Goal: Task Accomplishment & Management: Manage account settings

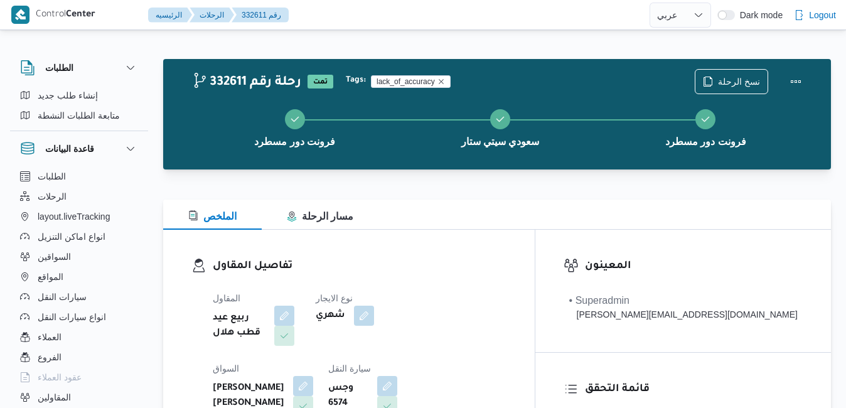
select select "ar"
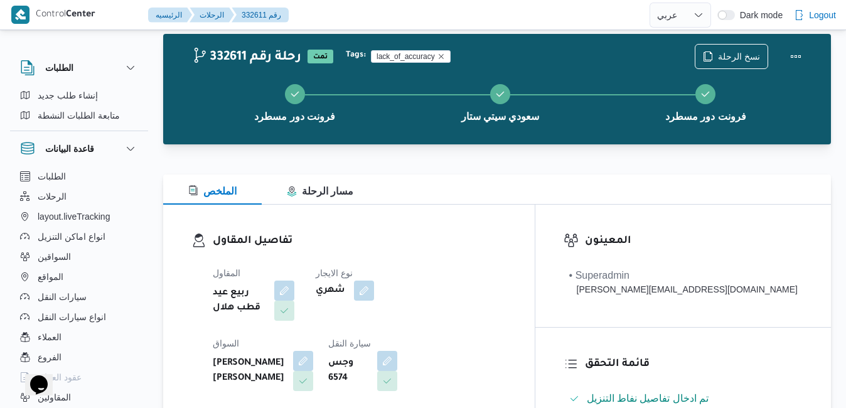
click at [535, 225] on div "تفاصيل المقاول المقاول ربيع عيد قطب هلال نوع الايجار شهري السواق [PERSON_NAME] …" at bounding box center [349, 350] width 372 height 290
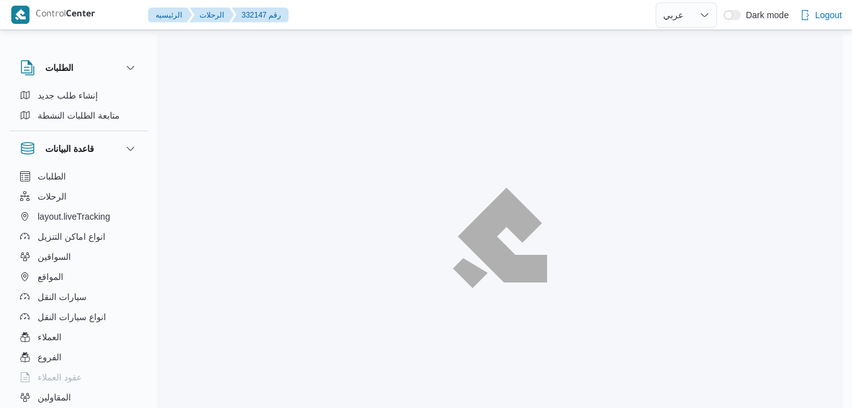
select select "ar"
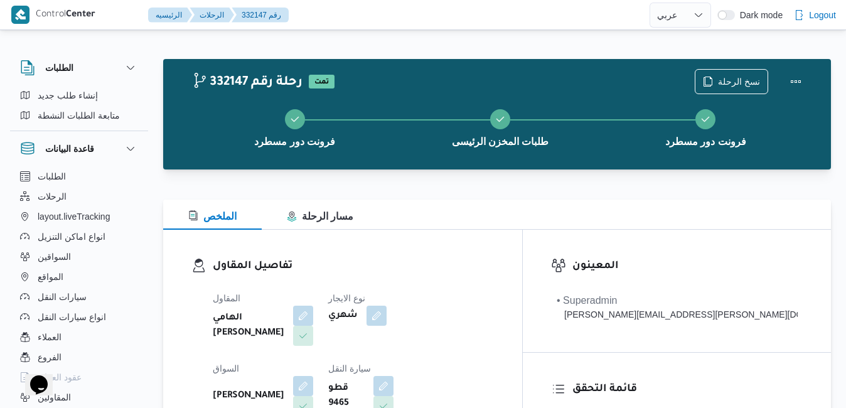
click at [482, 244] on div "تفاصيل المقاول المقاول الهامي محمد خالد علي نوع الايجار شهري السواق رامي حسين ح…" at bounding box center [342, 375] width 359 height 290
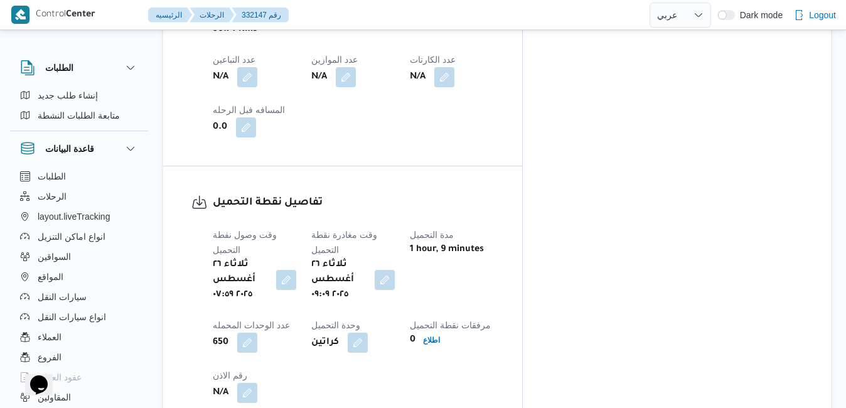
scroll to position [879, 0]
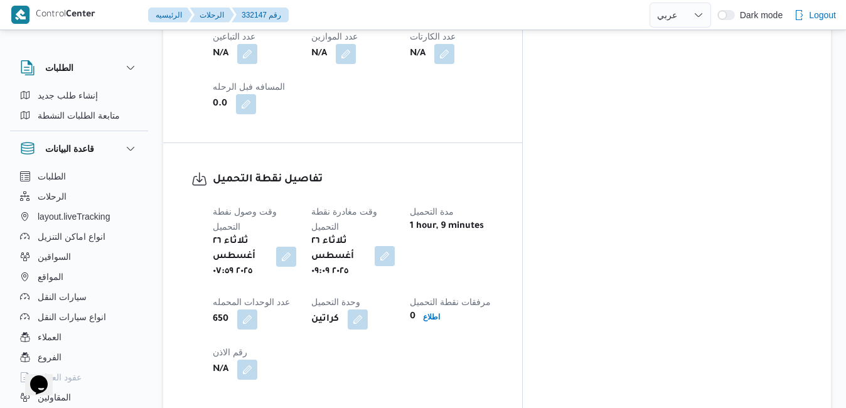
click at [395, 246] on button "button" at bounding box center [385, 256] width 20 height 20
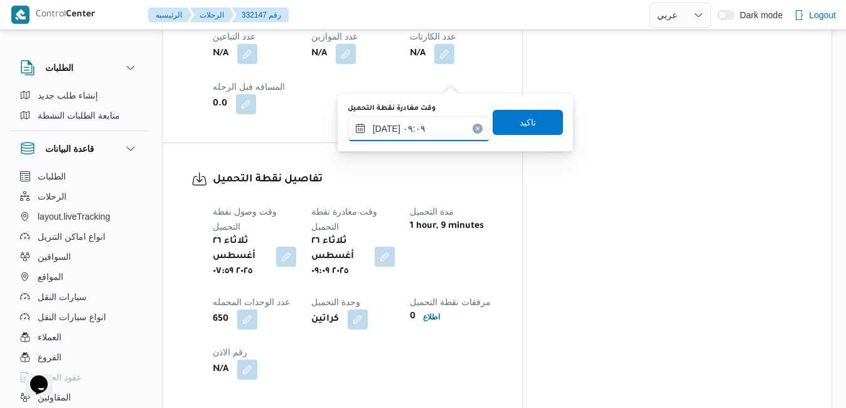
click at [410, 127] on input "٢٦/٠٨/٢٠٢٥ ٠٩:٠٩" at bounding box center [419, 128] width 142 height 25
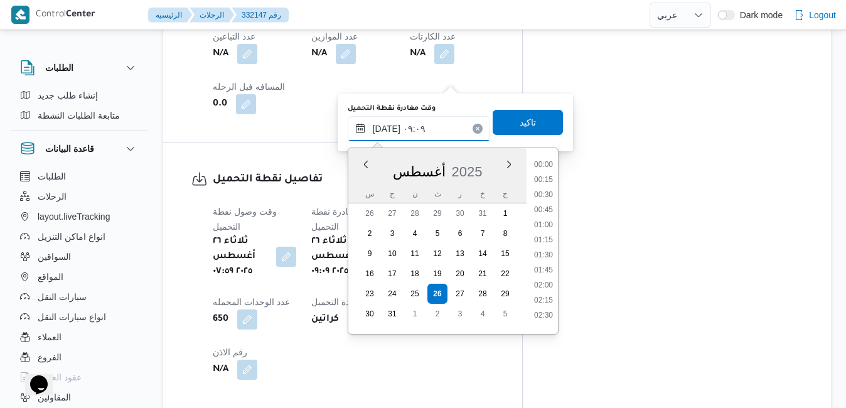
scroll to position [456, 0]
click at [549, 205] on li "08:15" at bounding box center [543, 206] width 29 height 13
type input "٢٦/٠٨/٢٠٢٥ ٠٨:١٥"
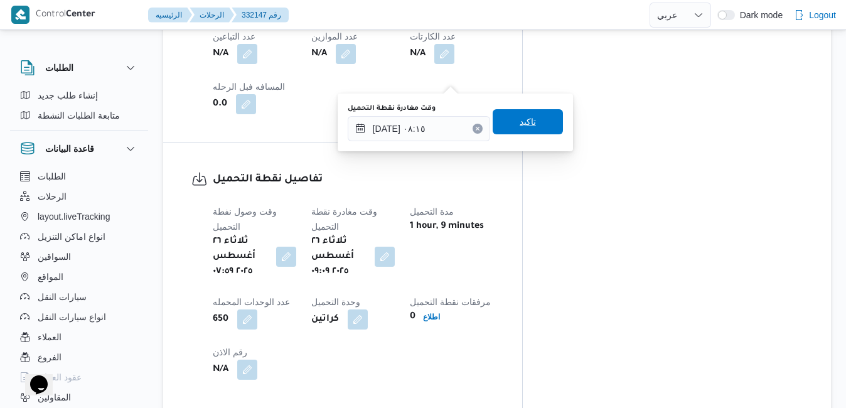
click at [535, 117] on span "تاكيد" at bounding box center [528, 121] width 70 height 25
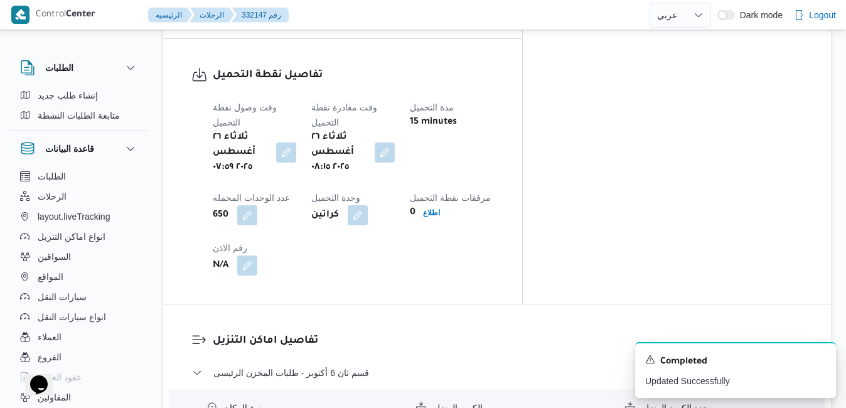
scroll to position [1054, 0]
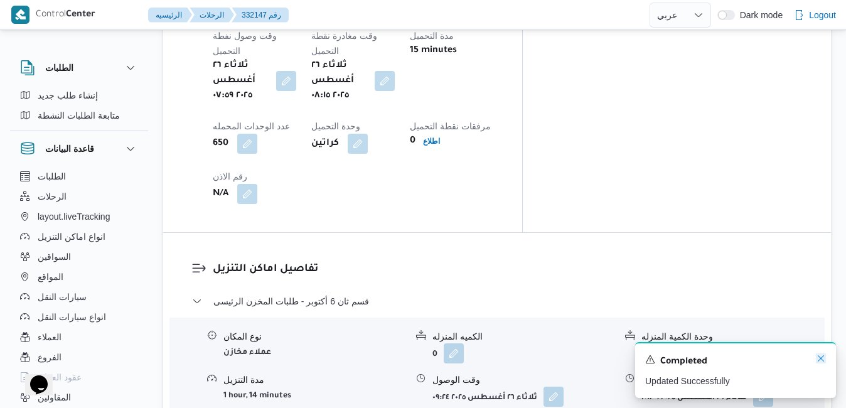
click at [822, 362] on icon "Dismiss toast" at bounding box center [821, 358] width 10 height 10
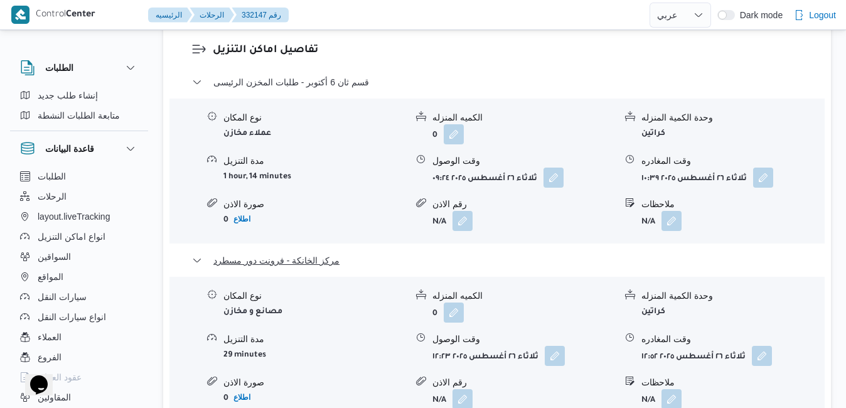
scroll to position [1280, 0]
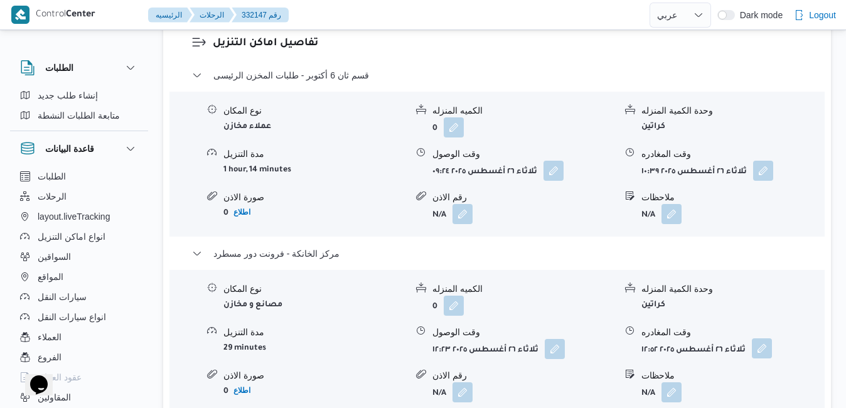
click at [761, 338] on button "button" at bounding box center [762, 348] width 20 height 20
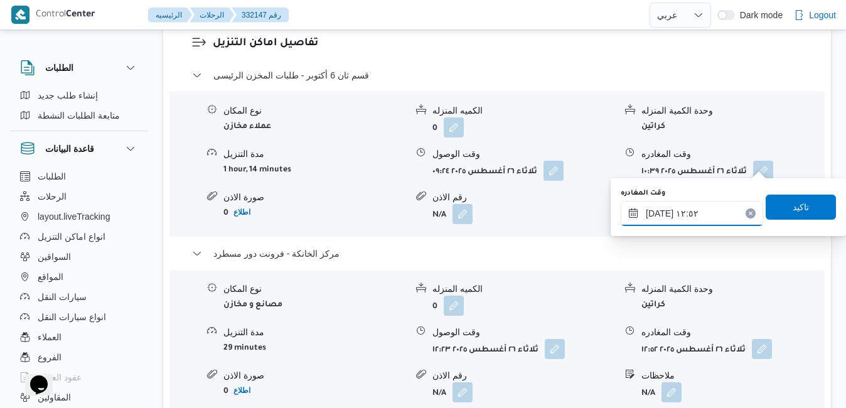
click at [704, 210] on input "٢٦/٠٨/٢٠٢٥ ١٢:٥٢" at bounding box center [692, 213] width 142 height 25
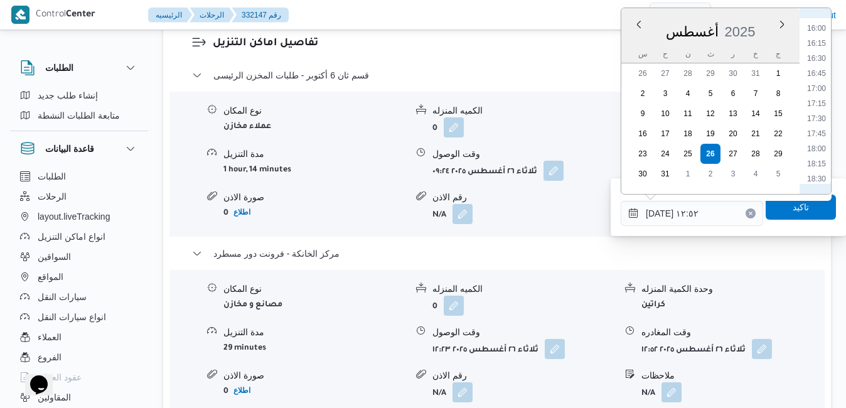
scroll to position [972, 0]
click at [819, 94] on li "17:15" at bounding box center [816, 92] width 29 height 13
type input "٢٦/٠٨/٢٠٢٥ ١٧:١٥"
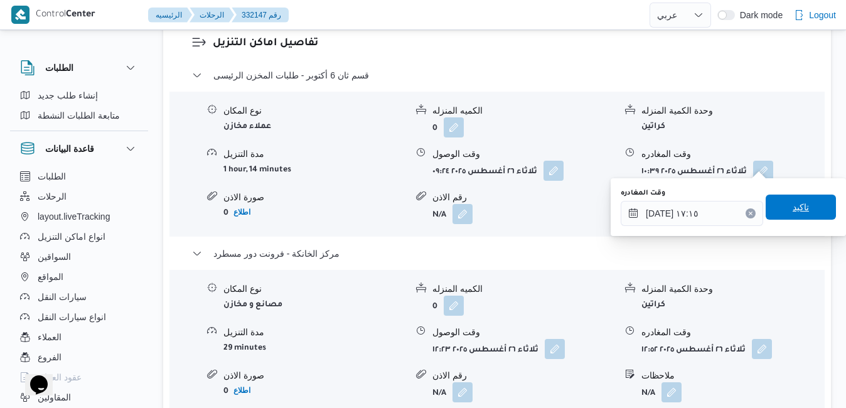
click at [793, 205] on span "تاكيد" at bounding box center [801, 207] width 16 height 15
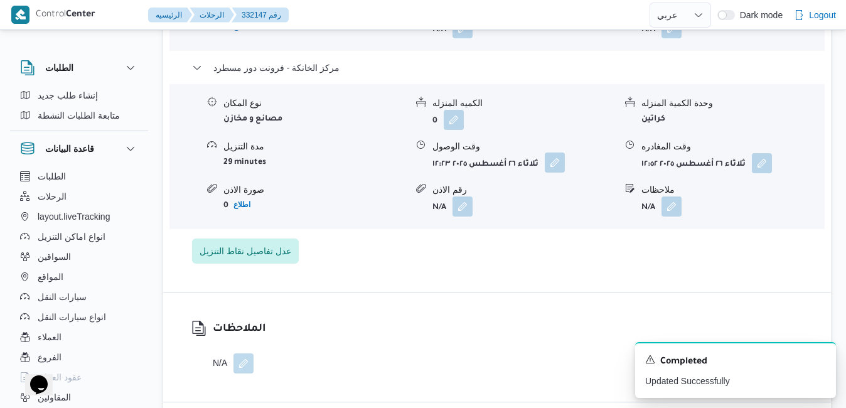
click at [555, 166] on button "button" at bounding box center [555, 163] width 20 height 20
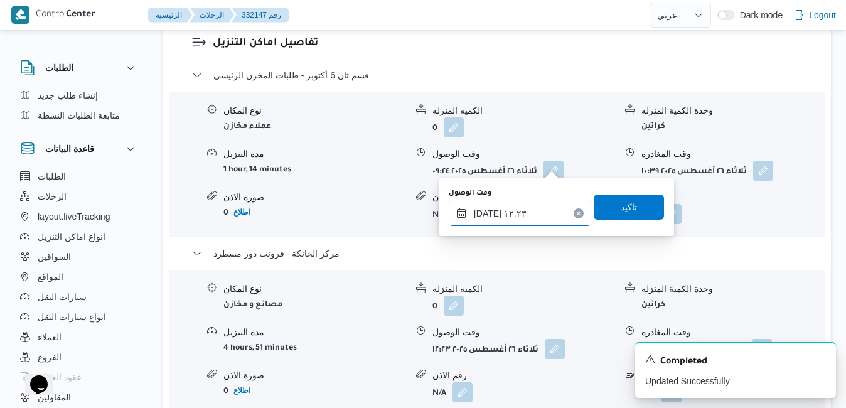
click at [508, 213] on input "٢٦/٠٨/٢٠٢٥ ١٢:٢٣" at bounding box center [520, 213] width 142 height 25
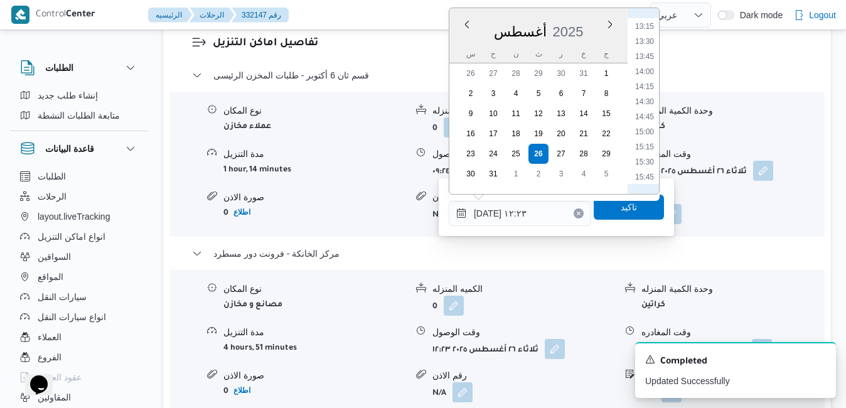
scroll to position [941, 0]
click at [648, 106] on li "17:00" at bounding box center [644, 107] width 29 height 13
type input "[DATE] ١٧:٠٠"
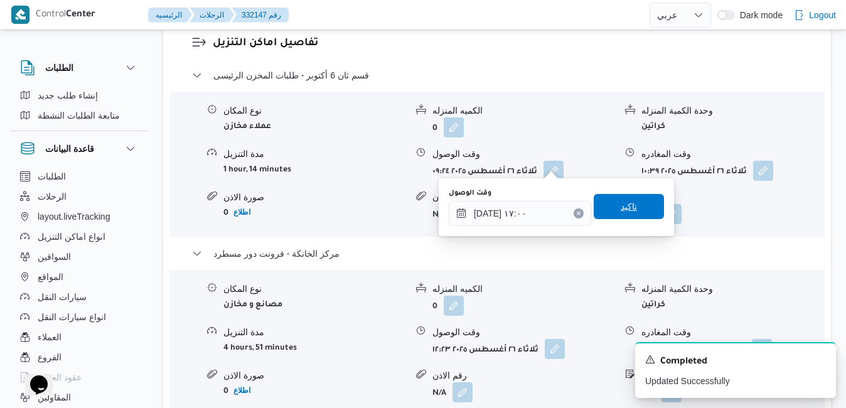
click at [621, 207] on span "تاكيد" at bounding box center [629, 206] width 16 height 15
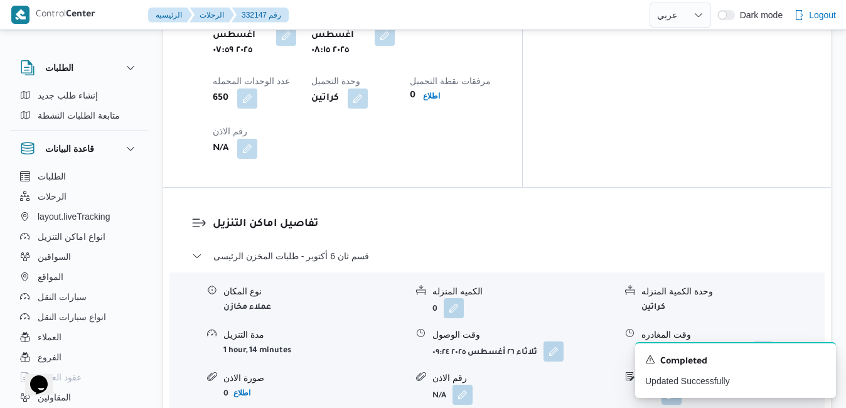
scroll to position [1080, 0]
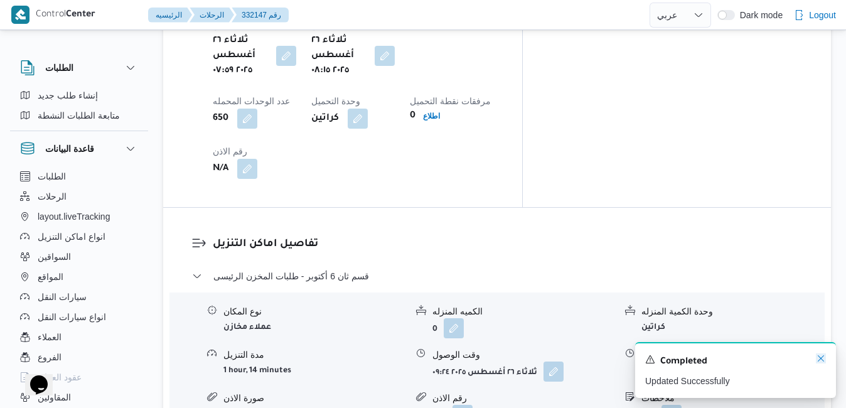
click at [820, 358] on icon "Dismiss toast" at bounding box center [821, 358] width 10 height 10
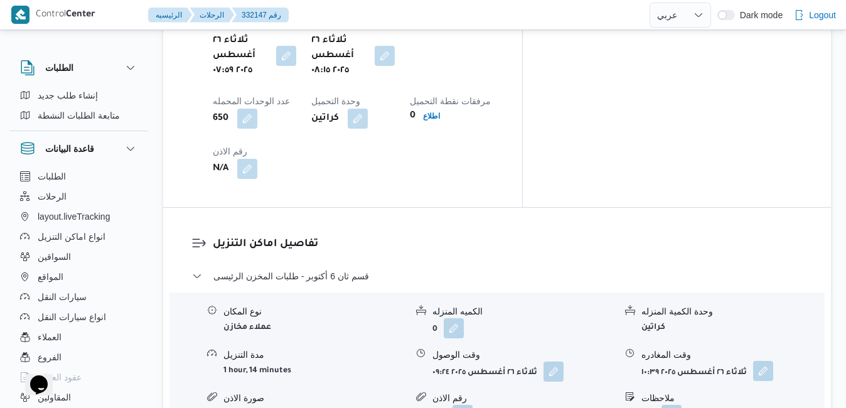
click at [764, 361] on button "button" at bounding box center [763, 371] width 20 height 20
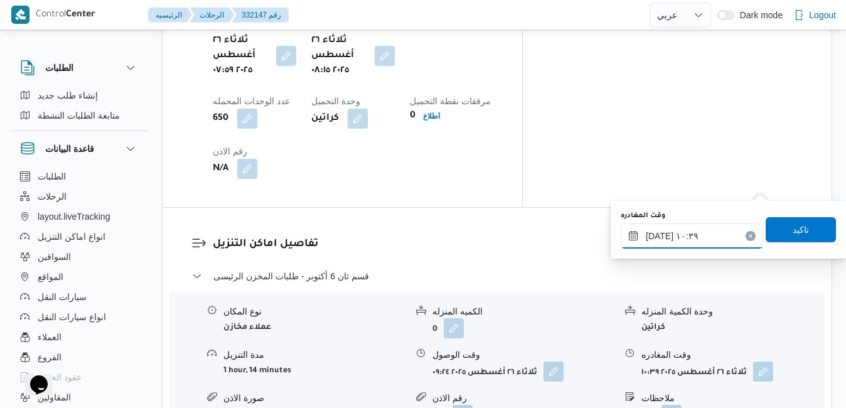
click at [722, 237] on input "٢٦/٠٨/٢٠٢٥ ١٠:٣٩" at bounding box center [692, 235] width 142 height 25
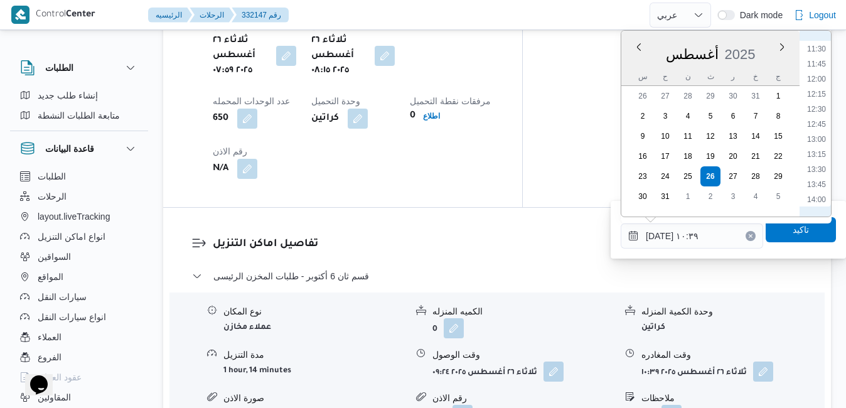
scroll to position [836, 0]
click at [817, 174] on li "16:00" at bounding box center [816, 175] width 29 height 13
type input "٢٦/٠٨/٢٠٢٥ ١٦:٠٠"
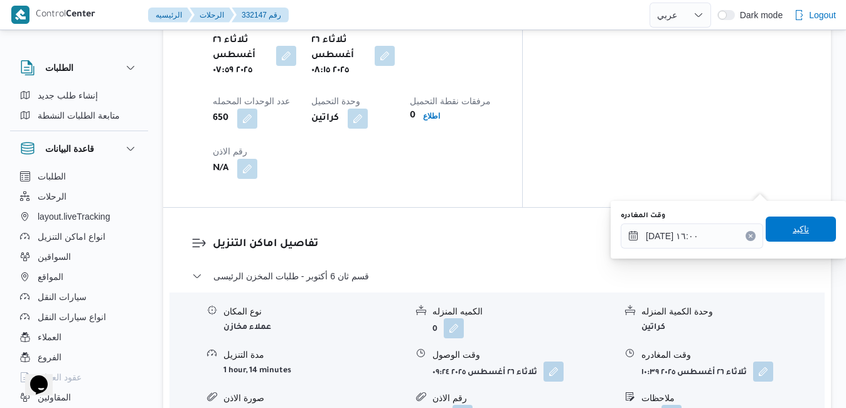
click at [793, 229] on span "تاكيد" at bounding box center [801, 229] width 16 height 15
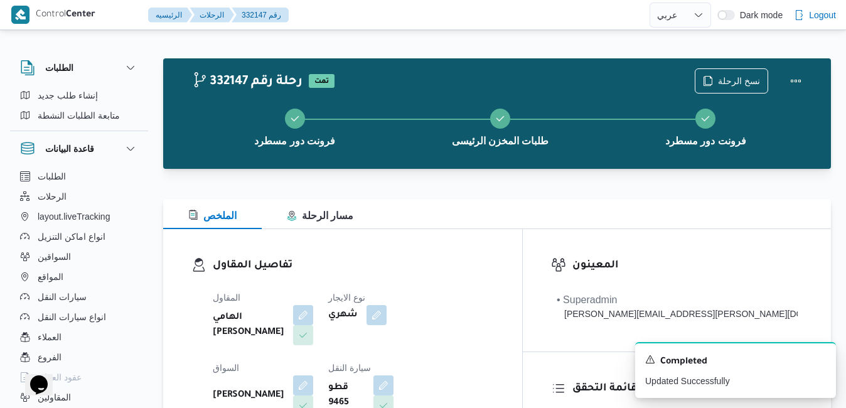
scroll to position [0, 0]
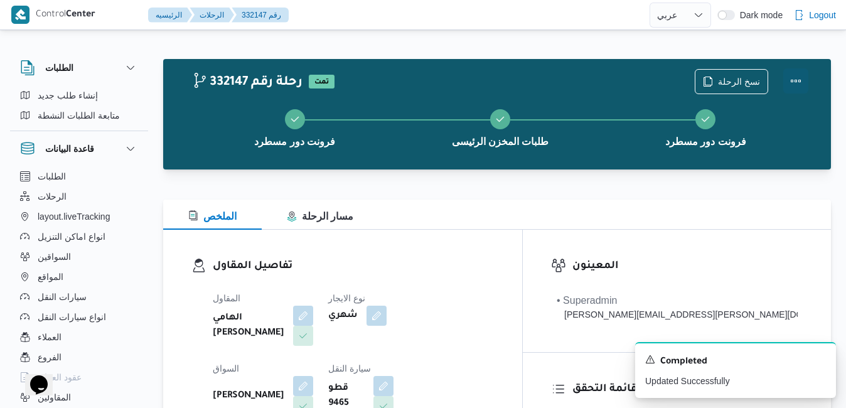
click at [793, 82] on button "Actions" at bounding box center [795, 80] width 25 height 25
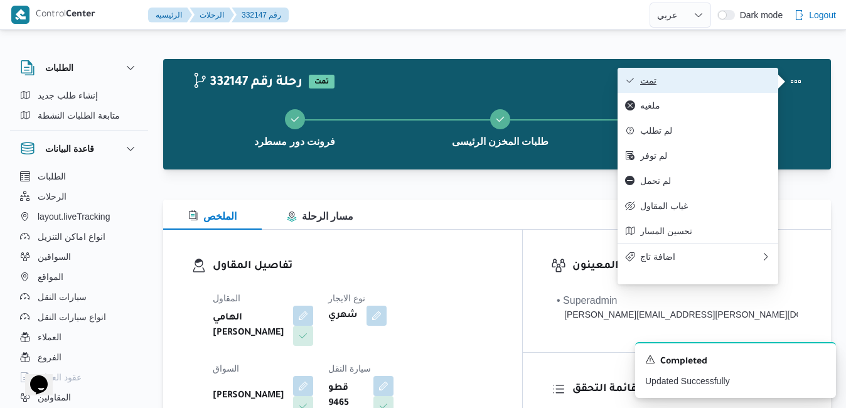
click at [727, 83] on span "تمت" at bounding box center [705, 80] width 131 height 10
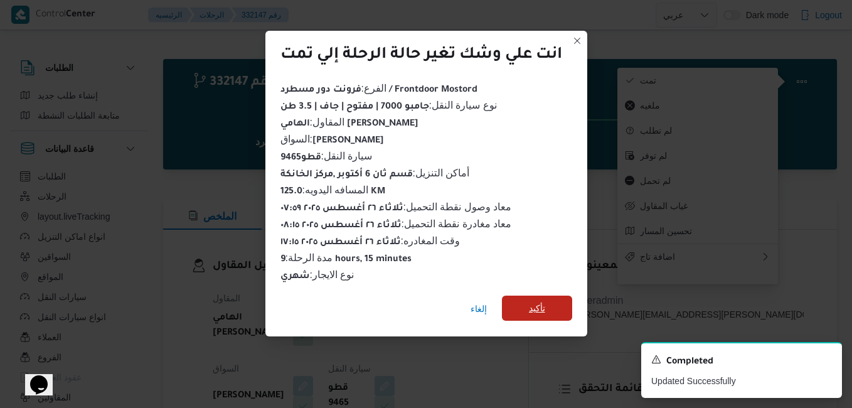
click at [549, 309] on span "تأكيد" at bounding box center [537, 308] width 70 height 25
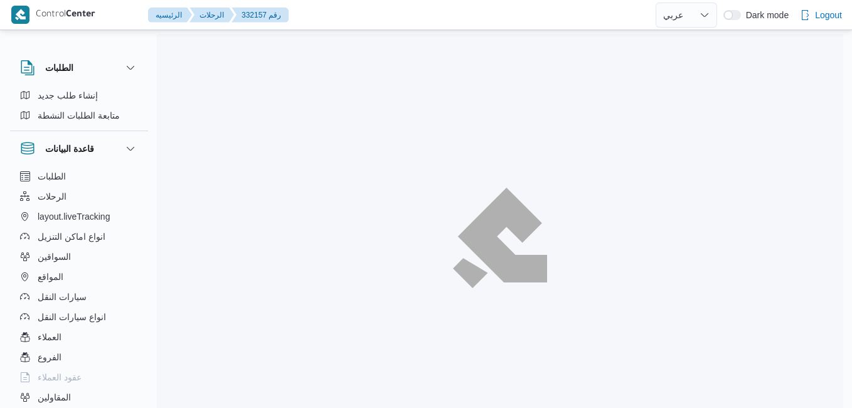
select select "ar"
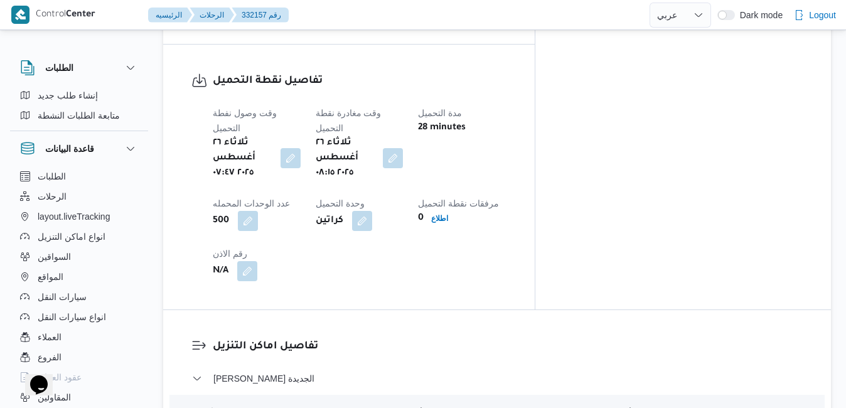
scroll to position [979, 0]
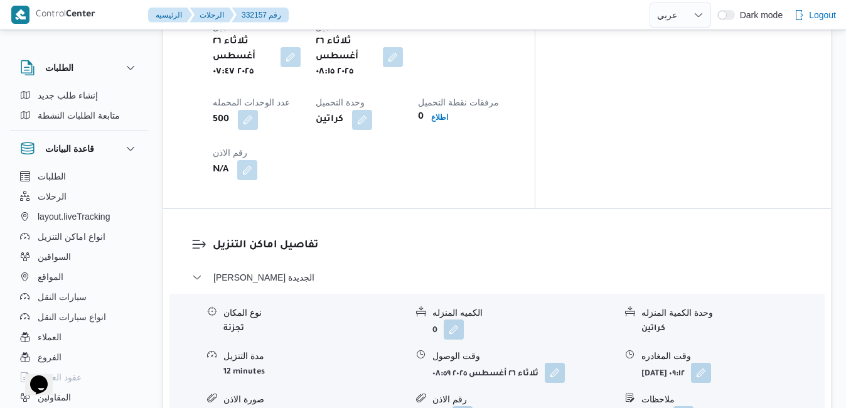
scroll to position [1230, 0]
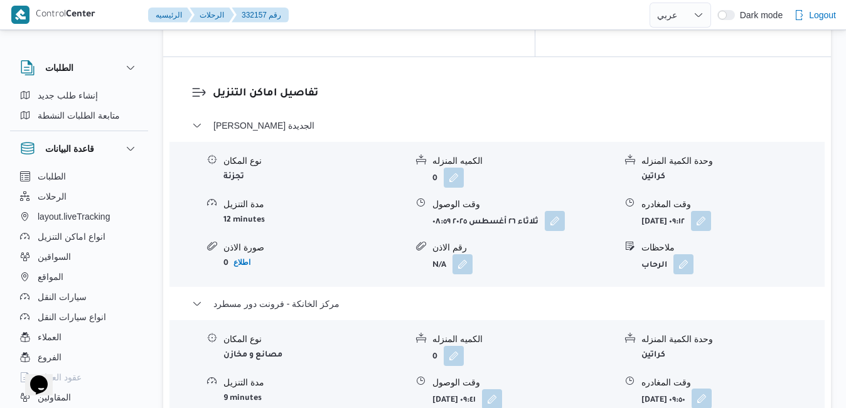
click at [712, 388] on button "button" at bounding box center [702, 398] width 20 height 20
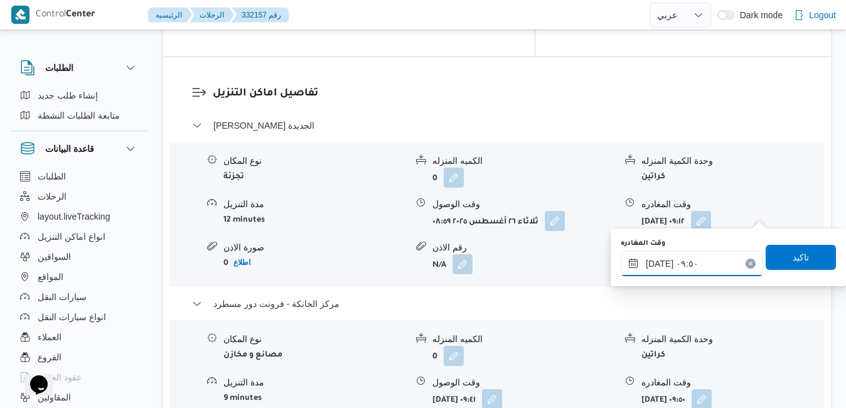
click at [680, 264] on input "٢٦/٠٨/٢٠٢٥ ٠٩:٥٠" at bounding box center [692, 263] width 142 height 25
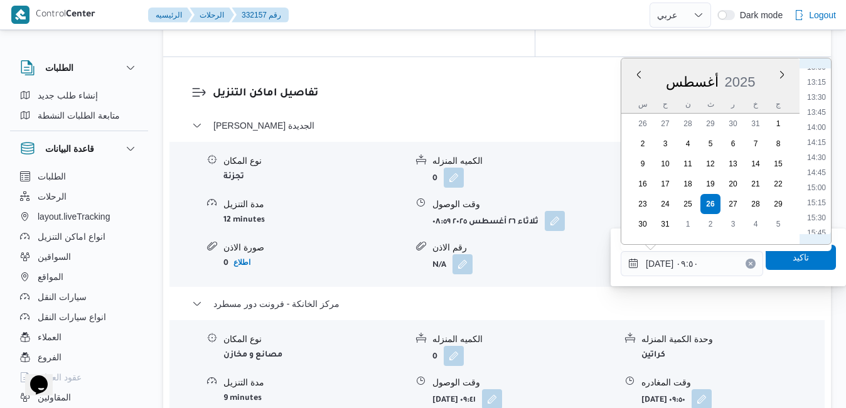
scroll to position [936, 0]
click at [818, 179] on li "17:15" at bounding box center [816, 178] width 29 height 13
type input "٢٦/٠٨/٢٠٢٥ ١٧:١٥"
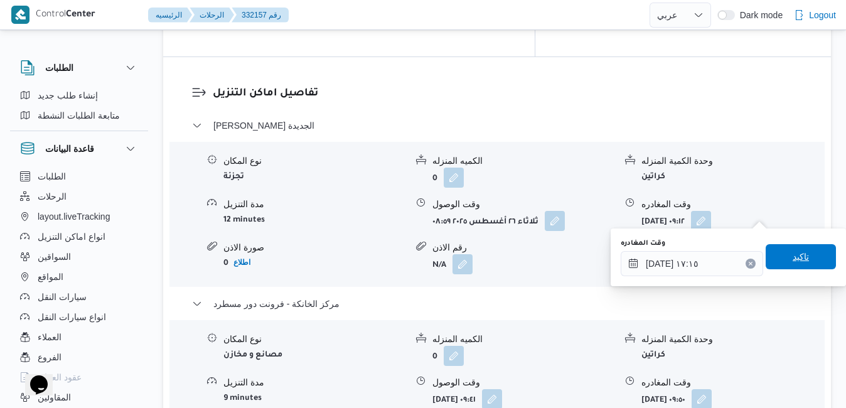
click at [793, 264] on span "تاكيد" at bounding box center [801, 256] width 16 height 15
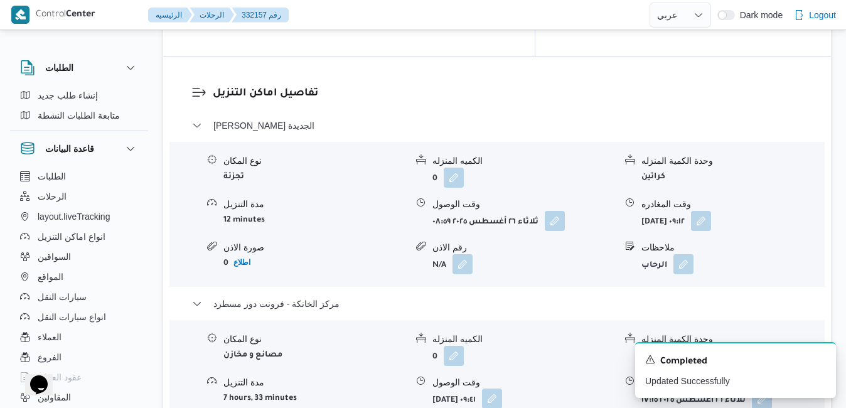
click at [502, 388] on button "button" at bounding box center [492, 398] width 20 height 20
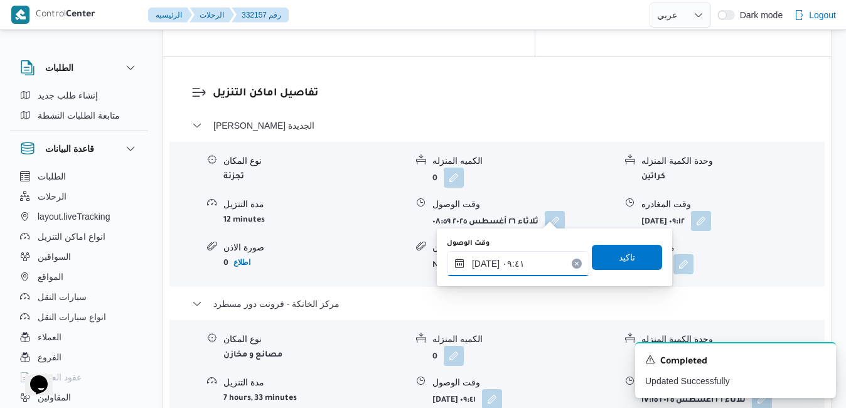
click at [517, 262] on input "٢٦/٠٨/٢٠٢٥ ٠٩:٤١" at bounding box center [518, 263] width 142 height 25
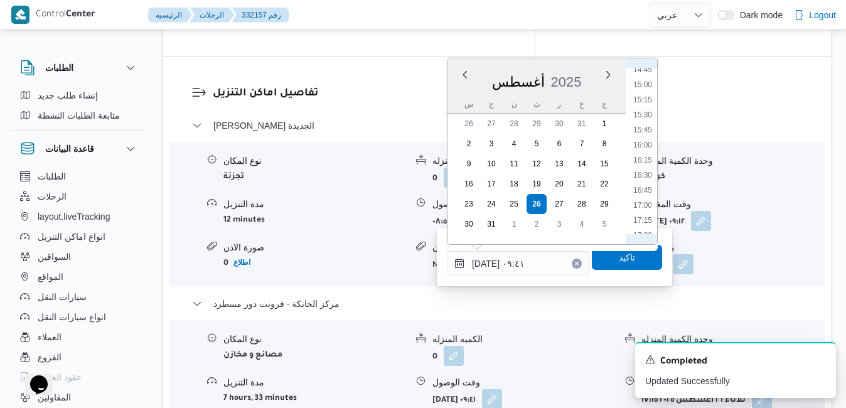
scroll to position [921, 0]
click at [644, 179] on li "17:00" at bounding box center [642, 178] width 29 height 13
type input "[DATE] ١٧:٠٠"
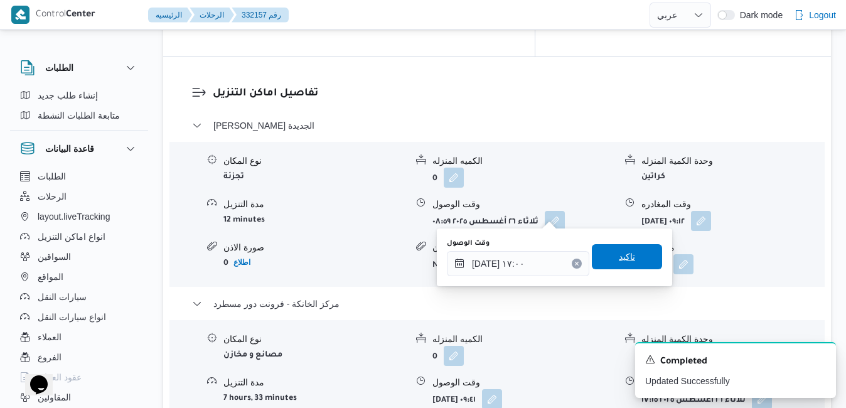
click at [619, 259] on span "تاكيد" at bounding box center [627, 256] width 16 height 15
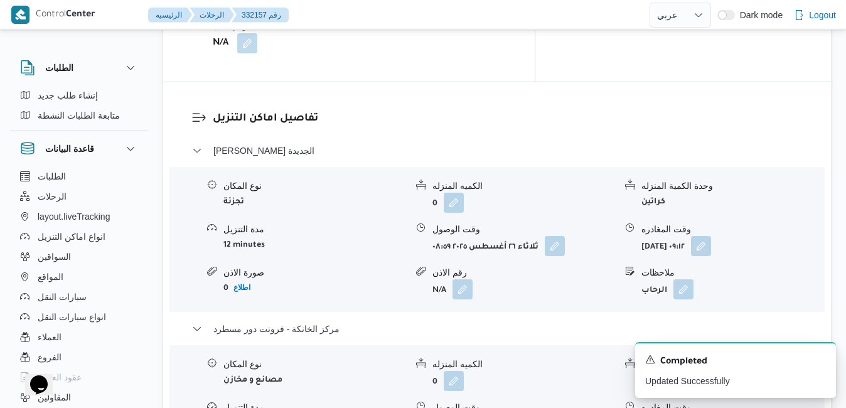
scroll to position [1130, 0]
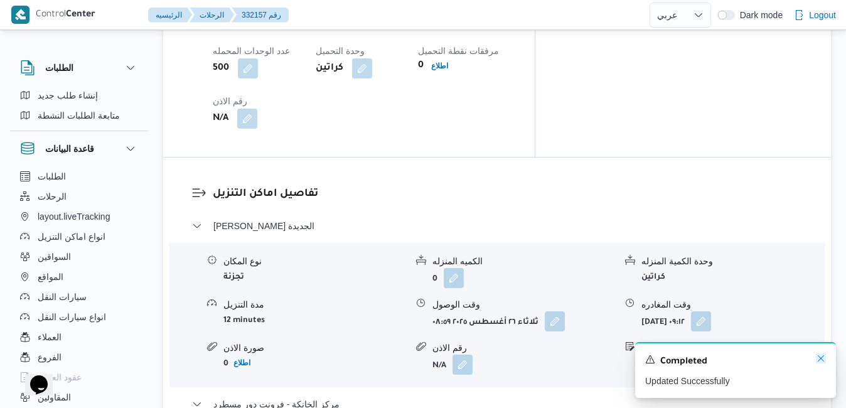
click at [822, 355] on icon "Dismiss toast" at bounding box center [821, 358] width 10 height 10
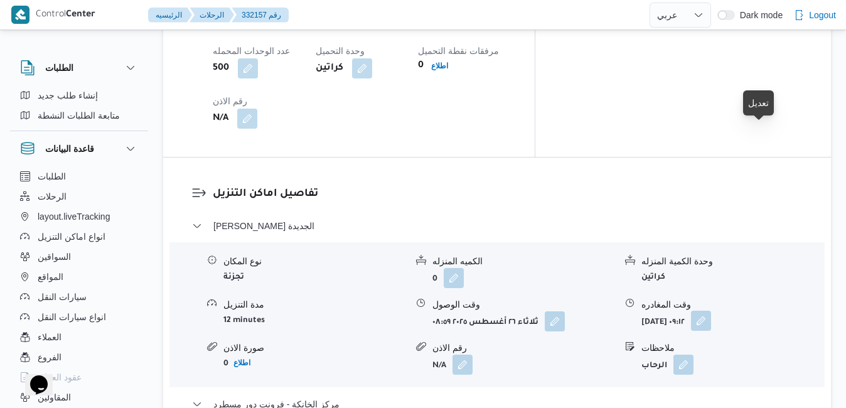
click at [711, 311] on button "button" at bounding box center [701, 321] width 20 height 20
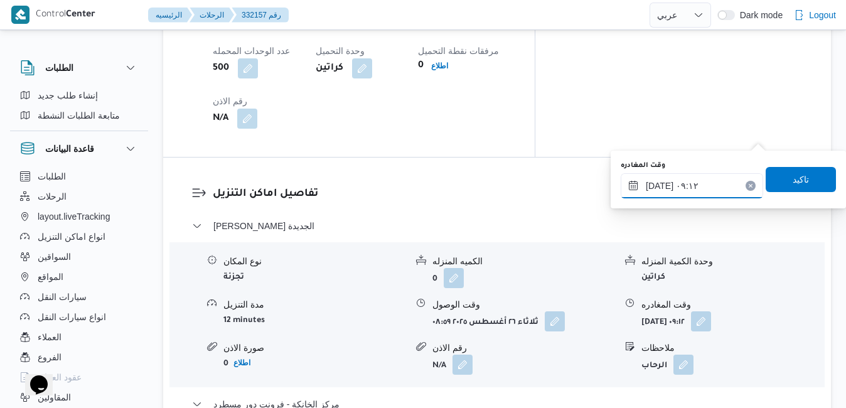
click at [704, 185] on input "٢٦/٠٨/٢٠٢٥ ٠٩:١٢" at bounding box center [692, 185] width 142 height 25
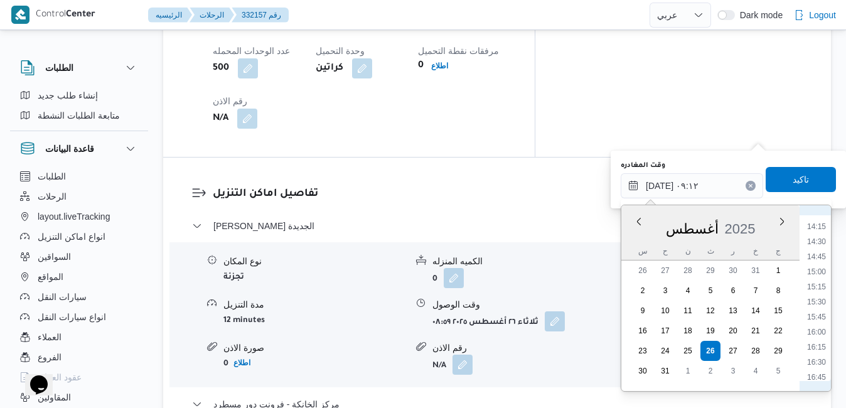
scroll to position [891, 0]
click at [822, 311] on li "16:15" at bounding box center [816, 310] width 29 height 13
type input "٢٦/٠٨/٢٠٢٥ ١٦:١٥"
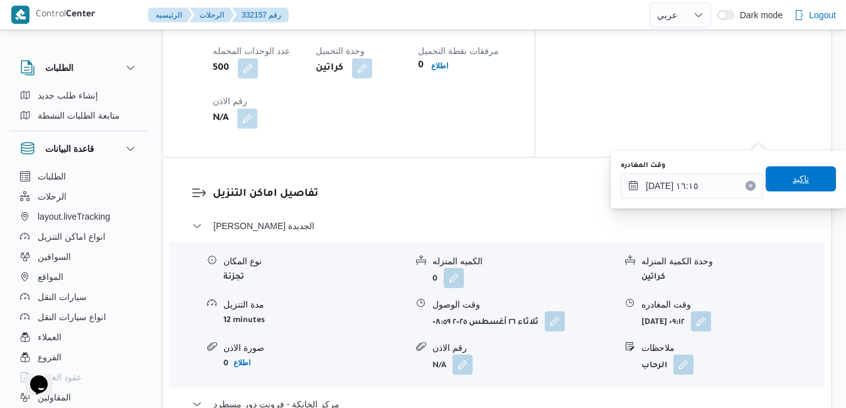
click at [793, 181] on span "تاكيد" at bounding box center [801, 178] width 16 height 15
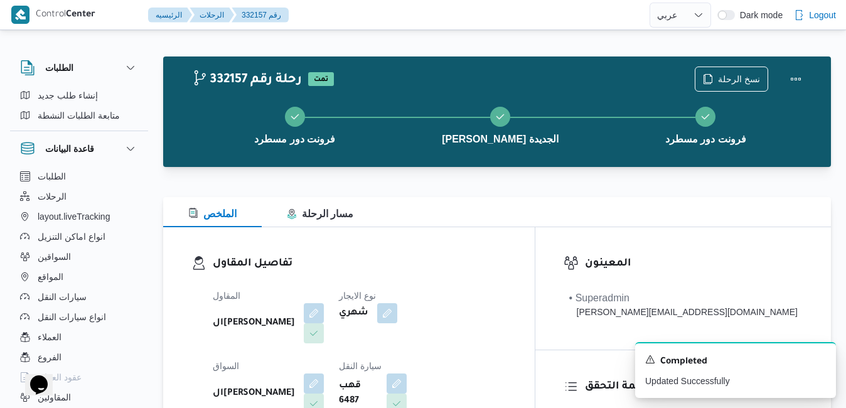
scroll to position [0, 0]
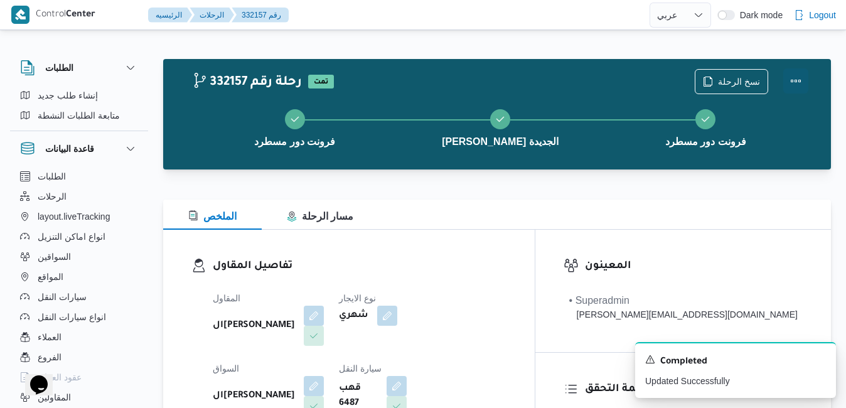
click at [799, 75] on button "Actions" at bounding box center [795, 80] width 25 height 25
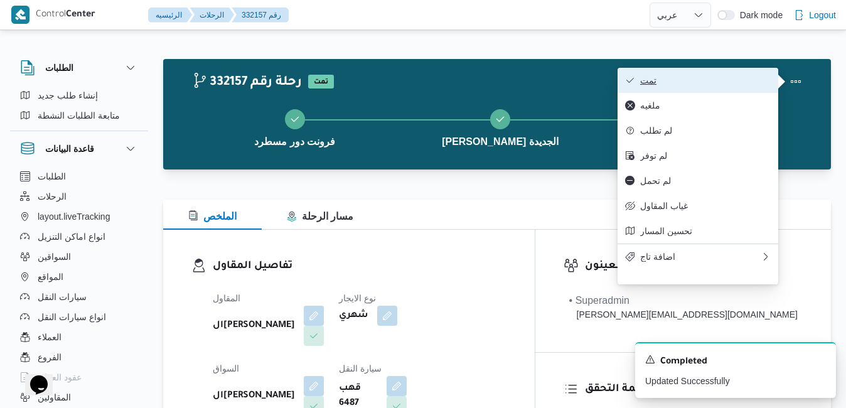
click at [723, 85] on span "تمت" at bounding box center [705, 80] width 131 height 10
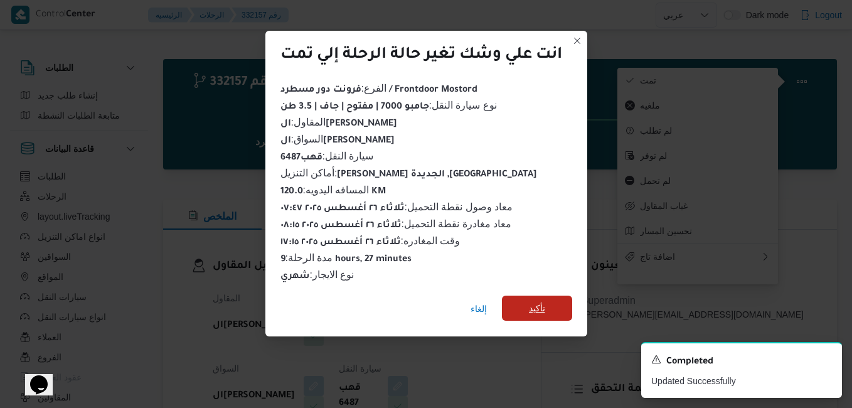
click at [552, 306] on span "تأكيد" at bounding box center [537, 308] width 70 height 25
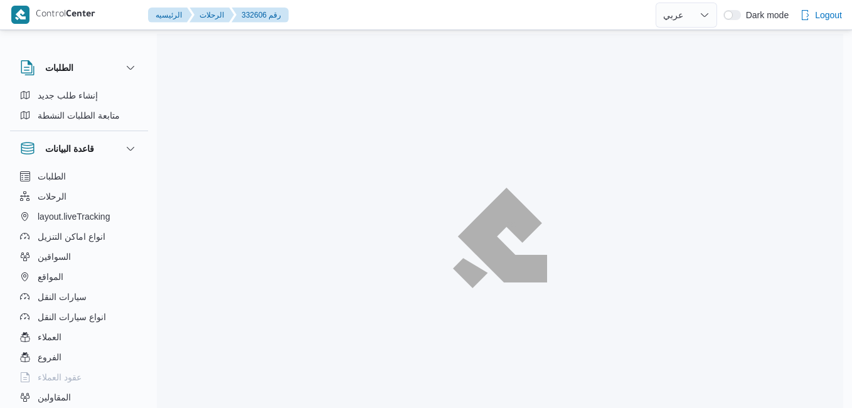
select select "ar"
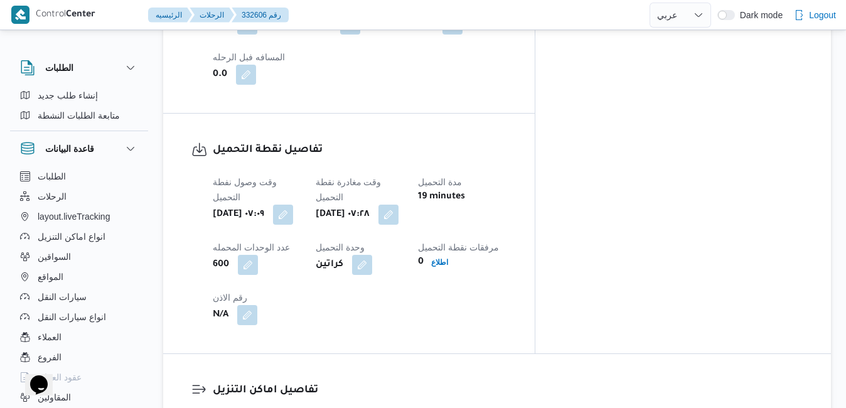
scroll to position [1054, 0]
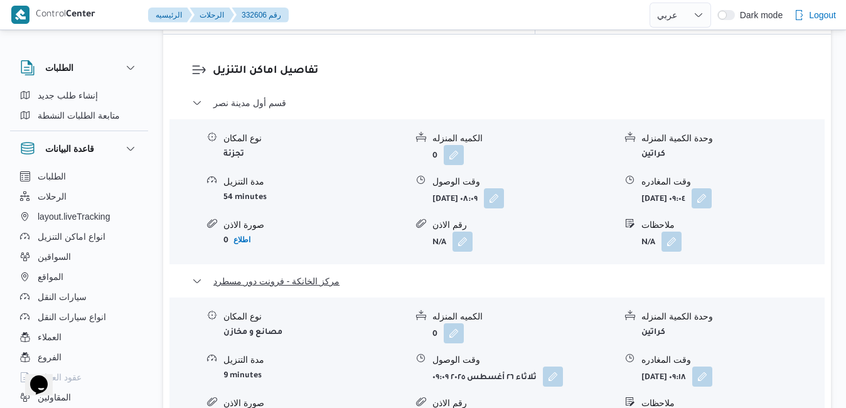
scroll to position [1230, 0]
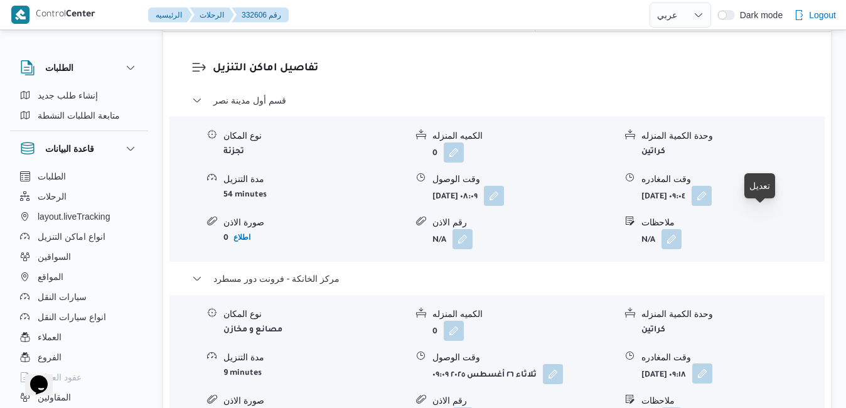
click at [712, 363] on button "button" at bounding box center [702, 373] width 20 height 20
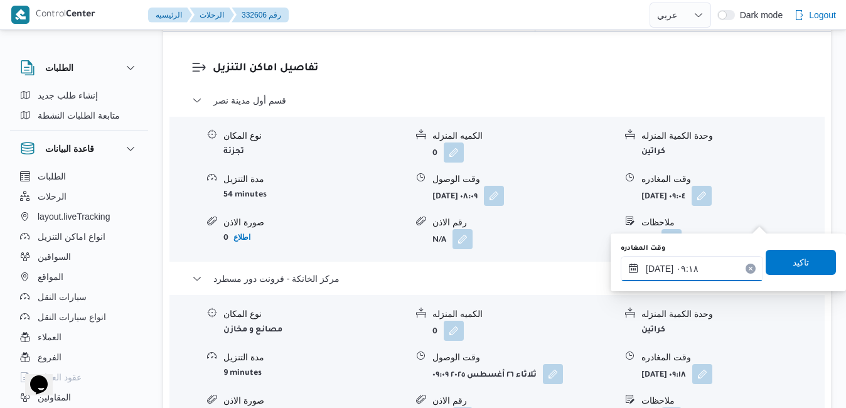
click at [677, 269] on input "٢٦/٠٨/٢٠٢٥ ٠٩:١٨" at bounding box center [692, 268] width 142 height 25
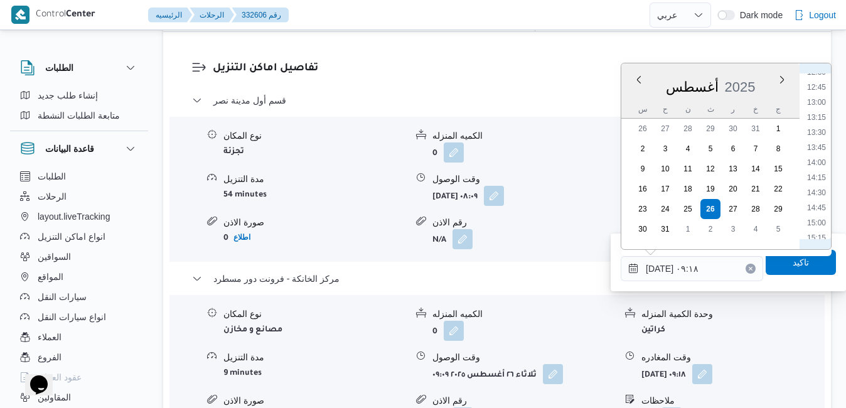
scroll to position [906, 0]
click at [820, 187] on li "16:45" at bounding box center [816, 183] width 29 height 13
type input "٢٦/٠٨/٢٠٢٥ ١٦:٤٥"
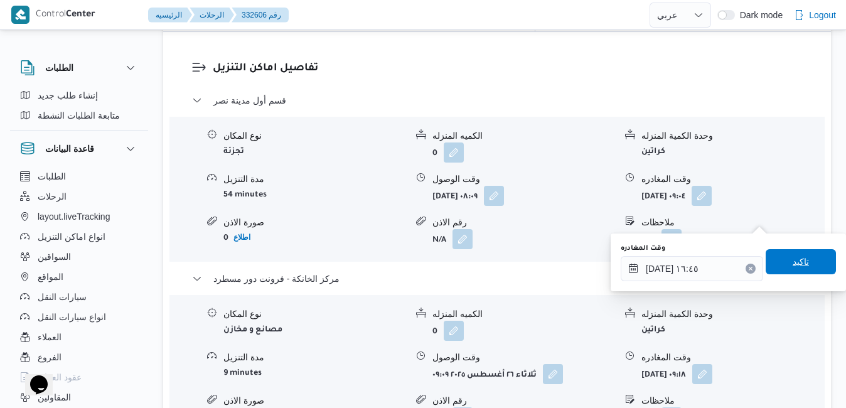
click at [793, 266] on span "تاكيد" at bounding box center [801, 261] width 16 height 15
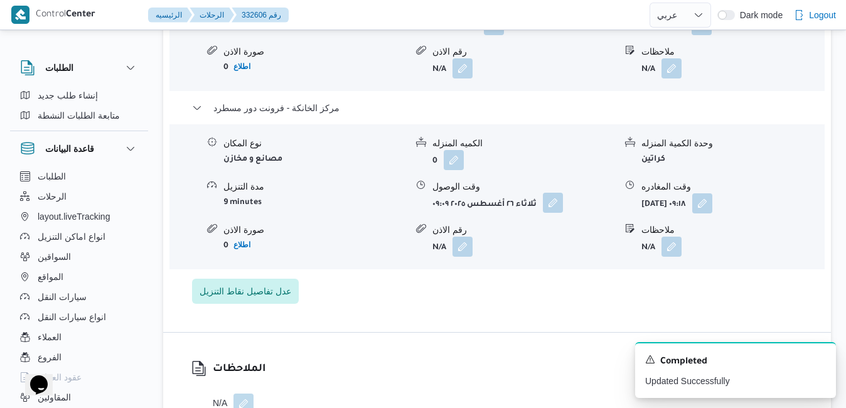
click at [554, 213] on button "button" at bounding box center [553, 203] width 20 height 20
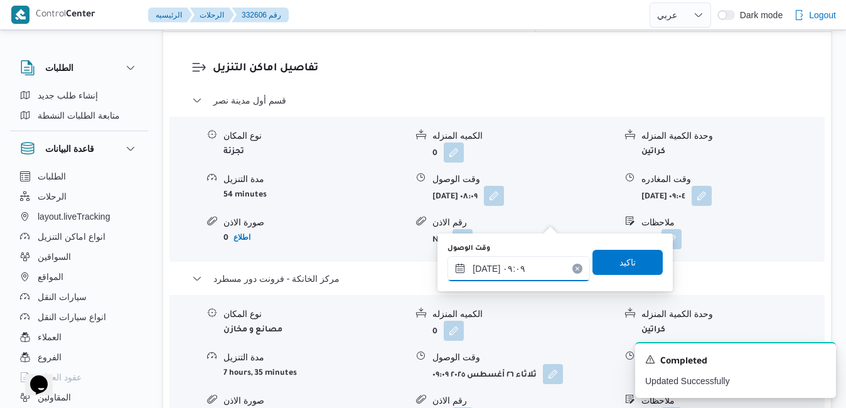
click at [523, 272] on input "٢٦/٠٨/٢٠٢٥ ٠٩:٠٩" at bounding box center [518, 268] width 142 height 25
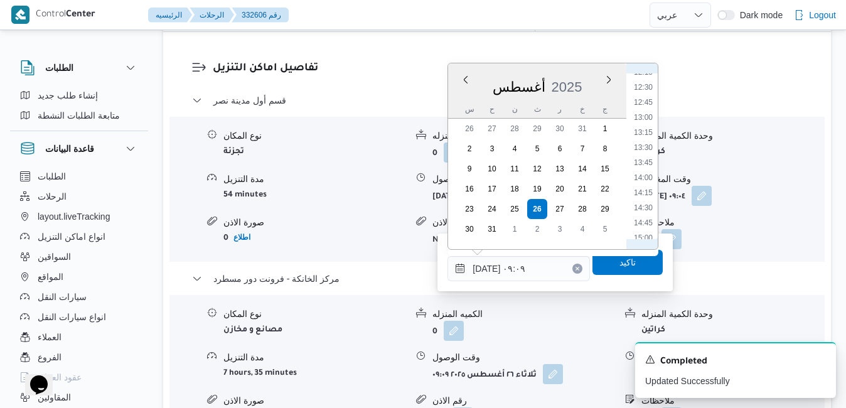
scroll to position [891, 0]
click at [645, 178] on li "16:30" at bounding box center [643, 183] width 29 height 13
type input "٢٦/٠٨/٢٠٢٥ ١٦:٣٠"
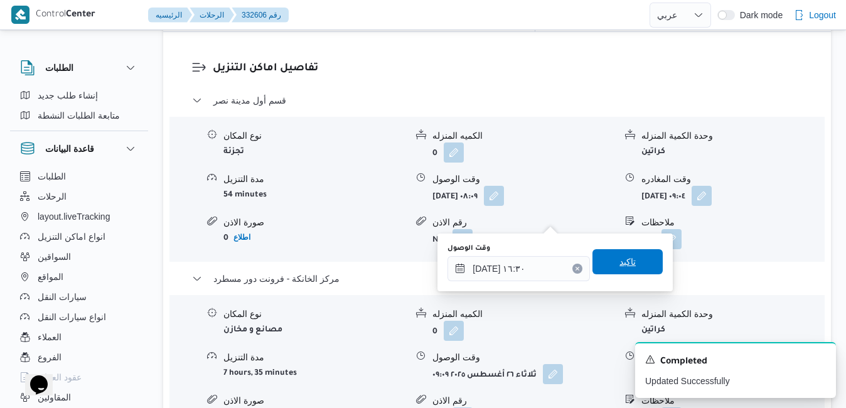
click at [620, 260] on span "تاكيد" at bounding box center [627, 261] width 16 height 15
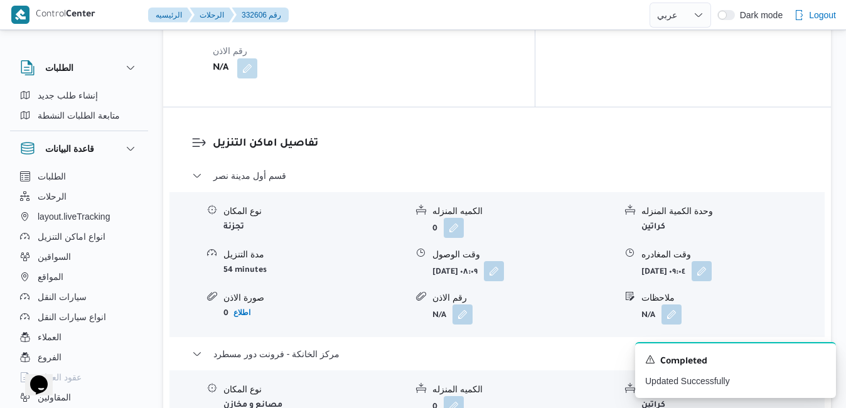
scroll to position [1130, 0]
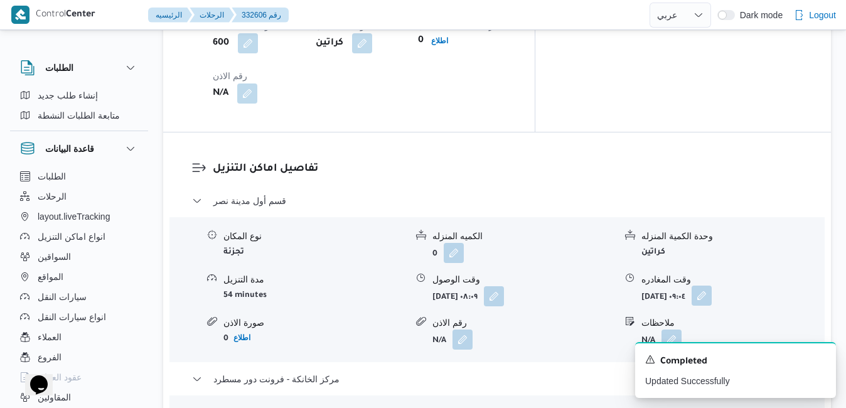
click at [712, 286] on button "button" at bounding box center [702, 296] width 20 height 20
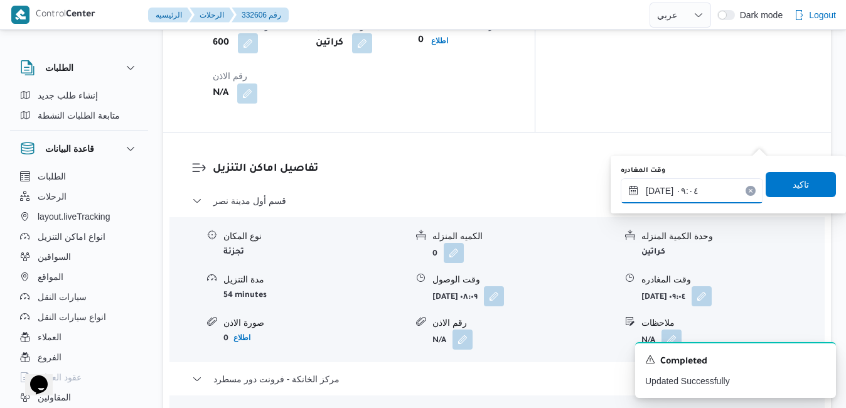
click at [707, 187] on input "٢٦/٠٨/٢٠٢٥ ٠٩:٠٤" at bounding box center [692, 190] width 142 height 25
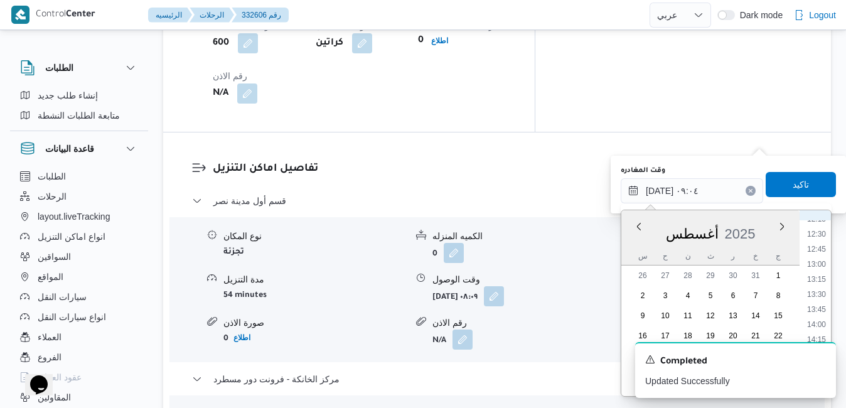
scroll to position [891, 0]
click at [819, 272] on li "15:30" at bounding box center [816, 270] width 29 height 13
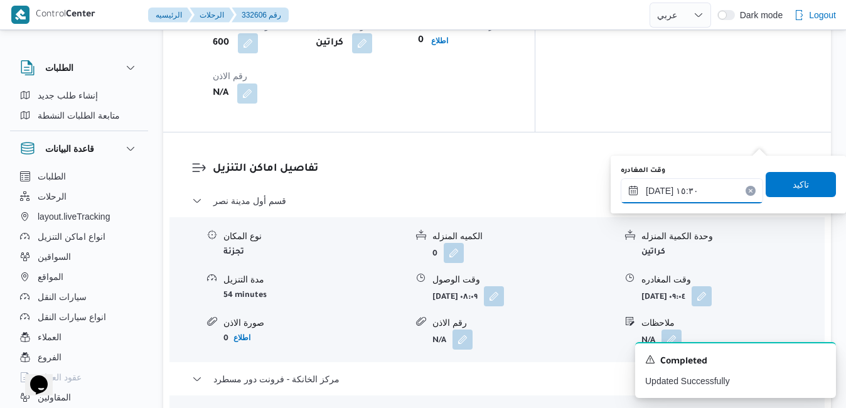
click at [659, 190] on input "٢٦/٠٨/٢٠٢٥ ١٥:٣٠" at bounding box center [692, 190] width 142 height 25
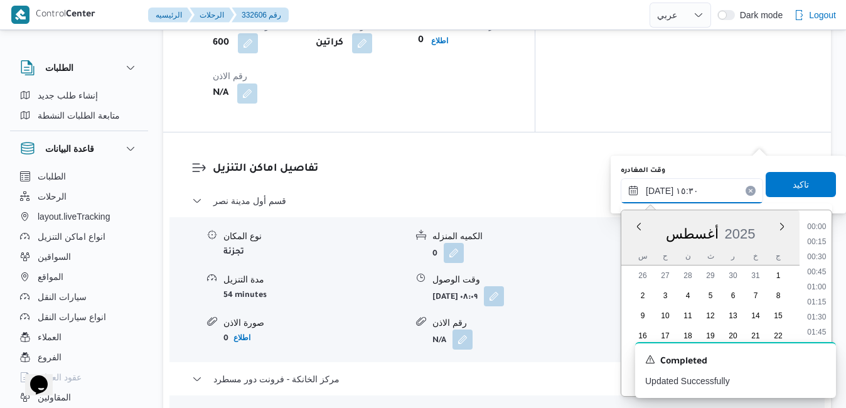
click at [659, 190] on input "٢٦/٠٨/٢٠٢٥ ١٥:٣٠" at bounding box center [692, 190] width 142 height 25
type input "٢٦/٠٨/٢٠٢٥ ١٥:50"
click at [769, 186] on span "تاكيد" at bounding box center [801, 184] width 70 height 25
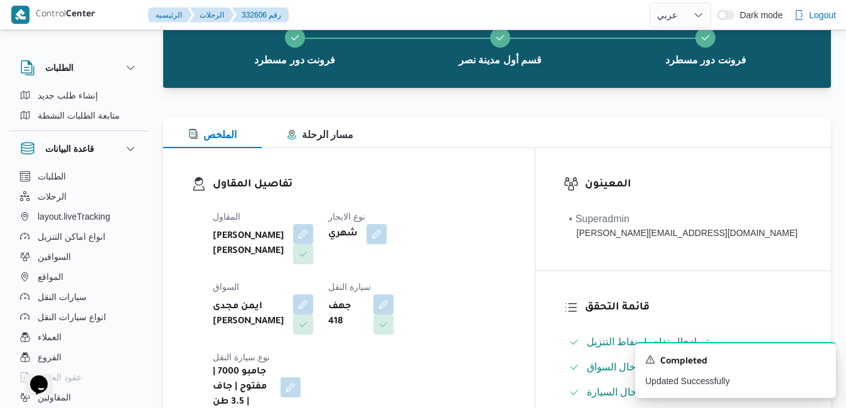
scroll to position [0, 0]
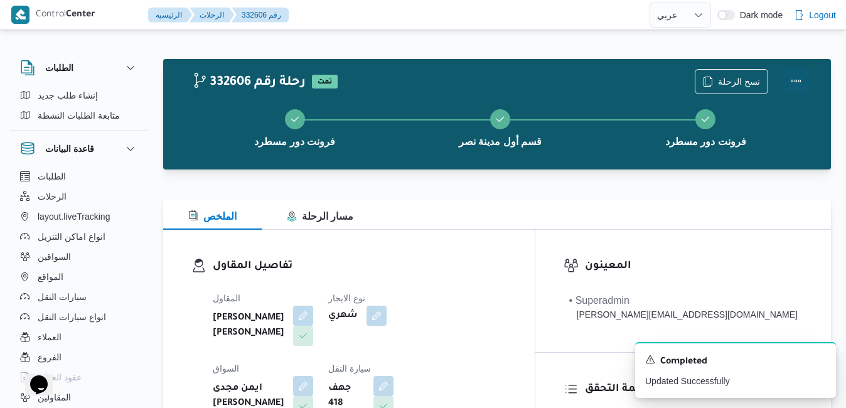
click at [796, 86] on button "Actions" at bounding box center [795, 80] width 25 height 25
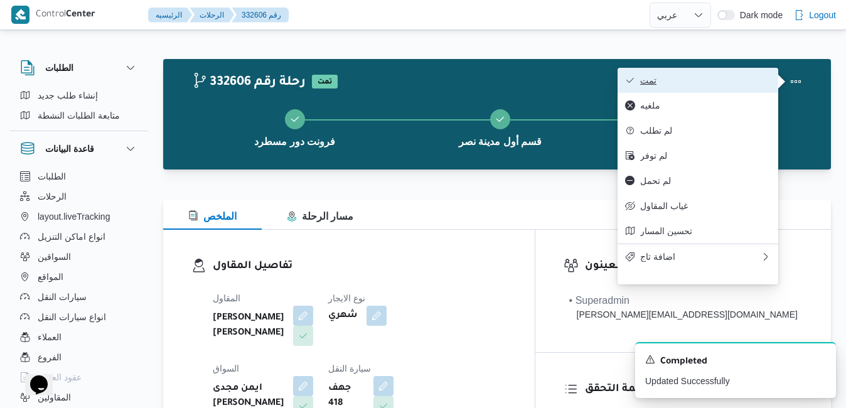
click at [716, 85] on span "تمت" at bounding box center [705, 80] width 131 height 10
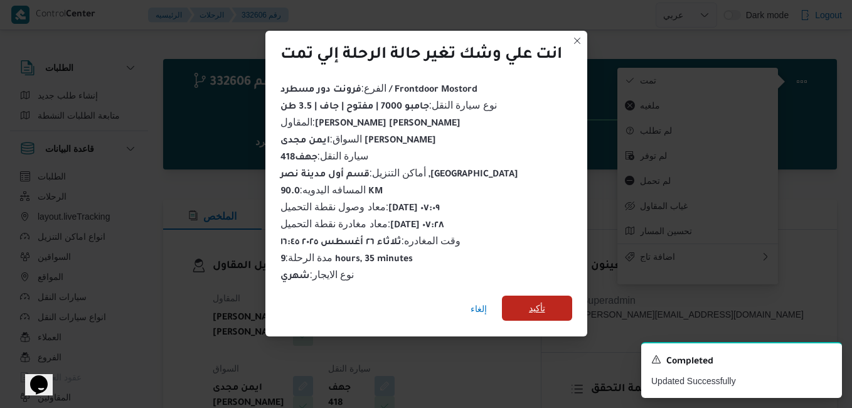
click at [550, 299] on span "تأكيد" at bounding box center [537, 308] width 70 height 25
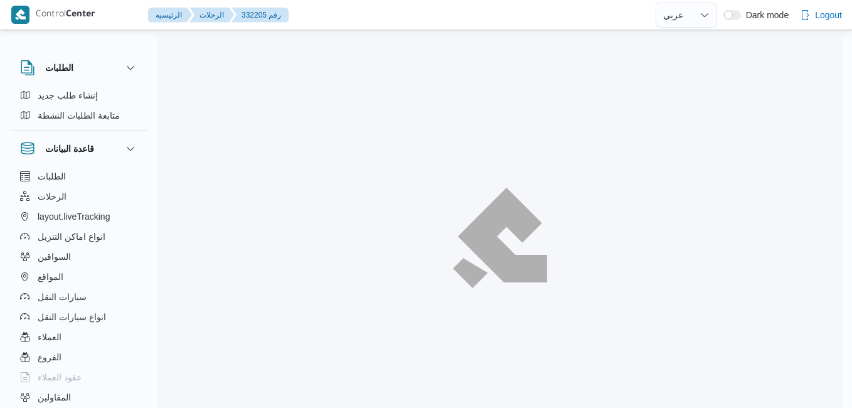
select select "ar"
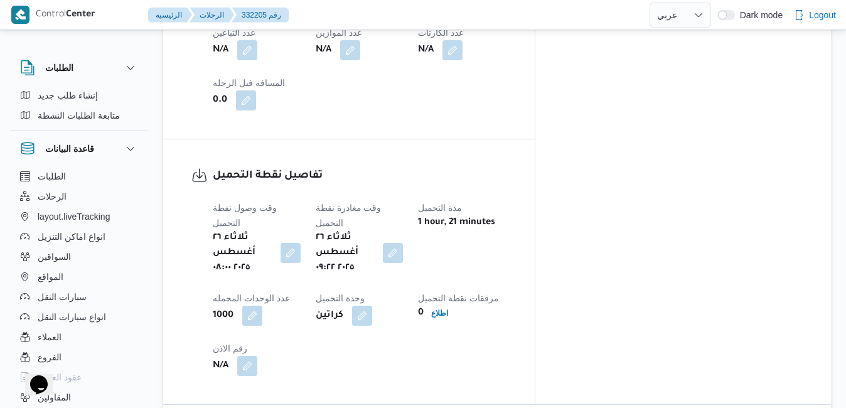
scroll to position [839, 0]
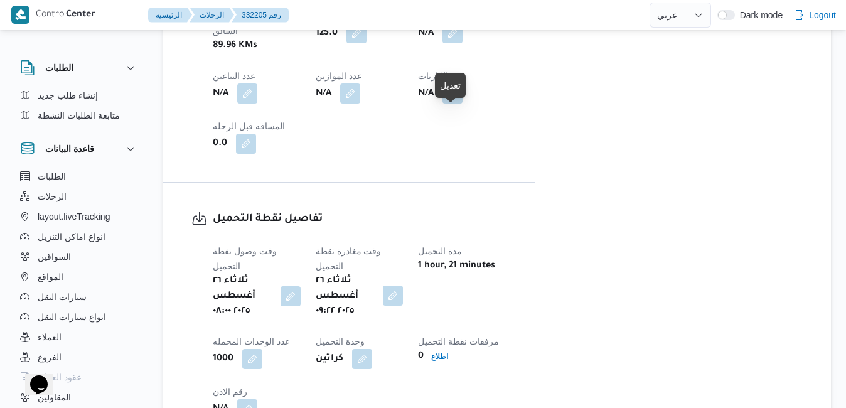
click at [403, 286] on button "button" at bounding box center [393, 296] width 20 height 20
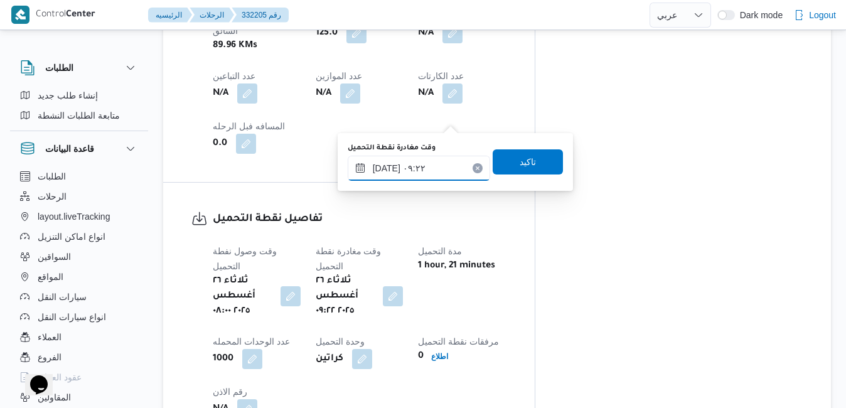
click at [436, 164] on input "[DATE] ٠٩:٢٢" at bounding box center [419, 168] width 142 height 25
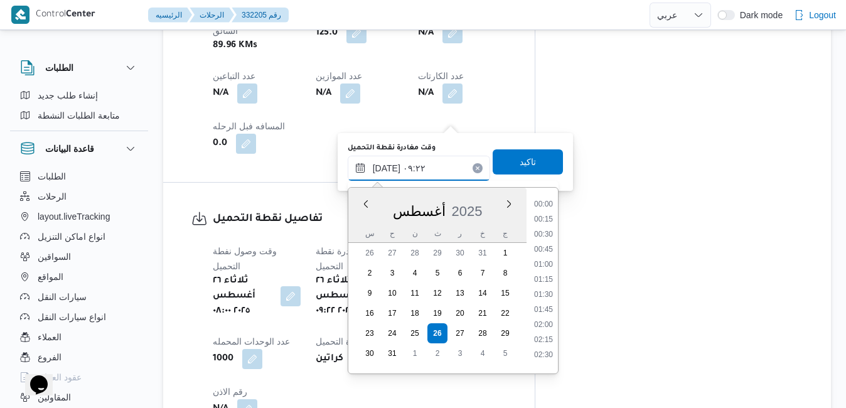
scroll to position [471, 0]
click at [547, 245] on li "08:30" at bounding box center [543, 245] width 29 height 13
type input "٢٦/٠٨/٢٠٢٥ ٠٨:٣٠"
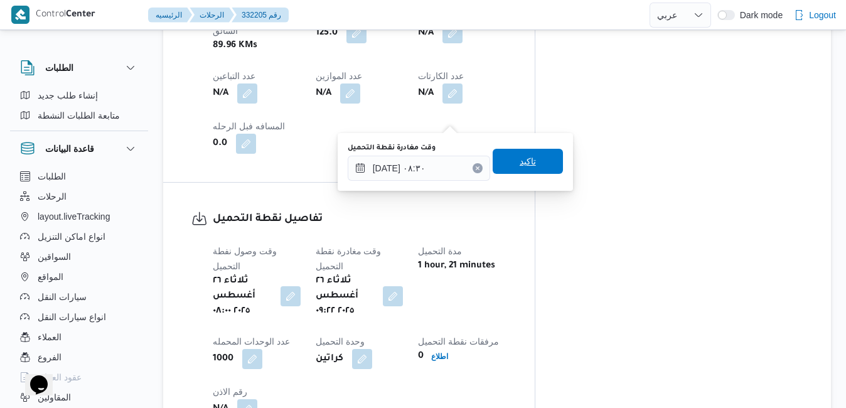
click at [522, 167] on span "تاكيد" at bounding box center [528, 161] width 16 height 15
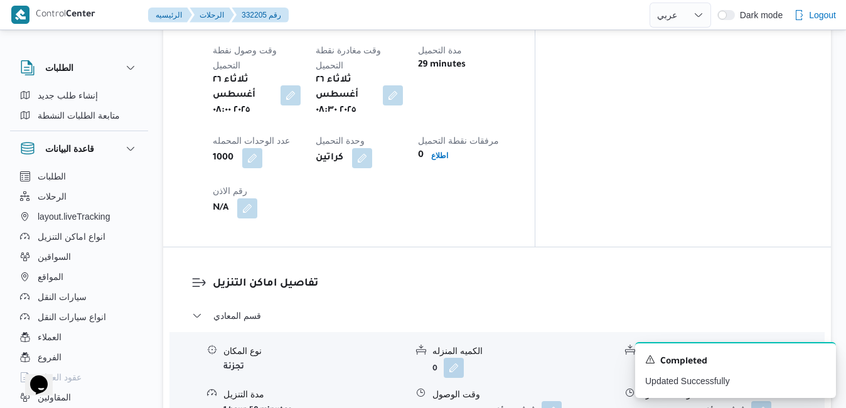
scroll to position [1065, 0]
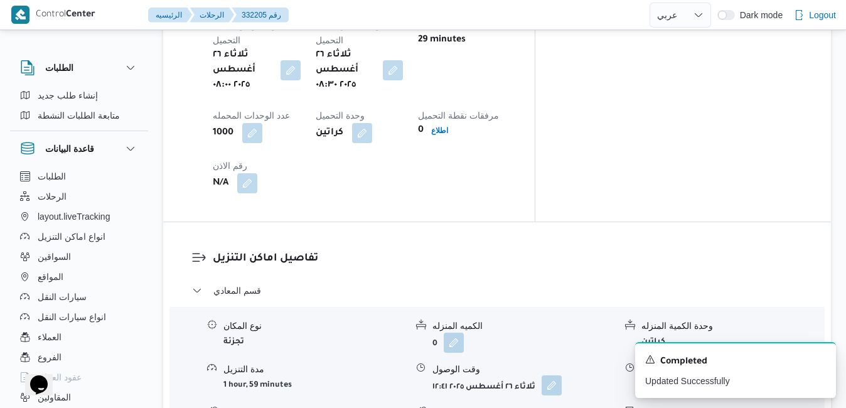
click at [555, 375] on button "button" at bounding box center [552, 385] width 20 height 20
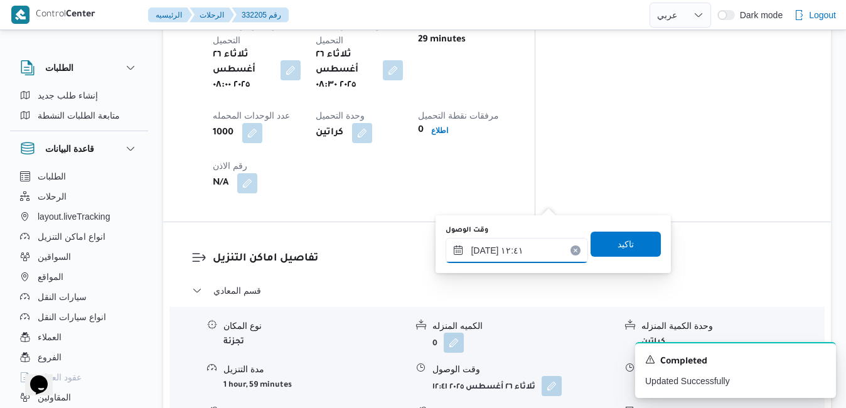
click at [524, 247] on input "٢٦/٠٨/٢٠٢٥ ١٢:٤١" at bounding box center [517, 250] width 142 height 25
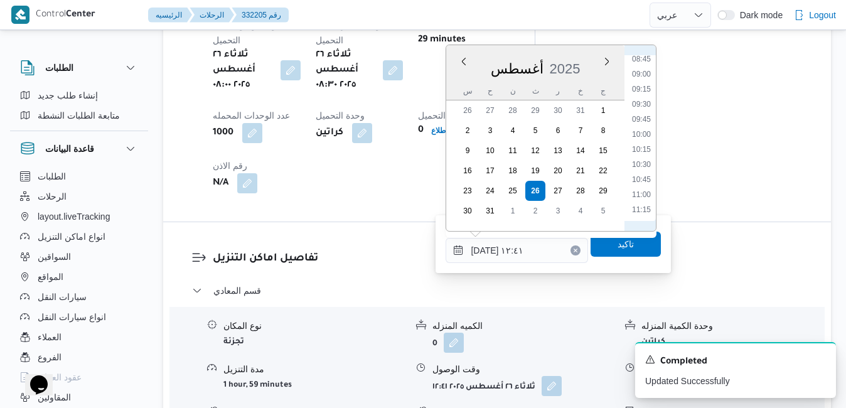
scroll to position [522, 0]
click at [640, 118] on li "09:30" at bounding box center [641, 112] width 29 height 13
type input "٢٦/٠٨/٢٠٢٥ ٠٩:٣٠"
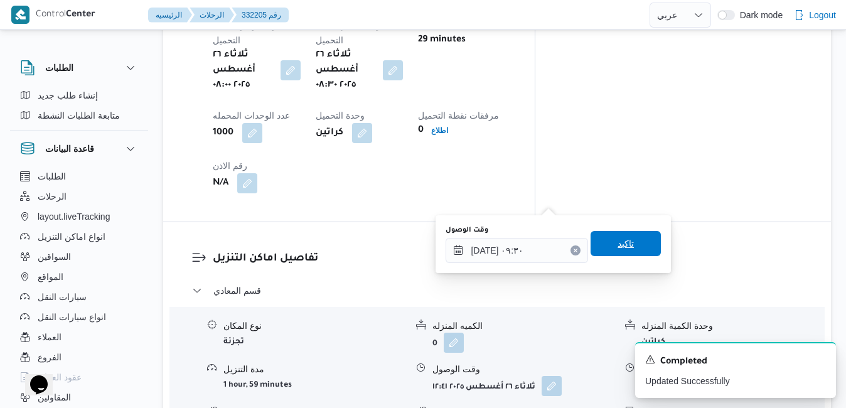
click at [618, 239] on span "تاكيد" at bounding box center [626, 243] width 16 height 15
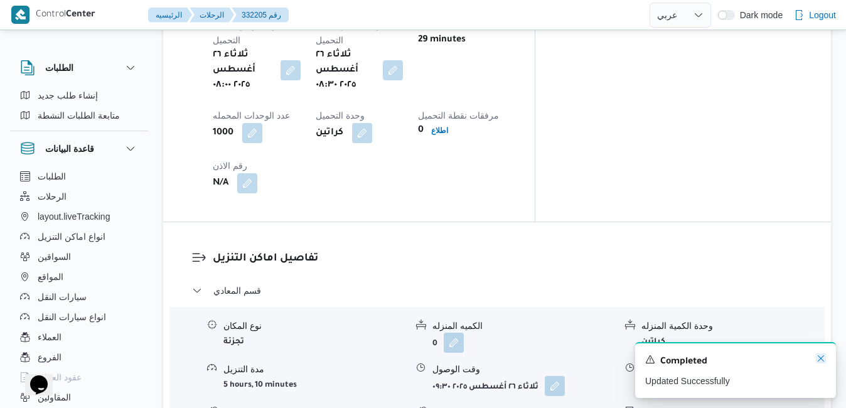
click at [821, 361] on icon "Dismiss toast" at bounding box center [821, 358] width 10 height 10
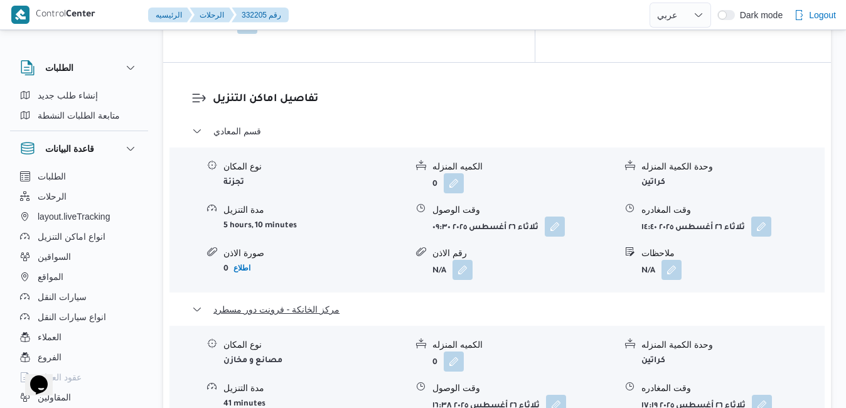
scroll to position [1241, 0]
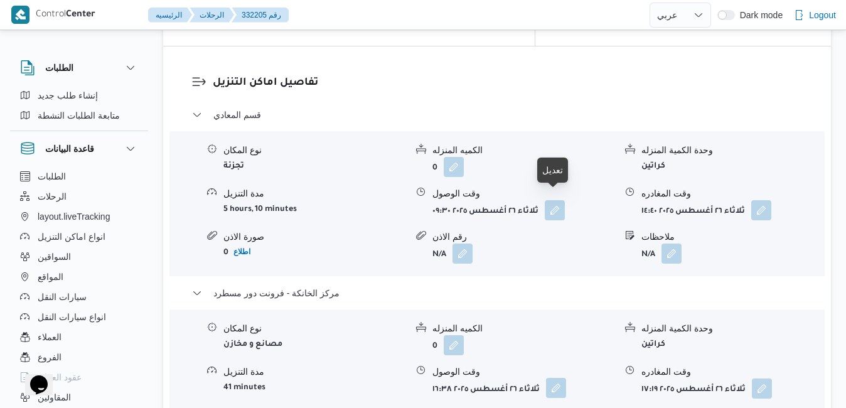
click at [557, 378] on button "button" at bounding box center [556, 388] width 20 height 20
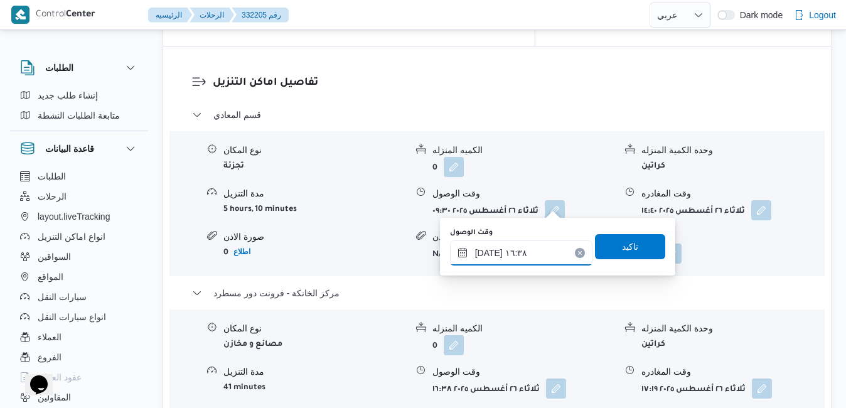
click at [509, 259] on input "٢٦/٠٨/٢٠٢٥ ١٦:٣٨" at bounding box center [521, 252] width 142 height 25
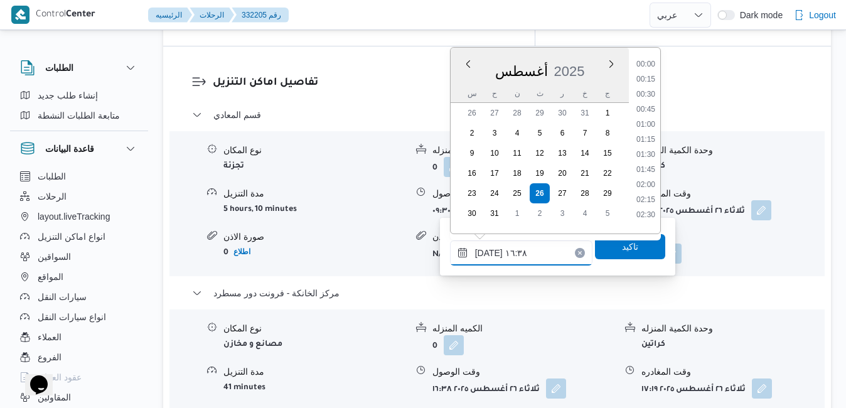
scroll to position [908, 0]
click at [614, 323] on div "تفاصيل اماكن التنزيل قسم المعادي نوع المكان تجزئة الكميه المنزله 0 وحدة الكمية …" at bounding box center [497, 281] width 668 height 471
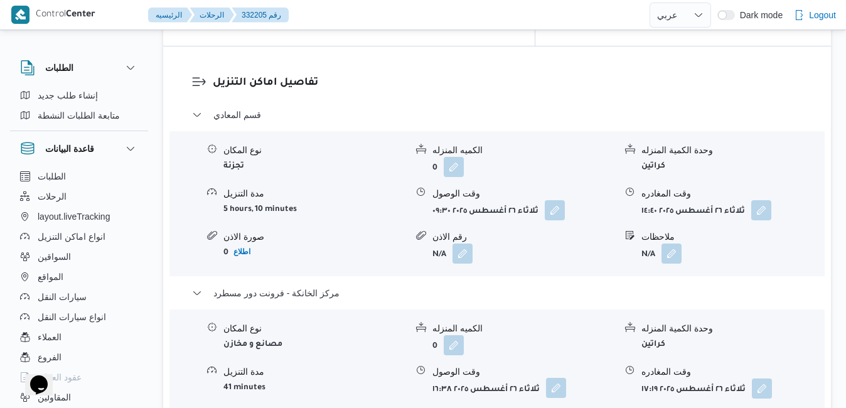
click at [555, 378] on button "button" at bounding box center [556, 388] width 20 height 20
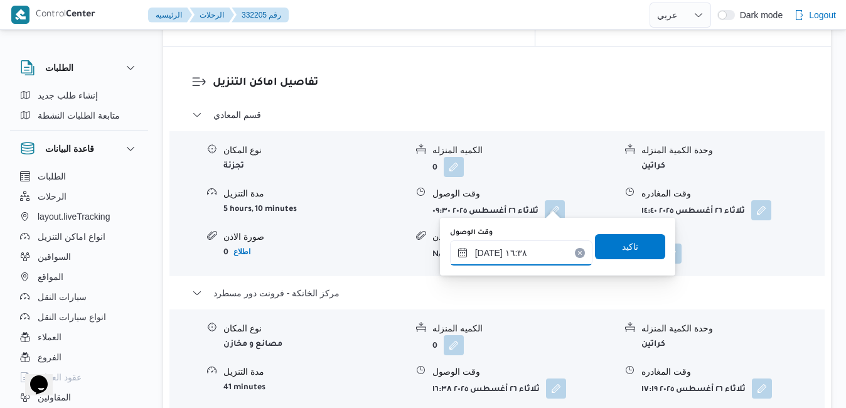
click at [532, 254] on input "٢٦/٠٨/٢٠٢٥ ١٦:٣٨" at bounding box center [521, 252] width 142 height 25
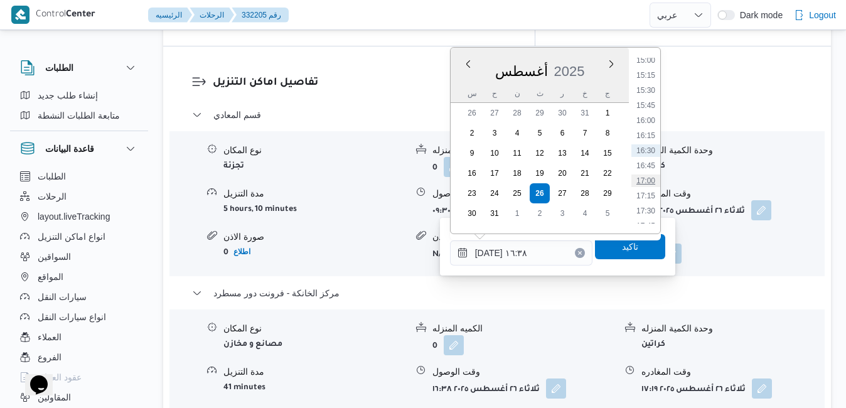
click at [648, 180] on li "17:00" at bounding box center [645, 180] width 29 height 13
type input "٢٦/٠٨/٢٠٢٥ ١٧:٠٠"
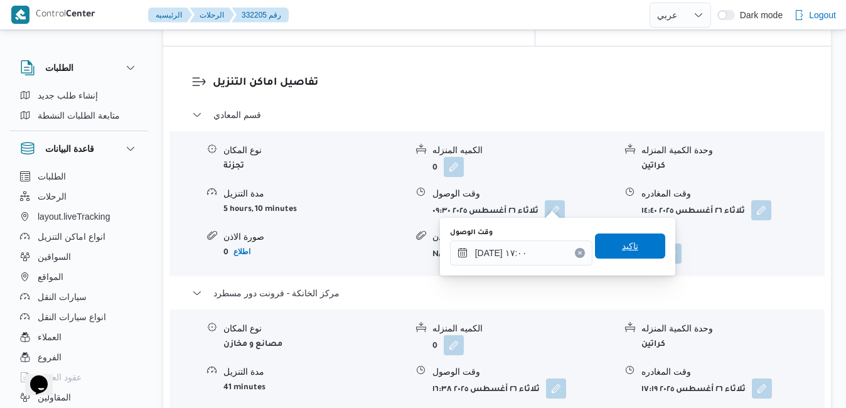
click at [624, 250] on span "تاكيد" at bounding box center [630, 245] width 16 height 15
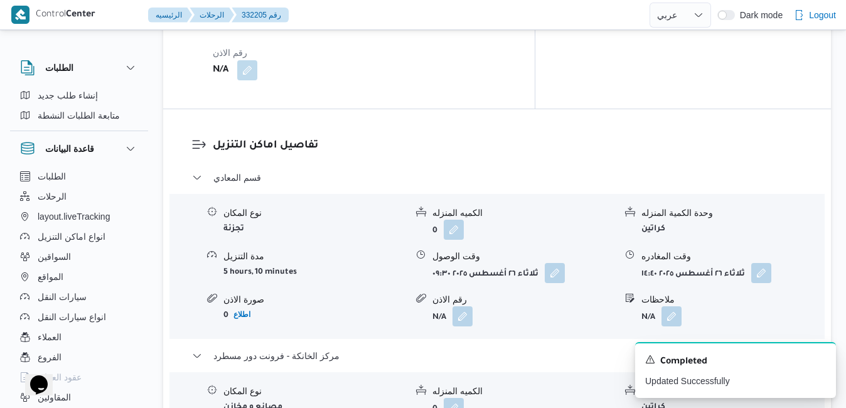
scroll to position [1216, 0]
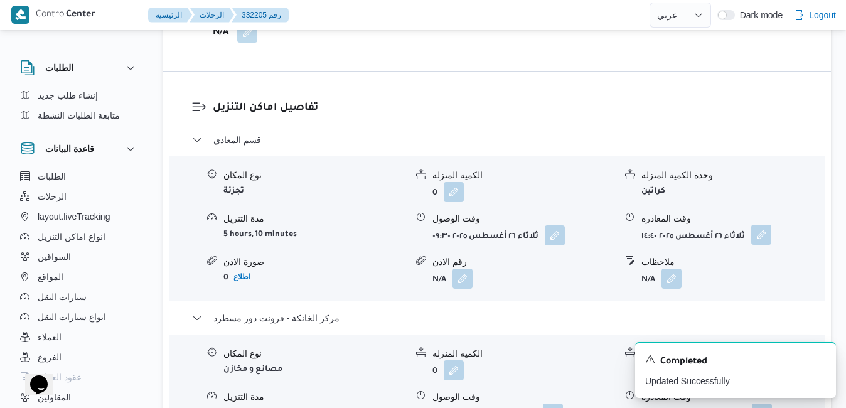
click at [763, 225] on button "button" at bounding box center [761, 235] width 20 height 20
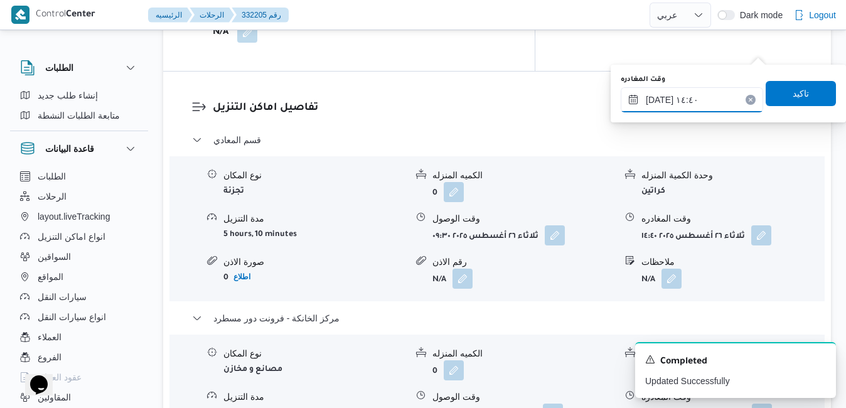
click at [709, 97] on input "٢٦/٠٨/٢٠٢٥ ١٤:٤٠" at bounding box center [692, 99] width 142 height 25
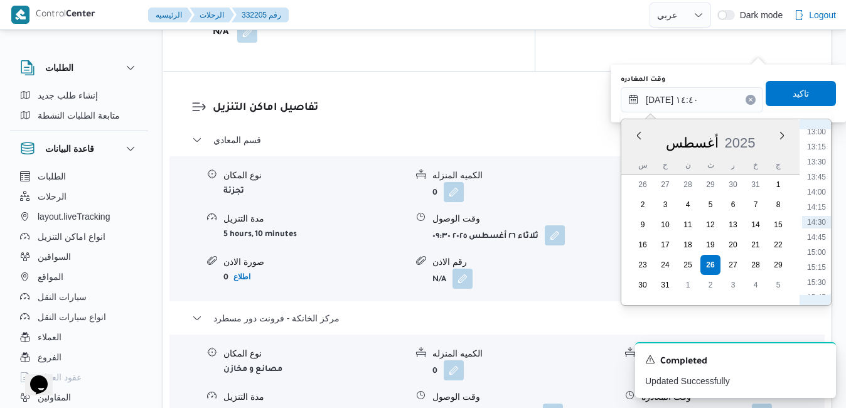
scroll to position [932, 0]
click at [821, 169] on li "16:00" at bounding box center [816, 167] width 29 height 13
type input "٢٦/٠٨/٢٠٢٥ ١٦:٠٠"
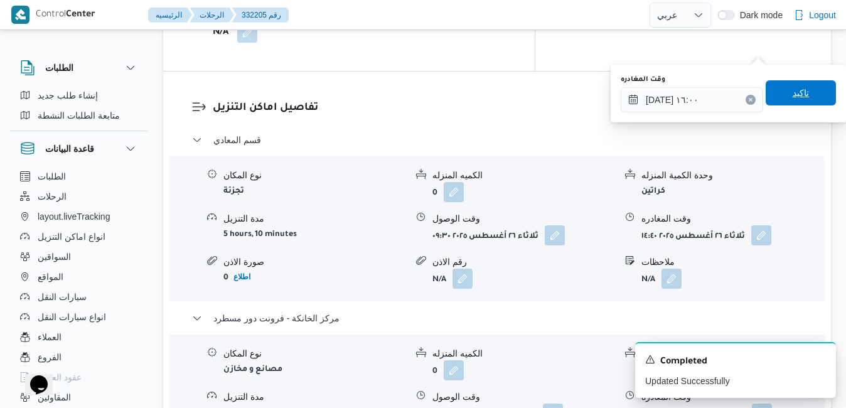
click at [799, 99] on span "تاكيد" at bounding box center [801, 92] width 16 height 15
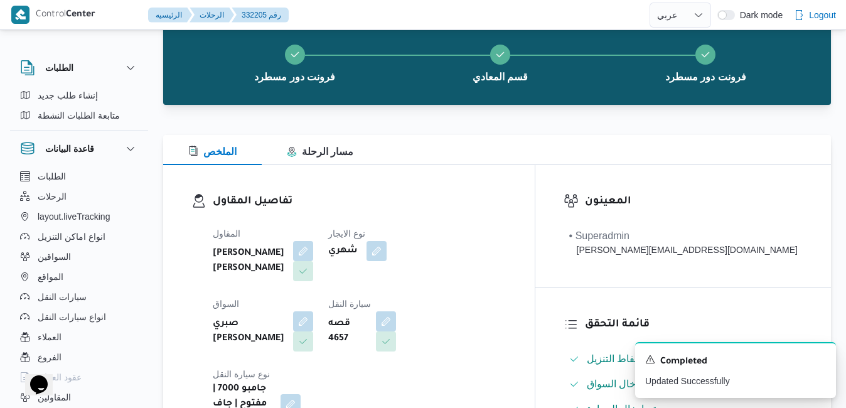
scroll to position [0, 0]
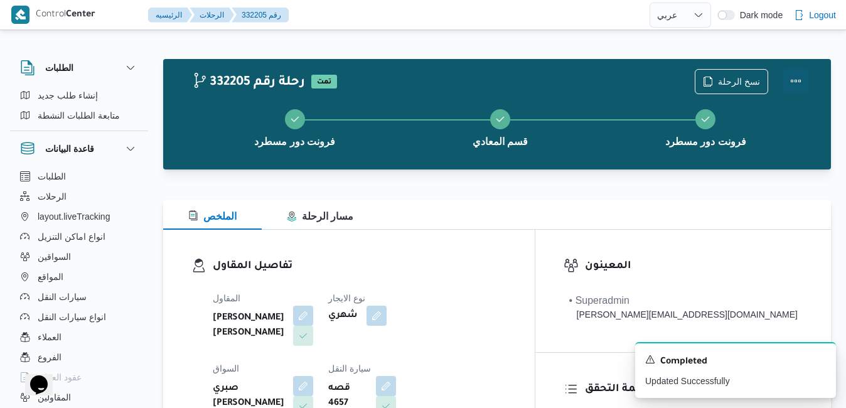
click at [798, 85] on button "Actions" at bounding box center [795, 80] width 25 height 25
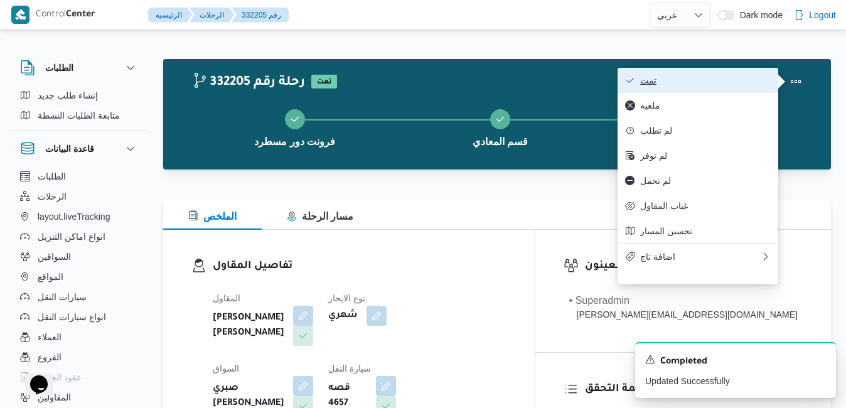
click at [706, 92] on button "تمت" at bounding box center [698, 80] width 161 height 25
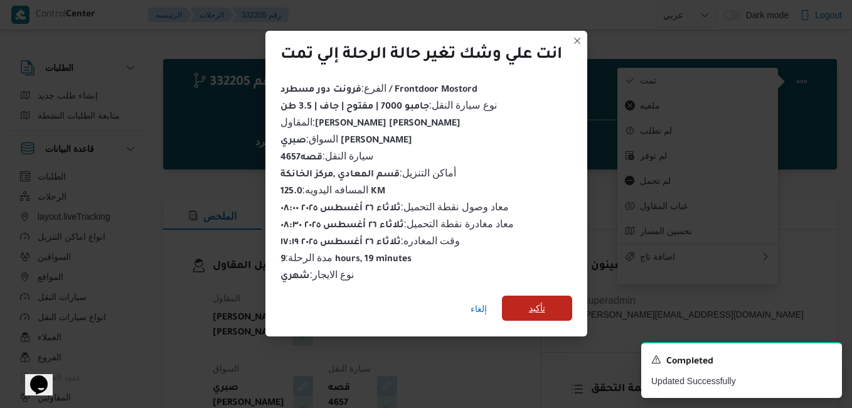
click at [520, 297] on span "تأكيد" at bounding box center [537, 308] width 70 height 25
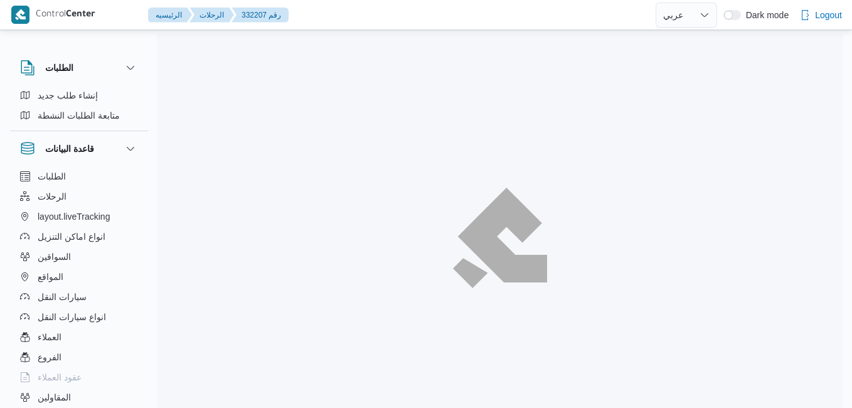
select select "ar"
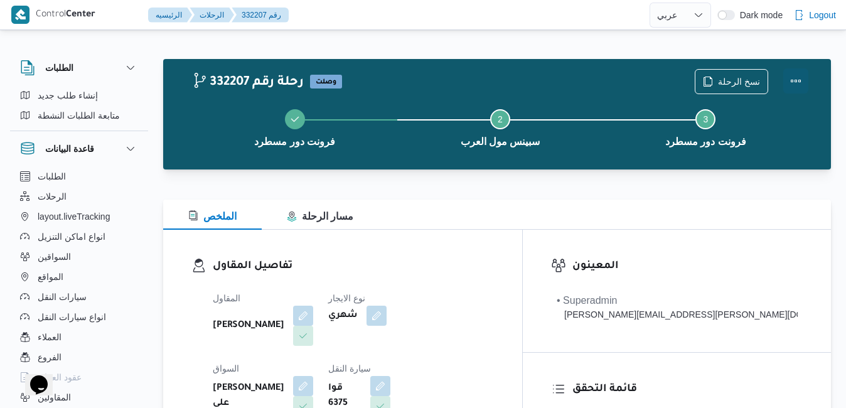
click at [790, 83] on button "Actions" at bounding box center [795, 80] width 25 height 25
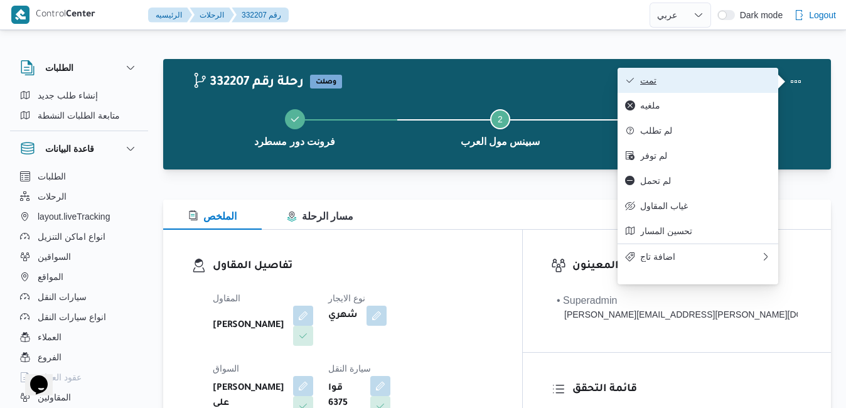
click at [722, 90] on button "تمت" at bounding box center [698, 80] width 161 height 25
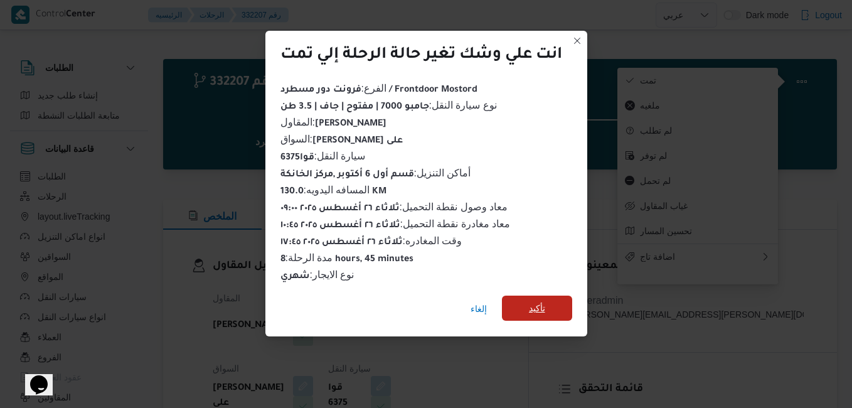
click at [555, 306] on span "تأكيد" at bounding box center [537, 308] width 70 height 25
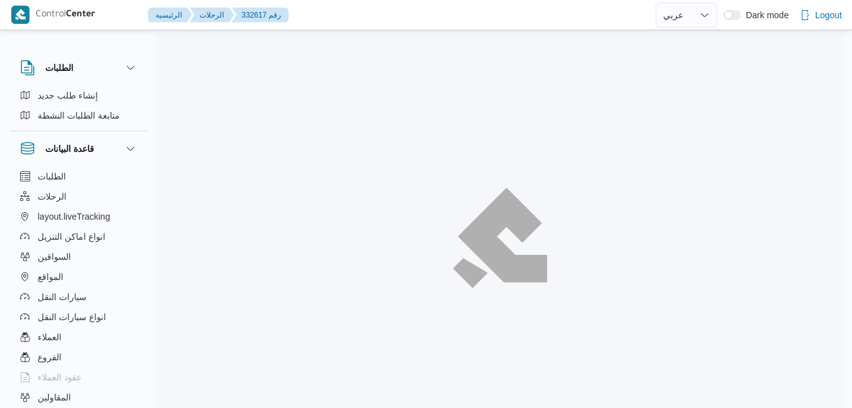
select select "ar"
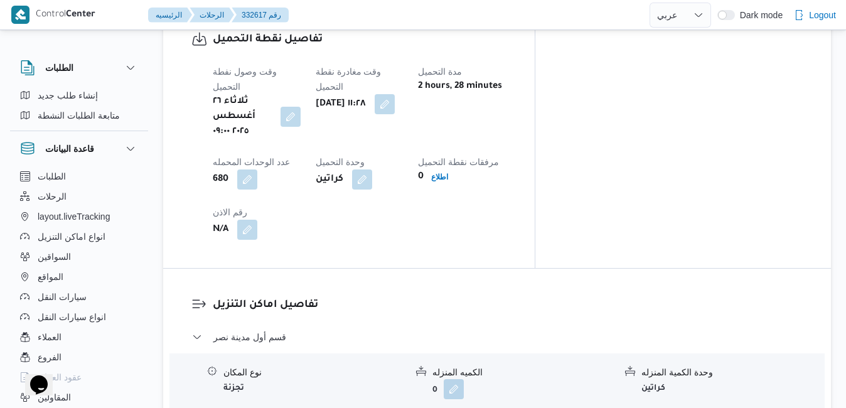
scroll to position [1024, 0]
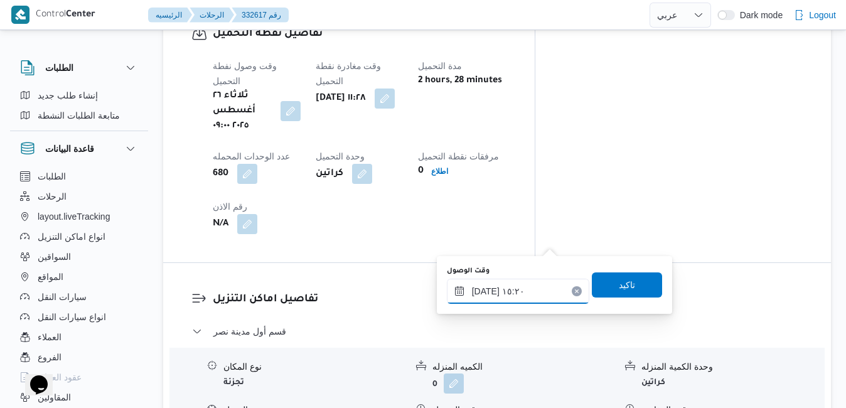
click at [504, 288] on input "[DATE] ١٥:٢٠" at bounding box center [518, 291] width 142 height 25
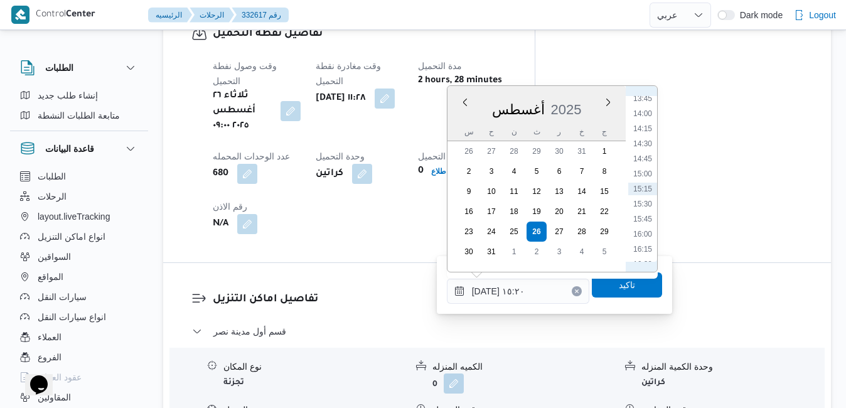
scroll to position [687, 0]
click at [648, 128] on li "11:45" at bounding box center [642, 123] width 29 height 13
type input "[DATE] ١١:٤٥"
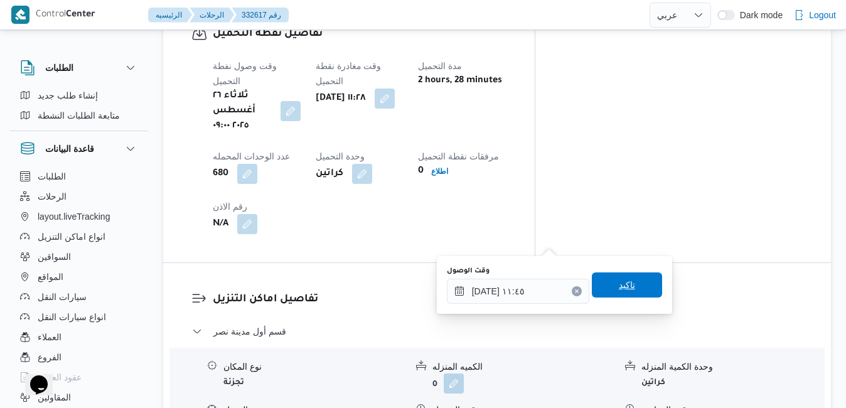
click at [602, 287] on span "تاكيد" at bounding box center [627, 284] width 70 height 25
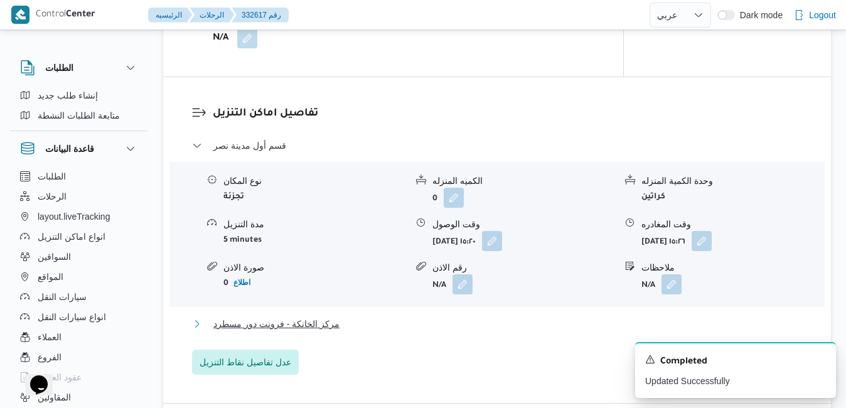
click at [540, 321] on button "مركز الخانكة - فرونت دور مسطرد" at bounding box center [497, 323] width 611 height 15
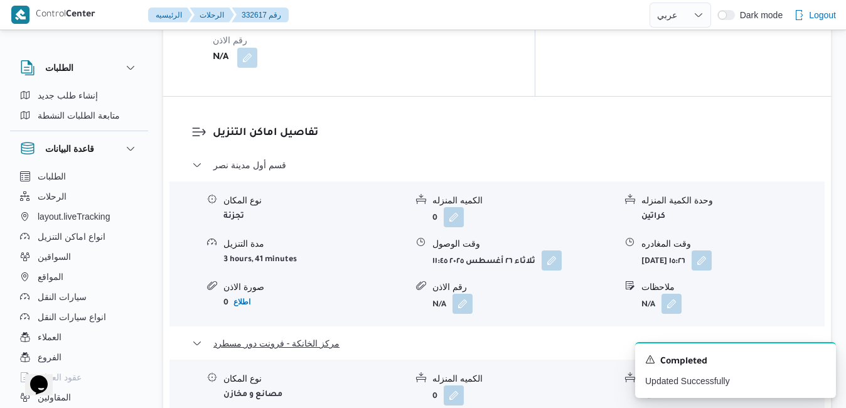
scroll to position [1200, 0]
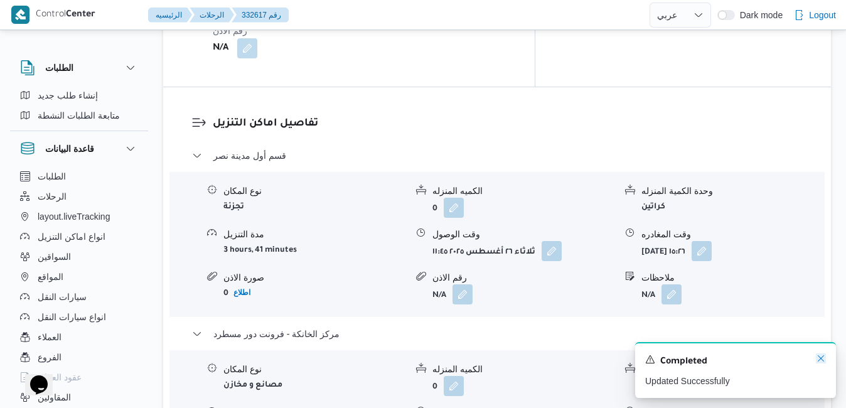
click at [820, 360] on icon "Dismiss toast" at bounding box center [821, 358] width 10 height 10
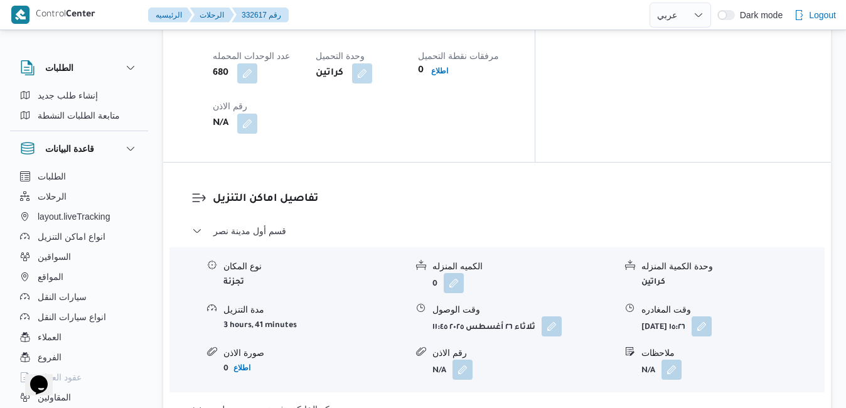
scroll to position [1100, 0]
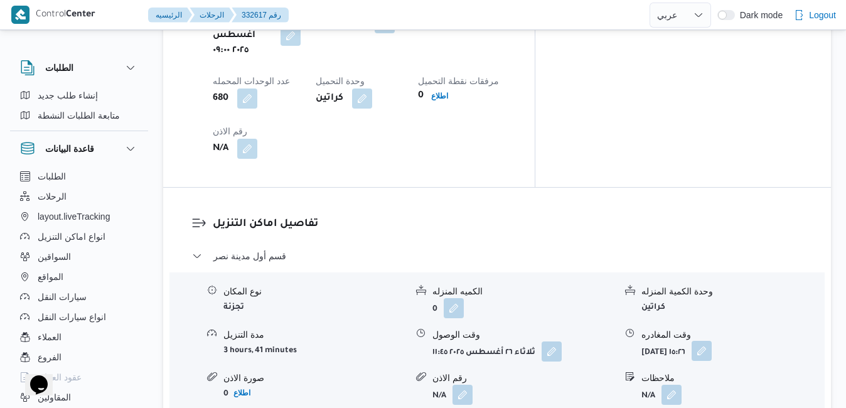
click at [712, 341] on button "button" at bounding box center [702, 351] width 20 height 20
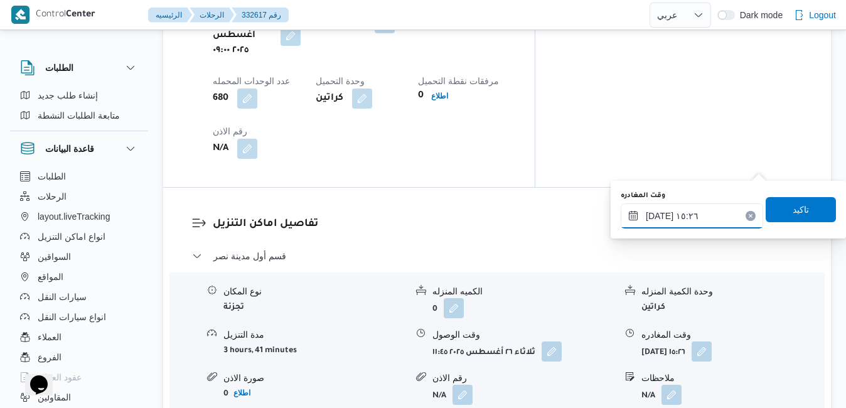
click at [694, 218] on input "٢٦/٠٨/٢٠٢٥ ١٥:٢٦" at bounding box center [692, 215] width 142 height 25
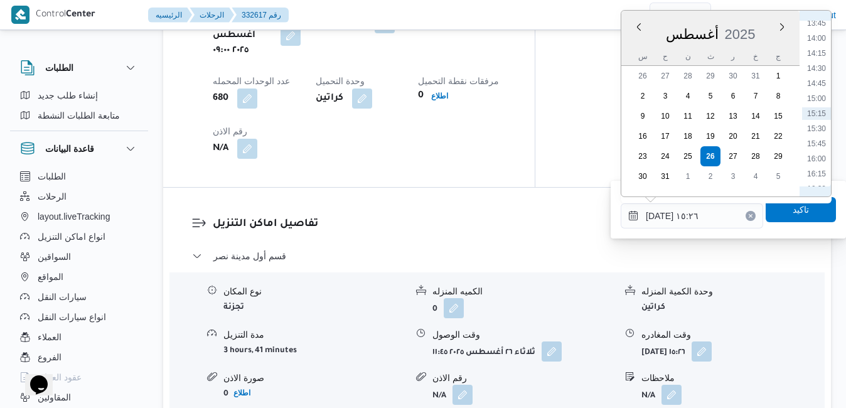
scroll to position [977, 0]
click at [818, 46] on li "16:30" at bounding box center [816, 44] width 29 height 13
type input "٢٦/٠٨/٢٠٢٥ ١٦:٣٠"
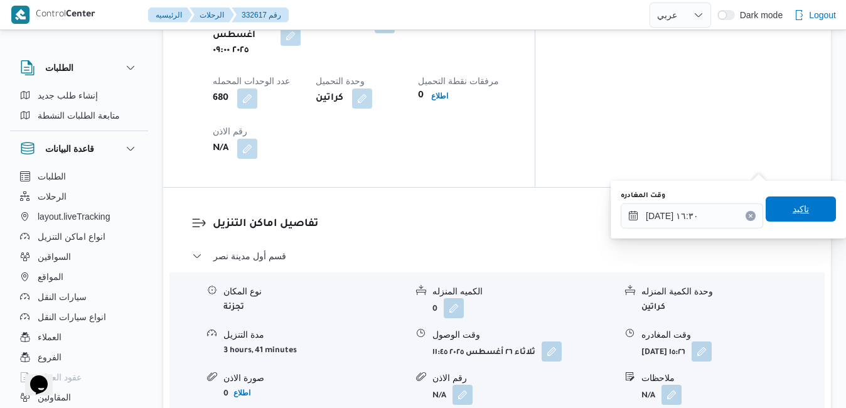
click at [793, 207] on span "تاكيد" at bounding box center [801, 208] width 16 height 15
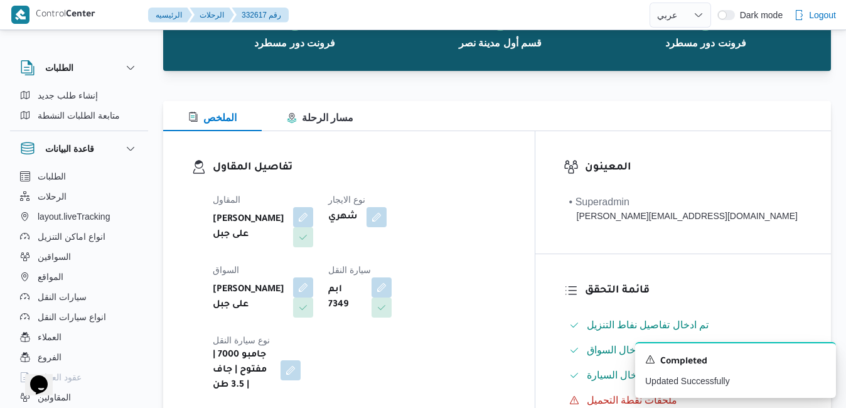
scroll to position [0, 0]
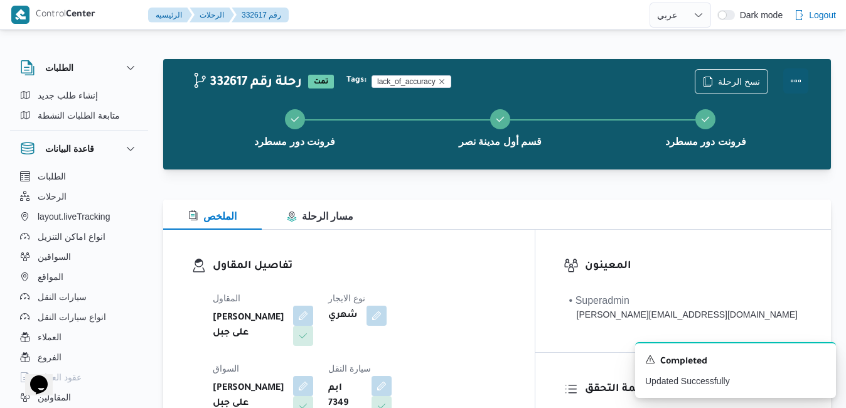
click at [800, 83] on button "Actions" at bounding box center [795, 80] width 25 height 25
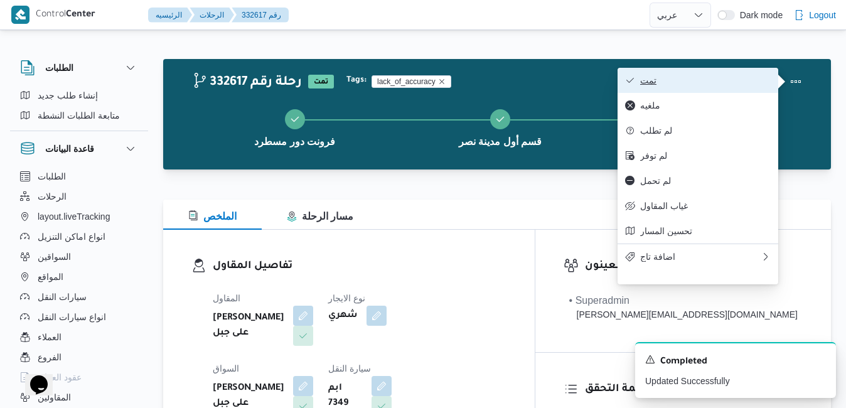
click at [719, 85] on span "تمت" at bounding box center [705, 80] width 131 height 10
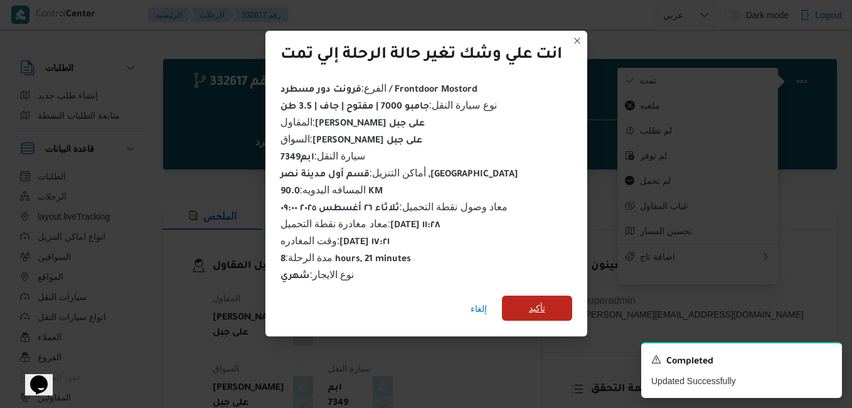
click at [537, 303] on span "تأكيد" at bounding box center [537, 308] width 16 height 15
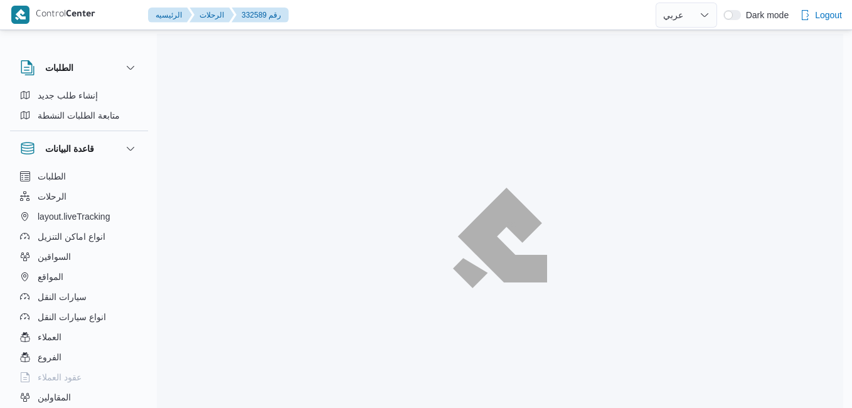
select select "ar"
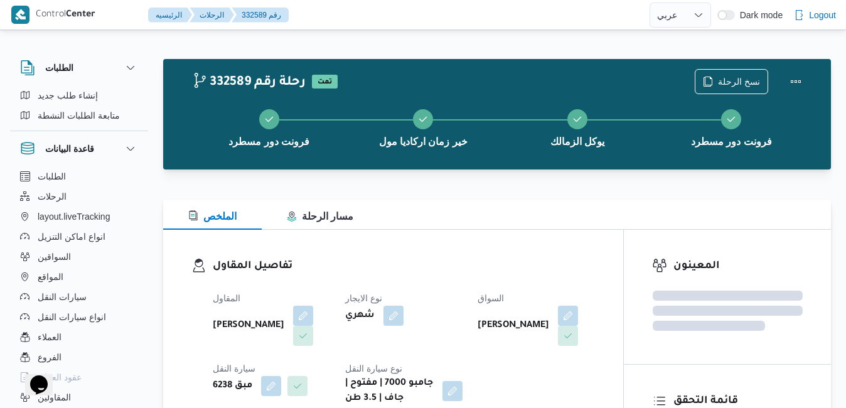
click at [447, 255] on div "تفاصيل المقاول المقاول [PERSON_NAME] نوع الايجار شهري السواق [PERSON_NAME] سيار…" at bounding box center [393, 332] width 460 height 205
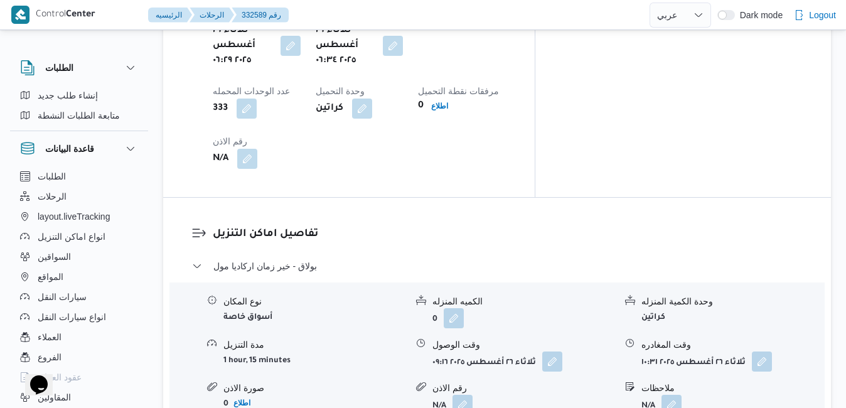
scroll to position [1130, 0]
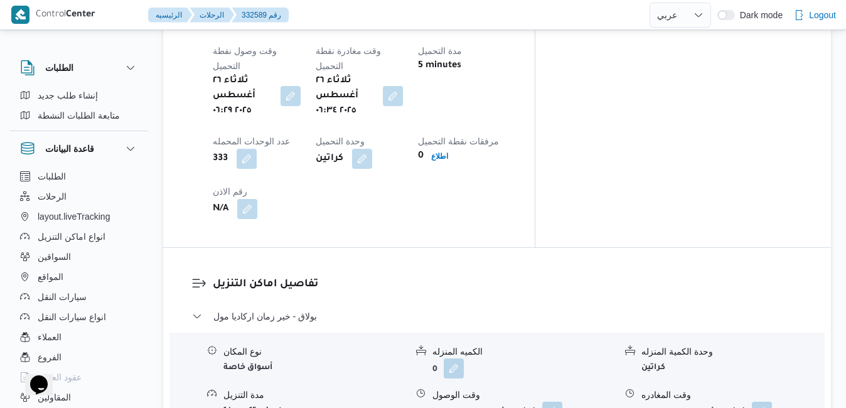
scroll to position [1080, 0]
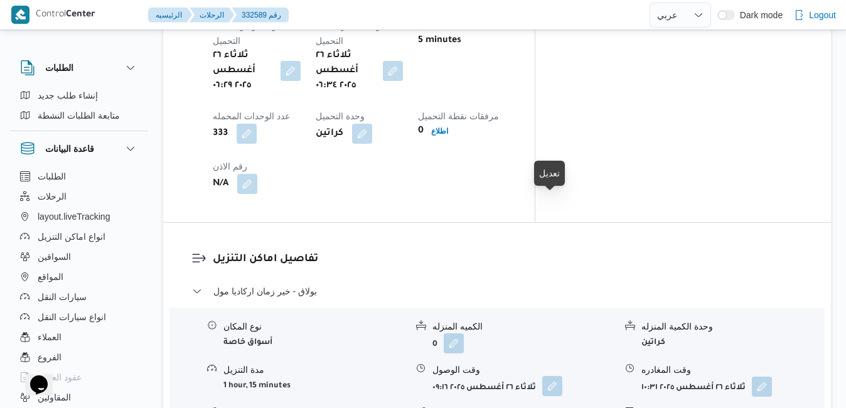
click at [551, 376] on button "button" at bounding box center [552, 386] width 20 height 20
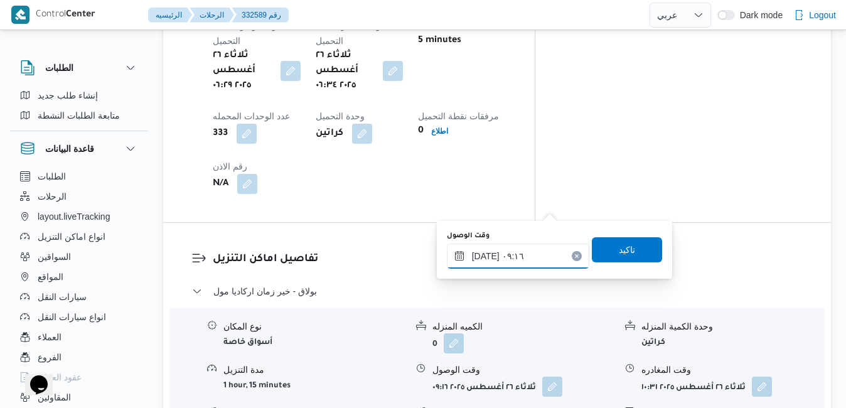
click at [506, 255] on input "٢٦/٠٨/٢٠٢٥ ٠٩:١٦" at bounding box center [518, 256] width 142 height 25
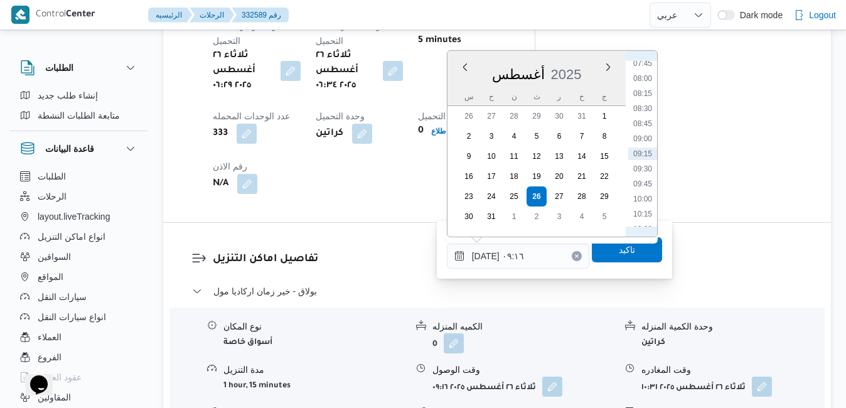
scroll to position [326, 0]
click at [643, 196] on li "07:30" at bounding box center [642, 193] width 29 height 13
type input "٢٦/٠٨/٢٠٢٥ ٠٧:٣٠"
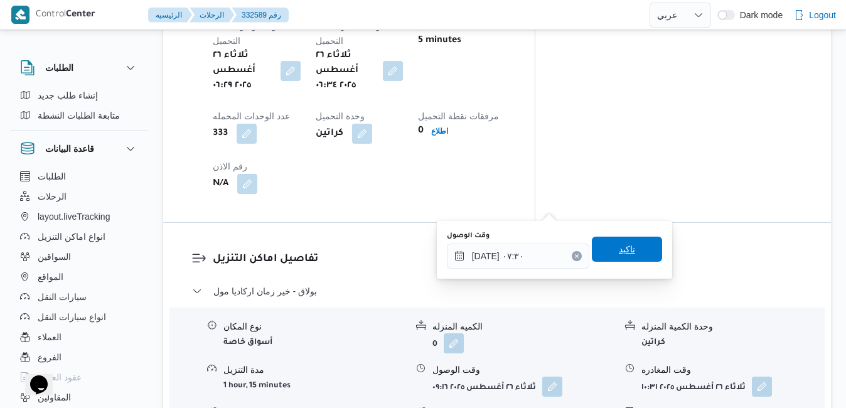
click at [619, 255] on span "تاكيد" at bounding box center [627, 249] width 16 height 15
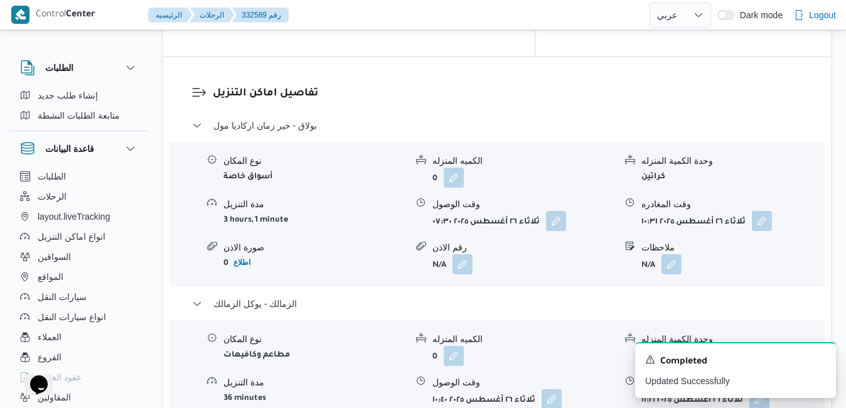
scroll to position [1305, 0]
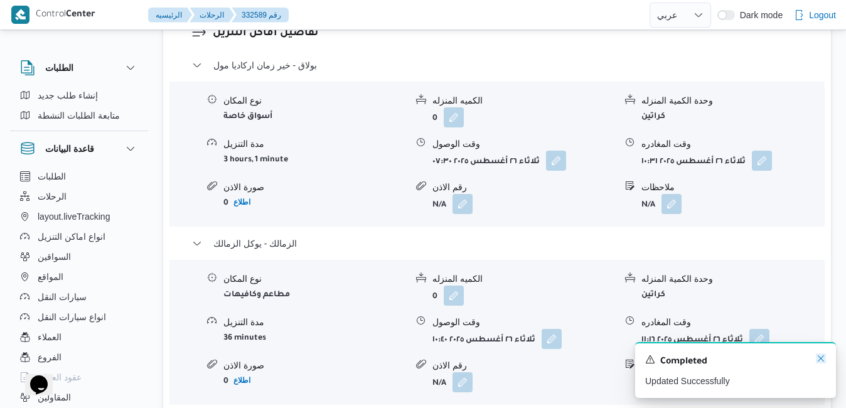
click at [822, 359] on icon "Dismiss toast" at bounding box center [821, 358] width 10 height 10
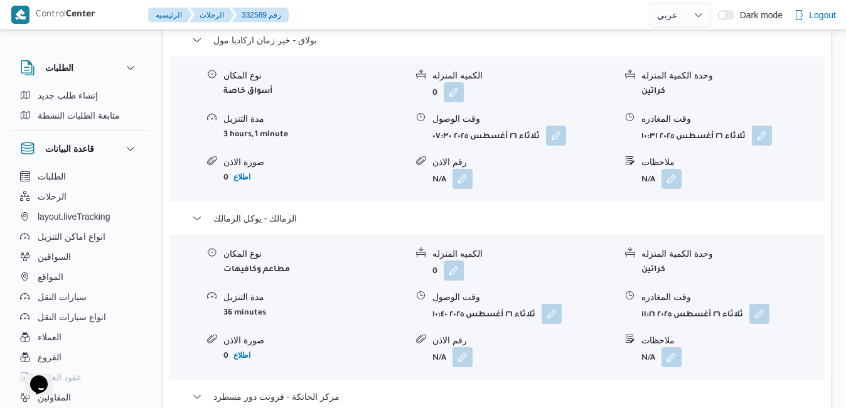
scroll to position [1431, 0]
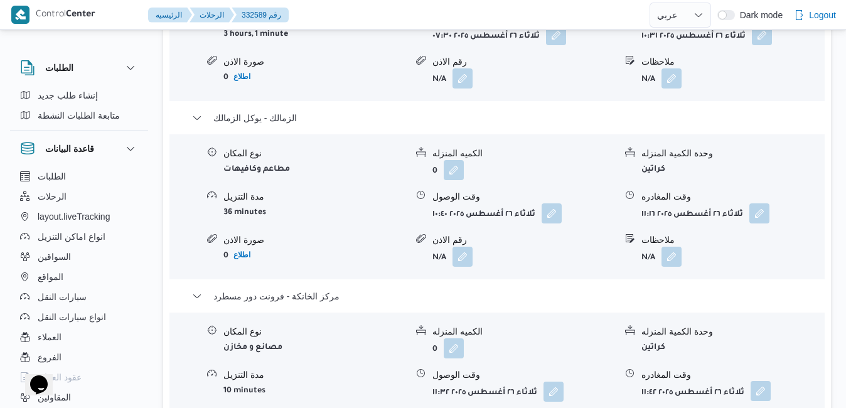
click at [762, 381] on button "button" at bounding box center [761, 391] width 20 height 20
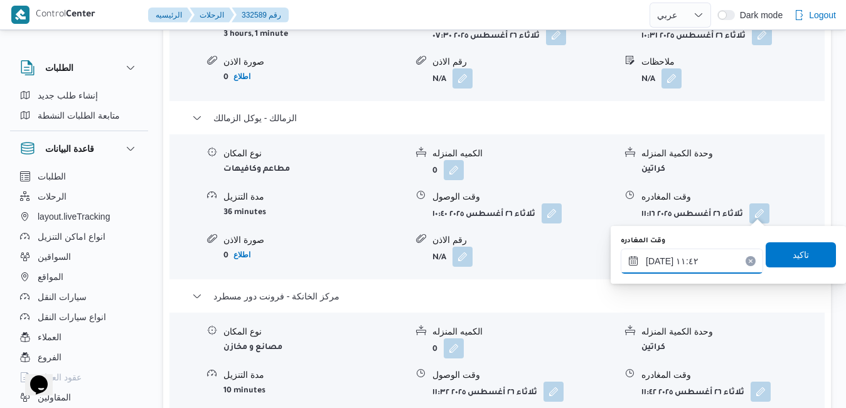
click at [709, 255] on input "٢٦/٠٨/٢٠٢٥ ١١:٤٢" at bounding box center [692, 261] width 142 height 25
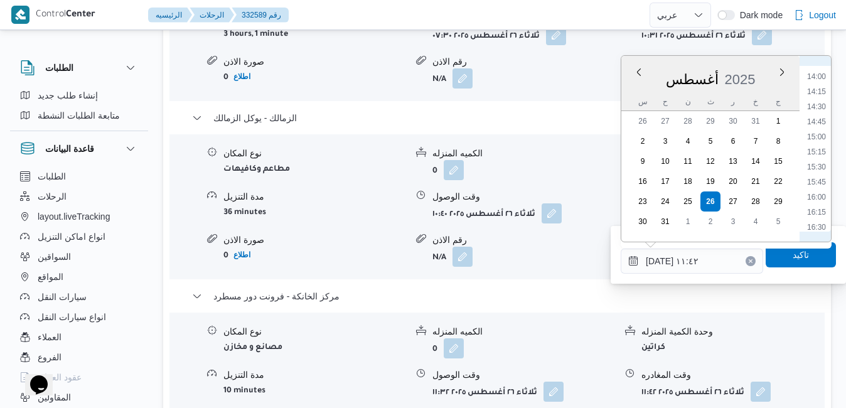
scroll to position [896, 0]
click at [818, 228] on li "17:30" at bounding box center [816, 230] width 29 height 13
type input "٢٦/٠٨/٢٠٢٥ ١٧:٣٠"
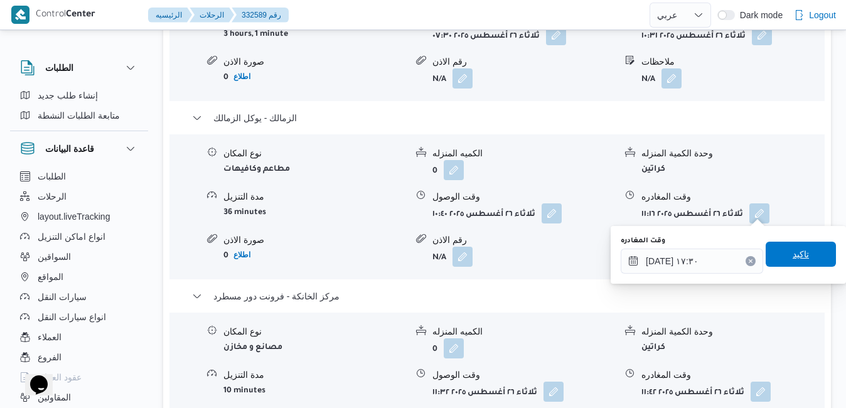
click at [795, 254] on span "تاكيد" at bounding box center [801, 254] width 16 height 15
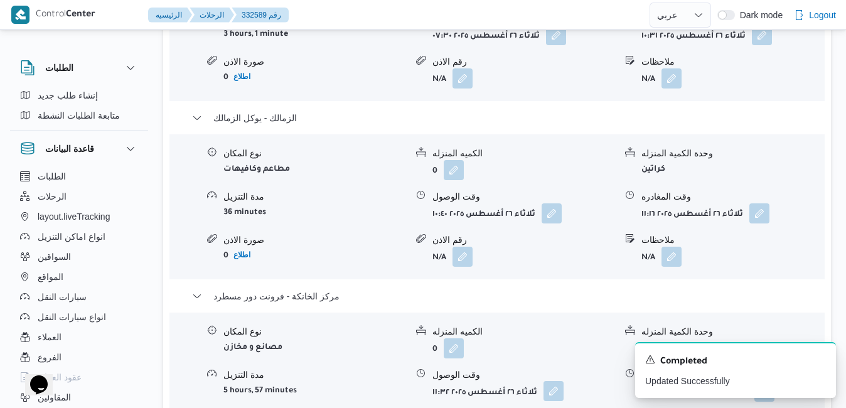
click at [554, 381] on button "button" at bounding box center [554, 391] width 20 height 20
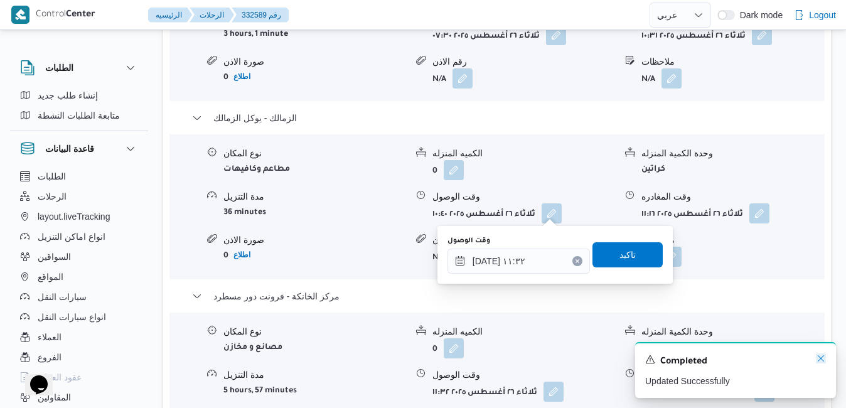
click at [821, 358] on icon "Dismiss toast" at bounding box center [821, 358] width 10 height 10
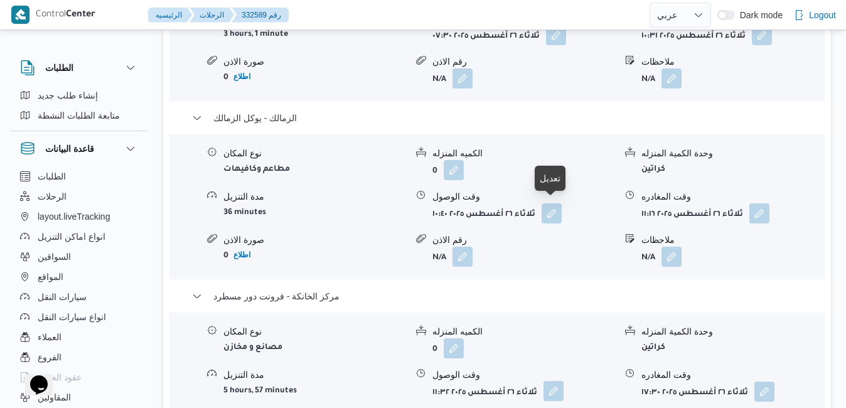
click at [555, 381] on button "button" at bounding box center [554, 391] width 20 height 20
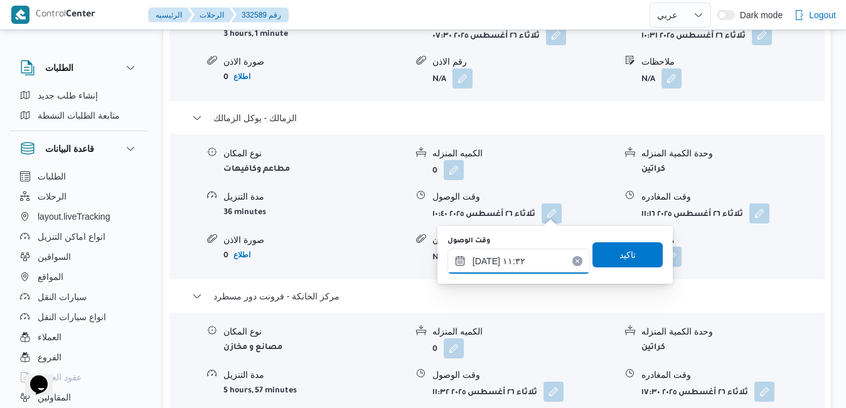
click at [502, 266] on input "٢٦/٠٨/٢٠٢٥ ١١:٣٢" at bounding box center [518, 261] width 142 height 25
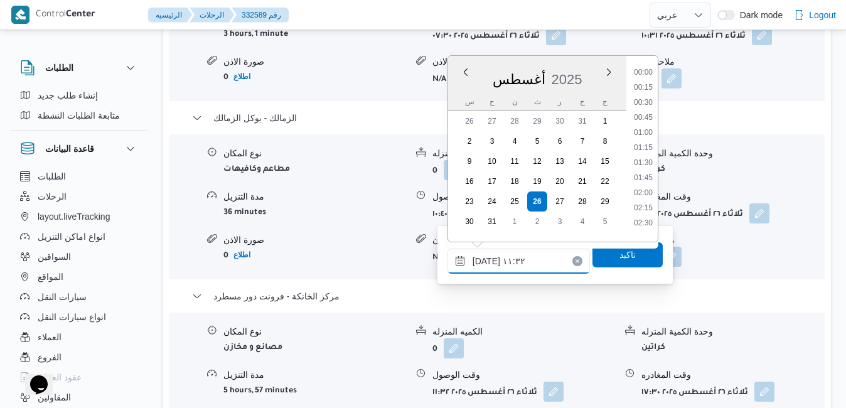
scroll to position [606, 0]
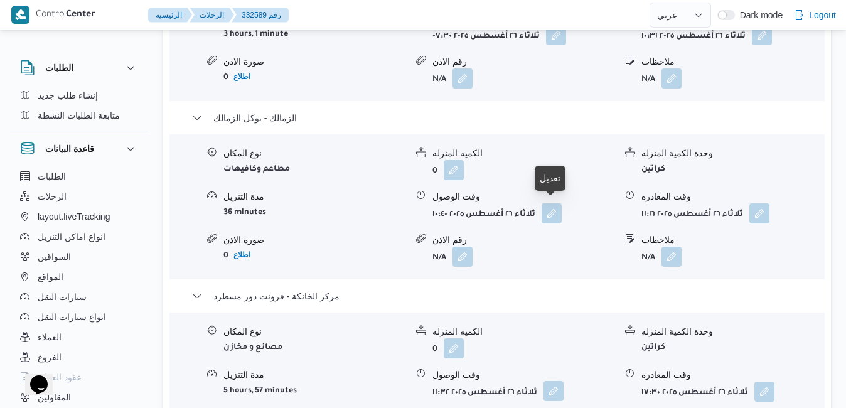
click at [556, 381] on button "button" at bounding box center [554, 391] width 20 height 20
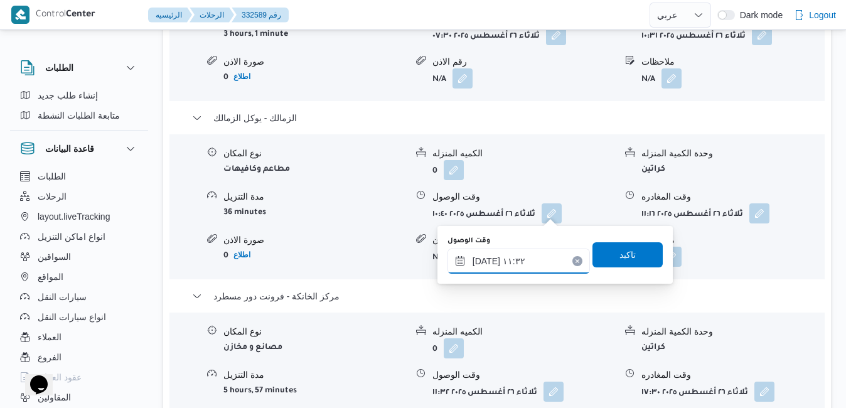
click at [514, 260] on input "٢٦/٠٨/٢٠٢٥ ١١:٣٢" at bounding box center [518, 261] width 142 height 25
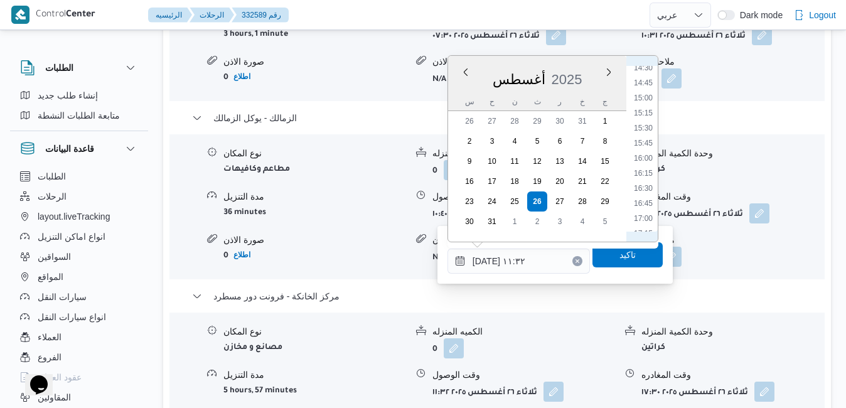
scroll to position [896, 0]
click at [647, 212] on li "17:15" at bounding box center [643, 215] width 29 height 13
type input "٢٦/٠٨/٢٠٢٥ ١٧:١٥"
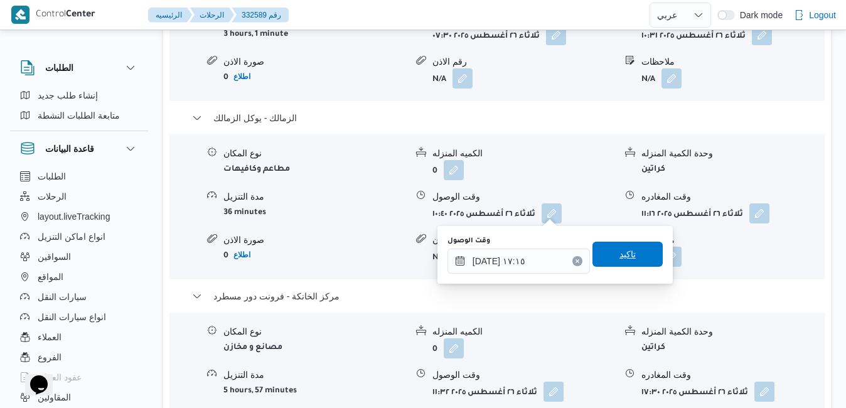
click at [626, 257] on span "تاكيد" at bounding box center [627, 254] width 70 height 25
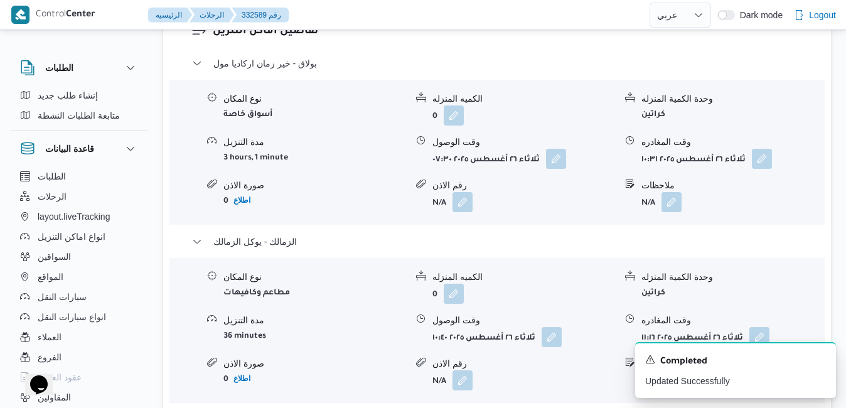
scroll to position [1305, 0]
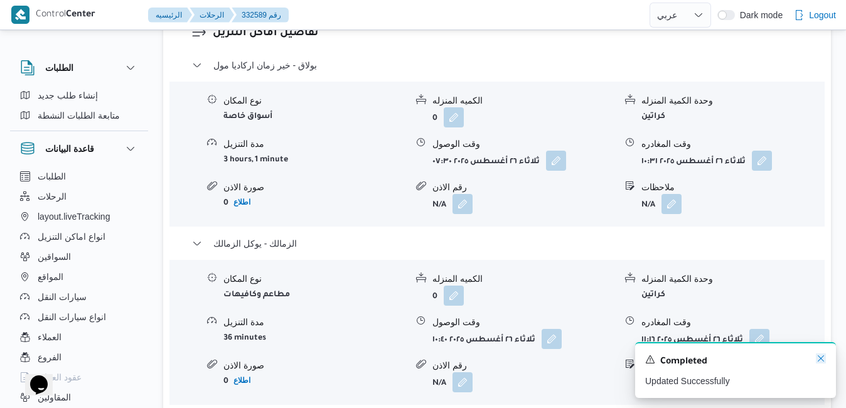
click at [818, 359] on icon "Dismiss toast" at bounding box center [821, 358] width 10 height 10
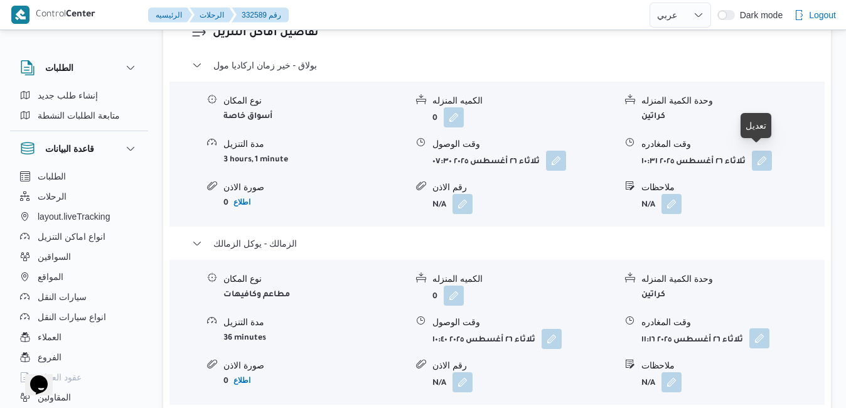
click at [758, 328] on button "button" at bounding box center [759, 338] width 20 height 20
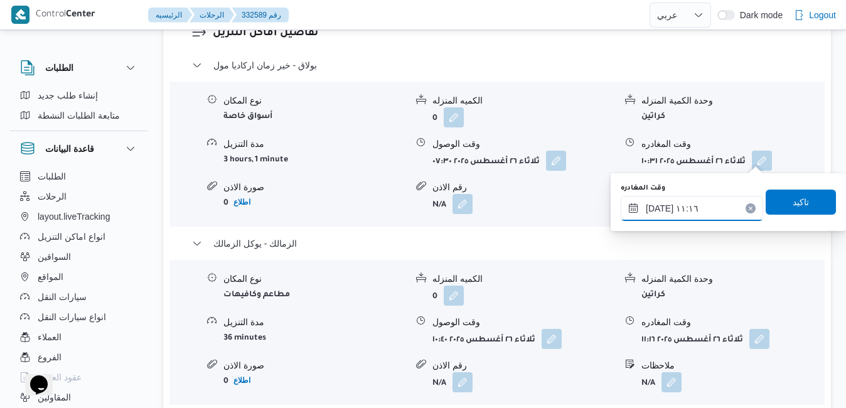
click at [700, 212] on input "٢٦/٠٨/٢٠٢٥ ١١:١٦" at bounding box center [692, 208] width 142 height 25
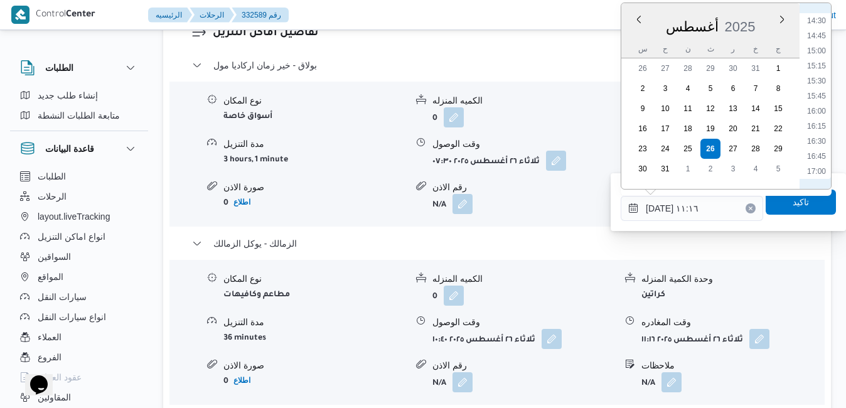
scroll to position [881, 0]
click at [818, 143] on li "16:45" at bounding box center [816, 147] width 29 height 13
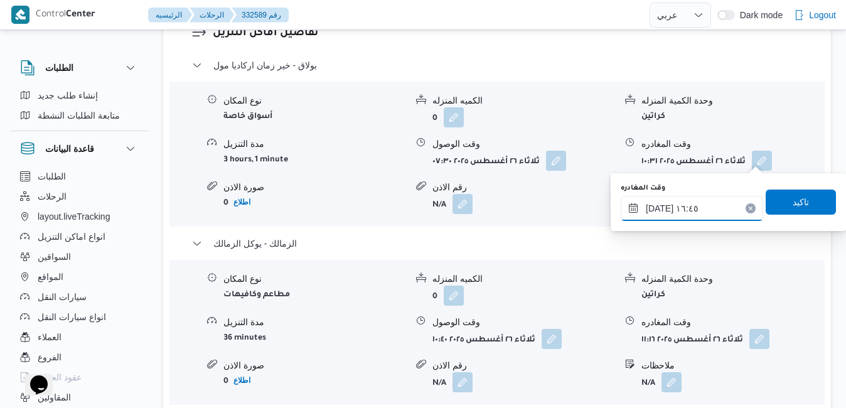
click at [658, 210] on input "[DATE] ١٦:٤٥" at bounding box center [692, 208] width 142 height 25
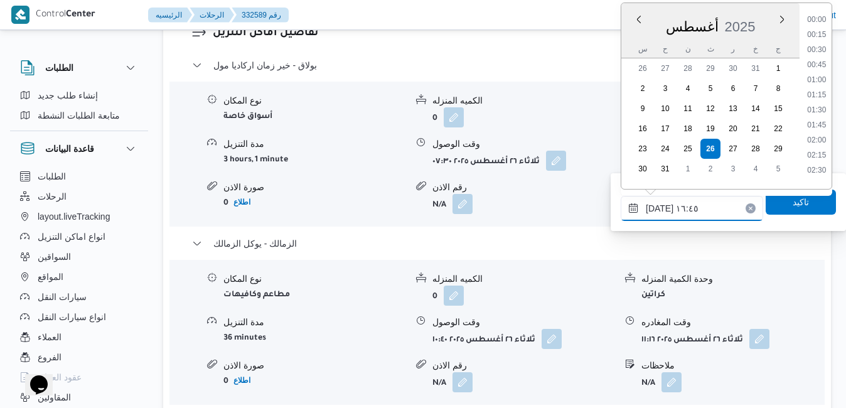
click at [658, 210] on input "[DATE] ١٦:٤٥" at bounding box center [692, 208] width 142 height 25
type input "٢٦/٠٨/٢٠٢٥ ١٦:٣٥"
click at [797, 206] on span "تاكيد" at bounding box center [801, 201] width 16 height 15
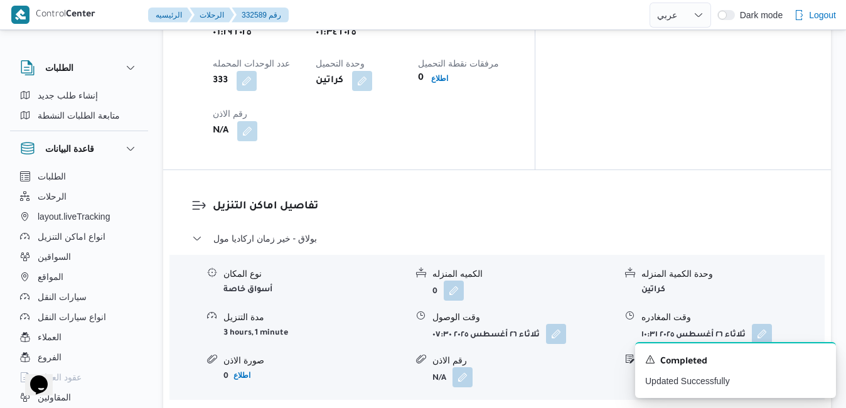
scroll to position [1105, 0]
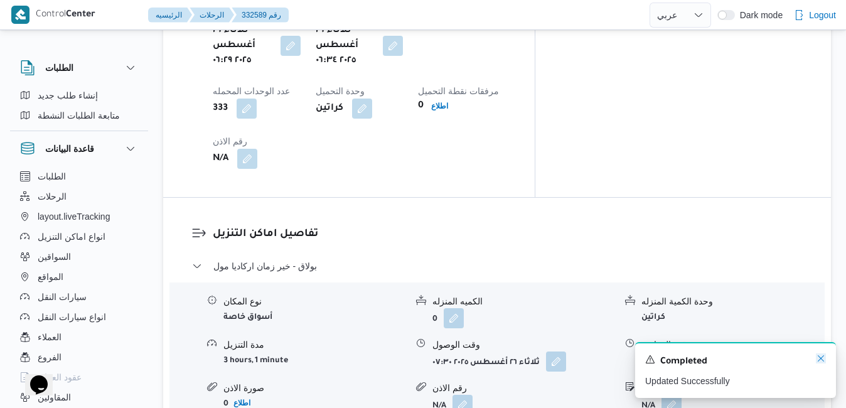
click at [822, 358] on icon "Dismiss toast" at bounding box center [821, 358] width 10 height 10
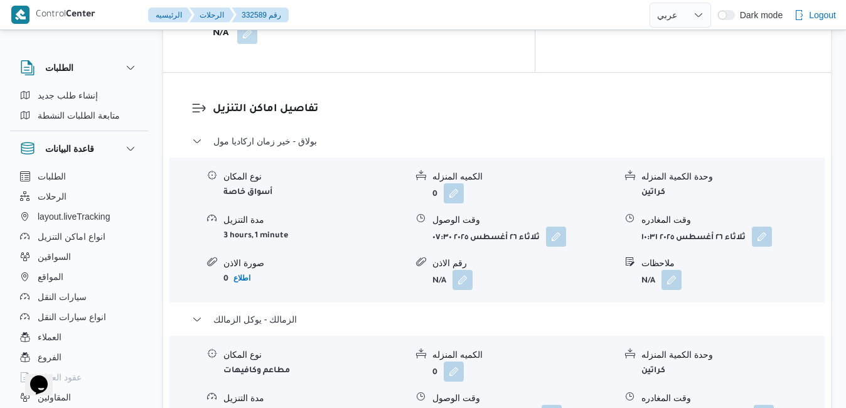
scroll to position [1230, 0]
click at [552, 404] on button "button" at bounding box center [552, 414] width 20 height 20
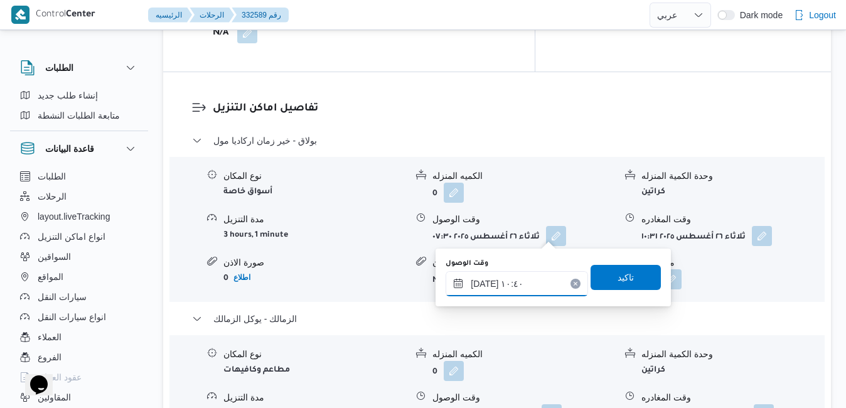
click at [512, 284] on input "٢٦/٠٨/٢٠٢٥ ١٠:٤٠" at bounding box center [517, 283] width 142 height 25
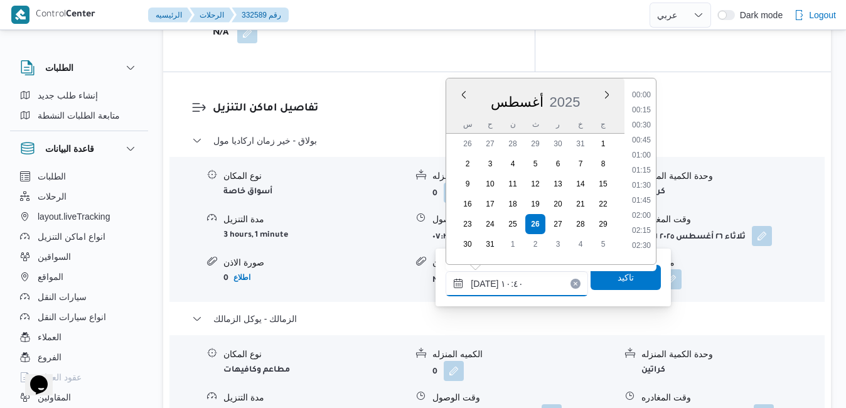
scroll to position [546, 0]
click at [645, 210] on li "11:00" at bounding box center [641, 211] width 29 height 13
type input "٢٦/٠٨/٢٠٢٥ ١١:٠٠"
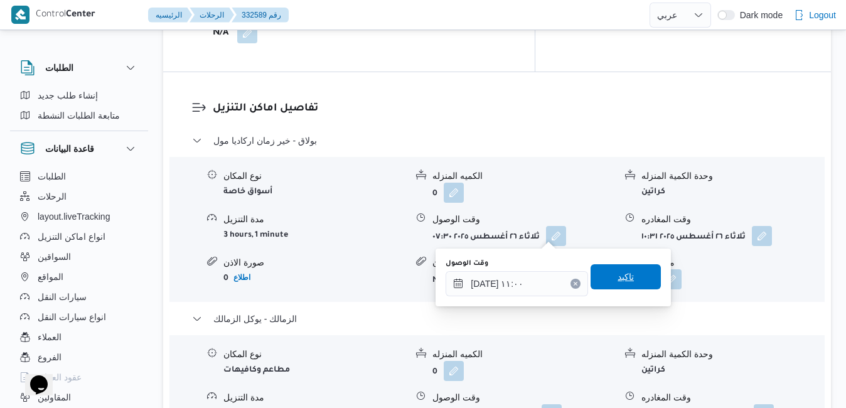
click at [618, 274] on span "تاكيد" at bounding box center [626, 276] width 16 height 15
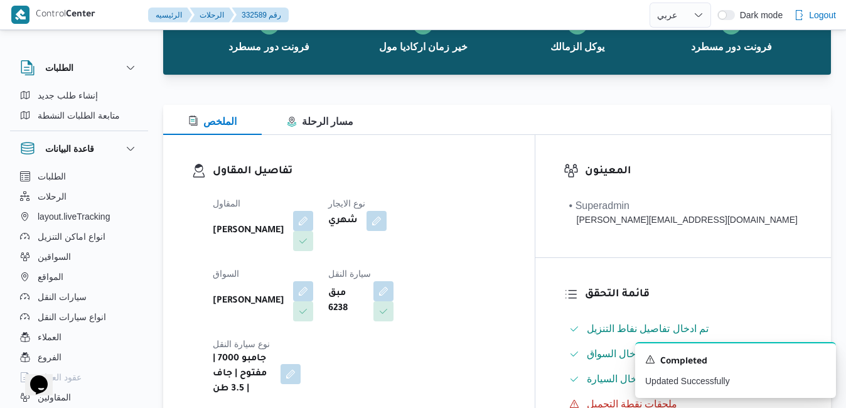
scroll to position [0, 0]
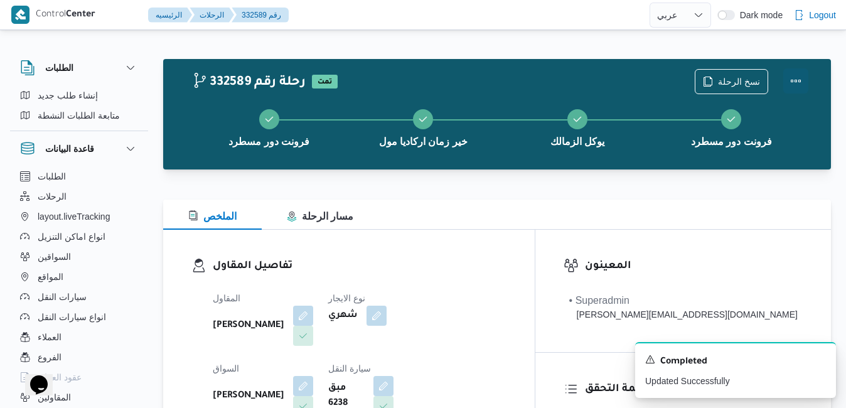
click at [793, 85] on button "Actions" at bounding box center [795, 80] width 25 height 25
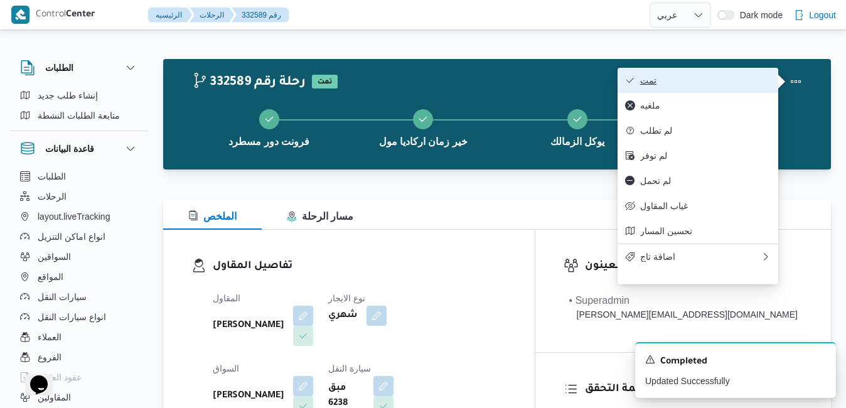
click at [686, 90] on button "تمت" at bounding box center [698, 80] width 161 height 25
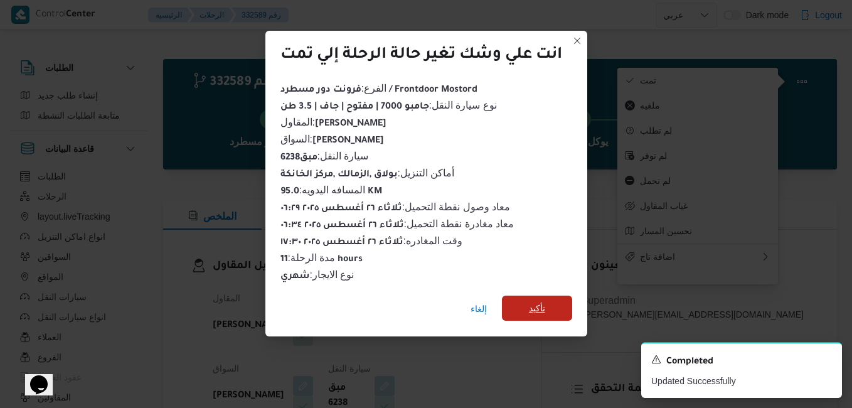
click at [532, 301] on span "تأكيد" at bounding box center [537, 308] width 16 height 15
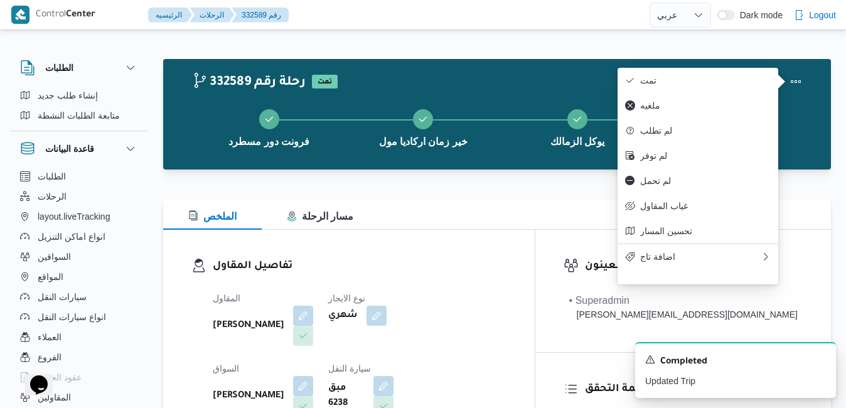
click at [462, 236] on div "تفاصيل المقاول المقاول محمد صلاح عبداللطيف الشريف نوع الايجار شهري السواق عزت س…" at bounding box center [349, 375] width 372 height 290
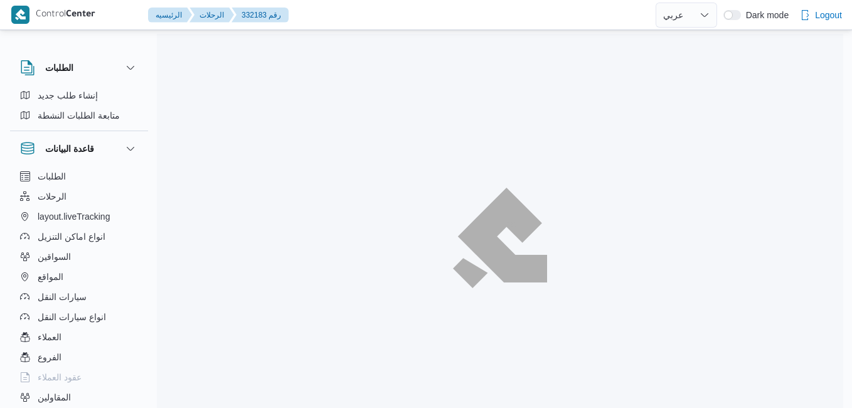
select select "ar"
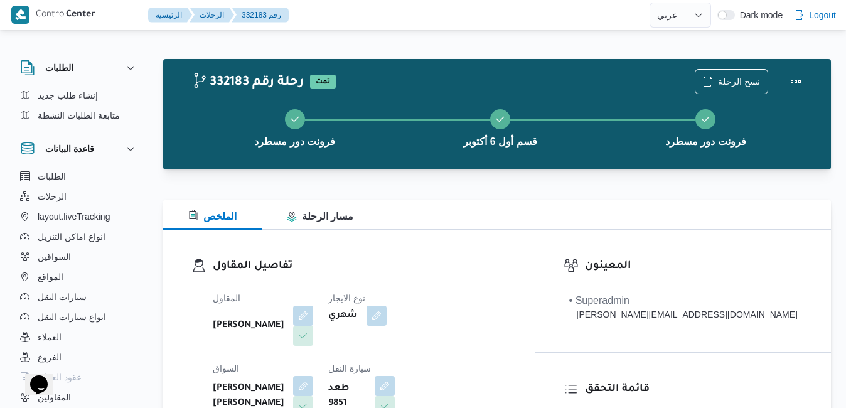
click at [506, 261] on h3 "تفاصيل المقاول" at bounding box center [360, 266] width 294 height 17
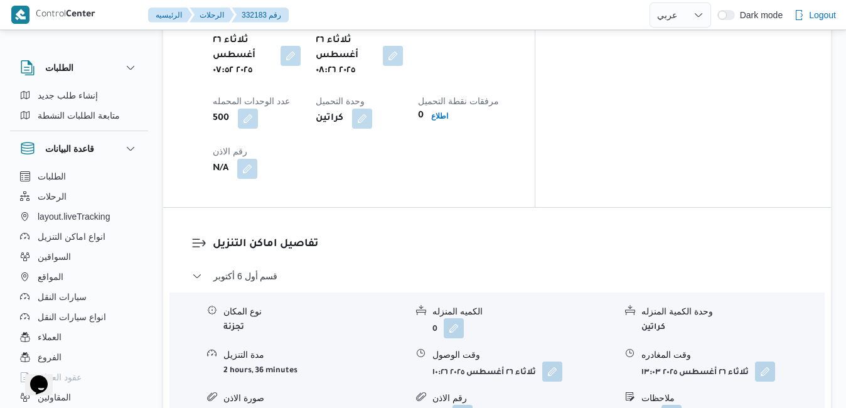
scroll to position [1105, 0]
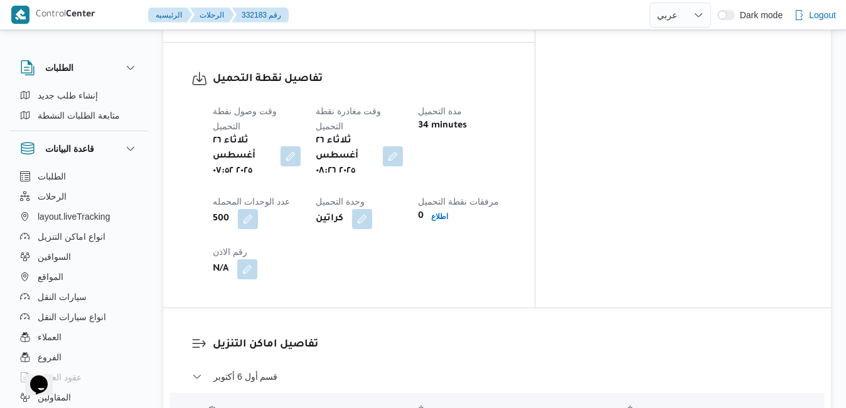
scroll to position [1004, 0]
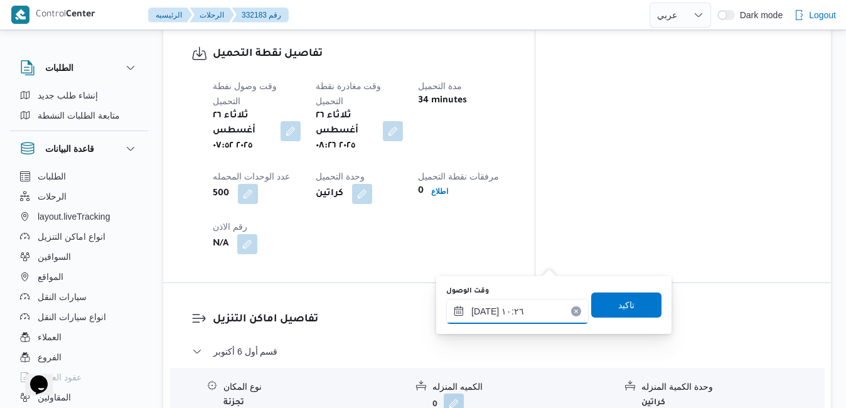
click at [510, 320] on input "٢٦/٠٨/٢٠٢٥ ١٠:٢٦" at bounding box center [517, 311] width 142 height 25
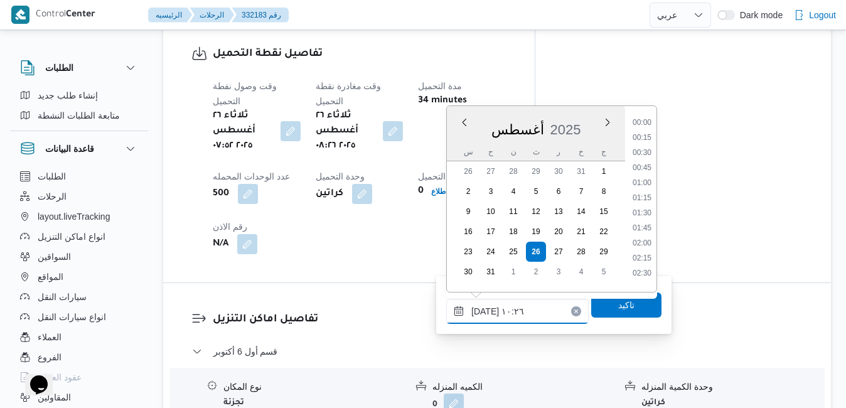
scroll to position [531, 0]
click at [645, 167] on li "09:30" at bounding box center [642, 164] width 29 height 13
type input "٢٦/٠٨/٢٠٢٥ ٠٩:٣٠"
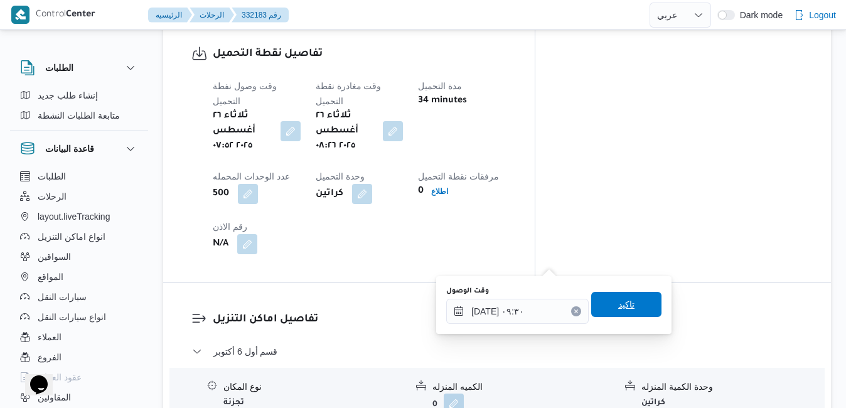
click at [618, 308] on span "تاكيد" at bounding box center [626, 304] width 16 height 15
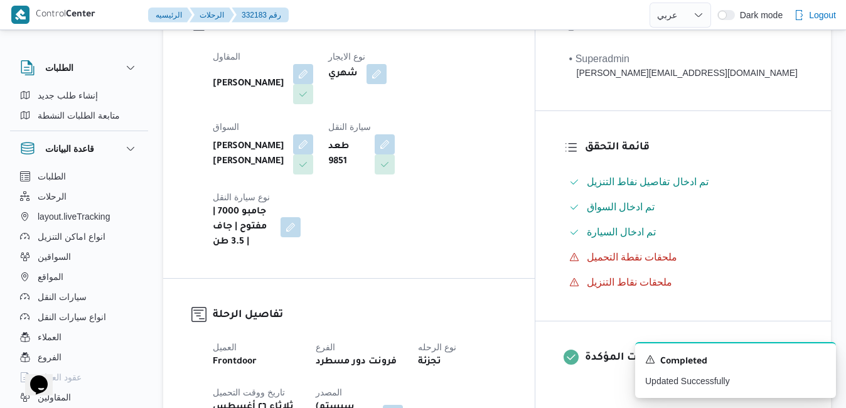
scroll to position [0, 0]
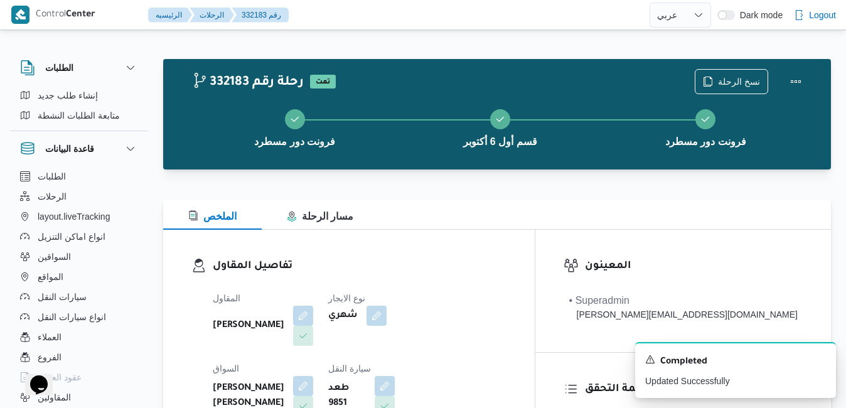
click at [590, 204] on div "الملخص مسار الرحلة" at bounding box center [497, 215] width 668 height 30
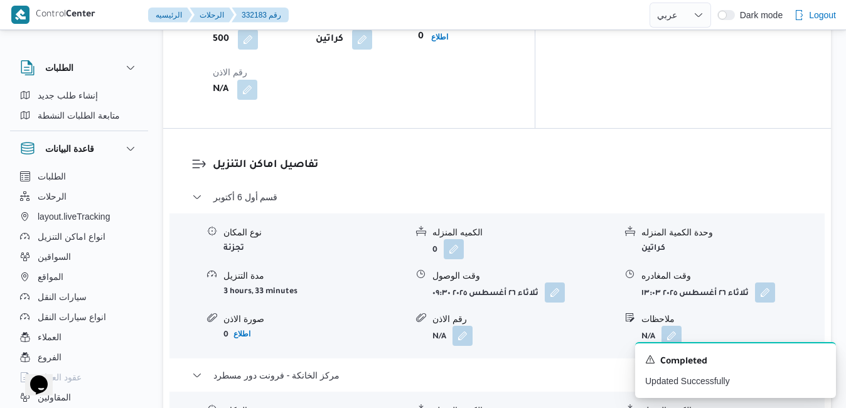
scroll to position [1205, 0]
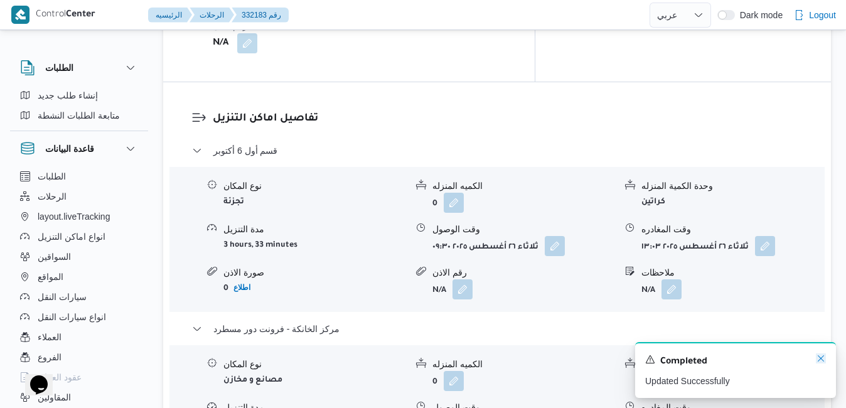
click at [821, 360] on icon "Dismiss toast" at bounding box center [821, 358] width 6 height 6
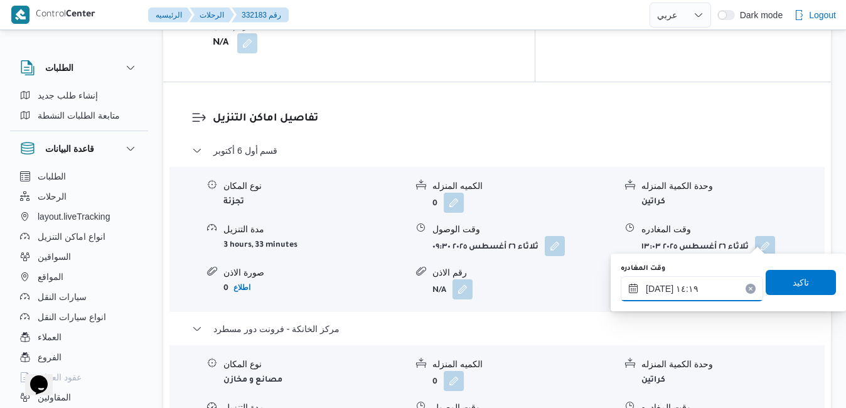
click at [689, 290] on input "٢٦/٠٨/٢٠٢٥ ١٤:١٩" at bounding box center [692, 288] width 142 height 25
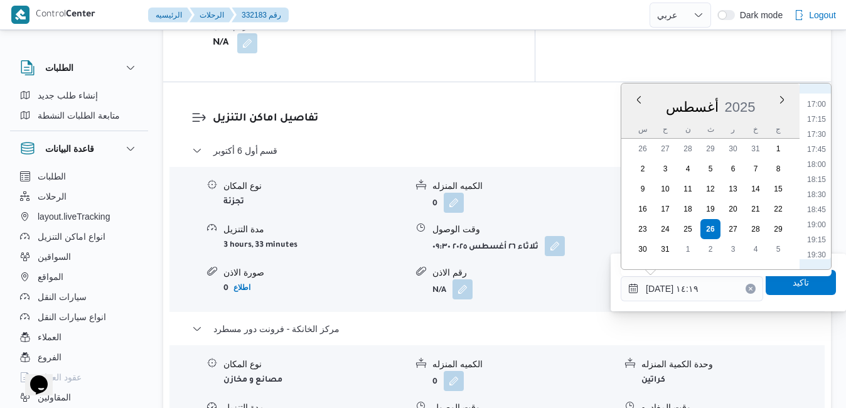
scroll to position [1062, 0]
click at [827, 95] on li "17:30" at bounding box center [816, 92] width 29 height 13
type input "[DATE] ١٧:٣٠"
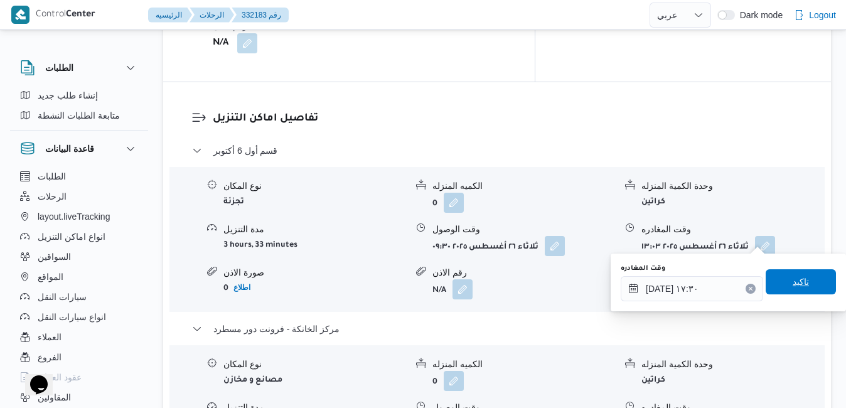
click at [775, 287] on span "تاكيد" at bounding box center [801, 281] width 70 height 25
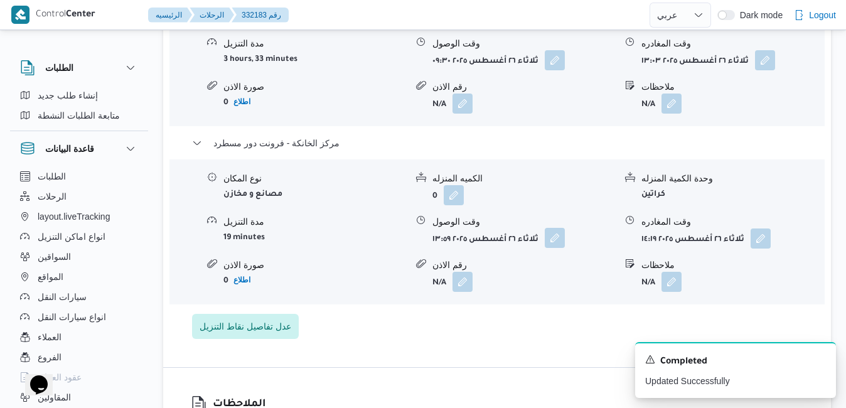
click at [550, 238] on button "button" at bounding box center [555, 238] width 20 height 20
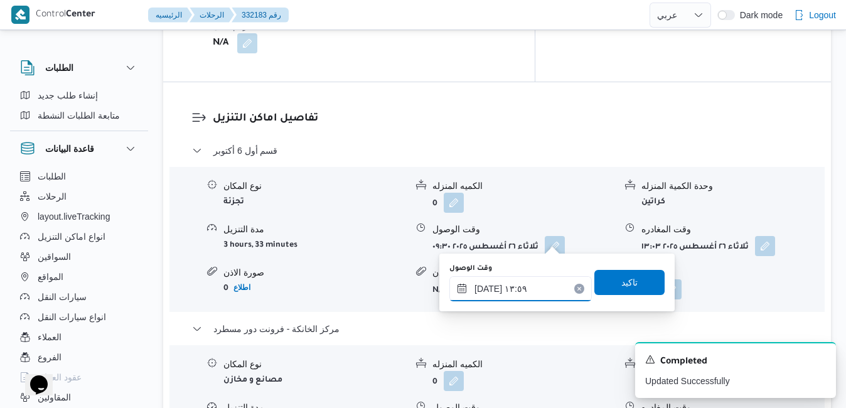
click at [531, 294] on input "٢٦/٠٨/٢٠٢٥ ١٣:٥٩" at bounding box center [520, 288] width 142 height 25
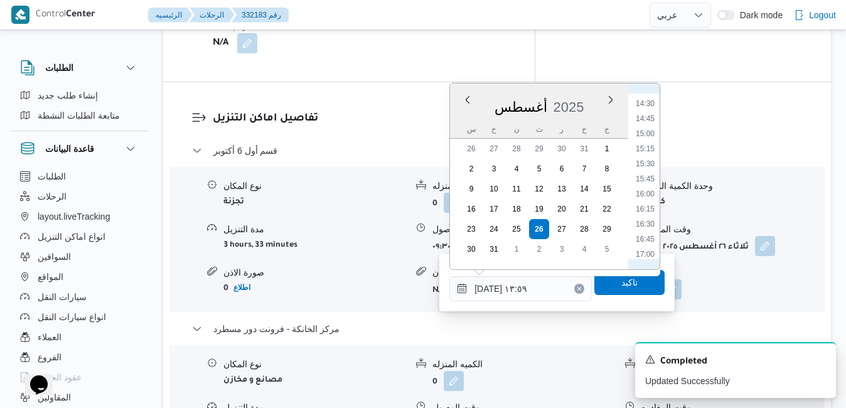
scroll to position [887, 0]
click at [648, 250] on li "17:15" at bounding box center [645, 252] width 29 height 13
type input "[DATE] ١٧:١٥"
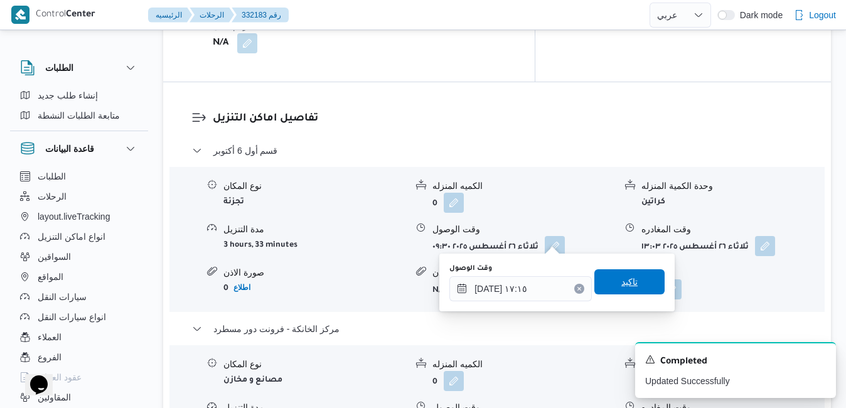
click at [625, 284] on span "تاكيد" at bounding box center [629, 281] width 16 height 15
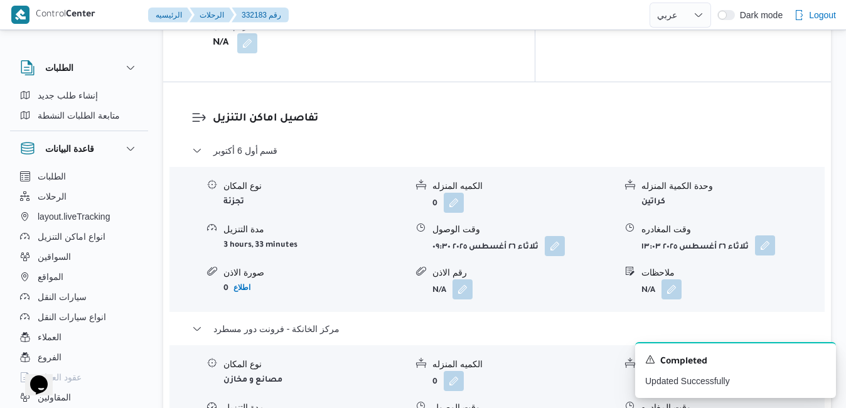
click at [762, 235] on button "button" at bounding box center [765, 245] width 20 height 20
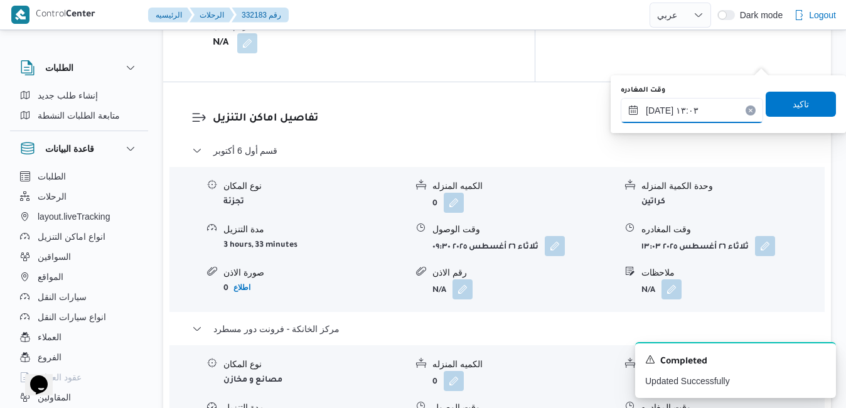
click at [705, 115] on input "٢٦/٠٨/٢٠٢٥ ١٣:٠٣" at bounding box center [692, 110] width 142 height 25
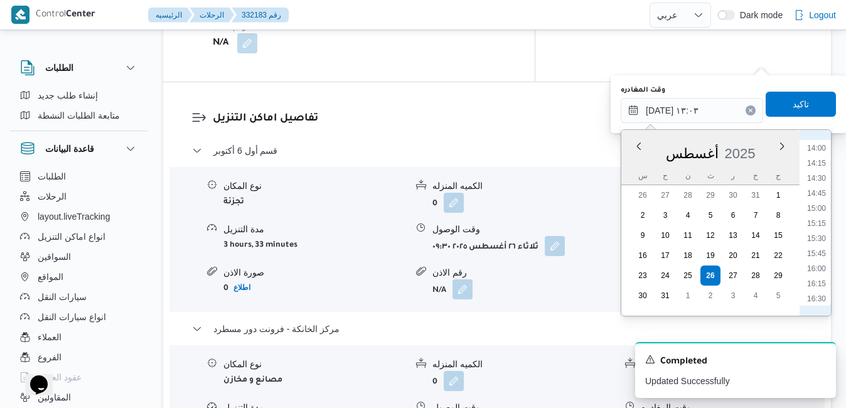
scroll to position [987, 0]
click at [812, 142] on li "16:15" at bounding box center [816, 138] width 29 height 13
type input "[DATE] ١٦:١٥"
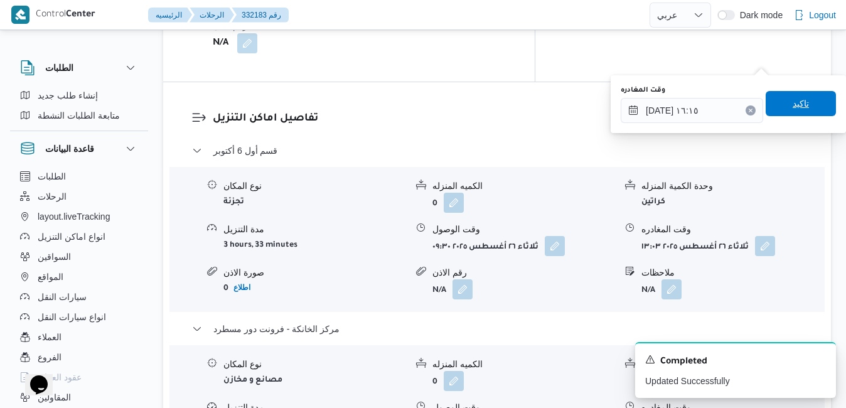
click at [806, 113] on span "تاكيد" at bounding box center [801, 103] width 70 height 25
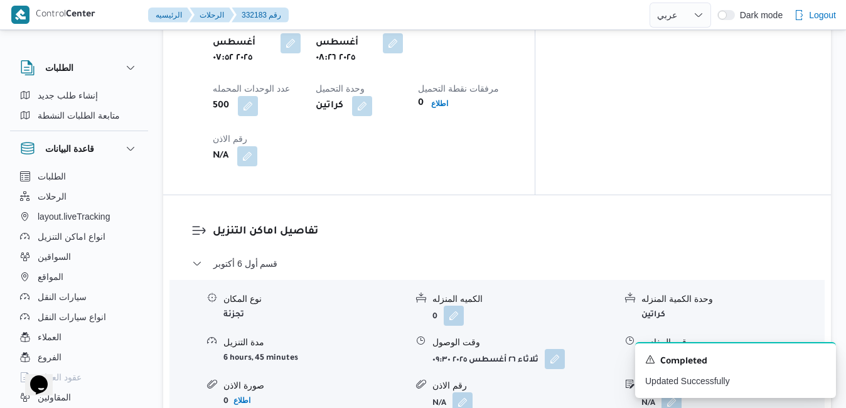
scroll to position [0, 0]
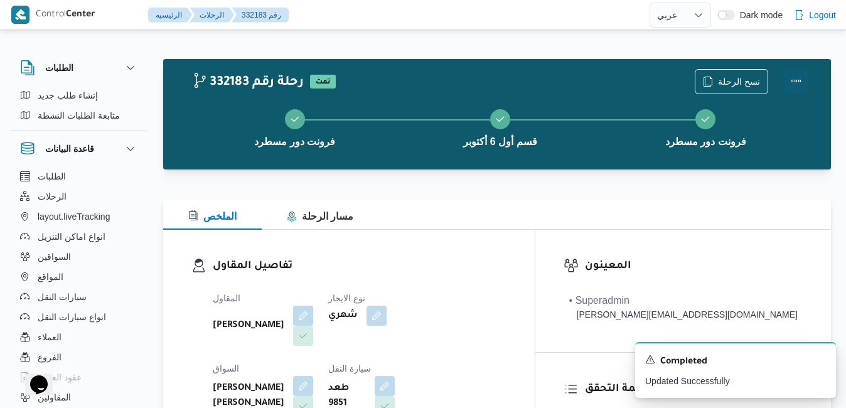
click at [798, 80] on button "Actions" at bounding box center [795, 80] width 25 height 25
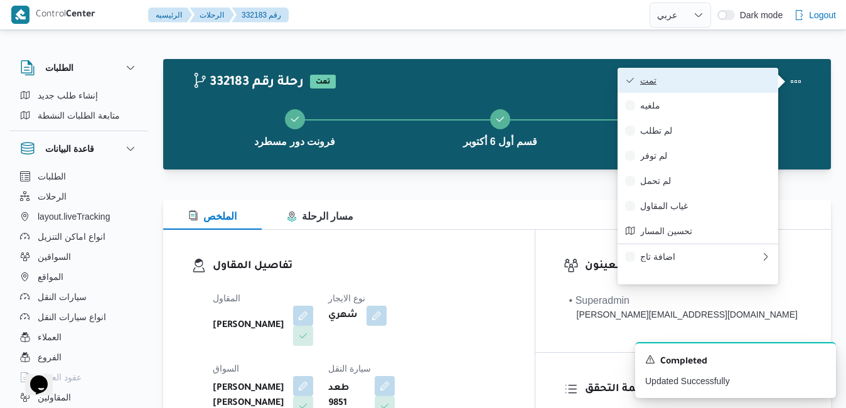
click at [707, 84] on span "تمت" at bounding box center [705, 80] width 131 height 10
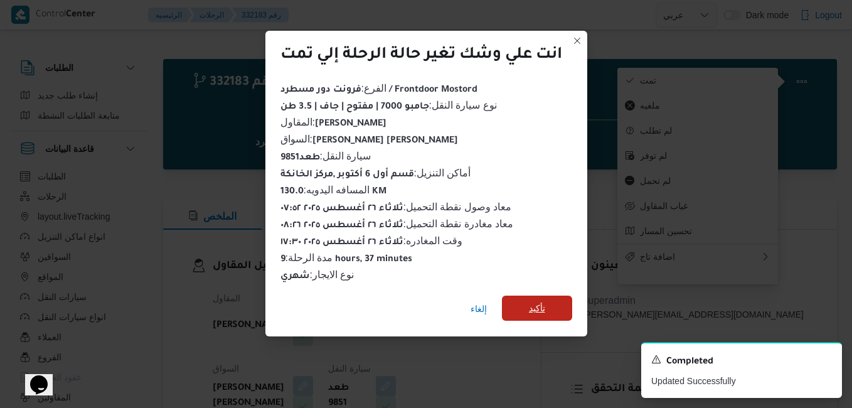
click at [531, 304] on span "تأكيد" at bounding box center [537, 308] width 16 height 15
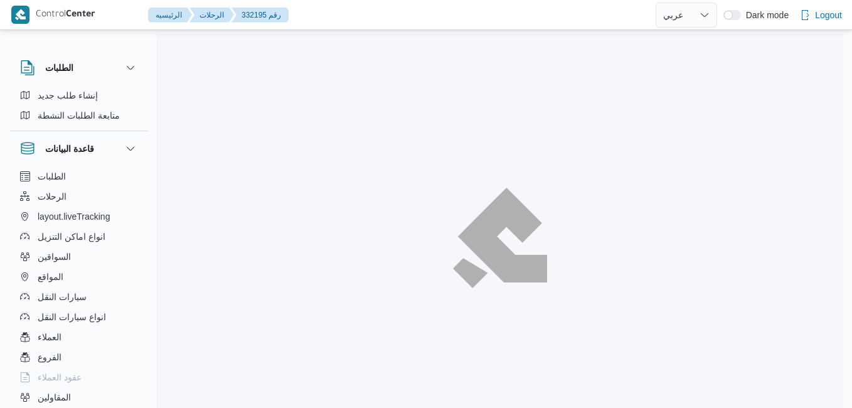
select select "ar"
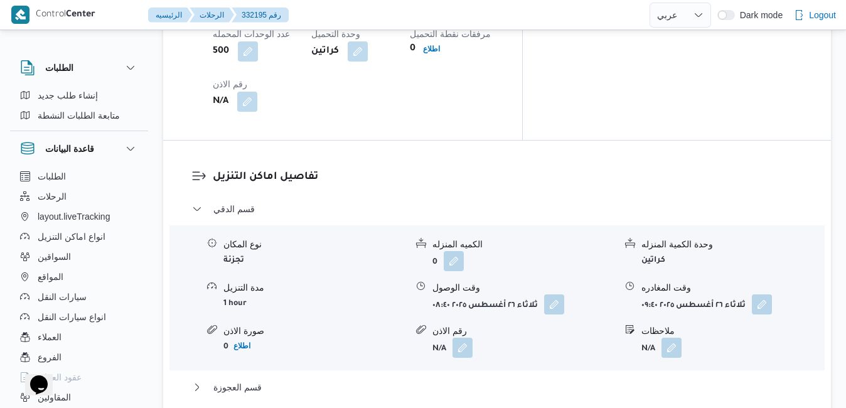
scroll to position [1155, 0]
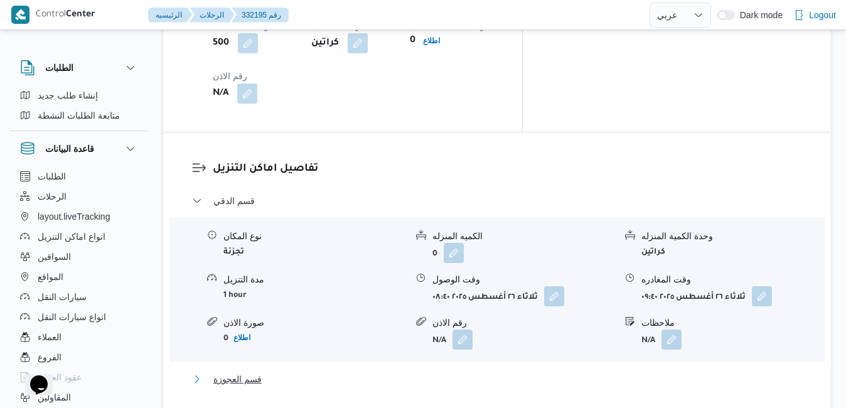
click at [463, 372] on button "قسم العجوزة" at bounding box center [497, 379] width 611 height 15
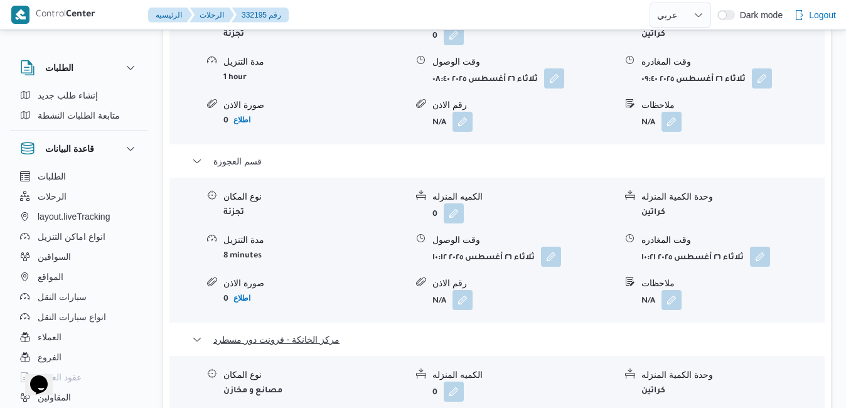
scroll to position [1406, 0]
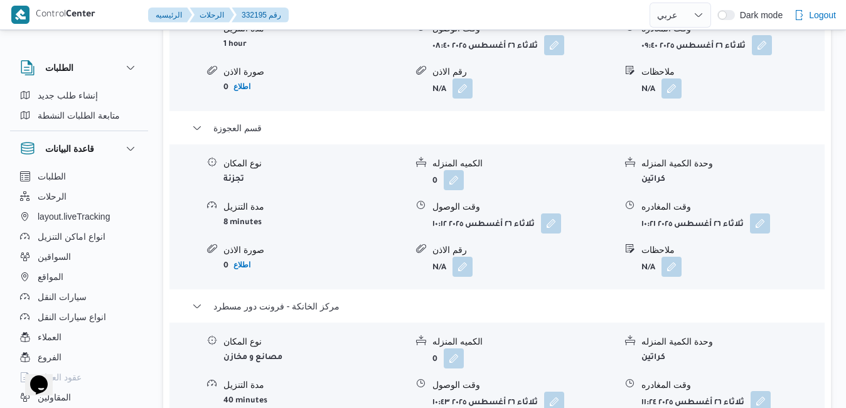
click at [763, 391] on button "button" at bounding box center [761, 401] width 20 height 20
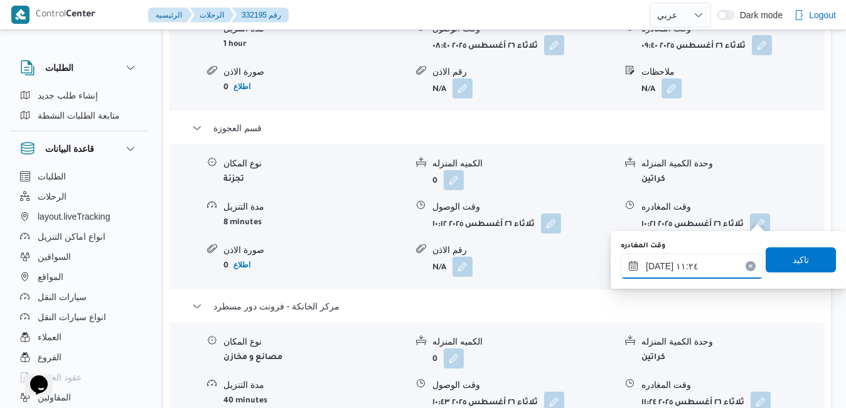
click at [689, 265] on input "[DATE] ١١:٢٤" at bounding box center [692, 266] width 142 height 25
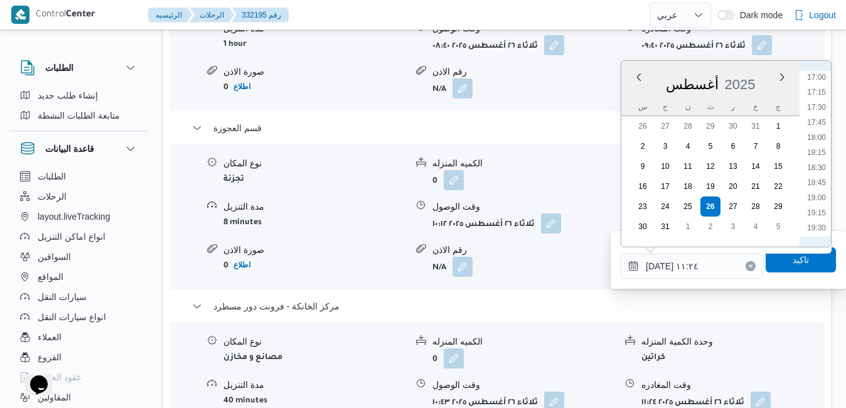
scroll to position [1026, 0]
click at [818, 104] on li "17:30" at bounding box center [816, 105] width 29 height 13
type input "[DATE] ١٧:٣٠"
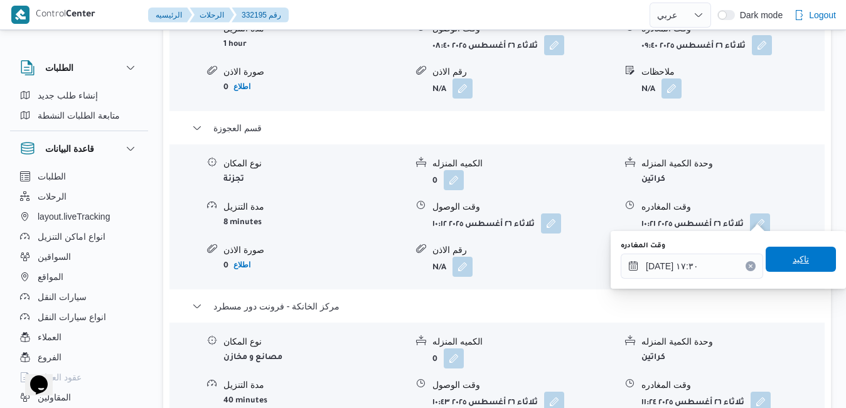
click at [793, 262] on span "تاكيد" at bounding box center [801, 259] width 16 height 15
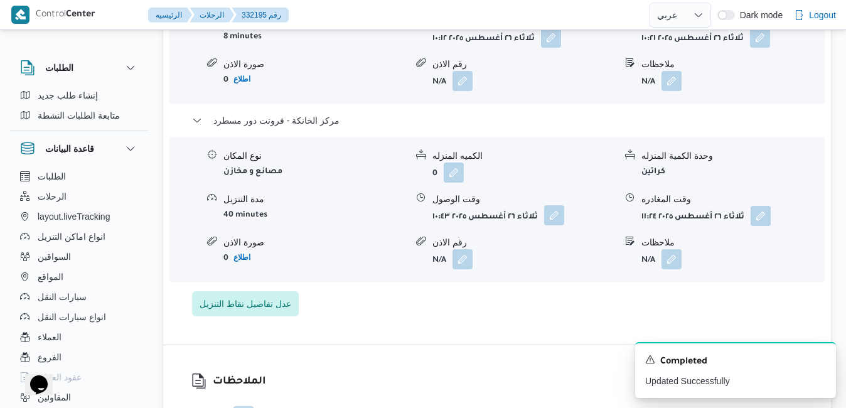
click at [561, 217] on button "button" at bounding box center [554, 215] width 20 height 20
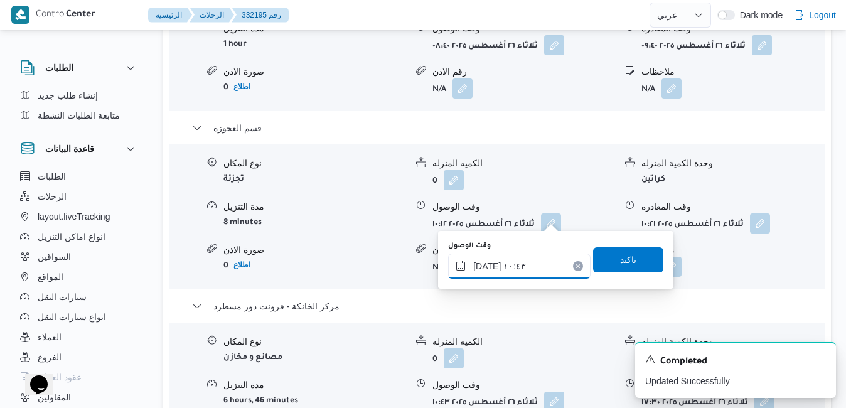
click at [535, 263] on input "[DATE] ١٠:٤٣" at bounding box center [519, 266] width 142 height 25
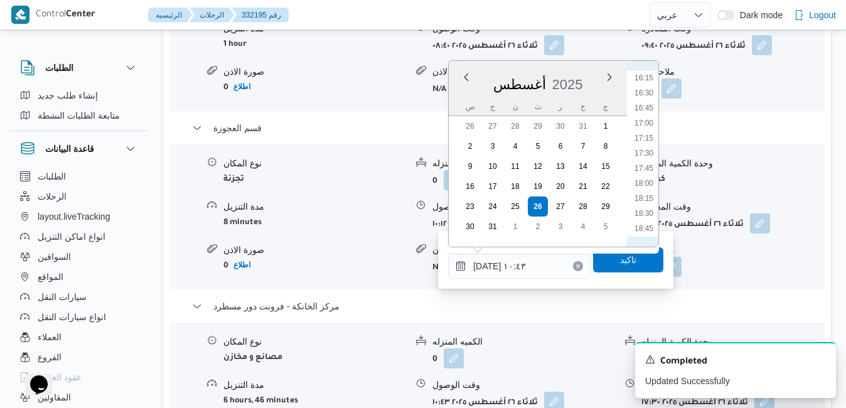
scroll to position [981, 0]
click at [640, 134] on li "17:15" at bounding box center [643, 135] width 29 height 13
type input "[DATE] ١٧:١٥"
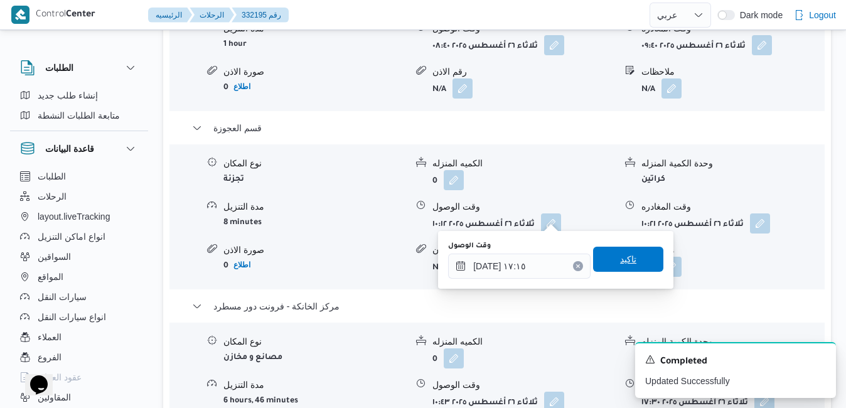
click at [620, 259] on span "تاكيد" at bounding box center [628, 259] width 16 height 15
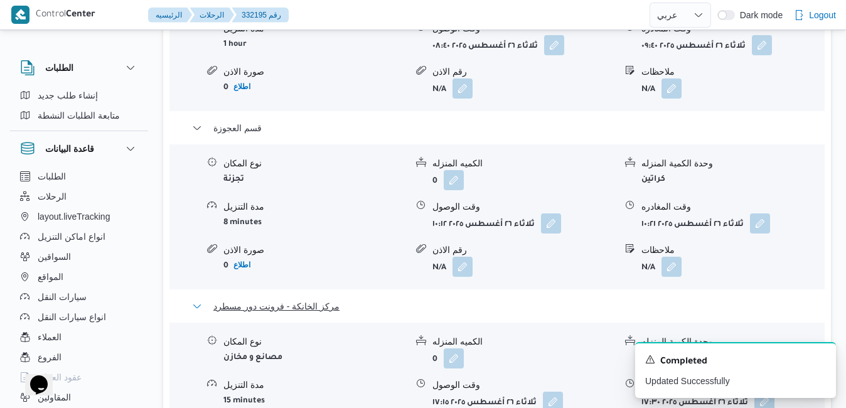
click at [709, 299] on button "مركز الخانكة - فرونت دور مسطرد" at bounding box center [497, 306] width 611 height 15
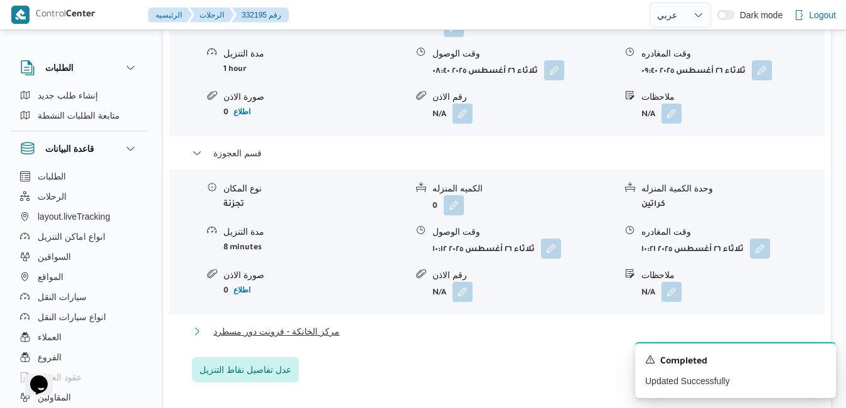
scroll to position [1305, 0]
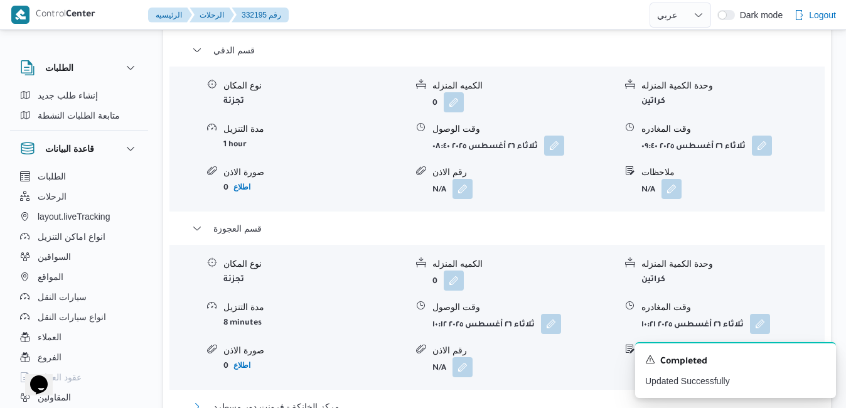
click at [637, 399] on button "مركز الخانكة - فرونت دور مسطرد" at bounding box center [497, 406] width 611 height 15
click at [820, 357] on icon "Dismiss toast" at bounding box center [821, 358] width 10 height 10
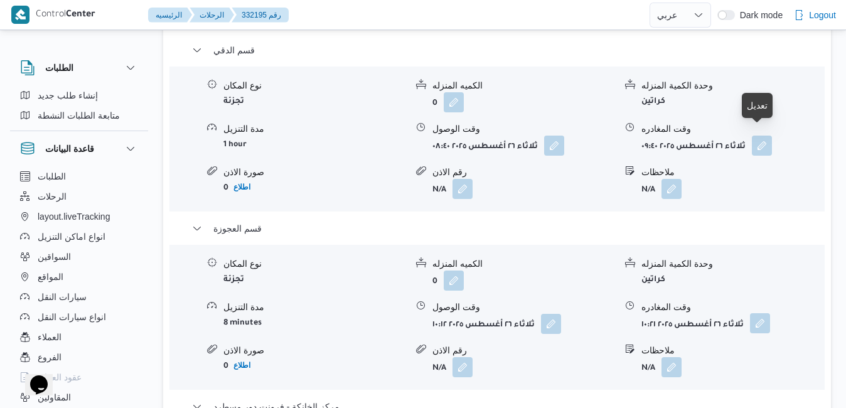
click at [758, 313] on button "button" at bounding box center [760, 323] width 20 height 20
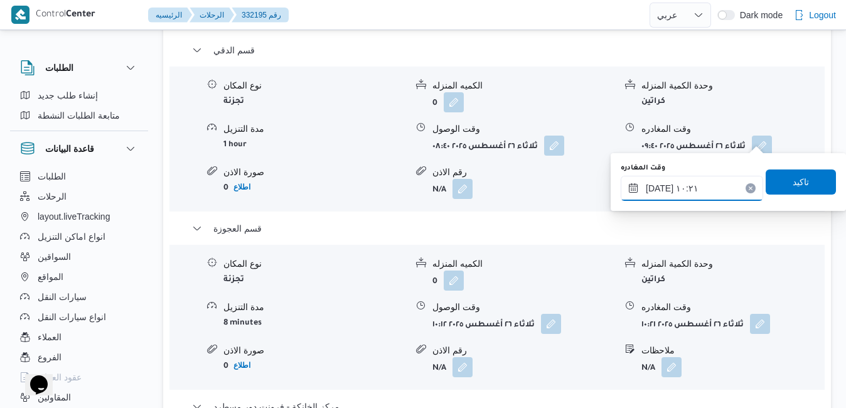
click at [697, 187] on input "[DATE] ١٠:٢١" at bounding box center [692, 188] width 142 height 25
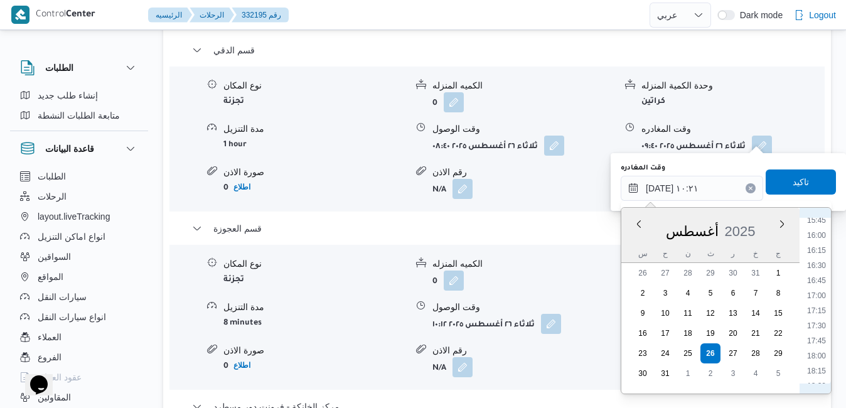
scroll to position [966, 0]
click at [818, 249] on li "16:30" at bounding box center [816, 252] width 29 height 13
type input "[DATE] ١٦:٣٠"
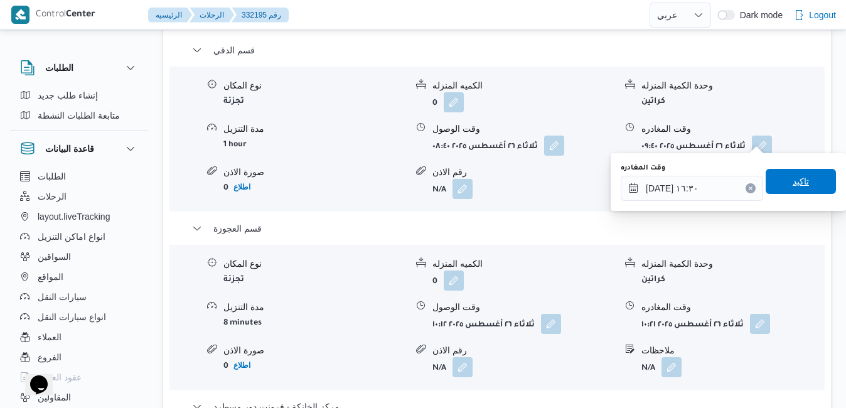
click at [803, 187] on span "تاكيد" at bounding box center [801, 181] width 70 height 25
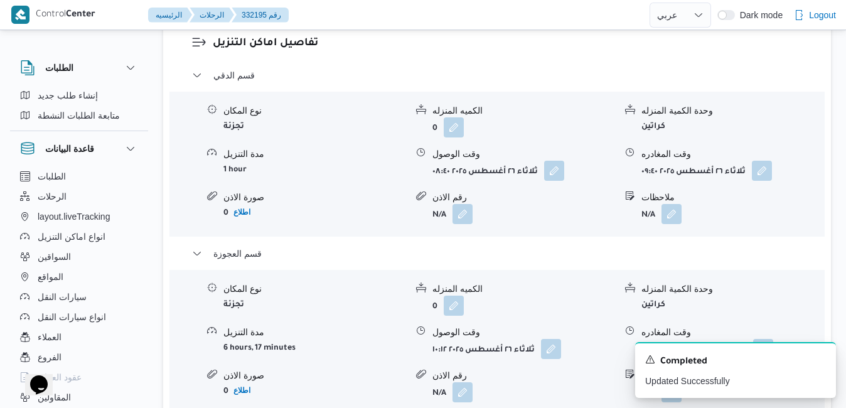
scroll to position [1155, 0]
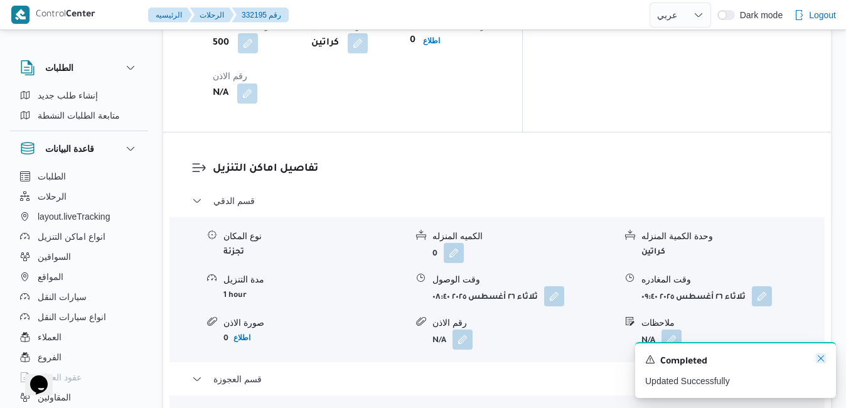
click at [821, 358] on icon "Dismiss toast" at bounding box center [821, 358] width 10 height 10
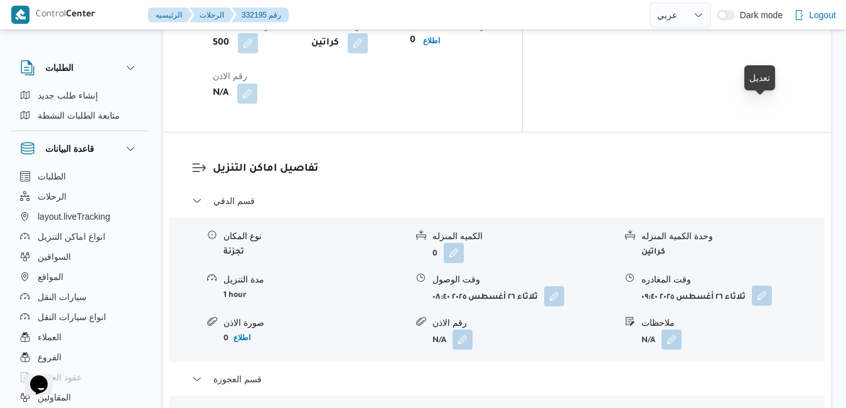
click at [762, 286] on button "button" at bounding box center [762, 296] width 20 height 20
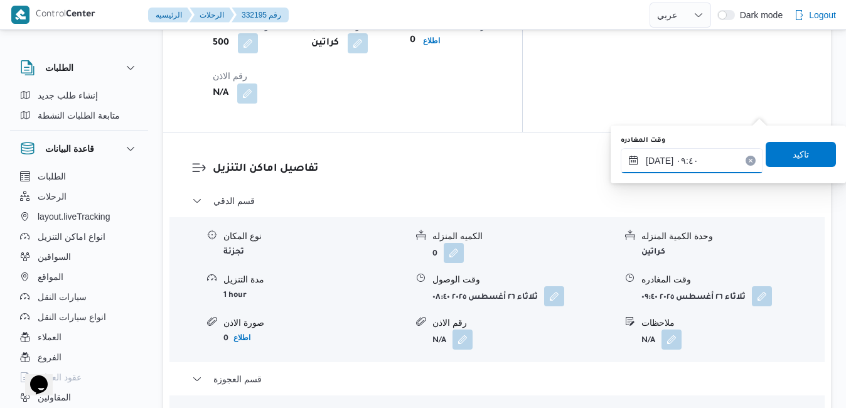
click at [706, 161] on input "[DATE] ٠٩:٤٠" at bounding box center [692, 160] width 142 height 25
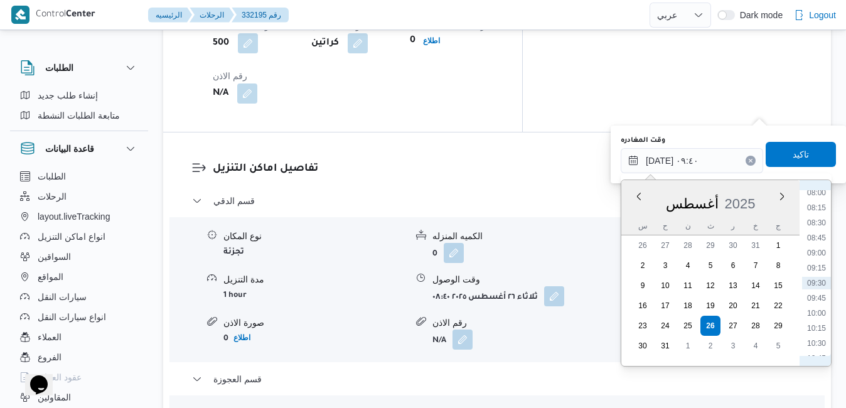
scroll to position [631, 0]
click at [824, 288] on li "12:00" at bounding box center [816, 288] width 29 height 13
type input "[DATE] ١٢:٠٠"
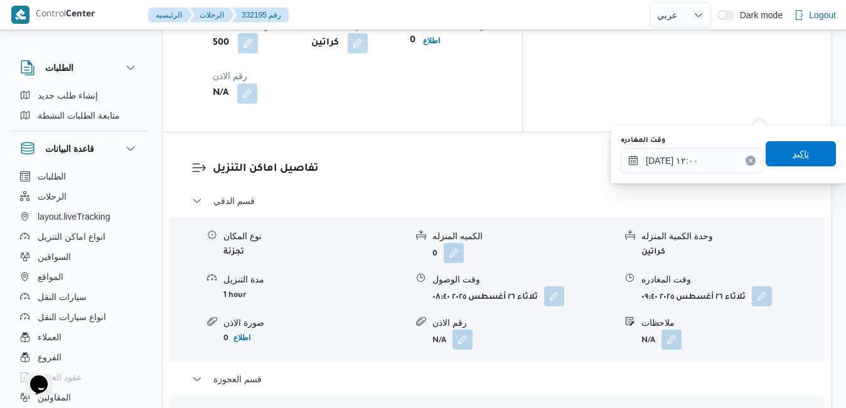
click at [795, 158] on span "تاكيد" at bounding box center [801, 153] width 16 height 15
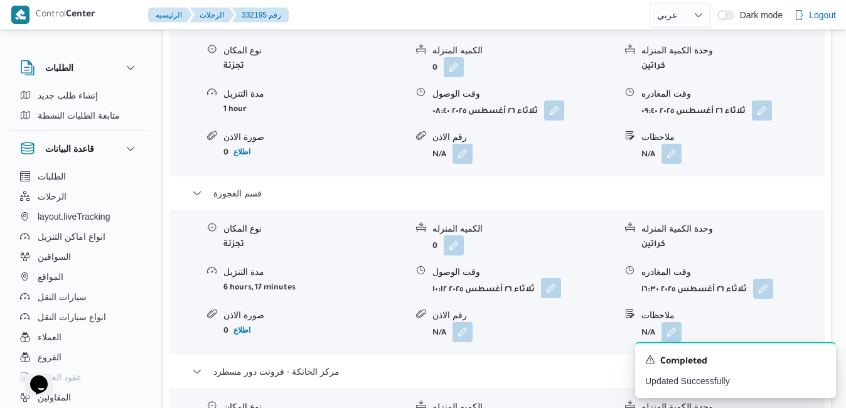
click at [551, 287] on button "button" at bounding box center [551, 288] width 20 height 20
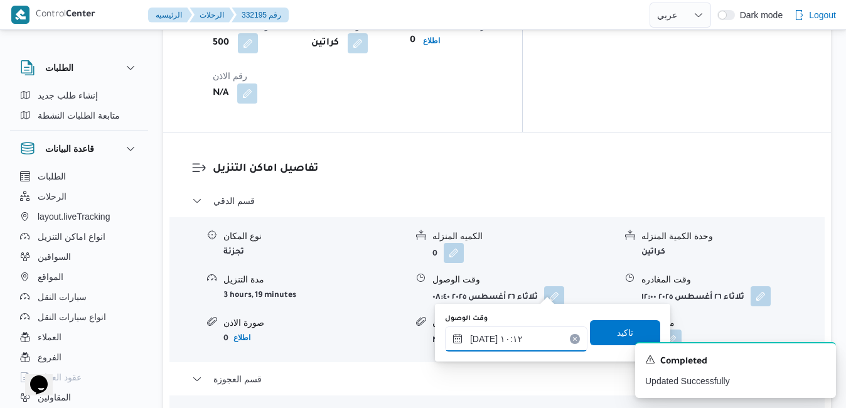
click at [512, 341] on input "[DATE] ١٠:١٢" at bounding box center [516, 338] width 142 height 25
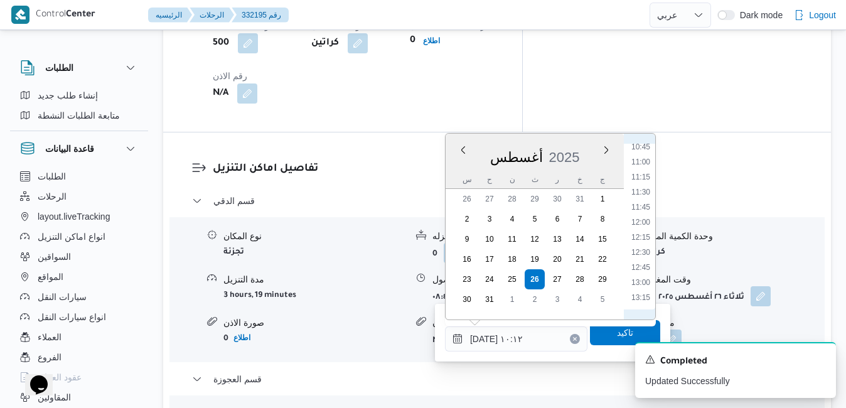
scroll to position [661, 0]
click at [646, 230] on li "12:15" at bounding box center [640, 227] width 29 height 13
type input "[DATE] ١٢:١٥"
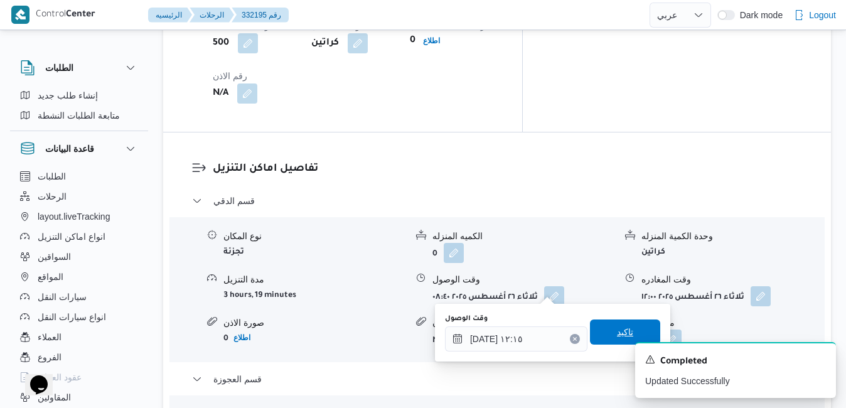
click at [617, 332] on span "تاكيد" at bounding box center [625, 331] width 16 height 15
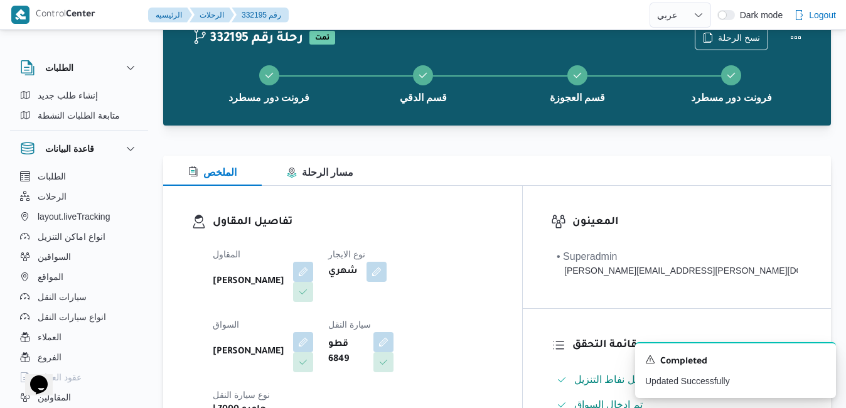
scroll to position [0, 0]
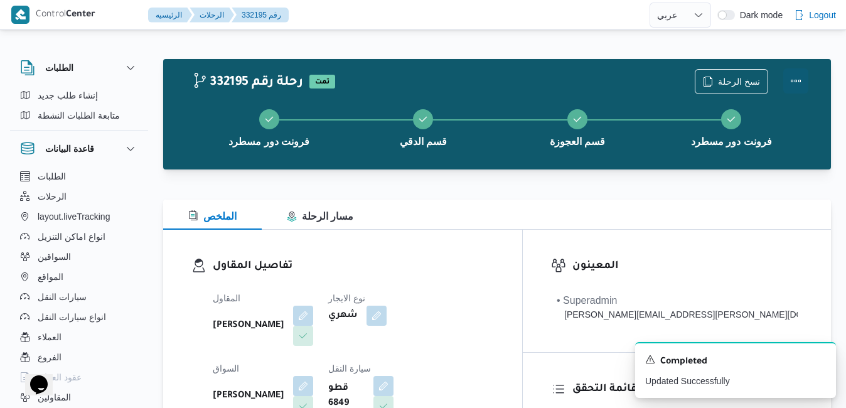
click at [796, 80] on button "Actions" at bounding box center [795, 80] width 25 height 25
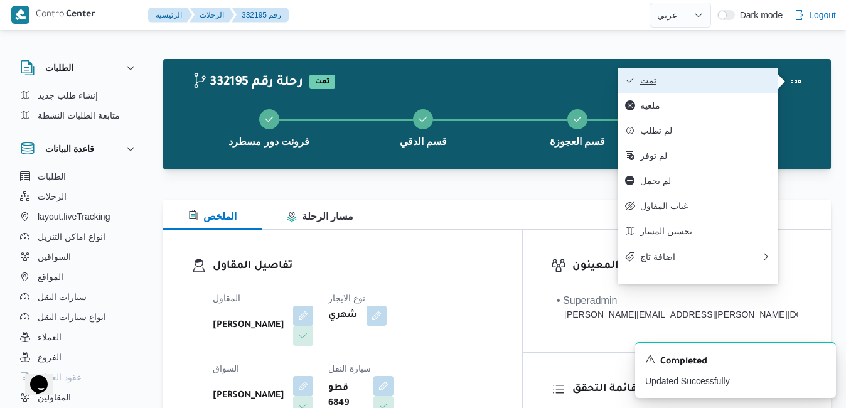
click at [739, 83] on span "تمت" at bounding box center [705, 80] width 131 height 10
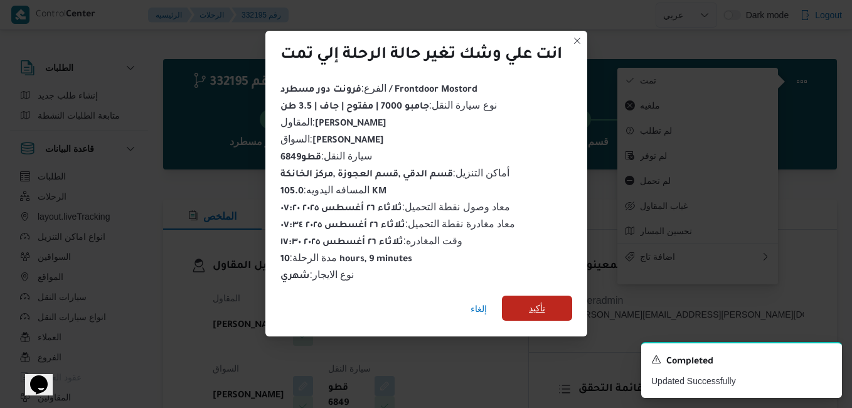
click at [548, 301] on span "تأكيد" at bounding box center [537, 308] width 70 height 25
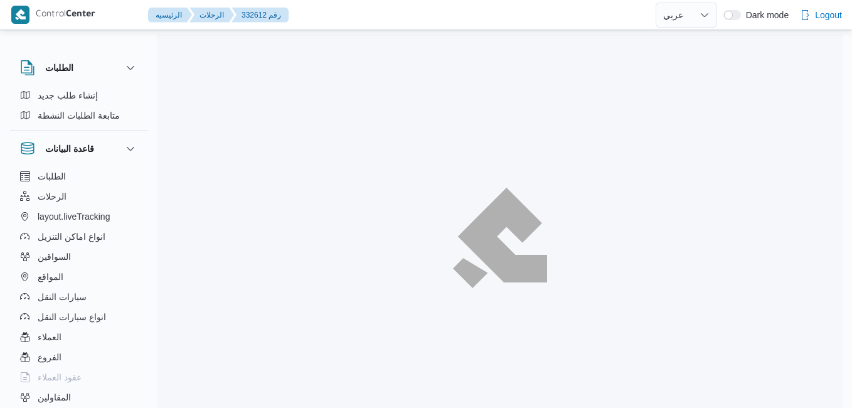
select select "ar"
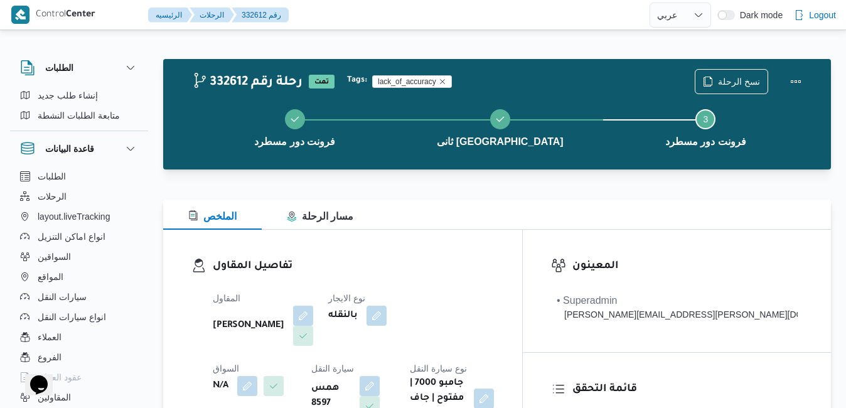
click at [522, 256] on div "تفاصيل المقاول المقاول علي عبدالناصر علي بخيت علي نوع الايجار بالنقله السواق N/…" at bounding box center [342, 340] width 359 height 220
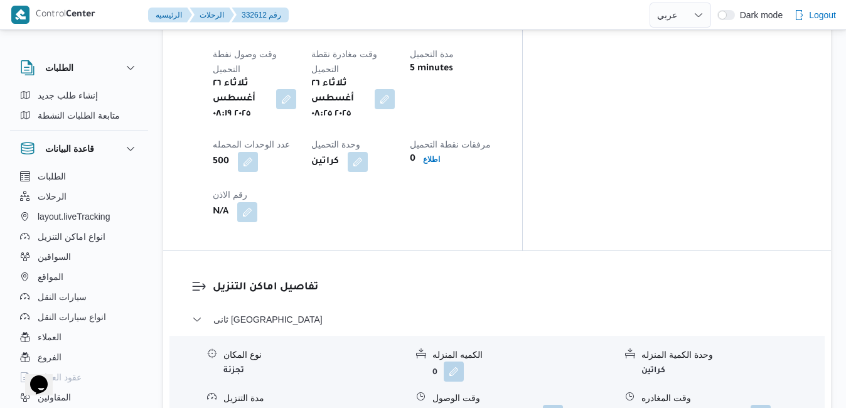
scroll to position [1004, 0]
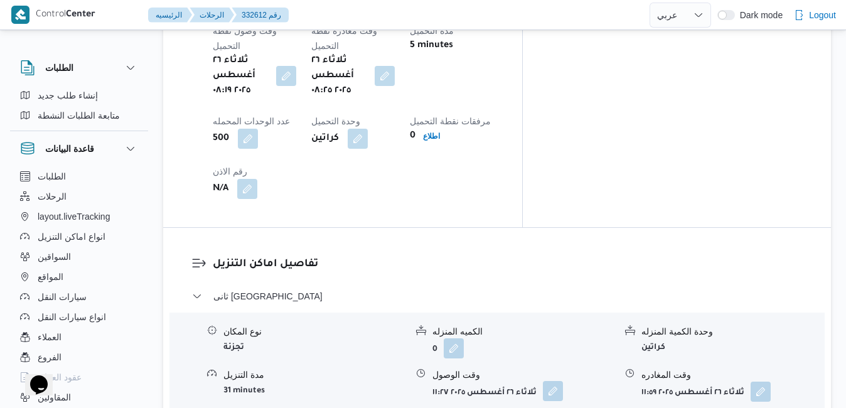
click at [554, 381] on button "button" at bounding box center [553, 391] width 20 height 20
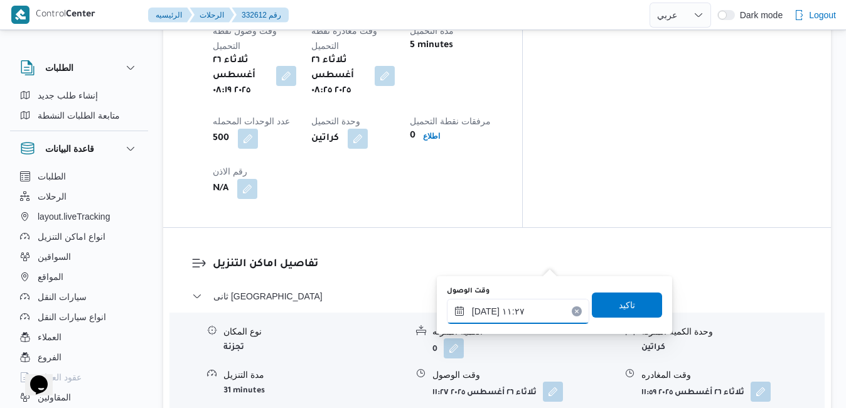
click at [510, 314] on input "[DATE] ١١:٢٧" at bounding box center [518, 311] width 142 height 25
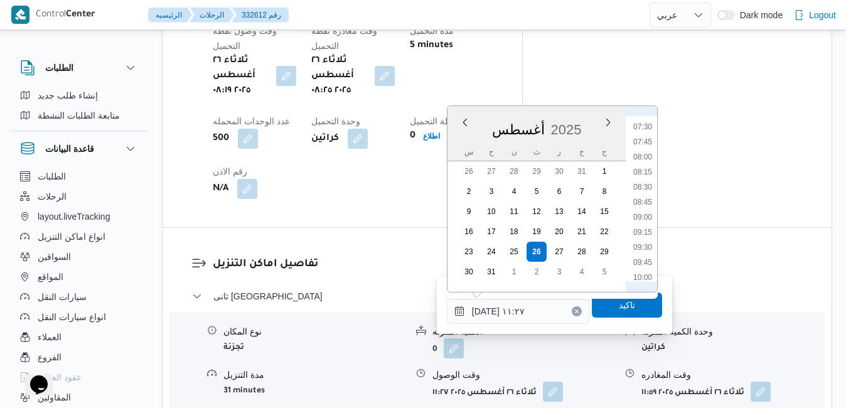
scroll to position [446, 0]
click at [642, 231] on li "09:15" at bounding box center [642, 233] width 29 height 13
type input "[DATE] ٠٩:١٥"
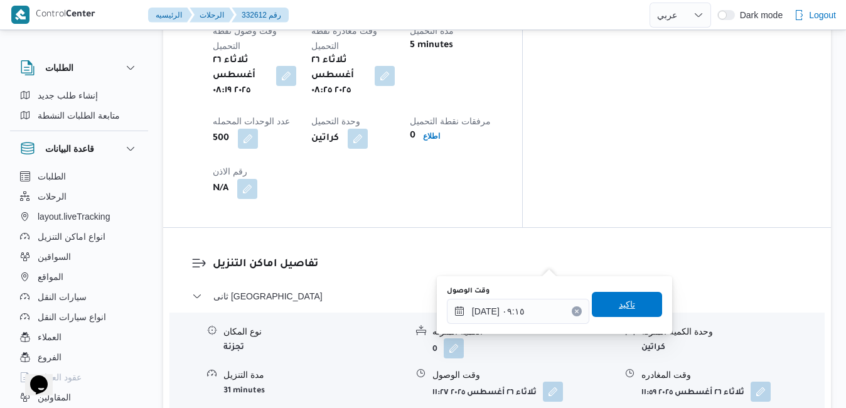
click at [619, 306] on span "تاكيد" at bounding box center [627, 304] width 16 height 15
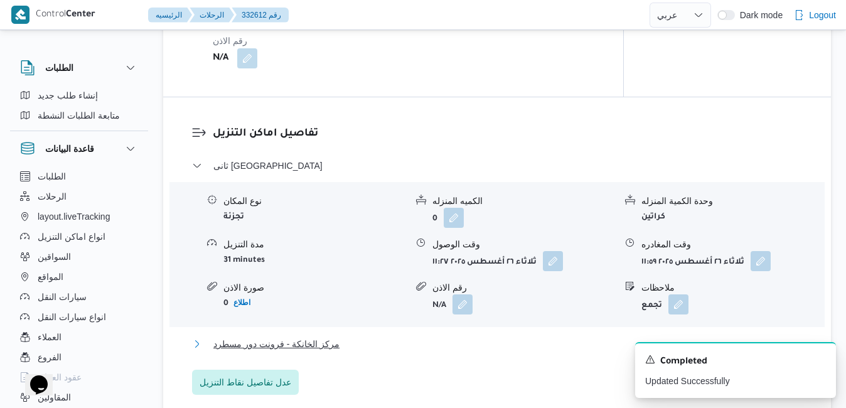
click at [566, 340] on button "مركز الخانكة - فرونت دور مسطرد" at bounding box center [497, 343] width 611 height 15
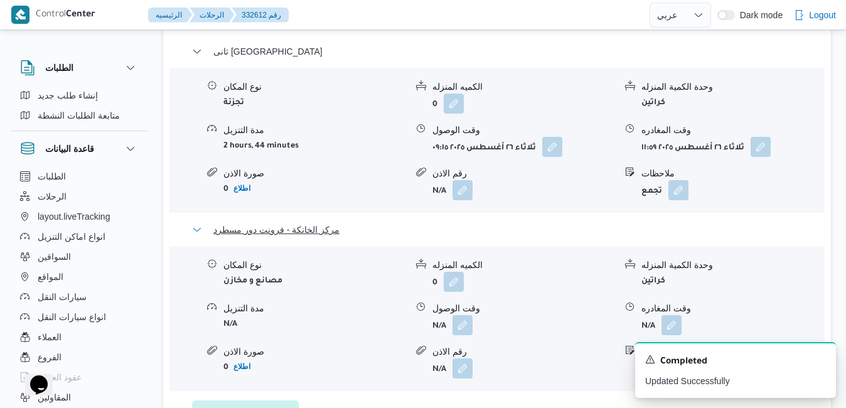
scroll to position [1255, 0]
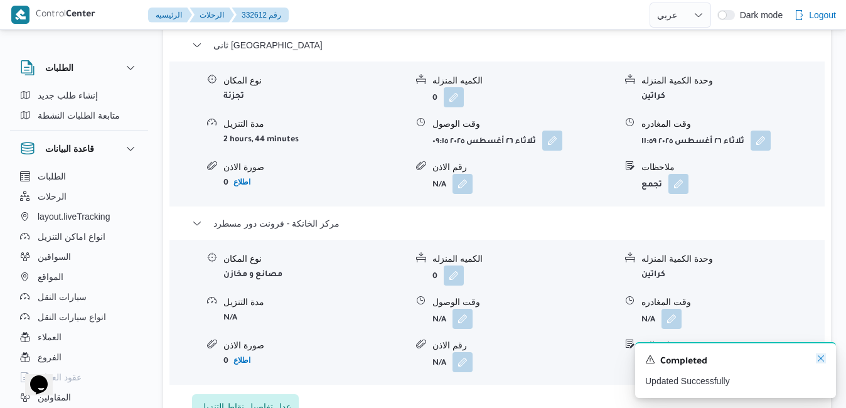
click at [822, 357] on icon "Dismiss toast" at bounding box center [821, 358] width 10 height 10
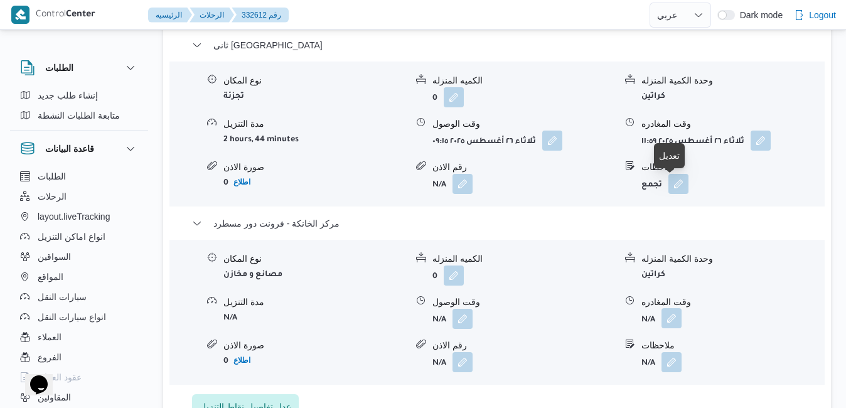
click at [670, 308] on button "button" at bounding box center [672, 318] width 20 height 20
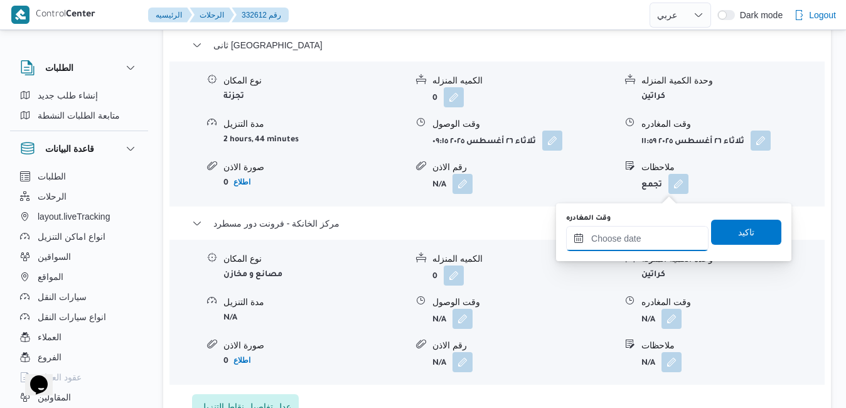
click at [633, 244] on input "وقت المغادره" at bounding box center [637, 238] width 142 height 25
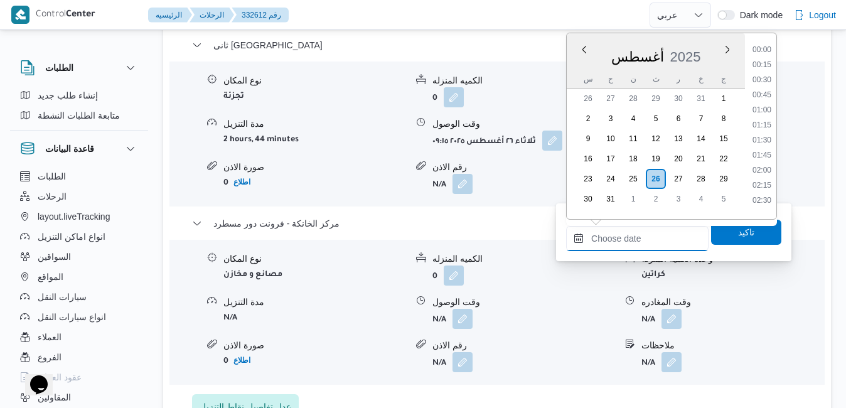
scroll to position [1088, 0]
click at [705, 48] on div "أغسطس 2025" at bounding box center [656, 54] width 178 height 32
click at [765, 145] on li "17:15" at bounding box center [761, 145] width 29 height 13
type input "[DATE] ١٧:١٥"
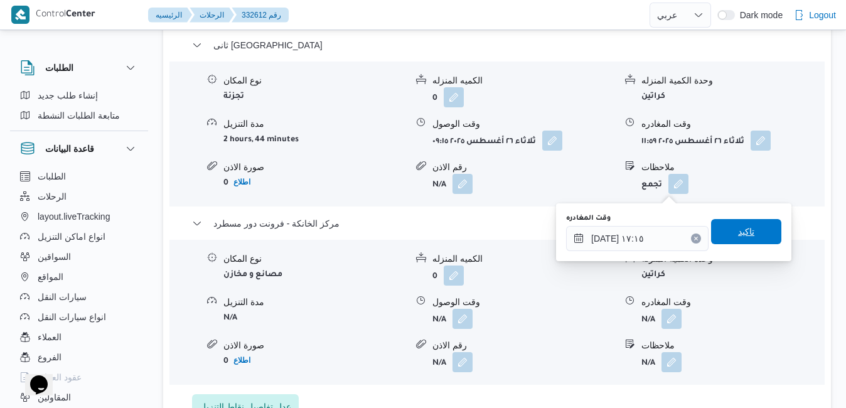
click at [738, 233] on span "تاكيد" at bounding box center [746, 231] width 16 height 15
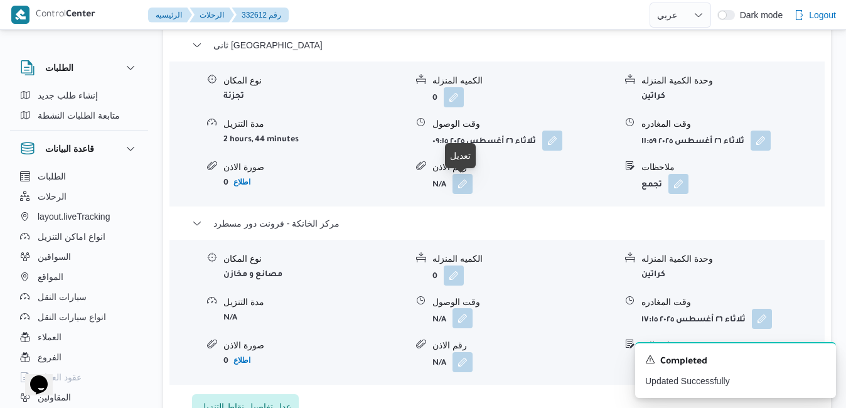
click at [473, 308] on button "button" at bounding box center [463, 318] width 20 height 20
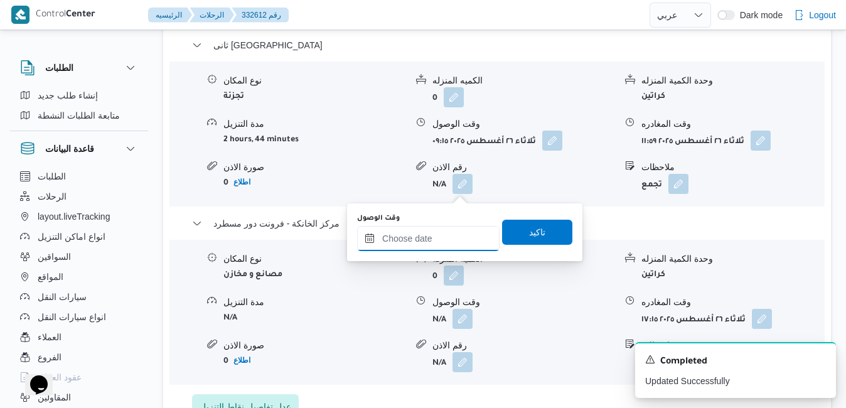
click at [444, 244] on input "وقت الوصول" at bounding box center [428, 238] width 142 height 25
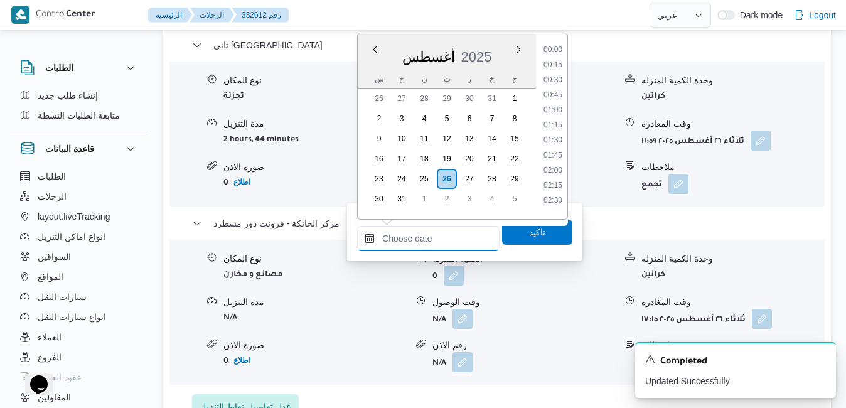
scroll to position [1088, 0]
click at [471, 46] on div "أغسطس 2025" at bounding box center [447, 54] width 178 height 32
click at [552, 132] on li "17:00" at bounding box center [552, 130] width 29 height 13
type input "٢٦/٠٨/٢٠٢٥ ١٧:٠٠"
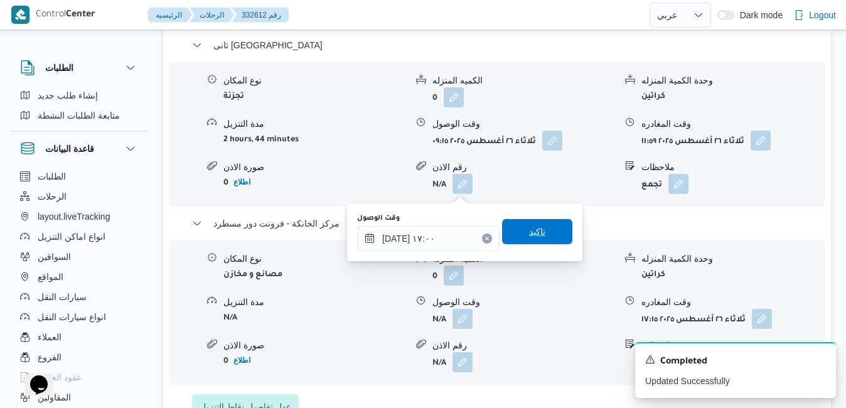
click at [537, 237] on span "تاكيد" at bounding box center [537, 231] width 70 height 25
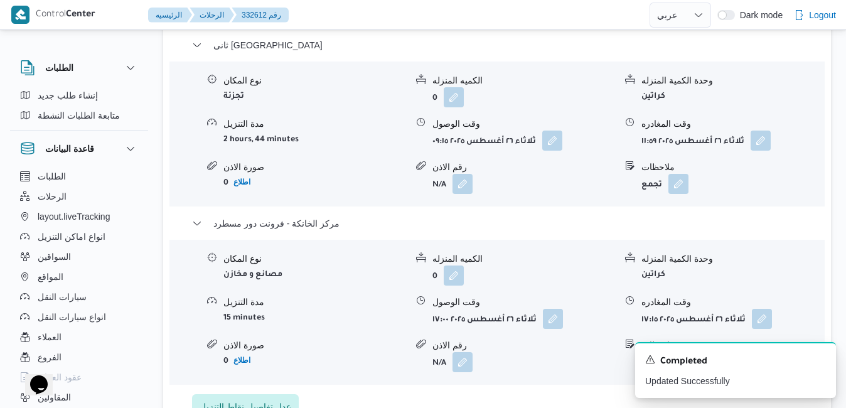
scroll to position [1230, 0]
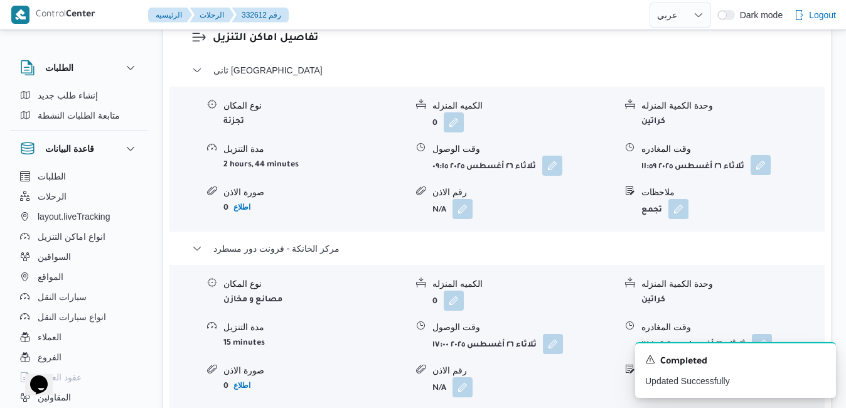
click at [761, 155] on button "button" at bounding box center [761, 165] width 20 height 20
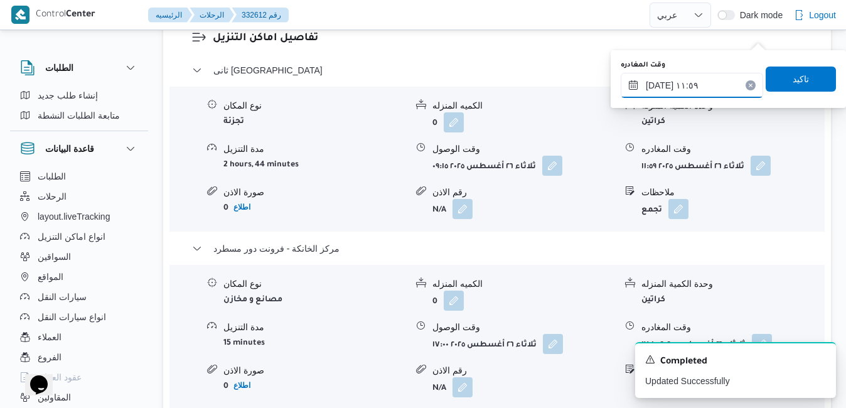
click at [717, 88] on input "٢٦/٠٨/٢٠٢٥ ١١:٥٩" at bounding box center [692, 85] width 142 height 25
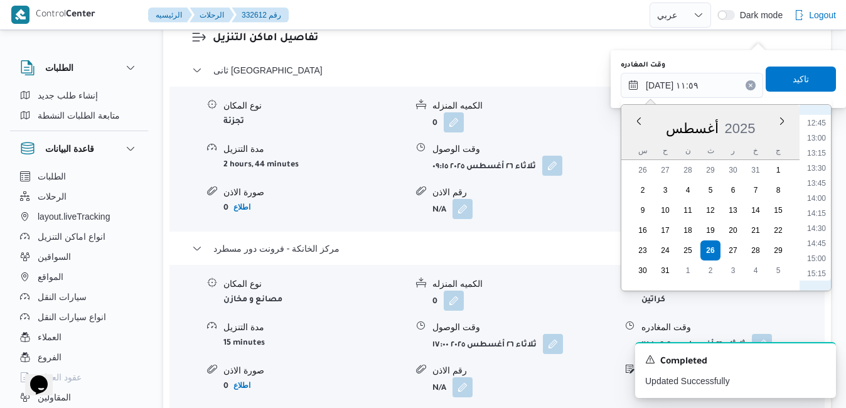
scroll to position [911, 0]
click at [817, 191] on li "16:15" at bounding box center [816, 189] width 29 height 13
type input "[DATE] ١٦:١٥"
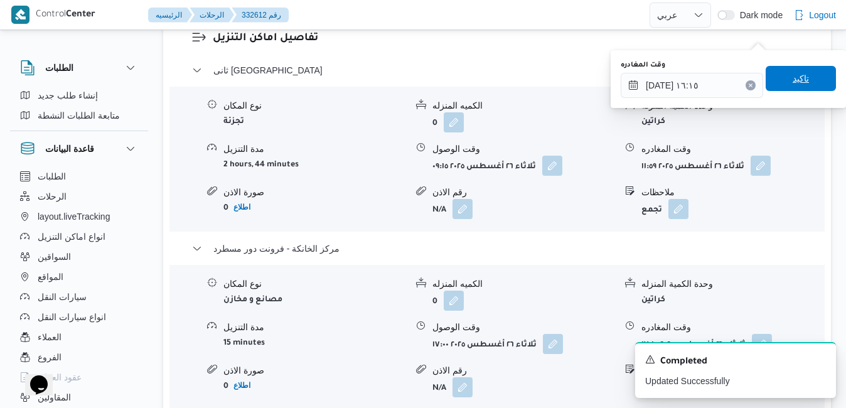
click at [793, 78] on span "تاكيد" at bounding box center [801, 78] width 16 height 15
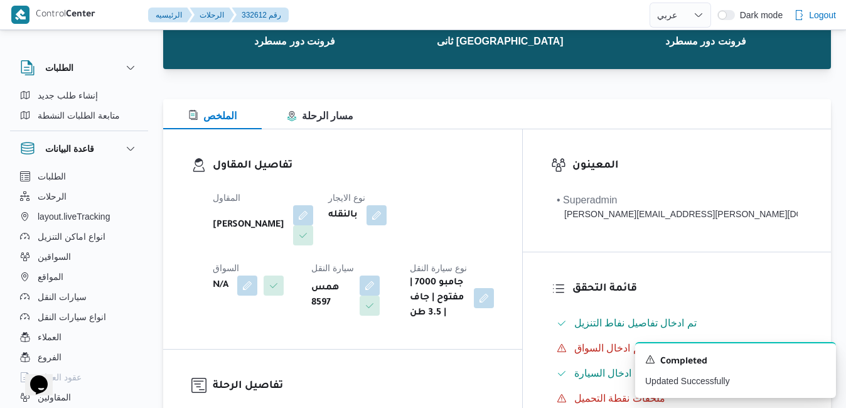
scroll to position [126, 0]
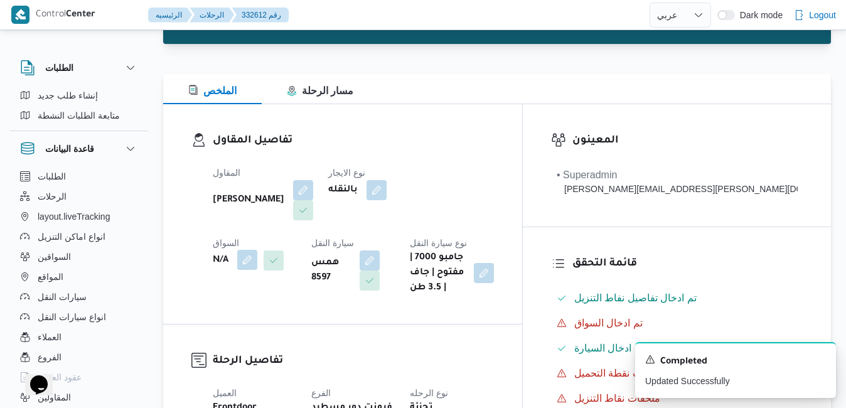
click at [257, 250] on button "button" at bounding box center [247, 260] width 20 height 20
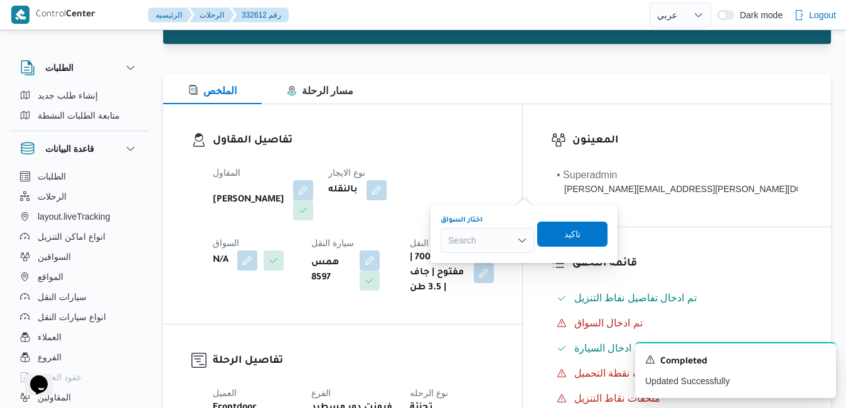
click at [474, 240] on div "Search" at bounding box center [488, 240] width 94 height 25
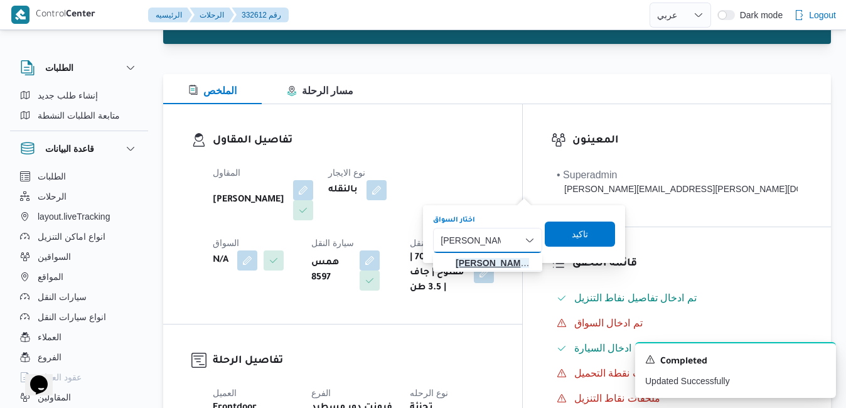
type input "محمد احمد حسي"
click at [468, 267] on span "محمد احمد حسي ن محمد" at bounding box center [495, 262] width 79 height 15
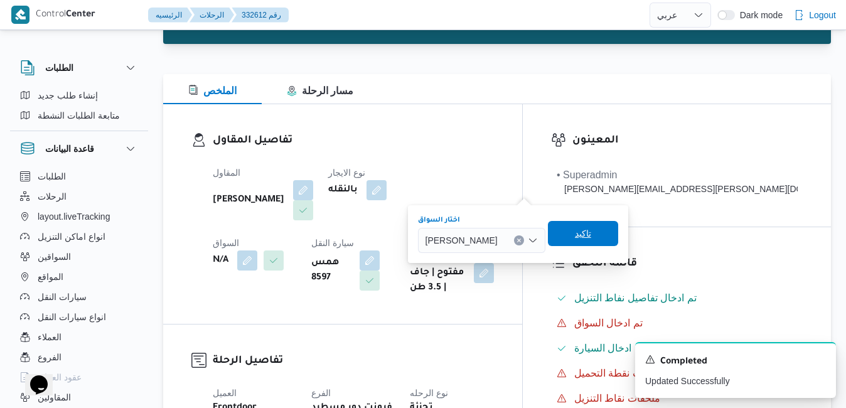
click at [591, 233] on span "تاكيد" at bounding box center [583, 233] width 16 height 15
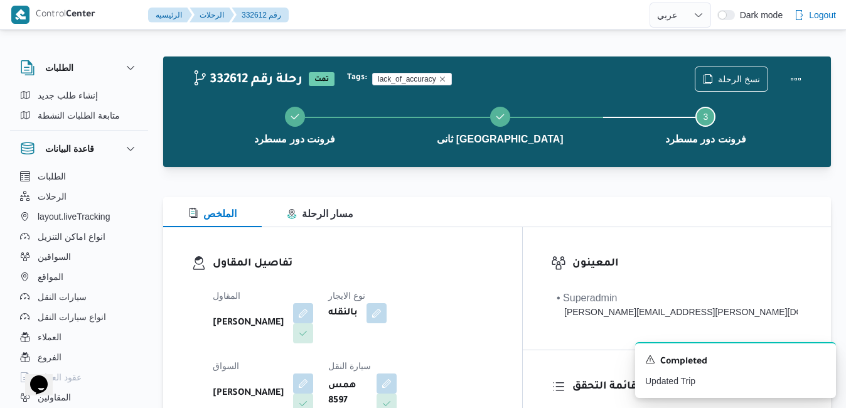
scroll to position [0, 0]
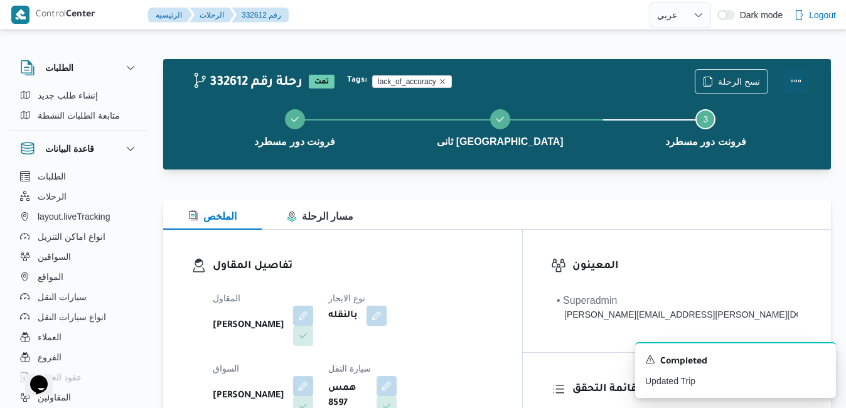
click at [795, 75] on button "Actions" at bounding box center [795, 80] width 25 height 25
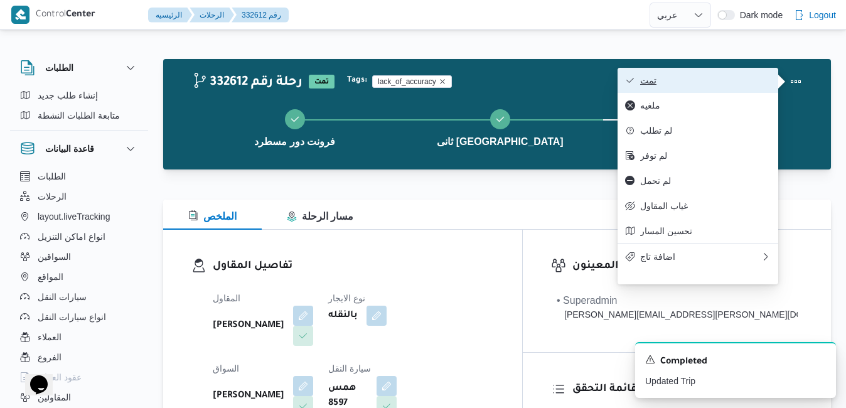
click at [725, 80] on span "تمت" at bounding box center [705, 80] width 131 height 10
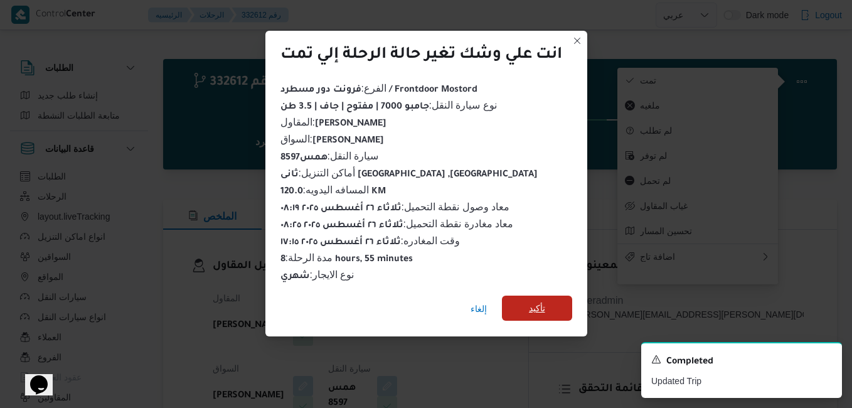
click at [546, 311] on span "تأكيد" at bounding box center [537, 308] width 70 height 25
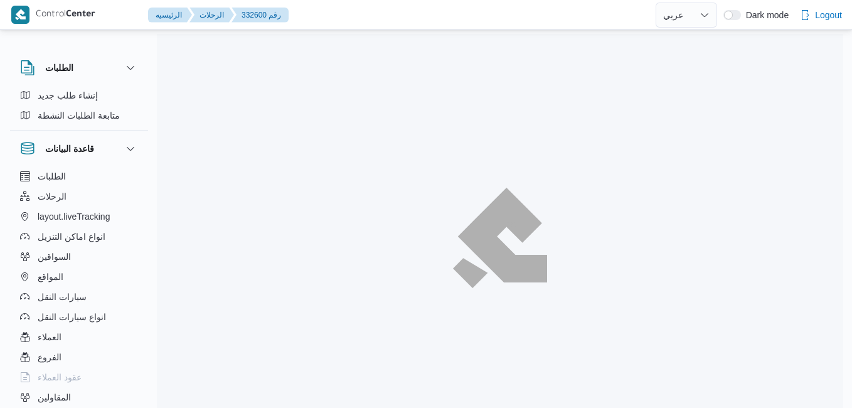
select select "ar"
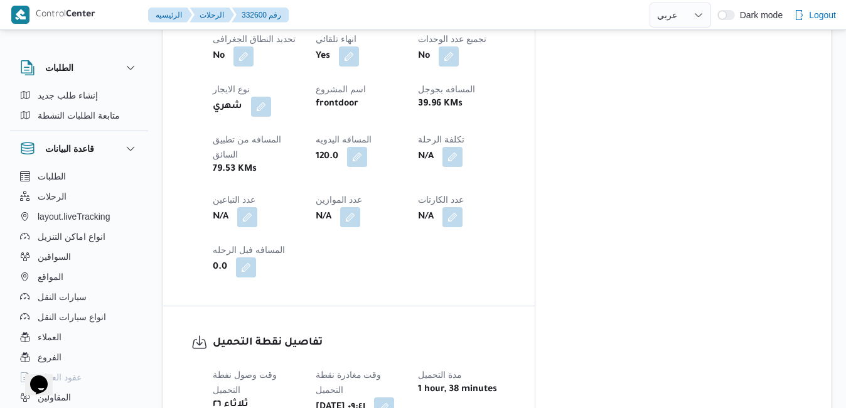
scroll to position [728, 0]
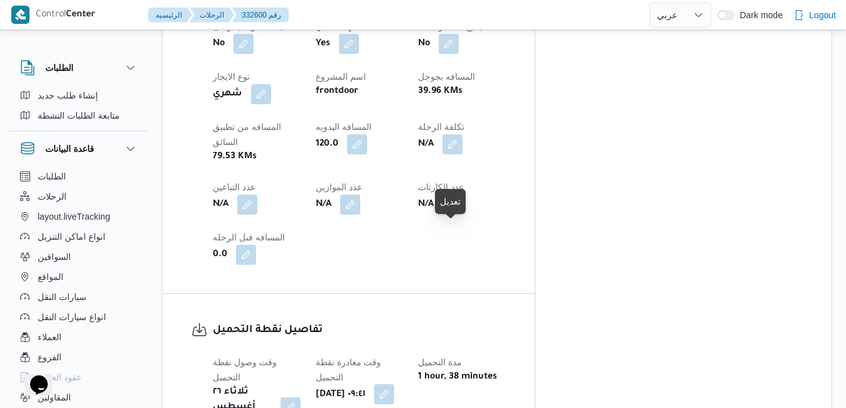
click at [394, 384] on button "button" at bounding box center [384, 394] width 20 height 20
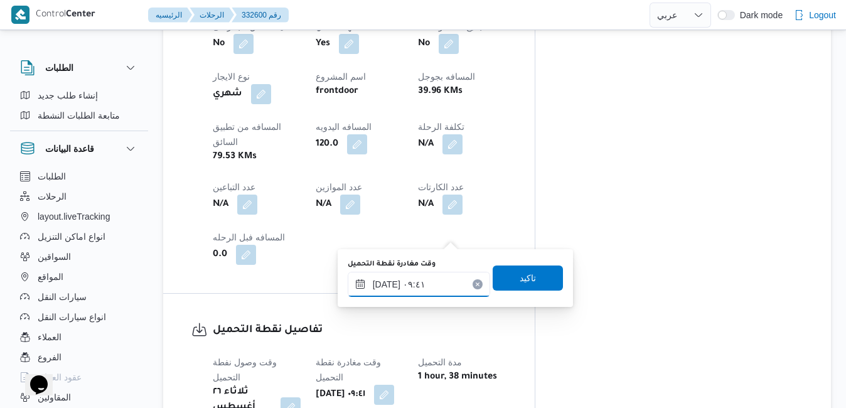
click at [420, 279] on input "[DATE] ٠٩:٤١" at bounding box center [419, 284] width 142 height 25
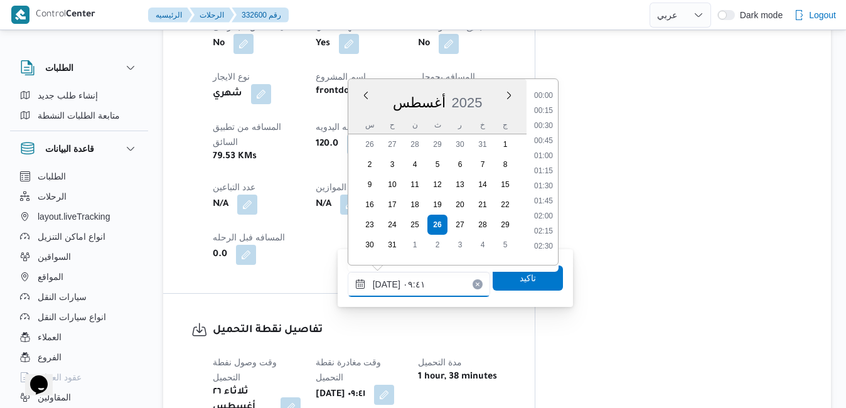
scroll to position [486, 0]
click at [547, 133] on li "08:45" at bounding box center [543, 137] width 29 height 13
type input "[DATE] ٠٨:٤٥"
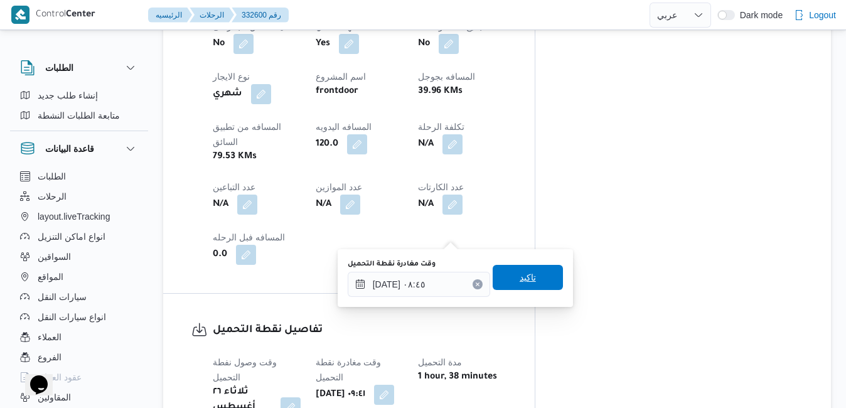
click at [508, 278] on span "تاكيد" at bounding box center [528, 277] width 70 height 25
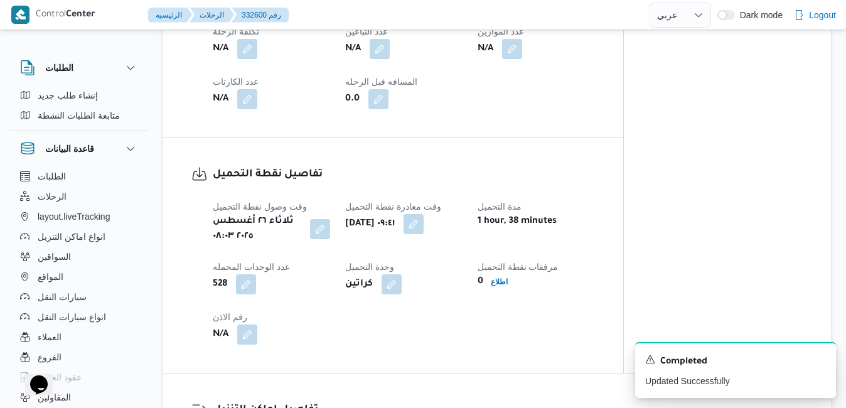
click at [508, 278] on dl "مرفقات نقطة التحميل 0 اطلاع" at bounding box center [536, 274] width 117 height 31
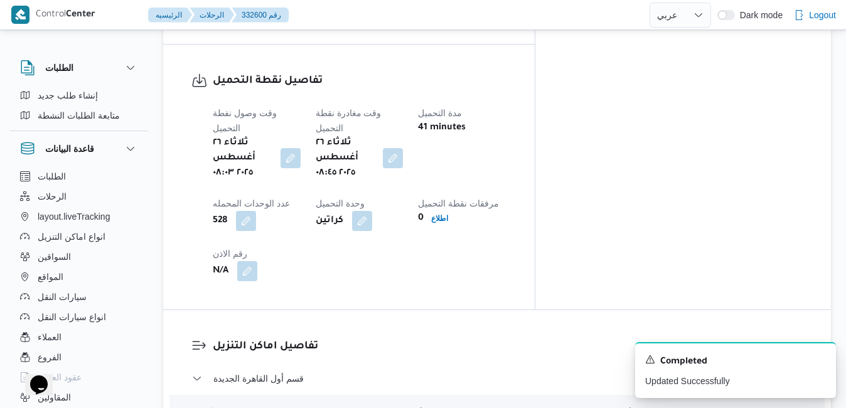
scroll to position [1029, 0]
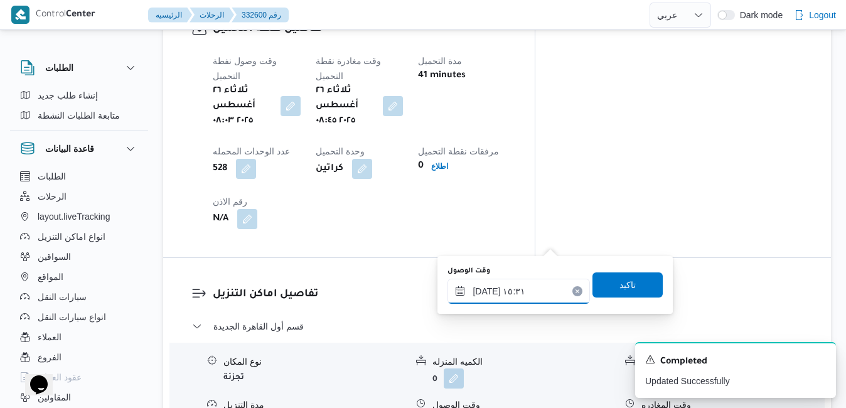
click at [512, 290] on input "٢٦/٠٨/٢٠٢٥ ١٥:٣١" at bounding box center [518, 291] width 142 height 25
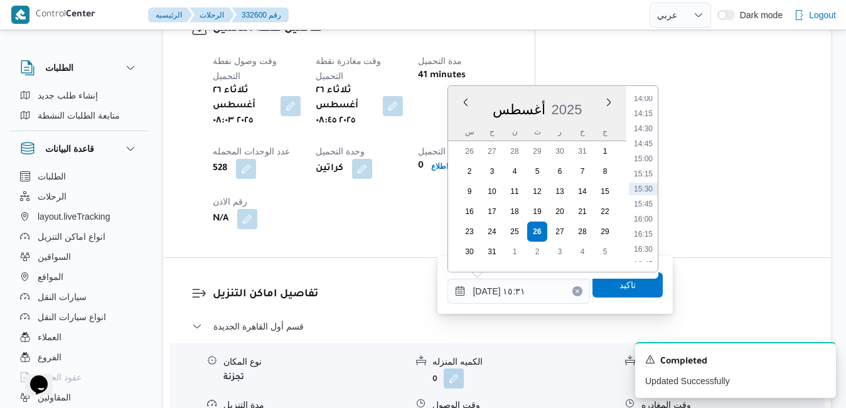
scroll to position [702, 0]
click at [655, 145] on ul "00:00 00:15 00:30 00:45 01:00 01:15 01:30 01:45 02:00 02:15 02:30 02:45 03:00 0…" at bounding box center [643, 179] width 29 height 166
click at [646, 121] on li "09:30" at bounding box center [643, 117] width 29 height 13
type input "٢٦/٠٨/٢٠٢٥ ٠٩:٣٠"
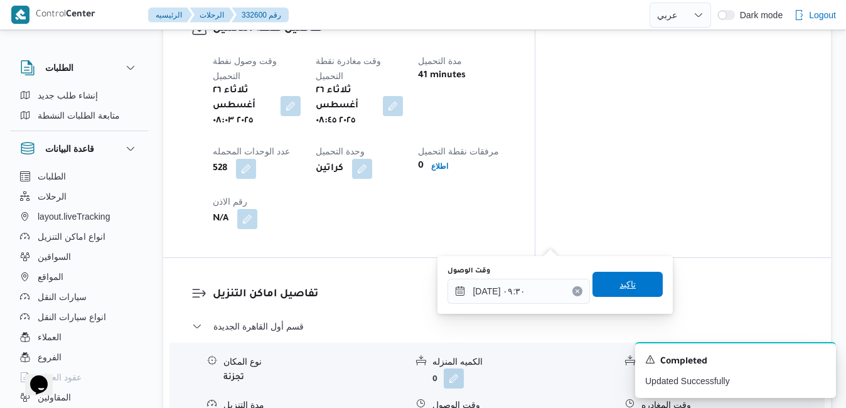
click at [597, 286] on span "تاكيد" at bounding box center [627, 284] width 70 height 25
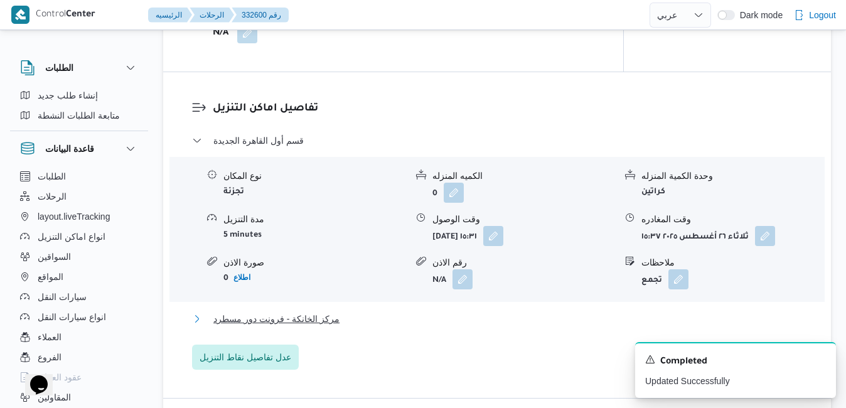
click at [531, 323] on button "مركز الخانكة - فرونت دور مسطرد" at bounding box center [497, 318] width 611 height 15
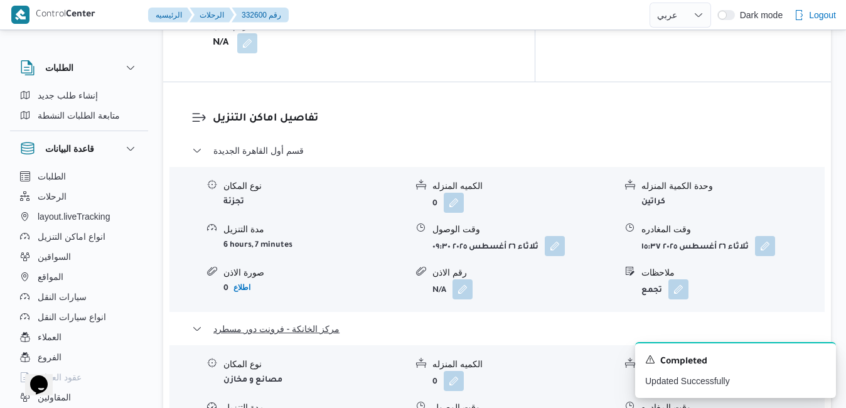
scroll to position [1230, 0]
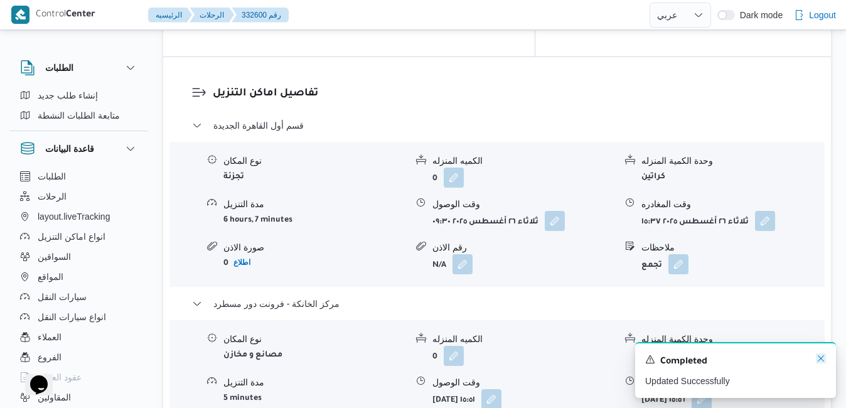
click at [822, 355] on icon "Dismiss toast" at bounding box center [821, 358] width 10 height 10
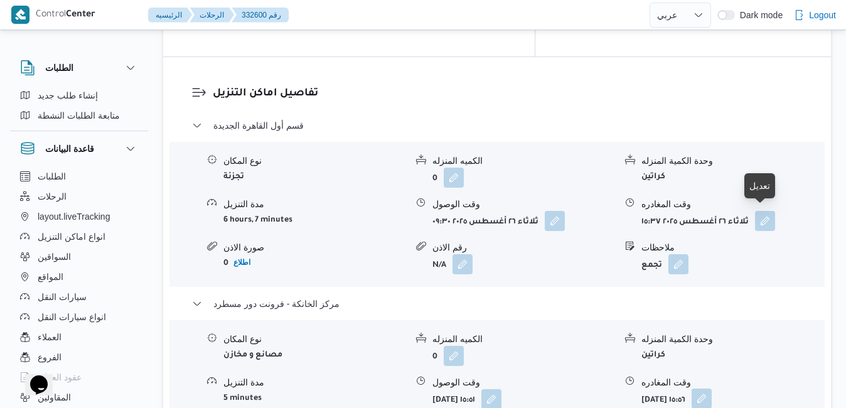
click at [712, 388] on button "button" at bounding box center [702, 398] width 20 height 20
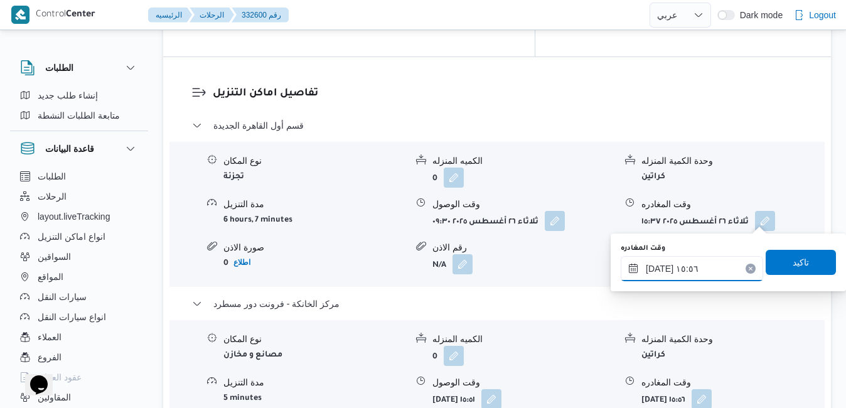
click at [702, 268] on input "٢٦/٠٨/٢٠٢٥ ١٥:٥٦" at bounding box center [692, 268] width 142 height 25
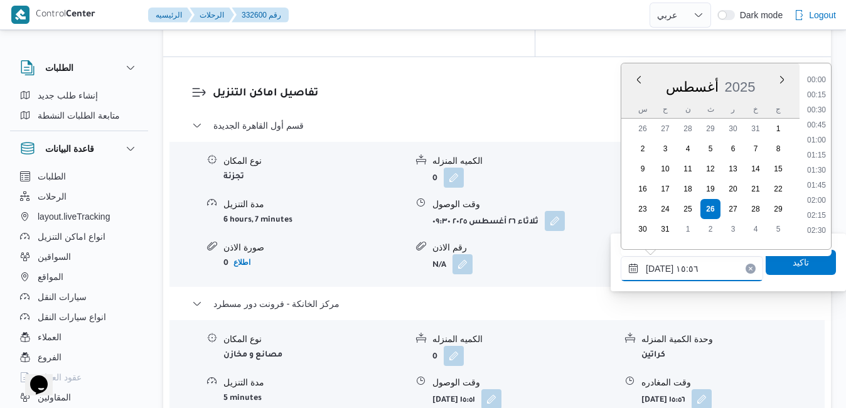
scroll to position [862, 0]
click at [818, 224] on li "16:45" at bounding box center [816, 226] width 29 height 13
type input "٢٦/٠٨/٢٠٢٥ ١٦:٤٥"
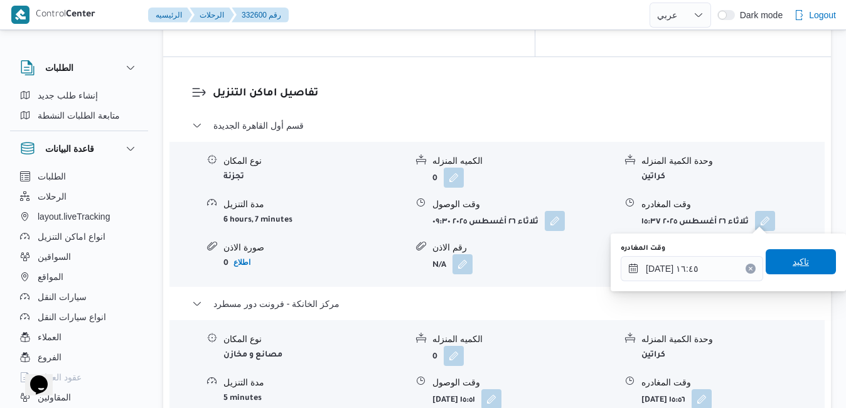
click at [793, 265] on span "تاكيد" at bounding box center [801, 261] width 16 height 15
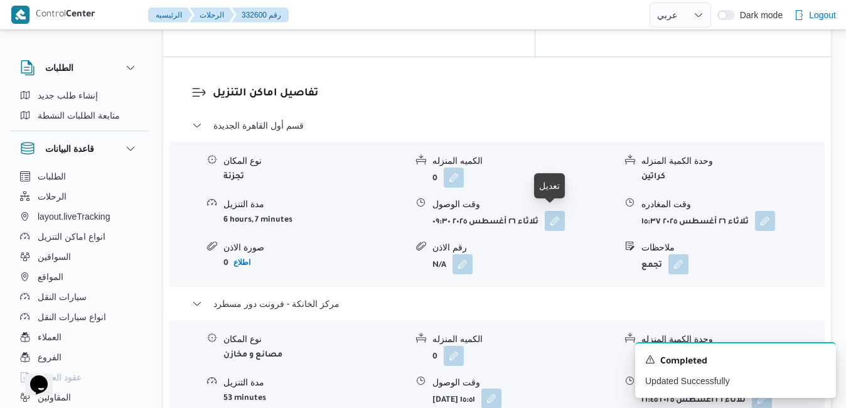
click at [501, 388] on button "button" at bounding box center [491, 398] width 20 height 20
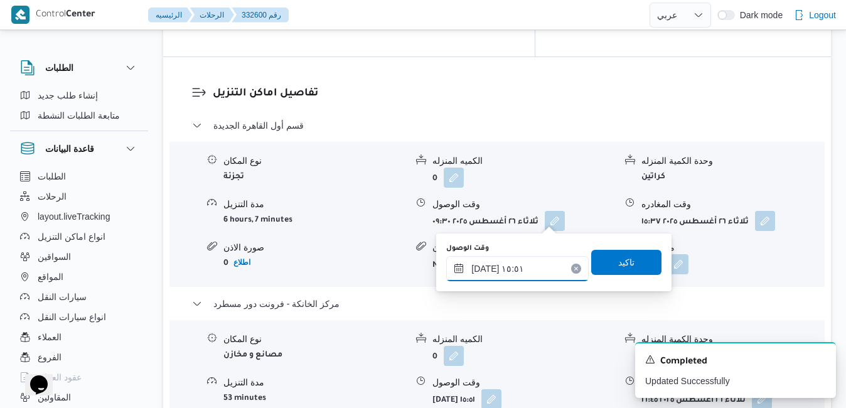
click at [518, 264] on input "٢٦/٠٨/٢٠٢٥ ١٥:٥١" at bounding box center [517, 268] width 142 height 25
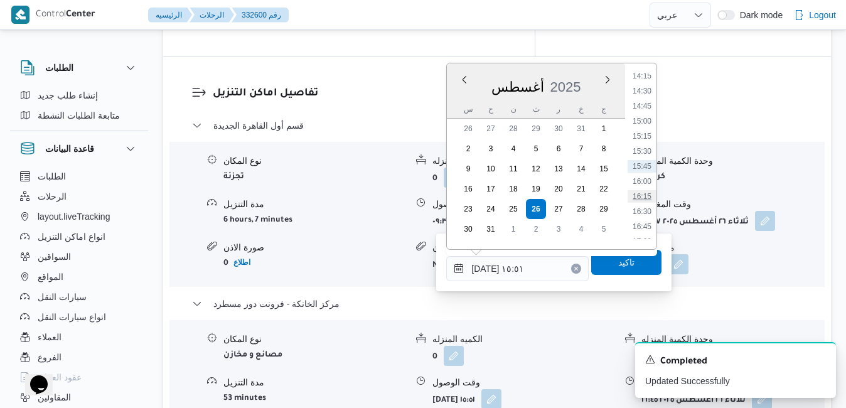
click at [645, 193] on li "16:15" at bounding box center [642, 196] width 29 height 13
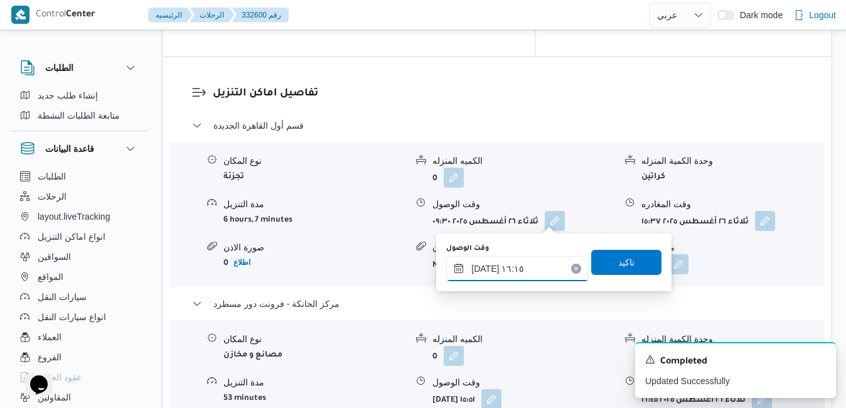
click at [532, 270] on input "٢٦/٠٨/٢٠٢٥ ١٦:١٥" at bounding box center [517, 268] width 142 height 25
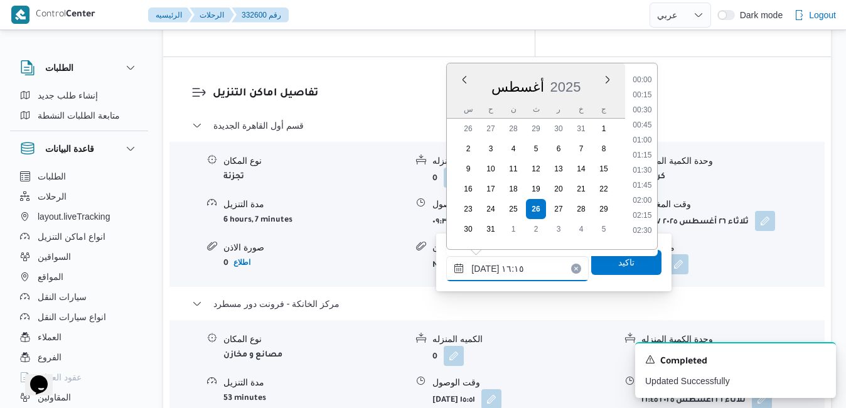
scroll to position [892, 0]
click at [649, 177] on li "16:30" at bounding box center [642, 181] width 29 height 13
type input "٢٦/٠٨/٢٠٢٥ ١٦:٣٠"
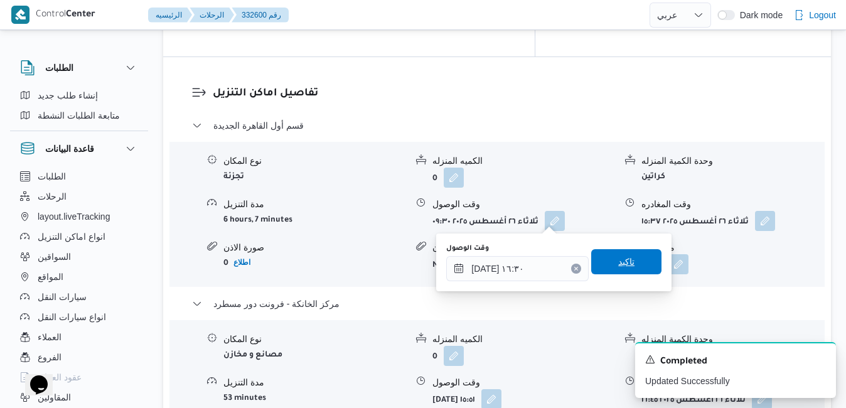
click at [618, 269] on span "تاكيد" at bounding box center [626, 261] width 70 height 25
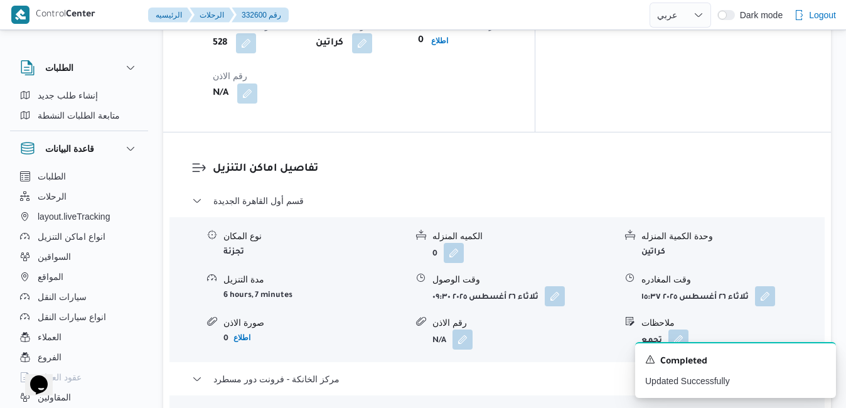
scroll to position [1130, 0]
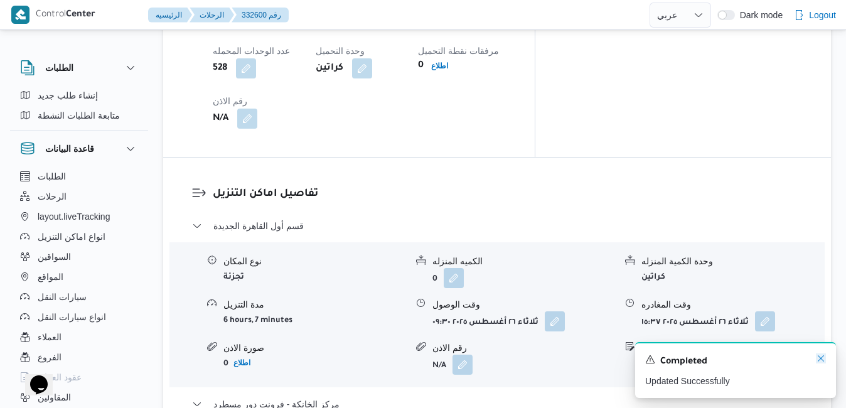
click at [821, 360] on icon "Dismiss toast" at bounding box center [821, 358] width 6 height 6
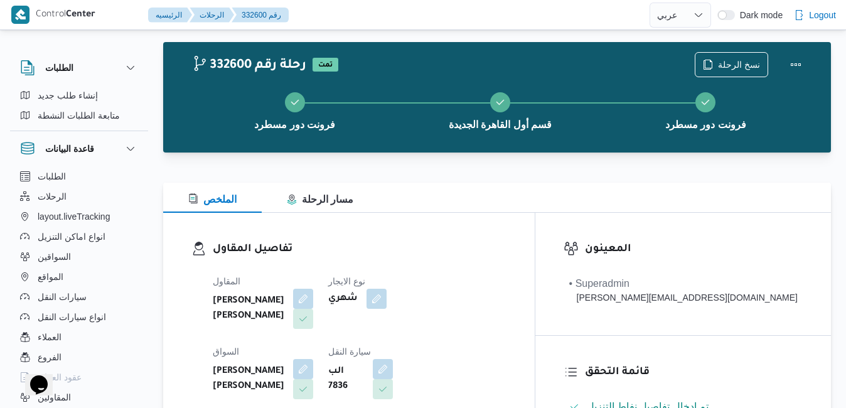
scroll to position [0, 0]
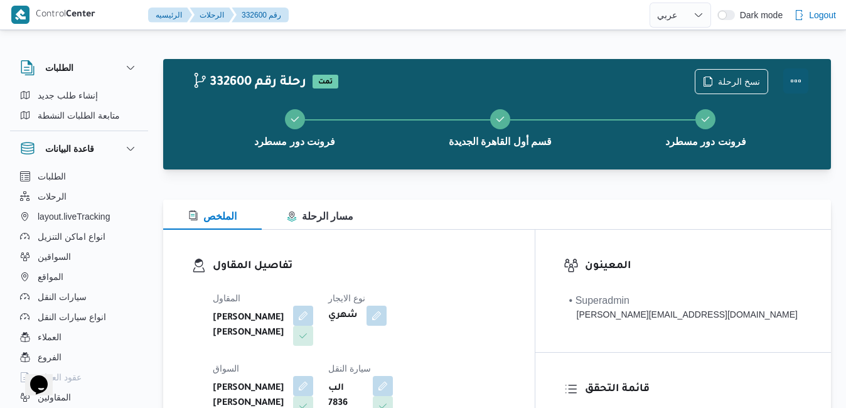
click at [793, 73] on button "Actions" at bounding box center [795, 80] width 25 height 25
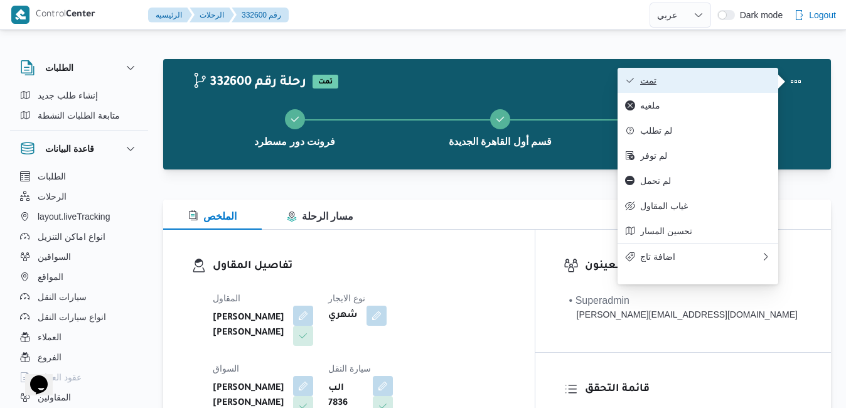
click at [714, 83] on span "تمت" at bounding box center [705, 80] width 131 height 10
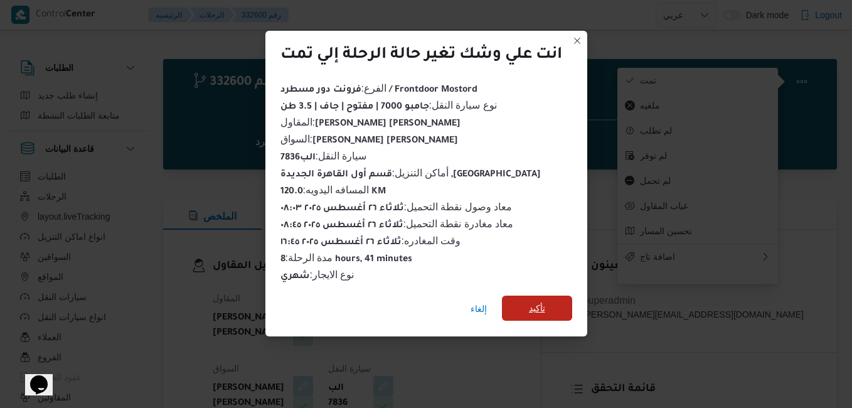
click at [534, 311] on span "تأكيد" at bounding box center [537, 308] width 70 height 25
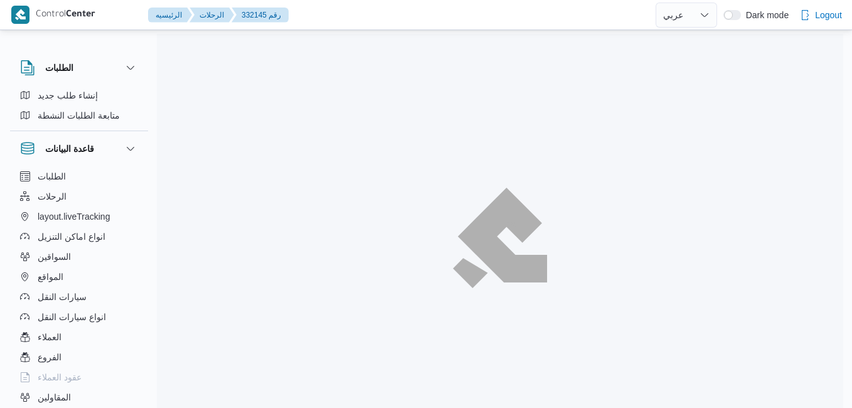
select select "ar"
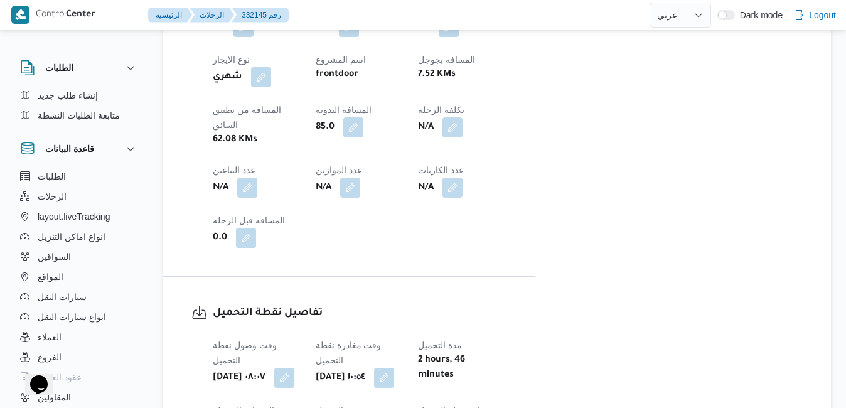
scroll to position [753, 0]
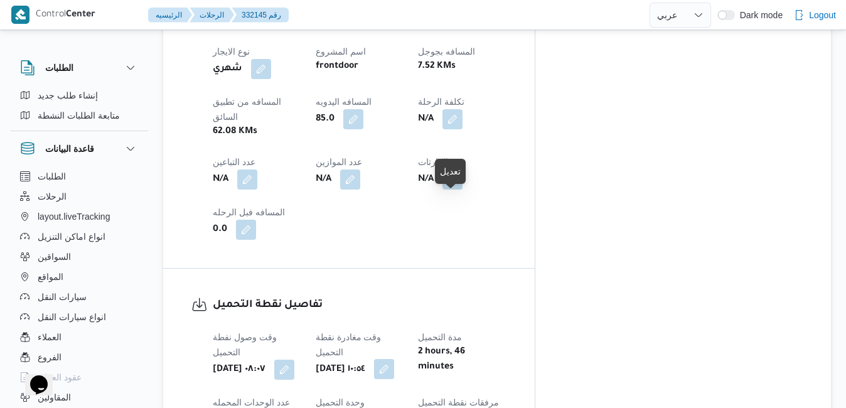
drag, startPoint x: 447, startPoint y: 208, endPoint x: 460, endPoint y: 204, distance: 13.7
click at [394, 359] on button "button" at bounding box center [384, 369] width 20 height 20
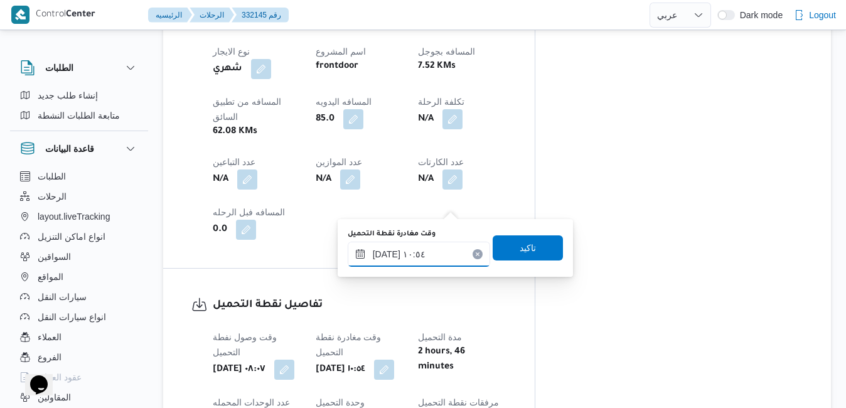
click at [431, 252] on input "٢٦/٠٨/٢٠٢٥ ١٠:٥٤" at bounding box center [419, 254] width 142 height 25
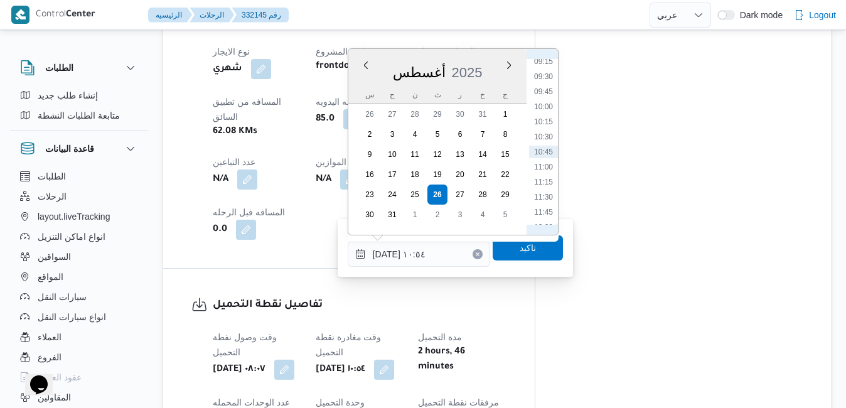
scroll to position [416, 0]
click at [546, 164] on li "08:30" at bounding box center [543, 161] width 29 height 13
type input "٢٦/٠٨/٢٠٢٥ ٠٨:٣٠"
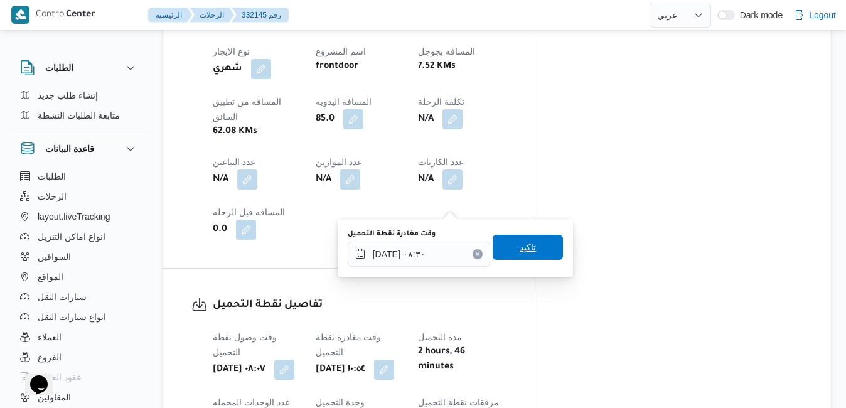
click at [503, 245] on span "تاكيد" at bounding box center [528, 247] width 70 height 25
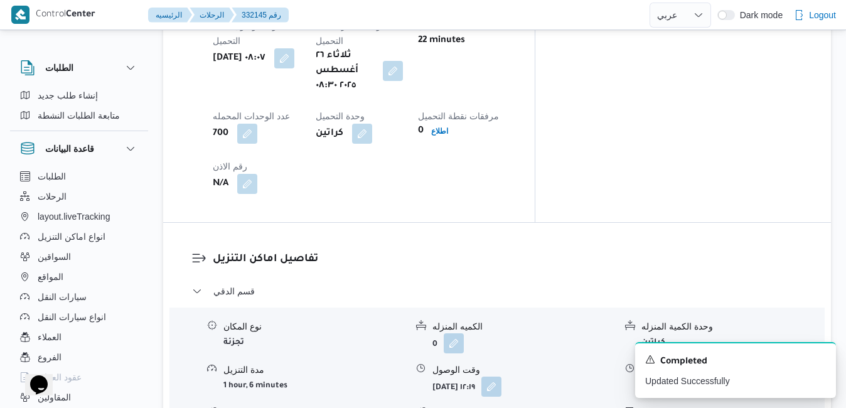
scroll to position [1080, 0]
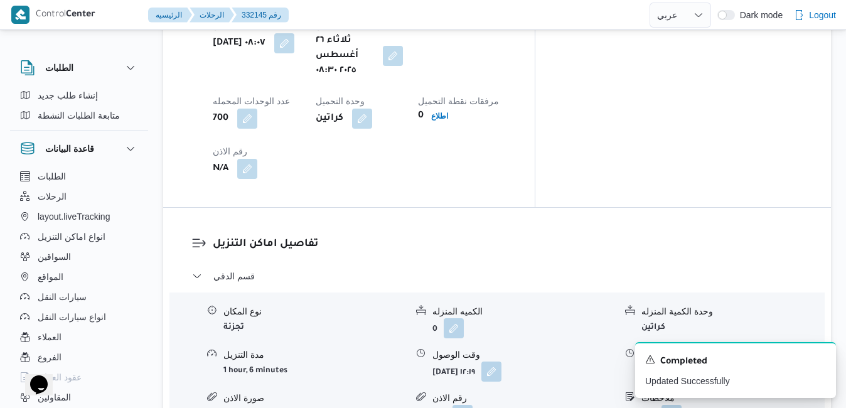
click at [820, 361] on icon "Dismiss toast" at bounding box center [821, 358] width 6 height 6
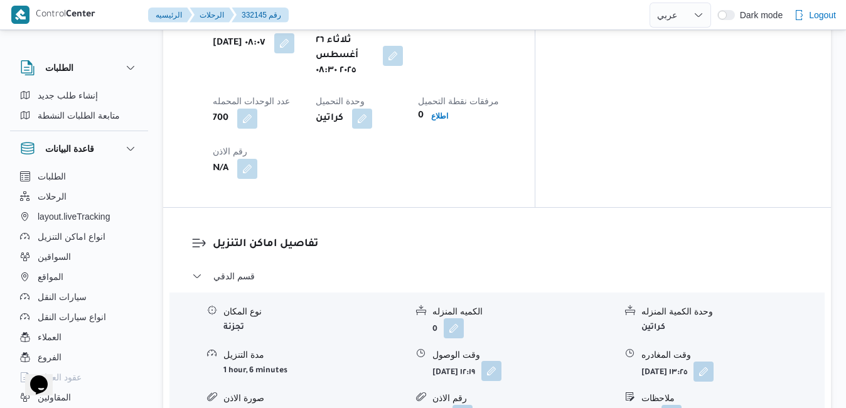
click at [501, 361] on button "button" at bounding box center [491, 371] width 20 height 20
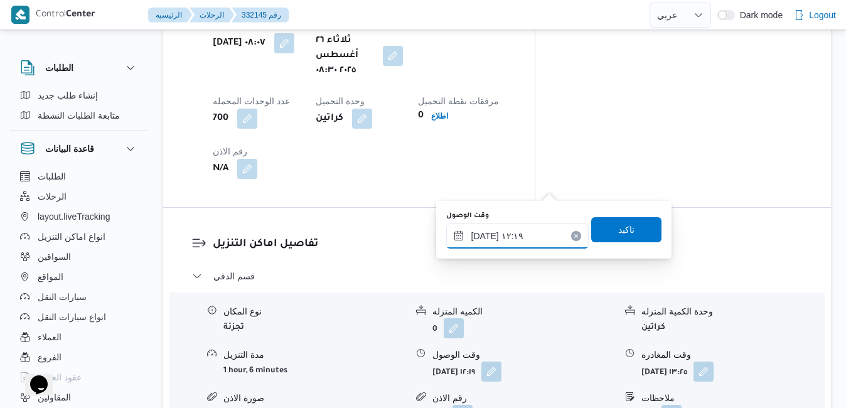
click at [512, 229] on div "٢٦/٠٨/٢٠٢٥ ١٢:١٩" at bounding box center [517, 235] width 142 height 25
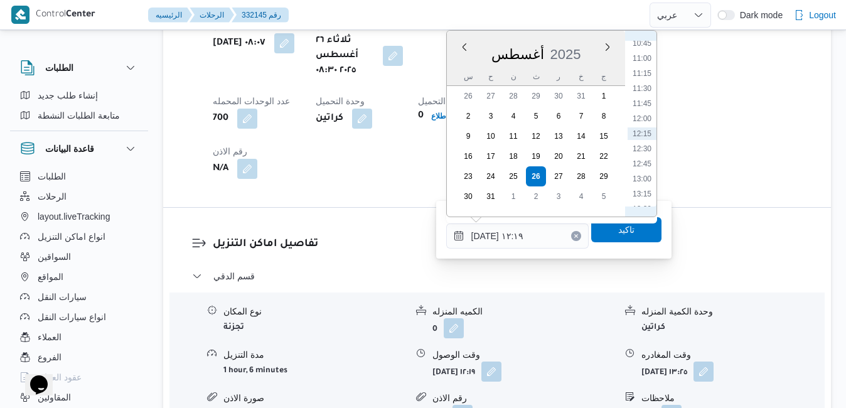
scroll to position [506, 0]
drag, startPoint x: 643, startPoint y: 126, endPoint x: 649, endPoint y: 124, distance: 6.6
click at [649, 124] on li "09:45" at bounding box center [642, 128] width 29 height 13
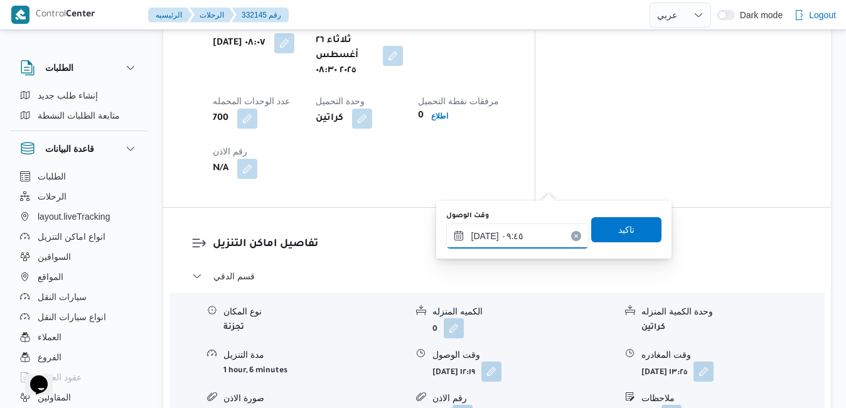
click at [486, 235] on input "٢٦/٠٨/٢٠٢٥ ٠٩:٤٥" at bounding box center [517, 235] width 142 height 25
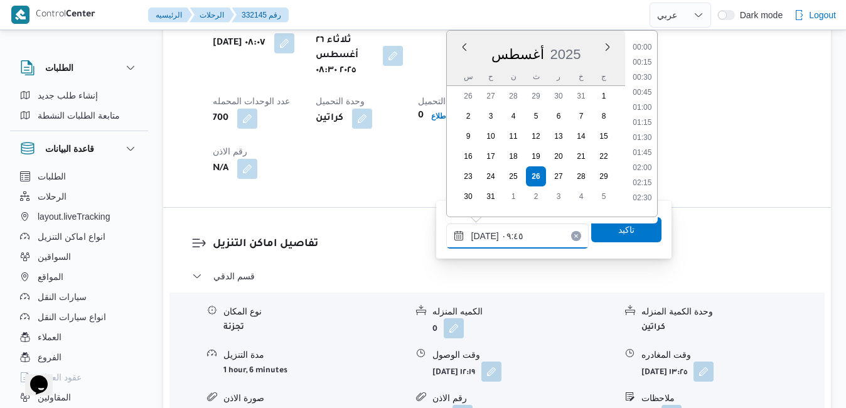
click at [486, 235] on input "٢٦/٠٨/٢٠٢٥ ٠٩:٤٥" at bounding box center [517, 235] width 142 height 25
type input "٢٦/٠٨/٢٠٢٥ ٠٩:20"
click at [618, 230] on span "تاكيد" at bounding box center [626, 229] width 16 height 15
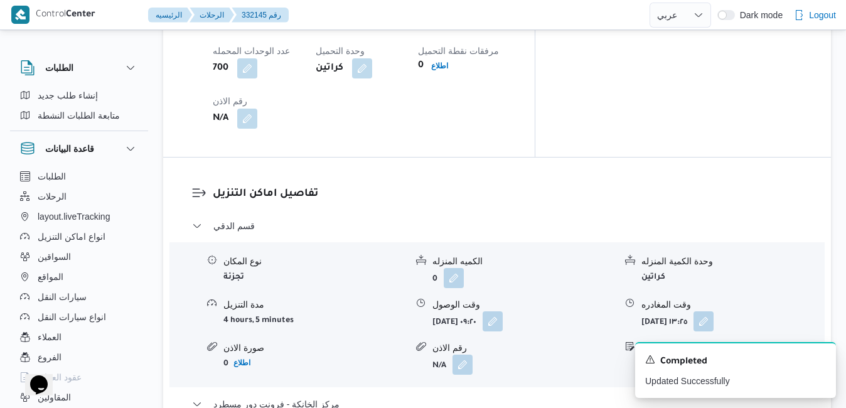
scroll to position [1255, 0]
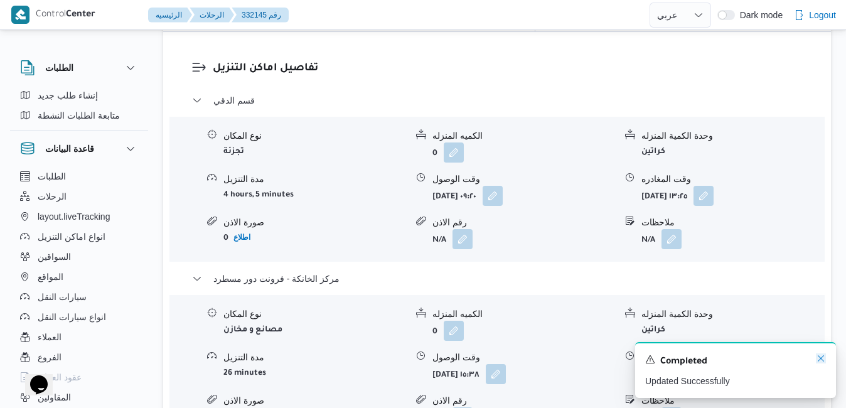
click at [822, 357] on icon "Dismiss toast" at bounding box center [821, 358] width 10 height 10
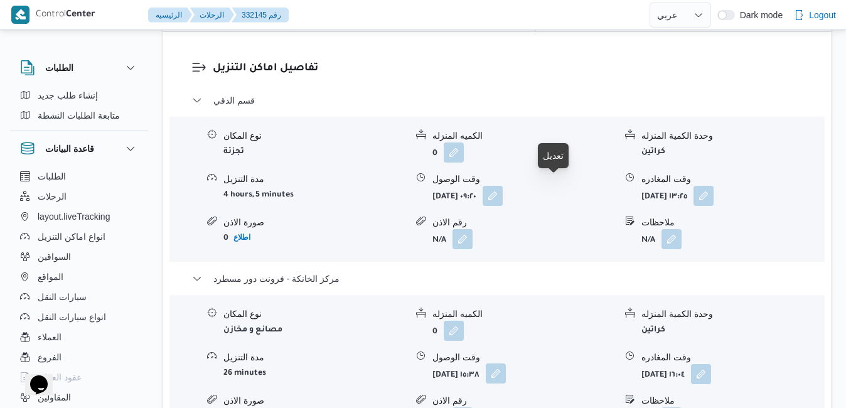
click at [506, 363] on button "button" at bounding box center [496, 373] width 20 height 20
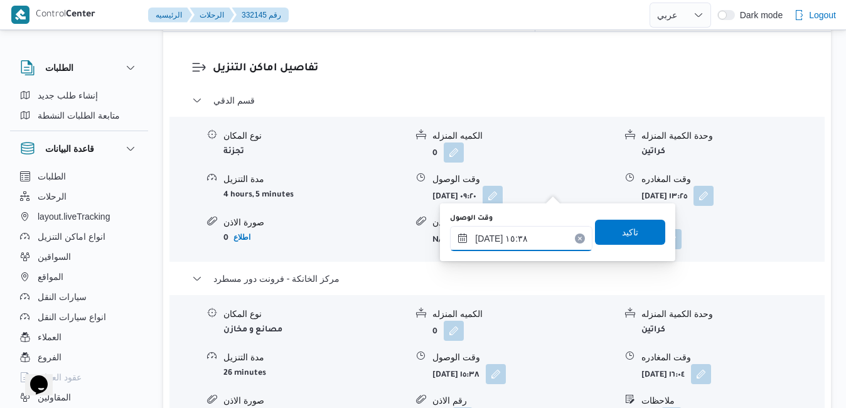
click at [512, 233] on input "٢٦/٠٨/٢٠٢٥ ١٥:٣٨" at bounding box center [521, 238] width 142 height 25
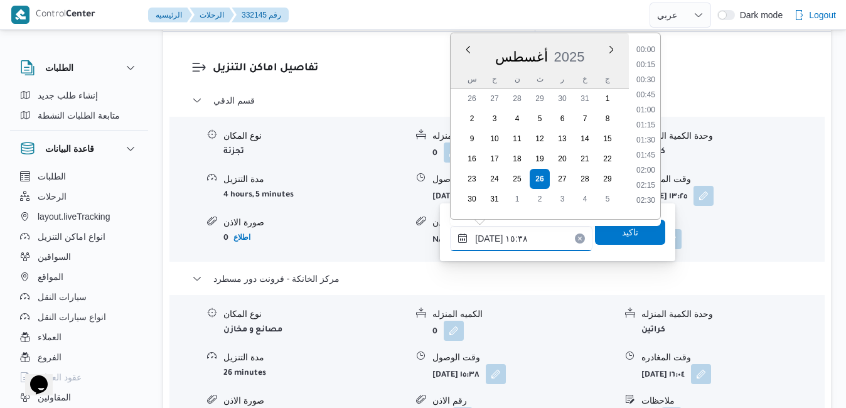
scroll to position [847, 0]
click at [646, 124] on li "15:15" at bounding box center [645, 121] width 29 height 13
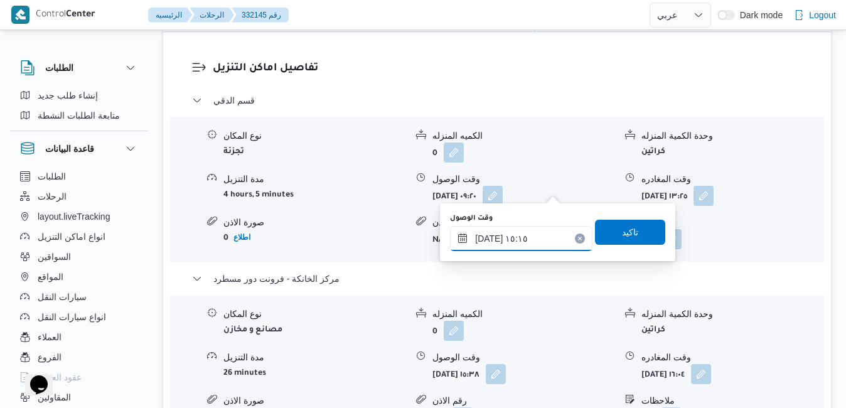
click at [488, 238] on input "٢٦/٠٨/٢٠٢٥ ١٥:١٥" at bounding box center [521, 238] width 142 height 25
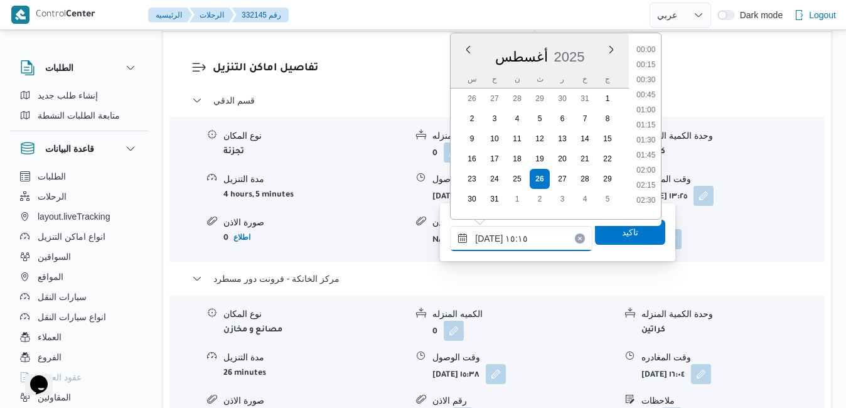
scroll to position [832, 0]
type input "٢٦/٠٨/٢٠٢٥ ١٥:50"
click at [630, 232] on span "تاكيد" at bounding box center [630, 231] width 70 height 25
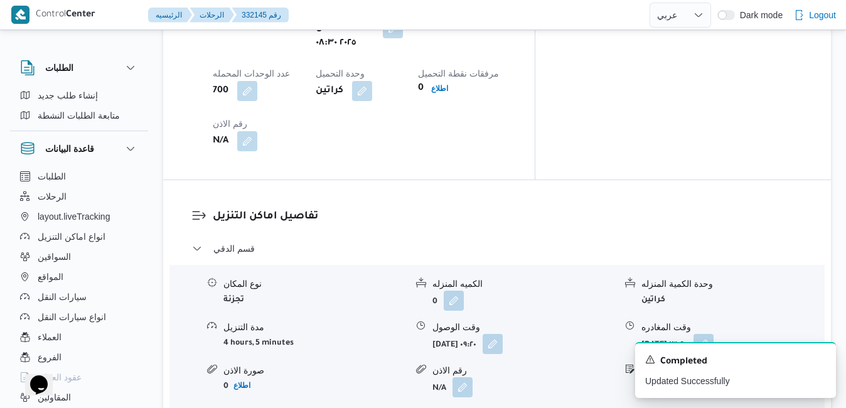
scroll to position [1105, 0]
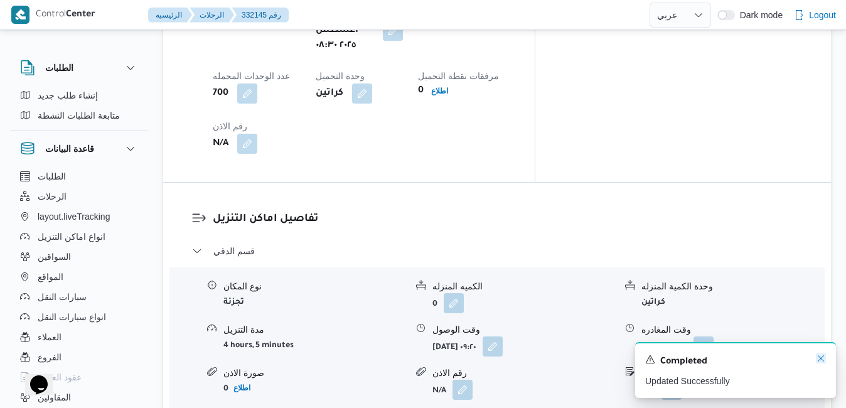
click at [820, 361] on icon "Dismiss toast" at bounding box center [821, 358] width 6 height 6
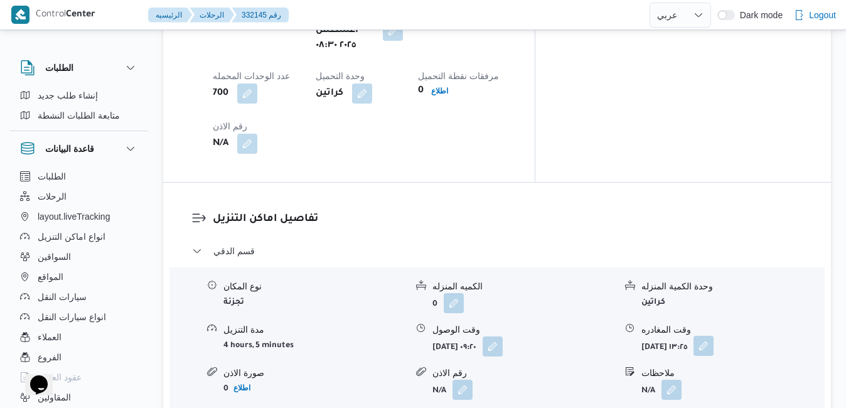
click at [714, 336] on button "button" at bounding box center [704, 346] width 20 height 20
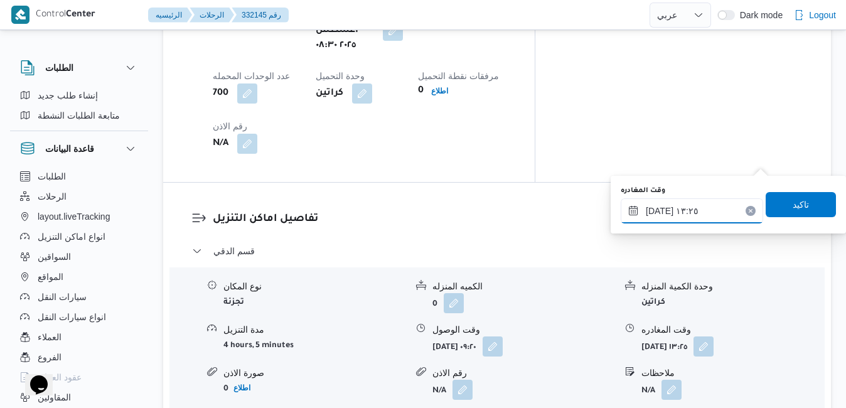
click at [710, 212] on input "٢٦/٠٨/٢٠٢٥ ١٣:٢٥" at bounding box center [692, 210] width 142 height 25
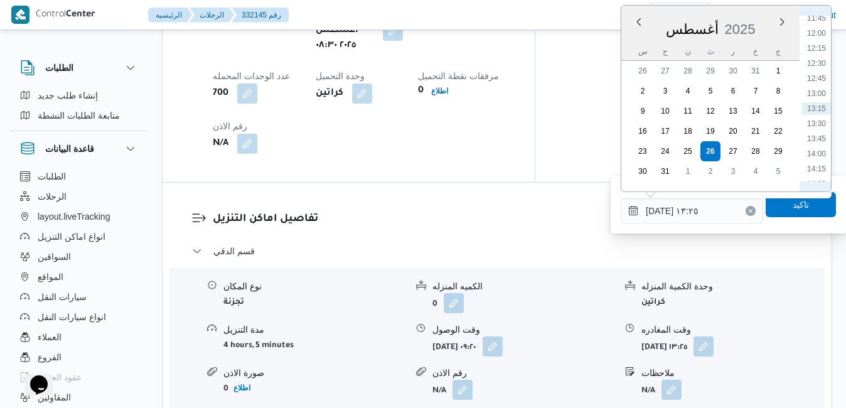
scroll to position [857, 0]
click at [812, 69] on li "15:00" at bounding box center [816, 69] width 29 height 13
type input "٢٦/٠٨/٢٠٢٥ ١٥:٠٠"
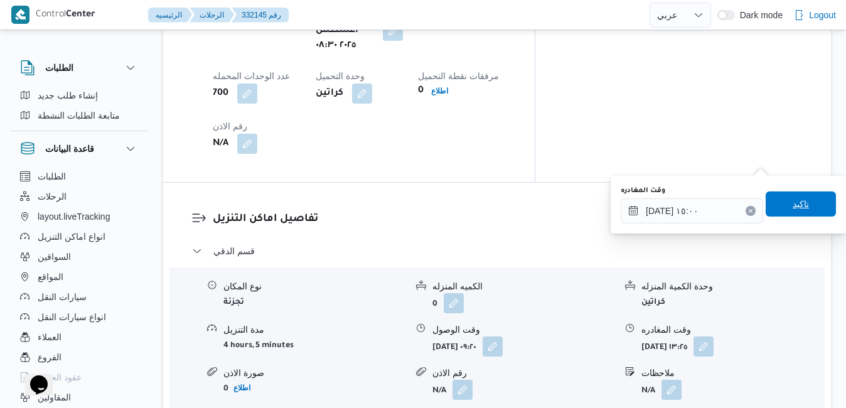
click at [801, 203] on span "تاكيد" at bounding box center [801, 203] width 70 height 25
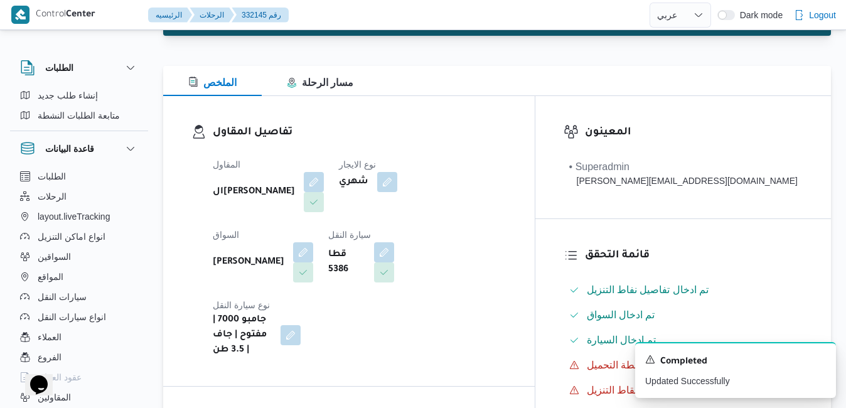
scroll to position [0, 0]
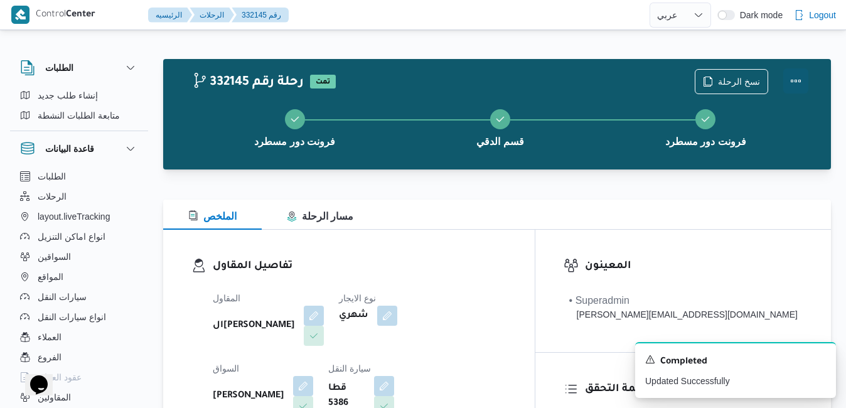
click at [796, 82] on button "Actions" at bounding box center [795, 80] width 25 height 25
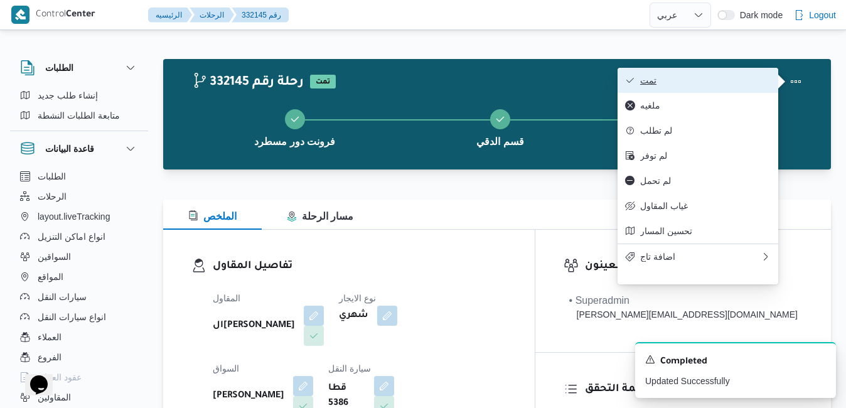
click at [724, 80] on span "تمت" at bounding box center [705, 80] width 131 height 10
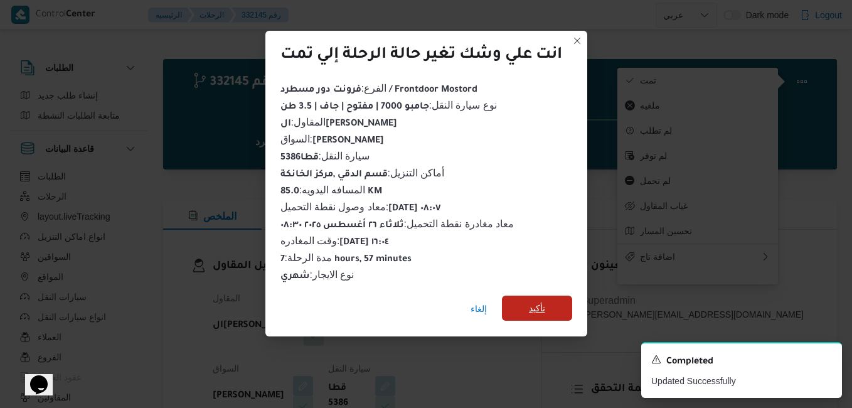
click at [530, 307] on span "تأكيد" at bounding box center [537, 308] width 16 height 15
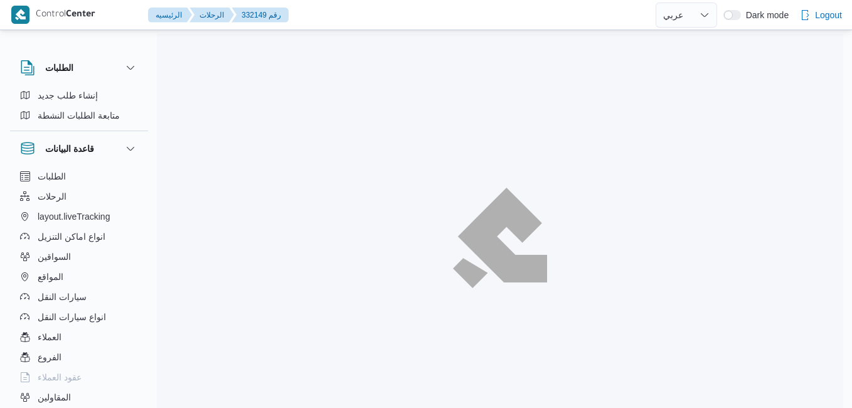
select select "ar"
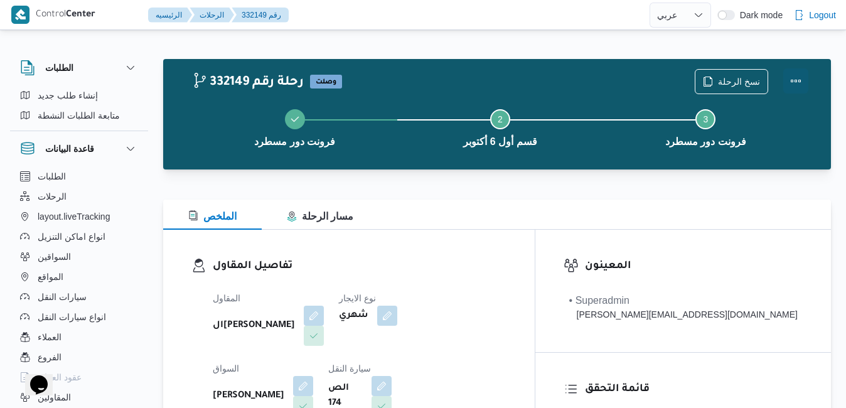
click at [794, 79] on button "Actions" at bounding box center [795, 80] width 25 height 25
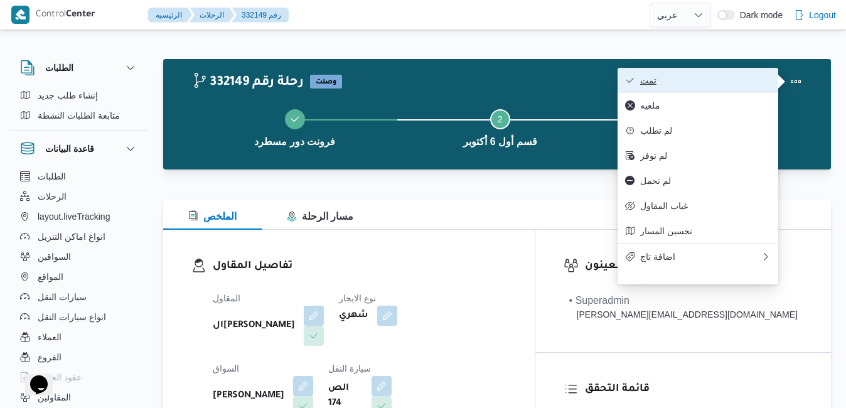
click at [731, 74] on button "تمت" at bounding box center [698, 80] width 161 height 25
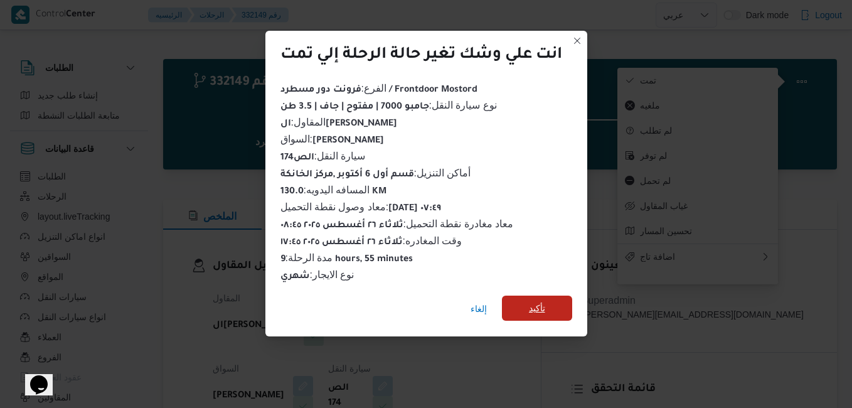
click at [530, 308] on span "تأكيد" at bounding box center [537, 308] width 16 height 15
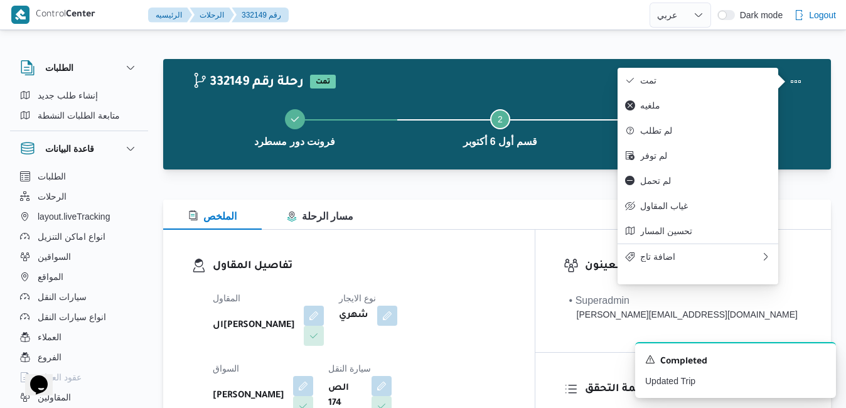
click at [468, 250] on div "تفاصيل المقاول المقاول الهامي [PERSON_NAME] نوع الايجار شهري السواق [PERSON_NAM…" at bounding box center [349, 375] width 372 height 290
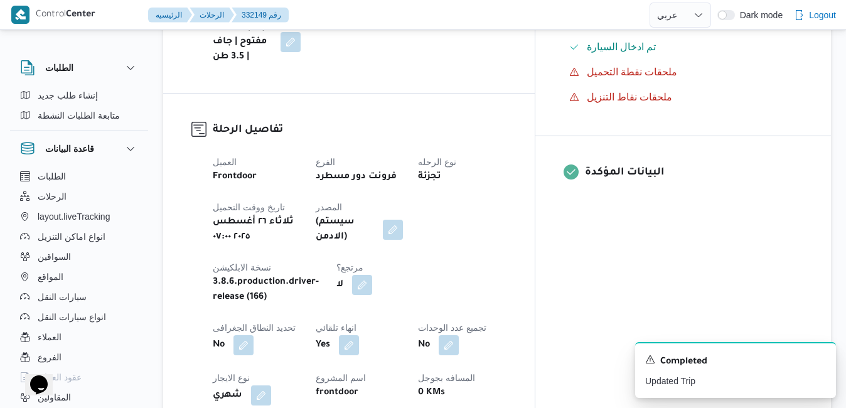
scroll to position [452, 0]
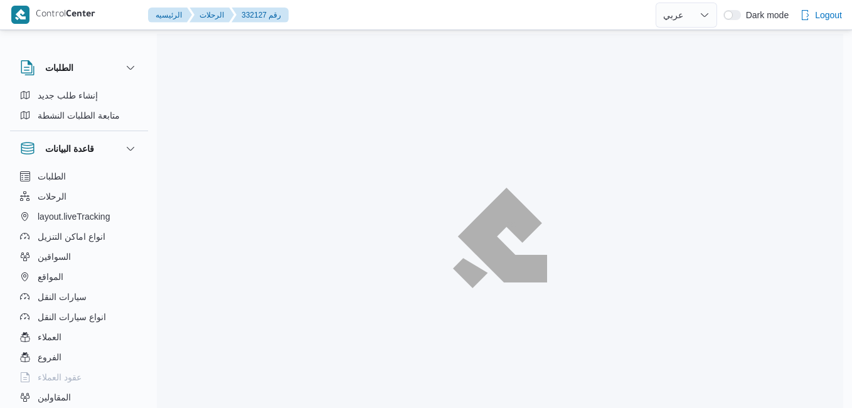
select select "ar"
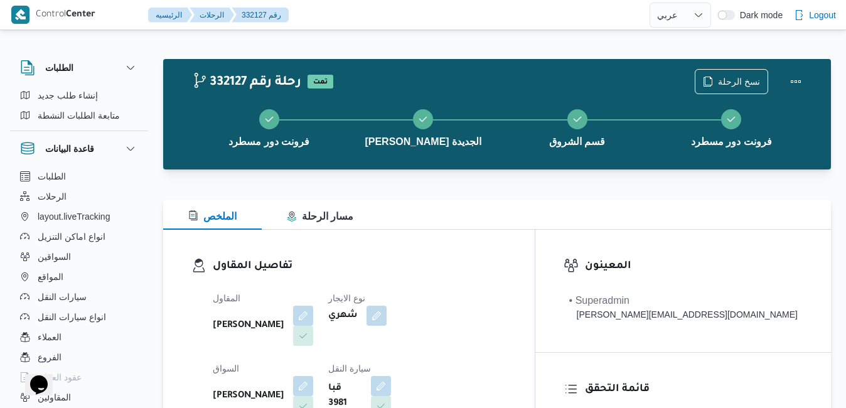
click at [535, 251] on div "تفاصيل المقاول المقاول [PERSON_NAME] نوع الايجار شهري السواق [PERSON_NAME] سيار…" at bounding box center [349, 375] width 372 height 290
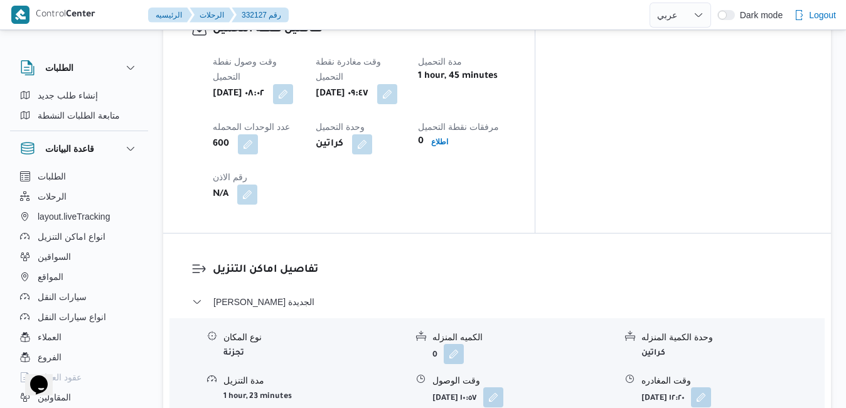
scroll to position [1080, 0]
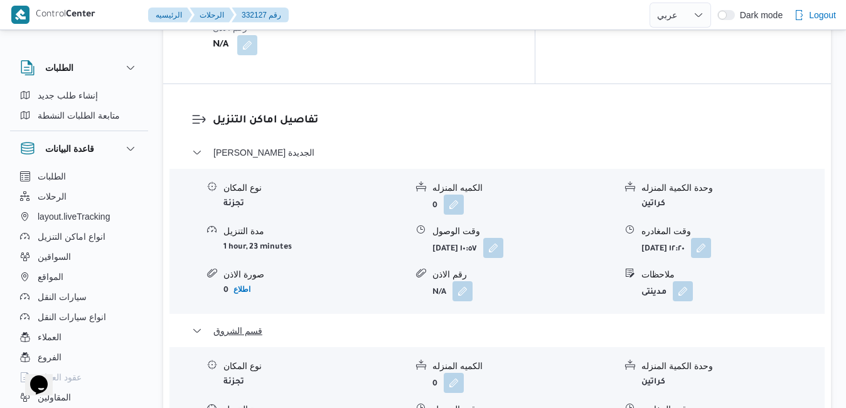
scroll to position [1331, 0]
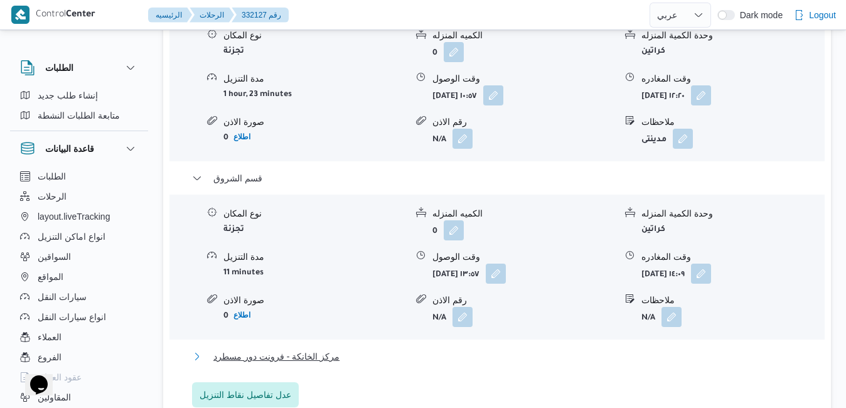
click at [573, 349] on button "مركز الخانكة - فرونت دور مسطرد" at bounding box center [497, 356] width 611 height 15
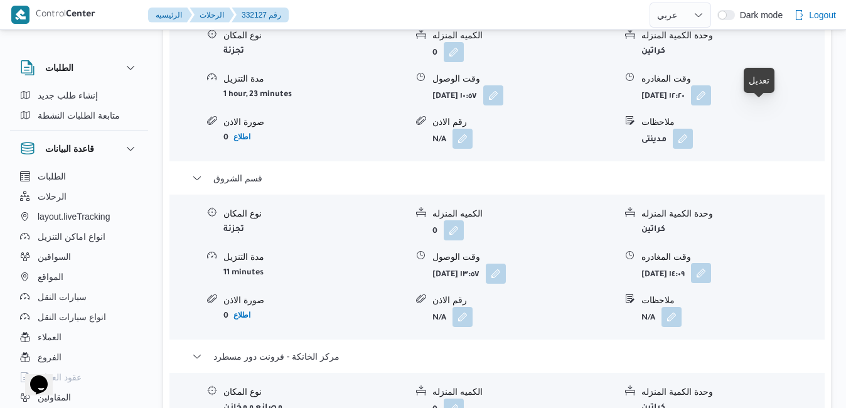
click at [711, 263] on button "button" at bounding box center [701, 273] width 20 height 20
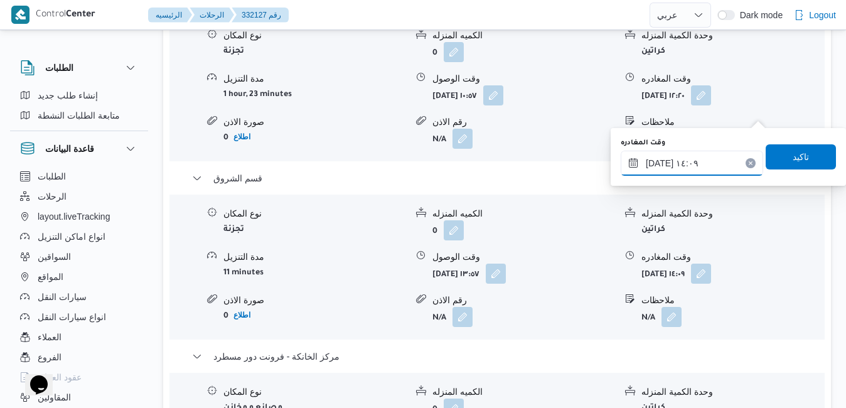
click at [692, 165] on input "[DATE] ١٤:٠٩" at bounding box center [692, 163] width 142 height 25
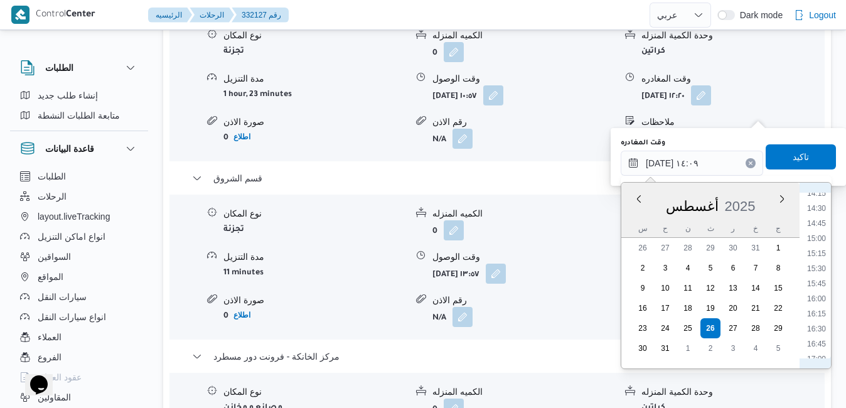
scroll to position [902, 0]
click at [822, 324] on li "17:00" at bounding box center [816, 321] width 29 height 13
type input "[DATE] ١٧:٠٠"
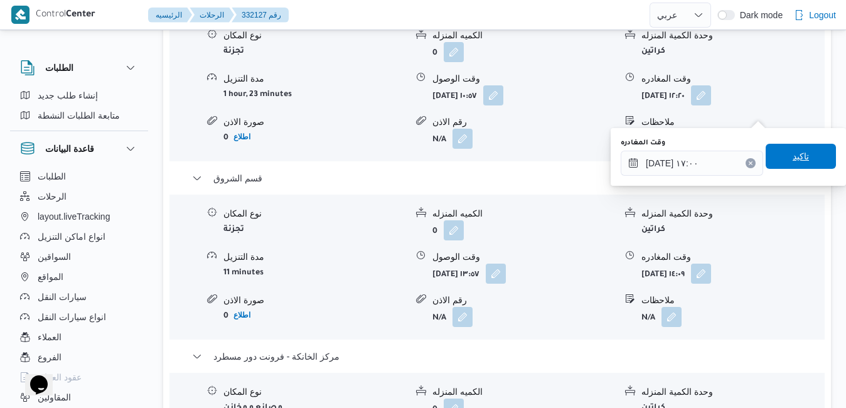
click at [791, 165] on span "تاكيد" at bounding box center [801, 156] width 70 height 25
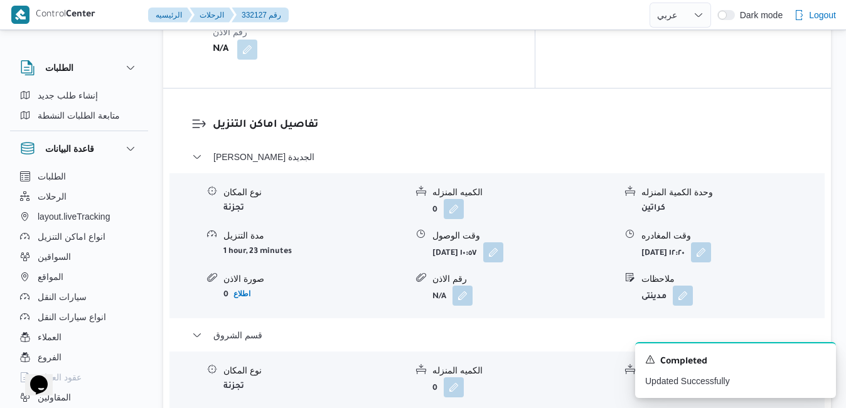
scroll to position [1155, 0]
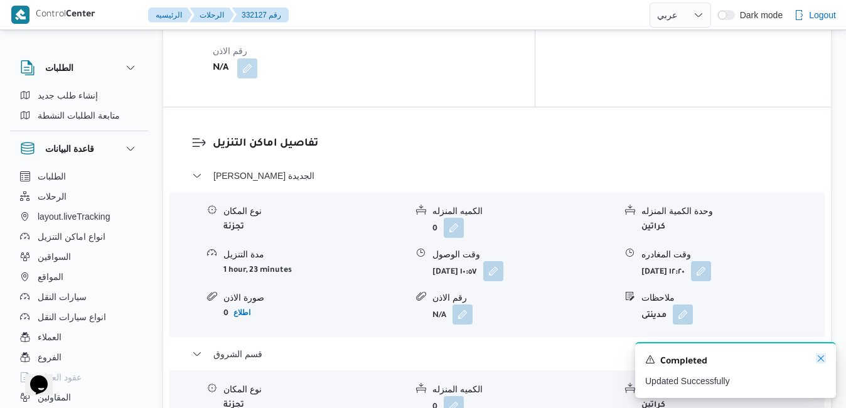
click at [820, 360] on icon "Dismiss toast" at bounding box center [821, 358] width 10 height 10
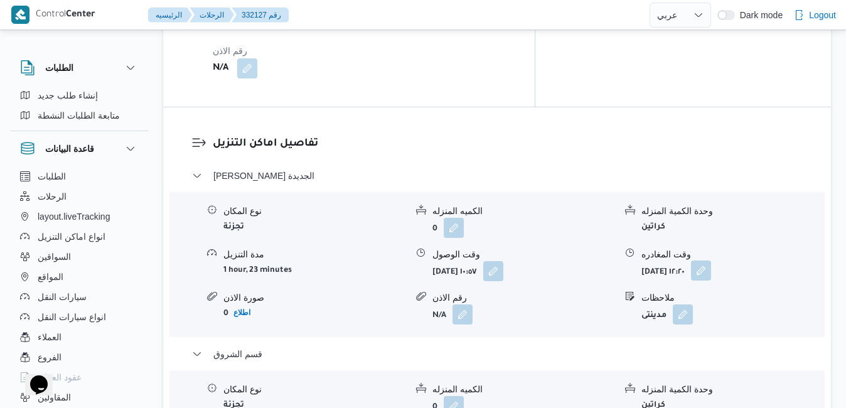
click at [711, 260] on button "button" at bounding box center [701, 270] width 20 height 20
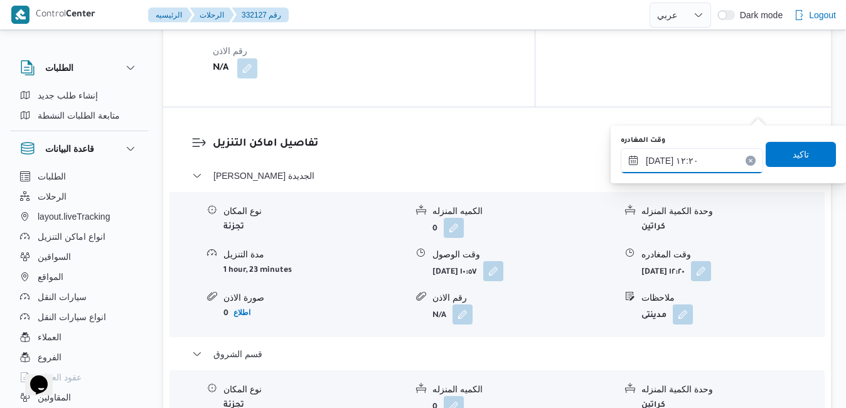
click at [689, 163] on input "[DATE] ١٢:٢٠" at bounding box center [692, 160] width 142 height 25
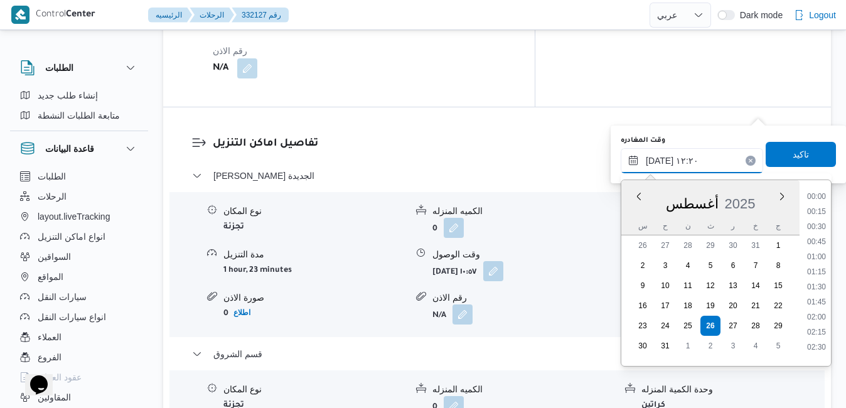
scroll to position [651, 0]
click at [815, 340] on li "13:15" at bounding box center [816, 343] width 29 height 13
type input "[DATE] ١٣:١٥"
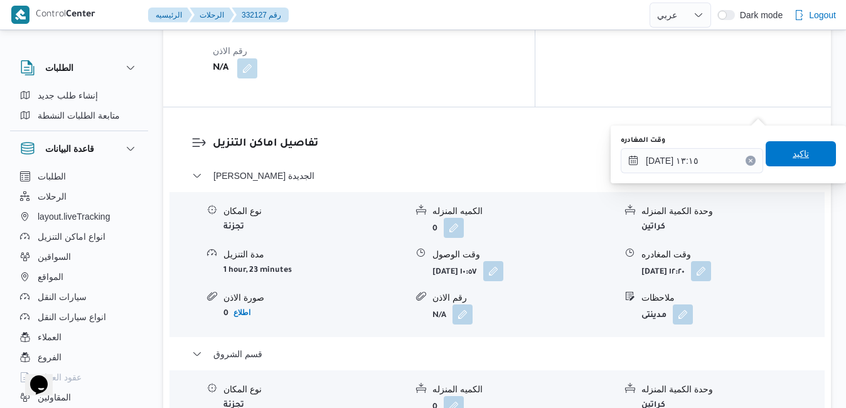
click at [798, 151] on span "تاكيد" at bounding box center [801, 153] width 16 height 15
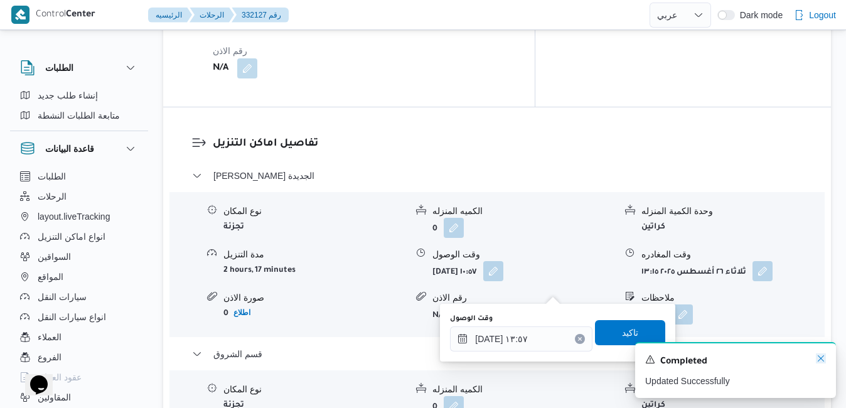
click at [820, 360] on icon "Dismiss toast" at bounding box center [821, 358] width 10 height 10
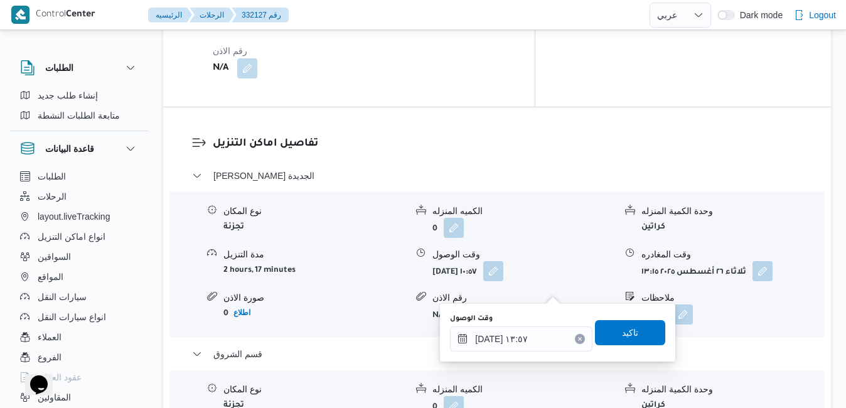
click at [612, 383] on div "الكميه المنزله" at bounding box center [523, 389] width 183 height 13
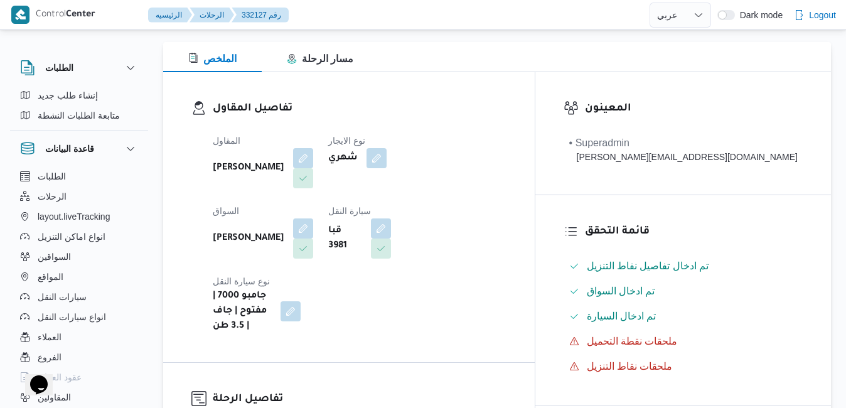
scroll to position [0, 0]
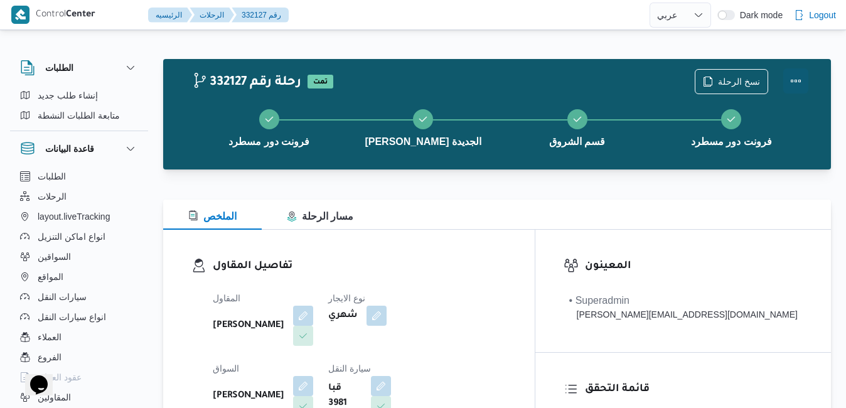
click at [795, 80] on button "Actions" at bounding box center [795, 80] width 25 height 25
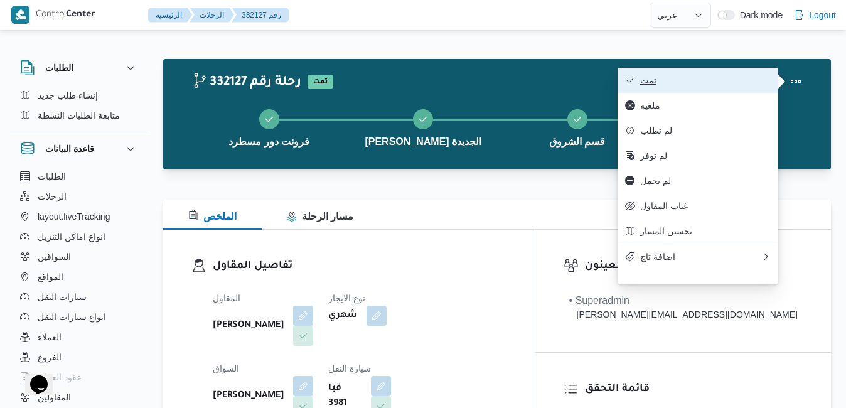
click at [731, 84] on span "تمت" at bounding box center [705, 80] width 131 height 10
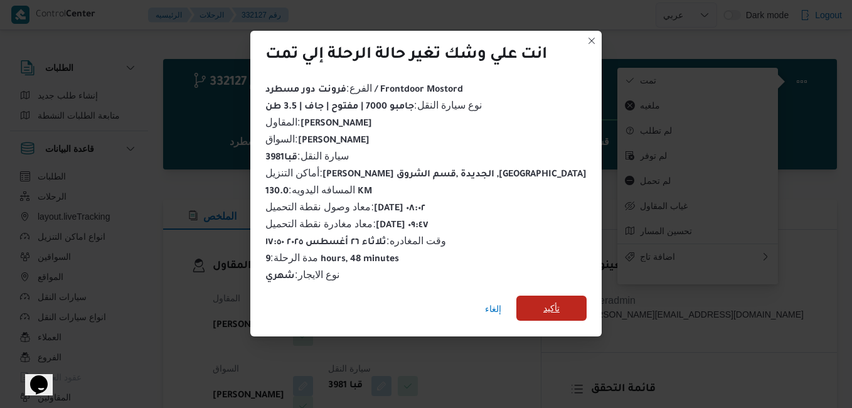
click at [553, 303] on span "تأكيد" at bounding box center [552, 308] width 70 height 25
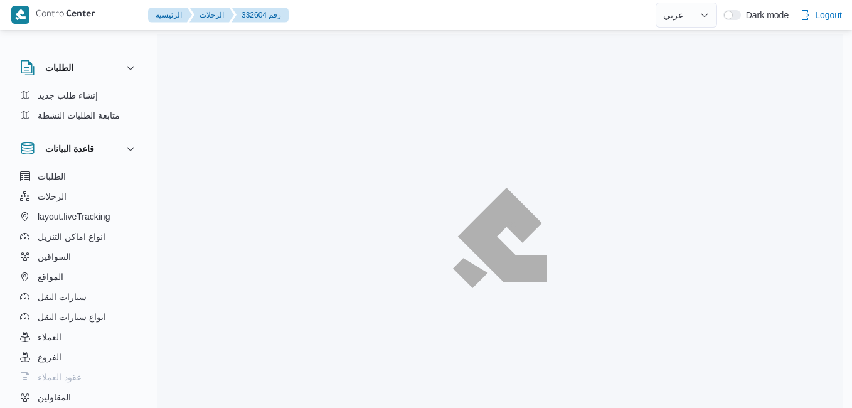
select select "ar"
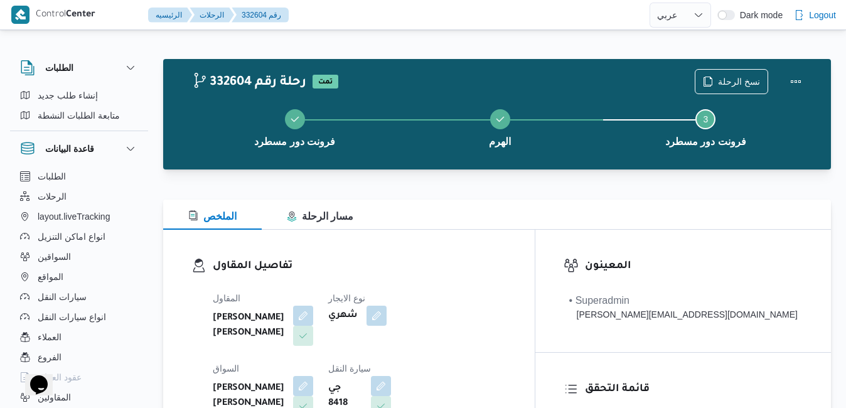
click at [493, 230] on div "تفاصيل المقاول المقاول [PERSON_NAME] [PERSON_NAME] نوع الايجار شهري السواق [PER…" at bounding box center [349, 375] width 372 height 290
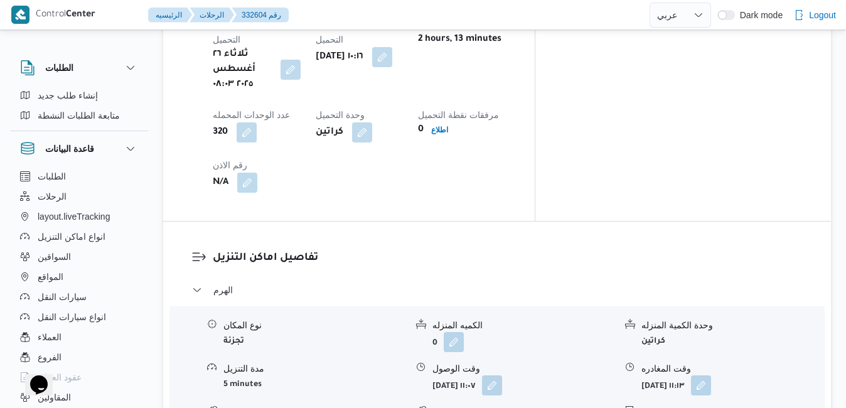
scroll to position [1091, 0]
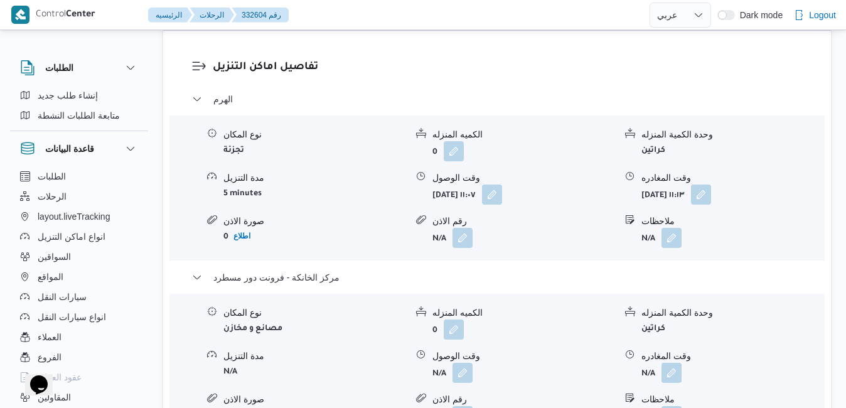
scroll to position [1267, 0]
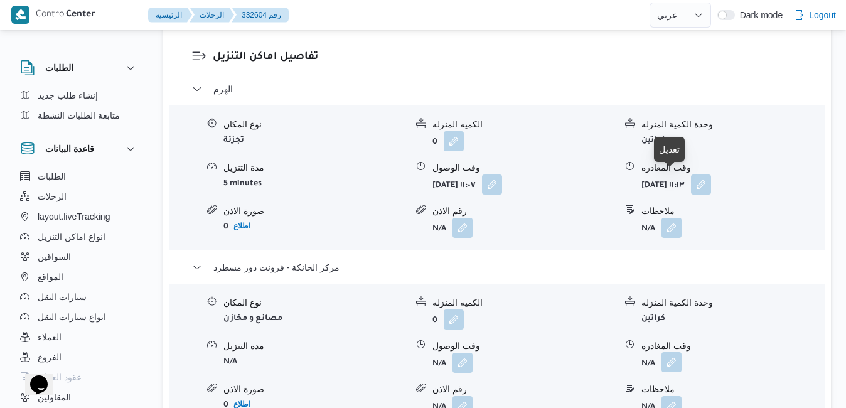
click at [675, 352] on button "button" at bounding box center [672, 362] width 20 height 20
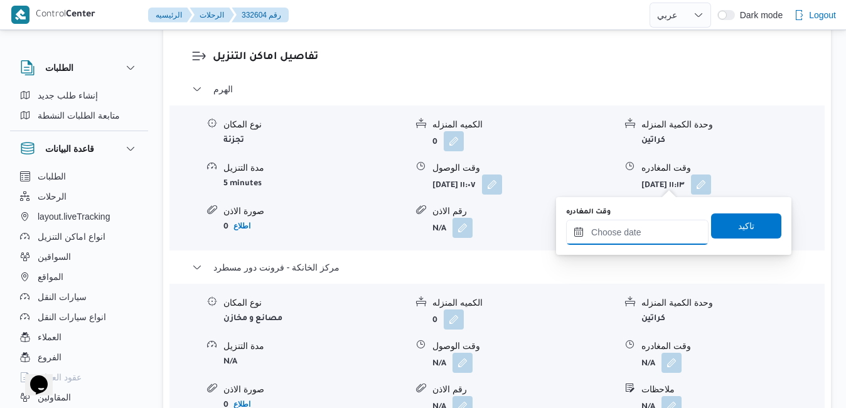
click at [624, 235] on input "وقت المغادره" at bounding box center [637, 232] width 142 height 25
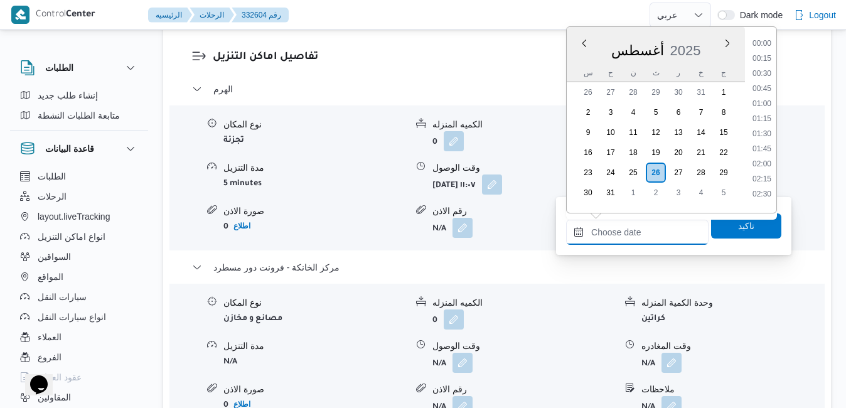
scroll to position [1118, 0]
click at [712, 40] on div "أغسطس 2025" at bounding box center [656, 48] width 178 height 32
click at [764, 138] on li "17:45" at bounding box center [761, 139] width 29 height 13
type input "٢٦/٠٨/٢٠٢٥ ١٧:٤٥"
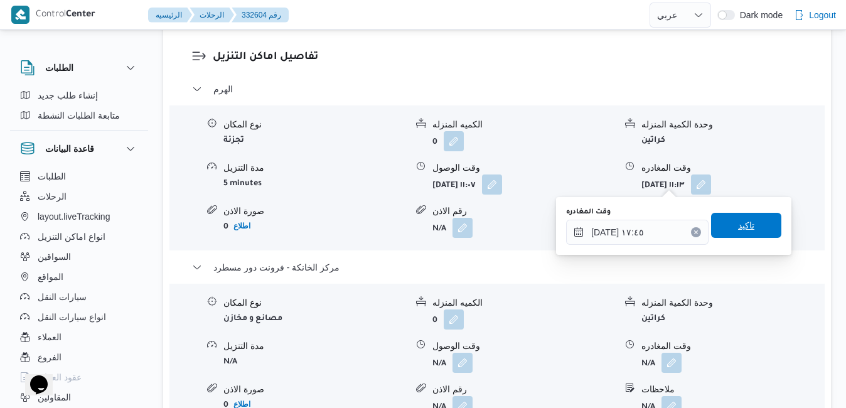
click at [738, 228] on span "تاكيد" at bounding box center [746, 225] width 16 height 15
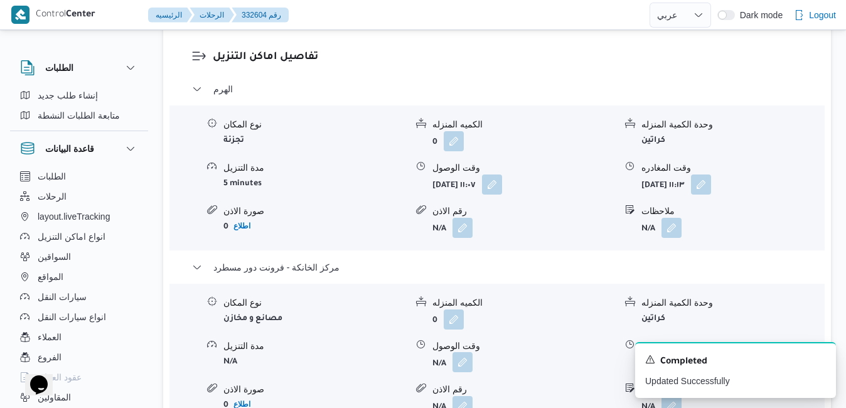
click at [468, 352] on button "button" at bounding box center [463, 362] width 20 height 20
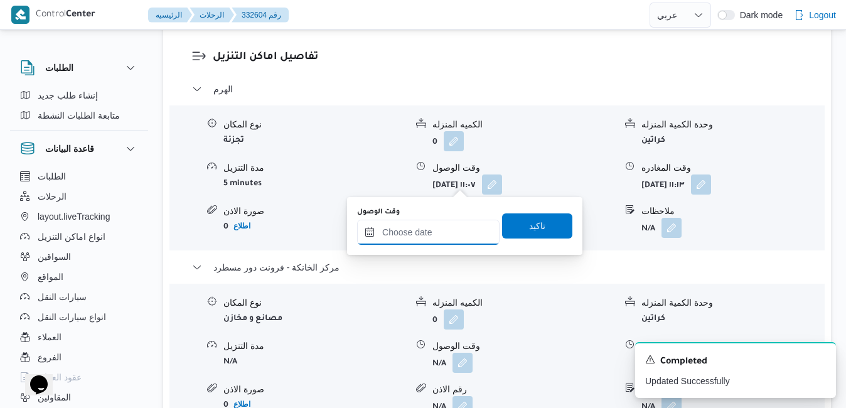
click at [458, 230] on input "وقت الوصول" at bounding box center [428, 232] width 142 height 25
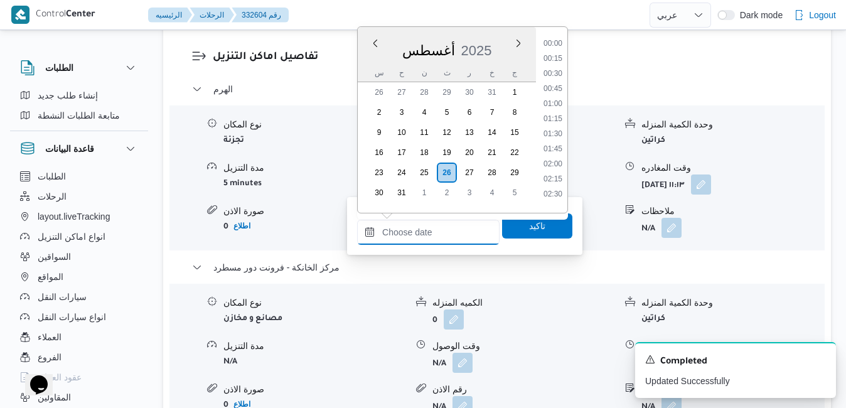
scroll to position [1118, 0]
click at [496, 36] on div "أغسطس 2025" at bounding box center [447, 48] width 178 height 32
click at [553, 122] on li "17:30" at bounding box center [552, 124] width 29 height 13
type input "[DATE] ١٧:٣٠"
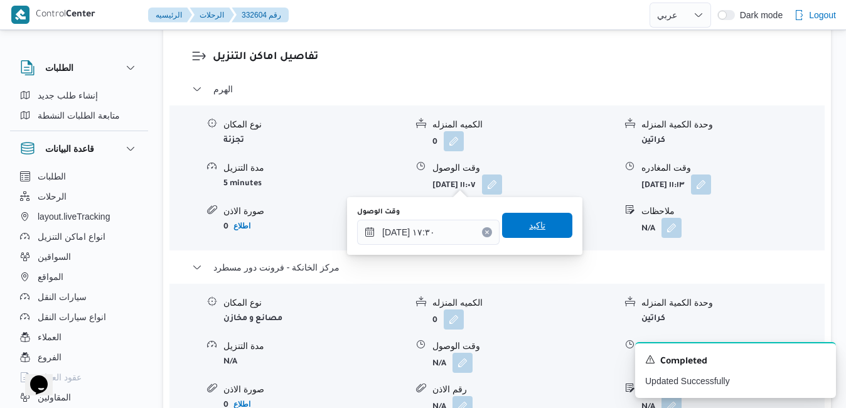
click at [532, 225] on span "تاكيد" at bounding box center [537, 225] width 16 height 15
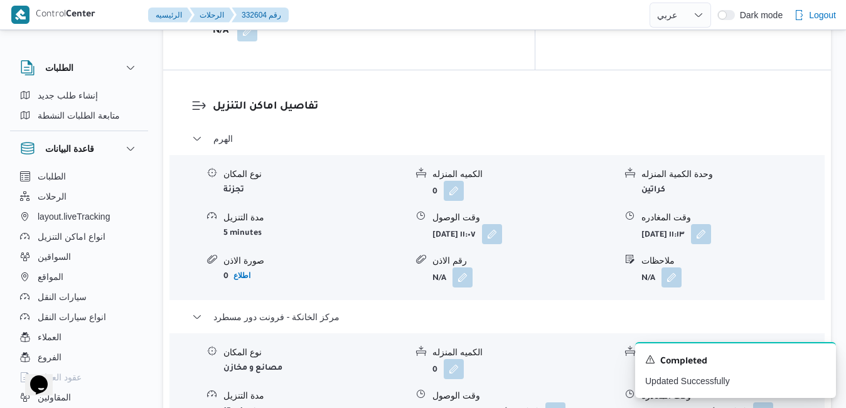
scroll to position [1191, 0]
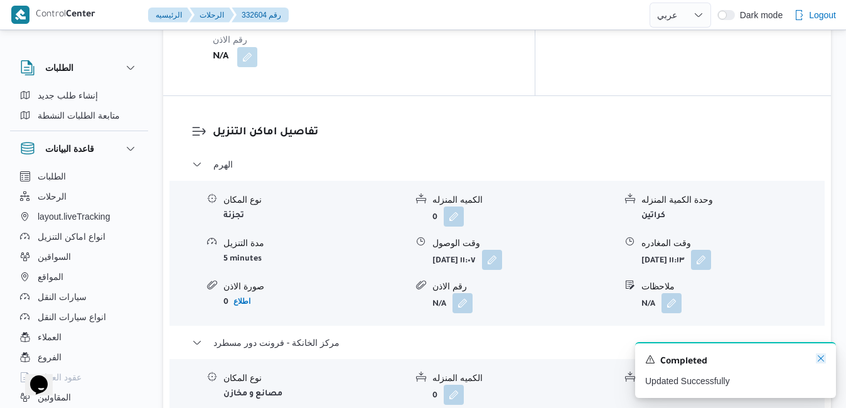
click at [820, 356] on icon "Dismiss toast" at bounding box center [821, 358] width 10 height 10
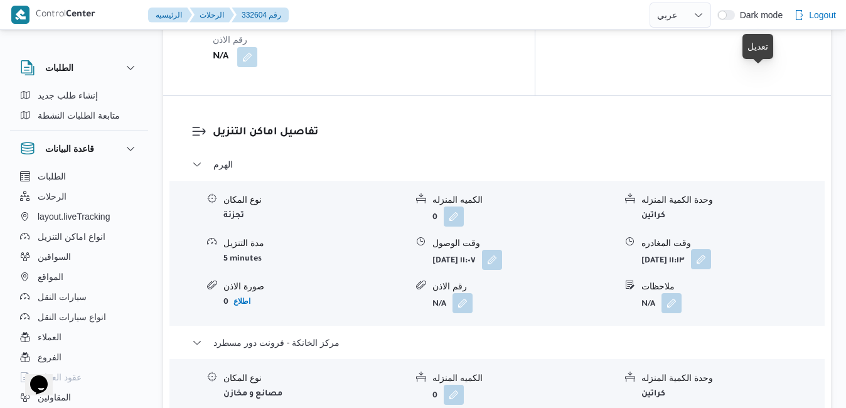
click at [711, 249] on button "button" at bounding box center [701, 259] width 20 height 20
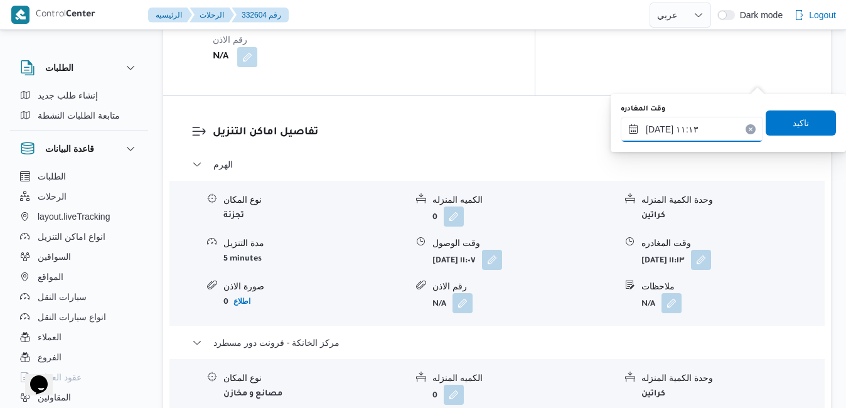
click at [709, 131] on input "٢٦/٠٨/٢٠٢٥ ١١:١٣" at bounding box center [692, 129] width 142 height 25
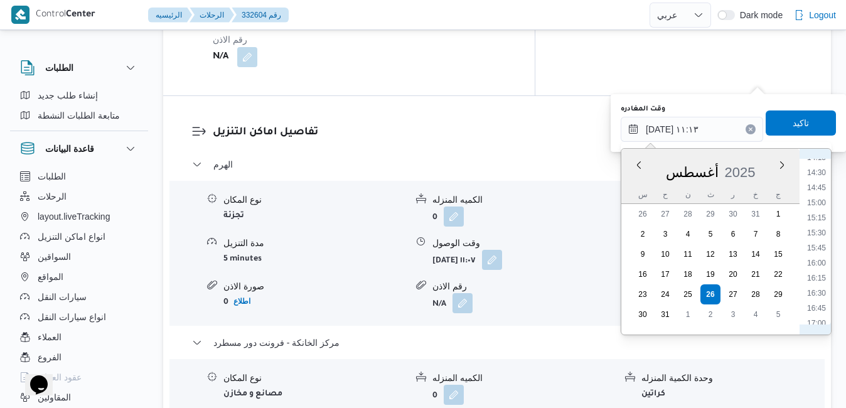
scroll to position [926, 0]
click at [819, 232] on li "16:30" at bounding box center [816, 233] width 29 height 13
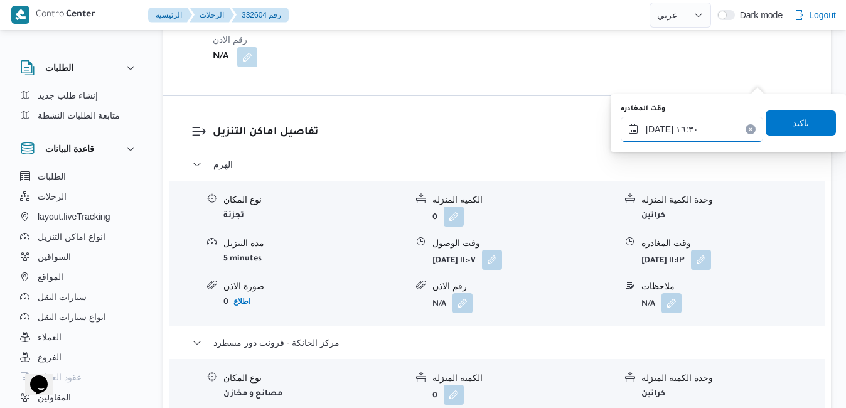
click at [660, 129] on input "٢٦/٠٨/٢٠٢٥ ١٦:٣٠" at bounding box center [692, 129] width 142 height 25
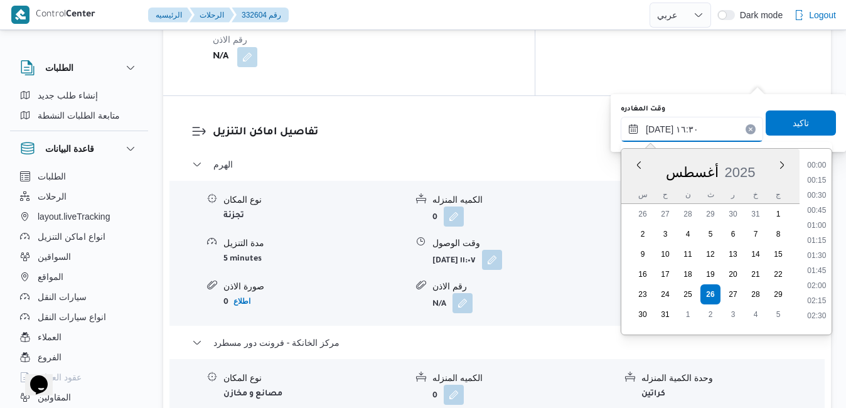
scroll to position [908, 0]
type input "٢٦/٠٨/٢٠٢٥ ١٦:40"
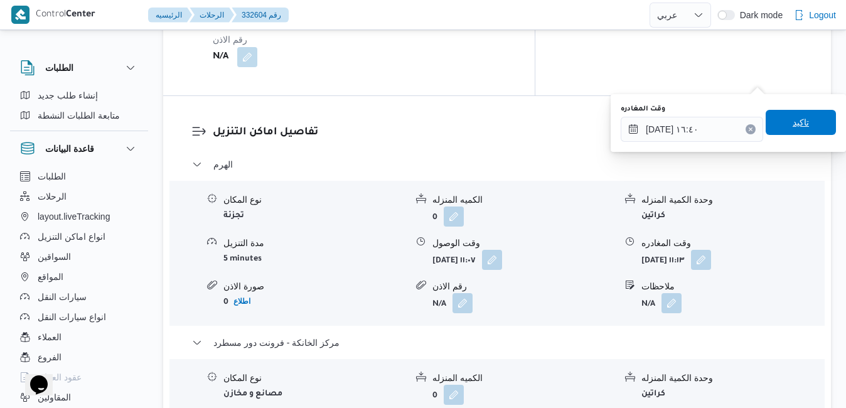
click at [803, 120] on span "تاكيد" at bounding box center [801, 122] width 70 height 25
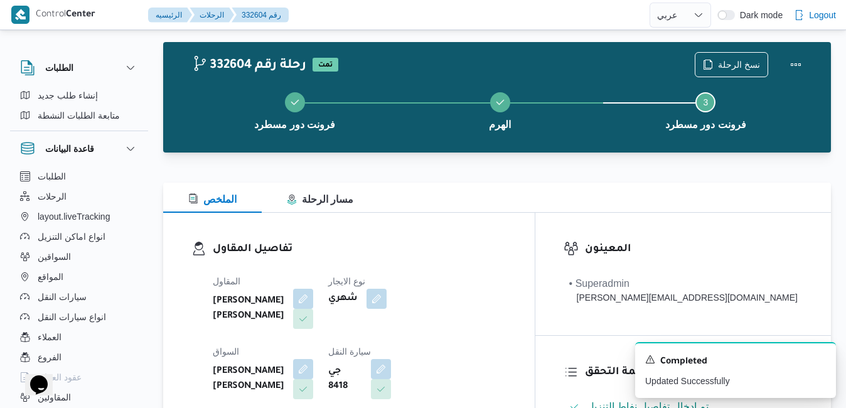
scroll to position [0, 0]
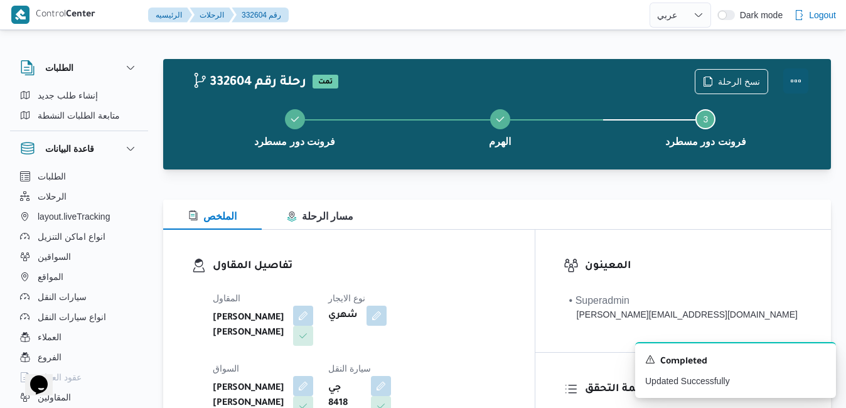
click at [798, 81] on button "Actions" at bounding box center [795, 80] width 25 height 25
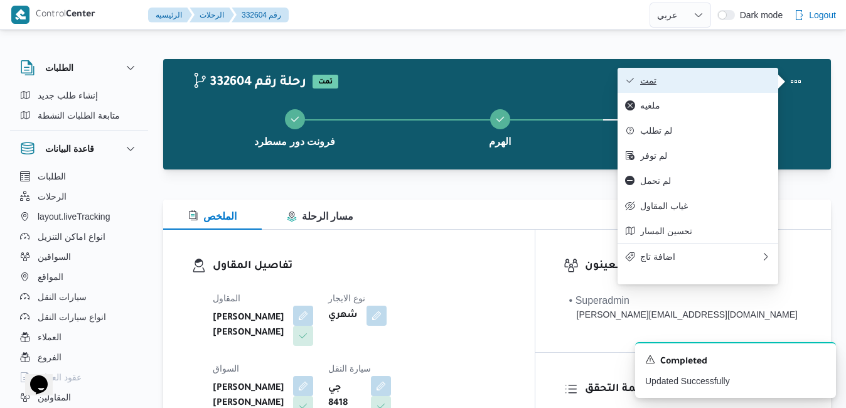
click at [702, 82] on span "تمت" at bounding box center [705, 80] width 131 height 10
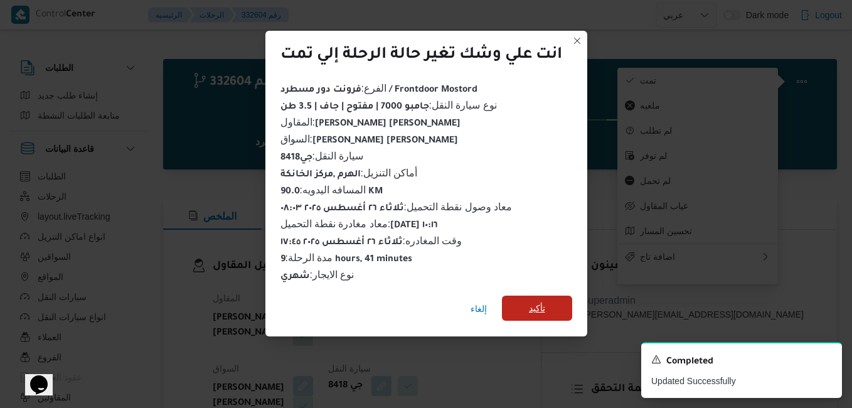
click at [555, 307] on span "تأكيد" at bounding box center [537, 308] width 70 height 25
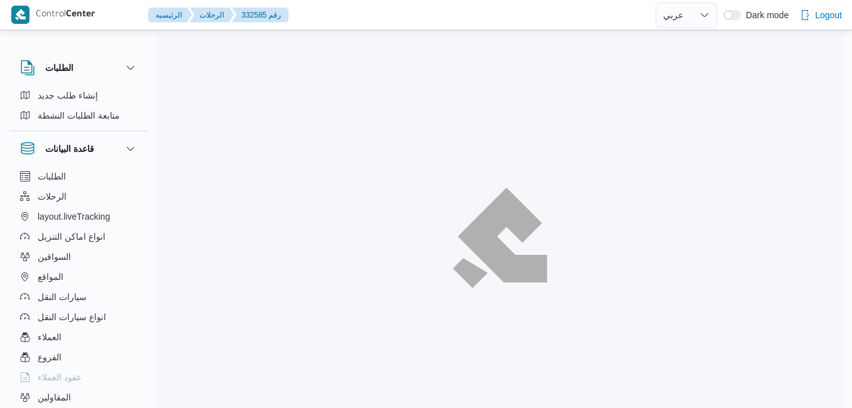
select select "ar"
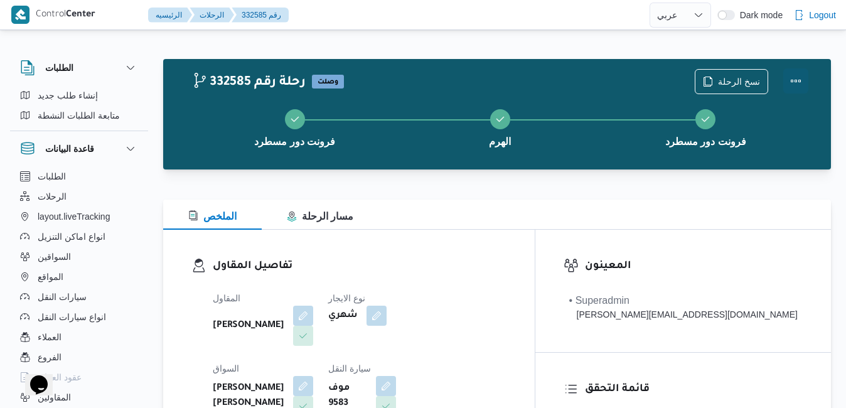
click at [796, 82] on button "Actions" at bounding box center [795, 80] width 25 height 25
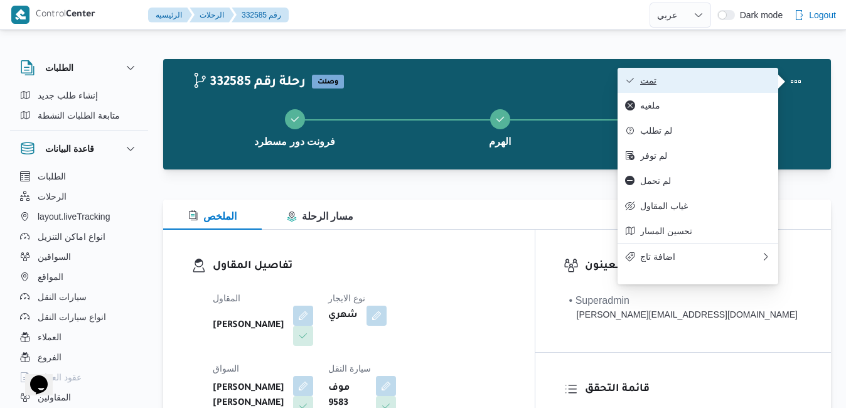
click at [722, 77] on span "تمت" at bounding box center [705, 80] width 131 height 10
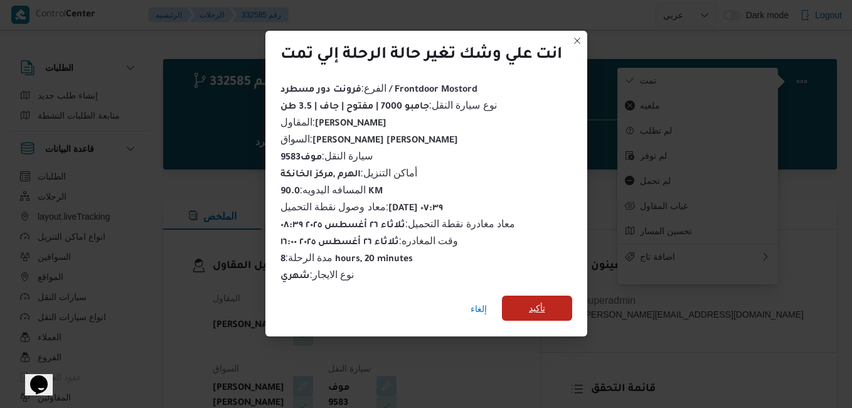
click at [557, 303] on span "تأكيد" at bounding box center [537, 308] width 70 height 25
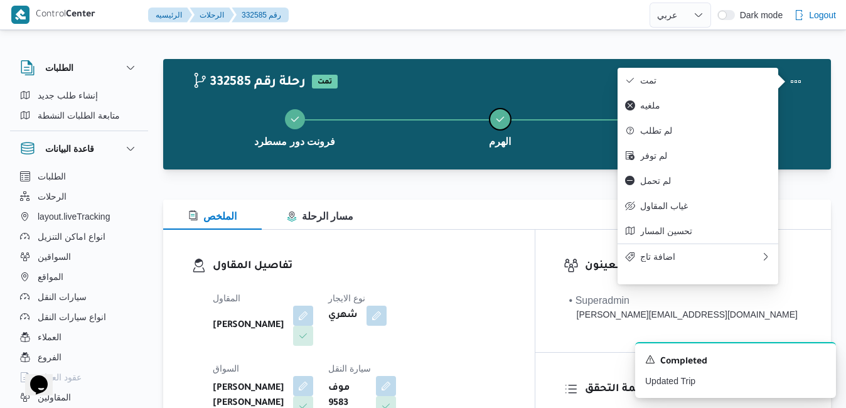
click at [447, 149] on button "الهرم" at bounding box center [499, 126] width 205 height 65
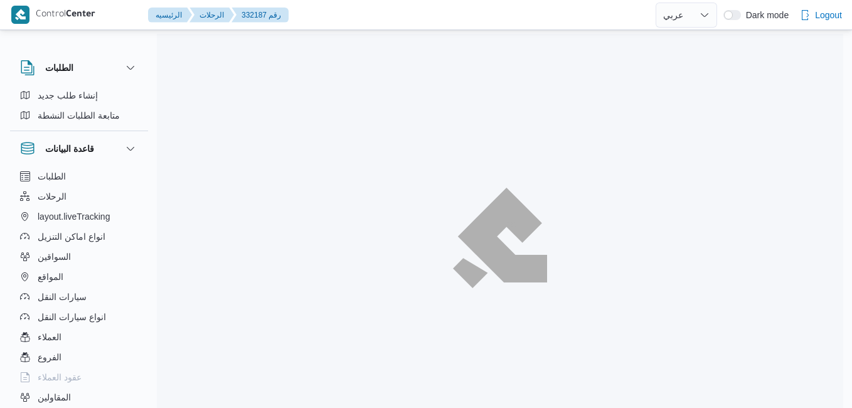
select select "ar"
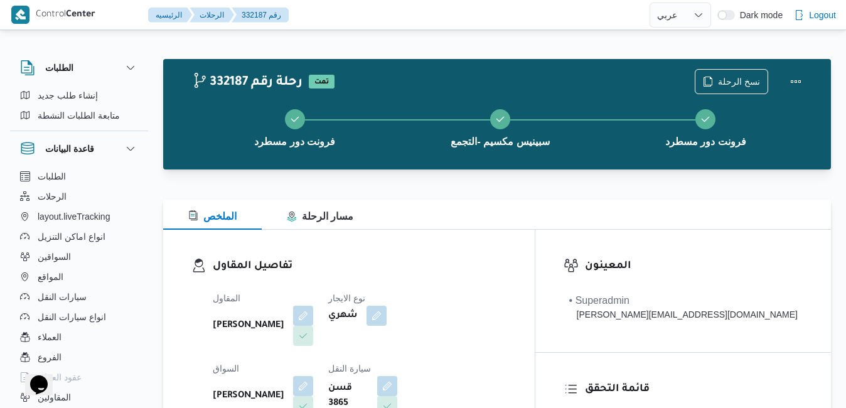
click at [447, 247] on div "تفاصيل المقاول المقاول جمال صبحي سيد احمد نوع الايجار شهري السواق صلاح سيد عبدا…" at bounding box center [349, 375] width 372 height 290
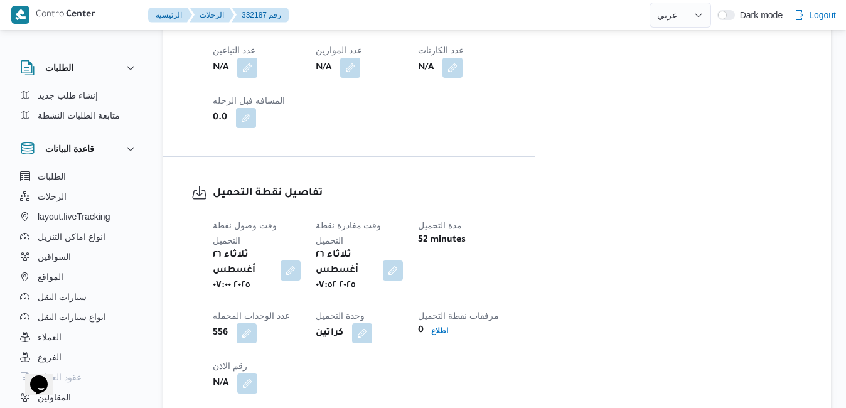
scroll to position [979, 0]
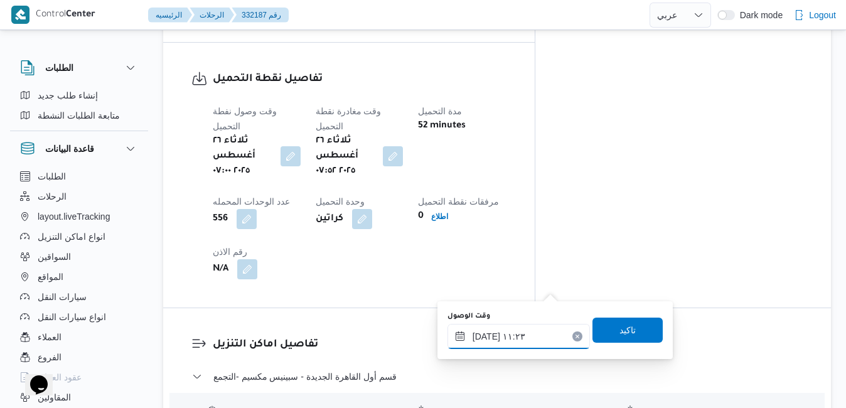
click at [489, 343] on input "٢٦/٠٨/٢٠٢٥ ١١:٢٣" at bounding box center [518, 336] width 142 height 25
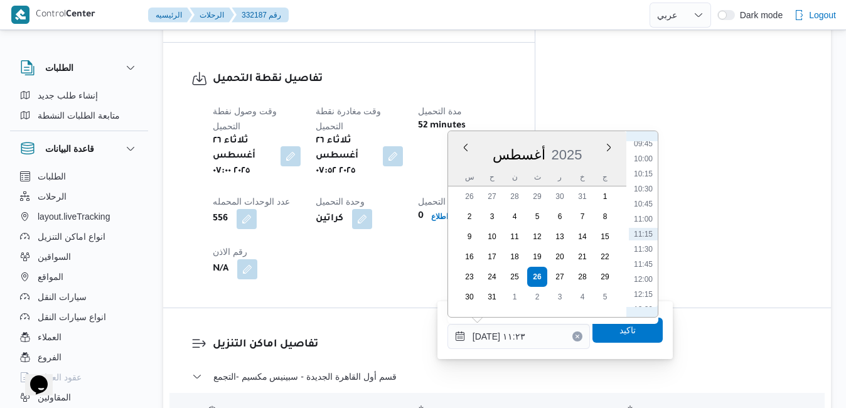
scroll to position [446, 0]
click at [646, 228] on li "08:45" at bounding box center [643, 228] width 29 height 13
type input "٢٦/٠٨/٢٠٢٥ ٠٨:٤٥"
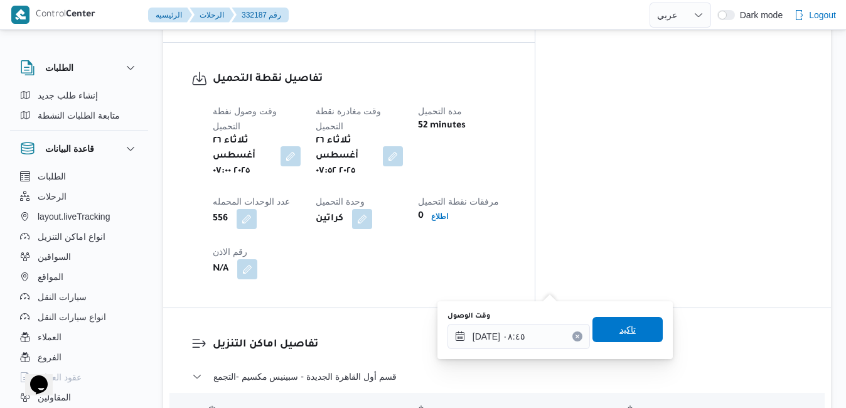
click at [619, 336] on span "تاكيد" at bounding box center [627, 329] width 16 height 15
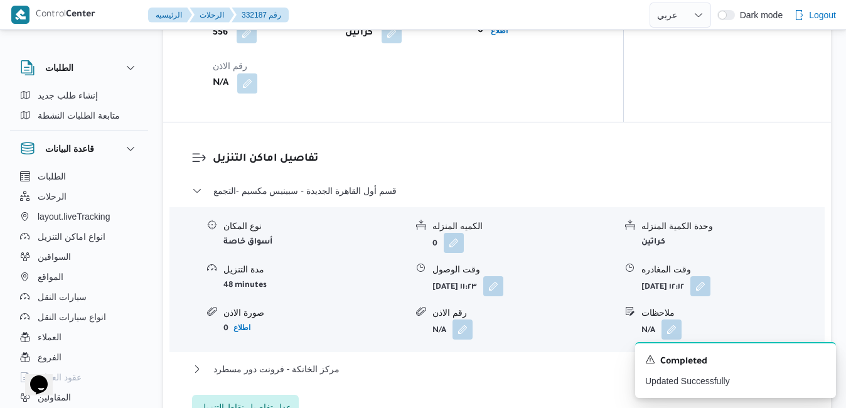
click at [556, 377] on div "مركز الخانكة - فرونت دور مسطرد" at bounding box center [497, 374] width 611 height 24
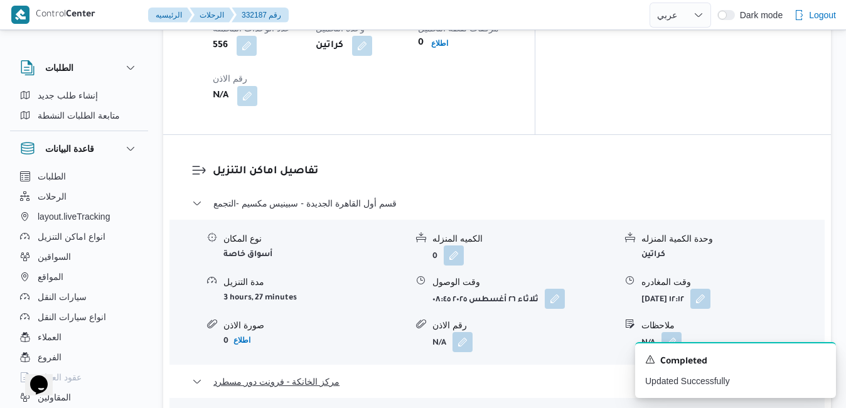
scroll to position [1230, 0]
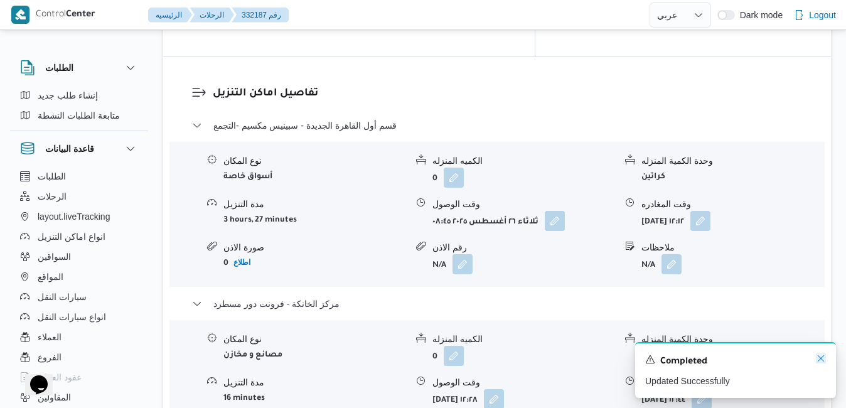
click at [820, 361] on icon "Dismiss toast" at bounding box center [821, 358] width 10 height 10
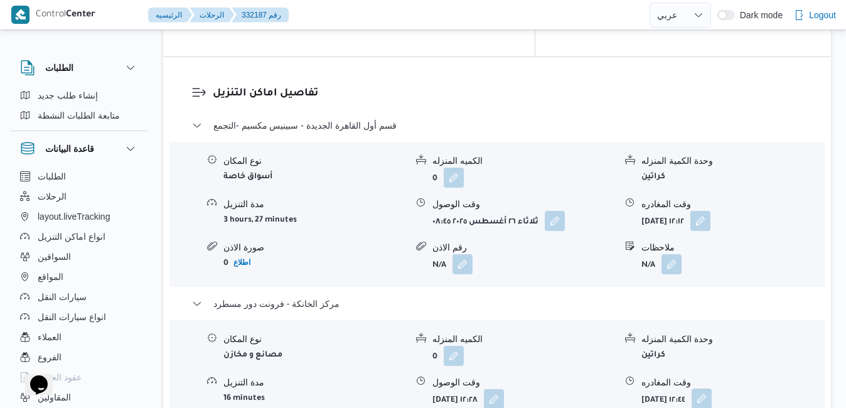
click at [712, 388] on button "button" at bounding box center [702, 398] width 20 height 20
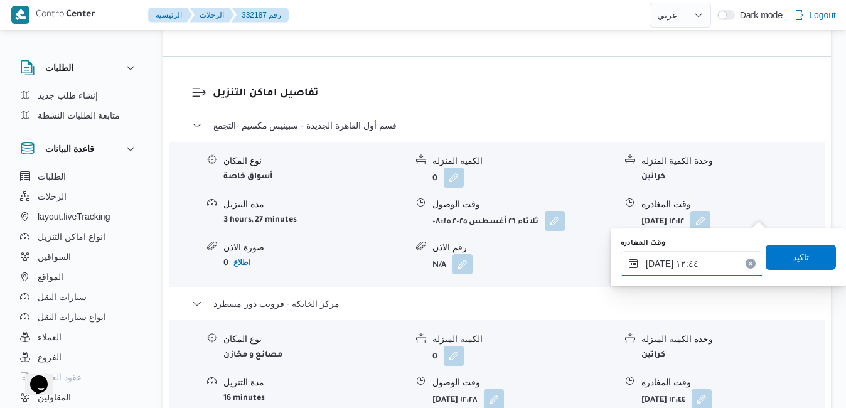
click at [712, 259] on input "٢٦/٠٨/٢٠٢٥ ١٢:٤٤" at bounding box center [692, 263] width 142 height 25
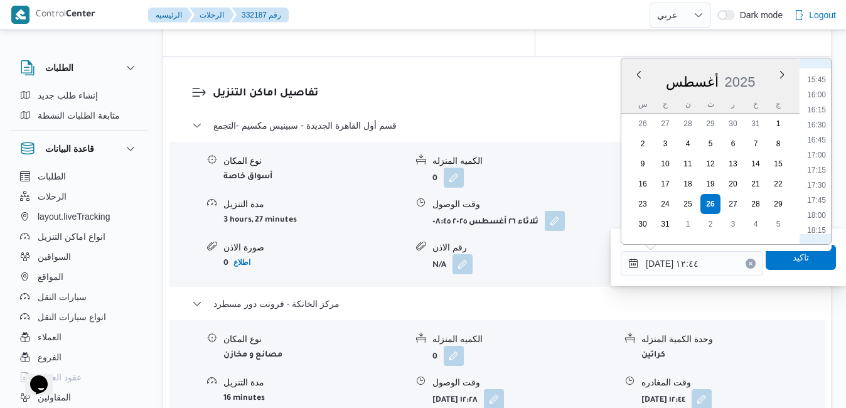
scroll to position [956, 0]
click at [819, 130] on li "16:45" at bounding box center [816, 127] width 29 height 13
type input "٢٦/٠٨/٢٠٢٥ ١٦:٤٥"
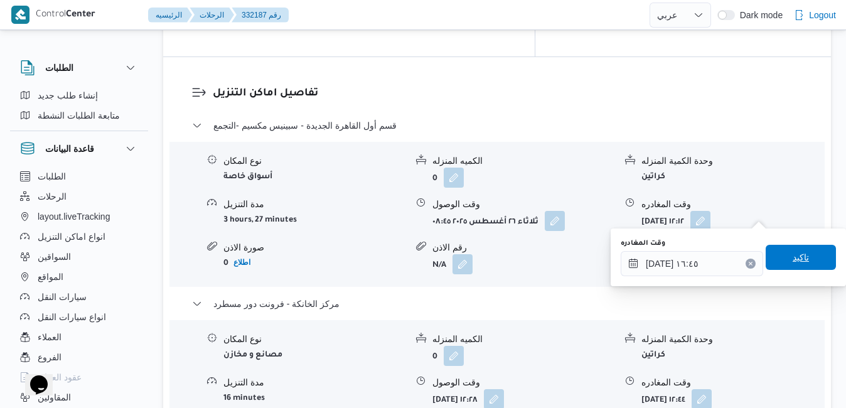
click at [781, 260] on span "تاكيد" at bounding box center [801, 257] width 70 height 25
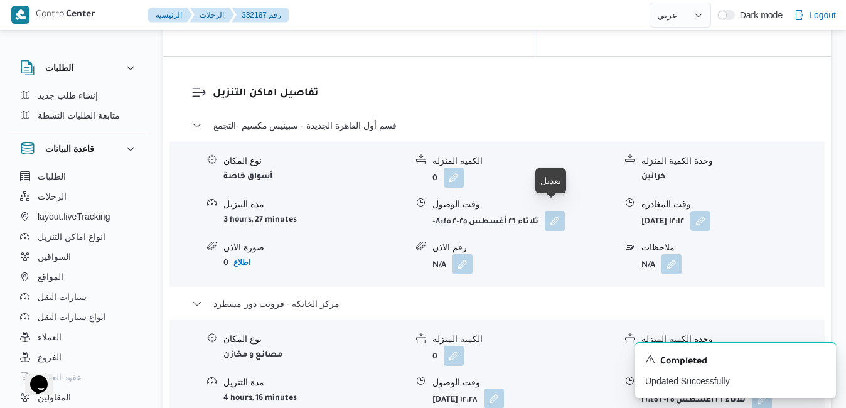
click at [504, 388] on button "button" at bounding box center [494, 398] width 20 height 20
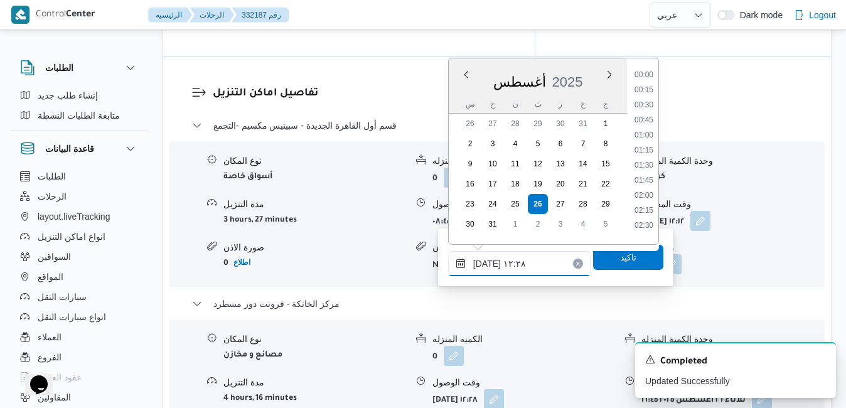
click at [518, 253] on input "٢٦/٠٨/٢٠٢٥ ١٢:٢٨" at bounding box center [519, 263] width 142 height 25
click at [647, 132] on li "16:30" at bounding box center [643, 127] width 29 height 13
type input "٢٦/٠٨/٢٠٢٥ ١٦:٣٠"
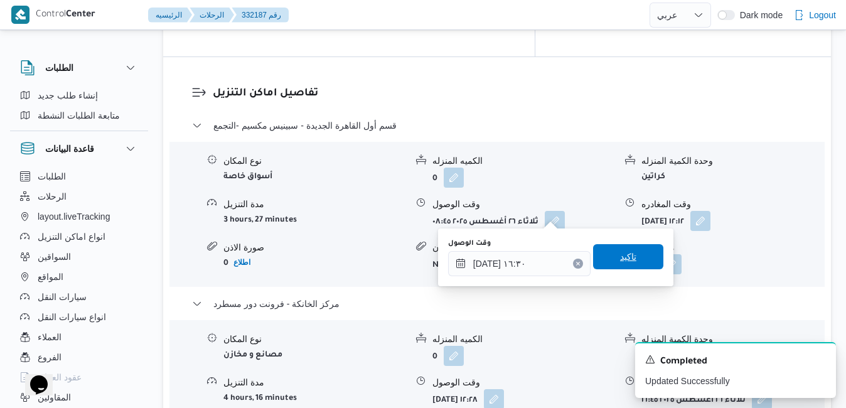
click at [620, 258] on span "تاكيد" at bounding box center [628, 256] width 16 height 15
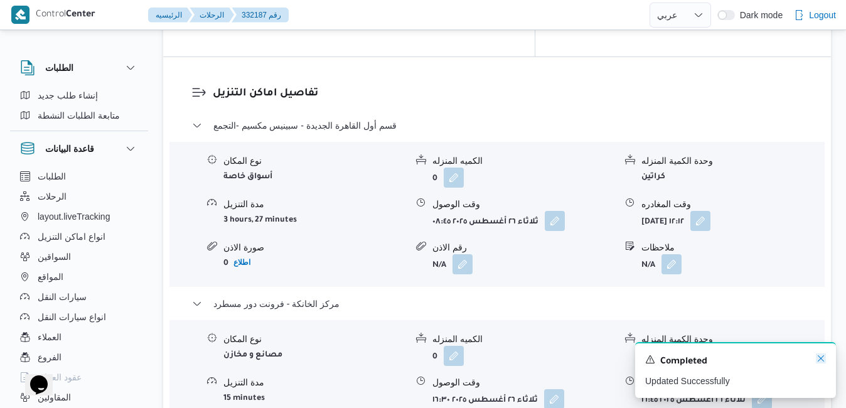
click at [824, 355] on icon "Dismiss toast" at bounding box center [821, 358] width 10 height 10
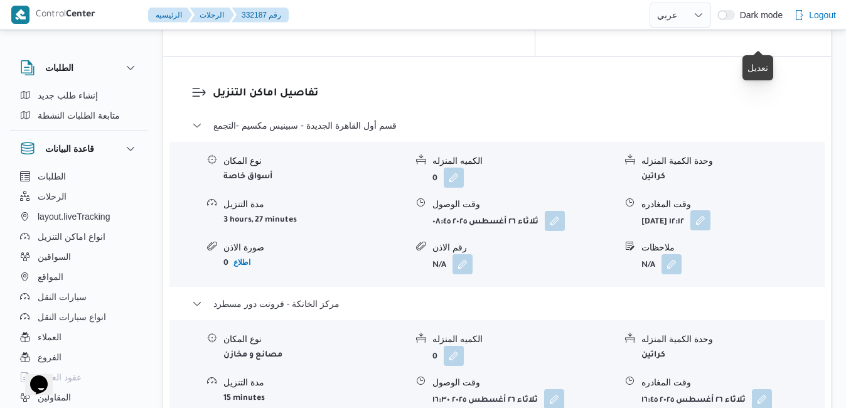
click at [710, 210] on button "button" at bounding box center [700, 220] width 20 height 20
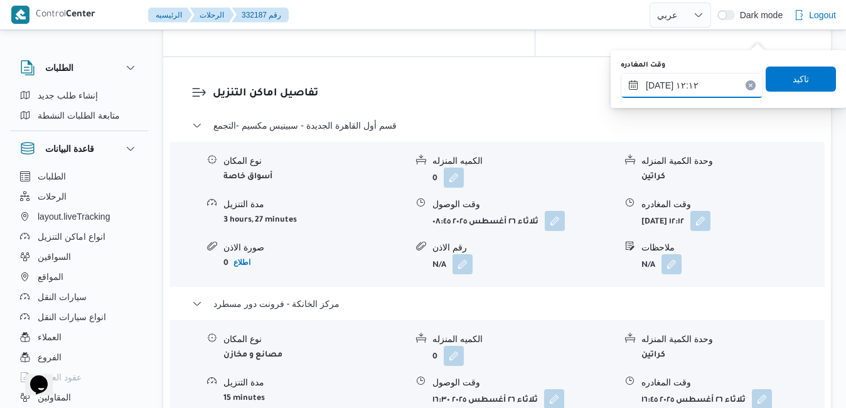
click at [701, 94] on input "٢٦/٠٨/٢٠٢٥ ١٢:١٢" at bounding box center [692, 85] width 142 height 25
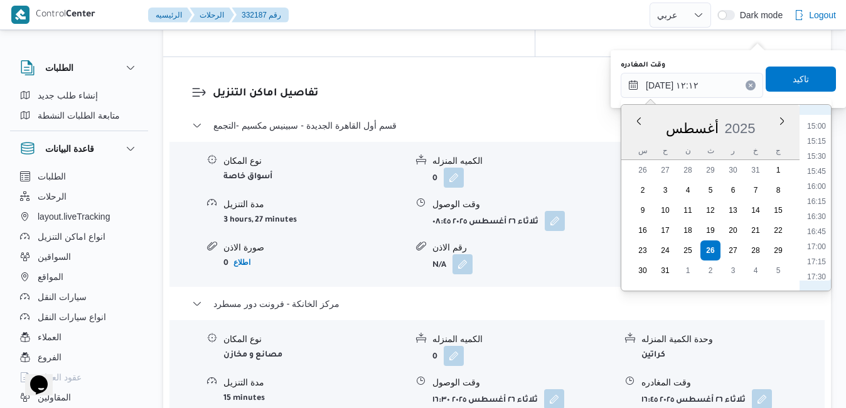
scroll to position [926, 0]
click at [819, 146] on li "15:45" at bounding box center [816, 143] width 29 height 13
type input "٢٦/٠٨/٢٠٢٥ ١٥:٤٥"
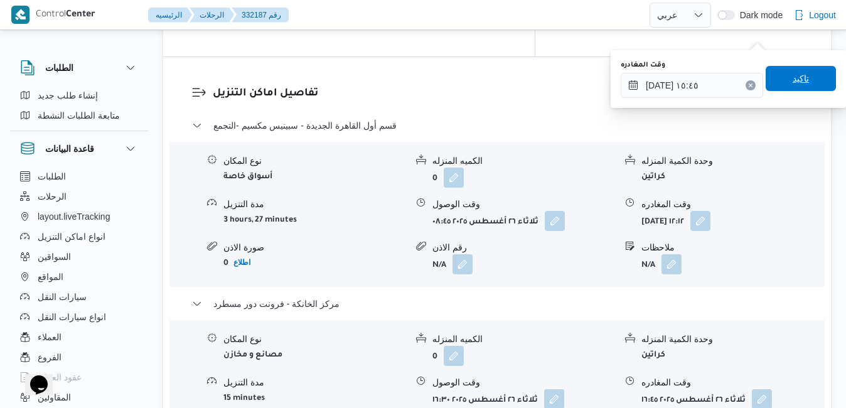
click at [794, 74] on span "تاكيد" at bounding box center [801, 78] width 16 height 15
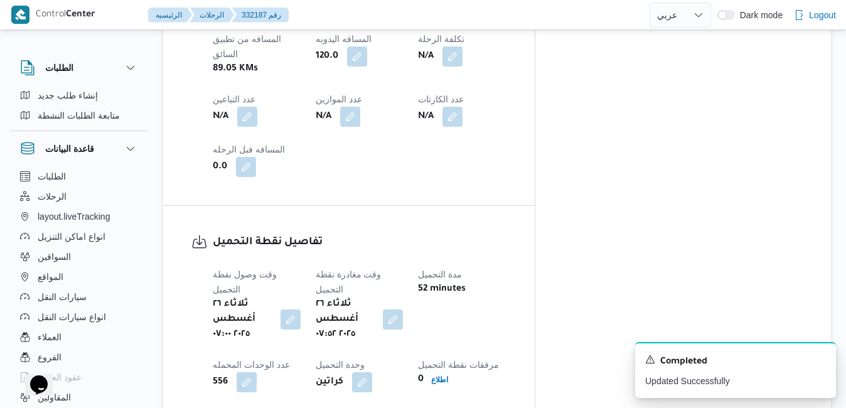
scroll to position [0, 0]
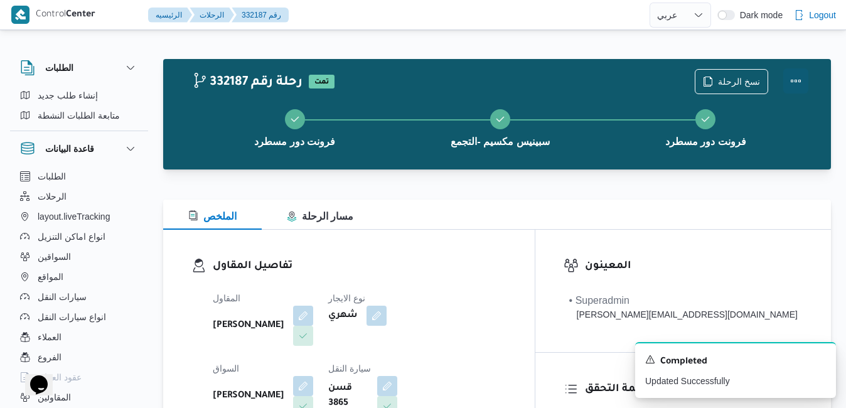
click at [796, 77] on button "Actions" at bounding box center [795, 80] width 25 height 25
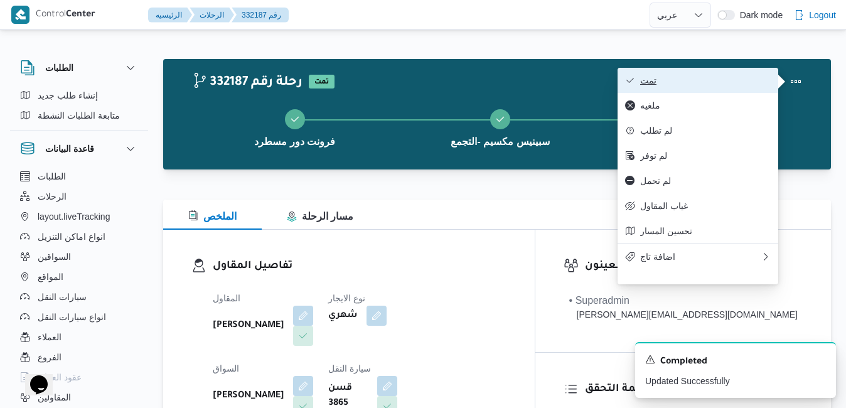
click at [727, 82] on span "تمت" at bounding box center [705, 80] width 131 height 10
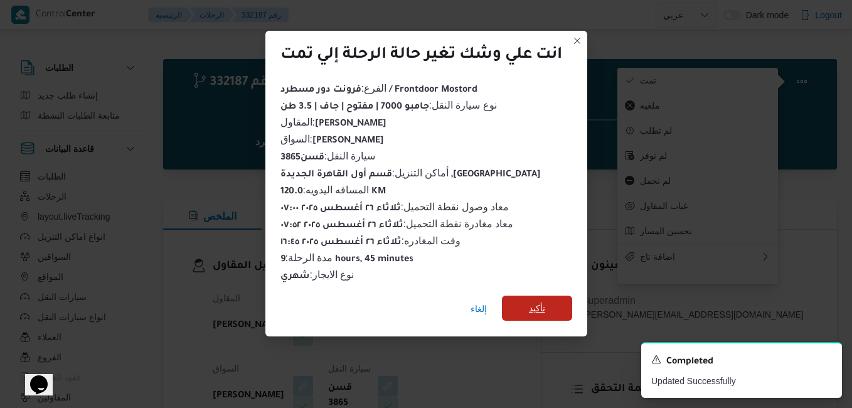
click at [531, 303] on span "تأكيد" at bounding box center [537, 308] width 16 height 15
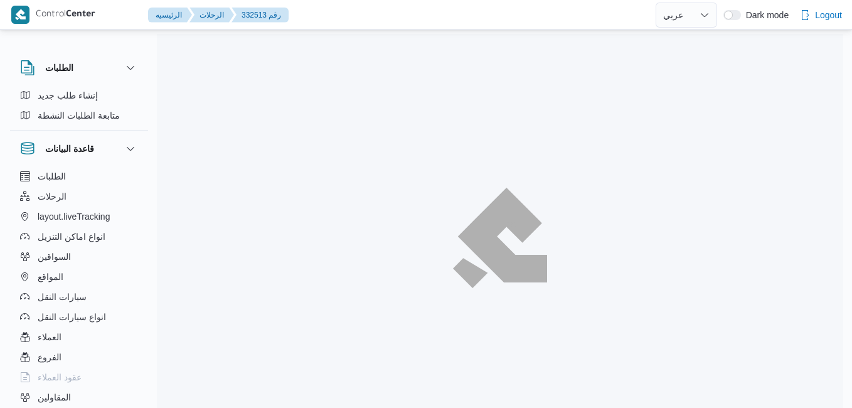
select select "ar"
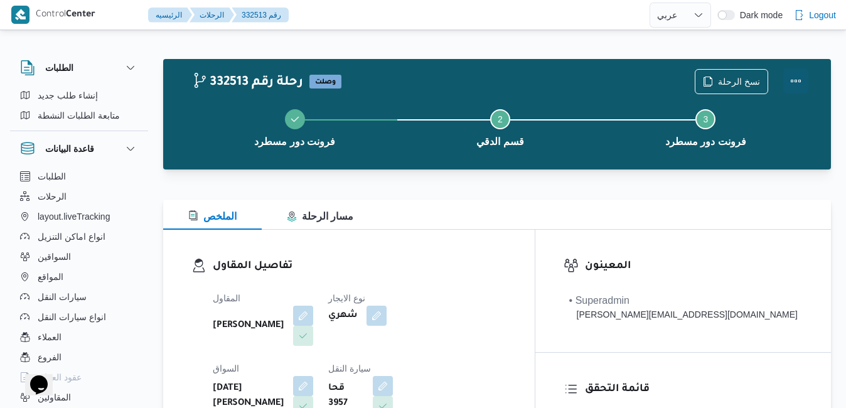
click at [798, 80] on button "Actions" at bounding box center [795, 80] width 25 height 25
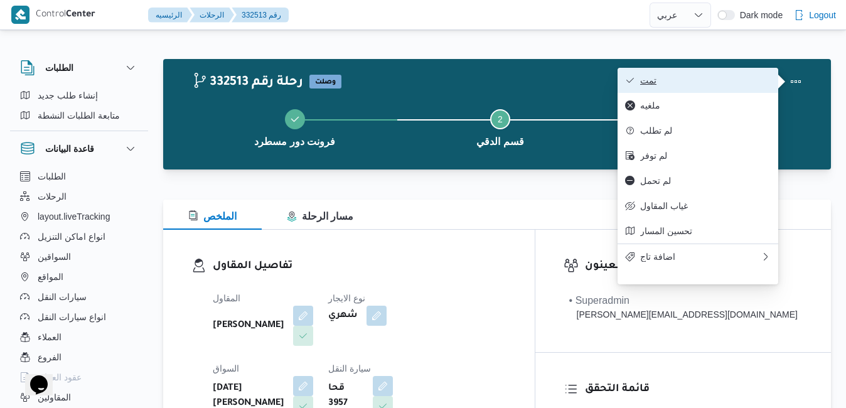
click at [726, 80] on span "تمت" at bounding box center [705, 80] width 131 height 10
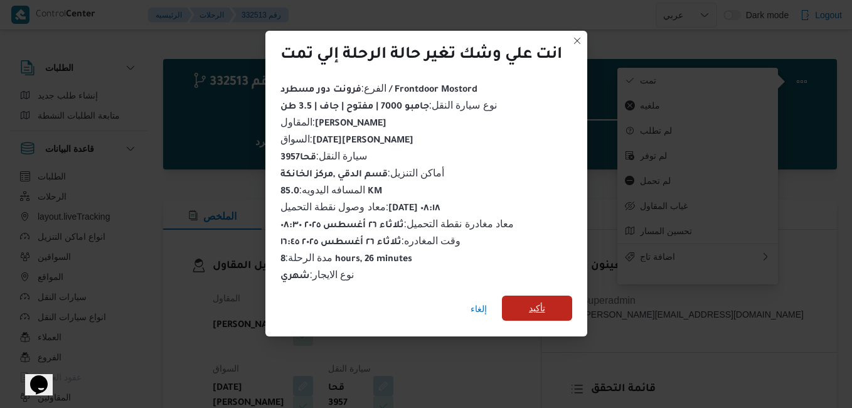
click at [538, 311] on span "تأكيد" at bounding box center [537, 308] width 70 height 25
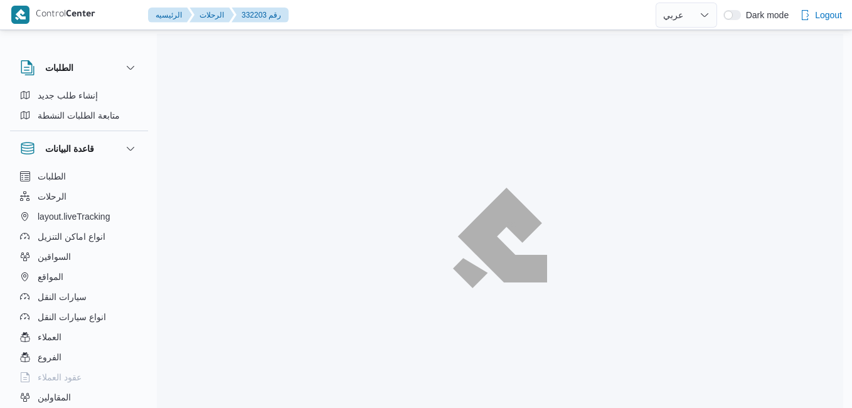
select select "ar"
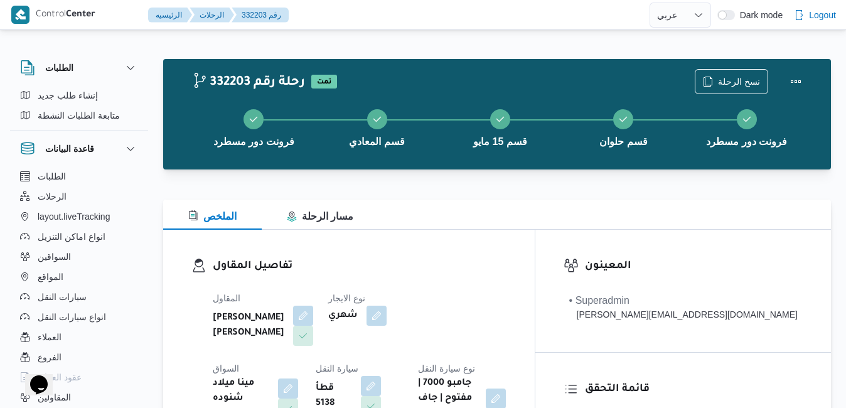
click at [530, 237] on div "تفاصيل المقاول المقاول [PERSON_NAME] [PERSON_NAME] نوع الايجار شهري السواق مينا…" at bounding box center [349, 340] width 372 height 220
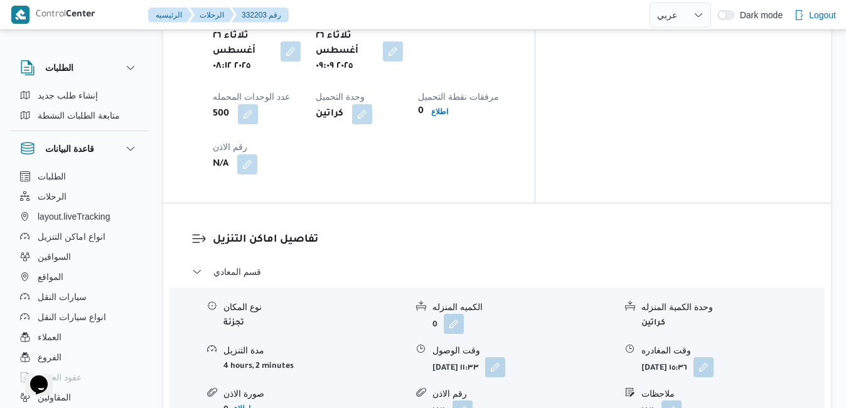
scroll to position [1029, 0]
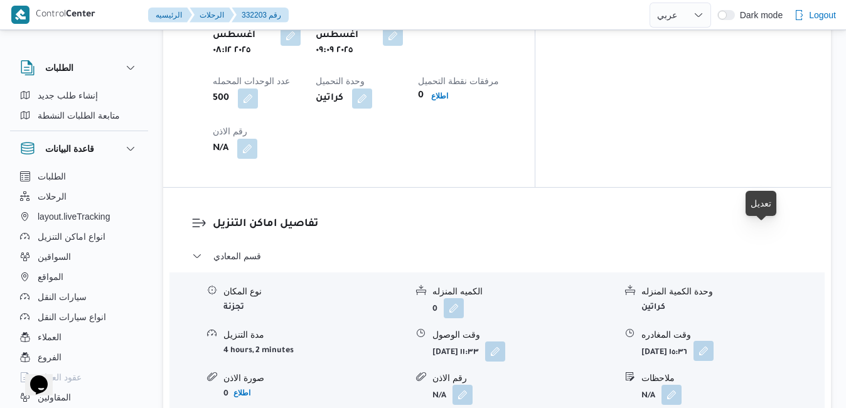
click at [714, 341] on button "button" at bounding box center [704, 351] width 20 height 20
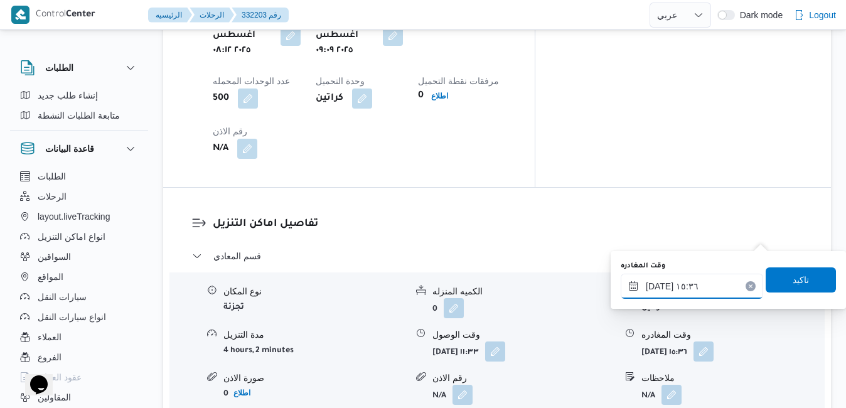
click at [678, 287] on input "[DATE] ١٥:٣٦" at bounding box center [692, 286] width 142 height 25
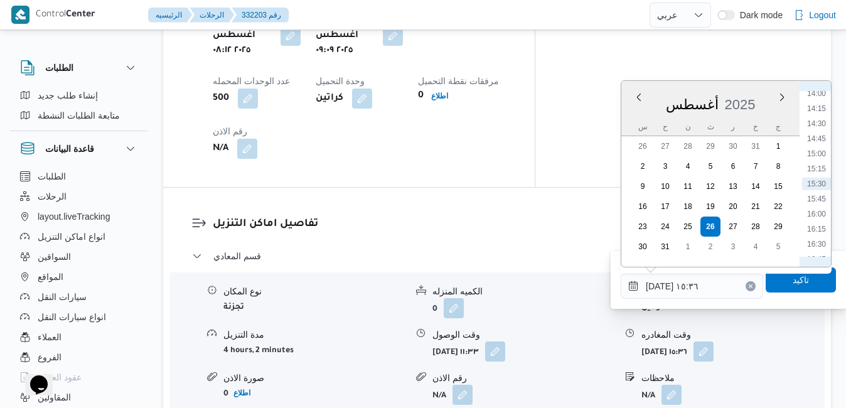
scroll to position [702, 0]
click at [822, 118] on li "12:00" at bounding box center [816, 118] width 29 height 13
type input "[DATE] ١٢:٠٠"
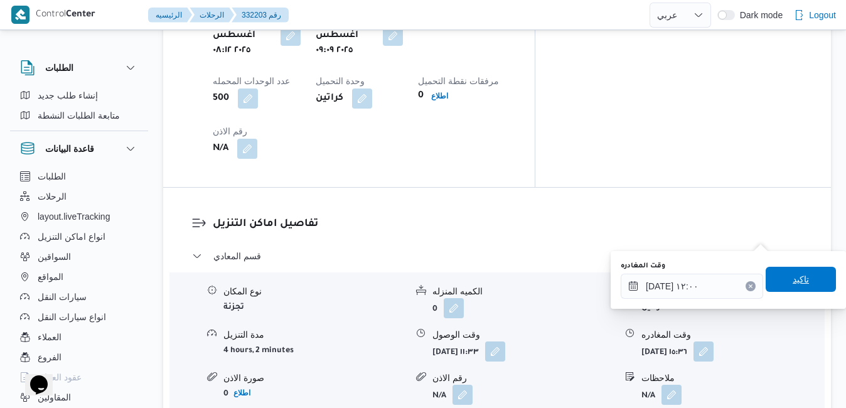
click at [781, 275] on span "تاكيد" at bounding box center [801, 279] width 70 height 25
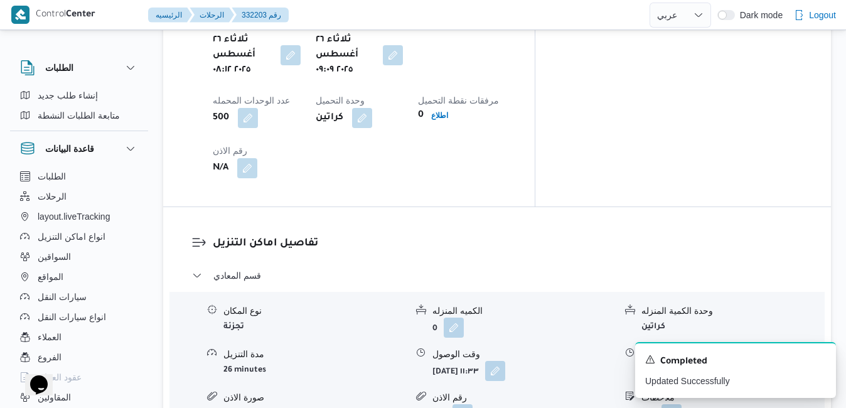
scroll to position [1029, 0]
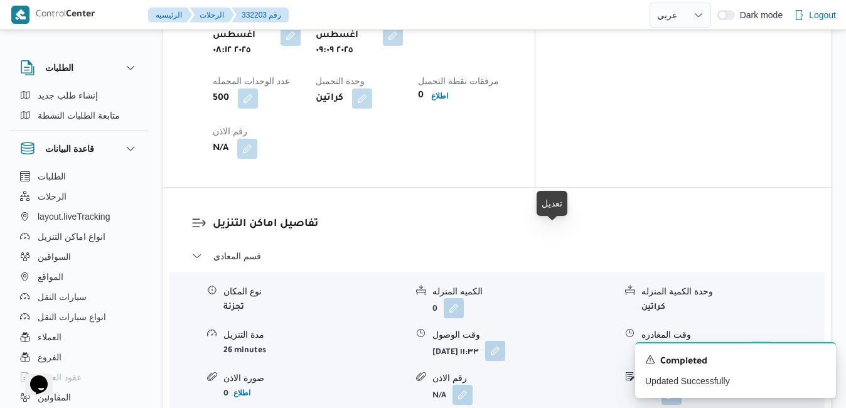
click at [505, 341] on button "button" at bounding box center [495, 351] width 20 height 20
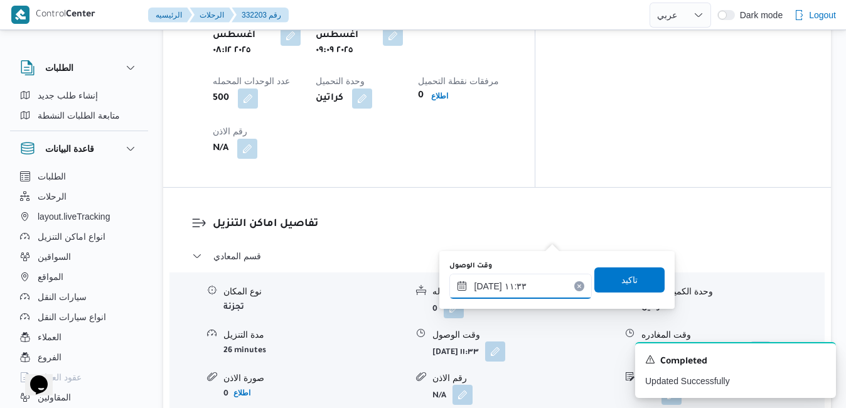
click at [522, 284] on input "[DATE] ١١:٣٣" at bounding box center [520, 286] width 142 height 25
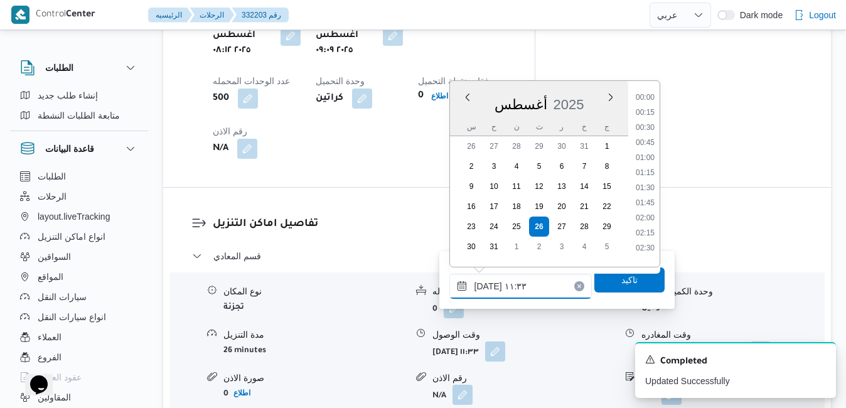
scroll to position [606, 0]
click at [649, 109] on li "10:15" at bounding box center [645, 108] width 29 height 13
type input "[DATE] ١٠:١٥"
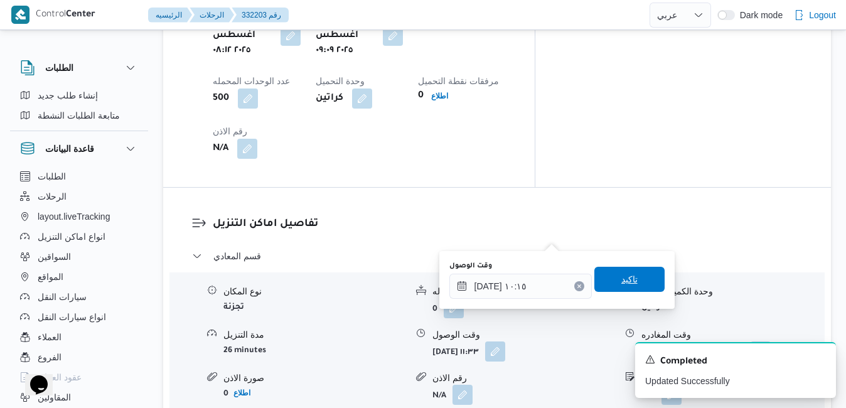
click at [621, 285] on span "تاكيد" at bounding box center [629, 279] width 16 height 15
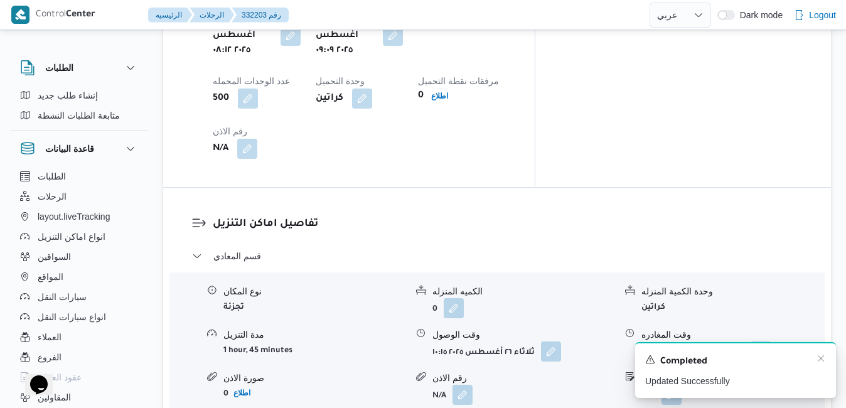
click at [831, 363] on div "A new notification appears Completed Updated Successfully" at bounding box center [735, 370] width 201 height 56
click at [820, 359] on icon "Dismiss toast" at bounding box center [821, 358] width 10 height 10
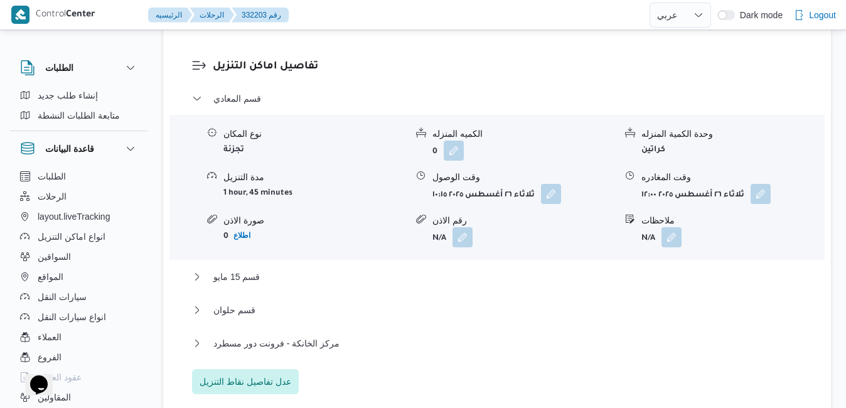
scroll to position [1205, 0]
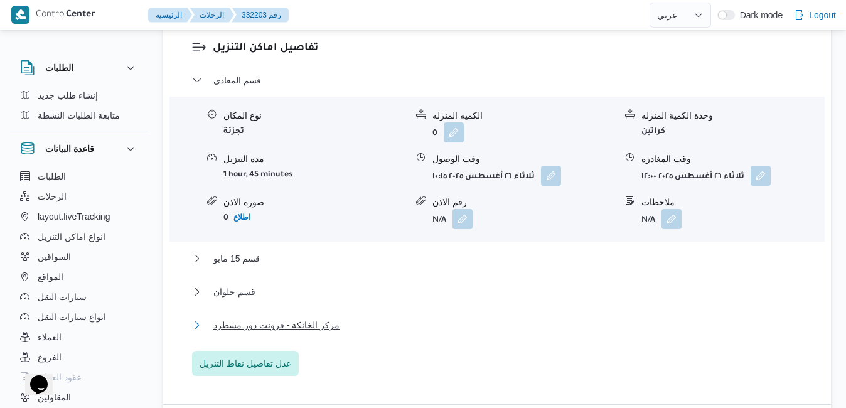
click at [461, 318] on button "مركز الخانكة - فرونت دور مسطرد" at bounding box center [497, 325] width 611 height 15
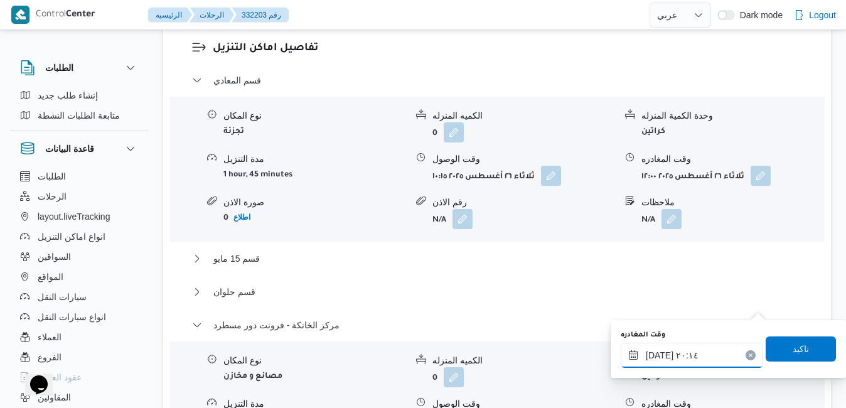
click at [690, 357] on input "[DATE] ٢٠:١٤" at bounding box center [692, 355] width 142 height 25
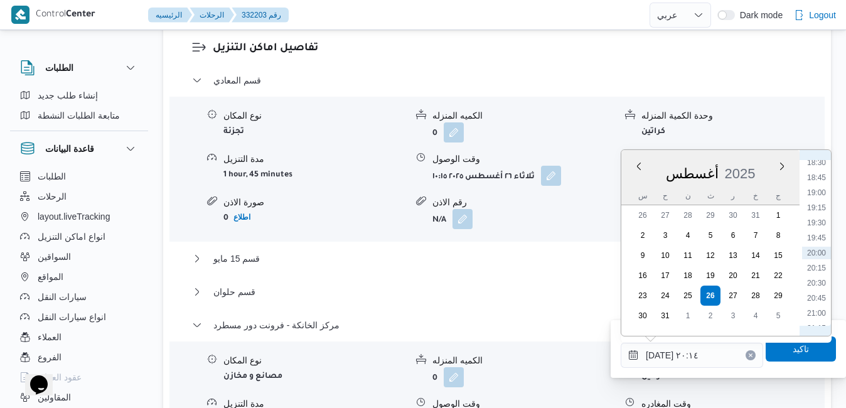
scroll to position [973, 0]
click at [820, 282] on li "18:00" at bounding box center [816, 277] width 29 height 13
type input "[DATE] ١٨:٠٠"
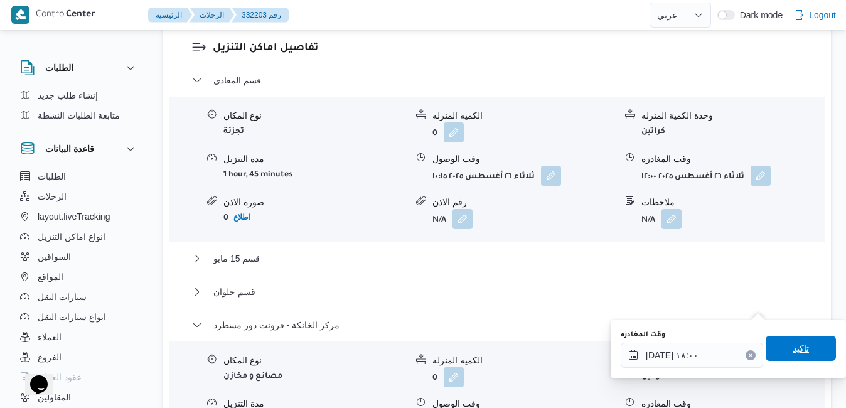
click at [780, 353] on span "تاكيد" at bounding box center [801, 348] width 70 height 25
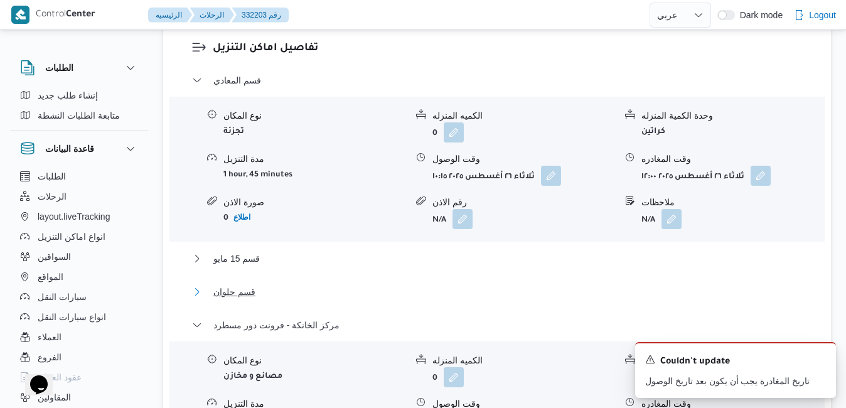
click at [557, 284] on button "قسم حلوان" at bounding box center [497, 291] width 611 height 15
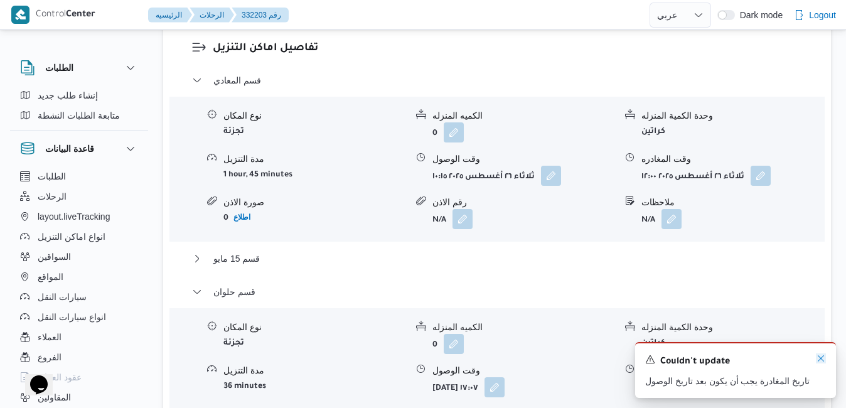
click at [819, 362] on icon "Dismiss toast" at bounding box center [821, 358] width 10 height 10
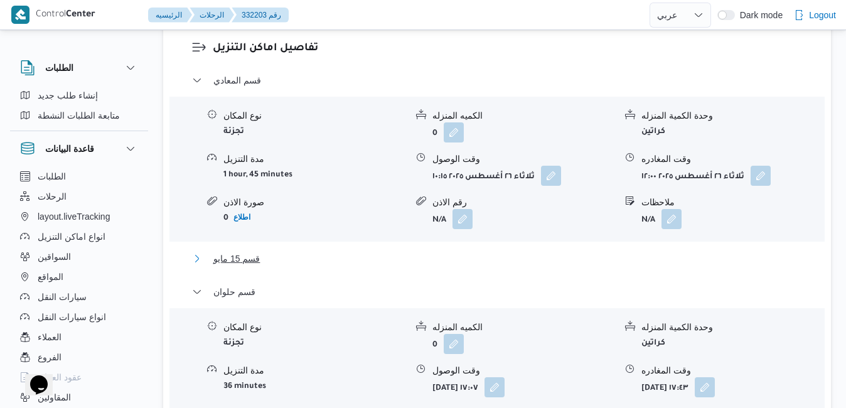
click at [630, 251] on button "قسم 15 مايو" at bounding box center [497, 258] width 611 height 15
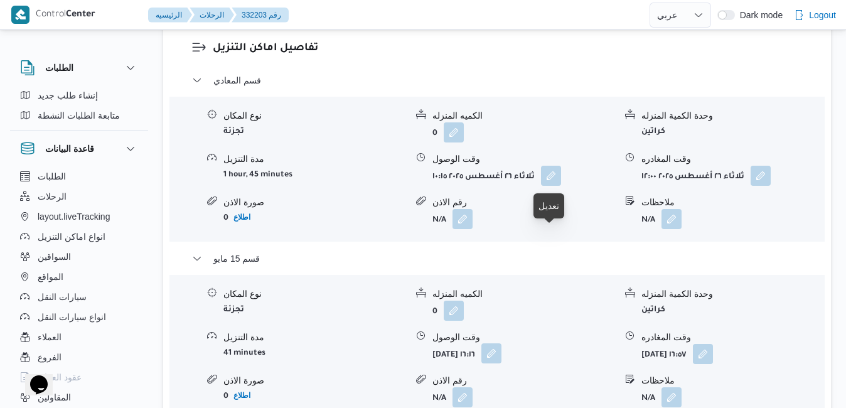
click at [501, 343] on button "button" at bounding box center [491, 353] width 20 height 20
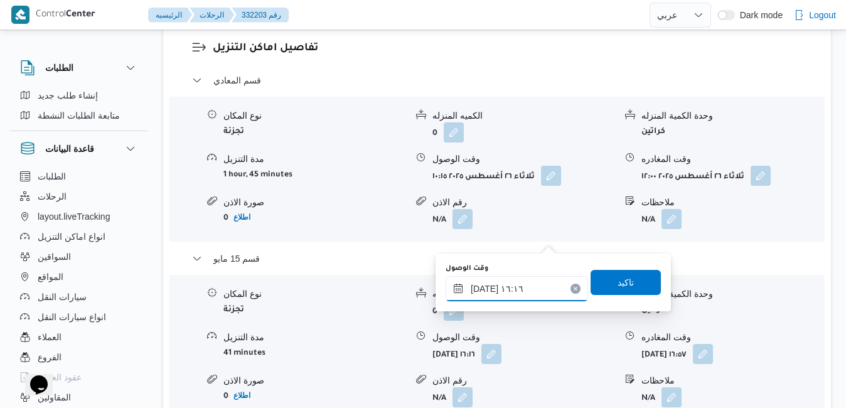
click at [518, 283] on input "[DATE] ١٦:١٦" at bounding box center [517, 288] width 142 height 25
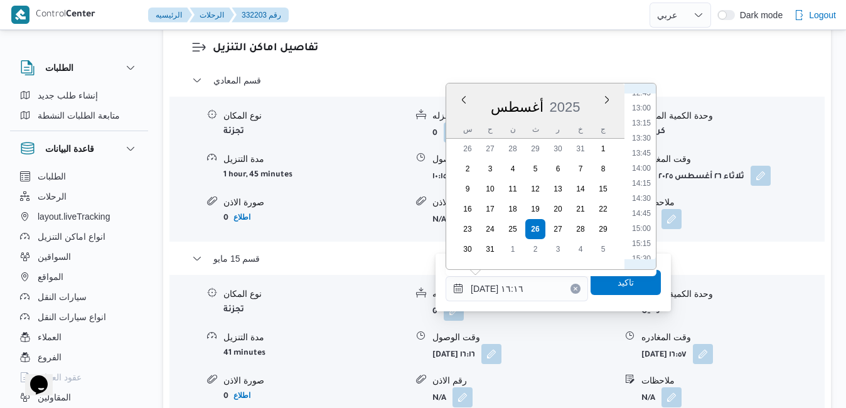
scroll to position [747, 0]
click at [645, 101] on li "12:30" at bounding box center [641, 105] width 29 height 13
type input "[DATE] ١٢:٣٠"
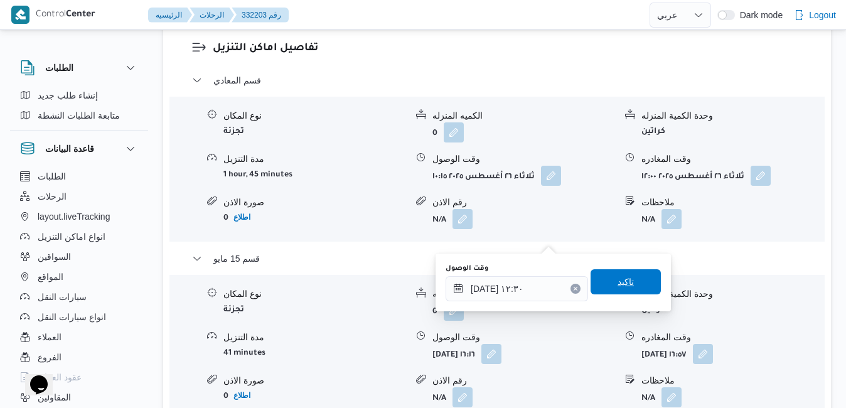
click at [619, 276] on span "تاكيد" at bounding box center [626, 281] width 16 height 15
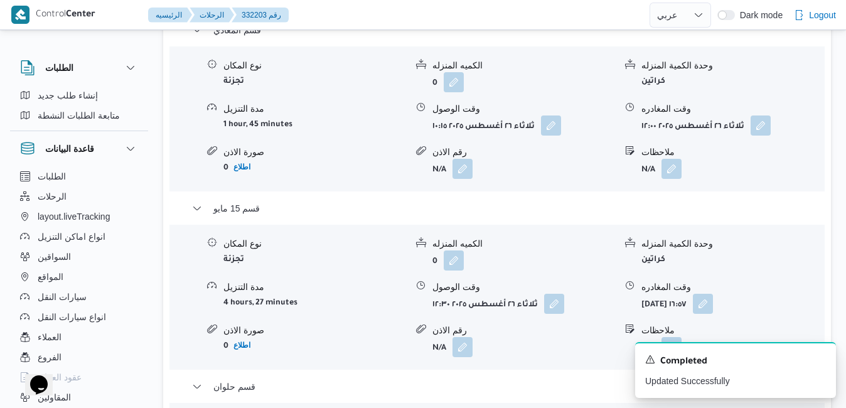
scroll to position [1280, 0]
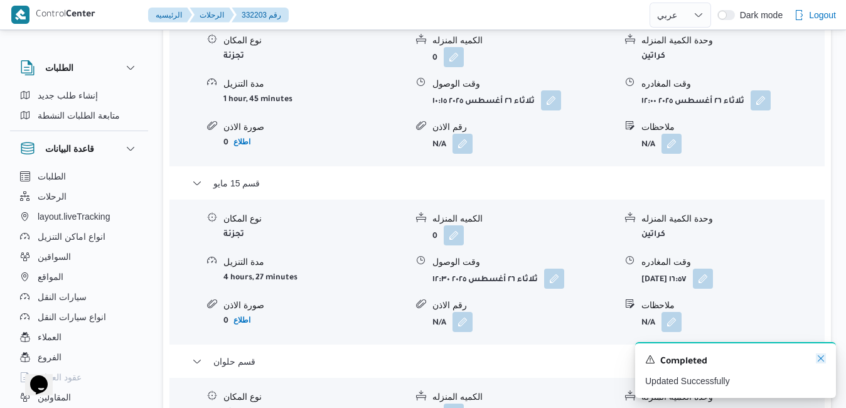
click at [820, 358] on icon "Dismiss toast" at bounding box center [821, 358] width 10 height 10
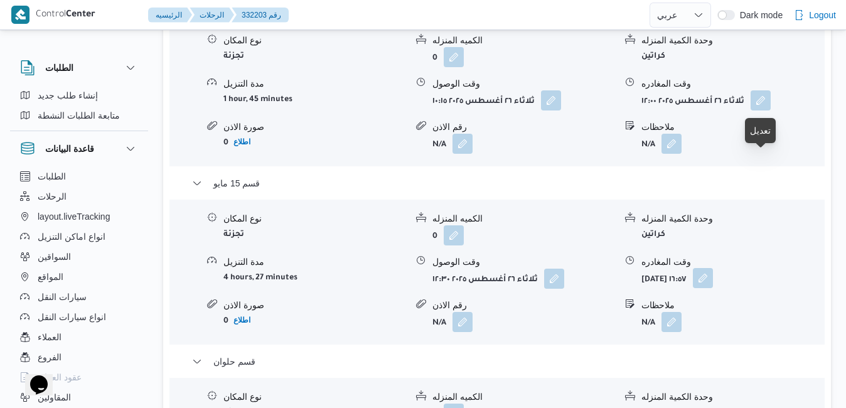
click at [713, 268] on button "button" at bounding box center [703, 278] width 20 height 20
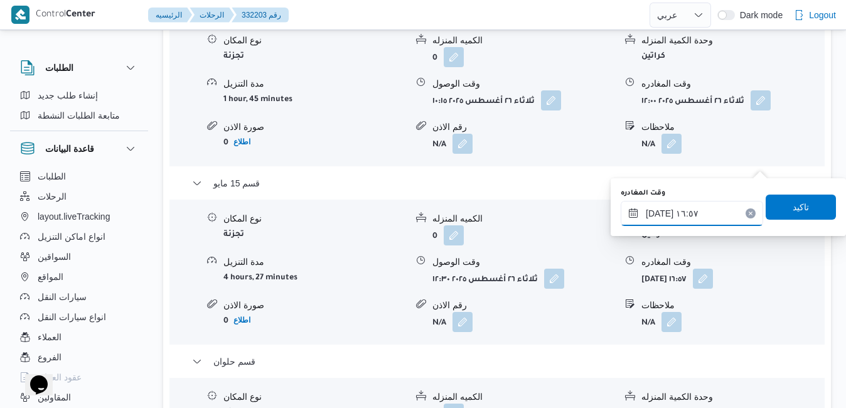
click at [696, 212] on input "[DATE] ١٦:٥٧" at bounding box center [692, 213] width 142 height 25
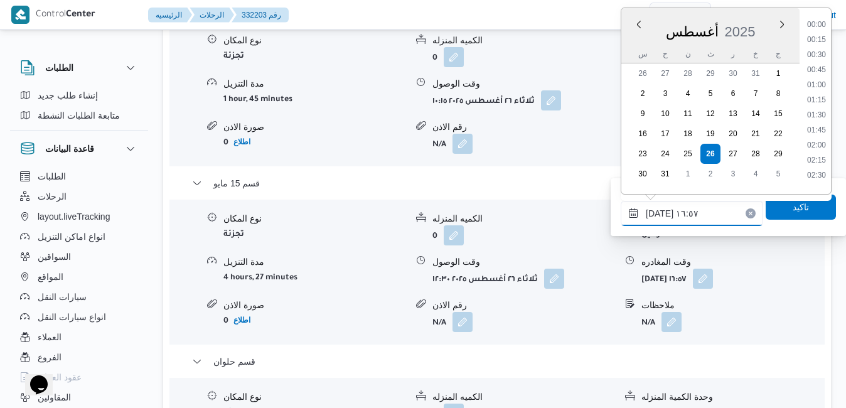
scroll to position [923, 0]
click at [815, 36] on li "15:30" at bounding box center [816, 35] width 29 height 13
type input "[DATE] ١٥:٣٠"
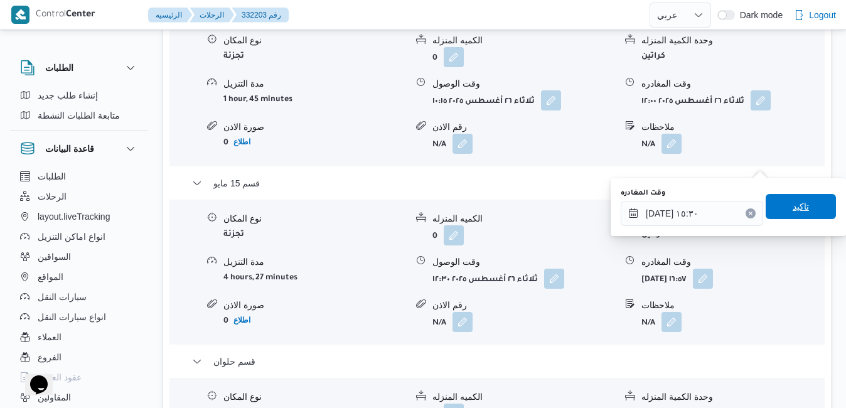
click at [781, 209] on span "تاكيد" at bounding box center [801, 206] width 70 height 25
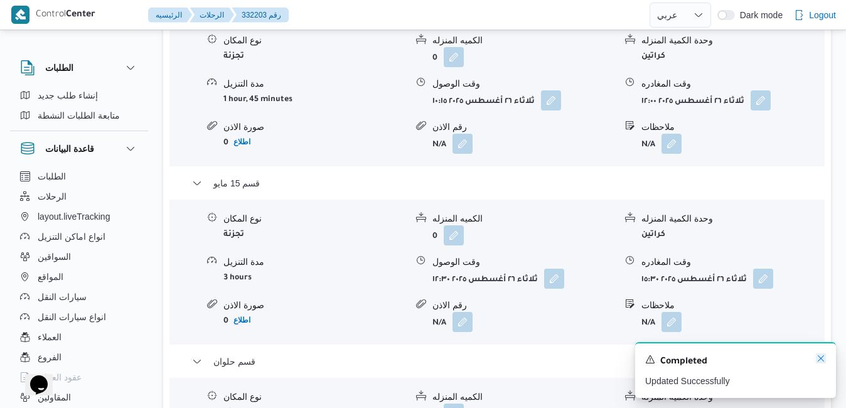
click at [820, 358] on icon "Dismiss toast" at bounding box center [821, 358] width 10 height 10
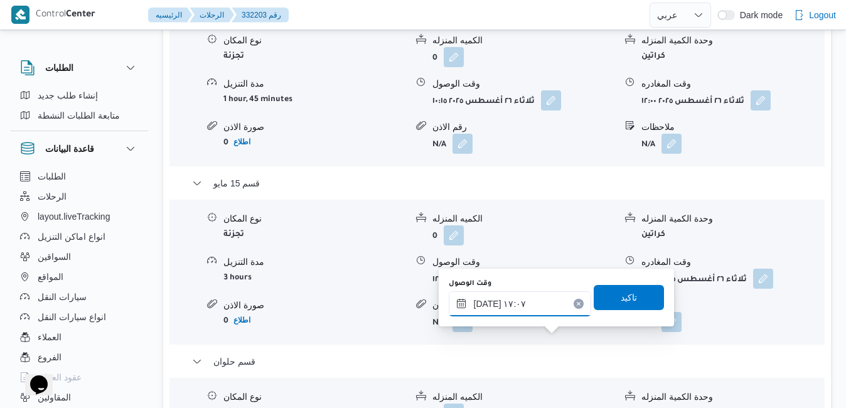
click at [506, 301] on input "٢٦/٠٨/٢٠٢٥ ١٧:٠٧" at bounding box center [520, 303] width 142 height 25
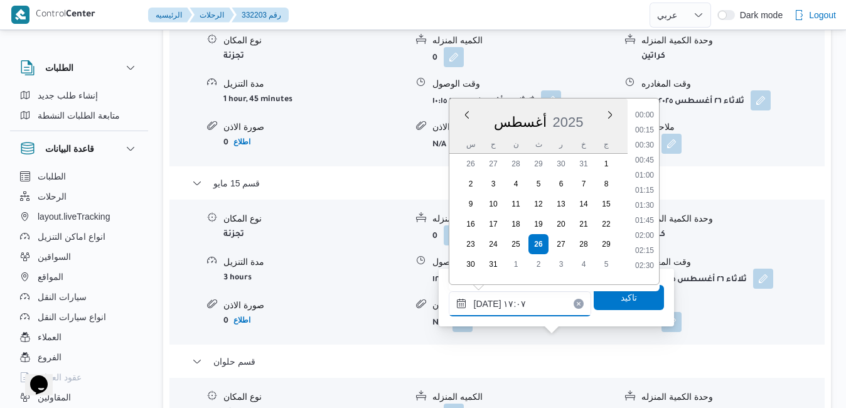
scroll to position [938, 0]
click at [653, 140] on li "16:00" at bounding box center [644, 141] width 29 height 13
type input "٢٦/٠٨/٢٠٢٥ ١٦:٠٠"
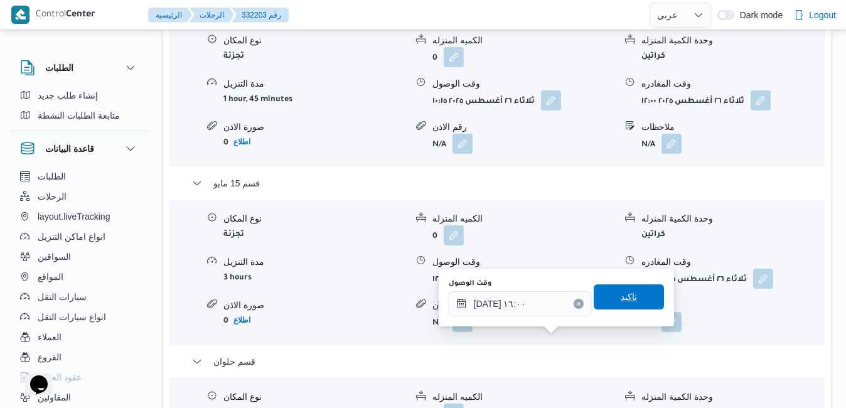
click at [626, 296] on span "تاكيد" at bounding box center [629, 296] width 16 height 15
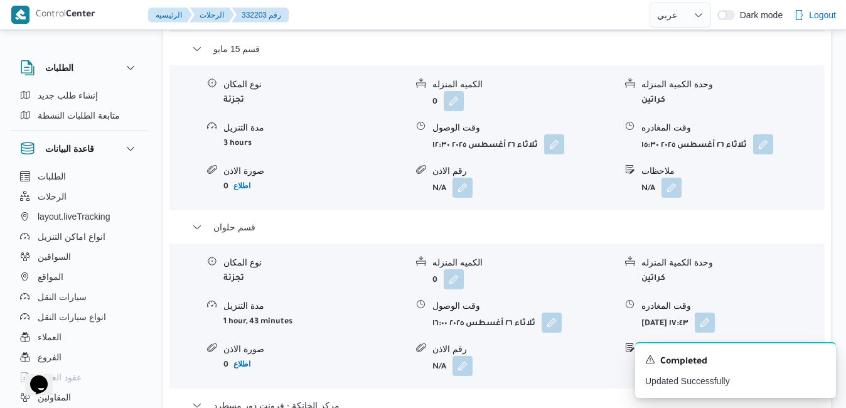
scroll to position [1481, 0]
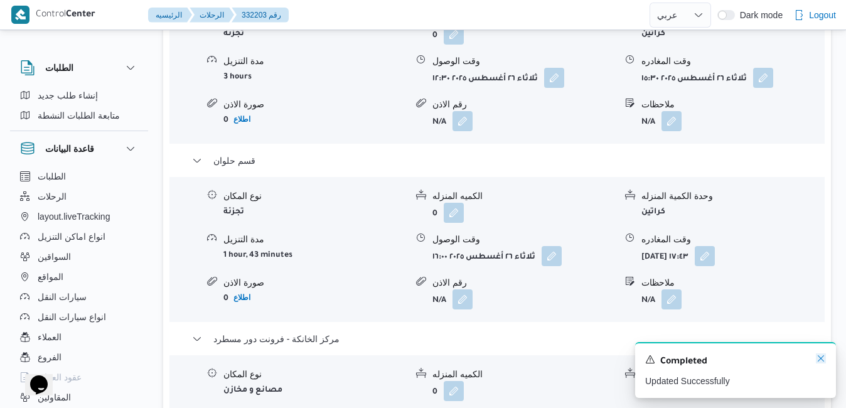
click at [820, 359] on icon "Dismiss toast" at bounding box center [821, 358] width 10 height 10
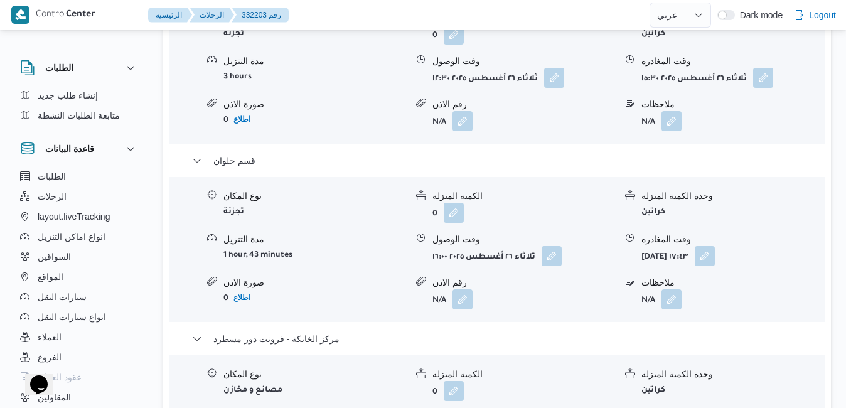
drag, startPoint x: 820, startPoint y: 359, endPoint x: 752, endPoint y: 320, distance: 78.2
drag, startPoint x: 752, startPoint y: 320, endPoint x: 719, endPoint y: 365, distance: 56.1
click at [715, 245] on button "button" at bounding box center [705, 255] width 20 height 20
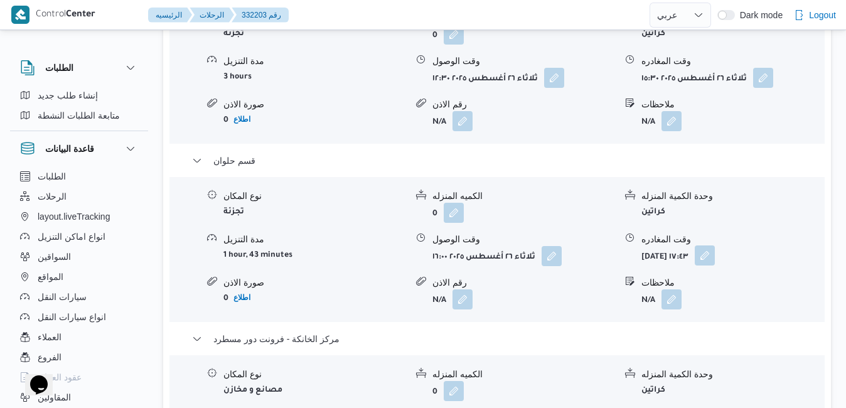
click at [715, 245] on button "button" at bounding box center [705, 255] width 20 height 20
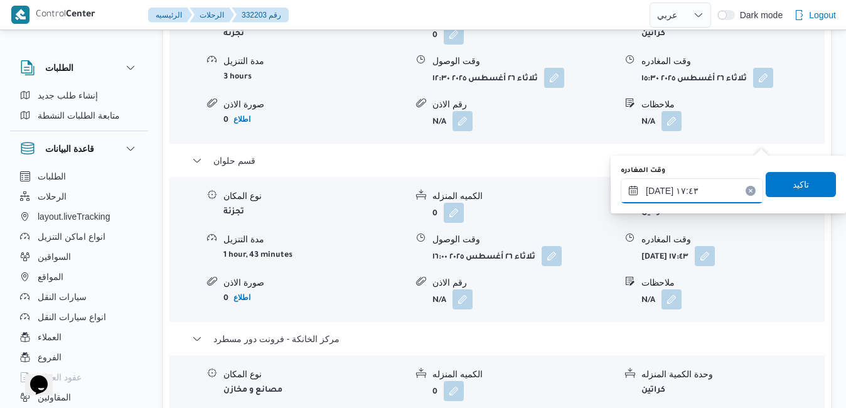
click at [693, 191] on input "٢٦/٠٨/٢٠٢٥ ١٧:٤٣" at bounding box center [692, 190] width 142 height 25
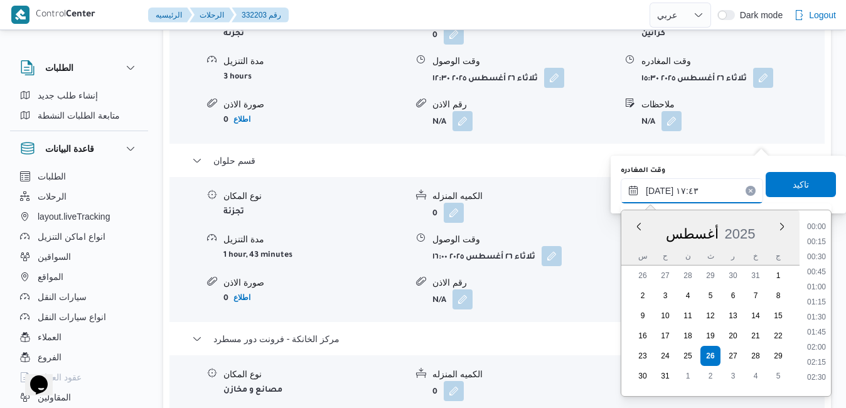
scroll to position [968, 0]
click at [818, 311] on li "17:30" at bounding box center [816, 313] width 29 height 13
type input "٢٦/٠٨/٢٠٢٥ ١٧:٣٠"
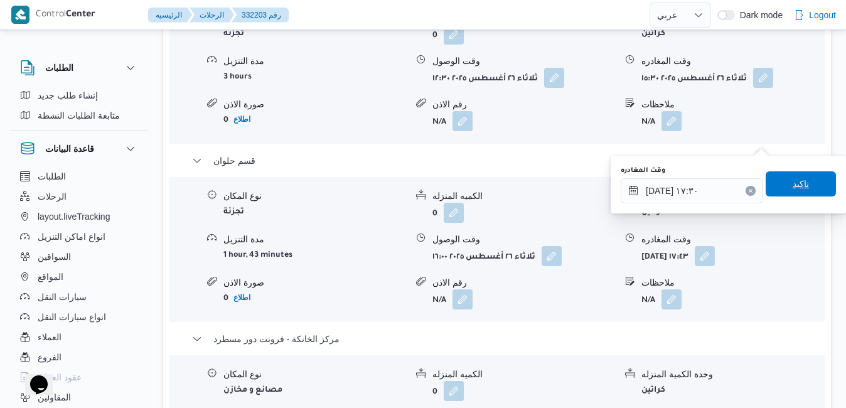
click at [808, 190] on span "تاكيد" at bounding box center [801, 183] width 70 height 25
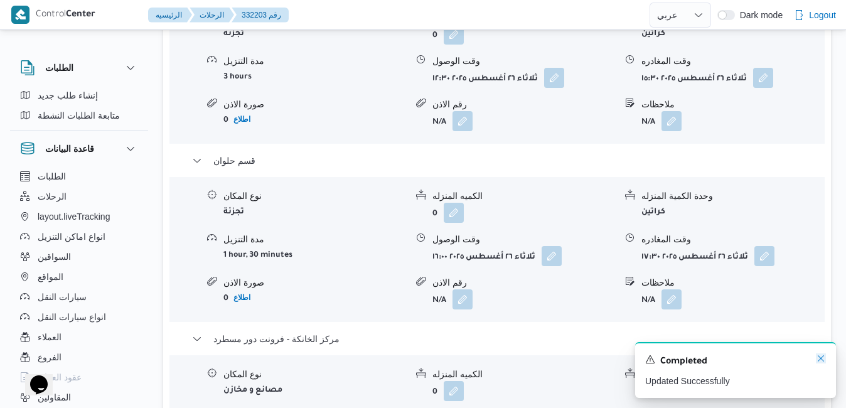
click at [824, 358] on icon "Dismiss toast" at bounding box center [821, 358] width 10 height 10
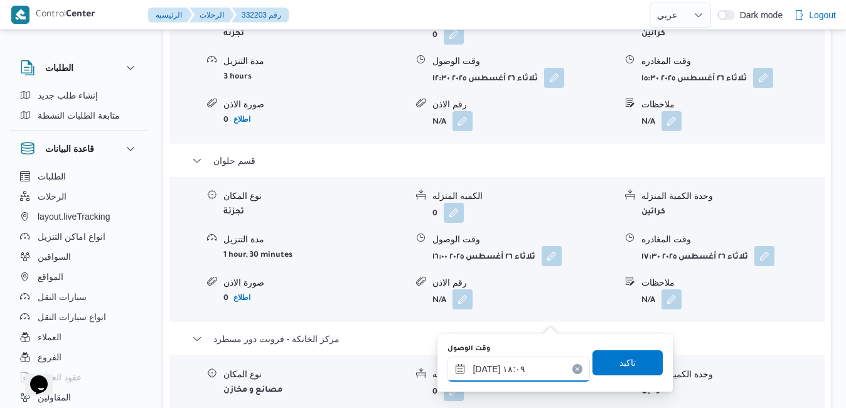
click at [517, 380] on input "٢٦/٠٨/٢٠٢٥ ١٨:٠٩" at bounding box center [518, 368] width 142 height 25
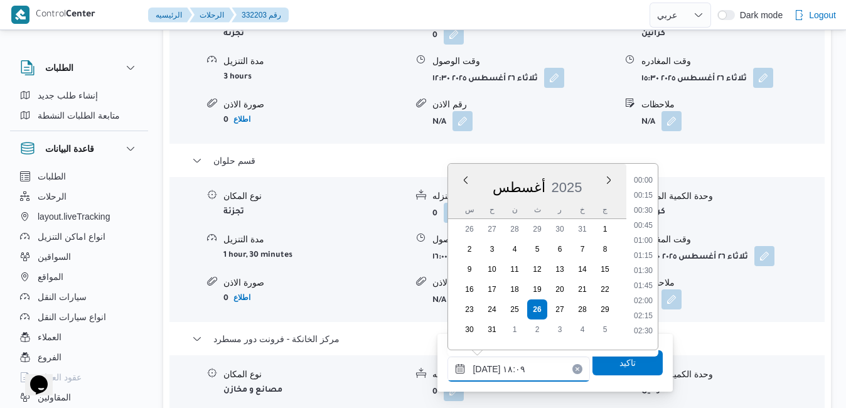
scroll to position [998, 0]
click at [645, 283] on li "18:15" at bounding box center [643, 282] width 29 height 13
type input "٢٦/٠٨/٢٠٢٥ ١٨:١٥"
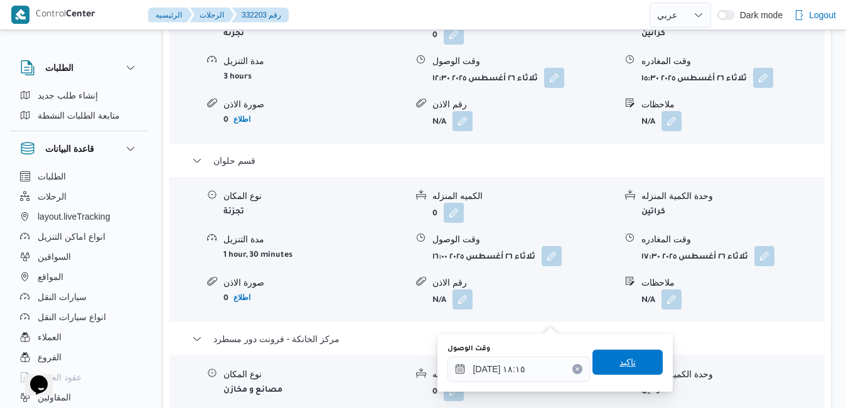
click at [619, 362] on span "تاكيد" at bounding box center [627, 362] width 16 height 15
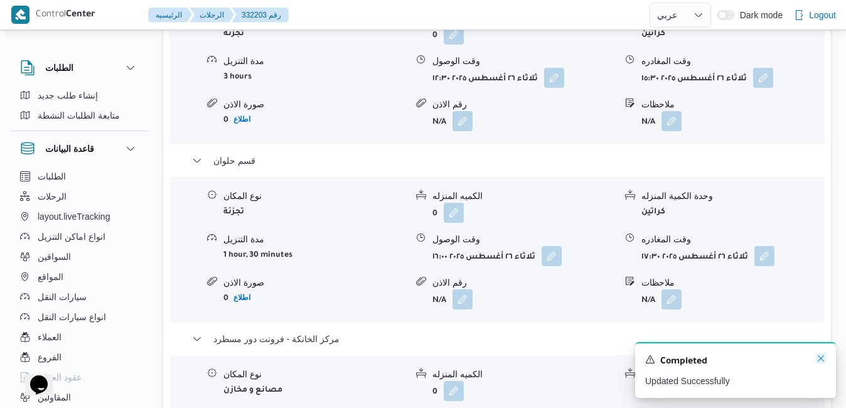
click at [822, 360] on icon "Dismiss toast" at bounding box center [821, 358] width 10 height 10
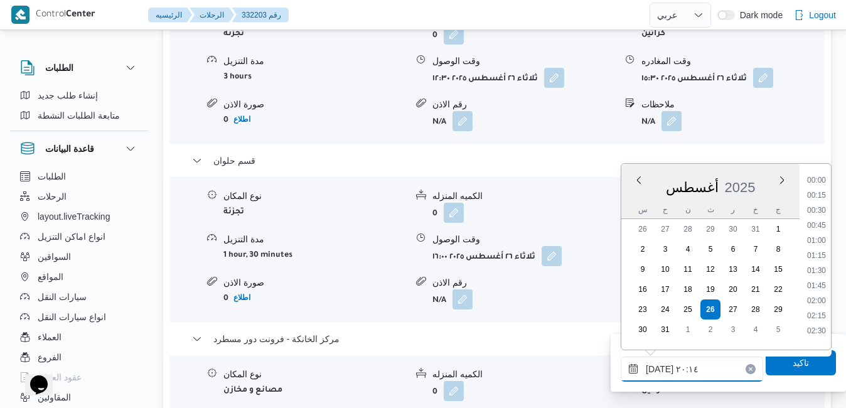
click at [698, 366] on input "٢٦/٠٨/٢٠٢٥ ٢٠:١٤" at bounding box center [692, 368] width 142 height 25
click at [815, 178] on li "18:30" at bounding box center [816, 176] width 29 height 13
type input "٢٦/٠٨/٢٠٢٥ ١٨:٣٠"
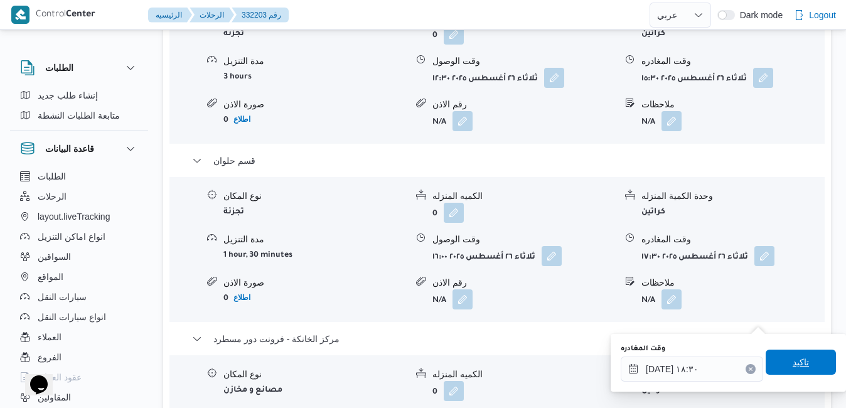
click at [793, 357] on span "تاكيد" at bounding box center [801, 362] width 16 height 15
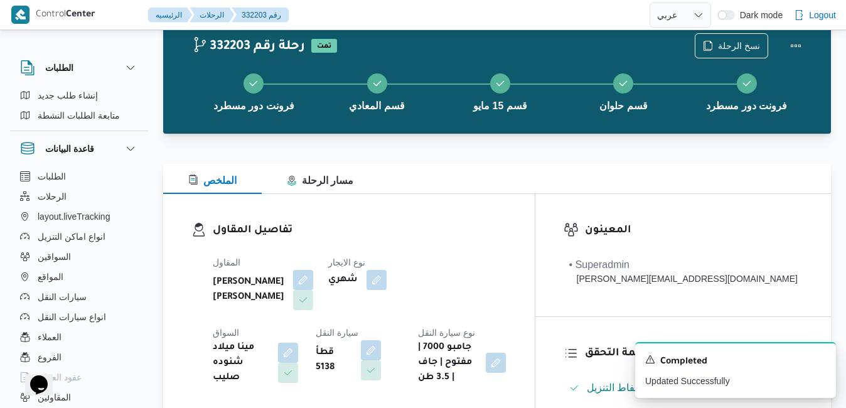
scroll to position [0, 0]
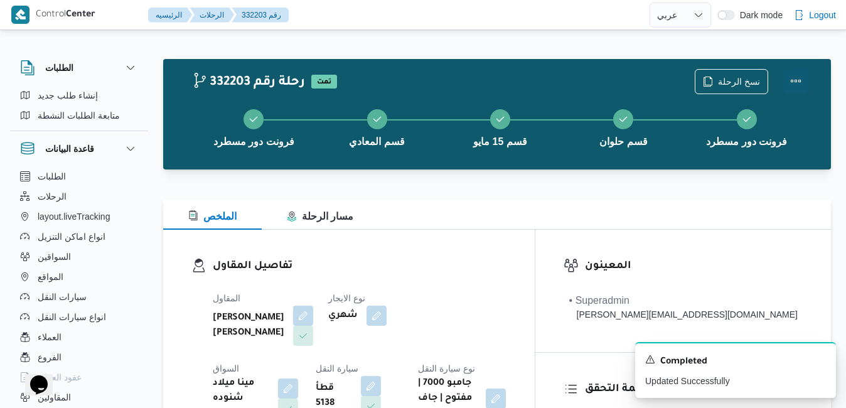
click at [798, 82] on button "Actions" at bounding box center [795, 80] width 25 height 25
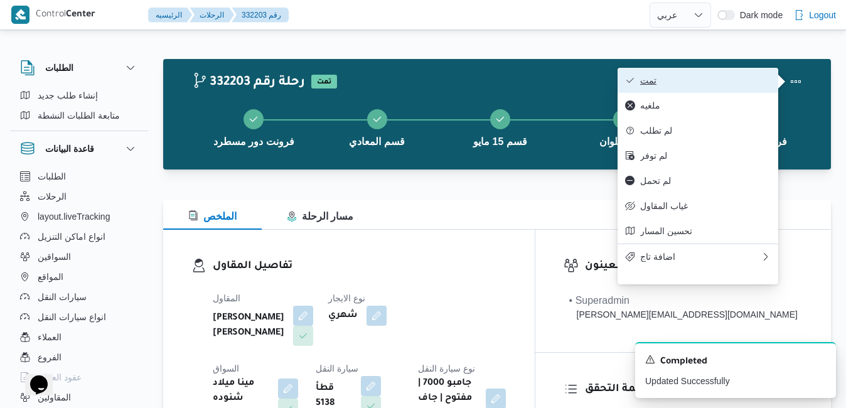
click at [751, 85] on span "تمت" at bounding box center [705, 80] width 131 height 10
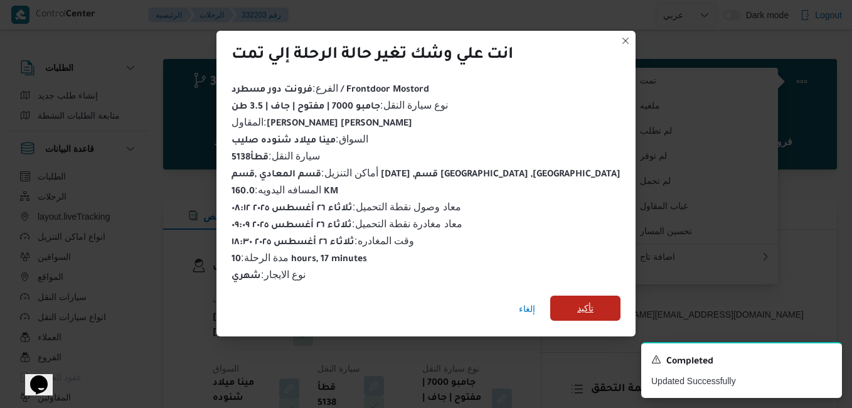
click at [550, 302] on span "تأكيد" at bounding box center [585, 308] width 70 height 25
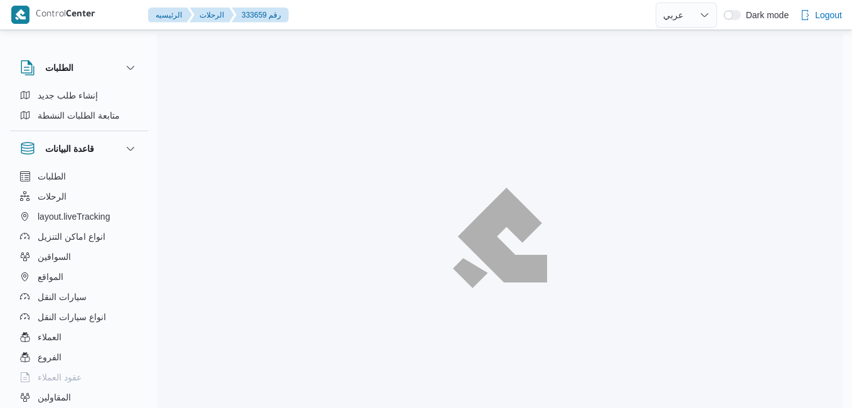
select select "ar"
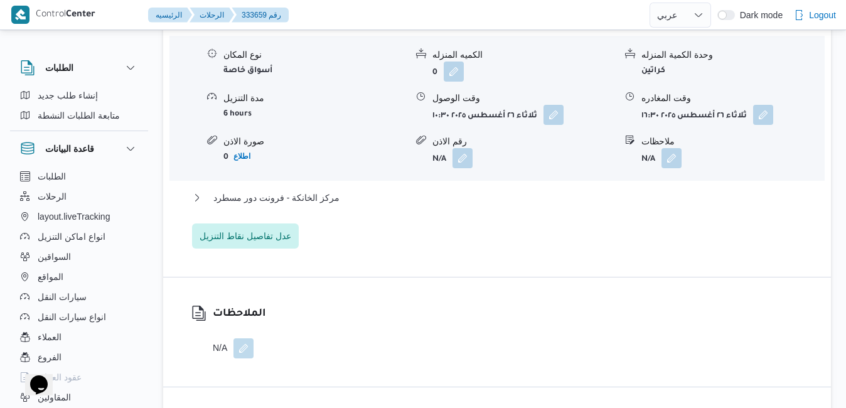
scroll to position [1280, 0]
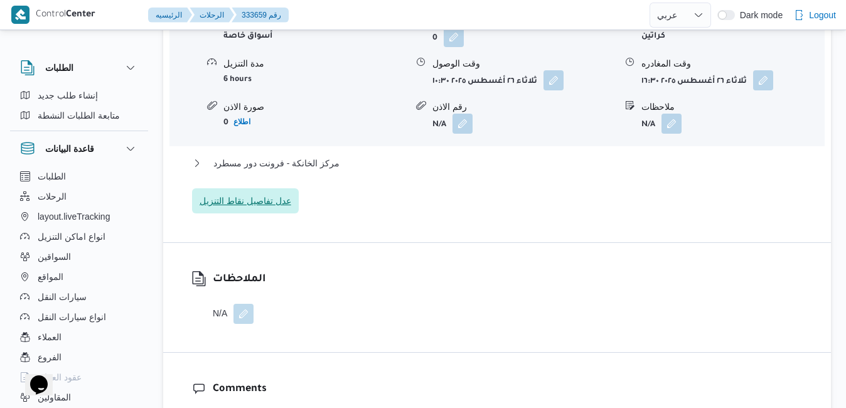
click at [250, 188] on span "عدل تفاصيل نقاط التنزيل" at bounding box center [245, 200] width 107 height 25
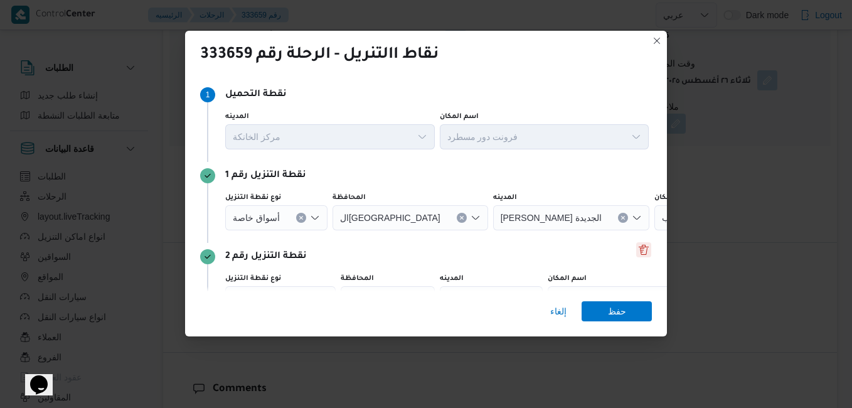
click at [636, 246] on button "Delete" at bounding box center [643, 249] width 15 height 15
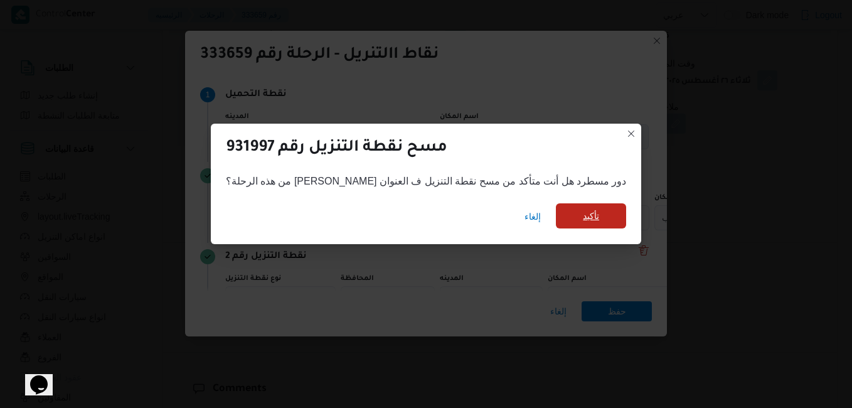
click at [574, 220] on span "تأكيد" at bounding box center [591, 215] width 70 height 25
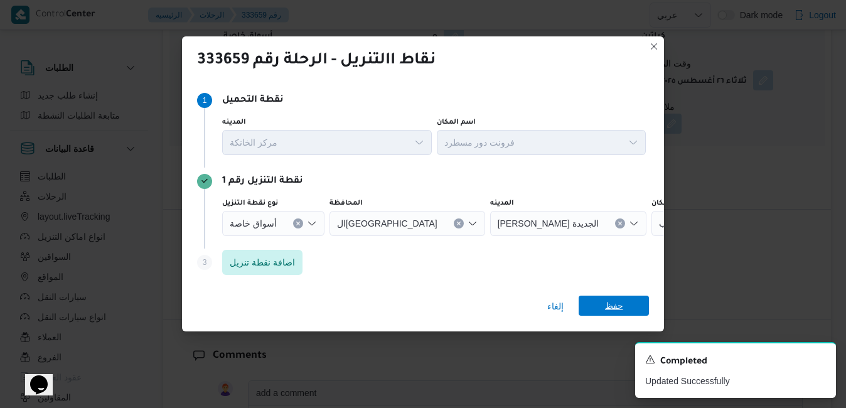
click at [628, 310] on span "حفظ" at bounding box center [614, 306] width 70 height 20
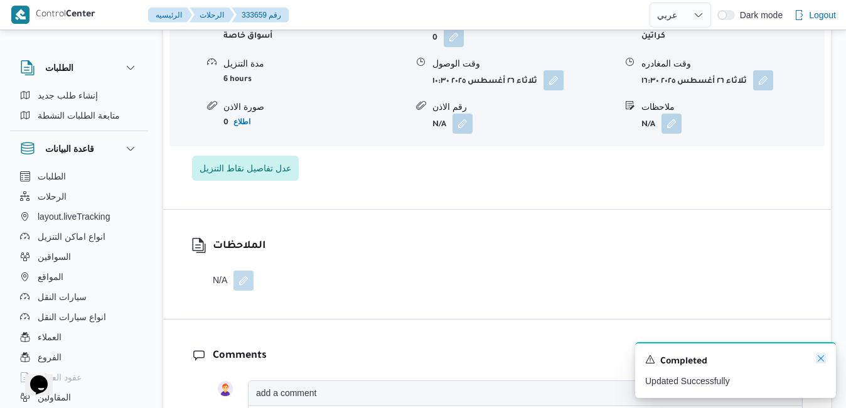
click at [821, 360] on icon "Dismiss toast" at bounding box center [821, 358] width 6 height 6
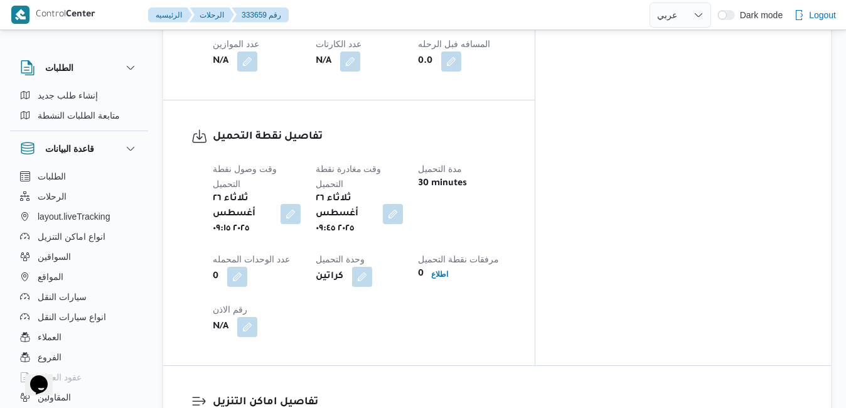
scroll to position [778, 0]
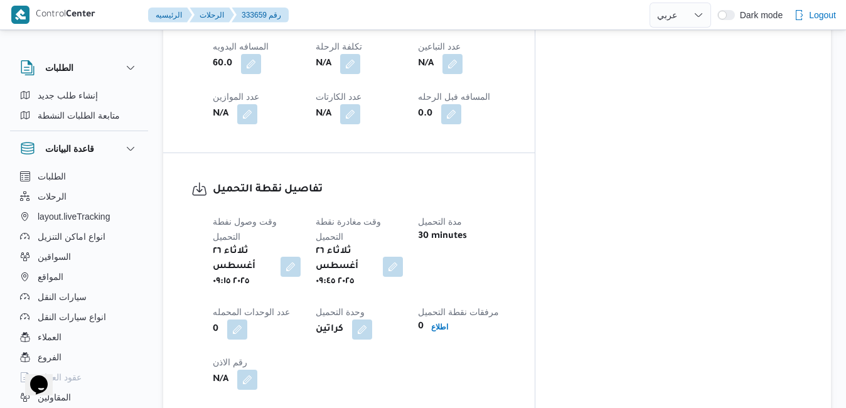
click at [514, 230] on div "وقت وصول نفطة التحميل [DATE] ٠٩:١٥ وقت مغادرة نقطة التحميل [DATE] ٠٩:٤٥ مدة الت…" at bounding box center [359, 301] width 309 height 191
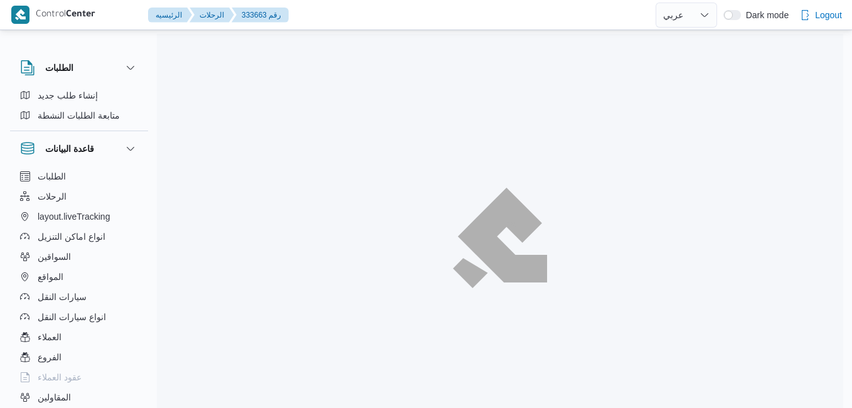
select select "ar"
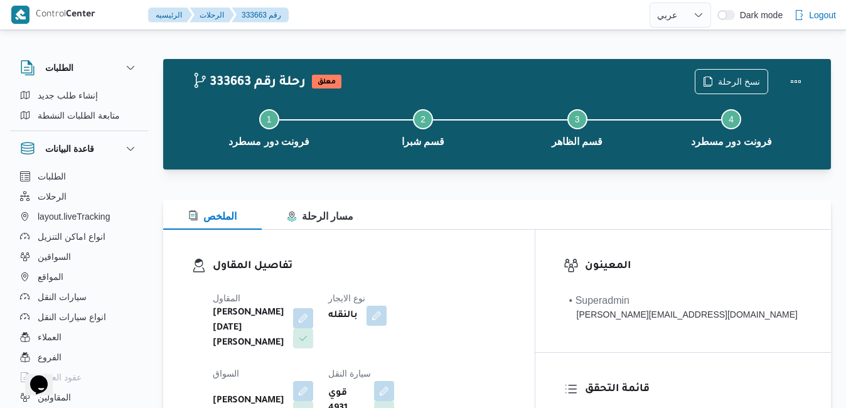
click at [546, 209] on div "الملخص مسار الرحلة" at bounding box center [497, 215] width 668 height 30
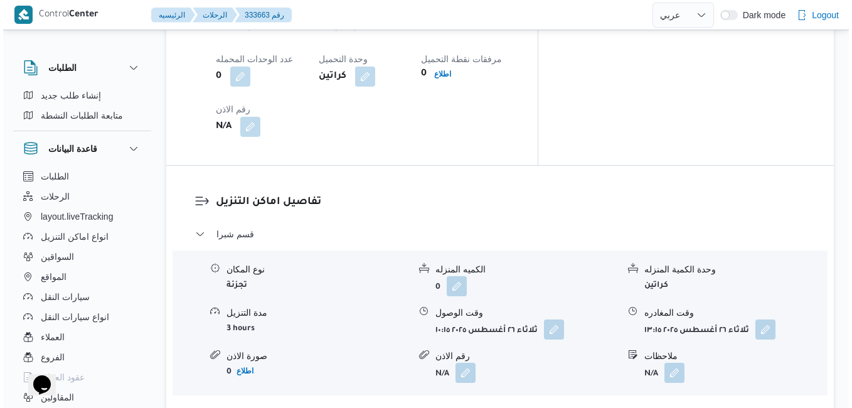
scroll to position [1130, 0]
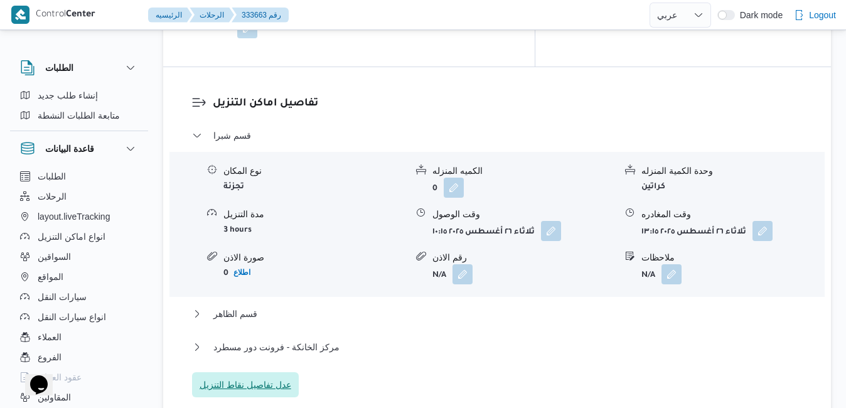
click at [249, 377] on span "عدل تفاصيل نقاط التنزيل" at bounding box center [246, 384] width 92 height 15
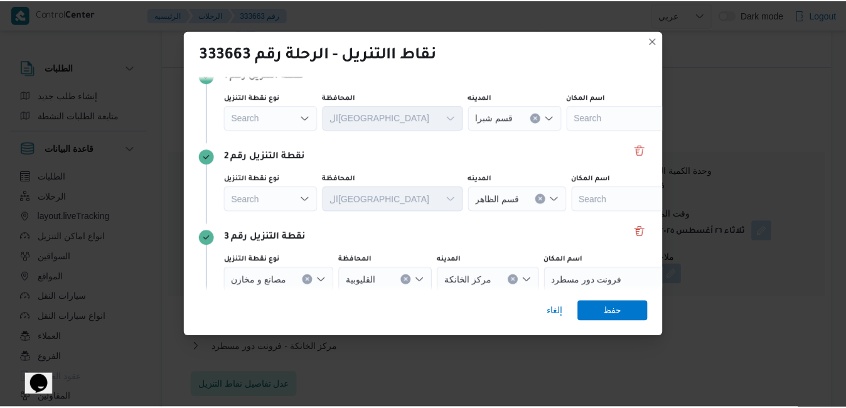
scroll to position [151, 0]
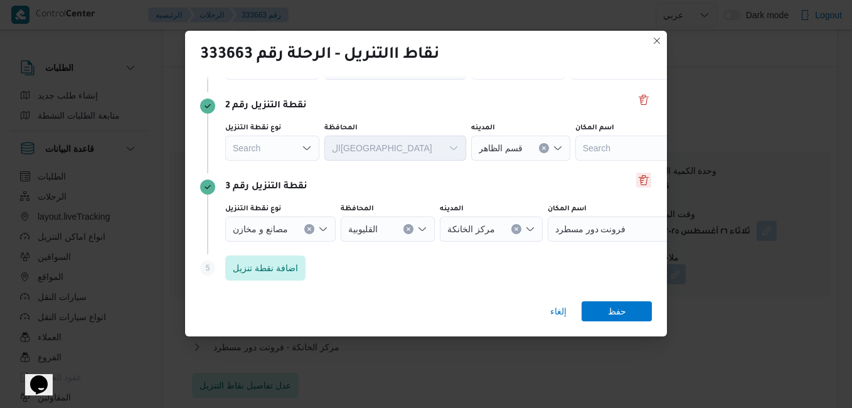
click at [641, 179] on button "Delete" at bounding box center [643, 180] width 15 height 15
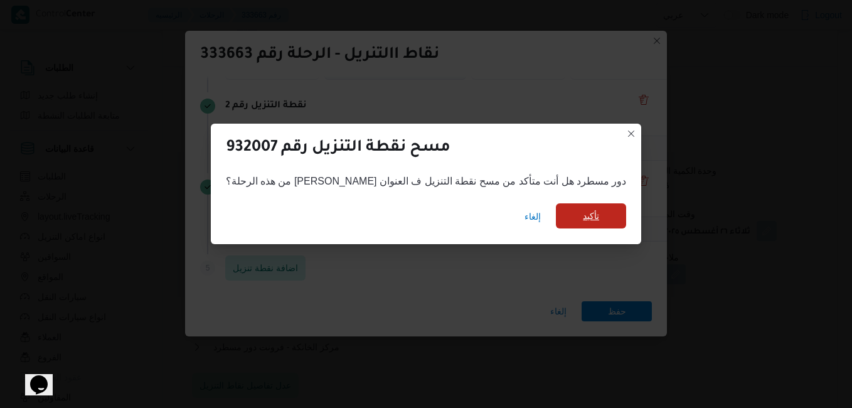
click at [564, 225] on span "تأكيد" at bounding box center [591, 215] width 70 height 25
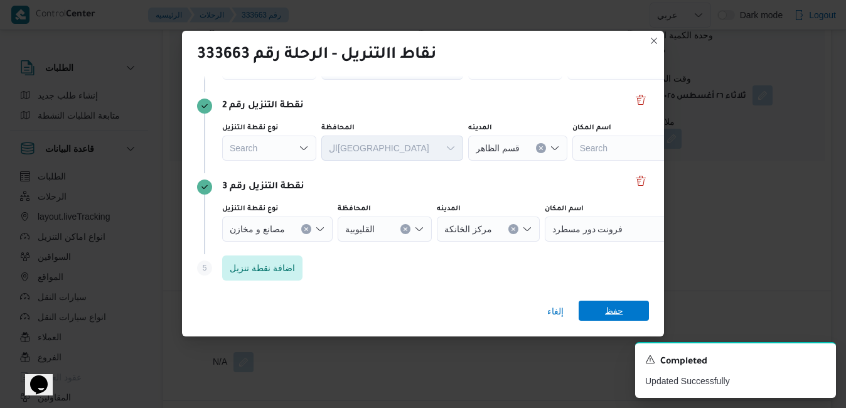
click at [621, 312] on span "حفظ" at bounding box center [614, 311] width 18 height 20
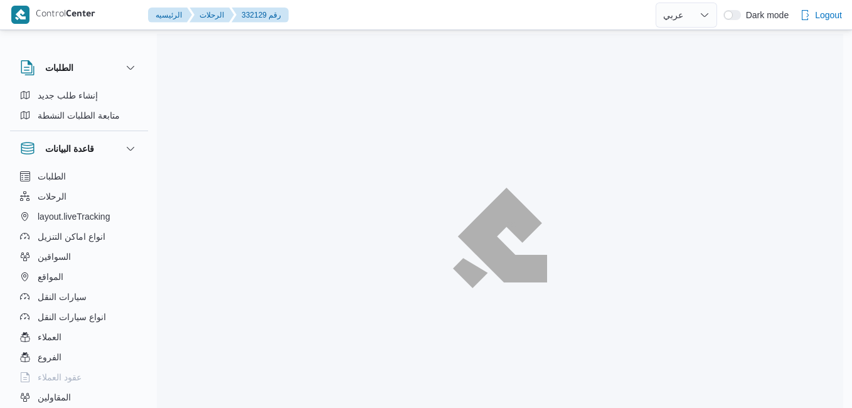
select select "ar"
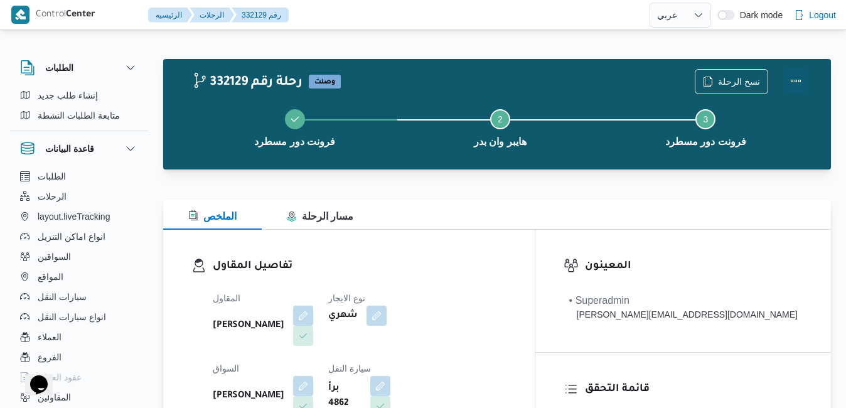
click at [798, 77] on button "Actions" at bounding box center [795, 80] width 25 height 25
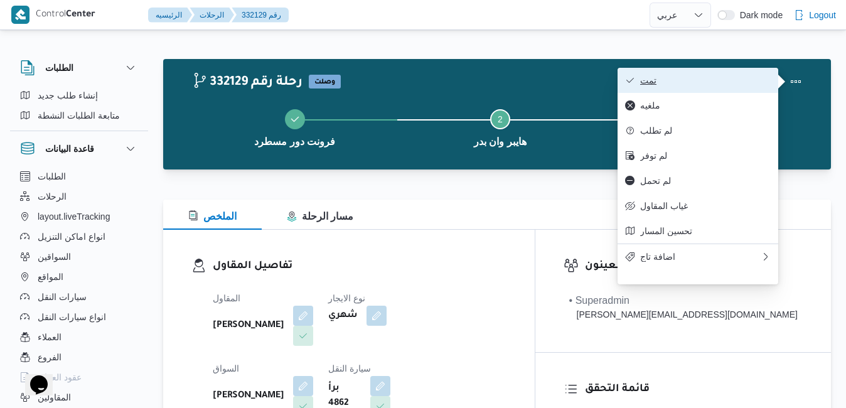
click at [705, 85] on span "تمت" at bounding box center [705, 80] width 131 height 10
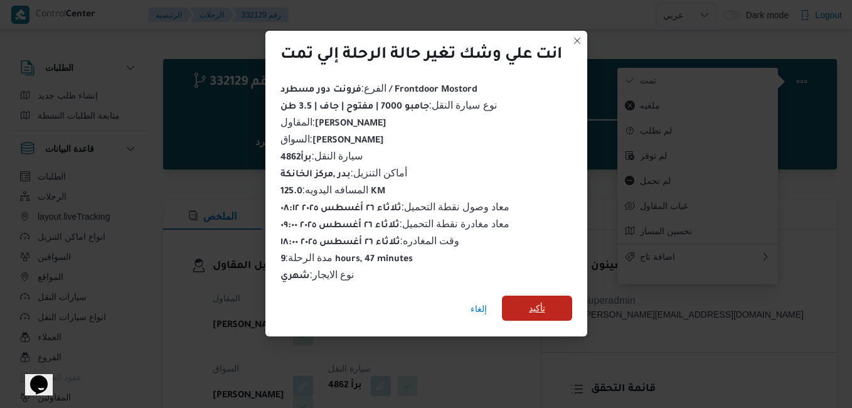
click at [544, 301] on span "تأكيد" at bounding box center [537, 308] width 16 height 15
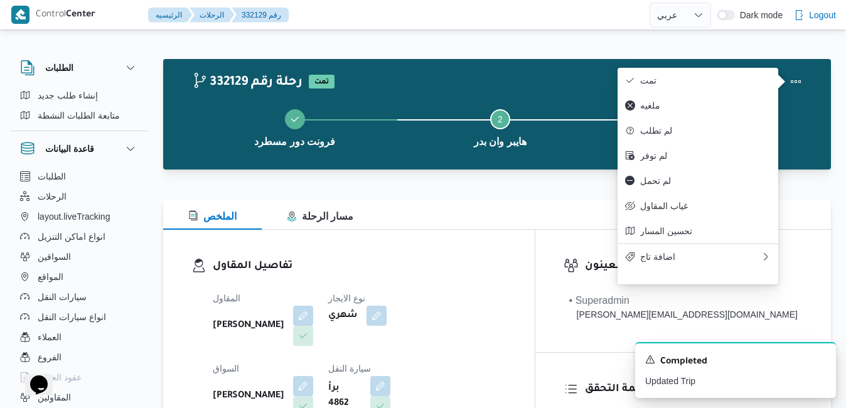
click at [514, 286] on div "المقاول عبدالواحد محمد احمد مسعد نوع الايجار شهري السواق عبدالواحد محمد احمد مس…" at bounding box center [359, 391] width 309 height 216
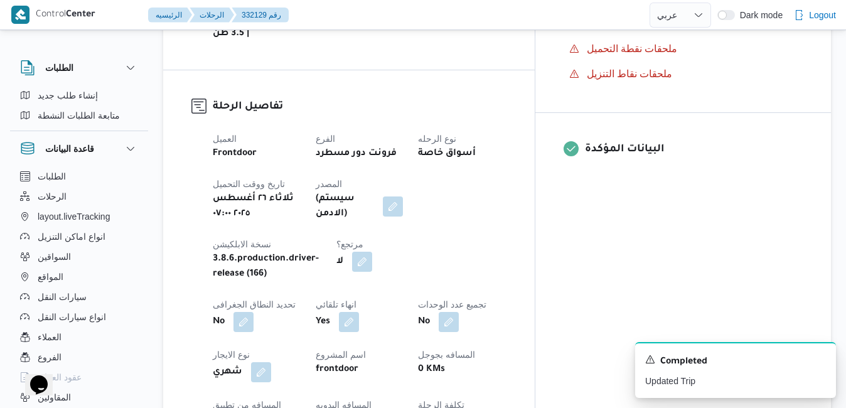
scroll to position [452, 0]
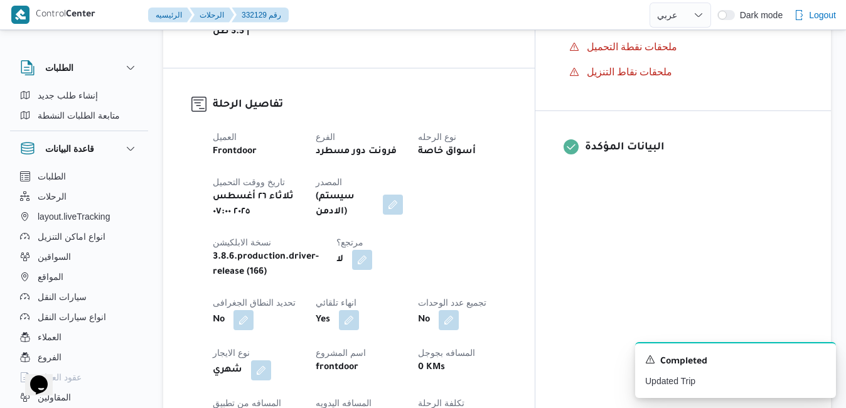
click at [535, 227] on div "تفاصيل الرحلة العميل Frontdoor الفرع فرونت دور مسطرد نوع الرحله أسواق خاصة تاري…" at bounding box center [349, 318] width 372 height 501
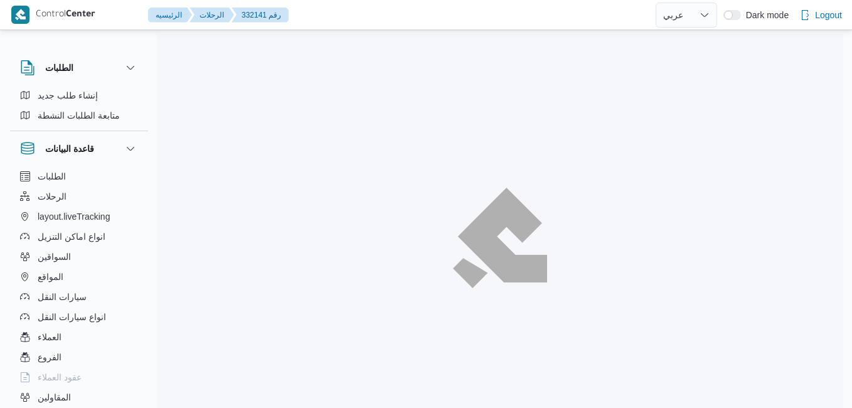
select select "ar"
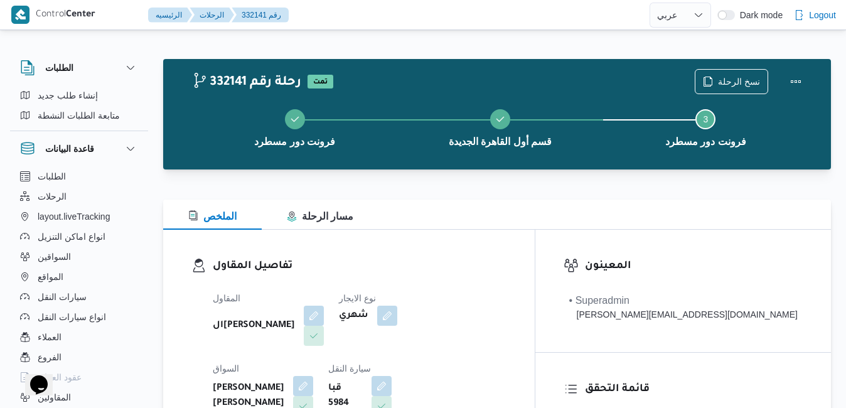
click at [516, 255] on div "تفاصيل المقاول المقاول الهامي [PERSON_NAME] نوع الايجار شهري السواق [PERSON_NAM…" at bounding box center [349, 375] width 372 height 290
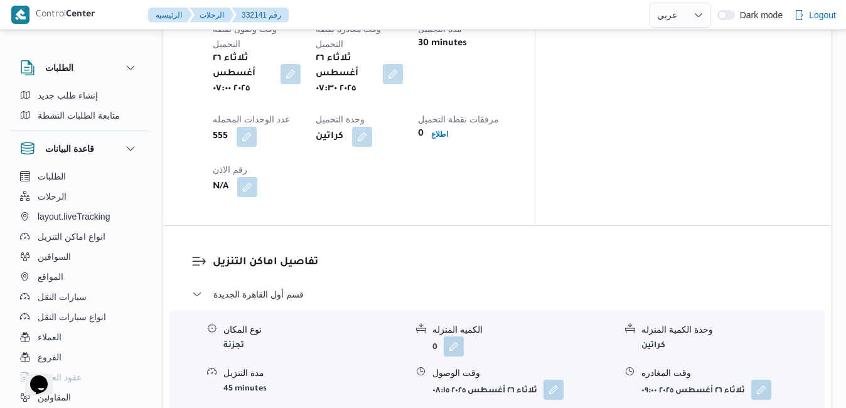
scroll to position [1080, 0]
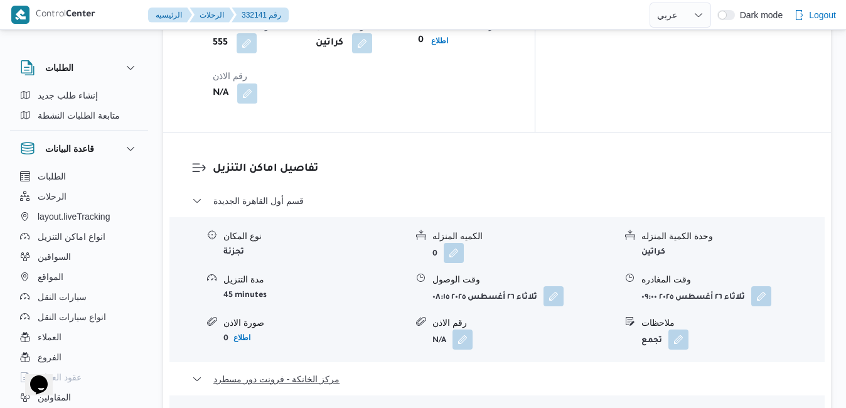
scroll to position [1180, 0]
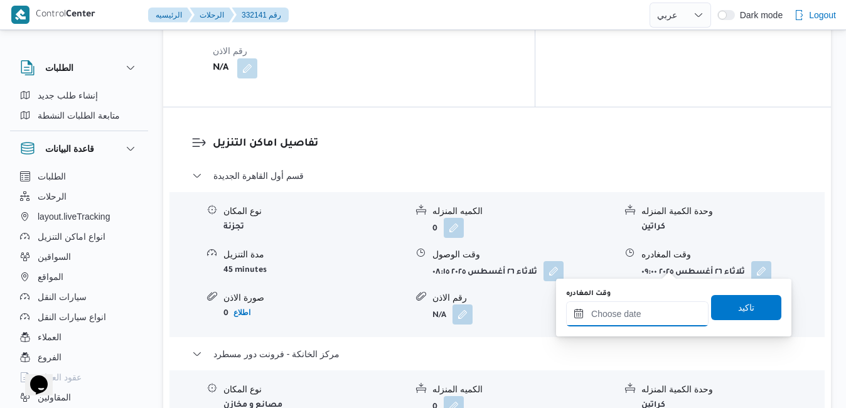
click at [623, 319] on input "وقت المغادره" at bounding box center [637, 313] width 142 height 25
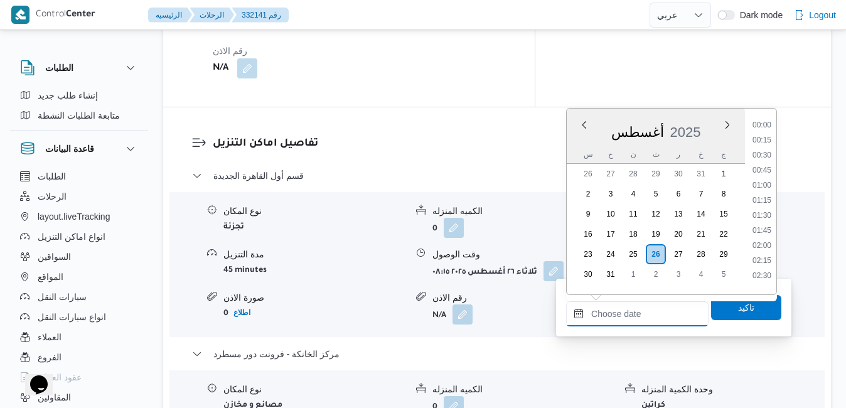
scroll to position [1149, 0]
click at [712, 125] on div "أغسطس 2025" at bounding box center [656, 130] width 178 height 32
click at [761, 222] on li "18:15" at bounding box center [761, 221] width 29 height 13
type input "[DATE] ١٨:١٥"
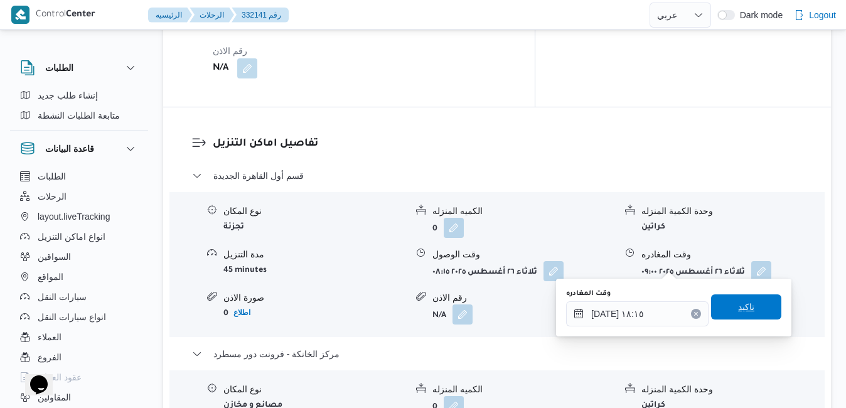
click at [738, 301] on span "تاكيد" at bounding box center [746, 306] width 16 height 15
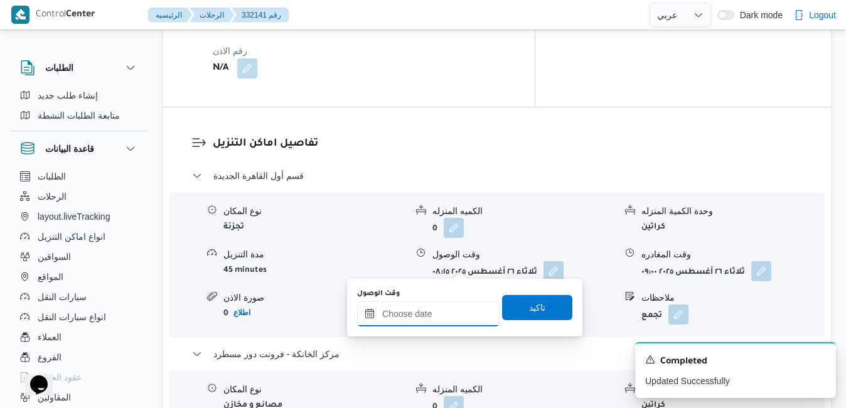
click at [445, 313] on input "وقت الوصول" at bounding box center [428, 313] width 142 height 25
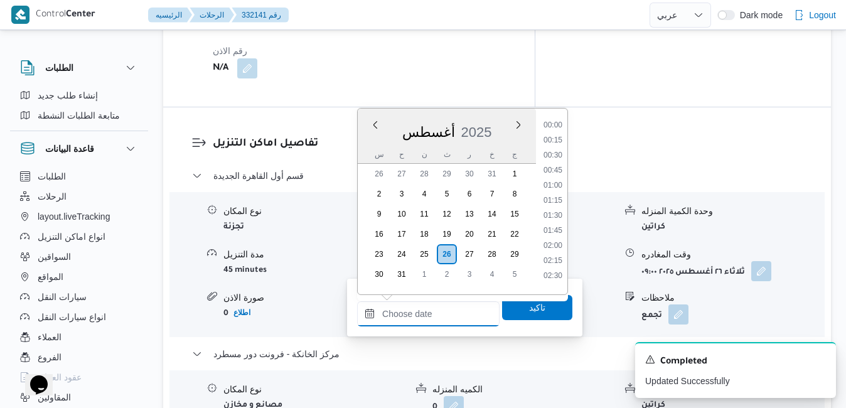
scroll to position [1149, 0]
click at [486, 115] on div "أغسطس 2025" at bounding box center [447, 130] width 178 height 32
click at [550, 206] on li "18:00" at bounding box center [552, 206] width 29 height 13
type input "[DATE] ١٨:٠٠"
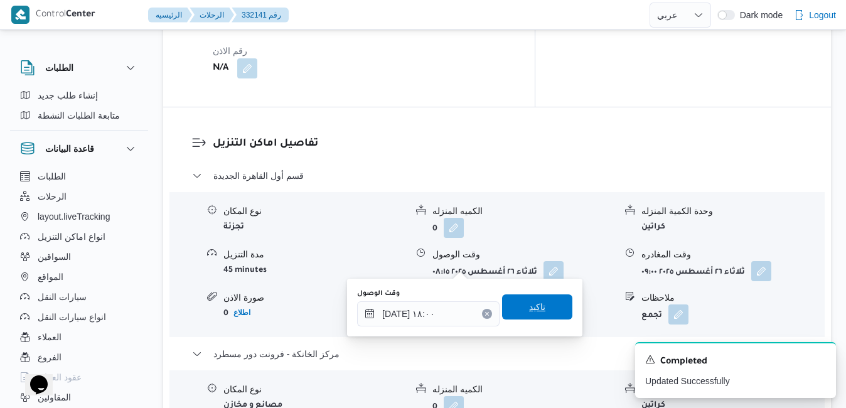
click at [529, 304] on span "تاكيد" at bounding box center [537, 306] width 16 height 15
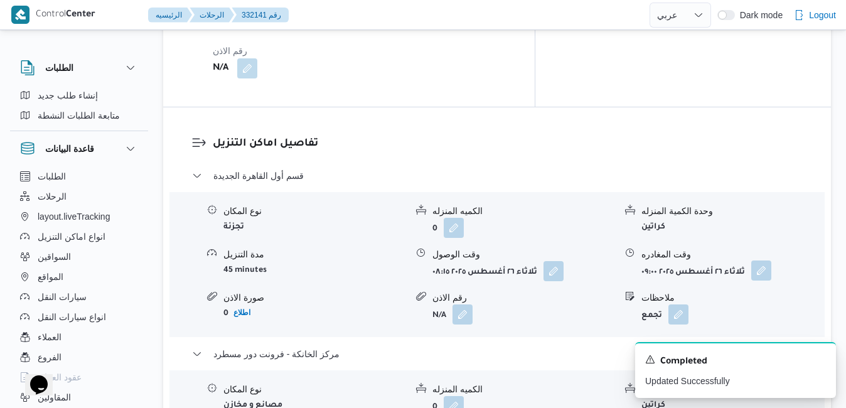
click at [761, 260] on button "button" at bounding box center [761, 270] width 20 height 20
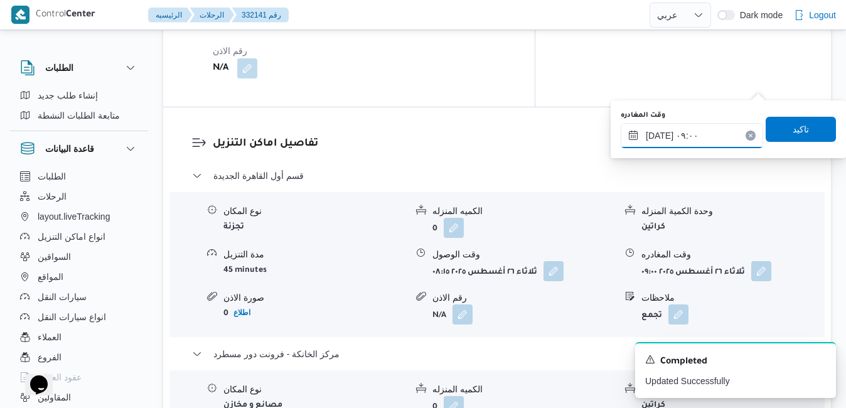
click at [702, 134] on input "[DATE] ٠٩:٠٠" at bounding box center [692, 135] width 142 height 25
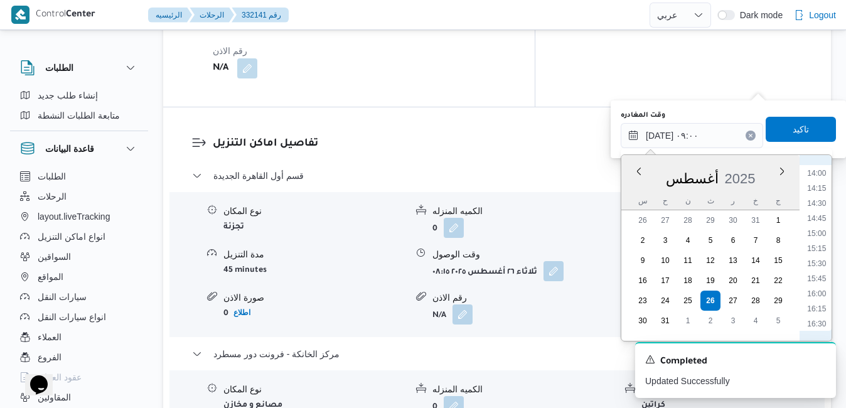
scroll to position [891, 0]
click at [817, 319] on li "17:15" at bounding box center [816, 320] width 29 height 13
type input "[DATE] ١٧:١٥"
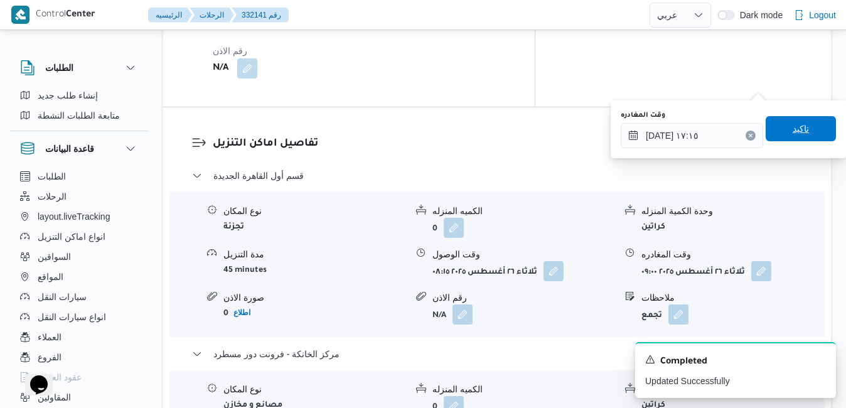
click at [802, 126] on span "تاكيد" at bounding box center [801, 128] width 70 height 25
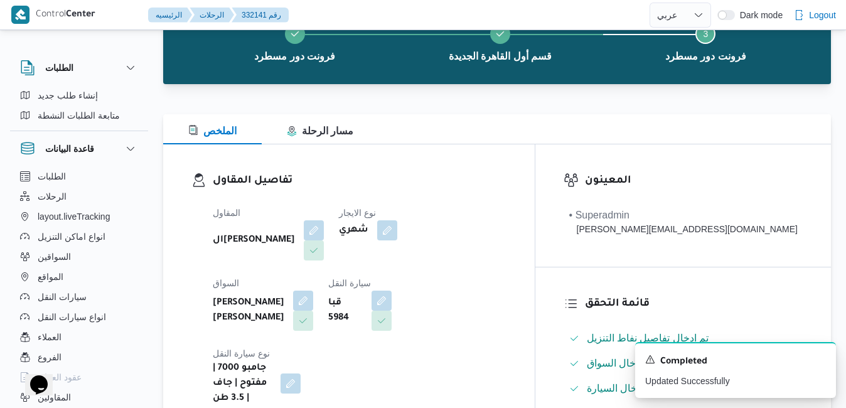
scroll to position [0, 0]
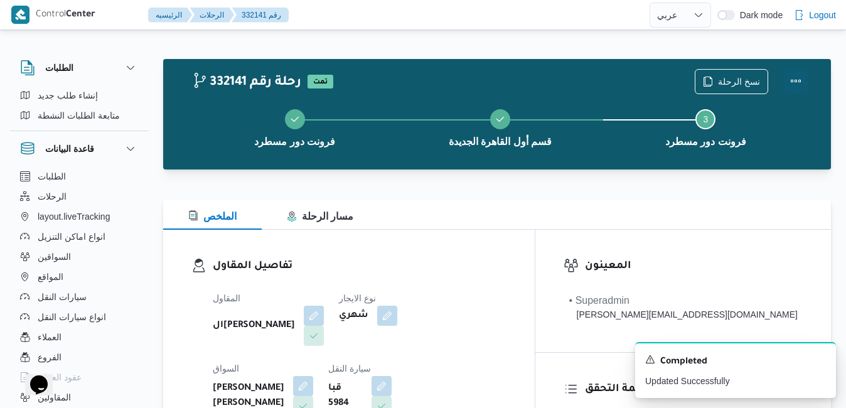
click at [796, 80] on button "Actions" at bounding box center [795, 80] width 25 height 25
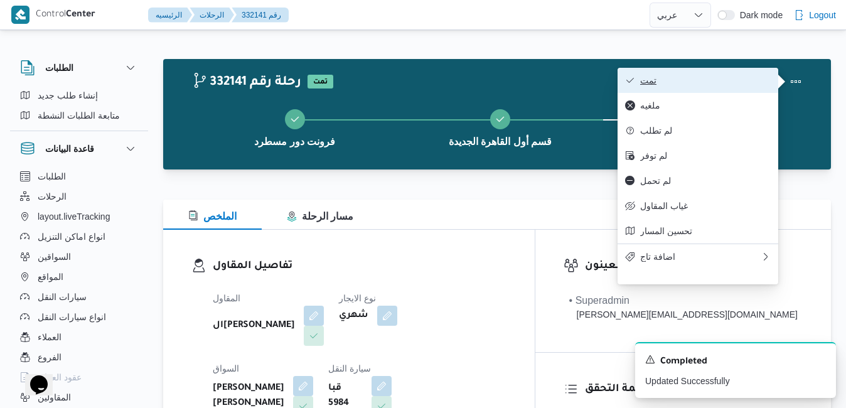
click at [751, 82] on span "تمت" at bounding box center [705, 80] width 131 height 10
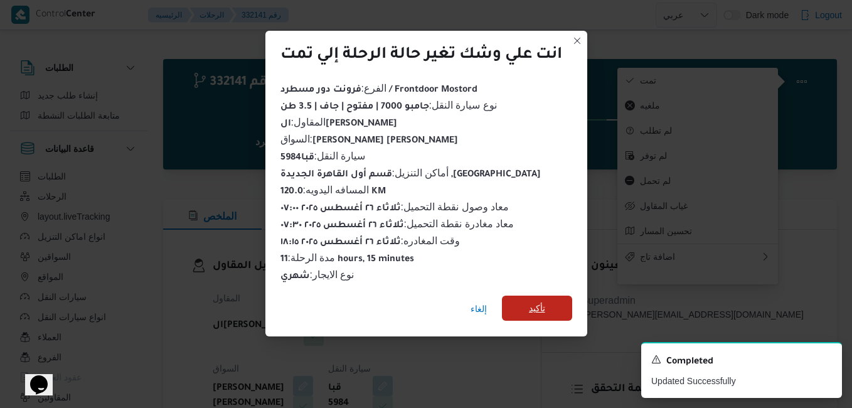
click at [536, 307] on span "تأكيد" at bounding box center [537, 308] width 16 height 15
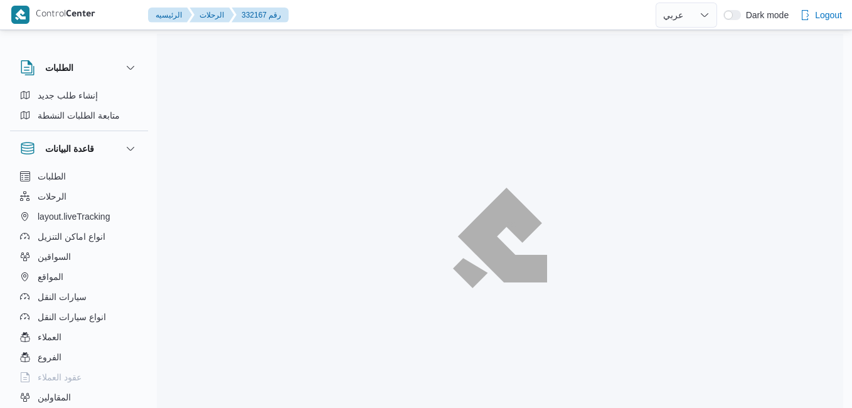
select select "ar"
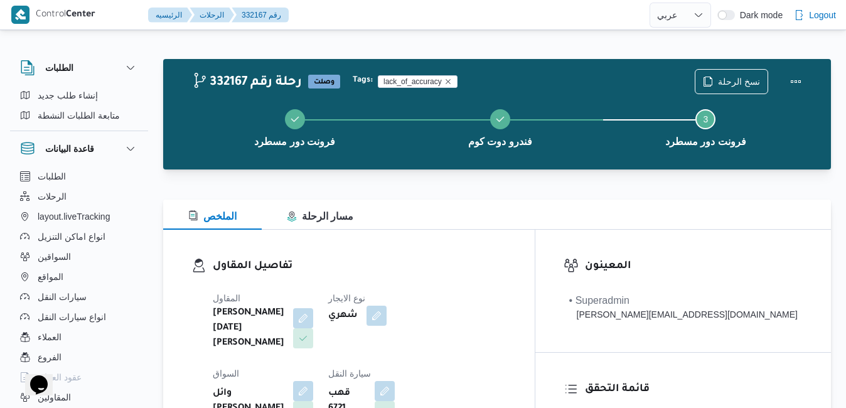
click at [478, 231] on div "تفاصيل المقاول المقاول [PERSON_NAME][DATE] [PERSON_NAME] نوع الايجار شهري السوا…" at bounding box center [349, 377] width 372 height 295
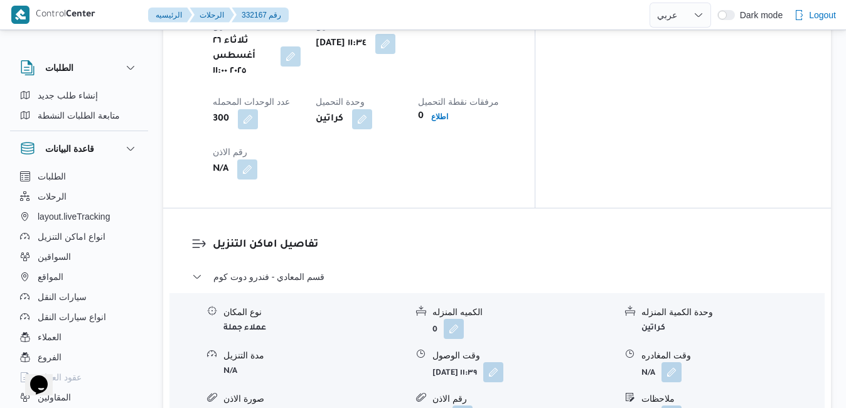
scroll to position [1086, 0]
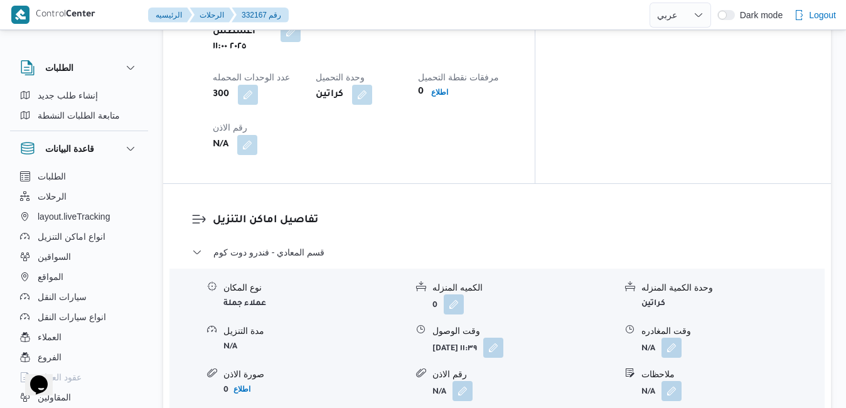
scroll to position [1111, 0]
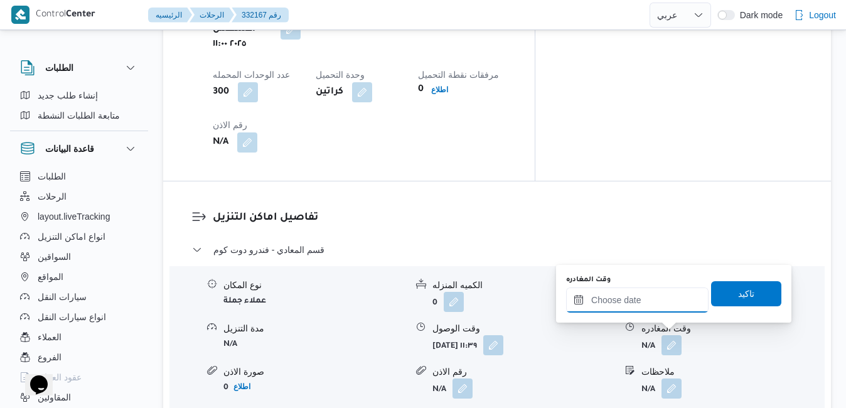
click at [646, 299] on input "وقت المغادره" at bounding box center [637, 299] width 142 height 25
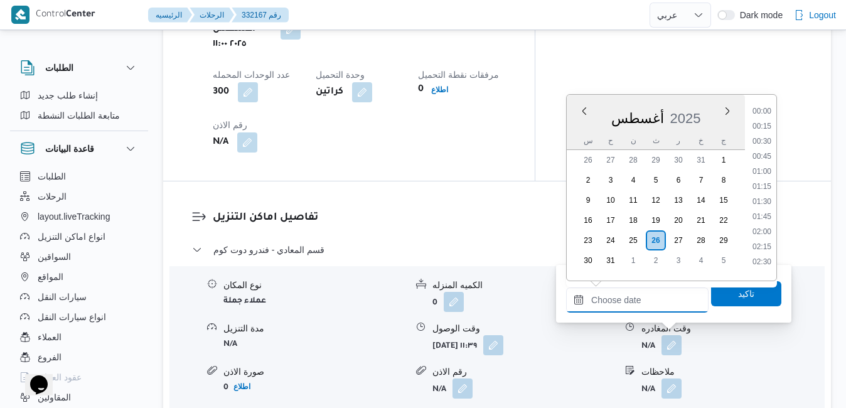
scroll to position [1149, 0]
click at [712, 100] on div "أغسطس 2025" at bounding box center [656, 116] width 178 height 32
click at [764, 111] on li "19:00" at bounding box center [761, 107] width 29 height 13
type input "[DATE] ١٩:٠٠"
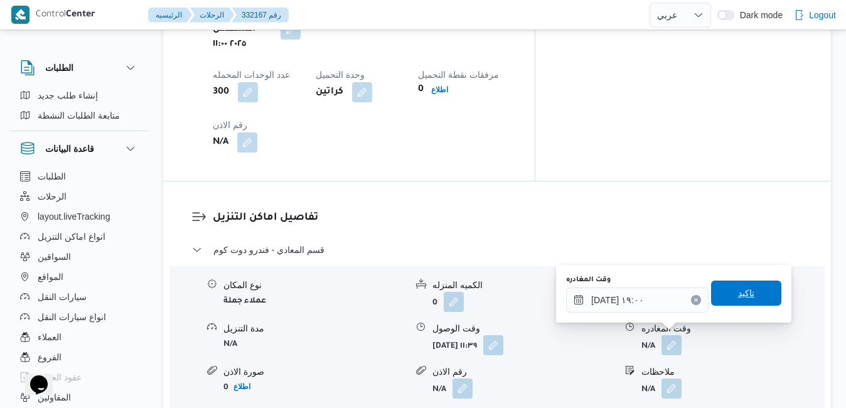
click at [739, 289] on span "تاكيد" at bounding box center [746, 293] width 16 height 15
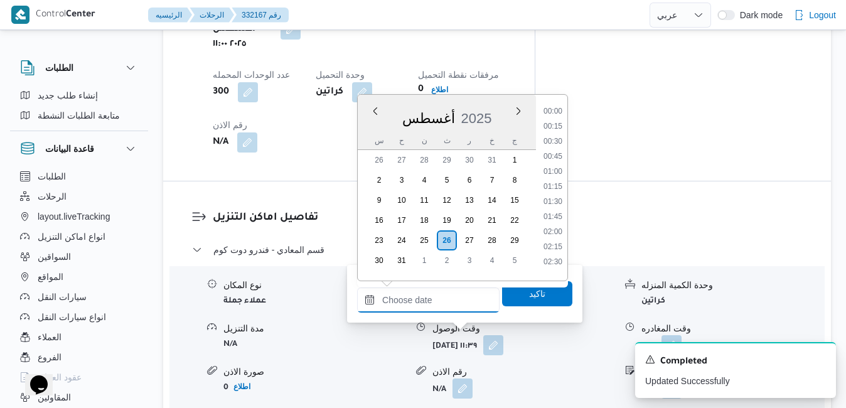
click at [461, 292] on input "وقت الوصول" at bounding box center [428, 299] width 142 height 25
click at [500, 94] on div "Previous Month Next month أغسطس ٢٠٢٥ أغسطس 2025 س ح ن ث ر خ ج 26 27 28 29 30 31…" at bounding box center [462, 187] width 211 height 187
click at [556, 237] on li "18:45" at bounding box center [552, 237] width 29 height 13
type input "٢٦/٠٨/٢٠٢٥ ١٨:٤٥"
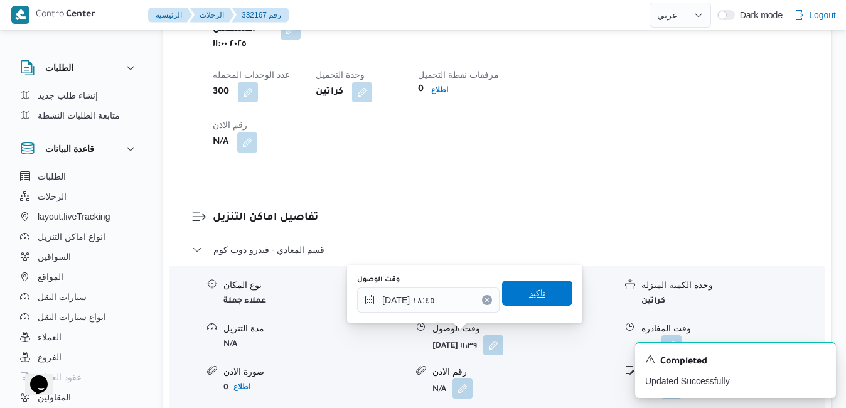
click at [532, 288] on span "تاكيد" at bounding box center [537, 293] width 16 height 15
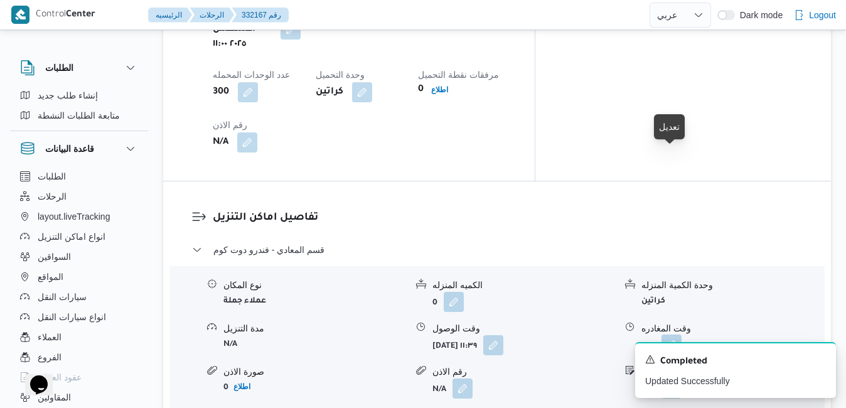
click at [672, 335] on button "button" at bounding box center [672, 345] width 20 height 20
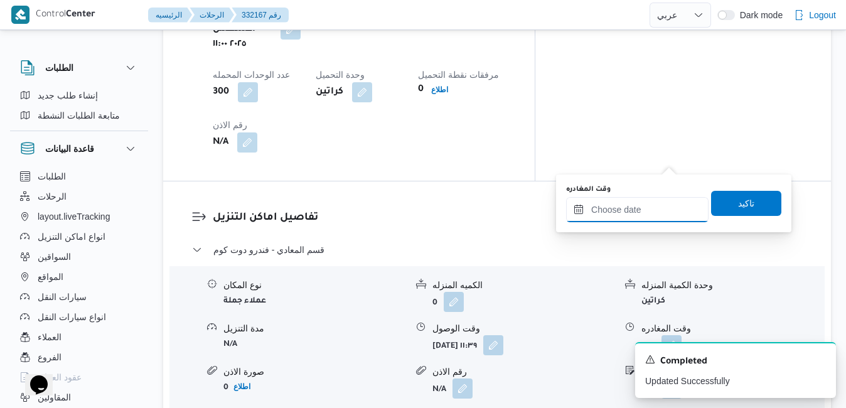
click at [632, 206] on input "وقت المغادره" at bounding box center [637, 209] width 142 height 25
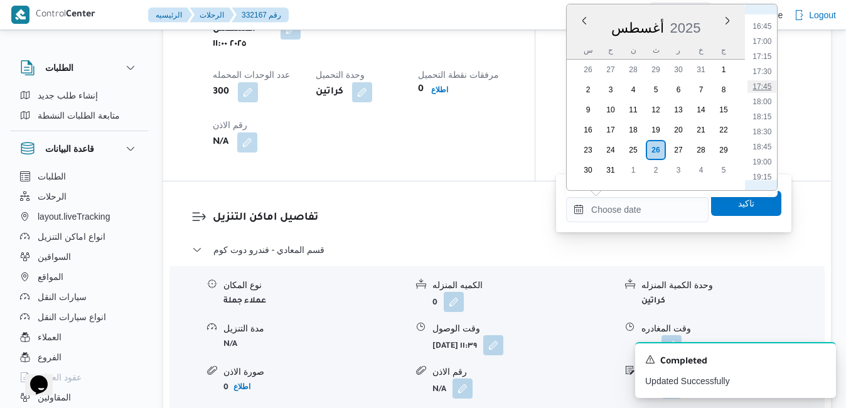
click at [761, 90] on li "17:45" at bounding box center [761, 86] width 29 height 13
type input "٢٦/٠٨/٢٠٢٥ ١٧:٤٥"
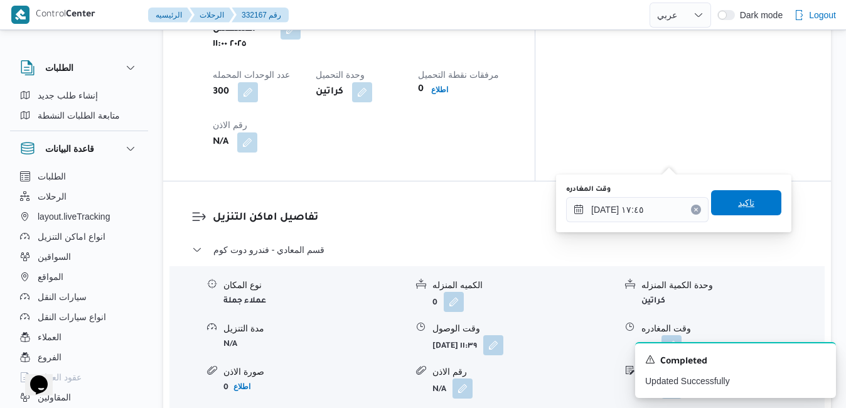
click at [741, 204] on span "تاكيد" at bounding box center [746, 202] width 16 height 15
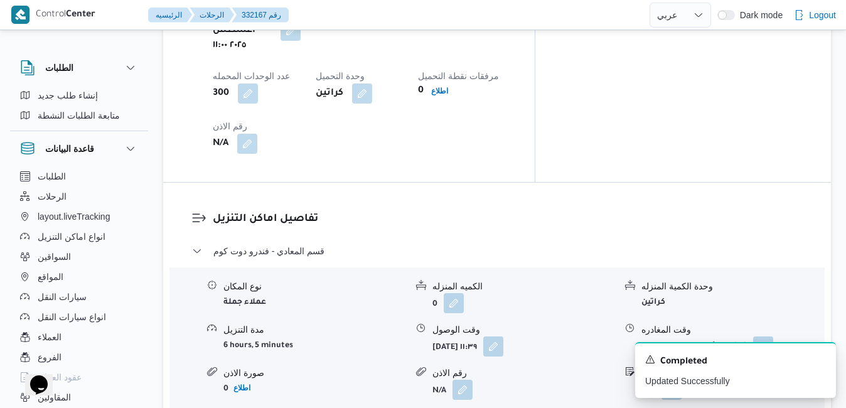
scroll to position [1111, 0]
click at [503, 335] on button "button" at bounding box center [493, 345] width 20 height 20
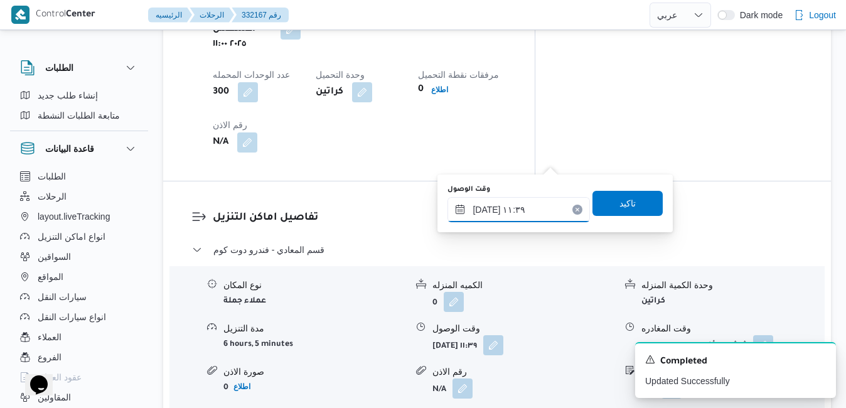
click at [515, 211] on input "٢٦/٠٨/٢٠٢٥ ١١:٣٩" at bounding box center [518, 209] width 142 height 25
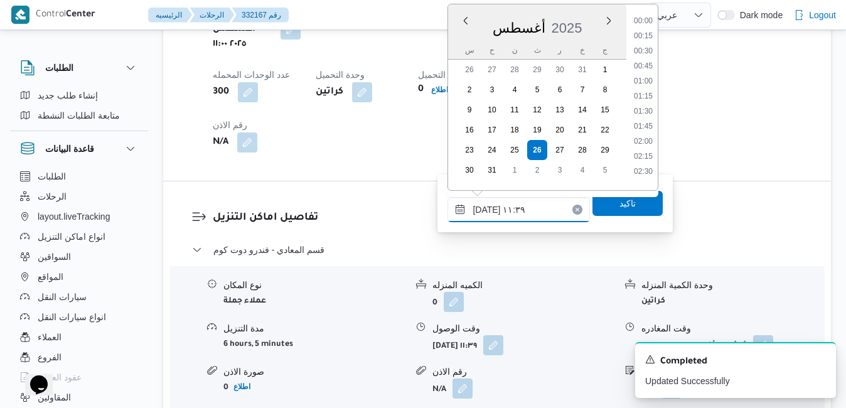
scroll to position [606, 0]
click at [644, 164] on li "12:30" at bounding box center [643, 167] width 29 height 13
type input "٢٦/٠٨/٢٠٢٥ ١٢:٣٠"
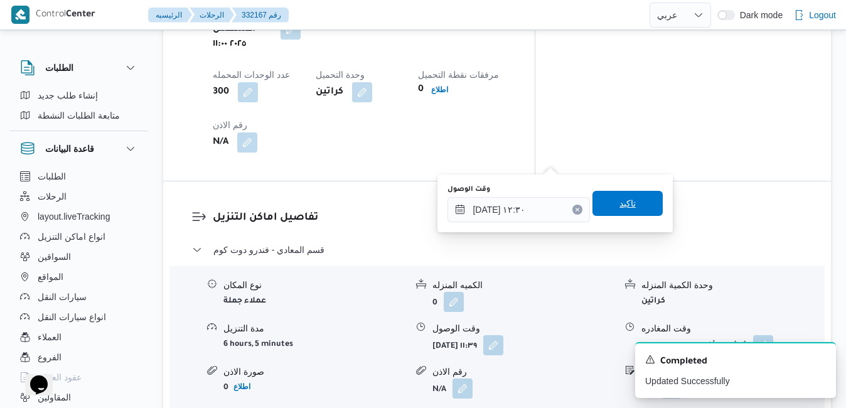
click at [629, 196] on span "تاكيد" at bounding box center [627, 203] width 70 height 25
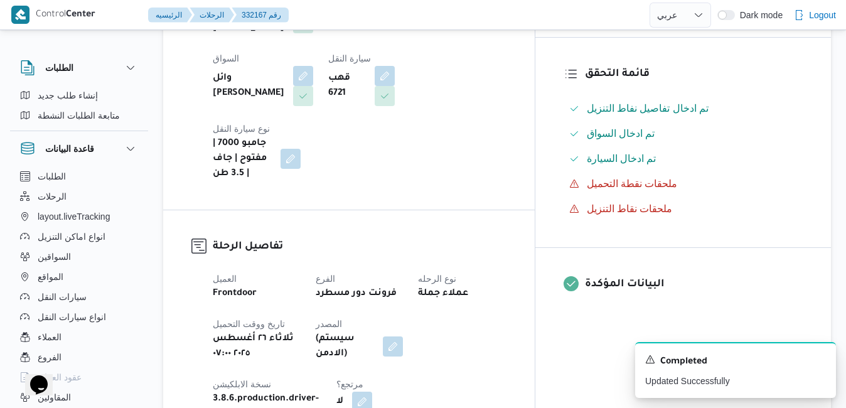
scroll to position [0, 0]
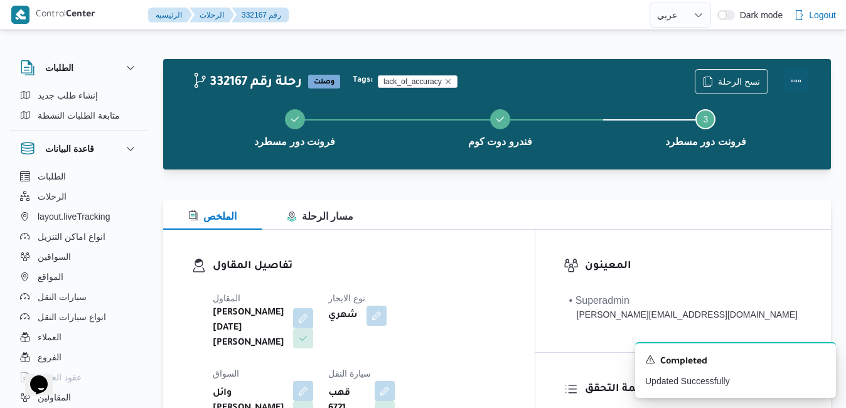
click at [801, 76] on button "Actions" at bounding box center [795, 80] width 25 height 25
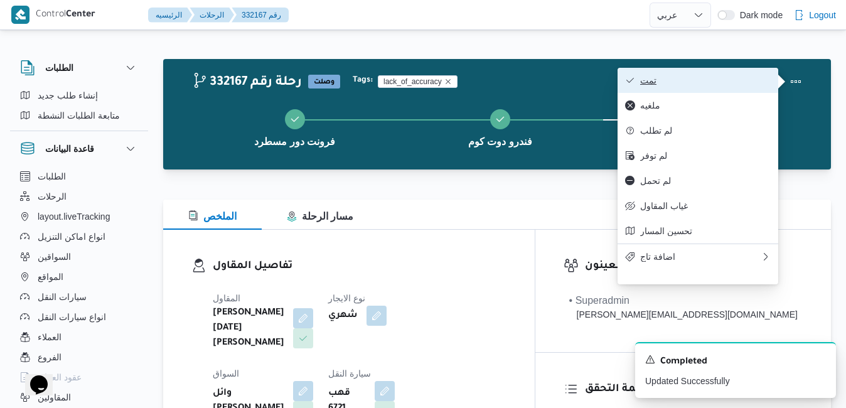
click at [699, 77] on span "تمت" at bounding box center [705, 80] width 131 height 10
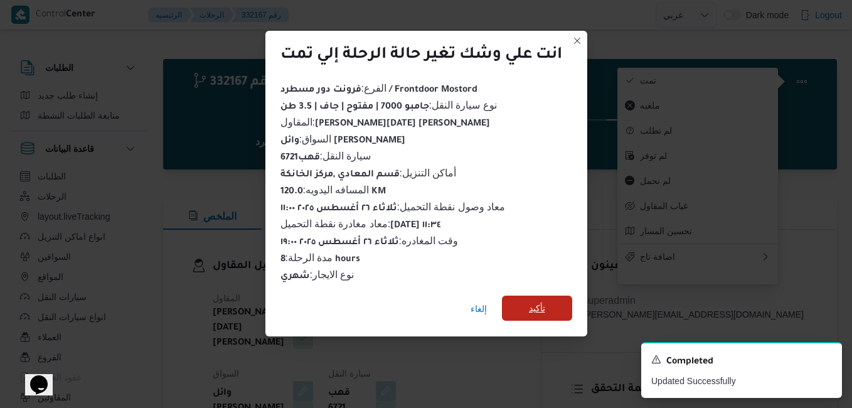
click at [559, 304] on span "تأكيد" at bounding box center [537, 308] width 70 height 25
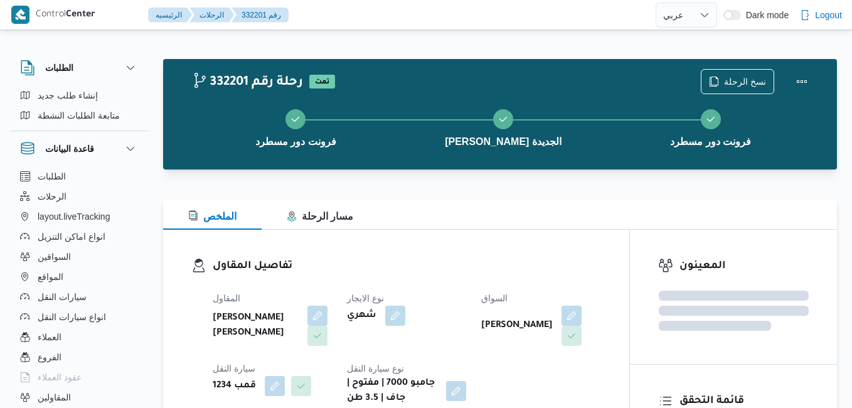
select select "ar"
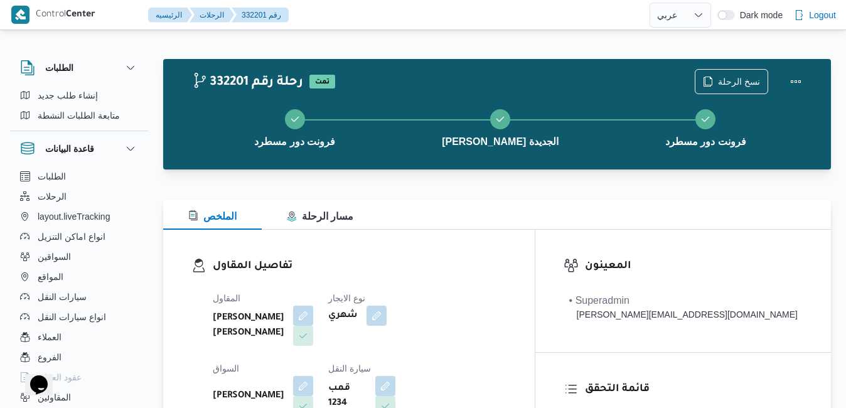
click at [505, 203] on div "الملخص مسار الرحلة" at bounding box center [497, 215] width 668 height 30
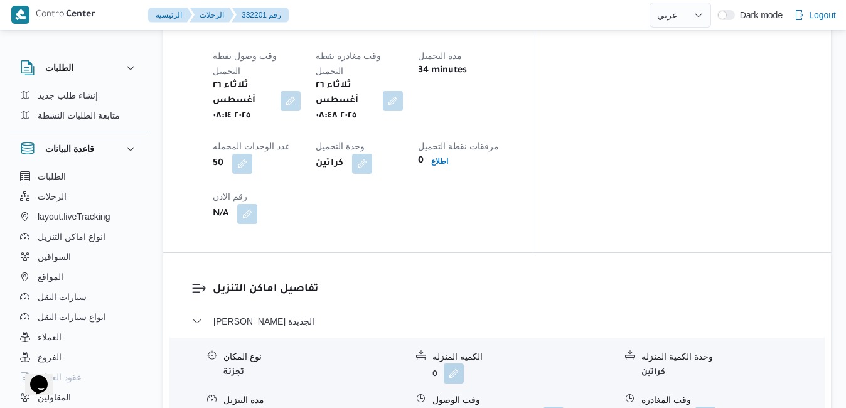
scroll to position [1054, 0]
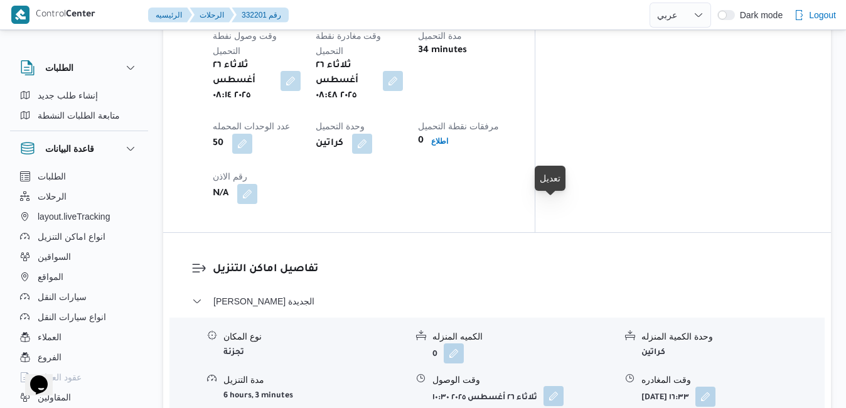
click at [552, 386] on button "button" at bounding box center [554, 396] width 20 height 20
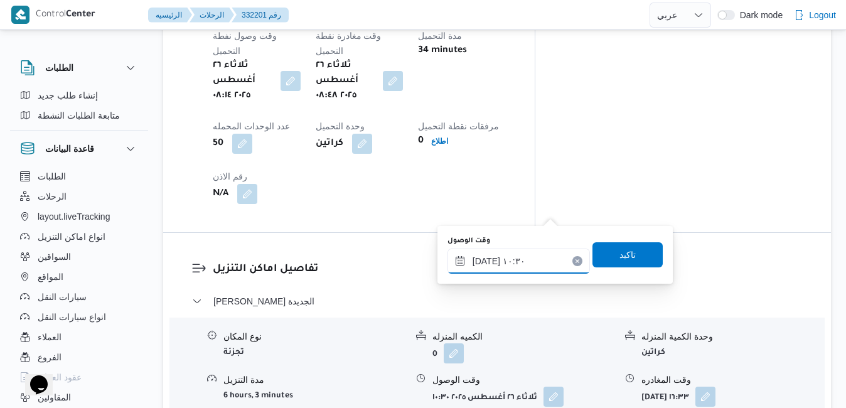
click at [520, 260] on input "[DATE] ١٠:٣٠" at bounding box center [518, 261] width 142 height 25
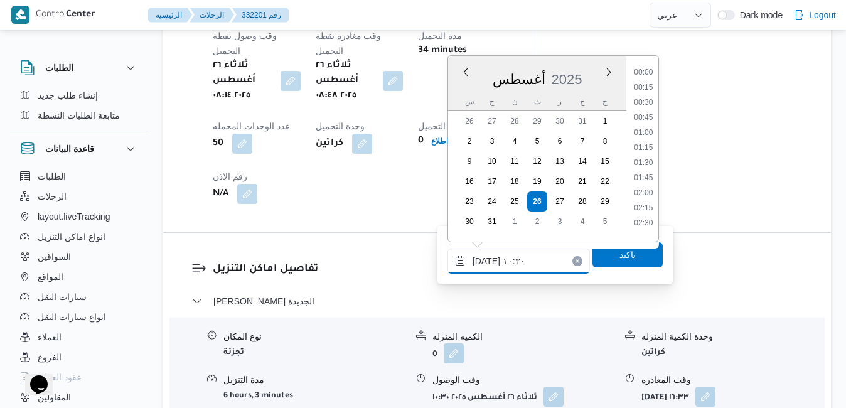
scroll to position [546, 0]
click at [646, 100] on li "09:30" at bounding box center [643, 98] width 29 height 13
type input "[DATE] ٠٩:٣٠"
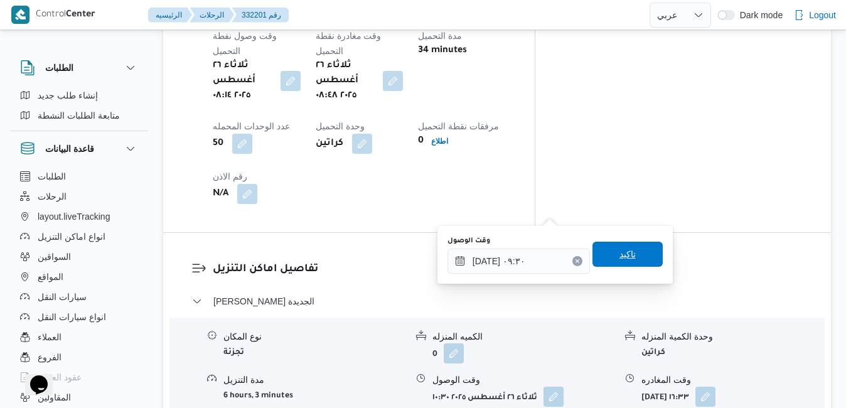
click at [619, 259] on span "تاكيد" at bounding box center [627, 254] width 16 height 15
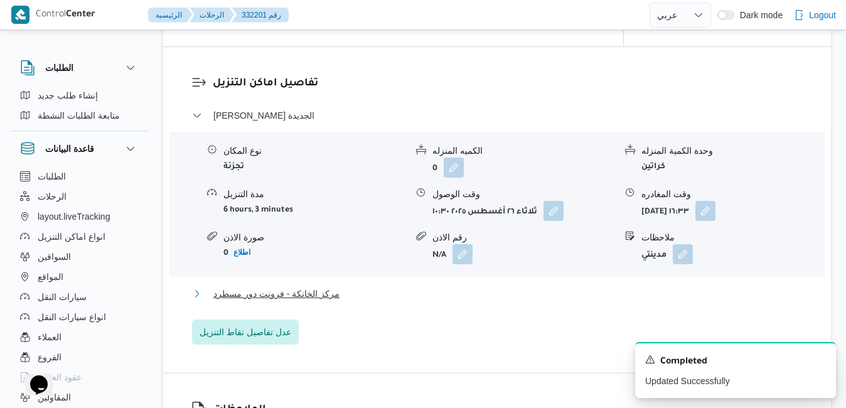
click at [538, 292] on button "مركز الخانكة - فرونت دور مسطرد" at bounding box center [497, 293] width 611 height 15
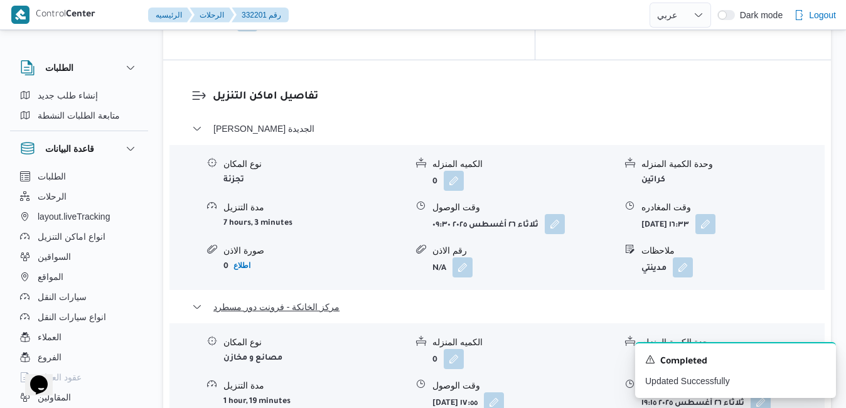
scroll to position [1230, 0]
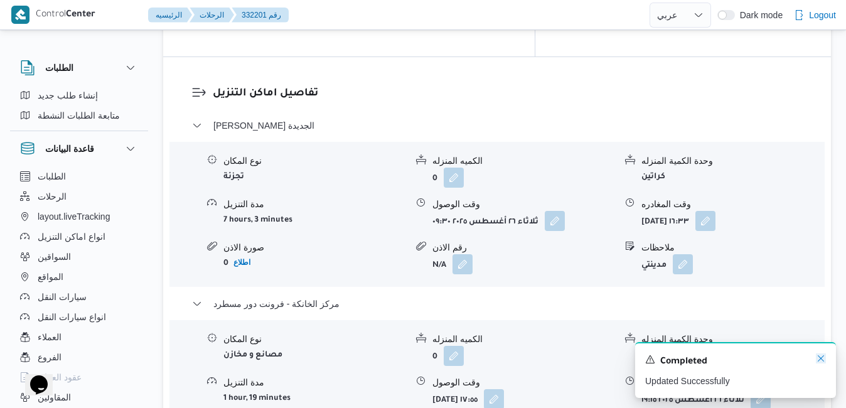
click at [818, 355] on icon "Dismiss toast" at bounding box center [821, 358] width 10 height 10
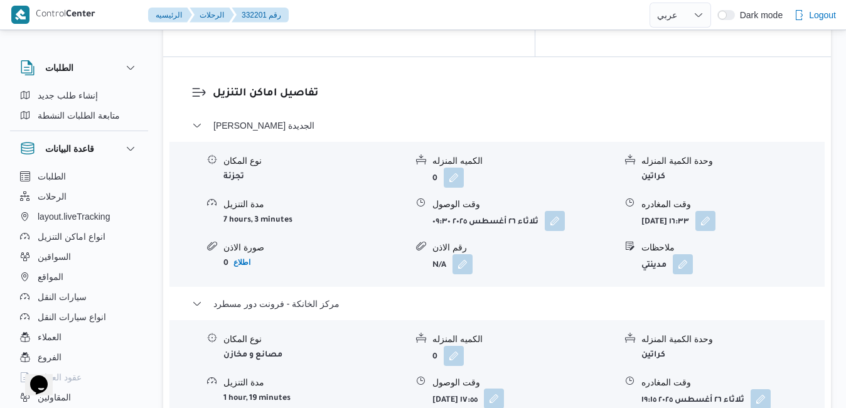
click at [504, 388] on button "button" at bounding box center [494, 398] width 20 height 20
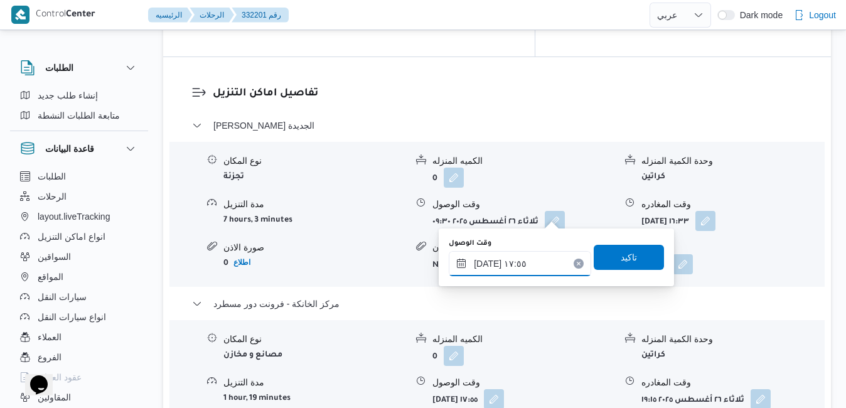
click at [510, 263] on input "[DATE] ١٧:٥٥" at bounding box center [520, 263] width 142 height 25
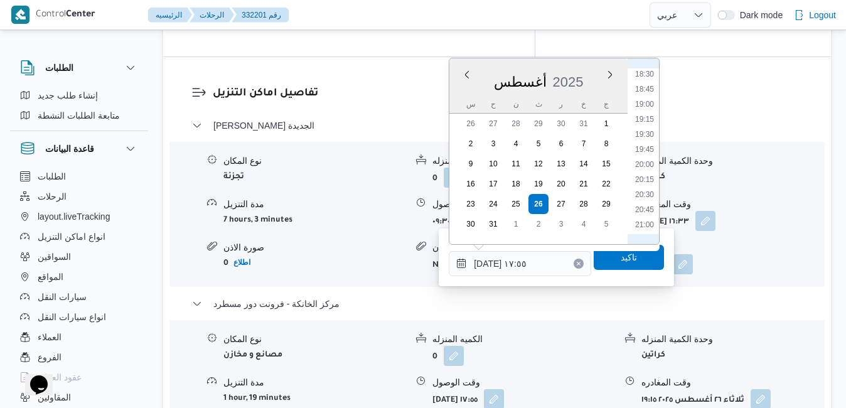
scroll to position [1128, 0]
click at [646, 97] on li "19:00" at bounding box center [644, 91] width 29 height 13
type input "[DATE] ١٩:٠٠"
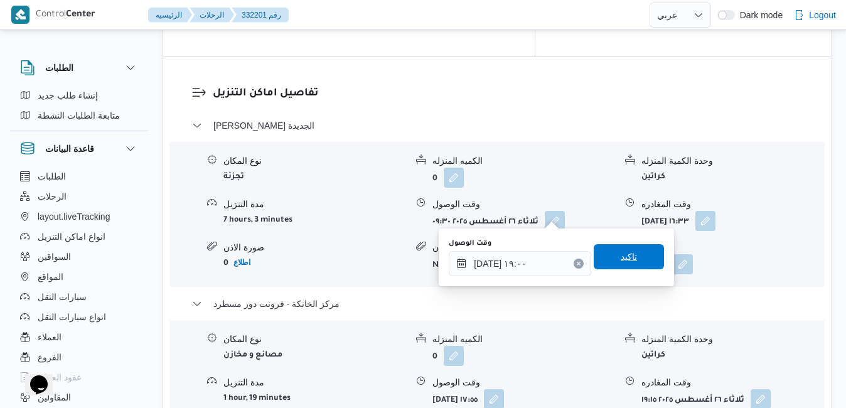
click at [622, 260] on span "تاكيد" at bounding box center [629, 256] width 16 height 15
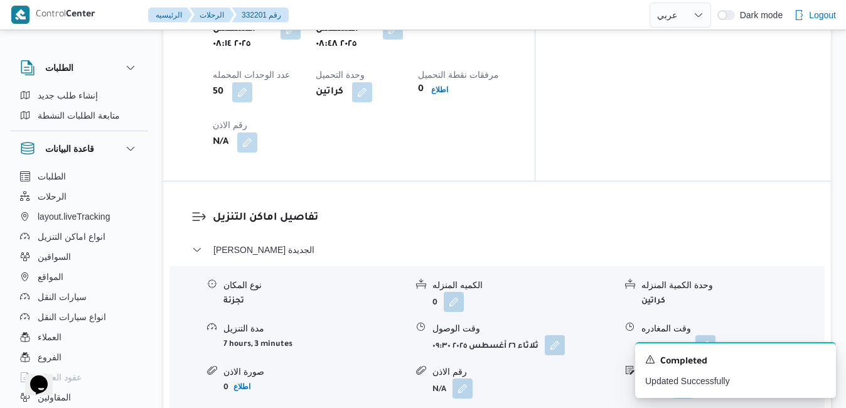
scroll to position [1105, 0]
click at [715, 336] on button "button" at bounding box center [705, 346] width 20 height 20
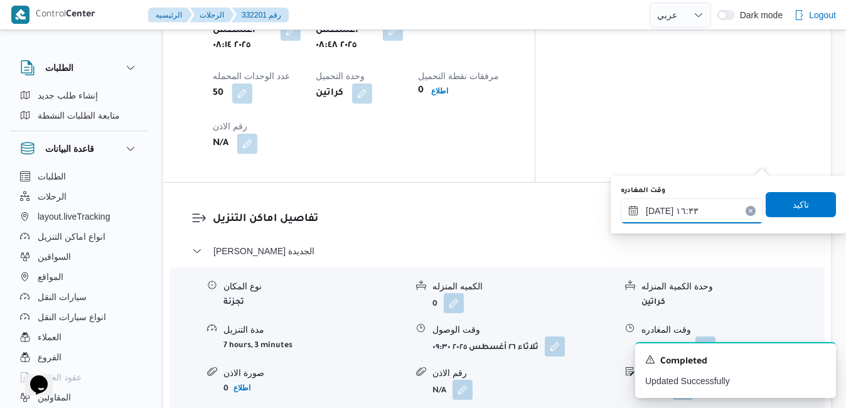
click at [700, 217] on input "[DATE] ١٦:٣٣" at bounding box center [692, 210] width 142 height 25
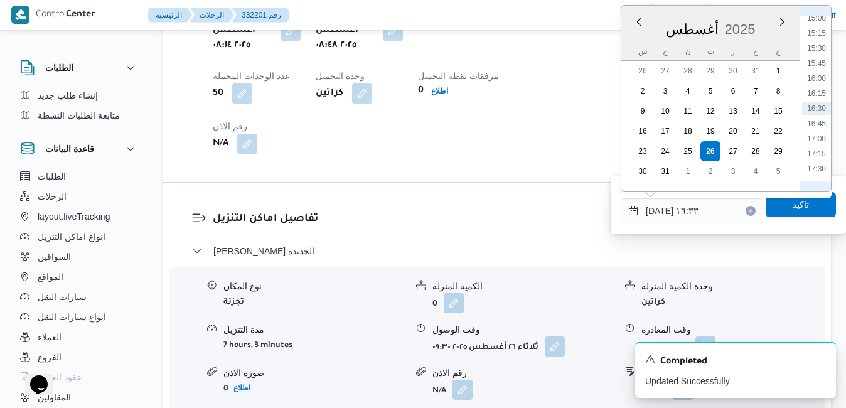
scroll to position [1053, 0]
click at [822, 72] on li "18:15" at bounding box center [816, 69] width 29 height 13
type input "[DATE] ١٨:١٥"
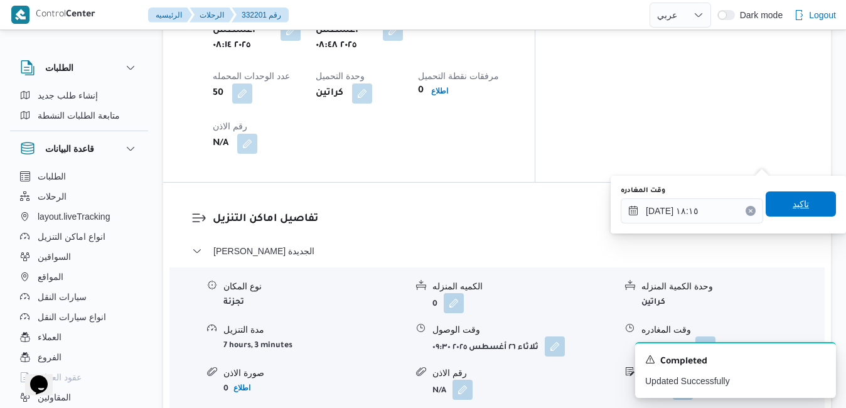
click at [793, 201] on span "تاكيد" at bounding box center [801, 203] width 16 height 15
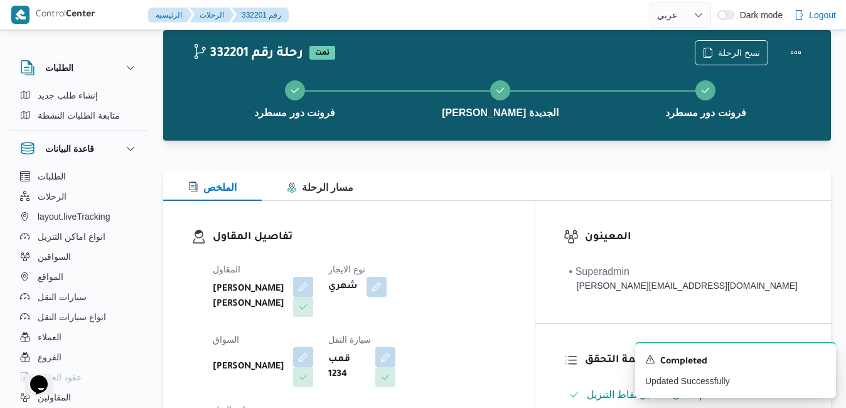
scroll to position [0, 0]
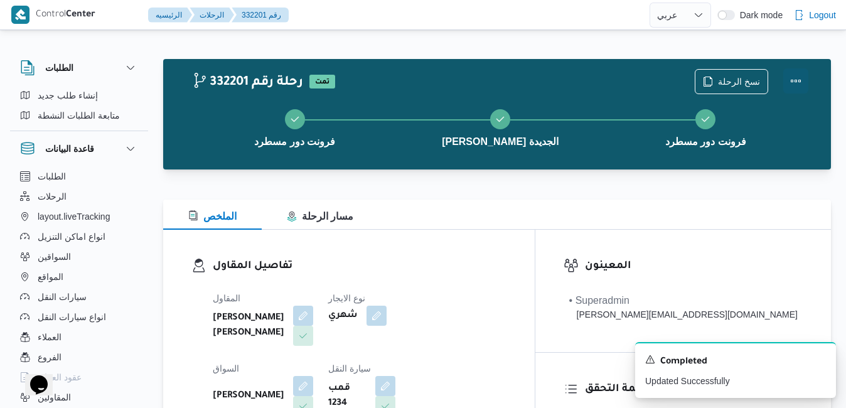
click at [801, 90] on button "Actions" at bounding box center [795, 80] width 25 height 25
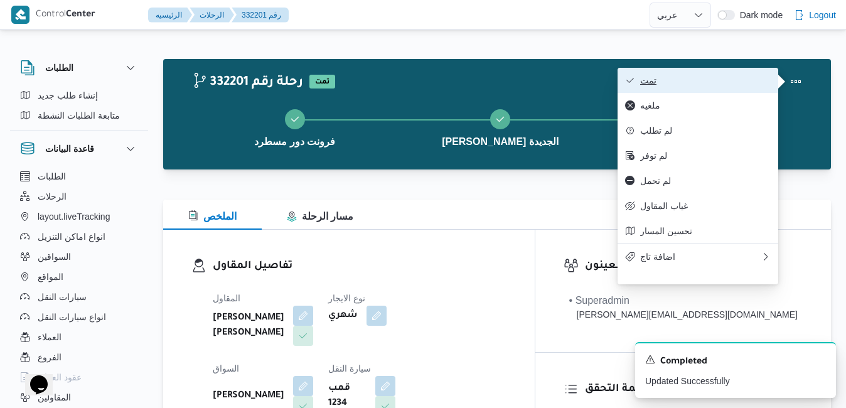
click at [738, 82] on span "تمت" at bounding box center [705, 80] width 131 height 10
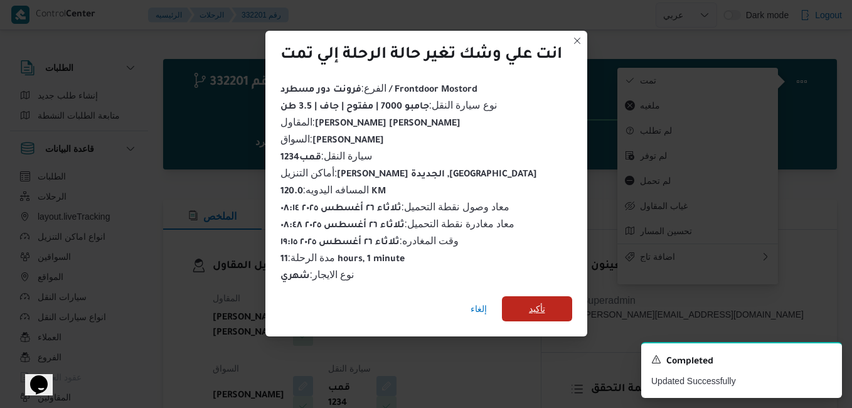
click at [535, 306] on span "تأكيد" at bounding box center [537, 308] width 16 height 15
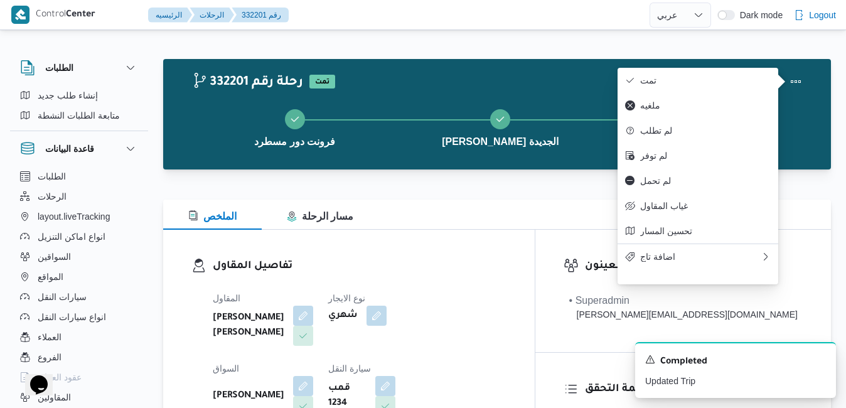
click at [535, 237] on div "تفاصيل المقاول المقاول [PERSON_NAME] [PERSON_NAME] نوع الايجار شهري السواق [PER…" at bounding box center [349, 375] width 372 height 290
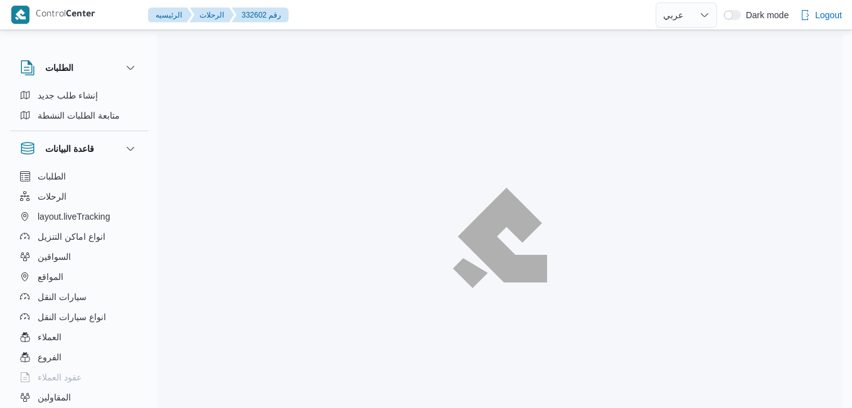
select select "ar"
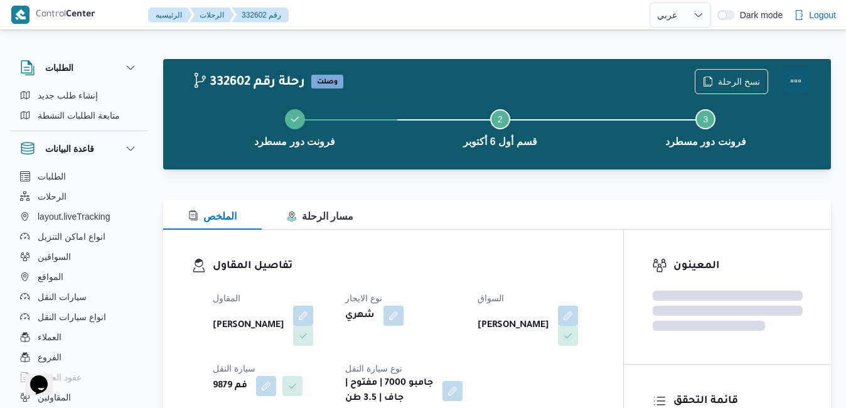
click at [793, 73] on button "Actions" at bounding box center [795, 80] width 25 height 25
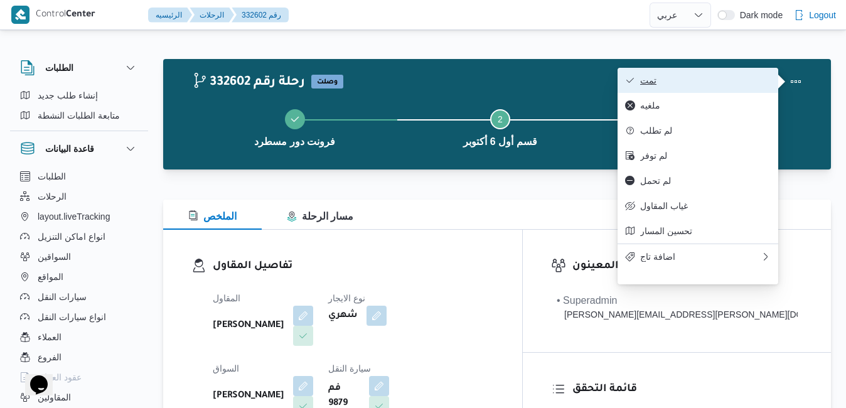
click at [741, 75] on button "تمت" at bounding box center [698, 80] width 161 height 25
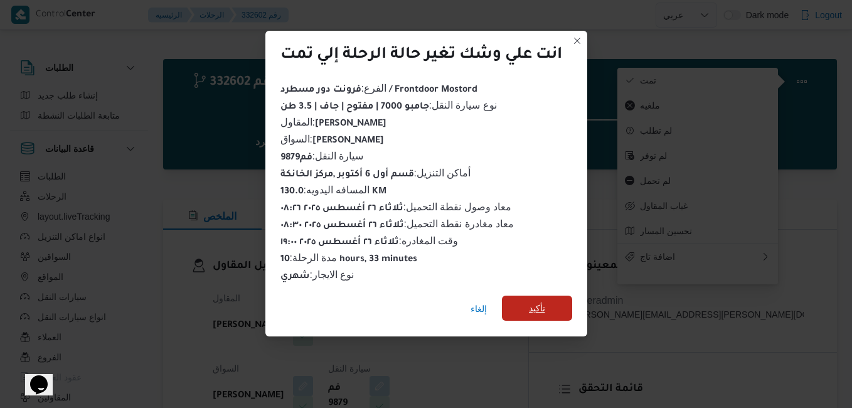
click at [538, 306] on span "تأكيد" at bounding box center [537, 308] width 16 height 15
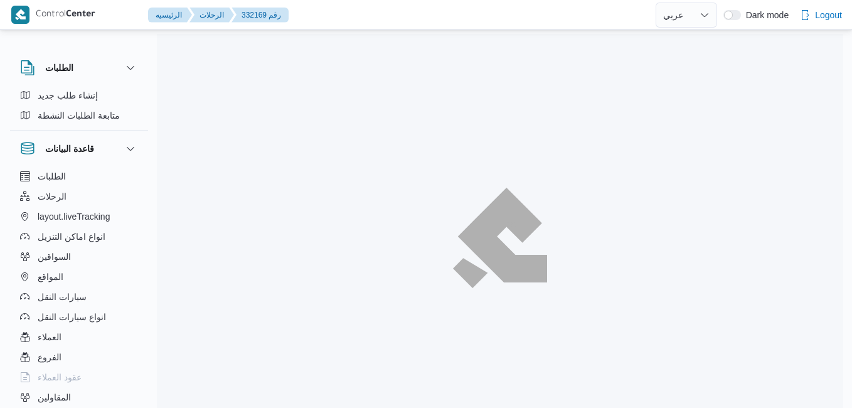
select select "ar"
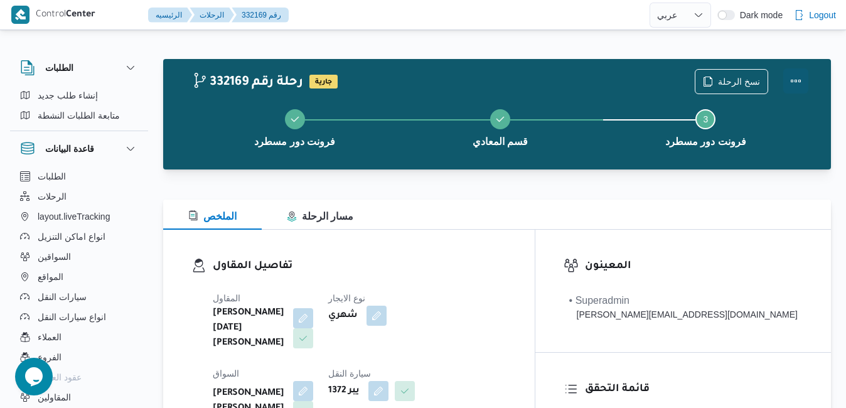
click at [787, 79] on button "Actions" at bounding box center [795, 80] width 25 height 25
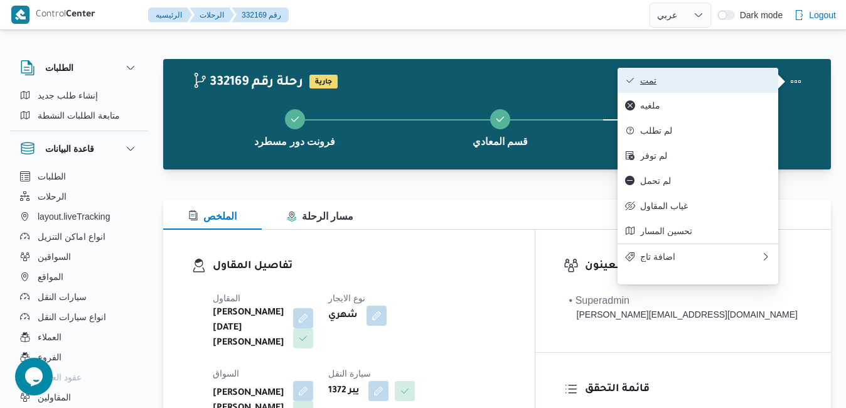
click at [715, 83] on span "تمت" at bounding box center [705, 80] width 131 height 10
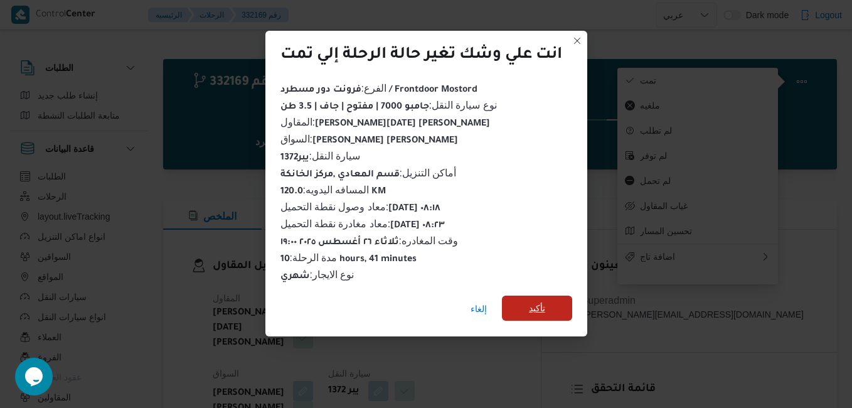
click at [538, 301] on span "تأكيد" at bounding box center [537, 308] width 16 height 15
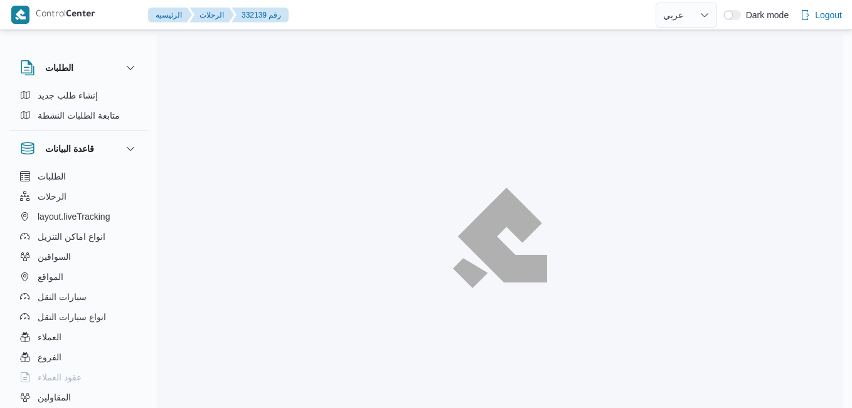
select select "ar"
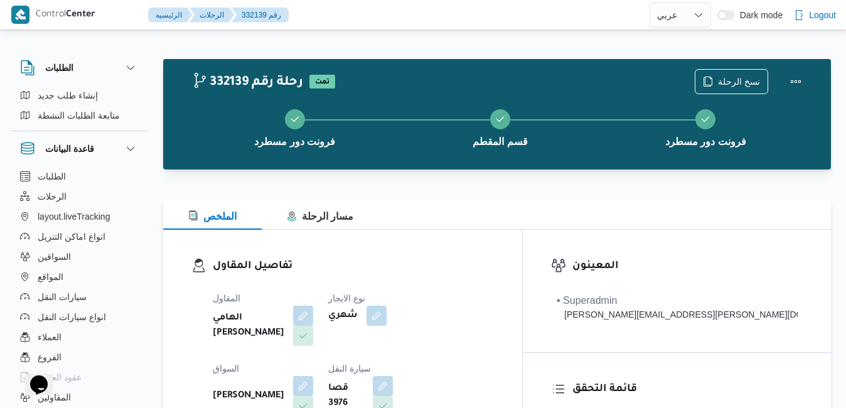
click at [522, 246] on div "تفاصيل المقاول المقاول الهامي [PERSON_NAME] [PERSON_NAME] [PERSON_NAME] النقل ق…" at bounding box center [342, 375] width 359 height 290
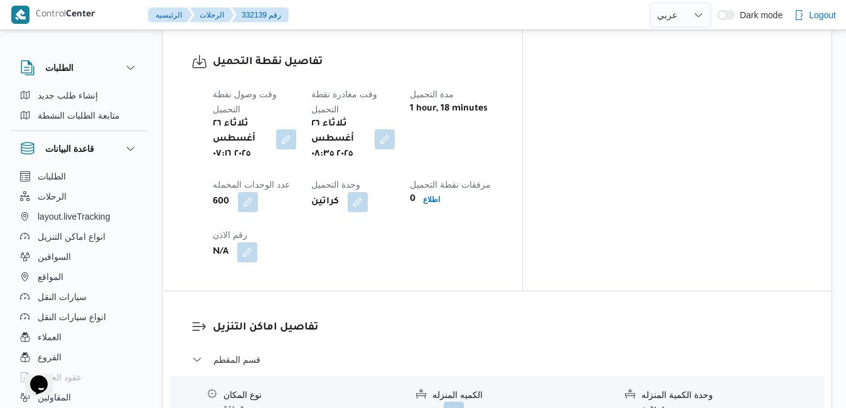
scroll to position [1004, 0]
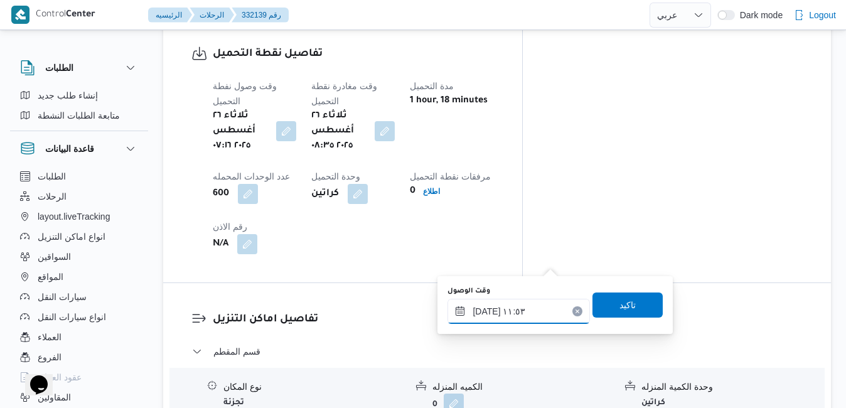
click at [512, 311] on input "٢٦/٠٨/٢٠٢٥ ١١:٥٣" at bounding box center [518, 311] width 142 height 25
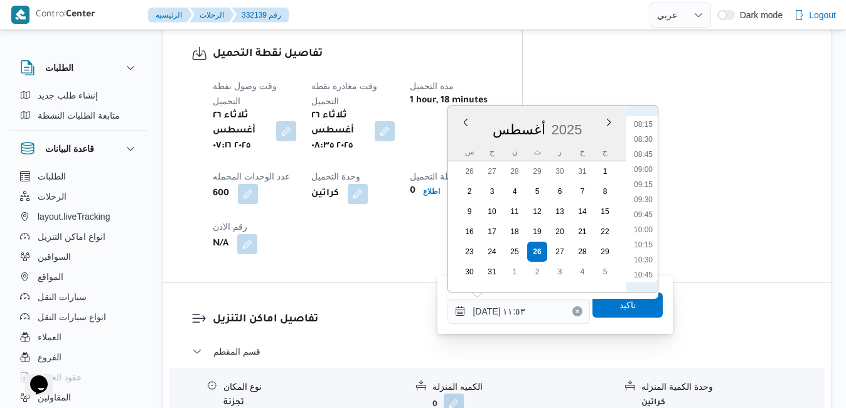
scroll to position [476, 0]
click at [640, 239] on li "09:45" at bounding box center [643, 233] width 29 height 13
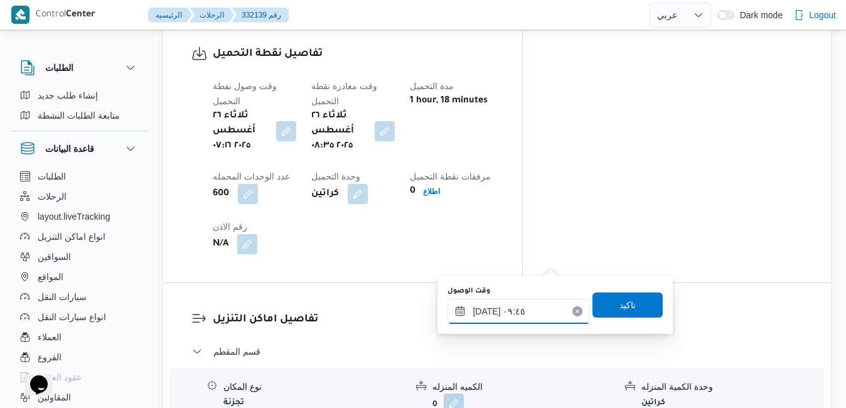
click at [486, 311] on input "٢٦/٠٨/٢٠٢٥ ٠٩:٤٥" at bounding box center [518, 311] width 142 height 25
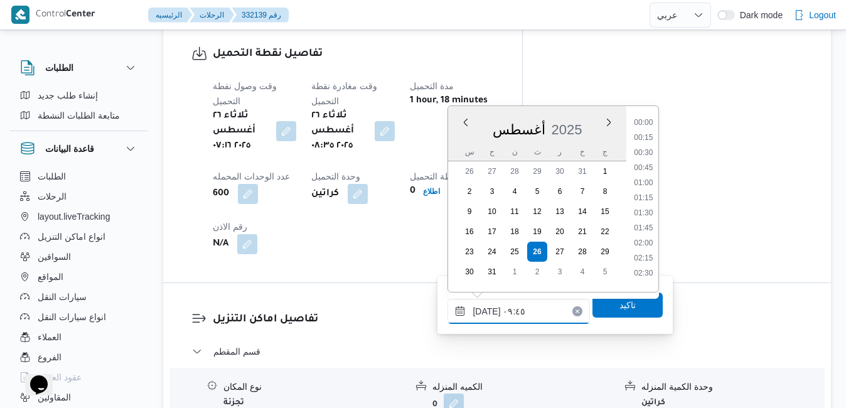
click at [486, 311] on input "٢٦/٠٨/٢٠٢٥ ٠٩:٤٥" at bounding box center [518, 311] width 142 height 25
type input "٢٦/٠٨/٢٠٢٥ ٠٩:35"
click at [619, 306] on span "تاكيد" at bounding box center [627, 304] width 16 height 15
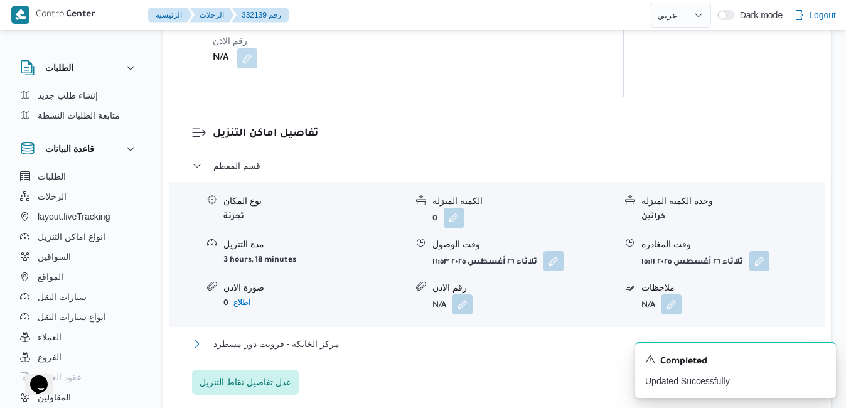
click at [537, 342] on button "مركز الخانكة - فرونت دور مسطرد" at bounding box center [497, 343] width 611 height 15
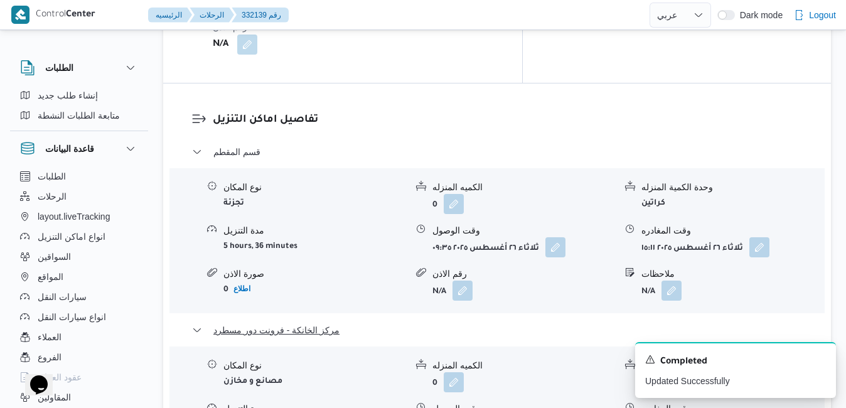
scroll to position [1205, 0]
click at [822, 357] on icon "Dismiss toast" at bounding box center [821, 358] width 10 height 10
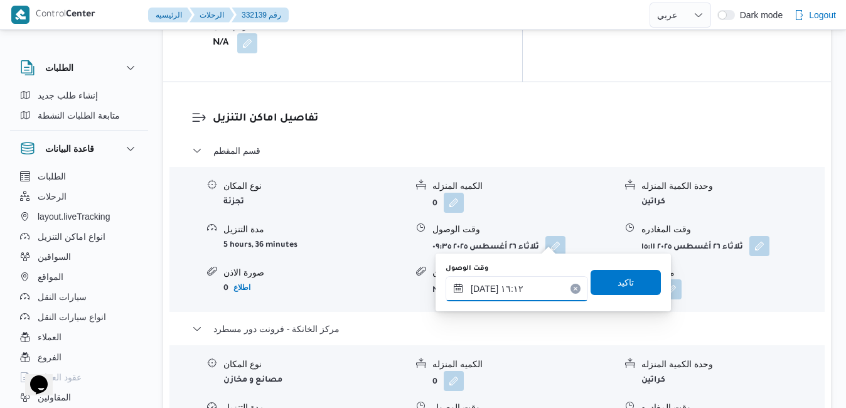
click at [505, 289] on input "٢٦/٠٨/٢٠٢٥ ١٦:١٢" at bounding box center [517, 288] width 142 height 25
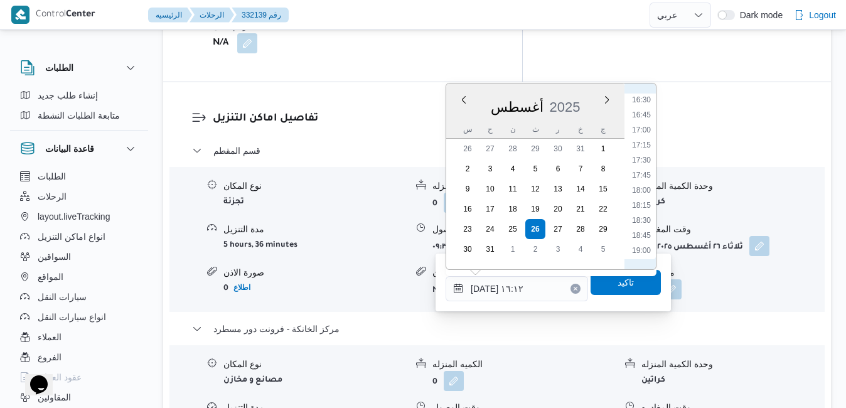
scroll to position [1022, 0]
click at [646, 237] on li "19:15" at bounding box center [641, 237] width 29 height 13
type input "٢٦/٠٨/٢٠٢٥ ١٩:١٥"
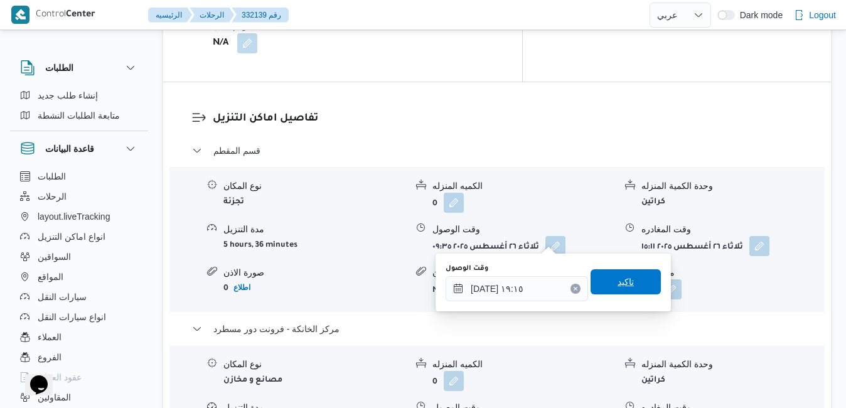
click at [622, 283] on span "تاكيد" at bounding box center [626, 281] width 16 height 15
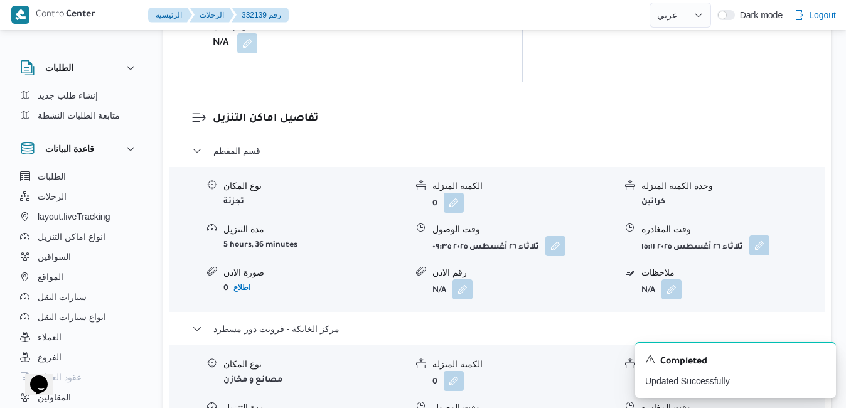
click at [765, 235] on button "button" at bounding box center [759, 245] width 20 height 20
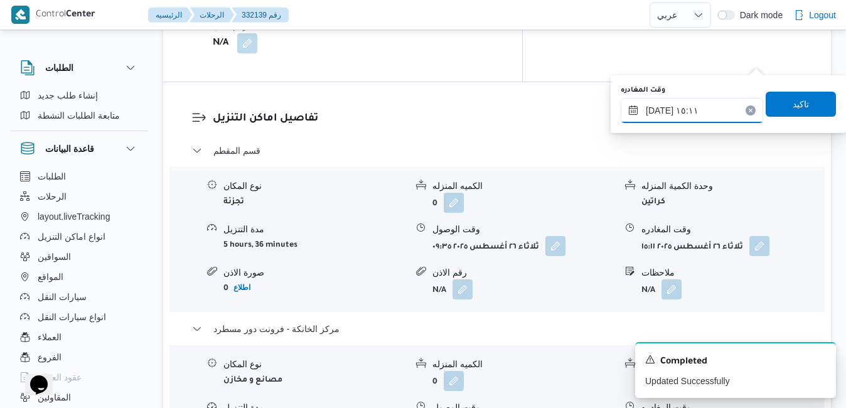
click at [709, 115] on input "٢٦/٠٨/٢٠٢٥ ١٥:١١" at bounding box center [692, 110] width 142 height 25
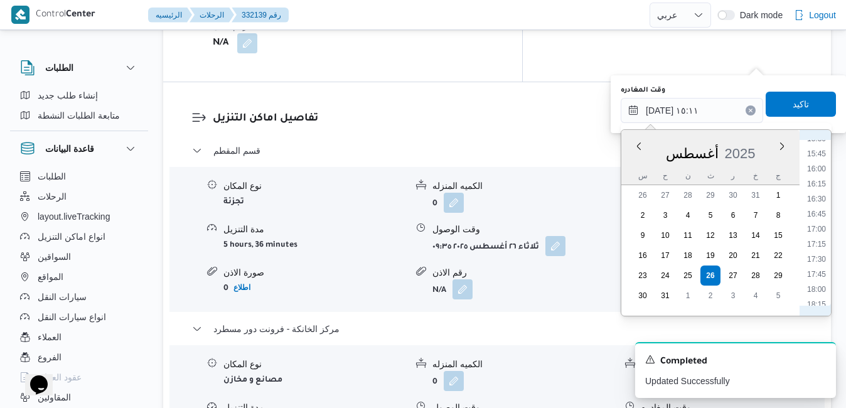
scroll to position [962, 0]
click at [823, 284] on li "18:15" at bounding box center [816, 283] width 29 height 13
type input "٢٦/٠٨/٢٠٢٥ ١٨:١٥"
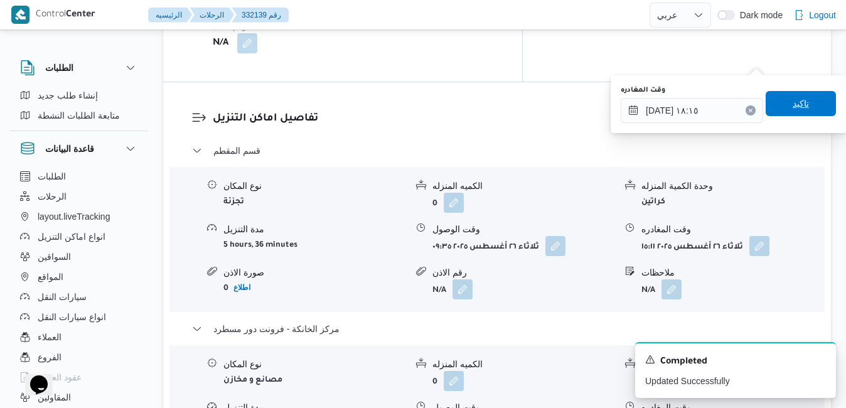
click at [793, 104] on span "تاكيد" at bounding box center [801, 103] width 16 height 15
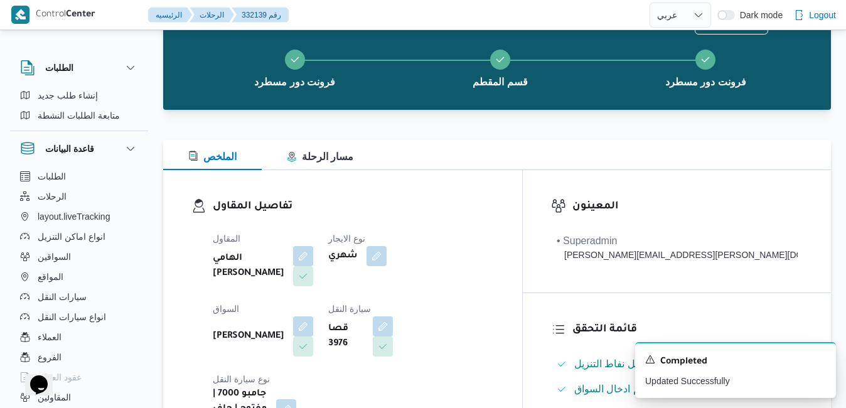
scroll to position [0, 0]
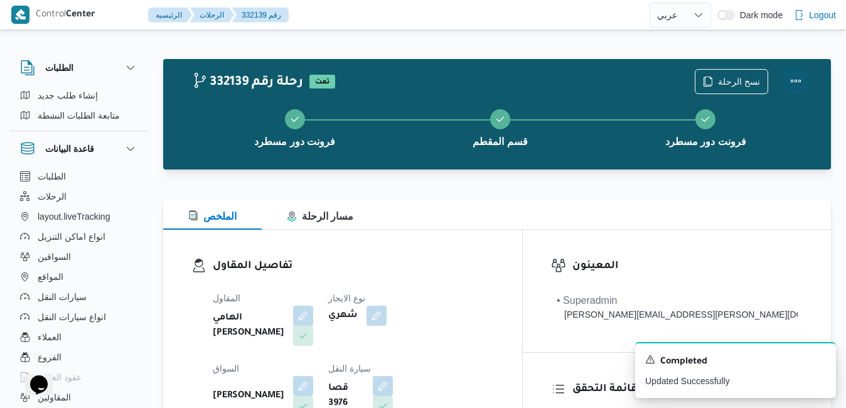
click at [791, 89] on button "Actions" at bounding box center [795, 80] width 25 height 25
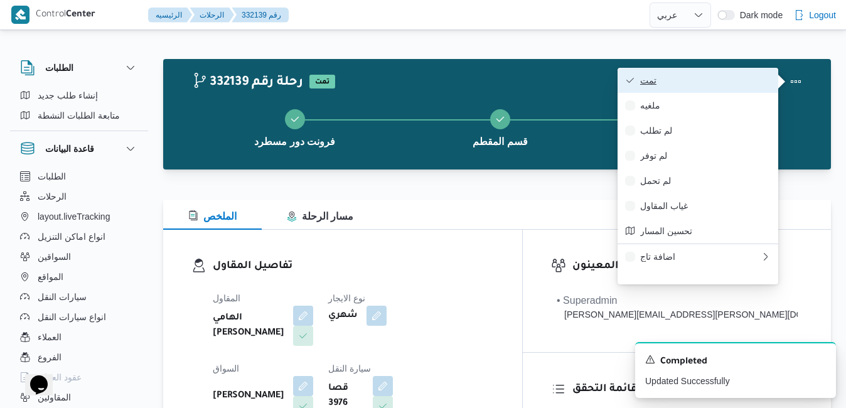
click at [716, 92] on button "تمت" at bounding box center [698, 80] width 161 height 25
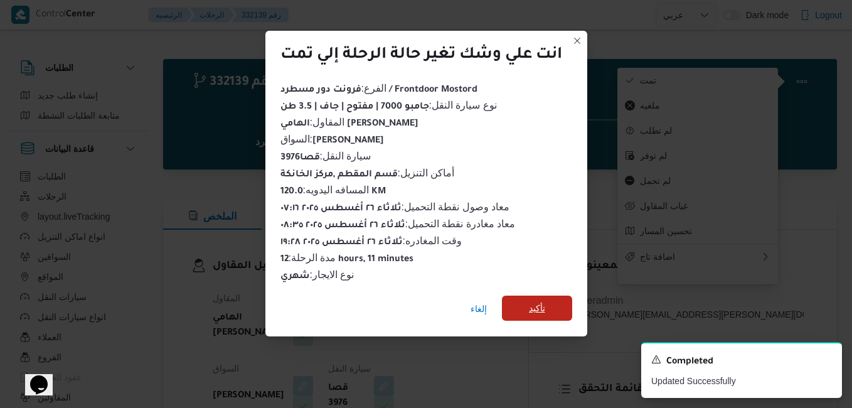
click at [544, 301] on span "تأكيد" at bounding box center [537, 308] width 16 height 15
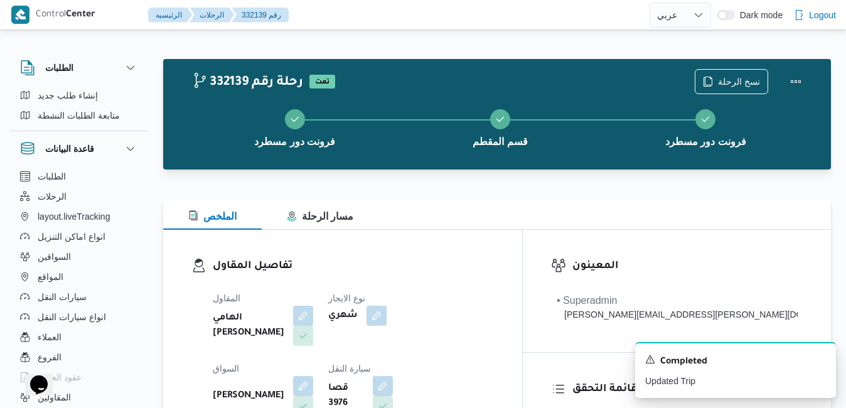
click at [313, 361] on dt "السواق" at bounding box center [263, 368] width 100 height 15
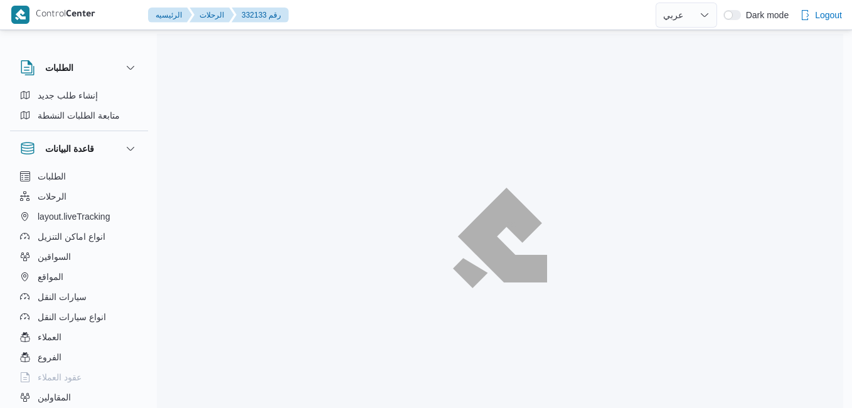
select select "ar"
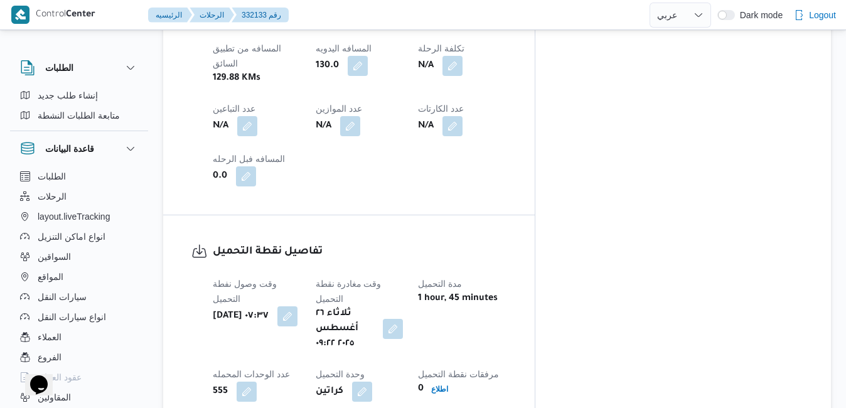
scroll to position [803, 0]
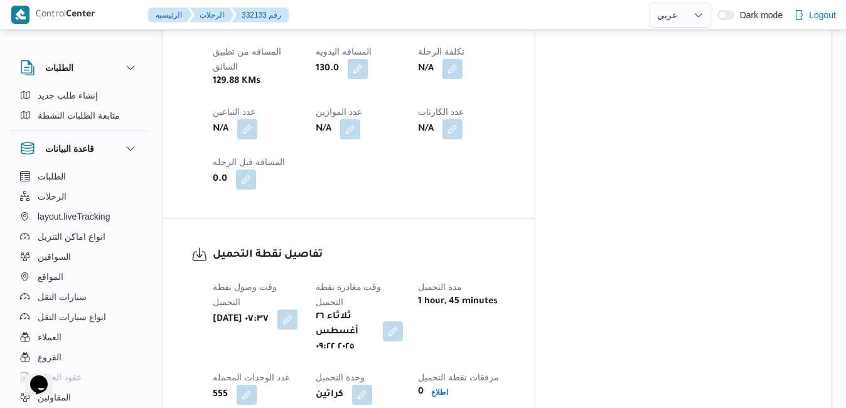
click at [403, 321] on button "button" at bounding box center [393, 331] width 20 height 20
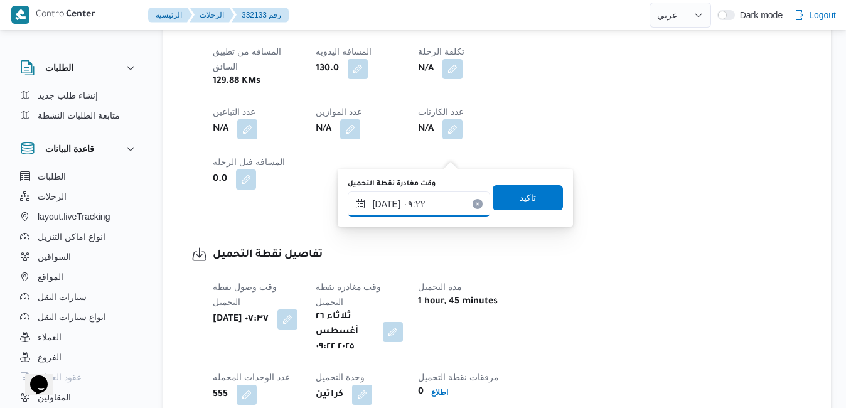
click at [427, 206] on input "[DATE] ٠٩:٢٢" at bounding box center [419, 203] width 142 height 25
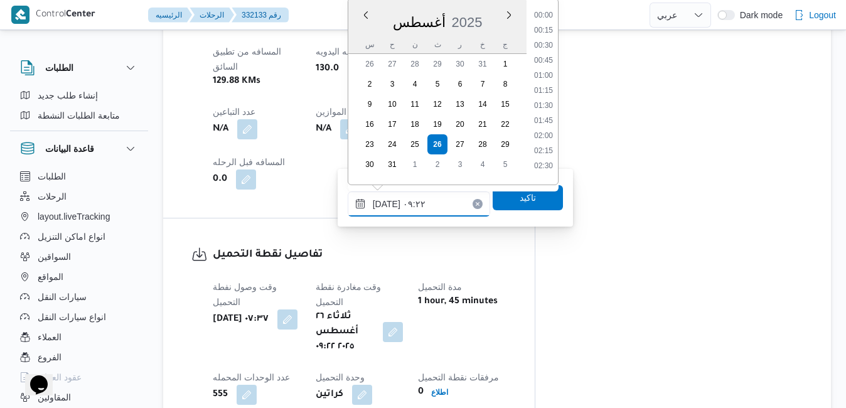
scroll to position [471, 0]
click at [546, 43] on li "08:15" at bounding box center [543, 41] width 29 height 13
type input "[DATE] ٠٨:١٥"
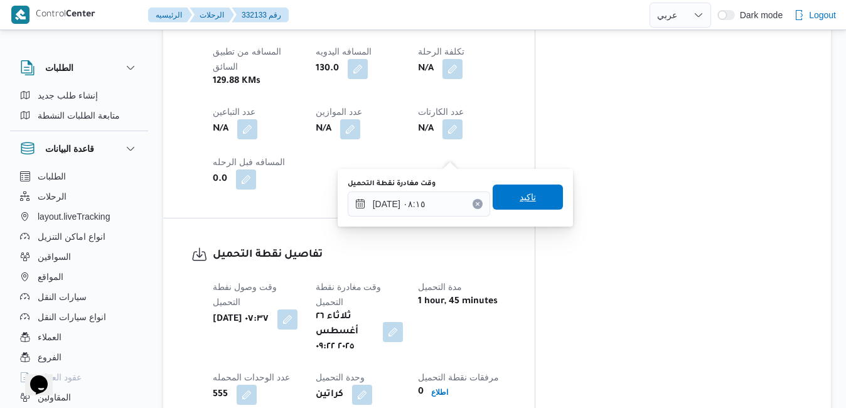
click at [520, 200] on span "تاكيد" at bounding box center [528, 197] width 16 height 15
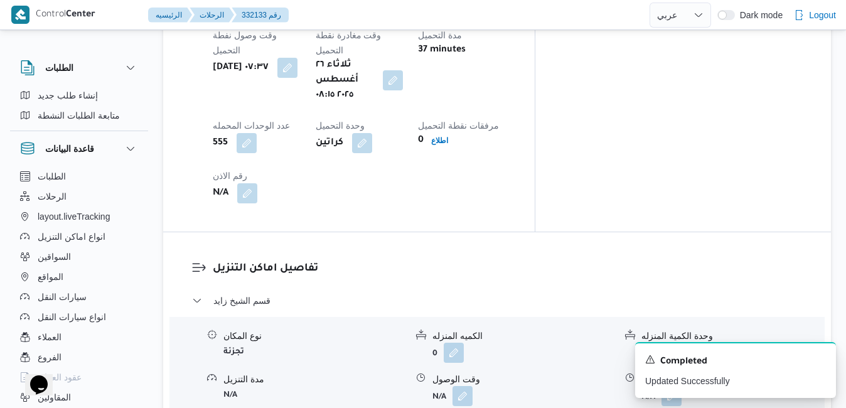
scroll to position [1080, 0]
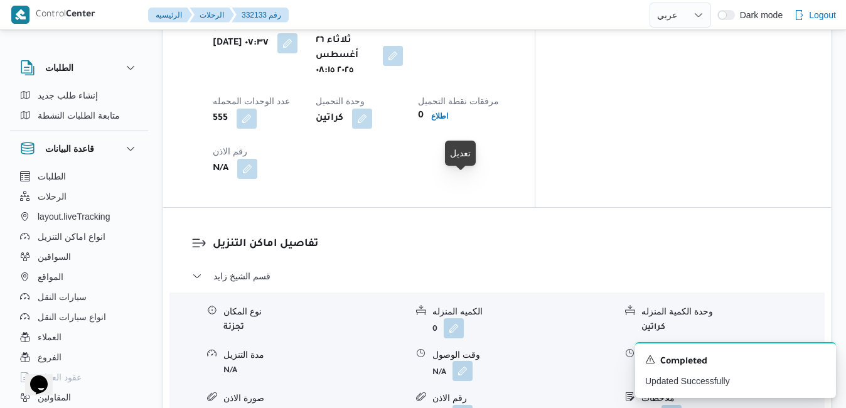
click at [464, 361] on button "button" at bounding box center [463, 371] width 20 height 20
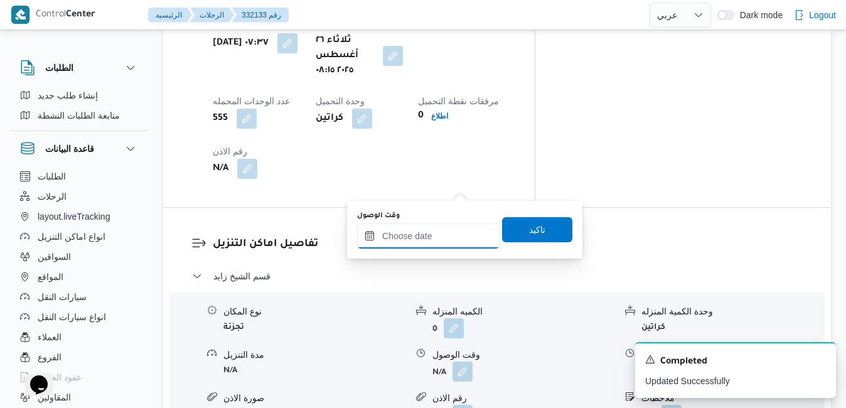
click at [429, 235] on input "وقت الوصول" at bounding box center [428, 235] width 142 height 25
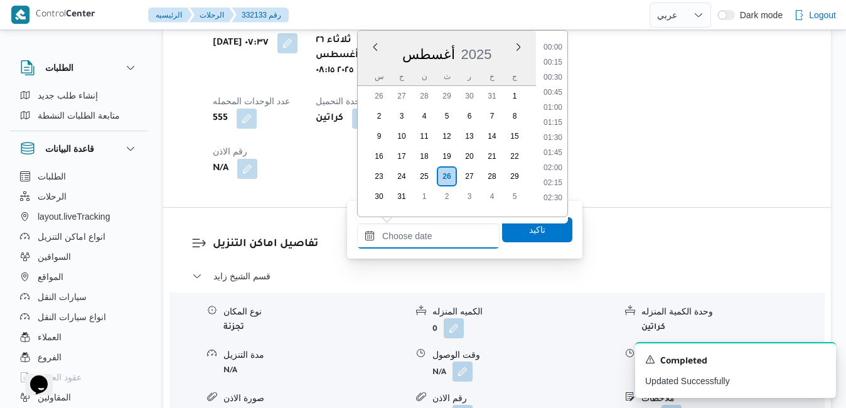
scroll to position [1179, 0]
click at [490, 38] on div "أغسطس 2025" at bounding box center [447, 52] width 178 height 32
click at [553, 101] on li "09:15" at bounding box center [552, 102] width 29 height 13
type input "[DATE] ٠٩:١٥"
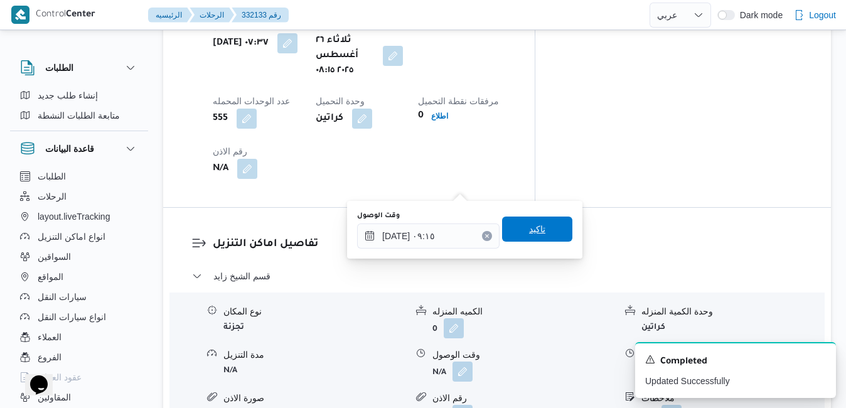
click at [529, 228] on span "تاكيد" at bounding box center [537, 229] width 16 height 15
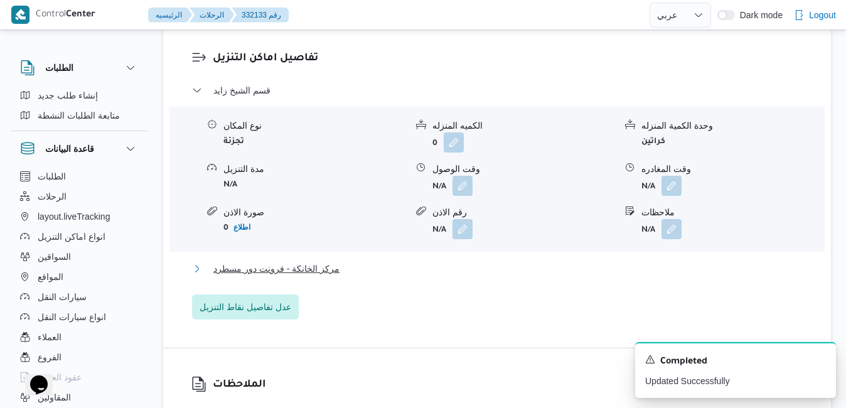
click at [478, 267] on button "مركز الخانكة - فرونت دور مسطرد" at bounding box center [497, 268] width 611 height 15
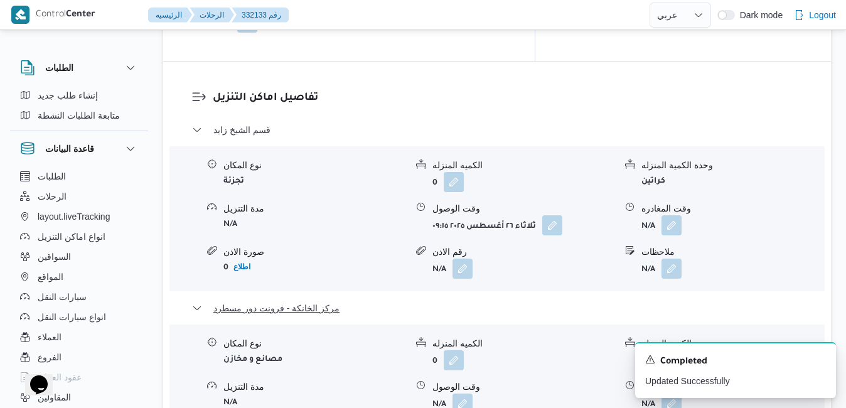
scroll to position [1255, 0]
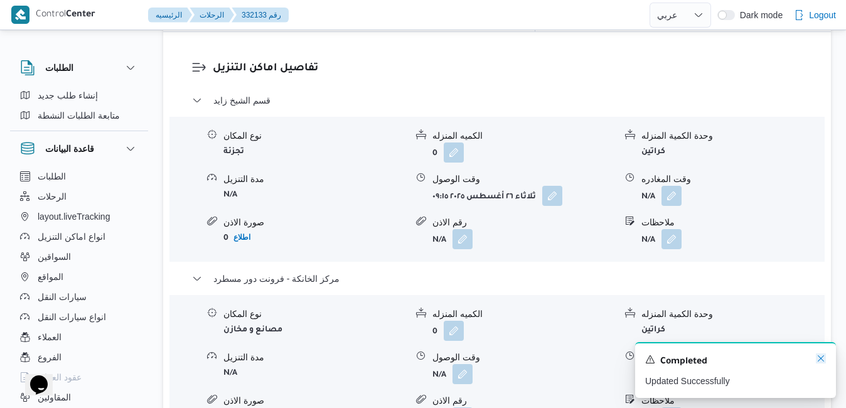
click at [819, 363] on icon "Dismiss toast" at bounding box center [821, 358] width 10 height 10
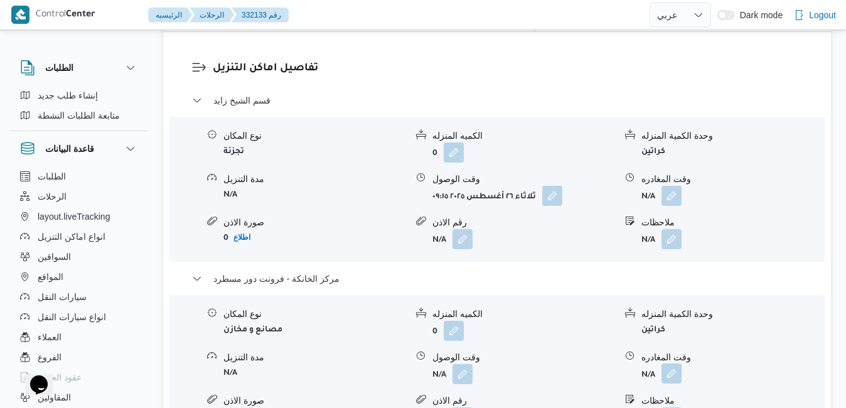
click at [681, 363] on button "button" at bounding box center [672, 373] width 20 height 20
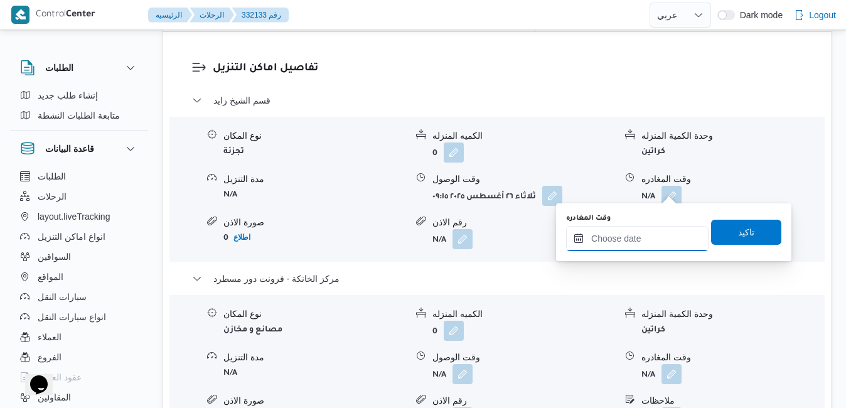
click at [643, 236] on input "وقت المغادره" at bounding box center [637, 238] width 142 height 25
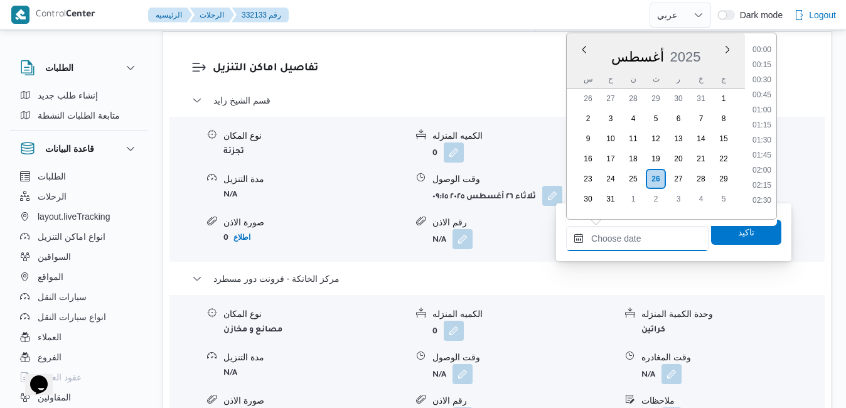
scroll to position [1179, 0]
click at [709, 40] on div "أغسطس 2025" at bounding box center [656, 54] width 178 height 32
click at [768, 60] on li "19:45" at bounding box center [761, 61] width 29 height 13
type input "[DATE] ١٩:٤٥"
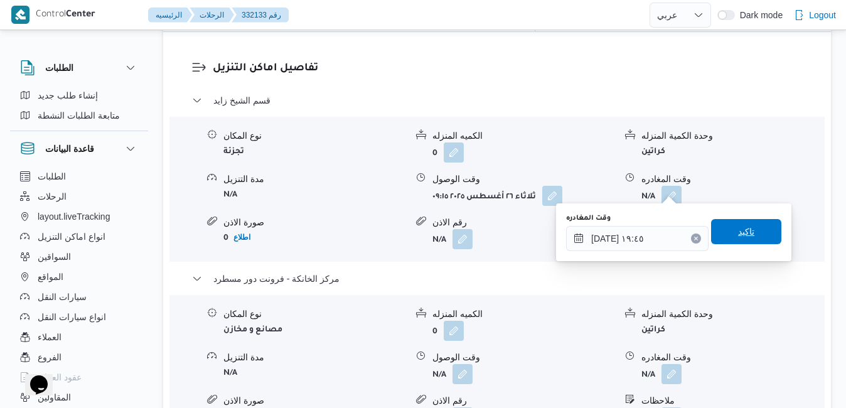
click at [732, 241] on span "تاكيد" at bounding box center [746, 231] width 70 height 25
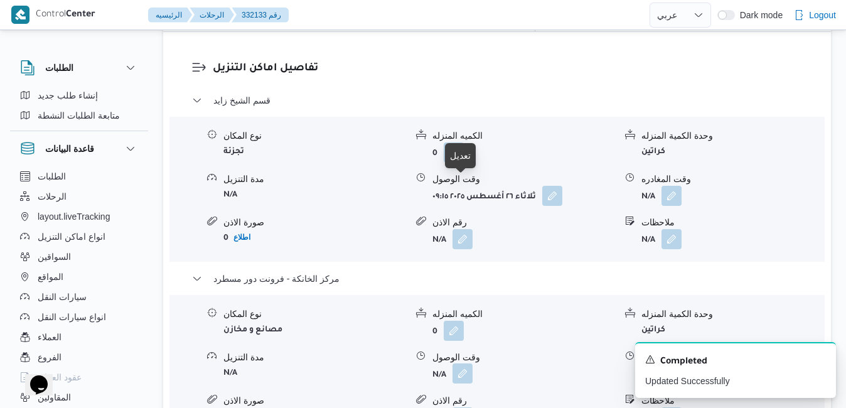
click at [459, 363] on button "button" at bounding box center [463, 373] width 20 height 20
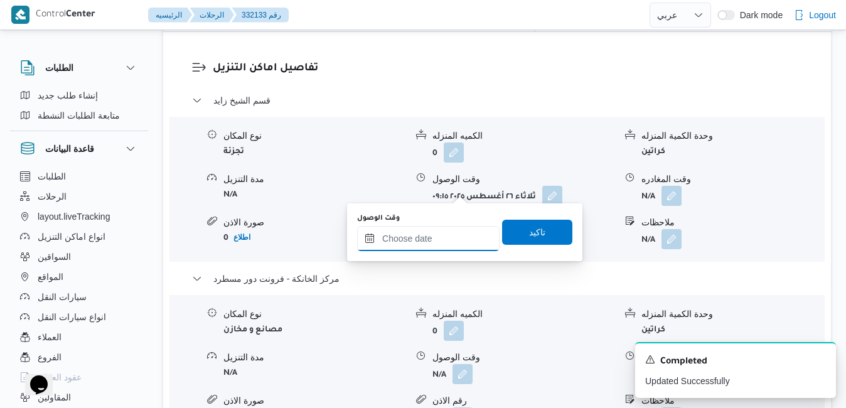
click at [432, 243] on input "وقت الوصول" at bounding box center [428, 238] width 142 height 25
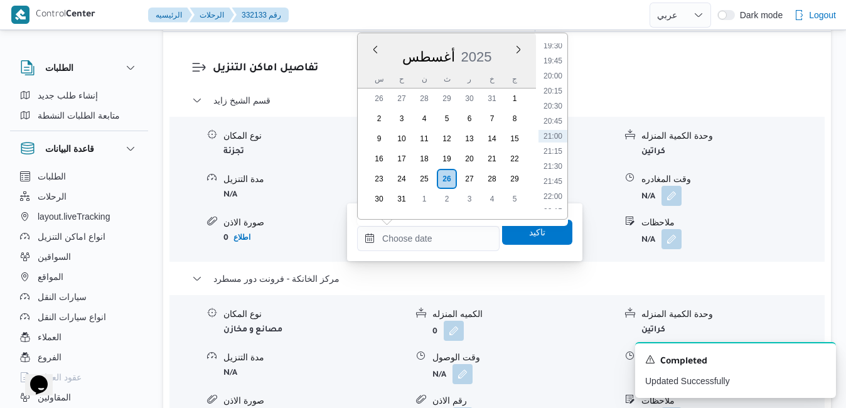
drag, startPoint x: 488, startPoint y: 28, endPoint x: 488, endPoint y: 38, distance: 10.0
click at [488, 28] on div at bounding box center [471, 14] width 355 height 29
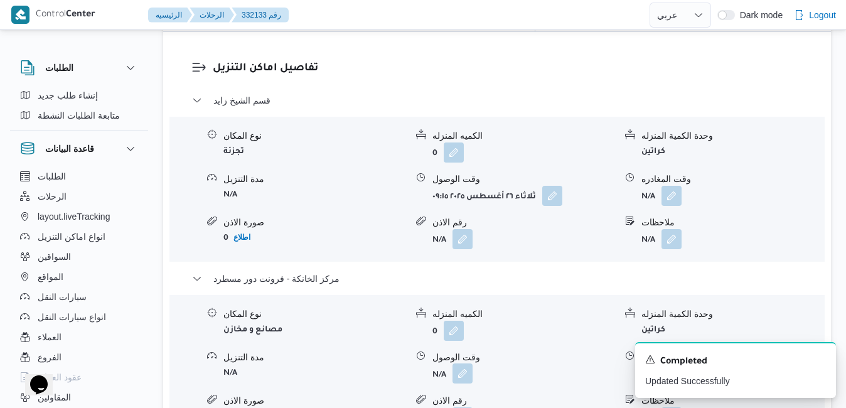
click at [459, 363] on button "button" at bounding box center [463, 373] width 20 height 20
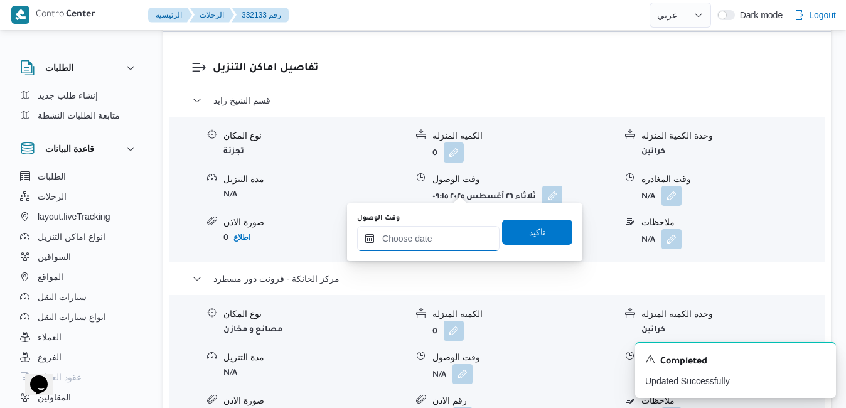
click at [439, 238] on input "وقت الوصول" at bounding box center [428, 238] width 142 height 25
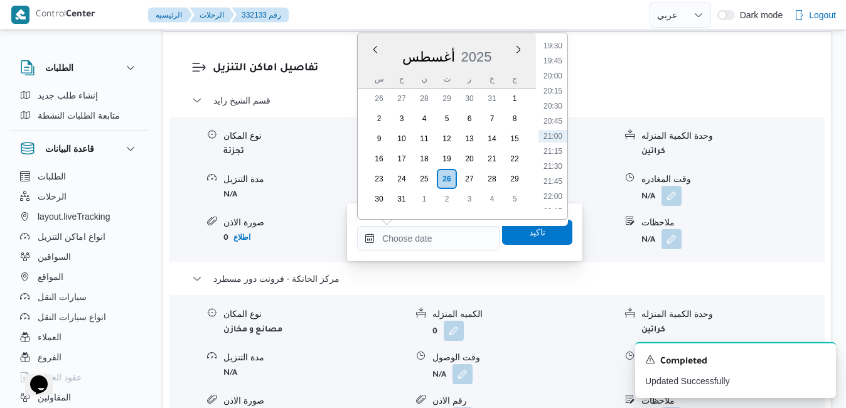
click at [504, 49] on div "أغسطس 2025" at bounding box center [447, 54] width 178 height 32
click at [558, 50] on li "19:30" at bounding box center [552, 46] width 29 height 13
type input "٢٦/٠٨/٢٠٢٥ ١٩:٣٠"
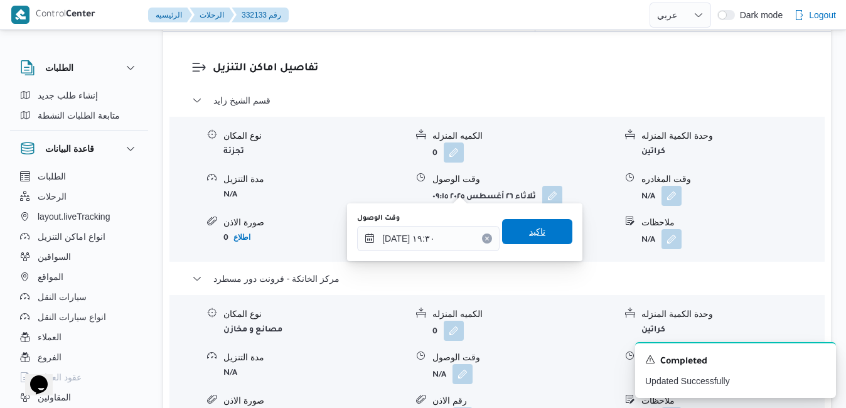
click at [535, 234] on span "تاكيد" at bounding box center [537, 231] width 16 height 15
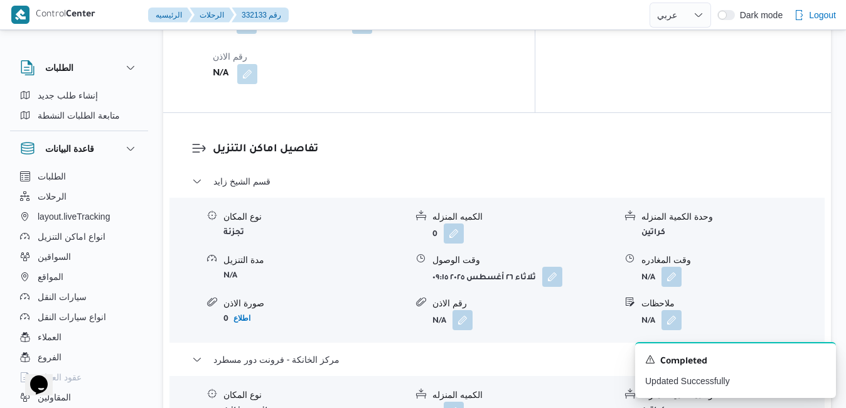
scroll to position [1130, 0]
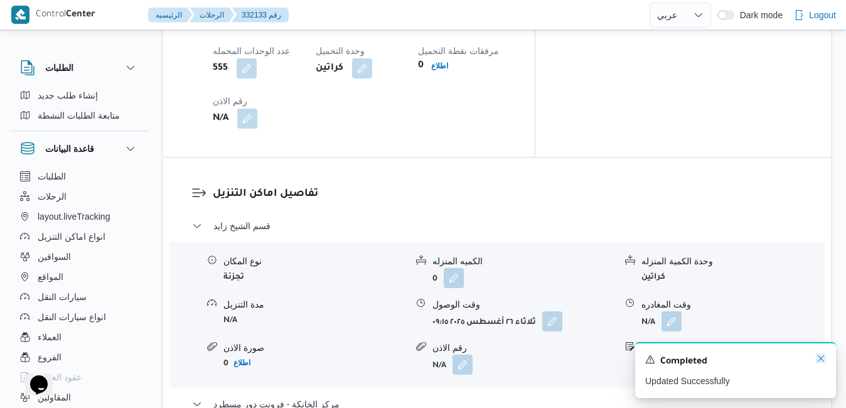
click at [822, 355] on icon "Dismiss toast" at bounding box center [821, 358] width 10 height 10
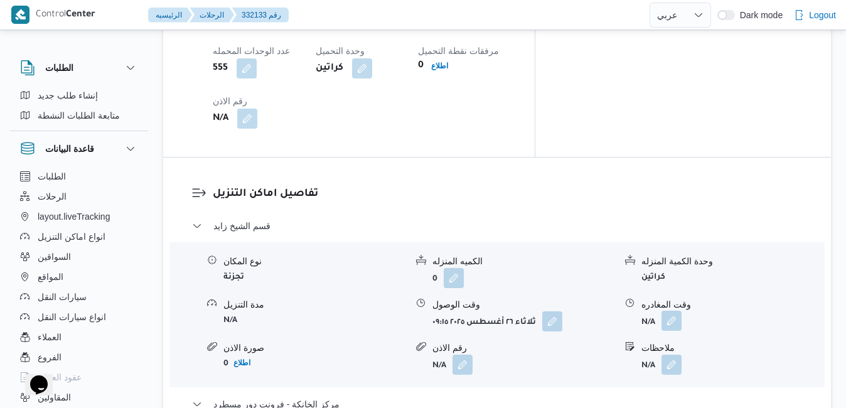
click at [675, 311] on button "button" at bounding box center [672, 321] width 20 height 20
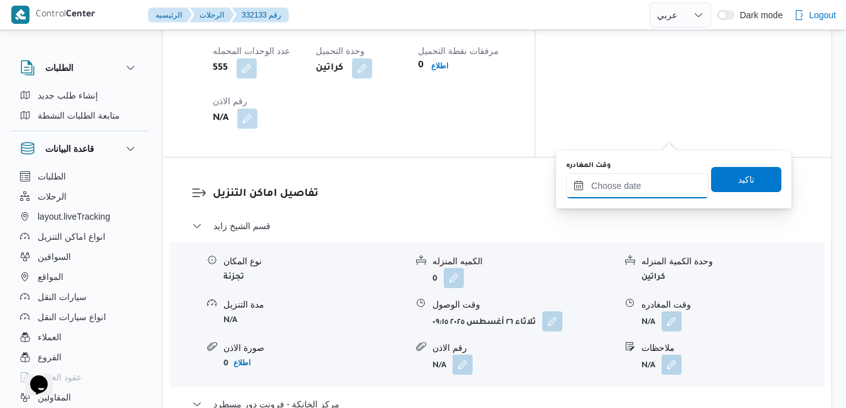
click at [633, 181] on input "وقت المغادره" at bounding box center [637, 185] width 142 height 25
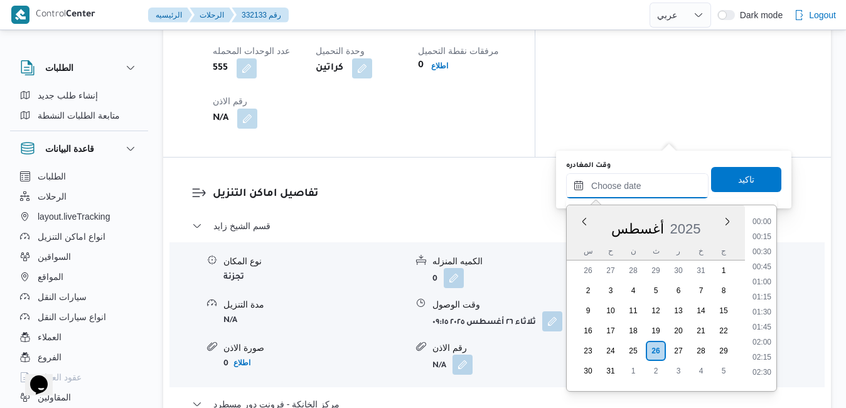
scroll to position [1179, 0]
click at [576, 237] on div "أغسطس 2025" at bounding box center [656, 226] width 178 height 32
click at [764, 305] on li "18:30" at bounding box center [761, 302] width 29 height 13
type input "٢٦/٠٨/٢٠٢٥ ١٨:٣٠"
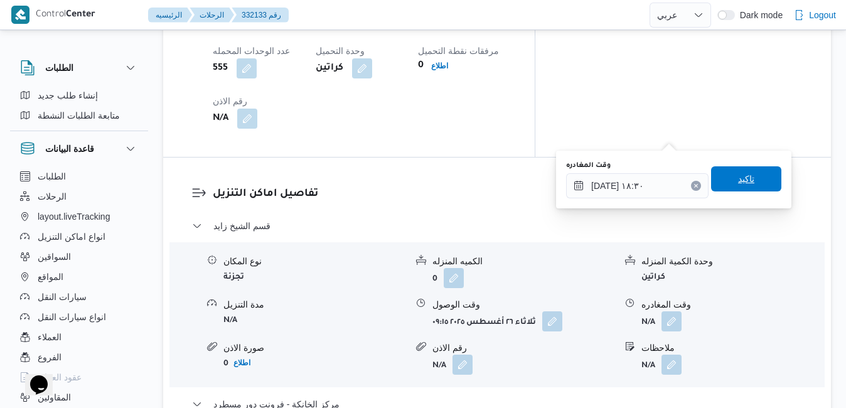
click at [738, 183] on span "تاكيد" at bounding box center [746, 178] width 16 height 15
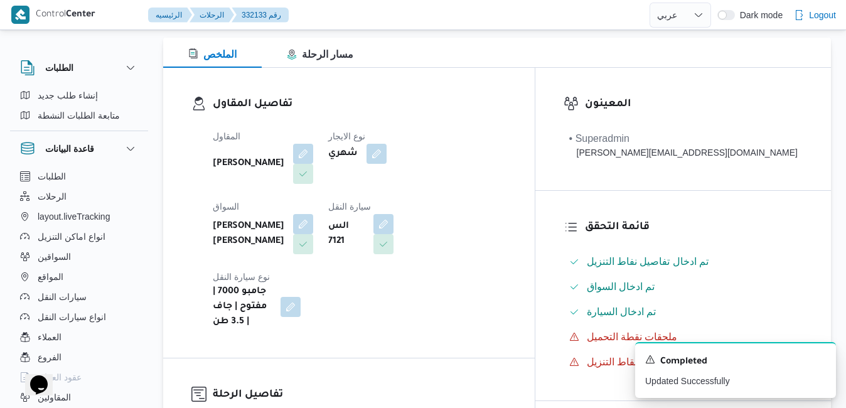
scroll to position [0, 0]
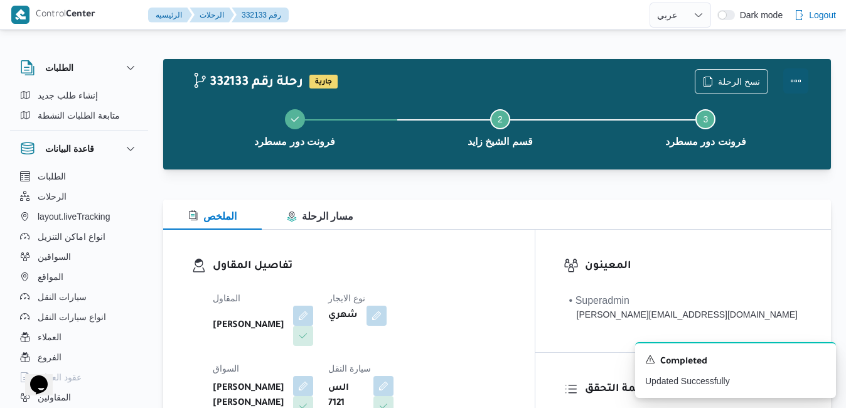
click at [801, 72] on button "Actions" at bounding box center [795, 80] width 25 height 25
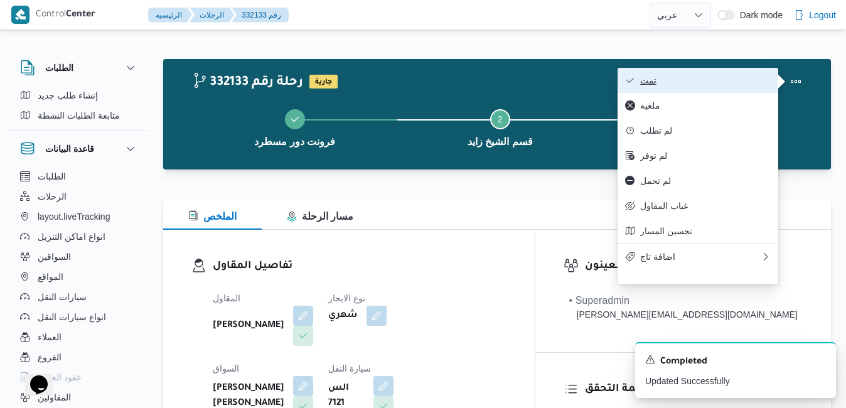
click at [726, 74] on button "تمت" at bounding box center [698, 80] width 161 height 25
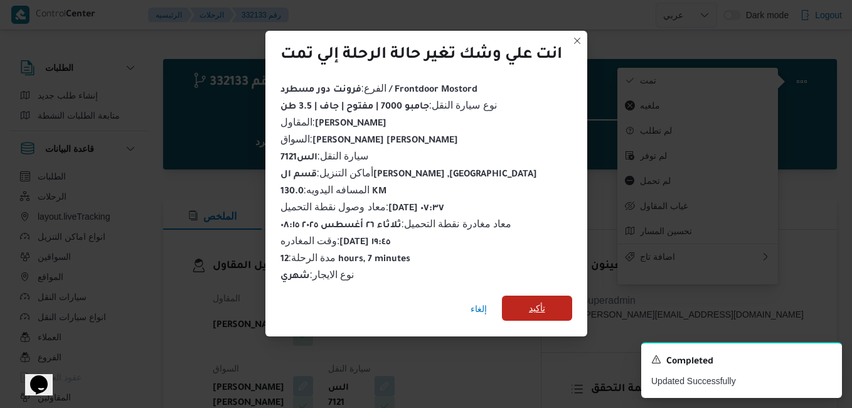
click at [556, 302] on span "تأكيد" at bounding box center [537, 308] width 70 height 25
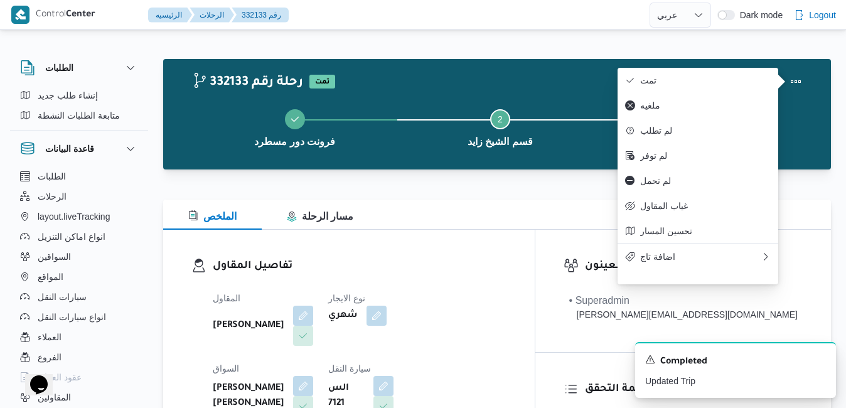
click at [533, 227] on div "الملخص مسار الرحلة" at bounding box center [497, 215] width 668 height 30
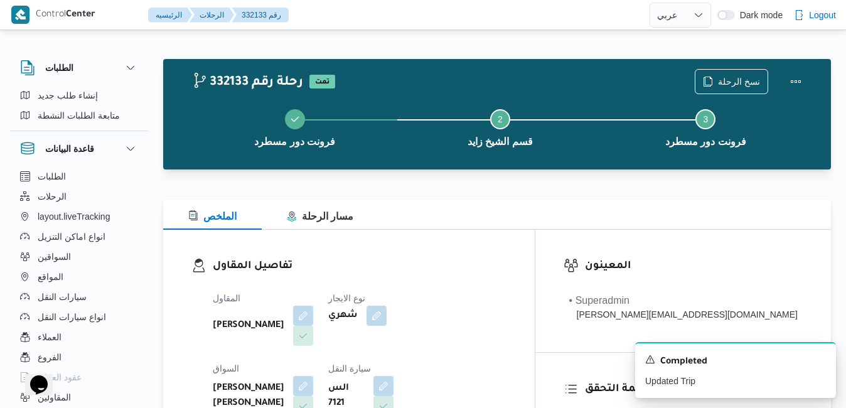
drag, startPoint x: 670, startPoint y: 1, endPoint x: 577, endPoint y: 265, distance: 280.1
click at [506, 265] on h3 "تفاصيل المقاول" at bounding box center [360, 266] width 294 height 17
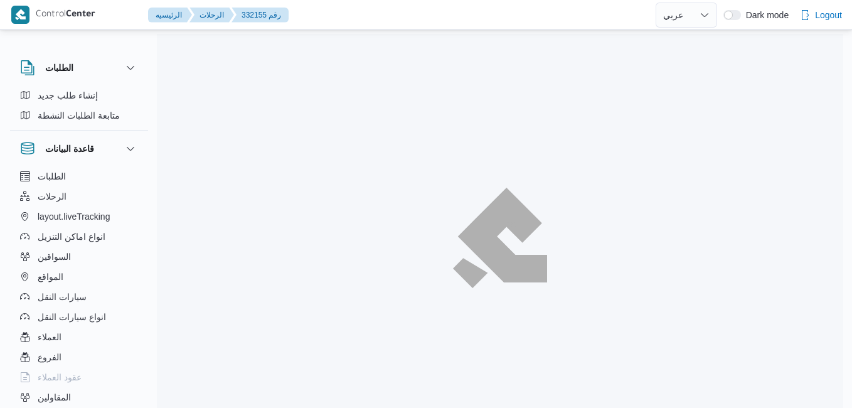
select select "ar"
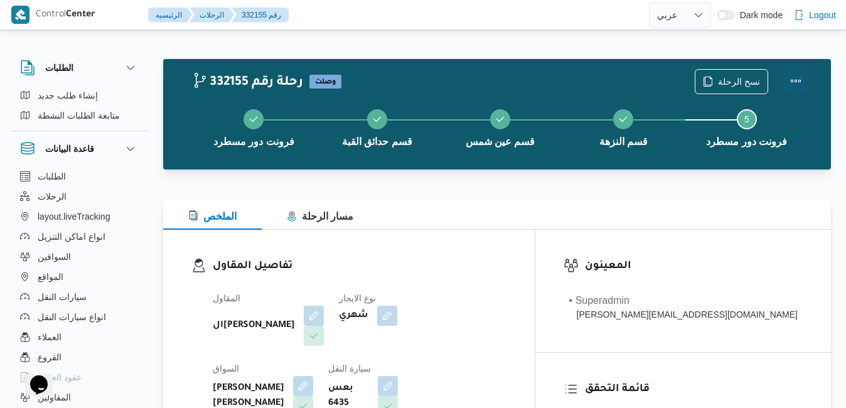
click at [790, 80] on button "Actions" at bounding box center [795, 80] width 25 height 25
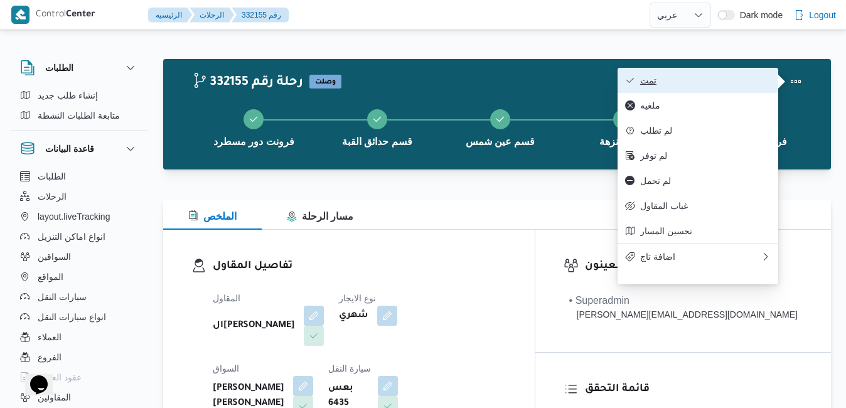
click at [737, 82] on span "تمت" at bounding box center [705, 80] width 131 height 10
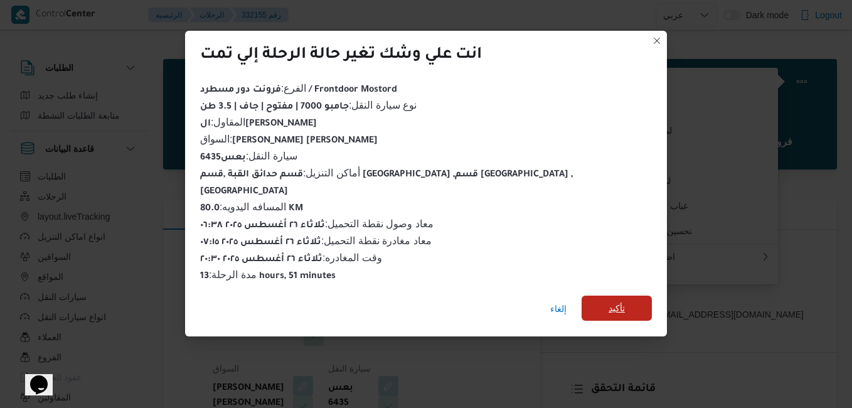
click at [582, 304] on span "تأكيد" at bounding box center [617, 308] width 70 height 25
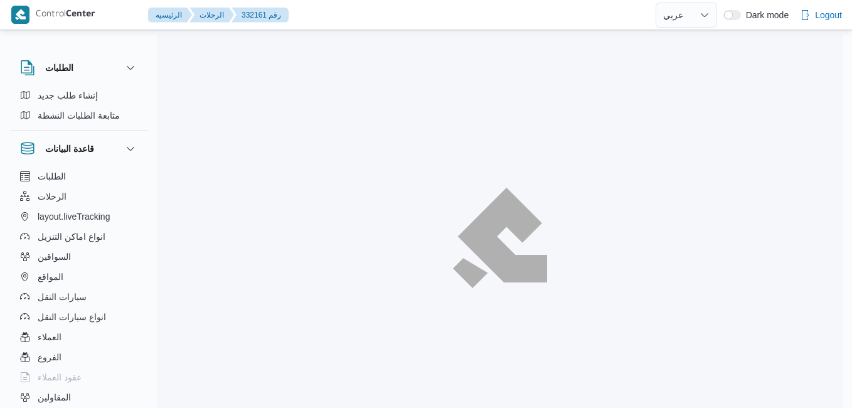
select select "ar"
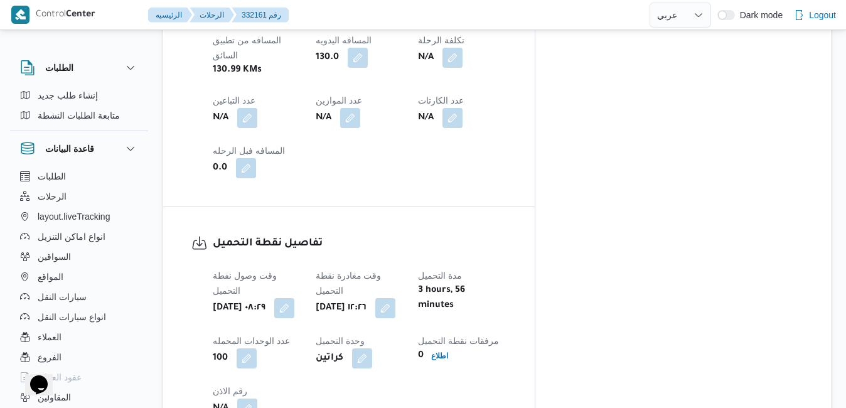
scroll to position [803, 0]
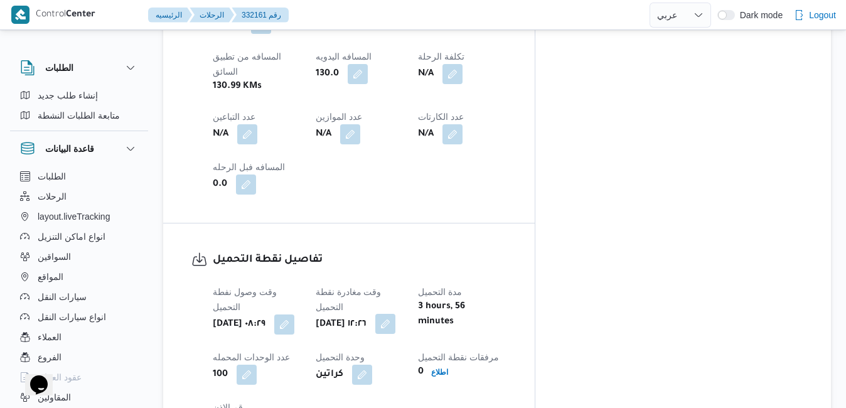
click at [395, 314] on button "button" at bounding box center [385, 324] width 20 height 20
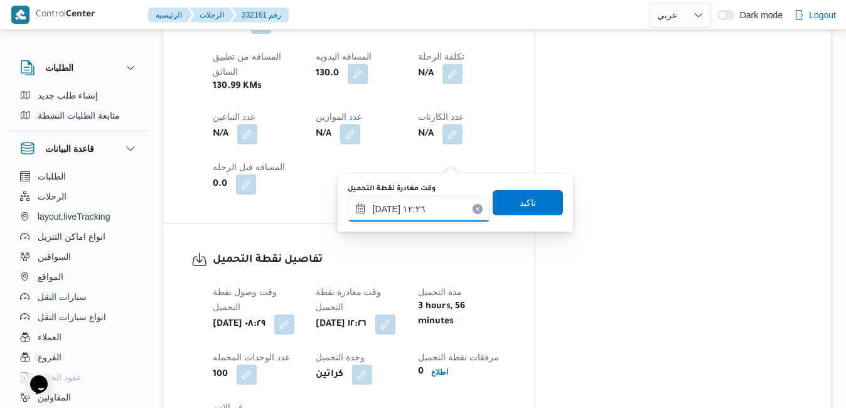
click at [417, 216] on input "[DATE] ١٢:٢٦" at bounding box center [419, 208] width 142 height 25
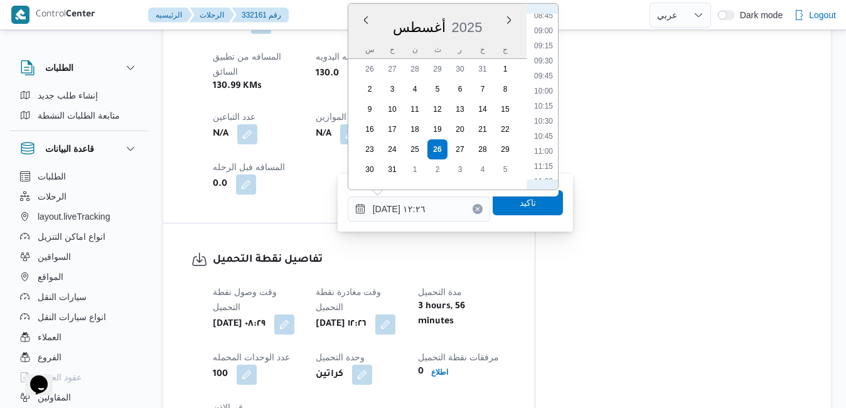
scroll to position [506, 0]
click at [540, 121] on li "10:00" at bounding box center [543, 116] width 29 height 13
type input "٢٦/٠٨/٢٠٢٥ ١٠:٠٠"
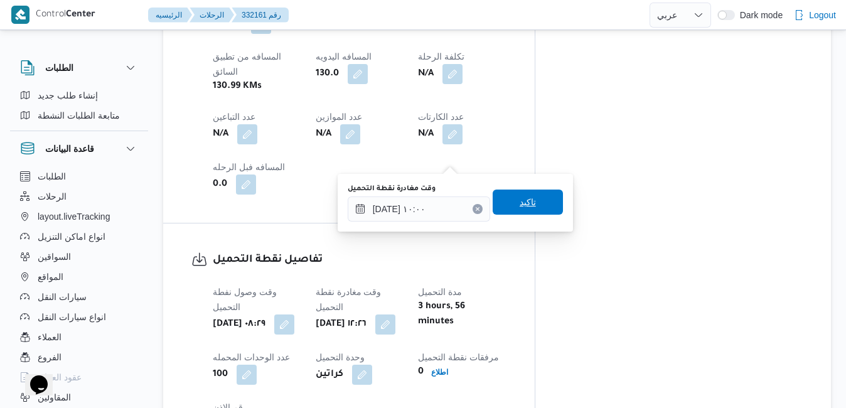
click at [520, 204] on span "تاكيد" at bounding box center [528, 202] width 16 height 15
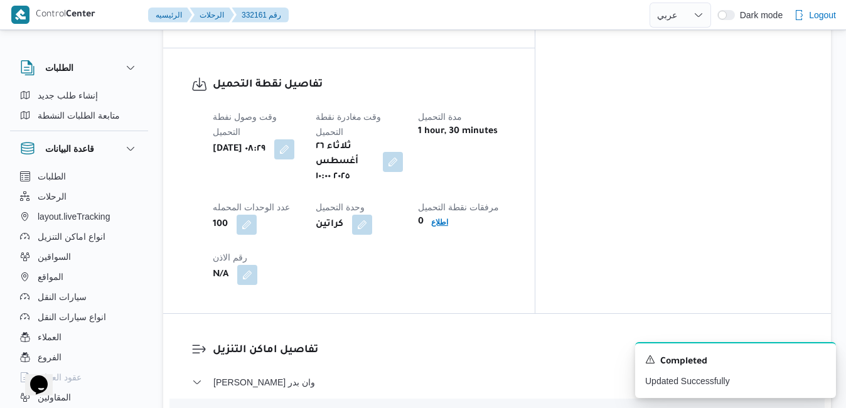
scroll to position [1054, 0]
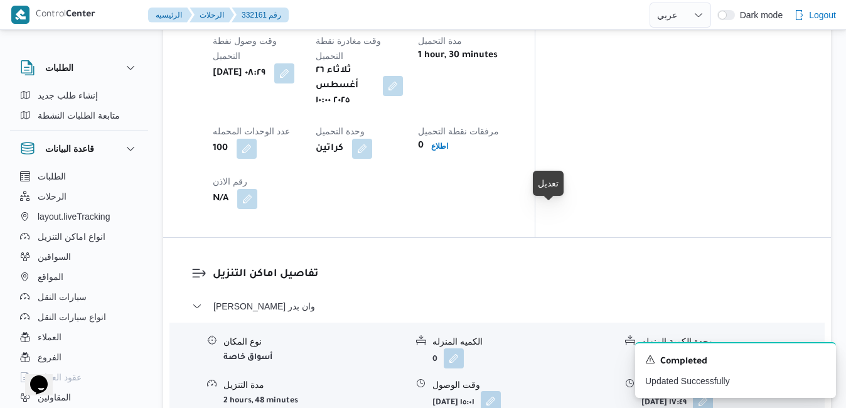
click at [501, 391] on button "button" at bounding box center [491, 401] width 20 height 20
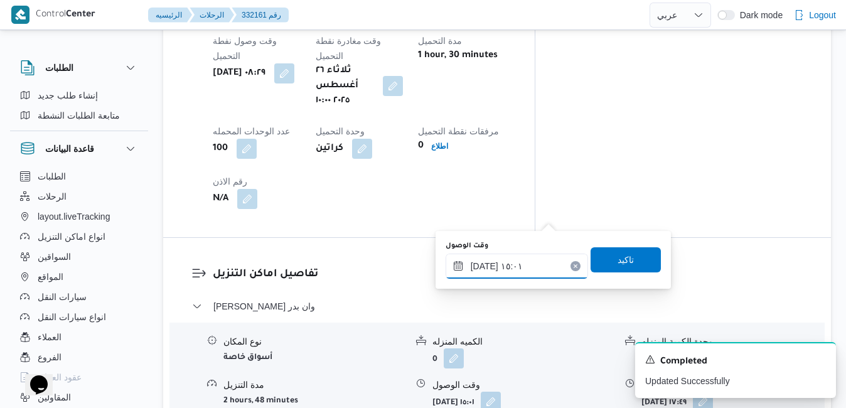
click at [512, 269] on input "٢٦/٠٨/٢٠٢٥ ١٥:٠١" at bounding box center [517, 266] width 142 height 25
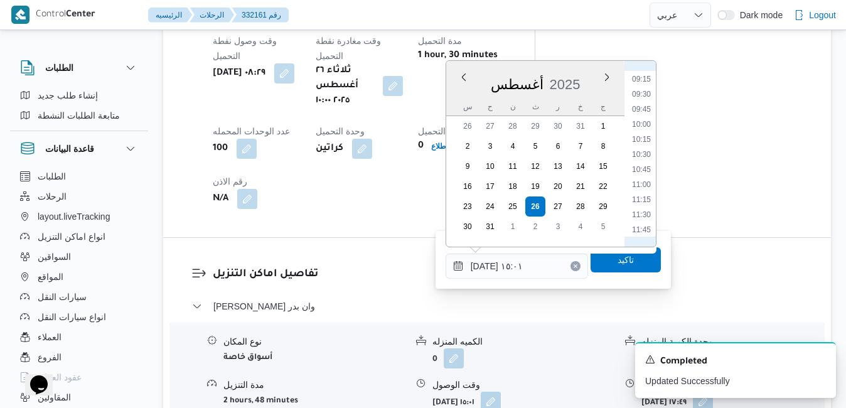
scroll to position [527, 0]
click at [642, 213] on li "11:00" at bounding box center [641, 212] width 29 height 13
type input "٢٦/٠٨/٢٠٢٥ ١١:٠٠"
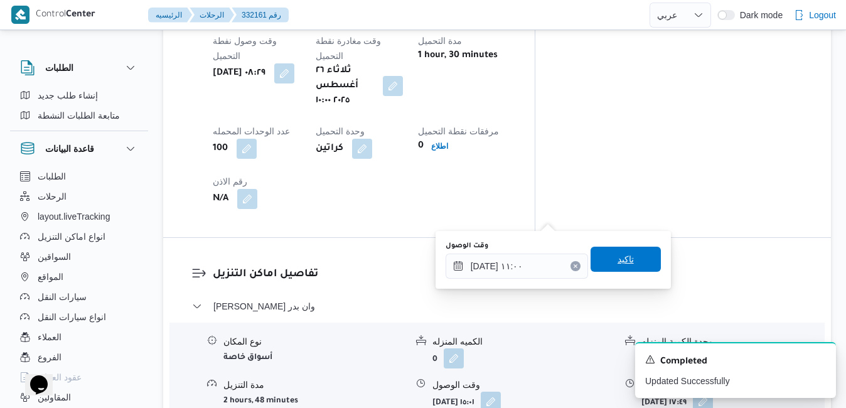
click at [618, 265] on span "تاكيد" at bounding box center [626, 259] width 16 height 15
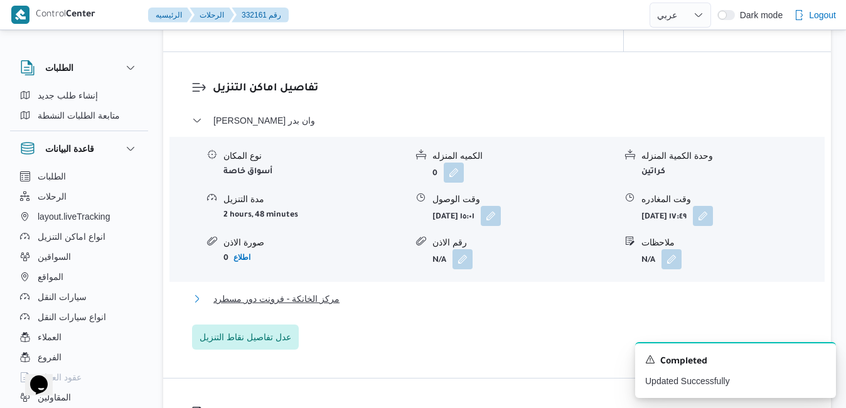
click at [540, 299] on button "مركز الخانكة - فرونت دور مسطرد" at bounding box center [497, 298] width 611 height 15
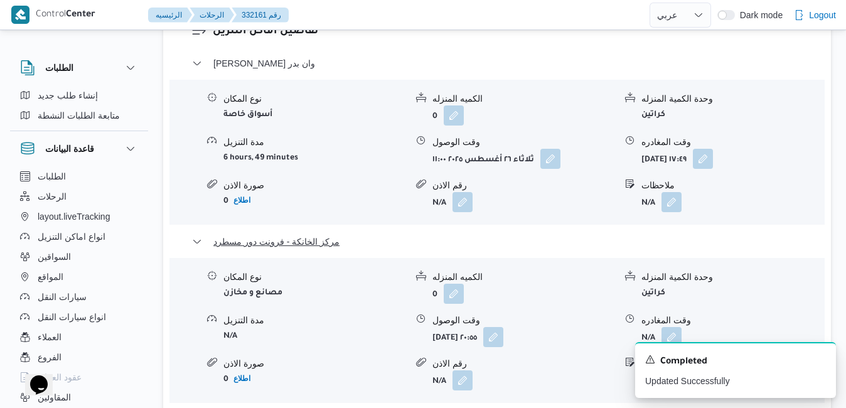
scroll to position [1305, 0]
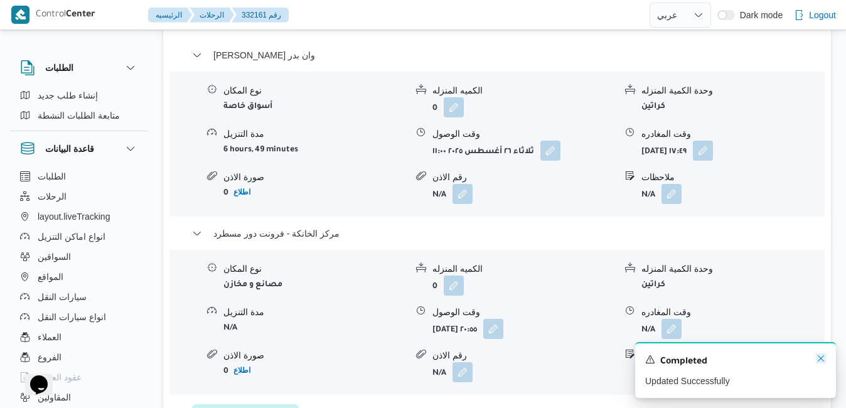
click at [820, 360] on icon "Dismiss toast" at bounding box center [821, 358] width 10 height 10
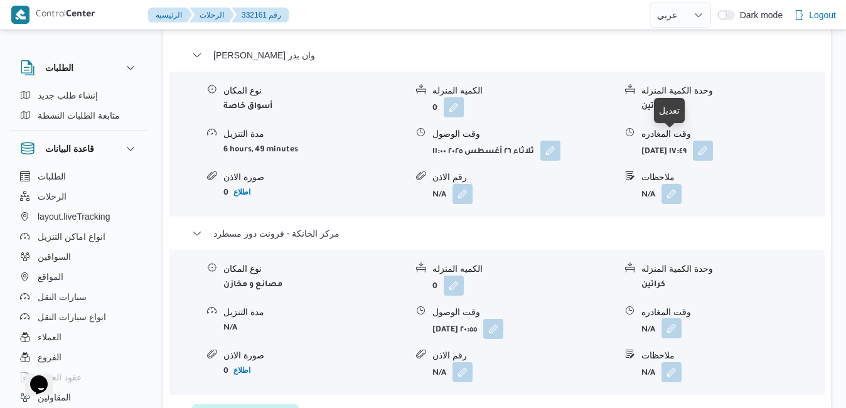
click at [670, 318] on button "button" at bounding box center [672, 328] width 20 height 20
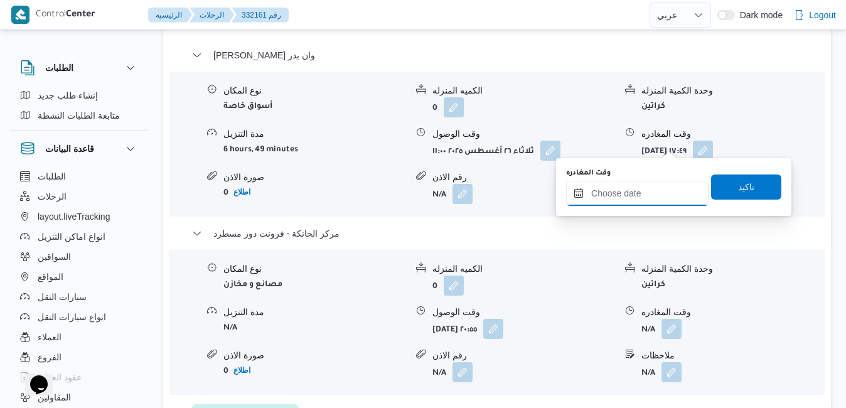
click at [607, 191] on input "وقت المغادره" at bounding box center [637, 193] width 142 height 25
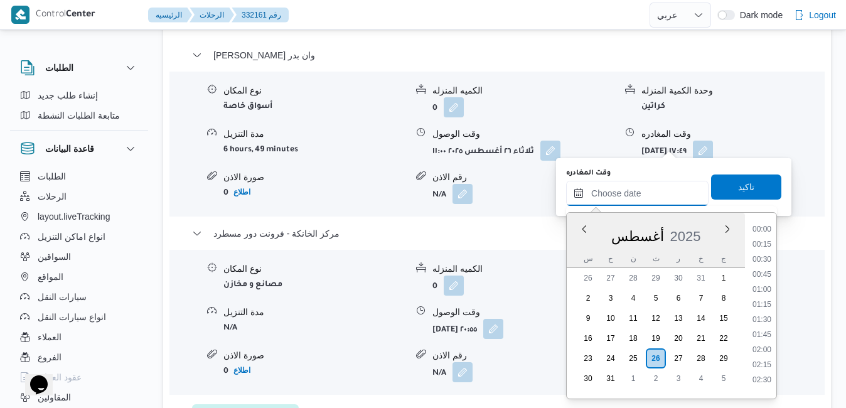
scroll to position [1179, 0]
click at [576, 247] on div "أغسطس 2025" at bounding box center [656, 234] width 178 height 32
click at [763, 318] on li "21:00" at bounding box center [761, 315] width 29 height 13
type input "٢٦/٠٨/٢٠٢٥ ٢١:٠٠"
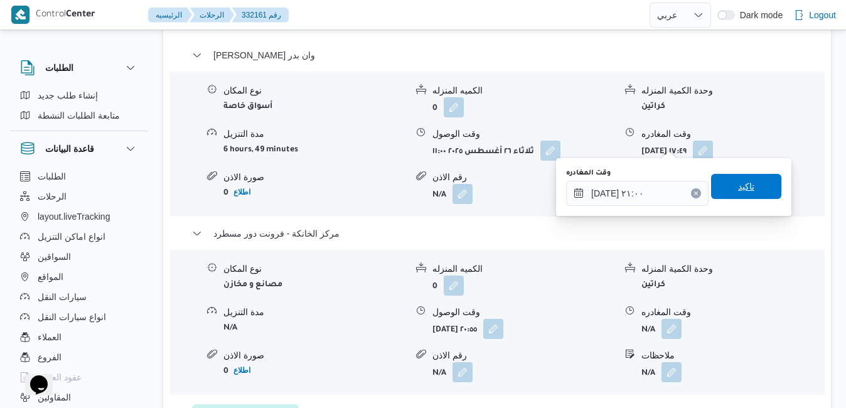
click at [738, 185] on span "تاكيد" at bounding box center [746, 186] width 16 height 15
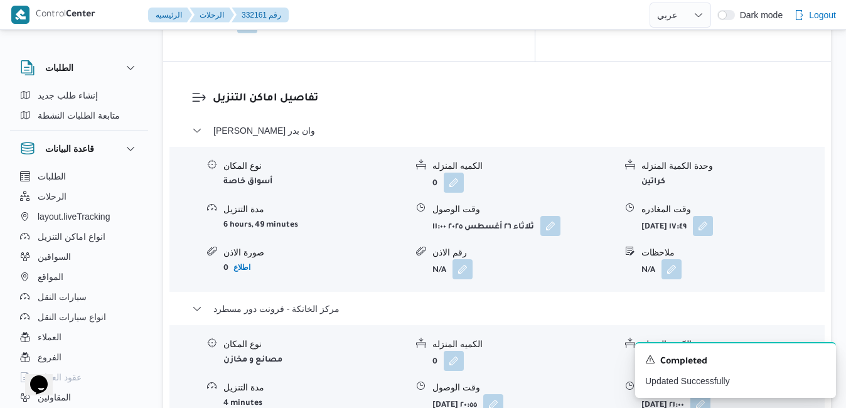
scroll to position [1205, 0]
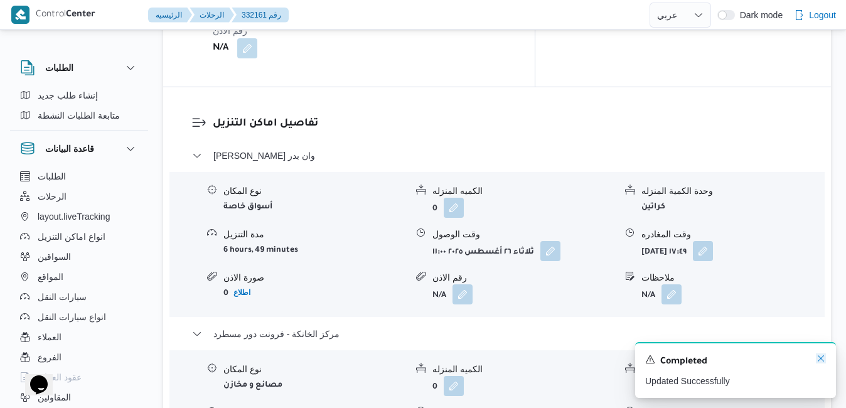
click at [822, 357] on icon "Dismiss toast" at bounding box center [821, 358] width 10 height 10
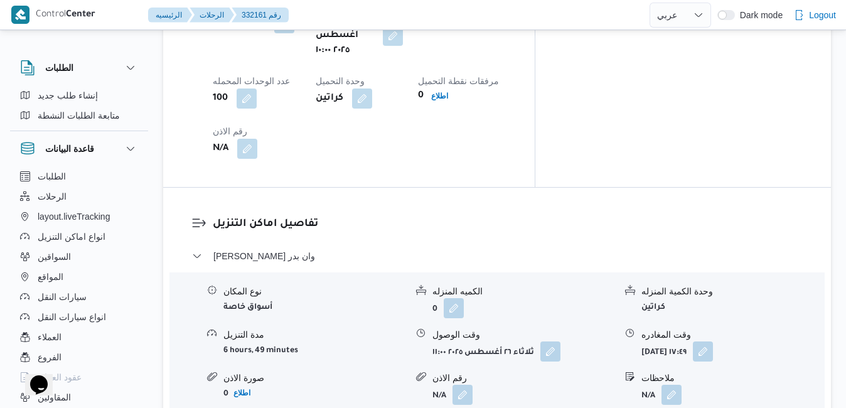
scroll to position [1180, 0]
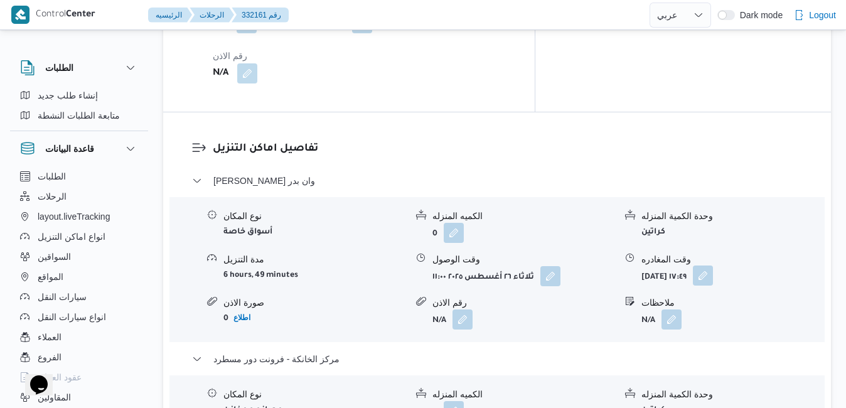
click at [713, 265] on button "button" at bounding box center [703, 275] width 20 height 20
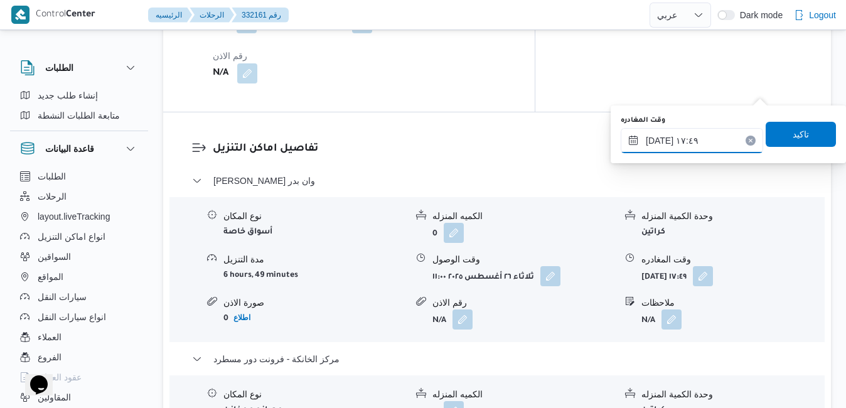
click at [695, 135] on input "٢٦/٠٨/٢٠٢٥ ١٧:٤٩" at bounding box center [692, 140] width 142 height 25
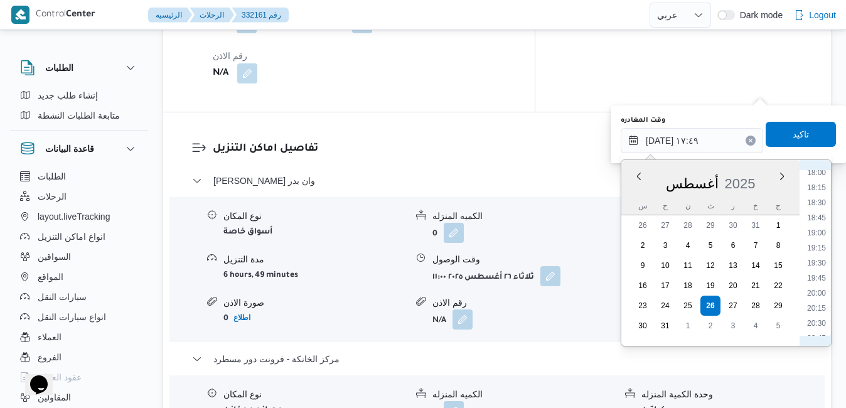
scroll to position [1128, 0]
click at [820, 249] on li "20:00" at bounding box center [816, 253] width 29 height 13
type input "٢٦/٠٨/٢٠٢٥ ٢٠:٠٠"
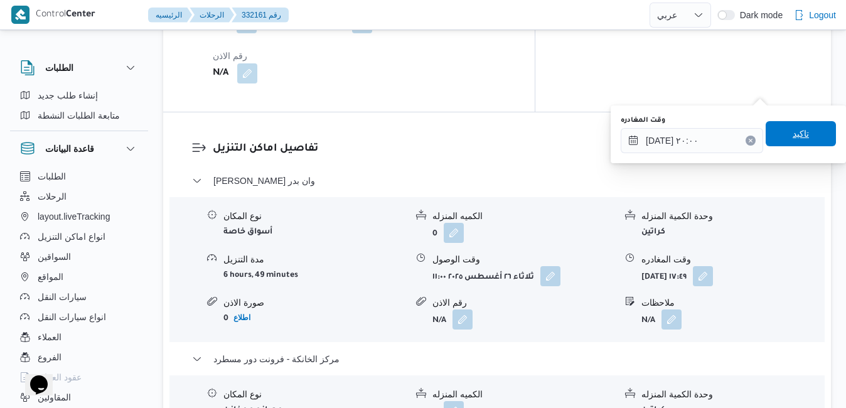
click at [803, 141] on span "تاكيد" at bounding box center [801, 133] width 70 height 25
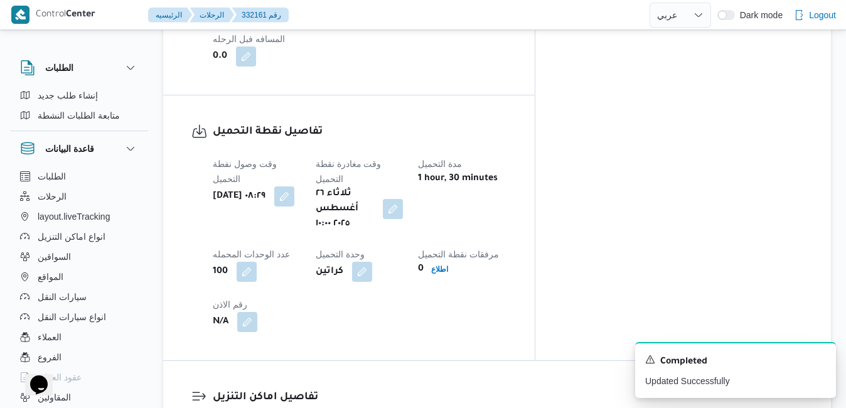
scroll to position [929, 0]
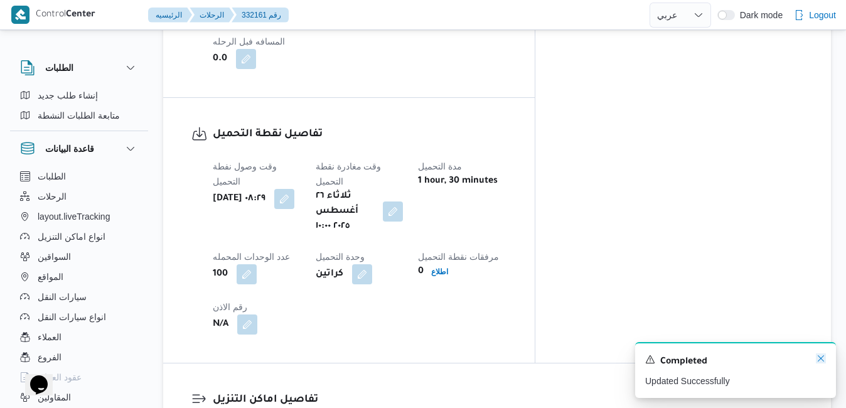
click at [821, 356] on icon "Dismiss toast" at bounding box center [821, 358] width 10 height 10
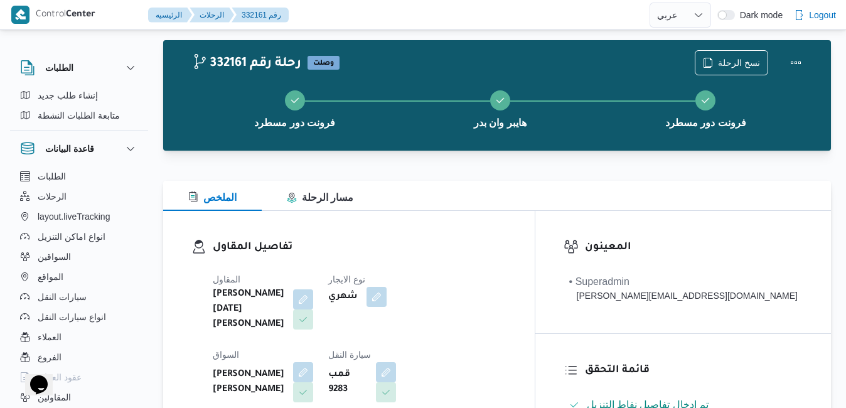
scroll to position [0, 0]
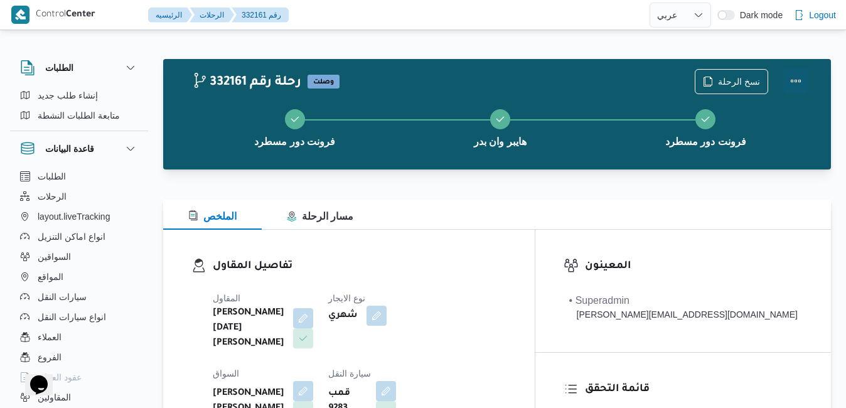
click at [796, 83] on button "Actions" at bounding box center [795, 80] width 25 height 25
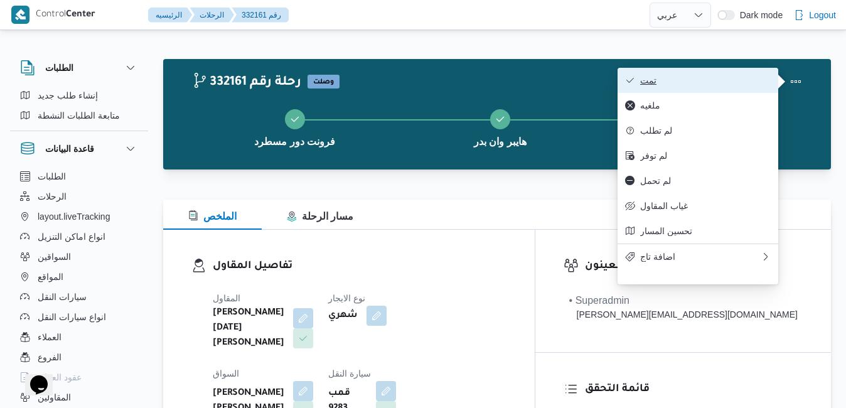
click at [704, 83] on span "تمت" at bounding box center [705, 80] width 131 height 10
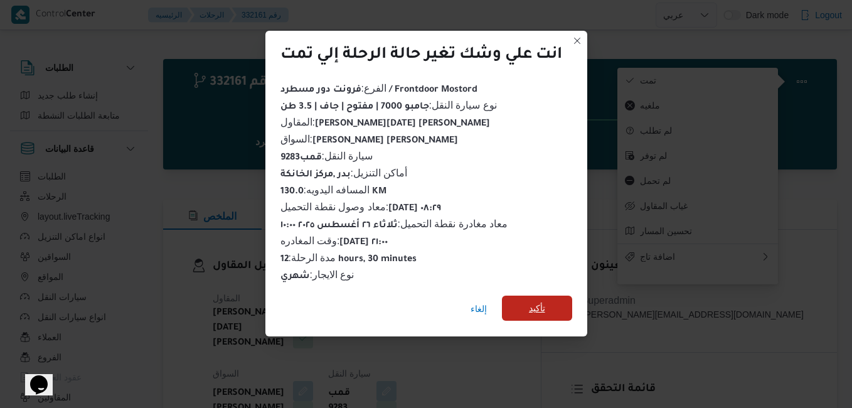
click at [522, 306] on span "تأكيد" at bounding box center [537, 308] width 70 height 25
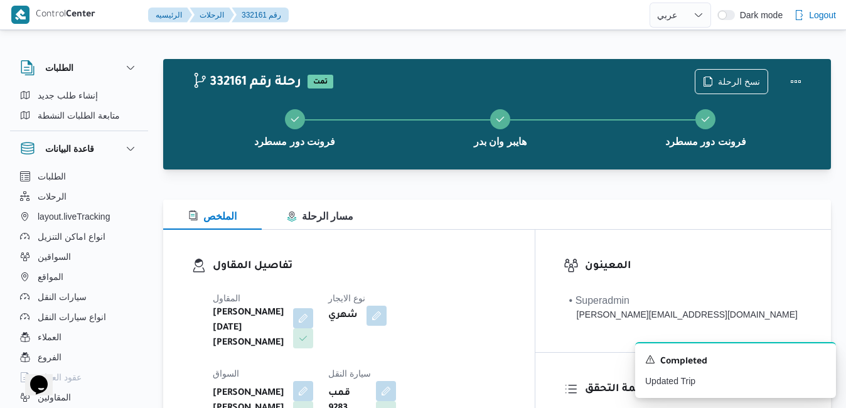
click at [505, 242] on div "تفاصيل المقاول المقاول ابراهيم رمضان ابراهيم عثمان ابوباشا نوع الايجار شهري الس…" at bounding box center [349, 377] width 372 height 295
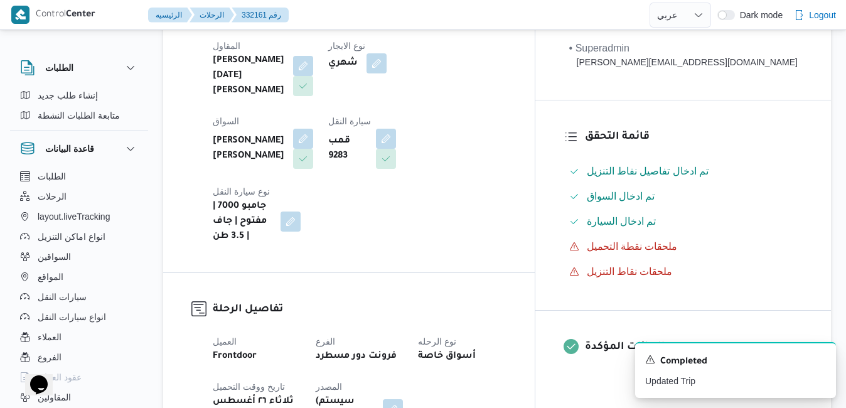
scroll to position [276, 0]
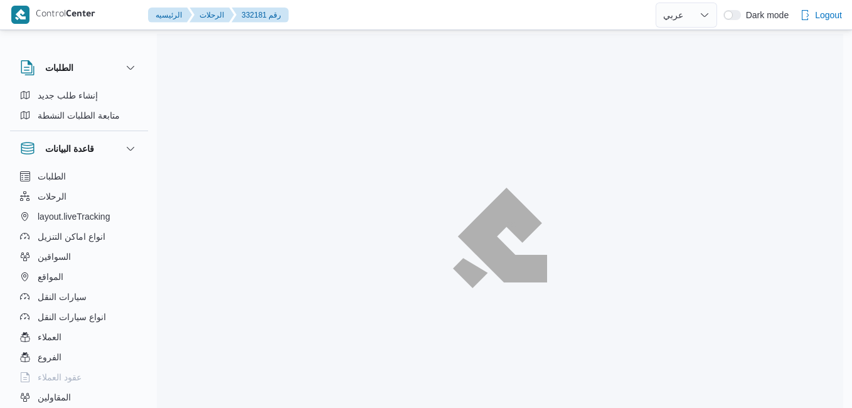
select select "ar"
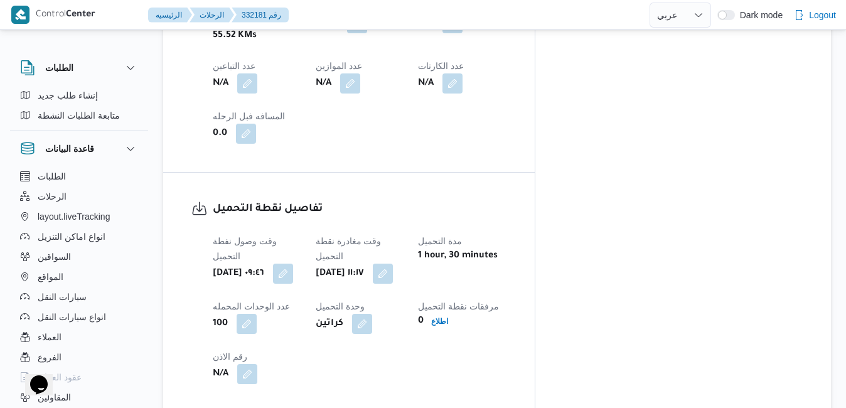
scroll to position [854, 0]
click at [393, 264] on button "button" at bounding box center [383, 274] width 20 height 20
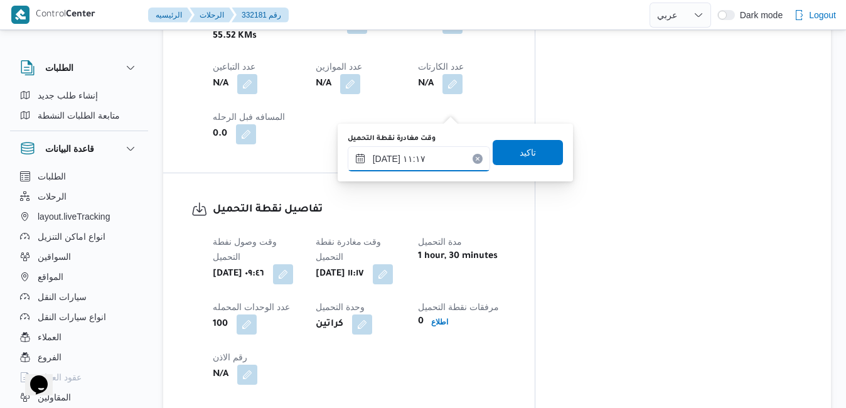
click at [437, 154] on input "[DATE] ١١:١٧" at bounding box center [419, 158] width 142 height 25
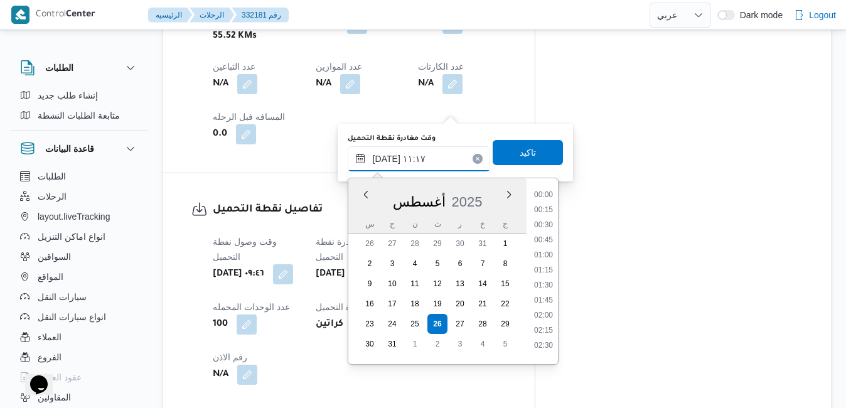
scroll to position [591, 0]
click at [543, 252] on li "10:45" at bounding box center [543, 251] width 29 height 13
type input "[DATE] ١٠:٤٥"
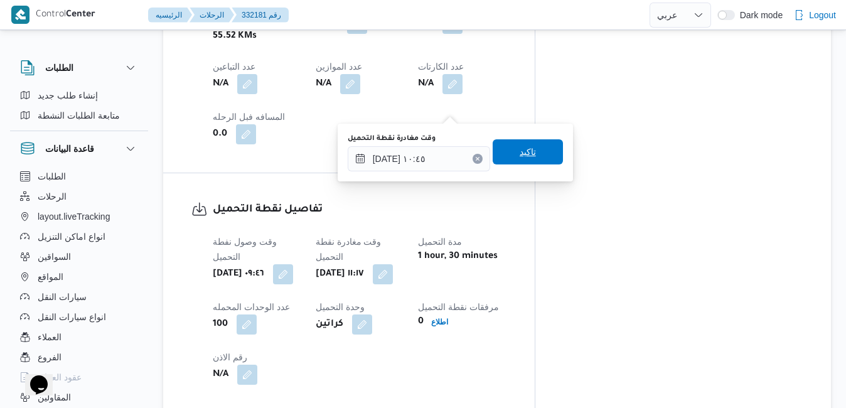
click at [527, 153] on span "تاكيد" at bounding box center [528, 151] width 70 height 25
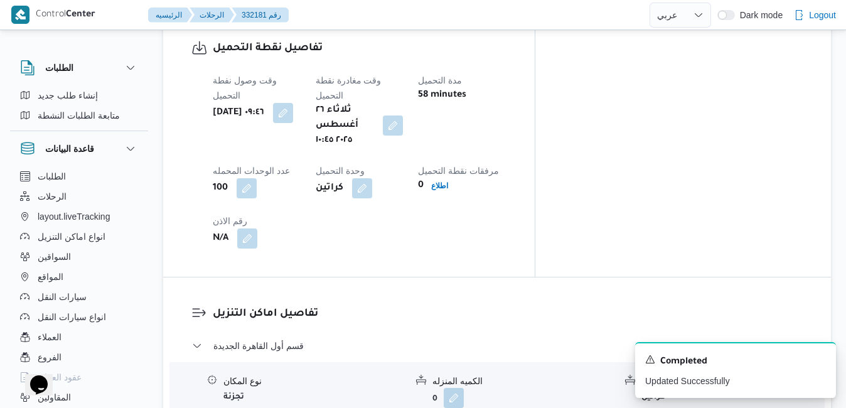
scroll to position [1080, 0]
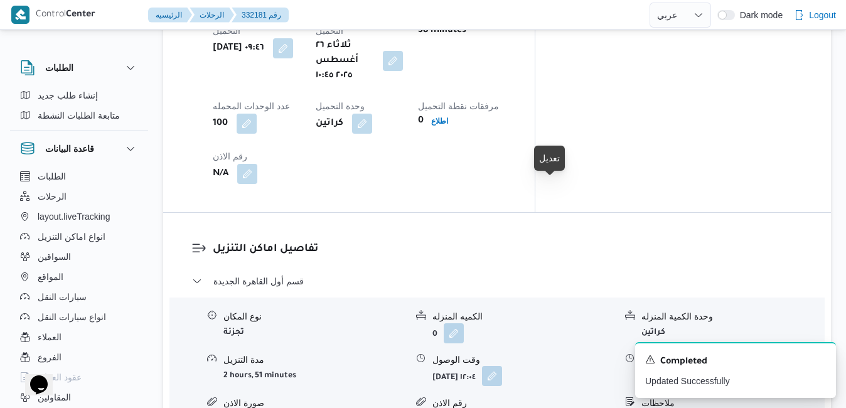
click at [502, 366] on button "button" at bounding box center [492, 376] width 20 height 20
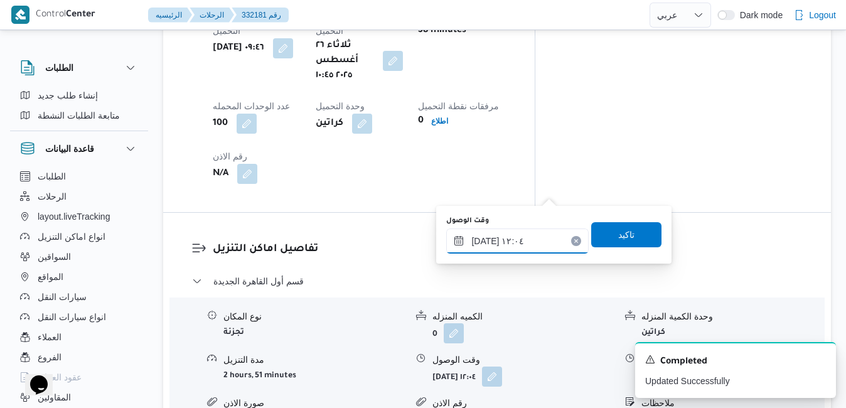
click at [515, 240] on input "[DATE] ١٢:٠٤" at bounding box center [517, 240] width 142 height 25
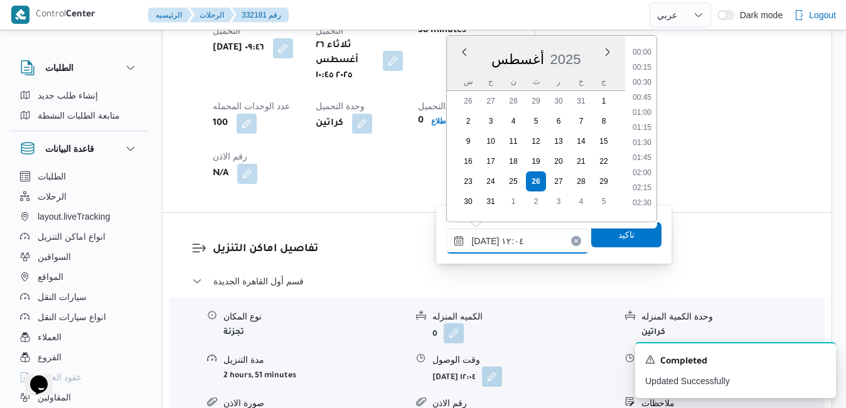
scroll to position [636, 0]
click at [643, 110] on li "11:30" at bounding box center [642, 108] width 29 height 13
type input "[DATE] ١١:٣٠"
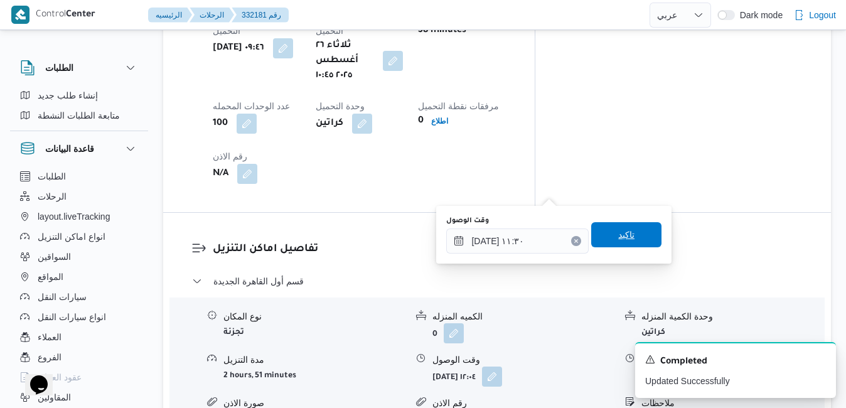
click at [623, 227] on span "تاكيد" at bounding box center [626, 234] width 70 height 25
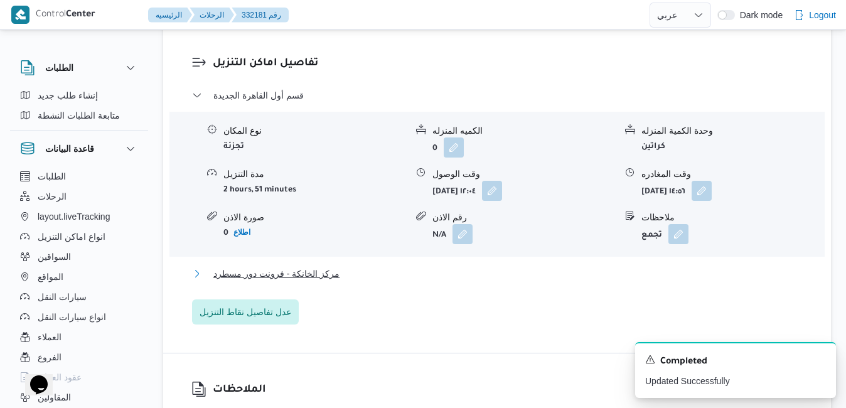
click at [550, 274] on button "مركز الخانكة - فرونت دور مسطرد" at bounding box center [497, 273] width 611 height 15
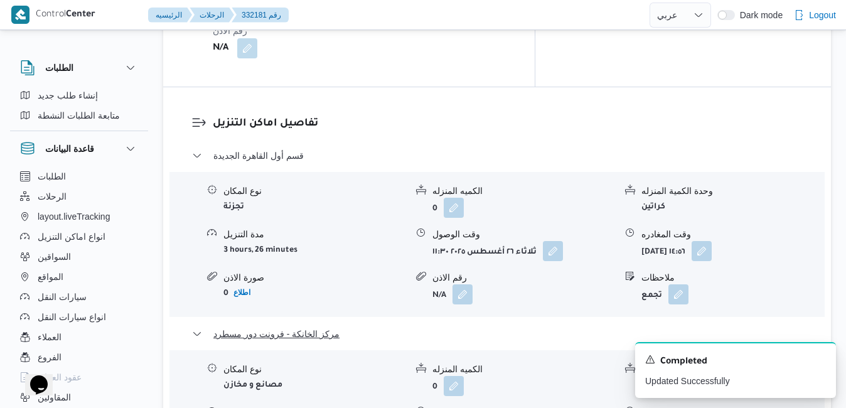
scroll to position [1230, 0]
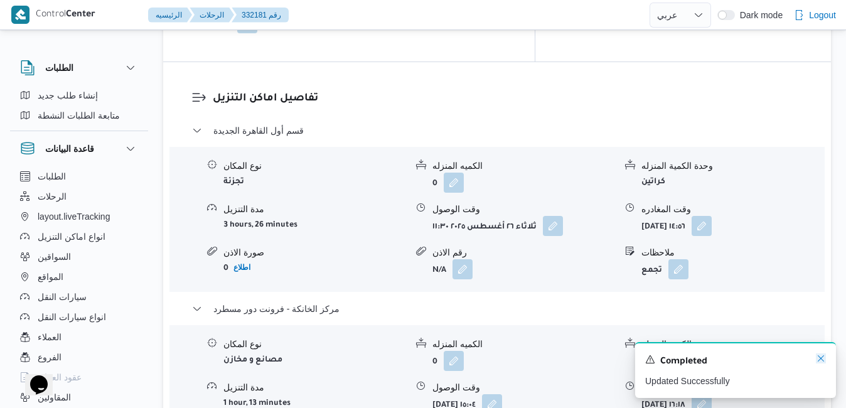
click at [822, 358] on icon "Dismiss toast" at bounding box center [821, 358] width 10 height 10
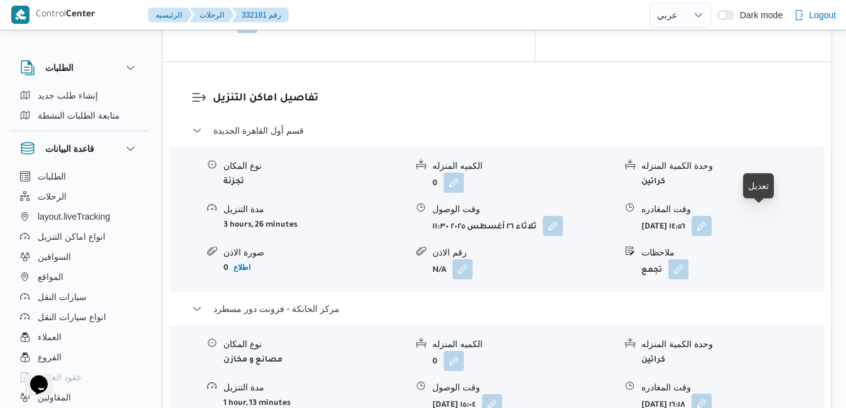
click at [712, 394] on button "button" at bounding box center [702, 404] width 20 height 20
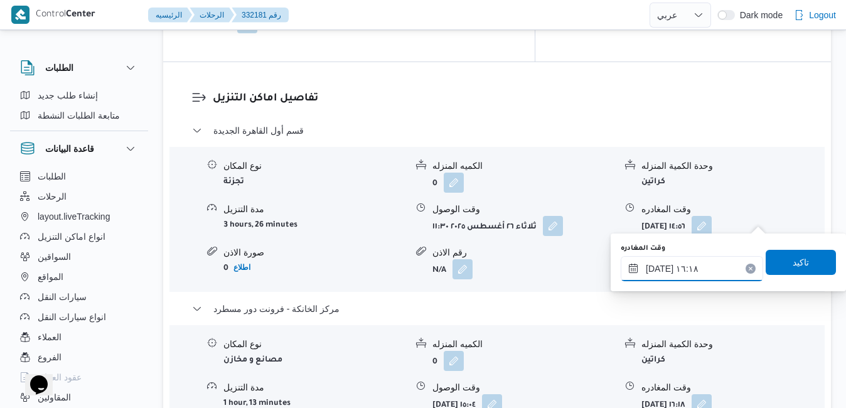
click at [707, 272] on input "٢٦/٠٨/٢٠٢٥ ١٦:١٨" at bounding box center [692, 268] width 142 height 25
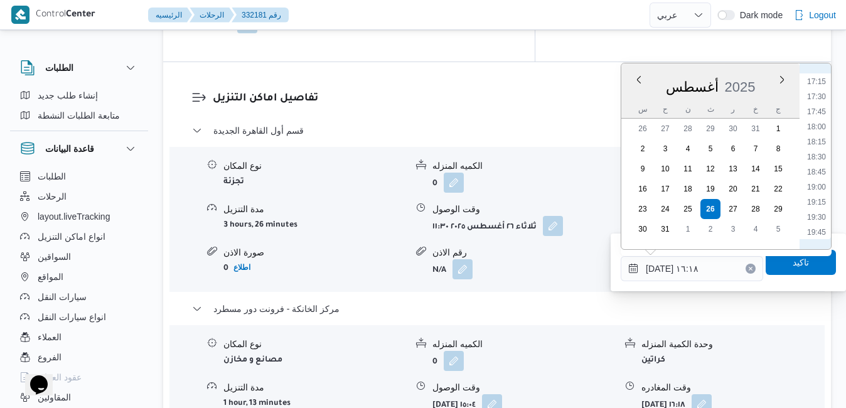
scroll to position [1182, 0]
click at [818, 150] on li "20:45" at bounding box center [816, 147] width 29 height 13
type input "٢٦/٠٨/٢٠٢٥ ٢٠:٤٥"
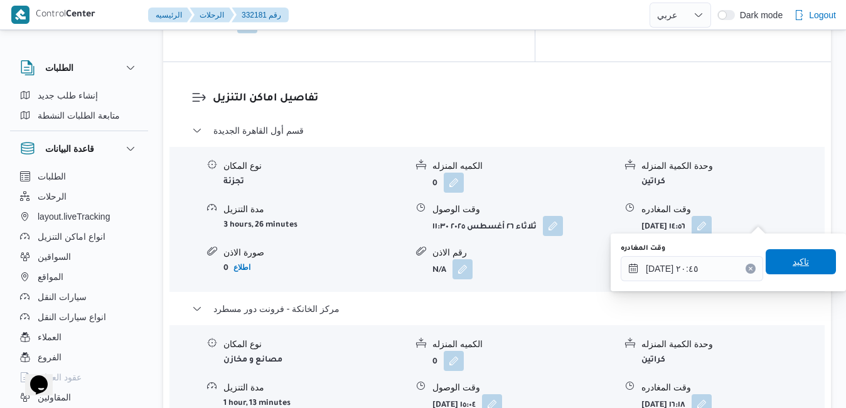
click at [793, 267] on span "تاكيد" at bounding box center [801, 261] width 16 height 15
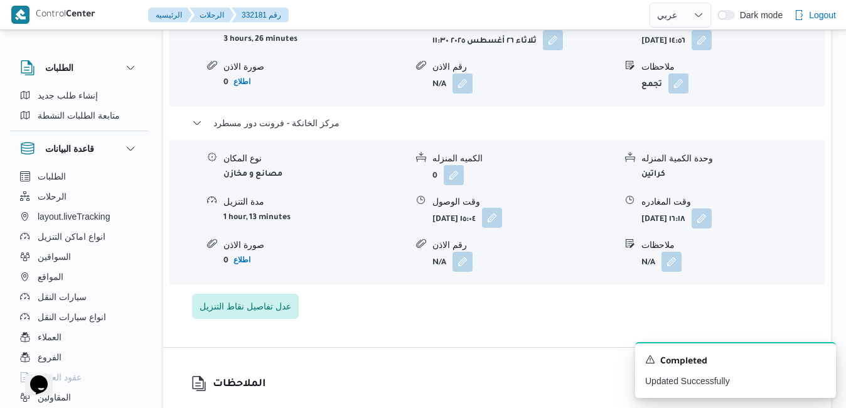
click at [502, 215] on button "button" at bounding box center [492, 218] width 20 height 20
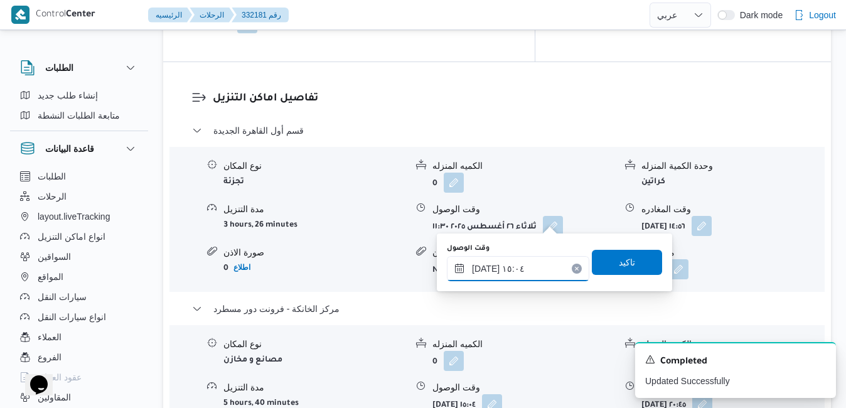
click at [521, 265] on input "٢٦/٠٨/٢٠٢٥ ١٥:٠٤" at bounding box center [518, 268] width 142 height 25
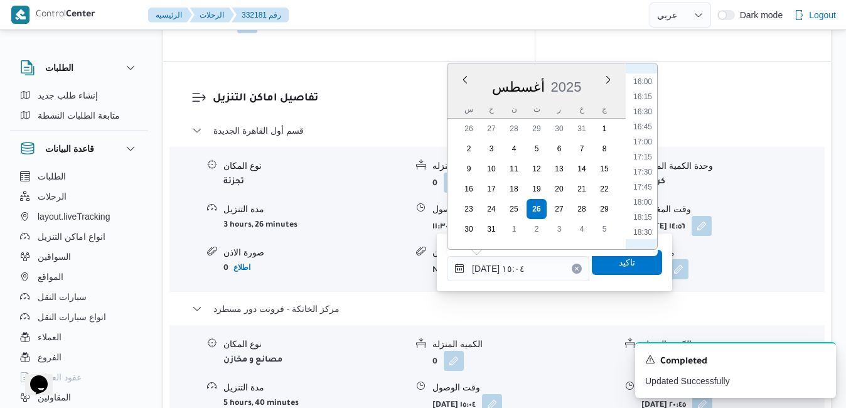
scroll to position [1107, 0]
click at [646, 205] on li "20:30" at bounding box center [642, 207] width 29 height 13
type input "[DATE] ٢٠:٣٠"
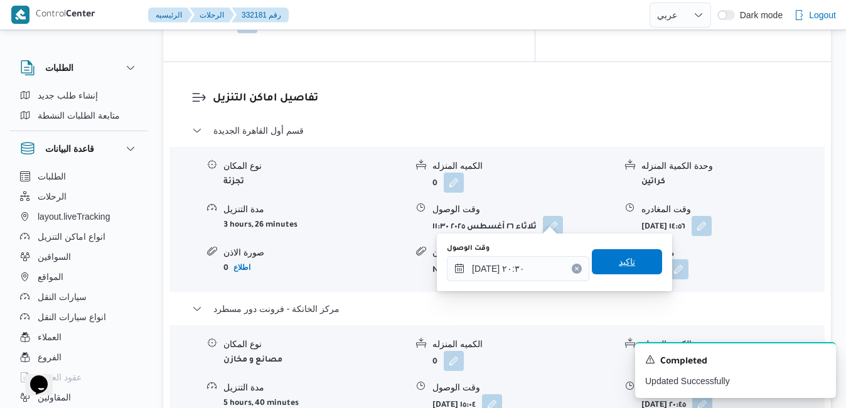
click at [619, 265] on span "تاكيد" at bounding box center [627, 261] width 16 height 15
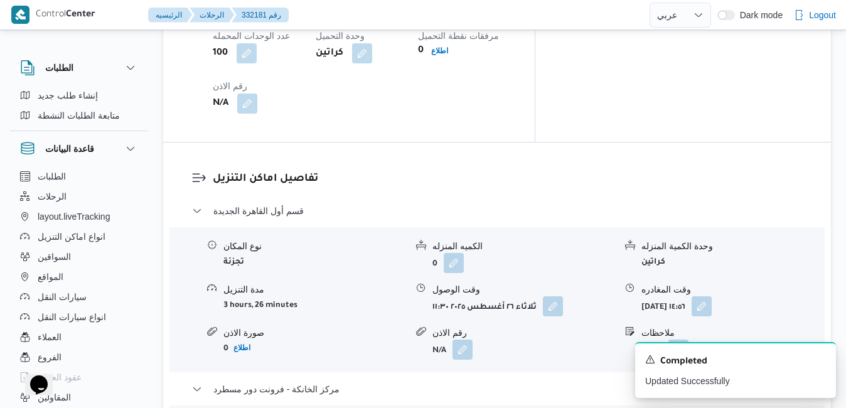
scroll to position [1130, 0]
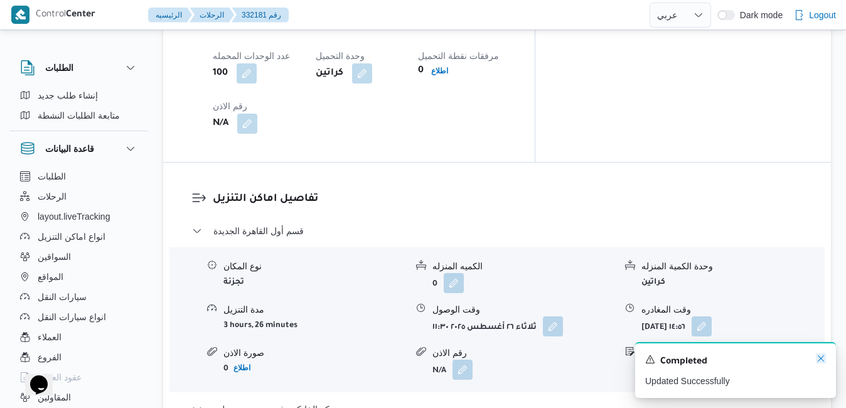
click at [823, 356] on icon "Dismiss toast" at bounding box center [821, 358] width 10 height 10
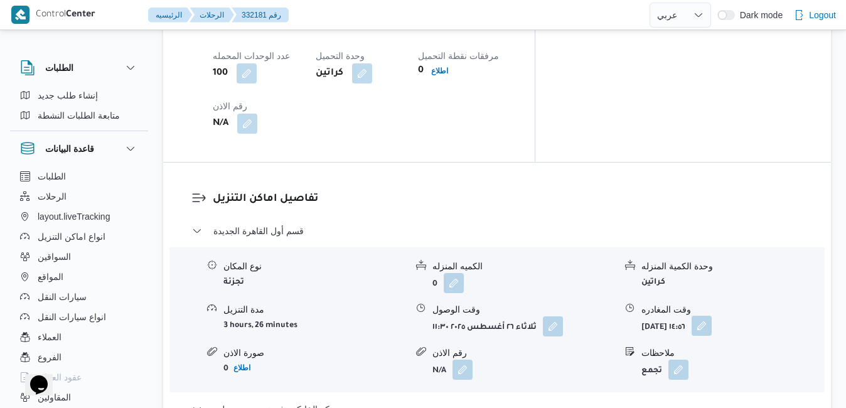
click at [712, 316] on button "button" at bounding box center [702, 326] width 20 height 20
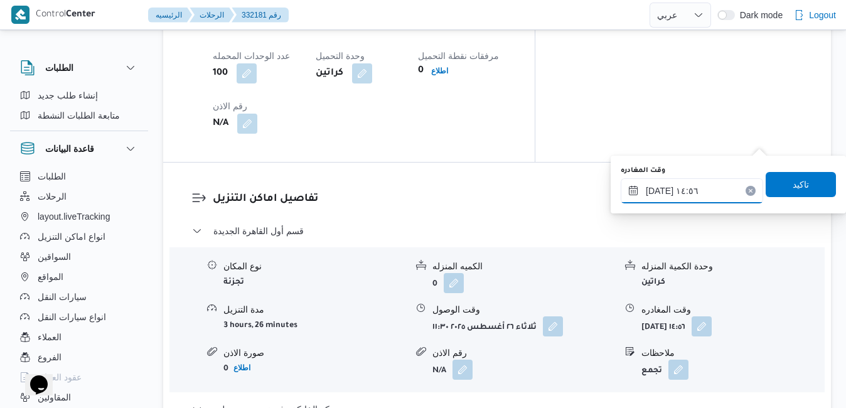
click at [726, 189] on input "٢٦/٠٨/٢٠٢٥ ١٤:٥٦" at bounding box center [692, 190] width 142 height 25
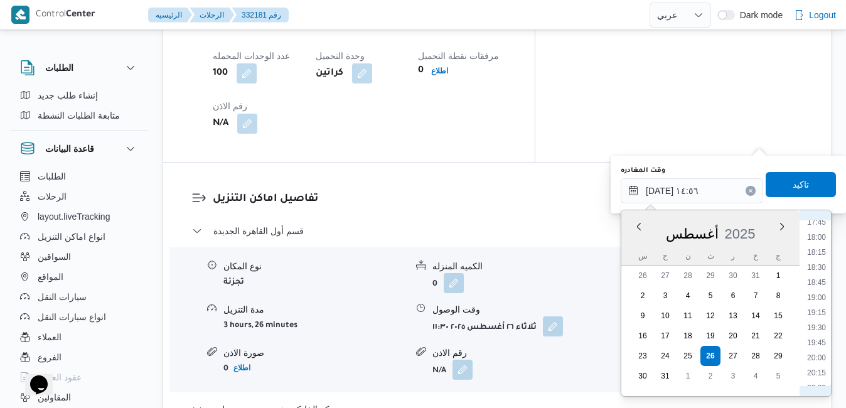
scroll to position [1092, 0]
click at [821, 311] on li "19:30" at bounding box center [816, 309] width 29 height 13
type input "٢٦/٠٨/٢٠٢٥ ١٩:٣٠"
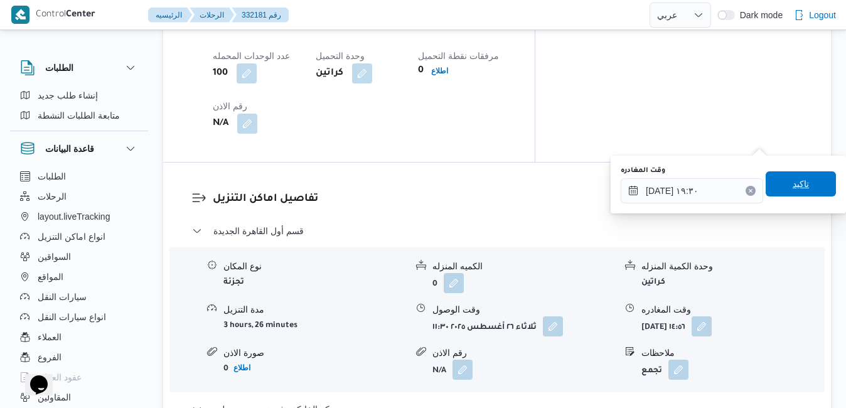
click at [809, 191] on span "تاكيد" at bounding box center [801, 183] width 70 height 25
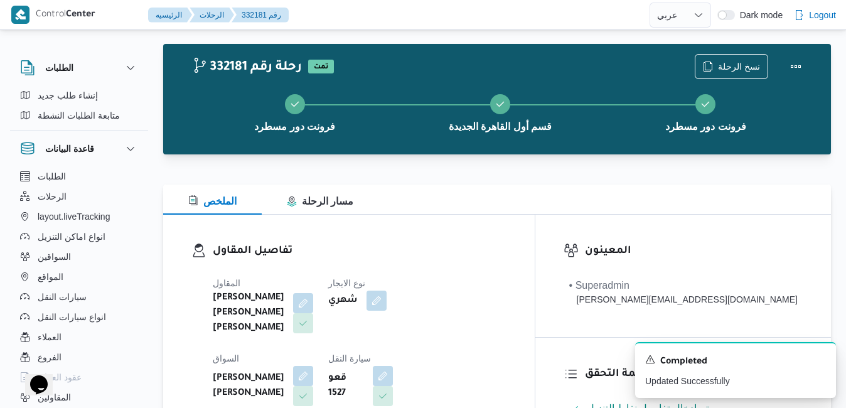
scroll to position [0, 0]
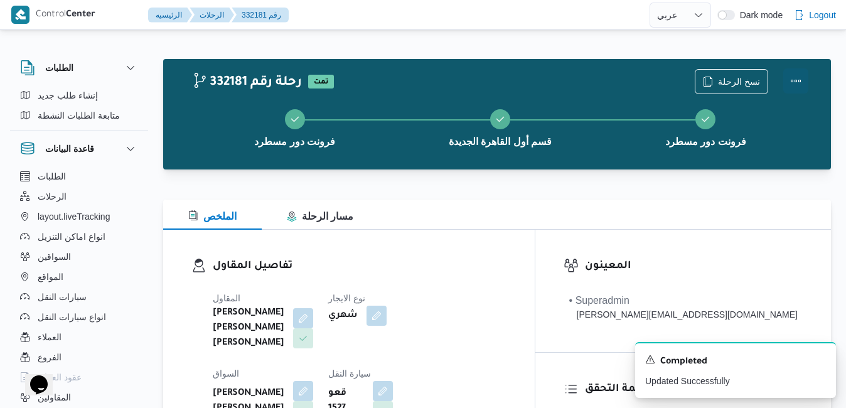
click at [798, 73] on button "Actions" at bounding box center [795, 80] width 25 height 25
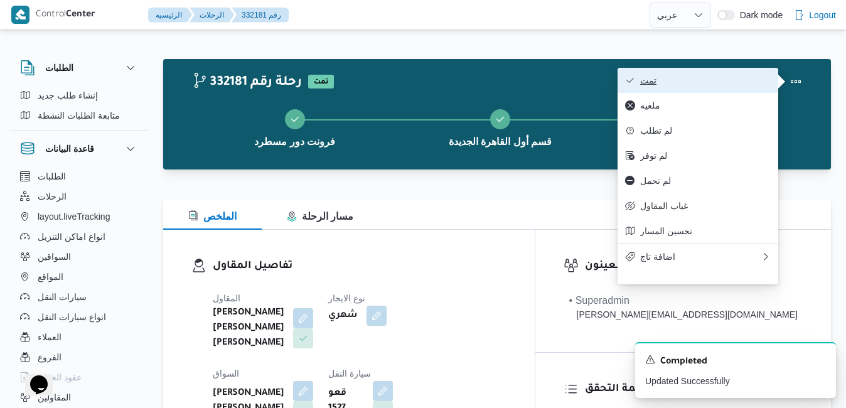
click at [716, 73] on button "تمت" at bounding box center [698, 80] width 161 height 25
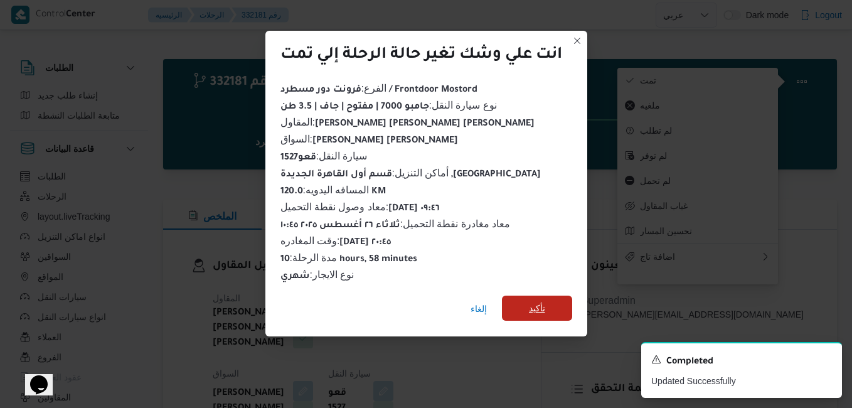
click at [549, 306] on span "تأكيد" at bounding box center [537, 308] width 70 height 25
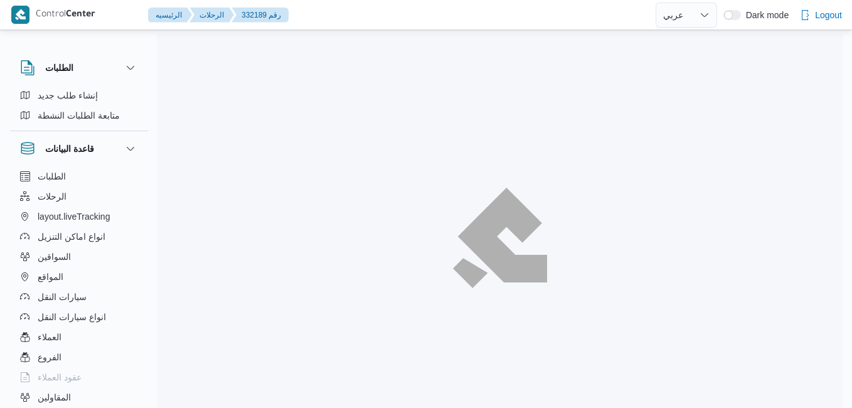
select select "ar"
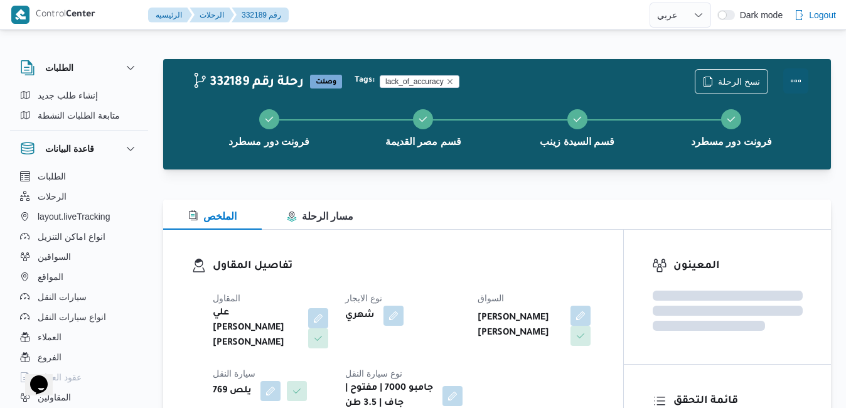
click at [794, 88] on button "Actions" at bounding box center [795, 80] width 25 height 25
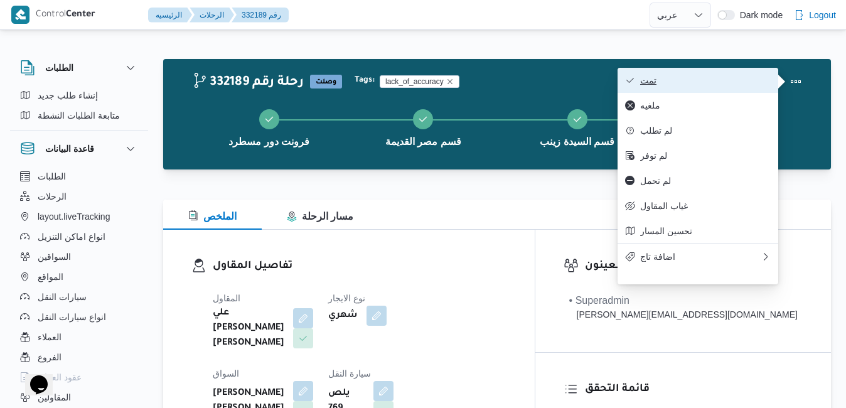
click at [724, 82] on span "تمت" at bounding box center [705, 80] width 131 height 10
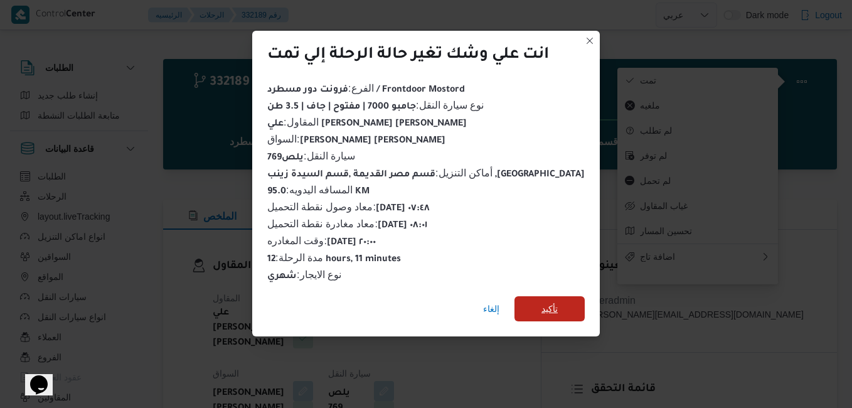
click at [542, 303] on span "تأكيد" at bounding box center [550, 308] width 16 height 15
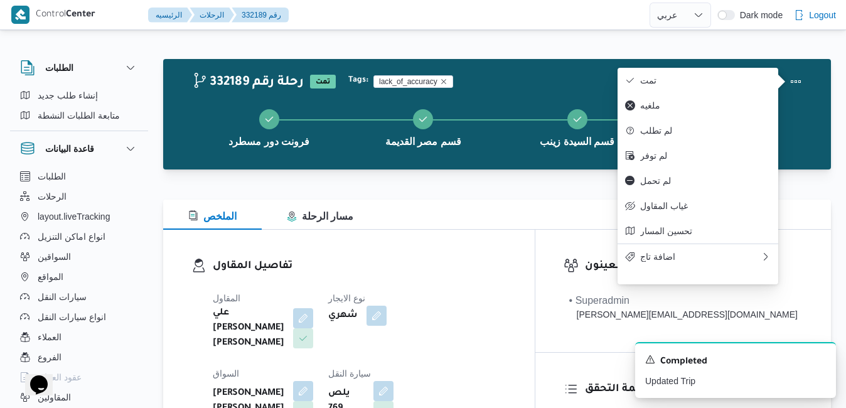
click at [535, 255] on div "تفاصيل المقاول المقاول علي [PERSON_NAME] [PERSON_NAME] نوع الايجار شهري السواق …" at bounding box center [349, 377] width 372 height 295
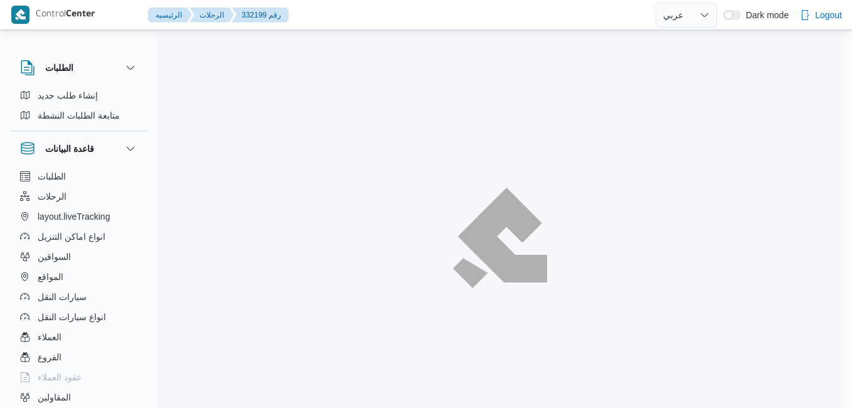
select select "ar"
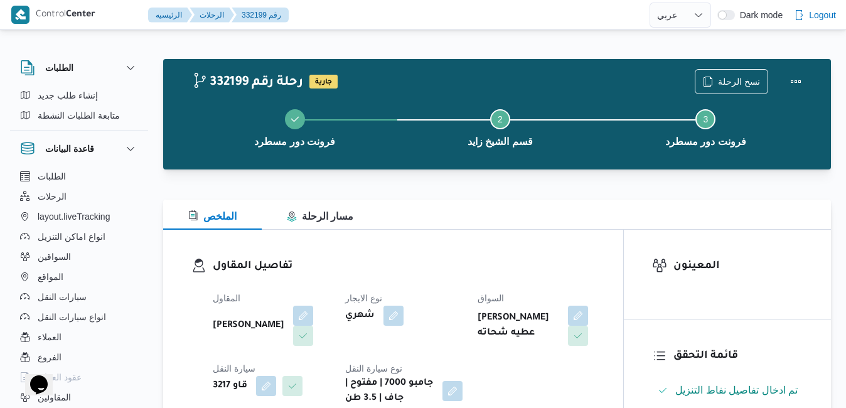
click at [535, 209] on div "الملخص مسار الرحلة" at bounding box center [497, 215] width 668 height 30
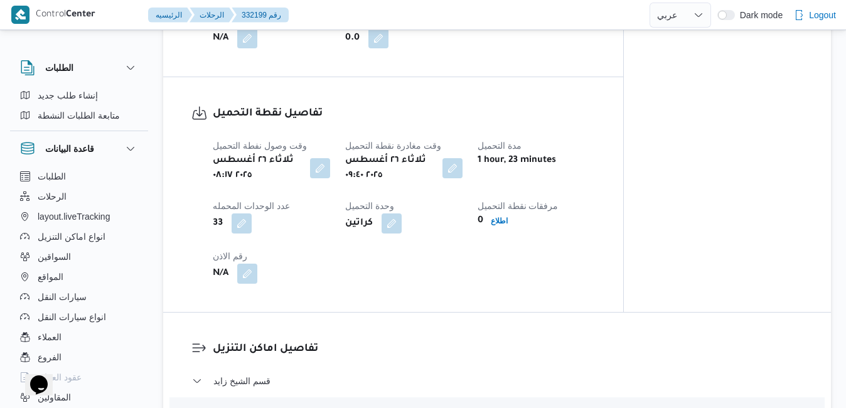
scroll to position [803, 0]
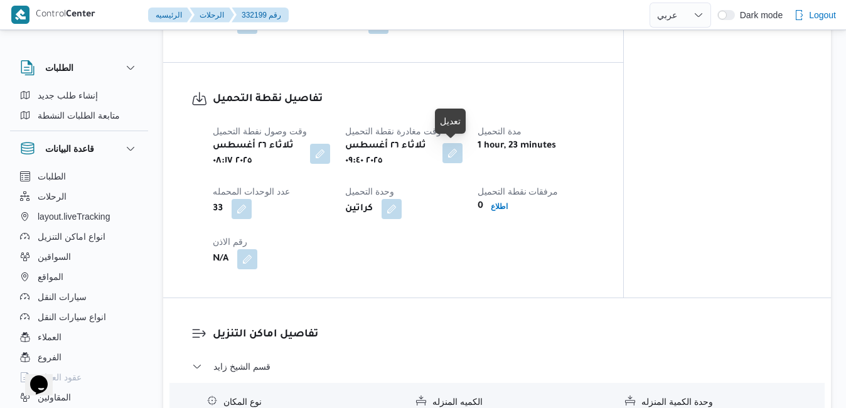
click at [450, 154] on button "button" at bounding box center [452, 153] width 20 height 20
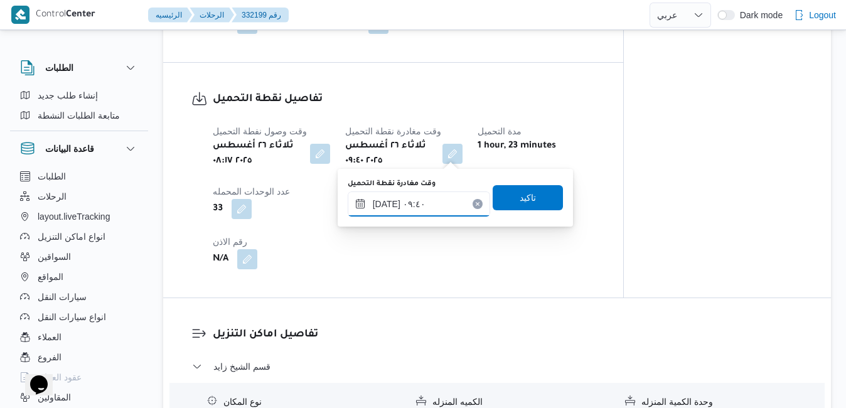
click at [415, 207] on input "[DATE] ٠٩:٤٠" at bounding box center [419, 203] width 142 height 25
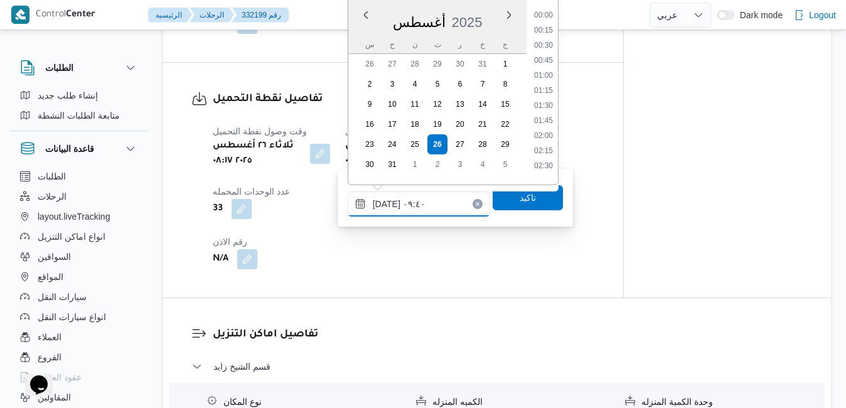
scroll to position [486, 0]
click at [544, 55] on li "08:45" at bounding box center [543, 56] width 29 height 13
type input "[DATE] ٠٨:٤٥"
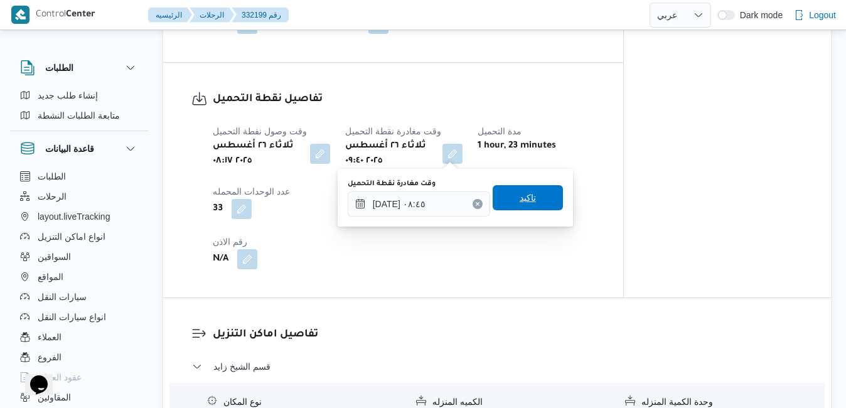
click at [505, 203] on span "تاكيد" at bounding box center [528, 197] width 70 height 25
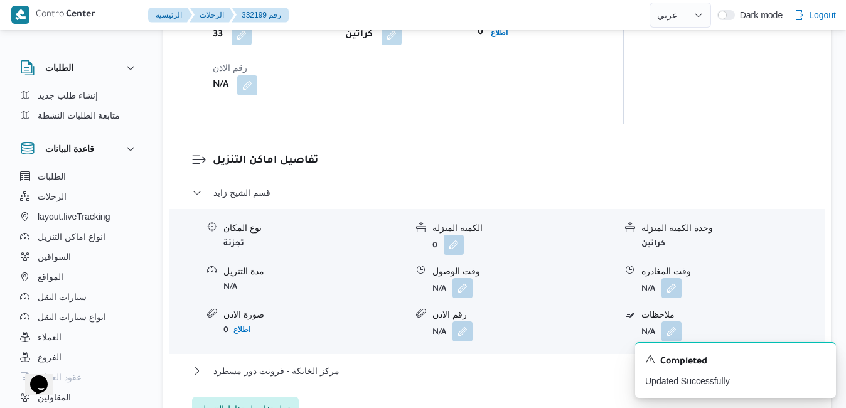
scroll to position [1004, 0]
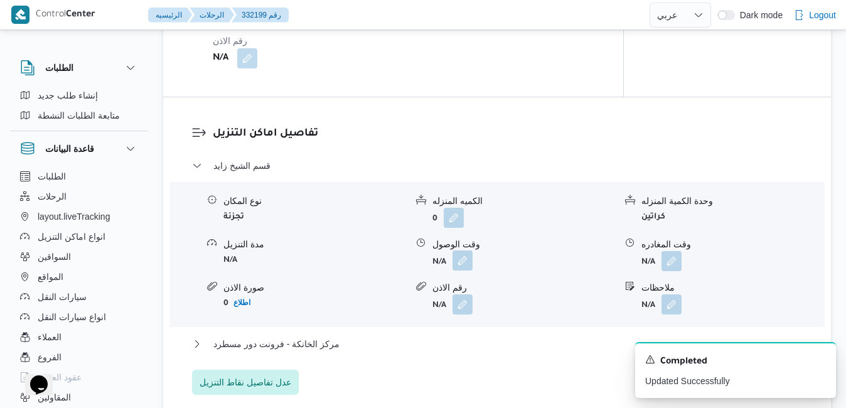
click at [462, 257] on button "button" at bounding box center [463, 260] width 20 height 20
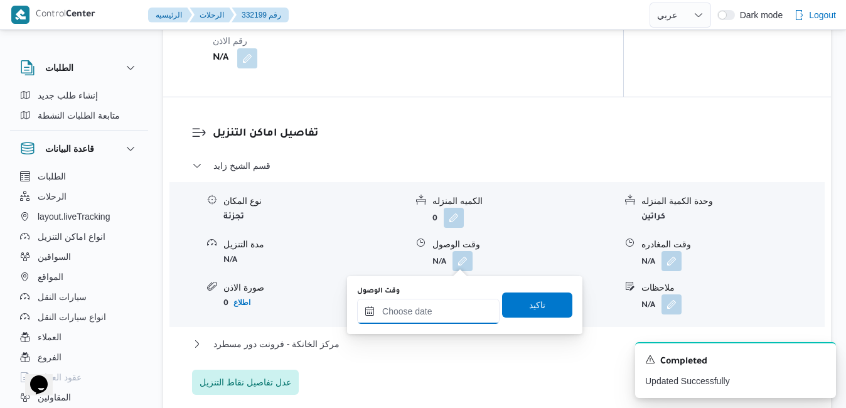
drag, startPoint x: 434, startPoint y: 309, endPoint x: 442, endPoint y: 305, distance: 9.0
click at [434, 309] on input "وقت الوصول" at bounding box center [428, 311] width 142 height 25
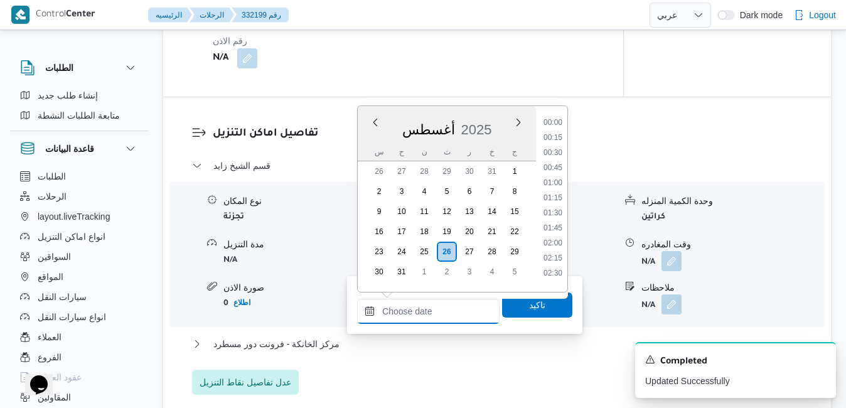
scroll to position [1194, 0]
click at [467, 116] on div "أغسطس 2025" at bounding box center [447, 127] width 178 height 32
click at [546, 245] on li "09:45" at bounding box center [552, 241] width 29 height 13
type input "٢٦/٠٨/٢٠٢٥ ٠٩:٤٥"
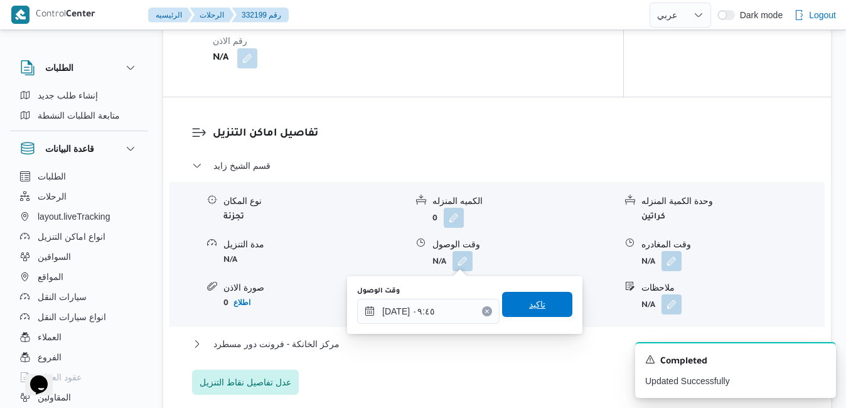
click at [533, 308] on span "تاكيد" at bounding box center [537, 304] width 16 height 15
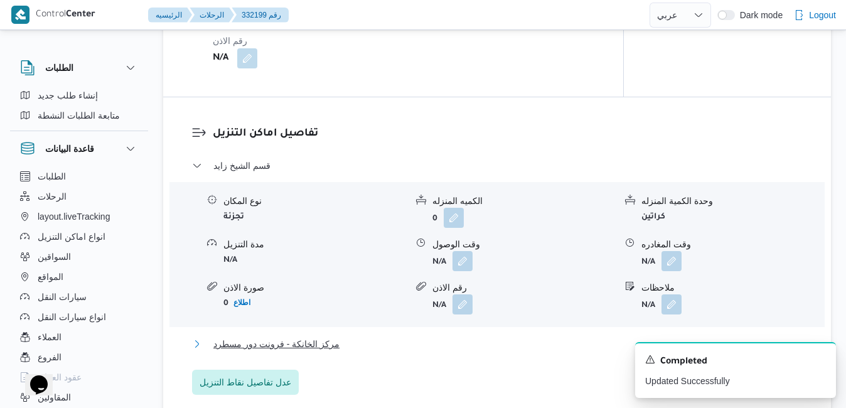
click at [481, 341] on button "مركز الخانكة - فرونت دور مسطرد" at bounding box center [497, 343] width 611 height 15
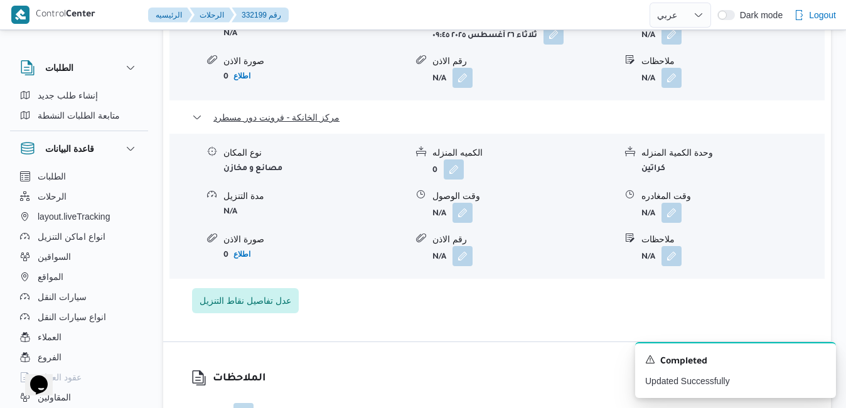
scroll to position [1255, 0]
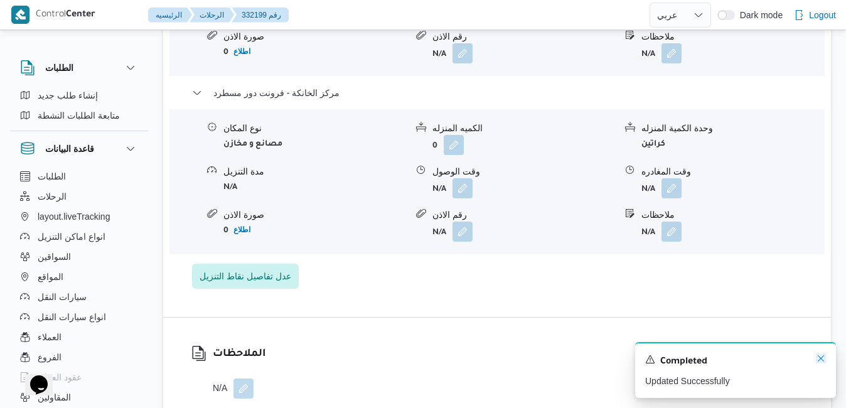
click at [821, 359] on icon "Dismiss toast" at bounding box center [821, 358] width 10 height 10
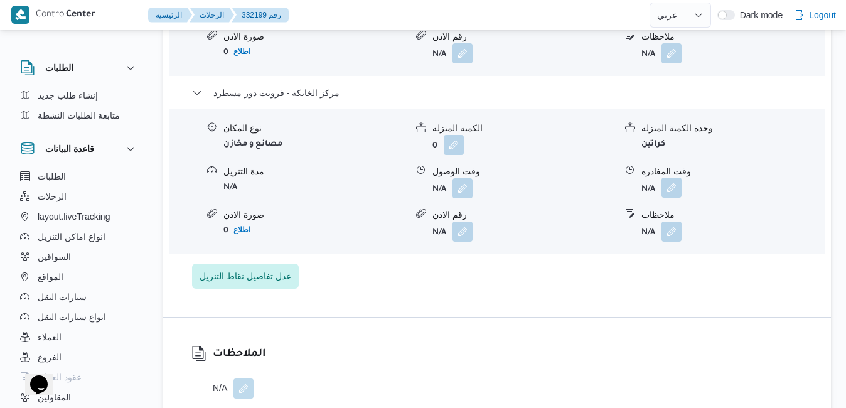
click at [667, 188] on button "button" at bounding box center [672, 188] width 20 height 20
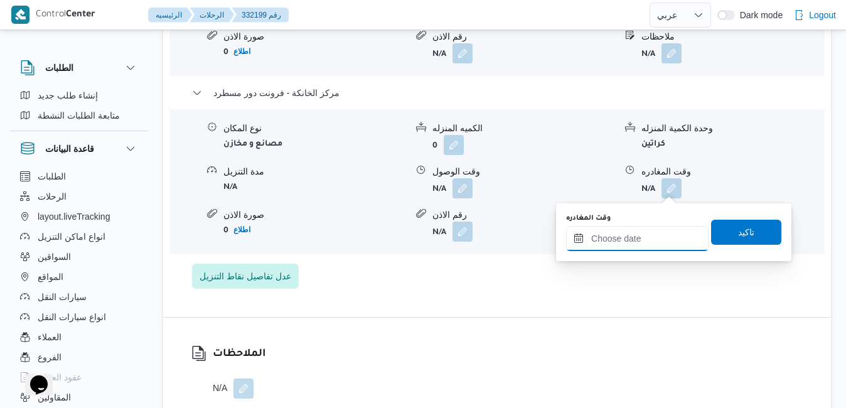
click at [633, 242] on input "وقت المغادره" at bounding box center [637, 238] width 142 height 25
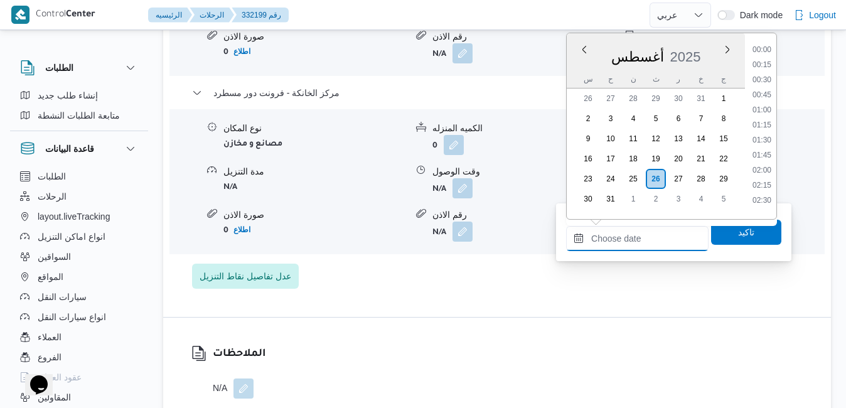
scroll to position [1194, 0]
click at [705, 41] on div "أغسطس 2025" at bounding box center [656, 54] width 178 height 32
click at [763, 90] on li "20:30" at bounding box center [761, 91] width 29 height 13
type input "٢٦/٠٨/٢٠٢٥ ٢٠:٣٠"
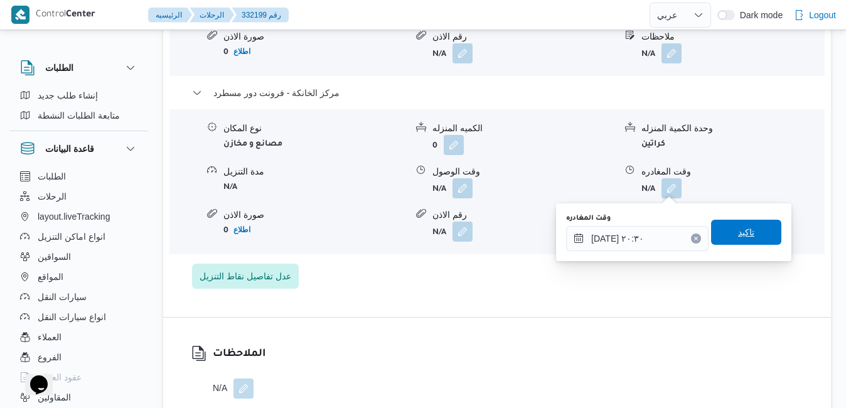
click at [738, 232] on span "تاكيد" at bounding box center [746, 232] width 16 height 15
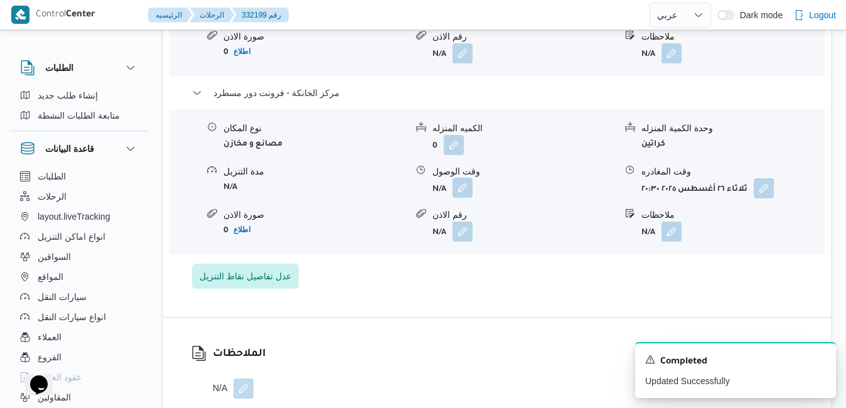
click at [464, 186] on button "button" at bounding box center [463, 188] width 20 height 20
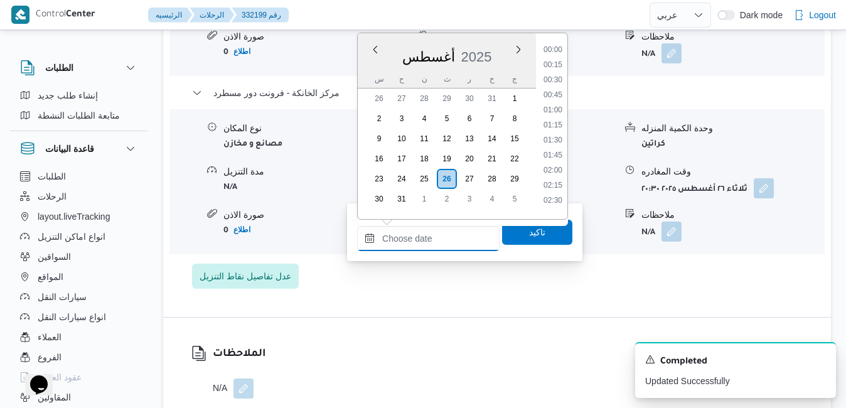
click at [442, 233] on input "وقت الوصول" at bounding box center [428, 238] width 142 height 25
click at [492, 40] on div "أغسطس 2025" at bounding box center [447, 54] width 178 height 32
click at [559, 77] on li "20:15" at bounding box center [552, 76] width 29 height 13
type input "٢٦/٠٨/٢٠٢٥ ٢٠:١٥"
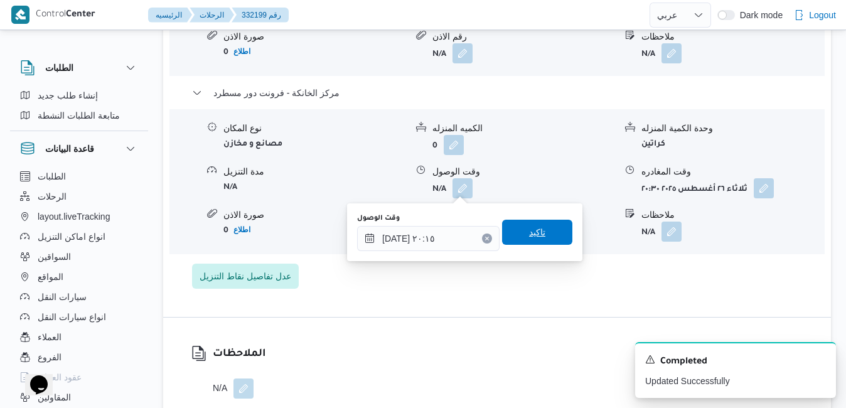
click at [529, 230] on span "تاكيد" at bounding box center [537, 232] width 16 height 15
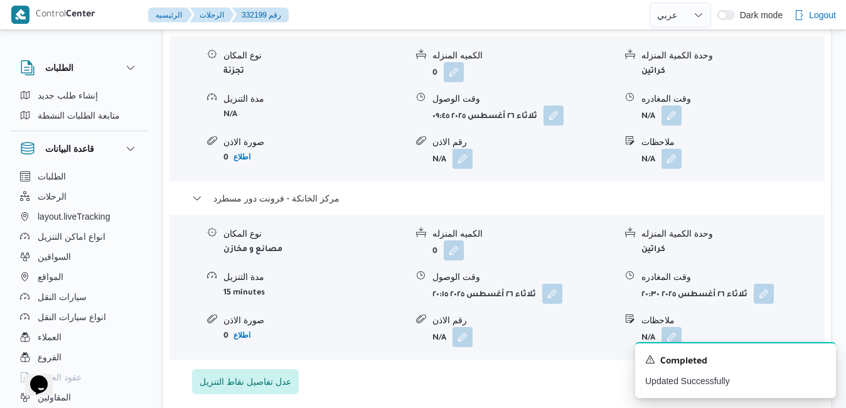
scroll to position [1130, 0]
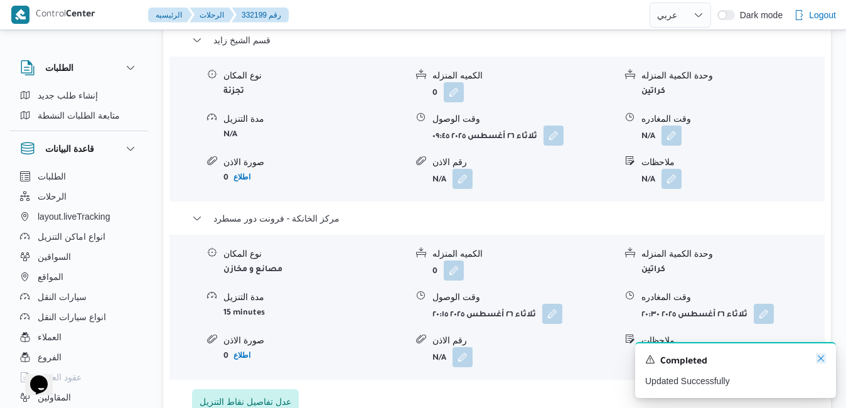
click at [822, 363] on icon "Dismiss toast" at bounding box center [821, 358] width 10 height 10
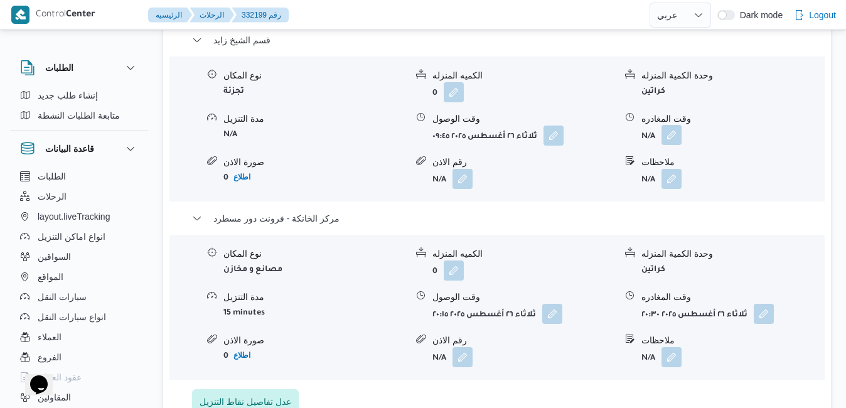
click at [678, 139] on button "button" at bounding box center [672, 135] width 20 height 20
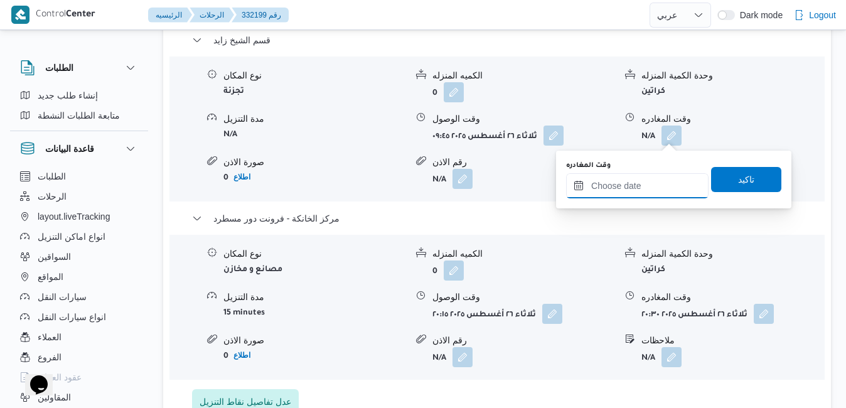
click at [648, 196] on input "وقت المغادره" at bounding box center [637, 185] width 142 height 25
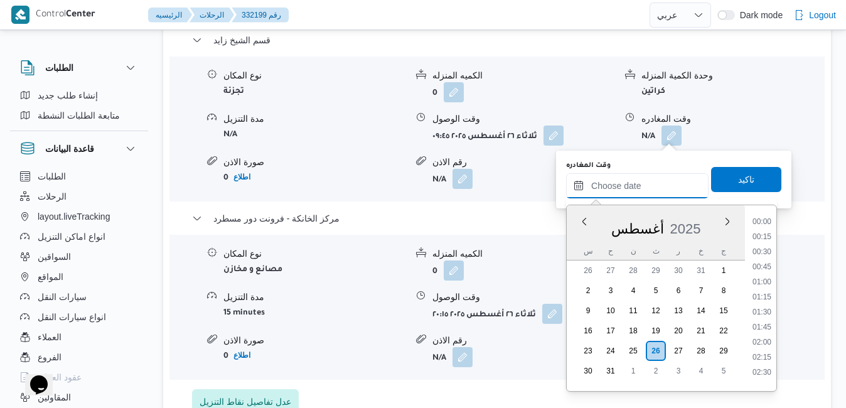
scroll to position [1194, 0]
click at [574, 240] on div "أغسطس 2025" at bounding box center [656, 226] width 178 height 32
click at [762, 334] on li "19:15" at bounding box center [761, 332] width 29 height 13
type input "٢٦/٠٨/٢٠٢٥ ١٩:١٥"
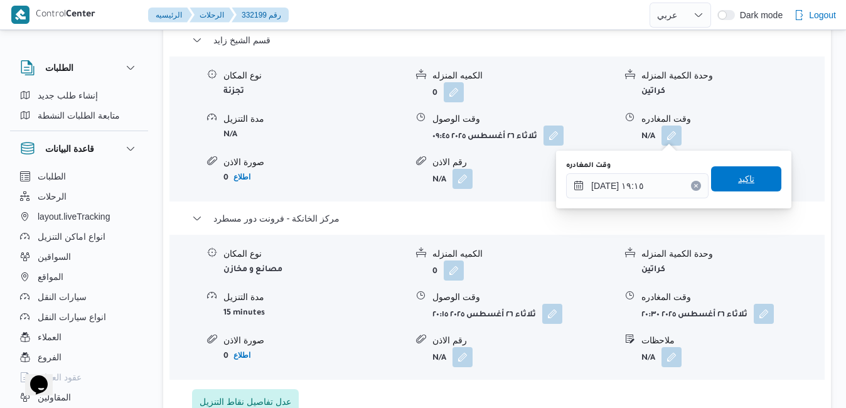
click at [749, 176] on span "تاكيد" at bounding box center [746, 178] width 70 height 25
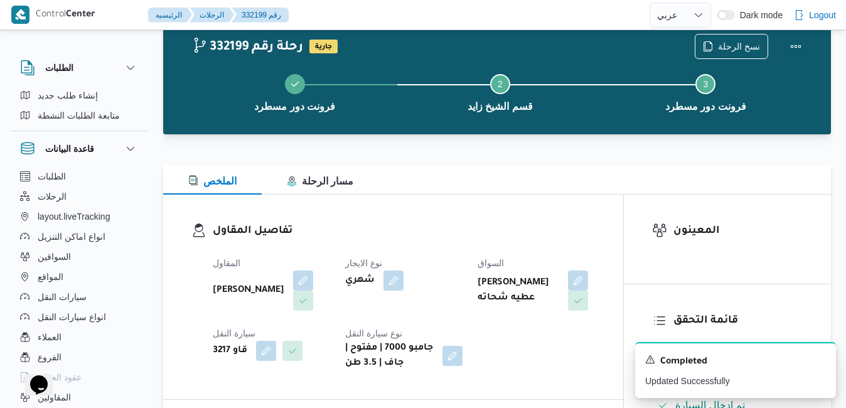
scroll to position [0, 0]
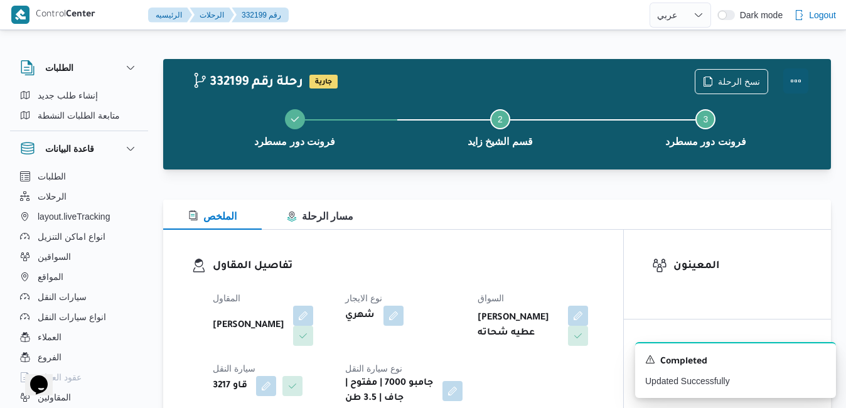
click at [796, 86] on button "Actions" at bounding box center [795, 80] width 25 height 25
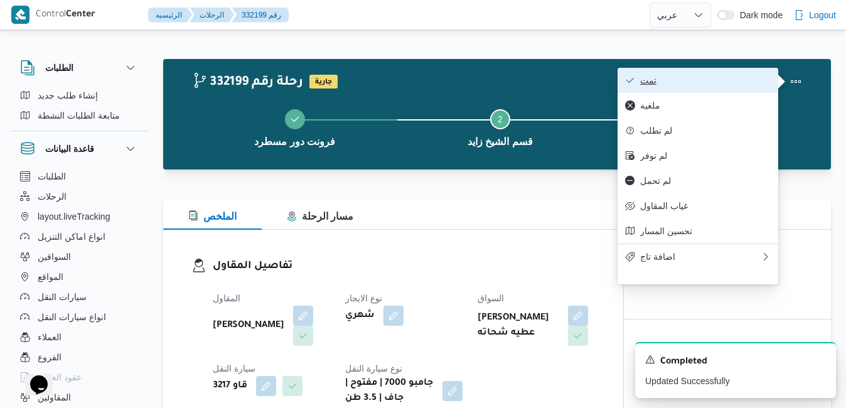
click at [727, 85] on span "تمت" at bounding box center [705, 80] width 131 height 10
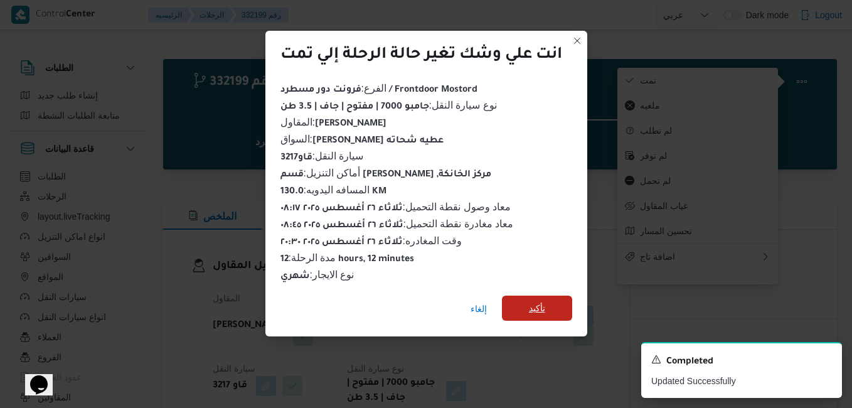
click at [559, 297] on span "تأكيد" at bounding box center [537, 308] width 70 height 25
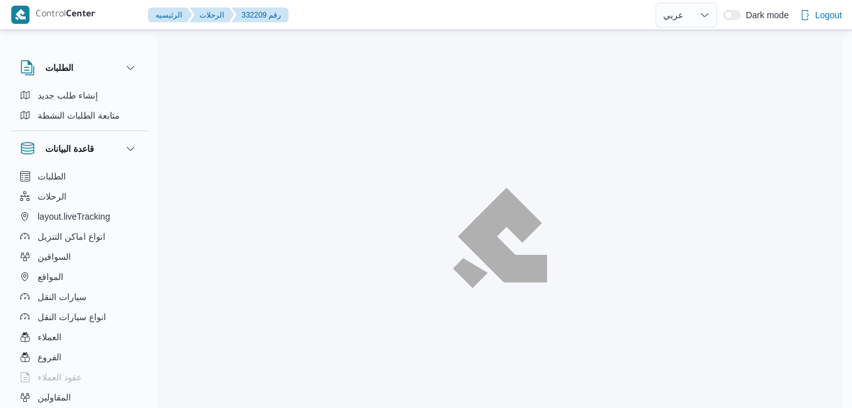
select select "ar"
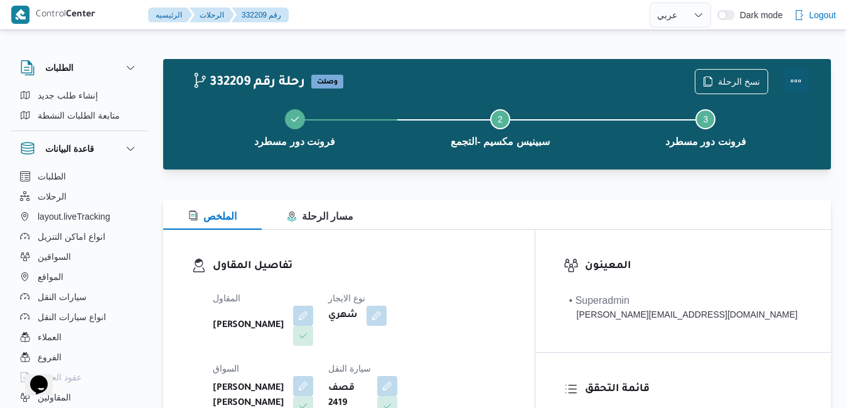
click at [804, 82] on button "Actions" at bounding box center [795, 80] width 25 height 25
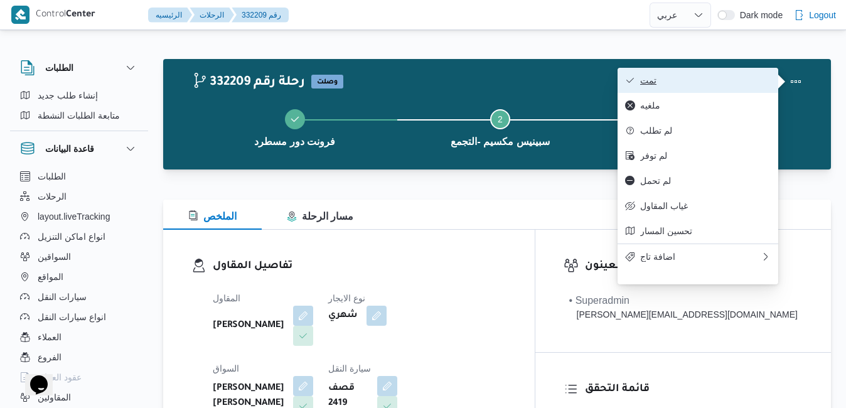
click at [746, 87] on button "تمت" at bounding box center [698, 80] width 161 height 25
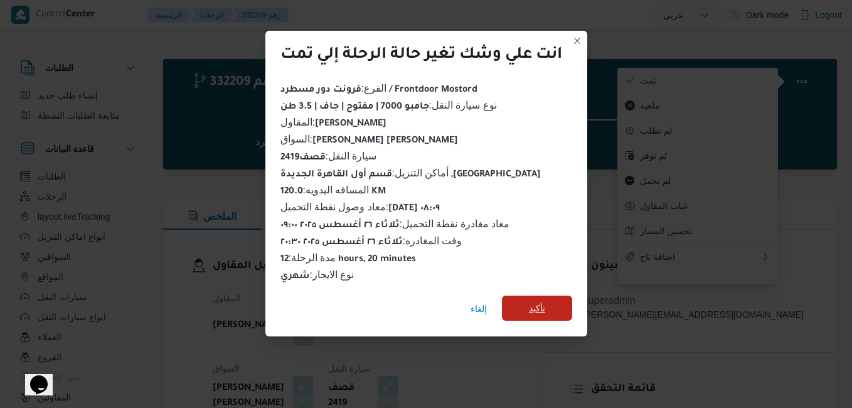
click at [540, 311] on span "تأكيد" at bounding box center [537, 308] width 70 height 25
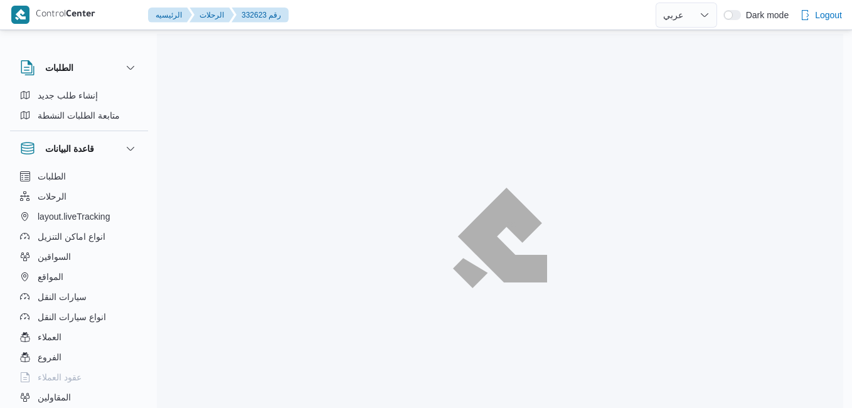
select select "ar"
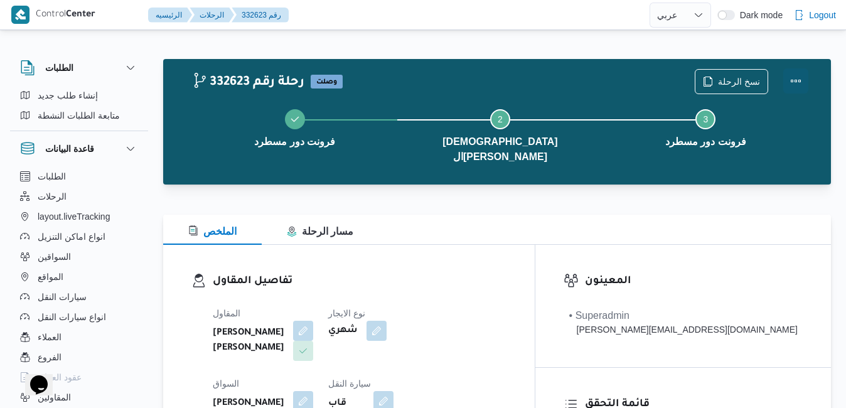
click at [796, 80] on button "Actions" at bounding box center [795, 80] width 25 height 25
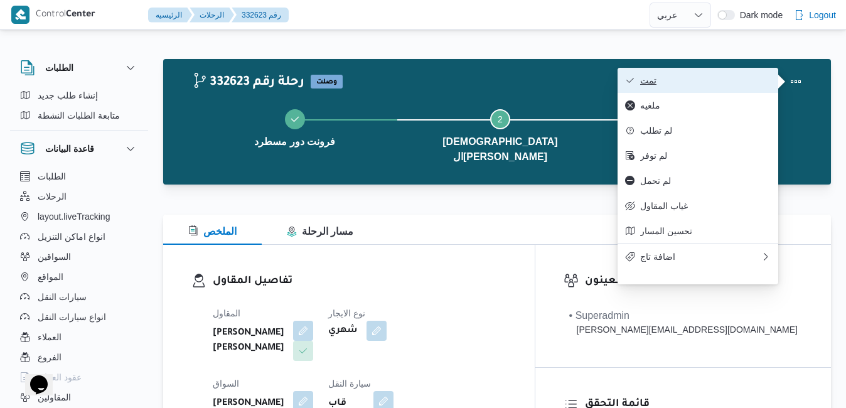
click at [732, 78] on span "تمت" at bounding box center [705, 80] width 131 height 10
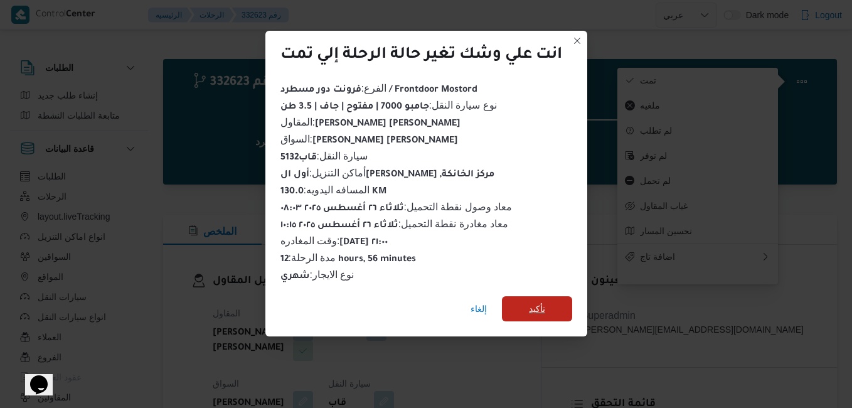
click at [540, 304] on span "تأكيد" at bounding box center [537, 308] width 16 height 15
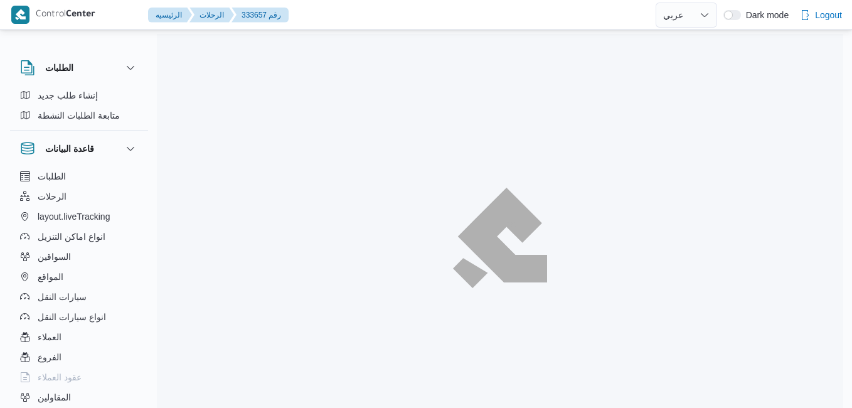
select select "ar"
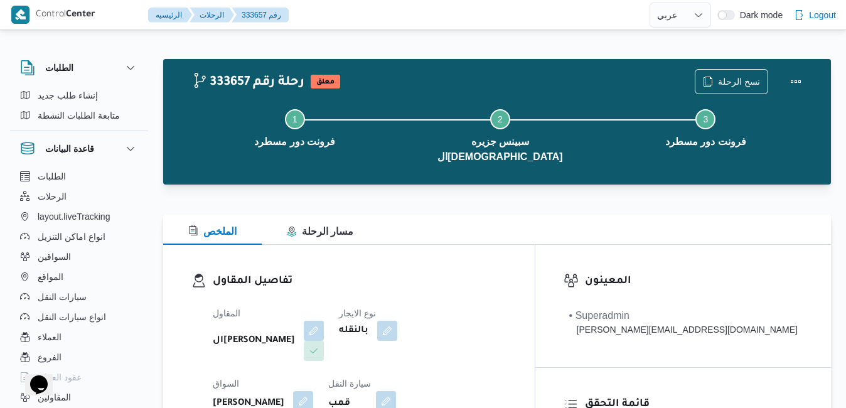
click at [441, 245] on div "تفاصيل المقاول المقاول الهامي [PERSON_NAME] نوع الايجار بالنقله السواق [PERSON_…" at bounding box center [349, 390] width 372 height 290
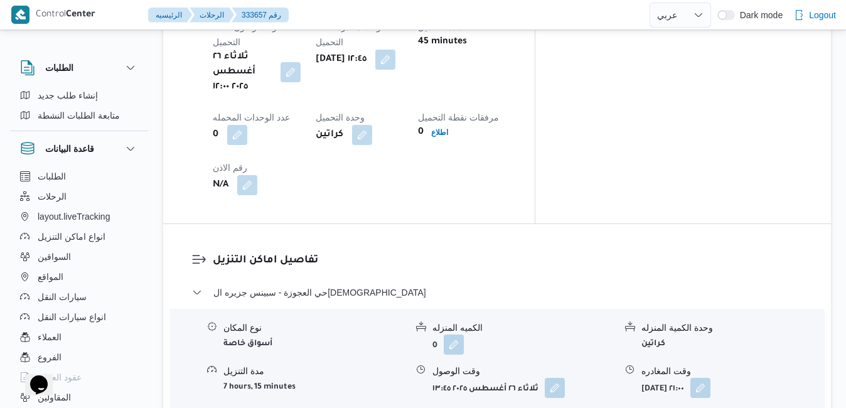
scroll to position [1004, 0]
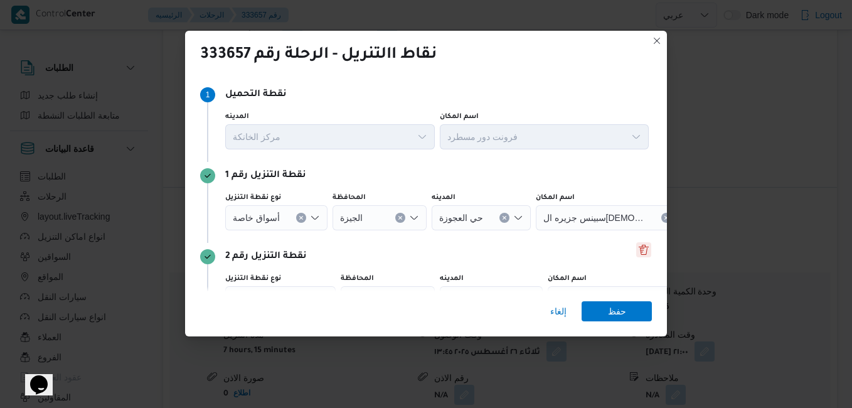
click at [638, 249] on button "Delete" at bounding box center [643, 249] width 15 height 15
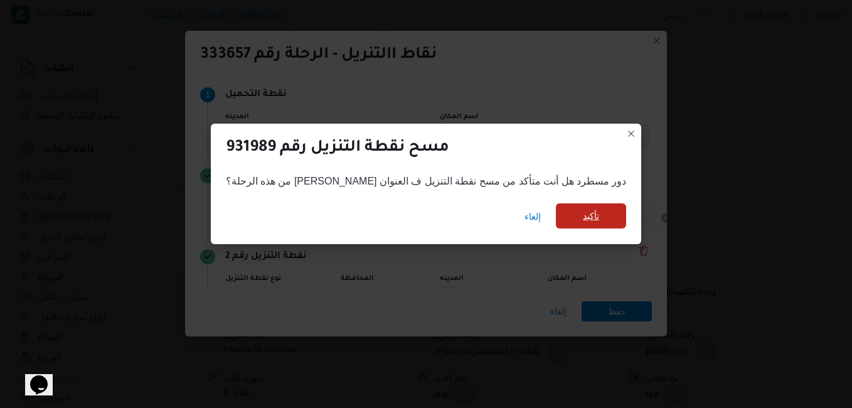
click at [559, 208] on span "تأكيد" at bounding box center [591, 215] width 70 height 25
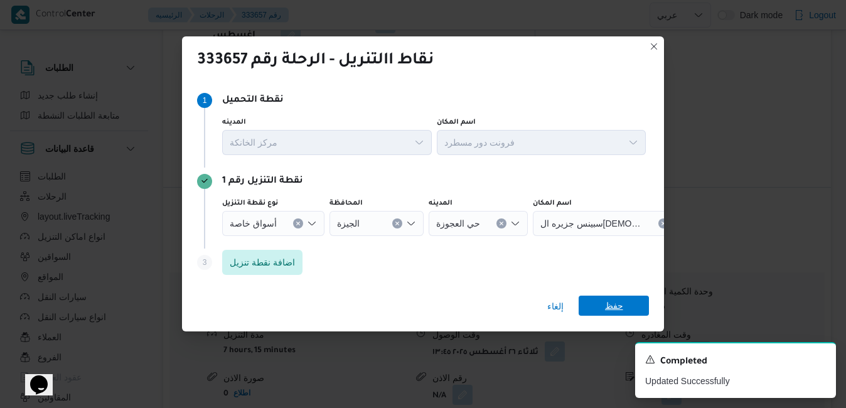
click at [609, 306] on span "حفظ" at bounding box center [614, 306] width 18 height 20
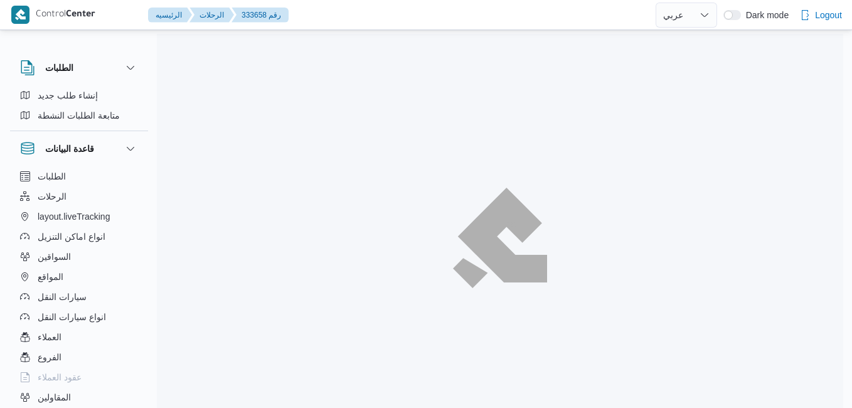
select select "ar"
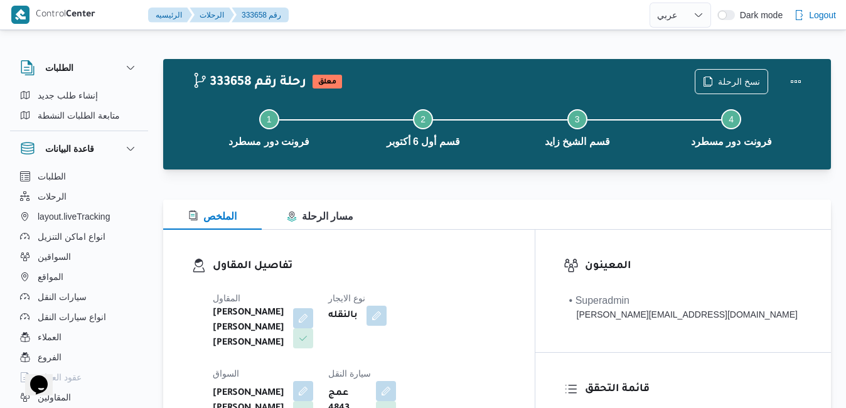
click at [560, 211] on div "الملخص مسار الرحلة" at bounding box center [497, 215] width 668 height 30
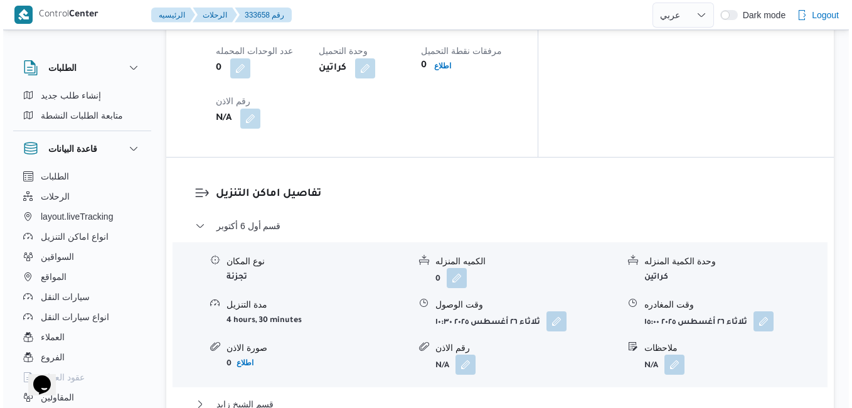
scroll to position [1054, 0]
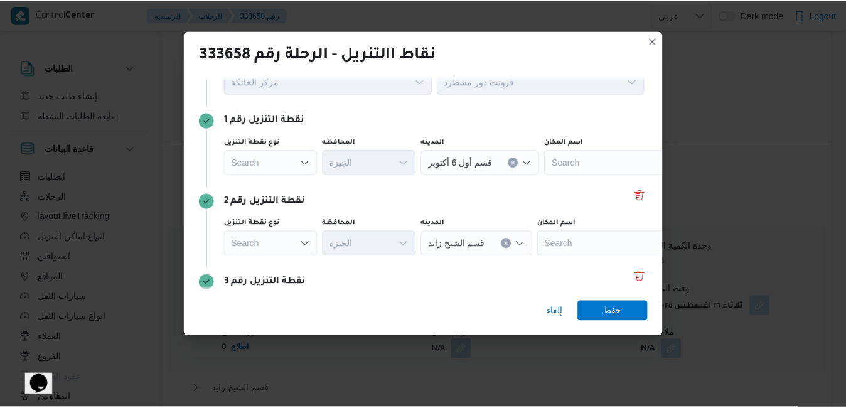
scroll to position [151, 0]
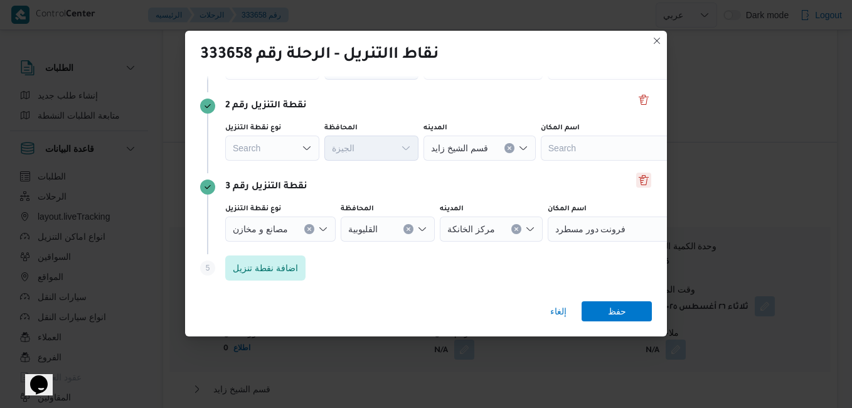
click at [638, 180] on button "Delete" at bounding box center [643, 180] width 15 height 15
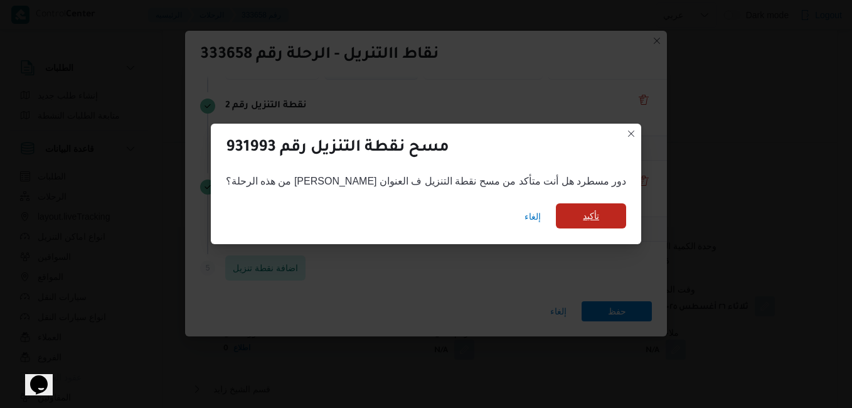
click at [574, 212] on span "تأكيد" at bounding box center [591, 215] width 70 height 25
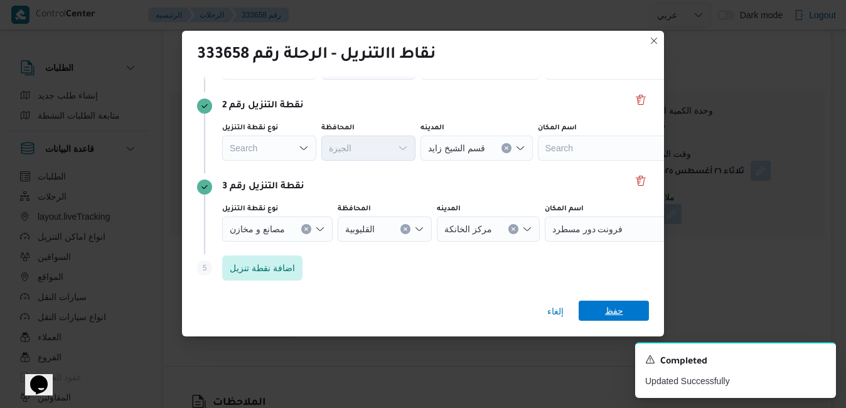
scroll to position [70, 0]
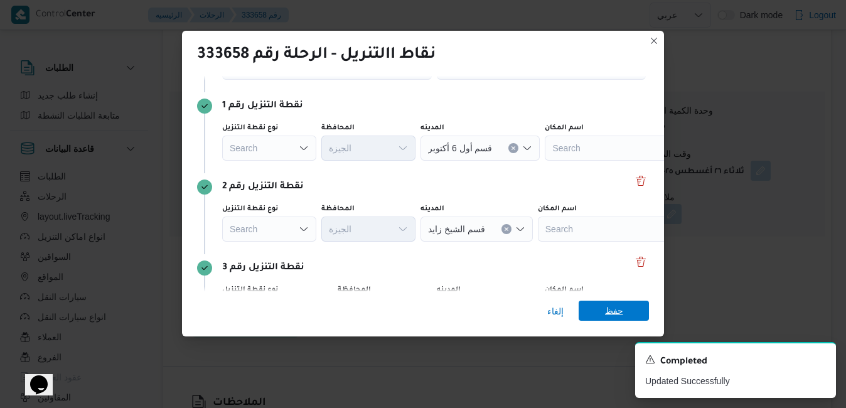
click at [618, 305] on span "حفظ" at bounding box center [614, 311] width 18 height 20
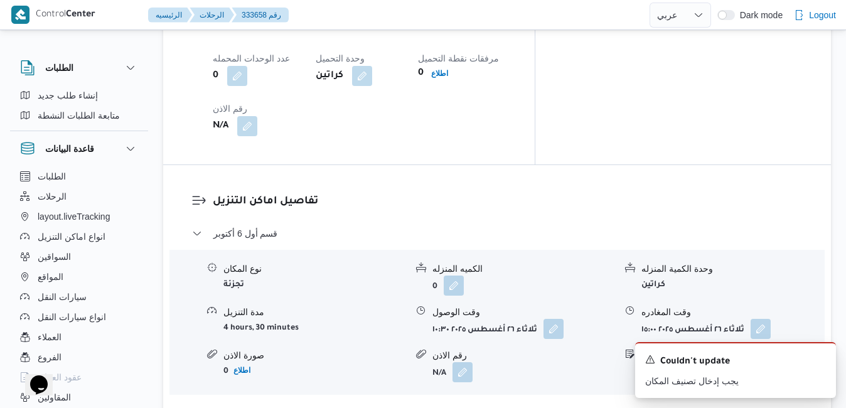
scroll to position [1029, 0]
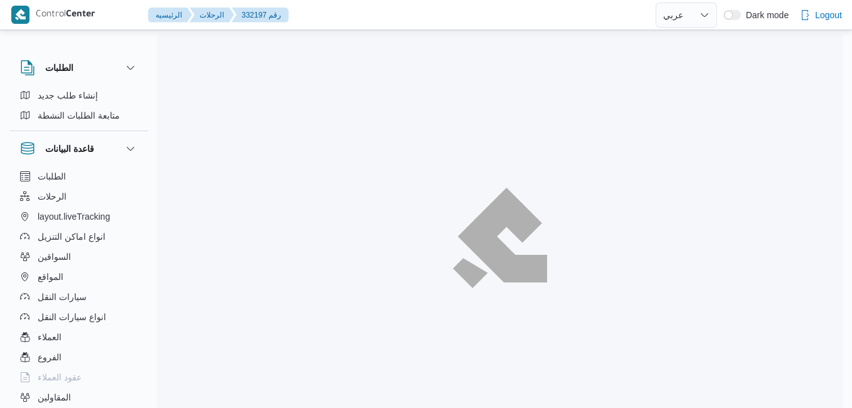
select select "ar"
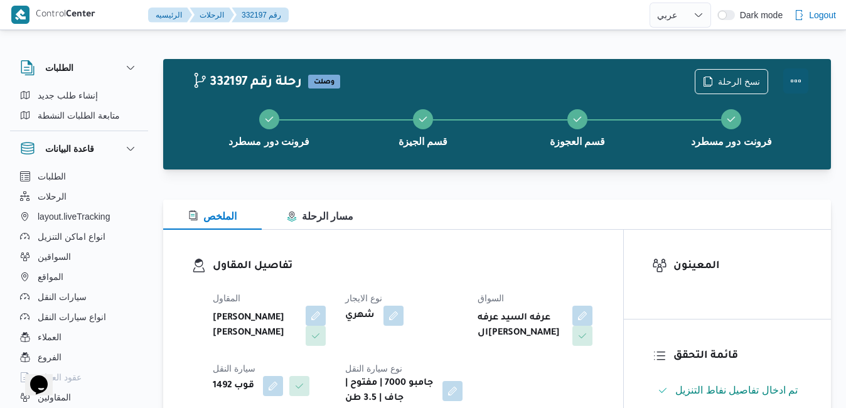
click at [795, 77] on button "Actions" at bounding box center [795, 80] width 25 height 25
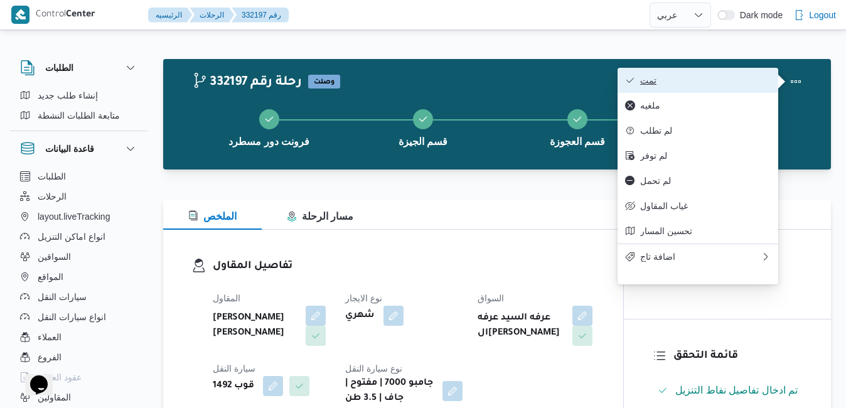
click at [736, 83] on span "تمت" at bounding box center [705, 80] width 131 height 10
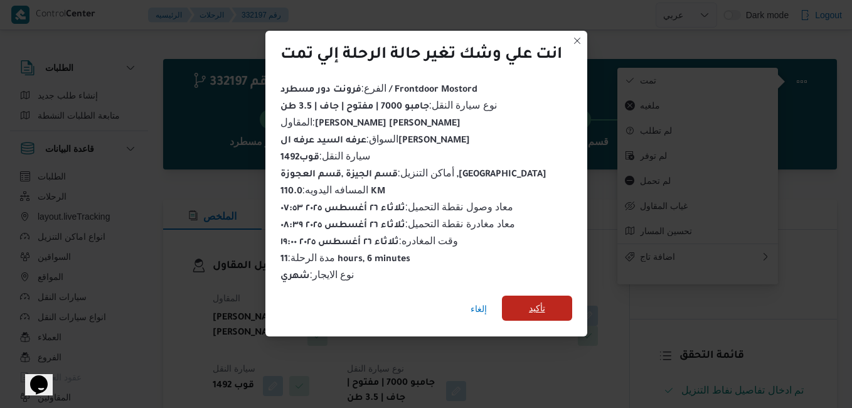
click at [560, 299] on span "تأكيد" at bounding box center [537, 308] width 70 height 25
